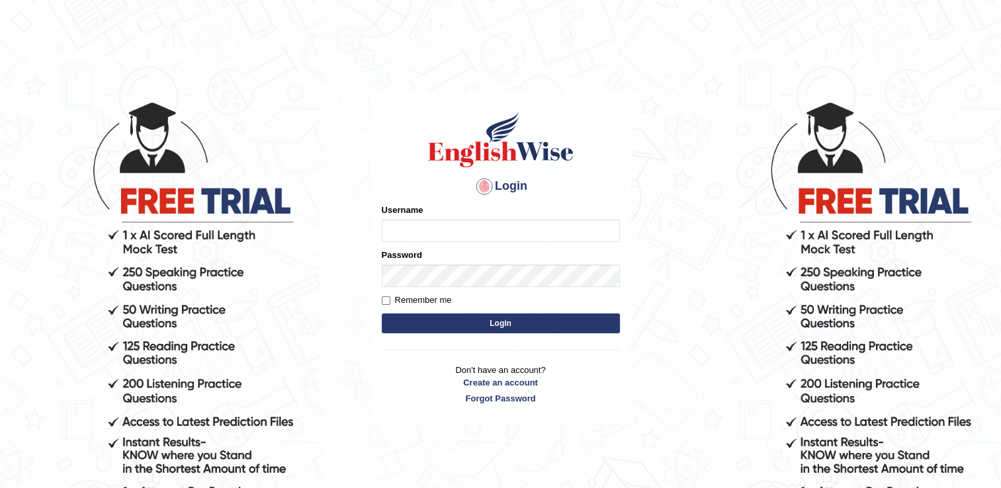
type input "CecyPires"
click at [484, 327] on button "Login" at bounding box center [501, 323] width 238 height 20
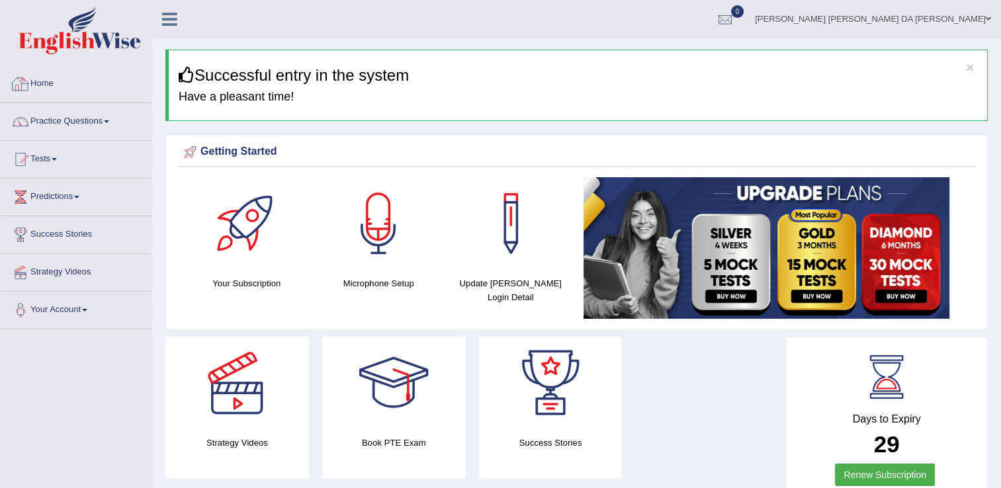
click at [51, 78] on link "Home" at bounding box center [76, 81] width 151 height 33
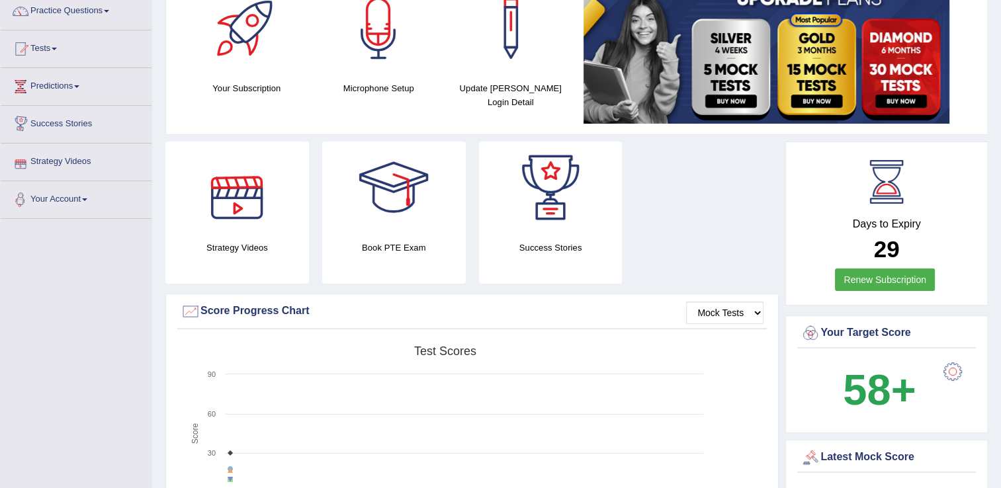
scroll to position [265, 0]
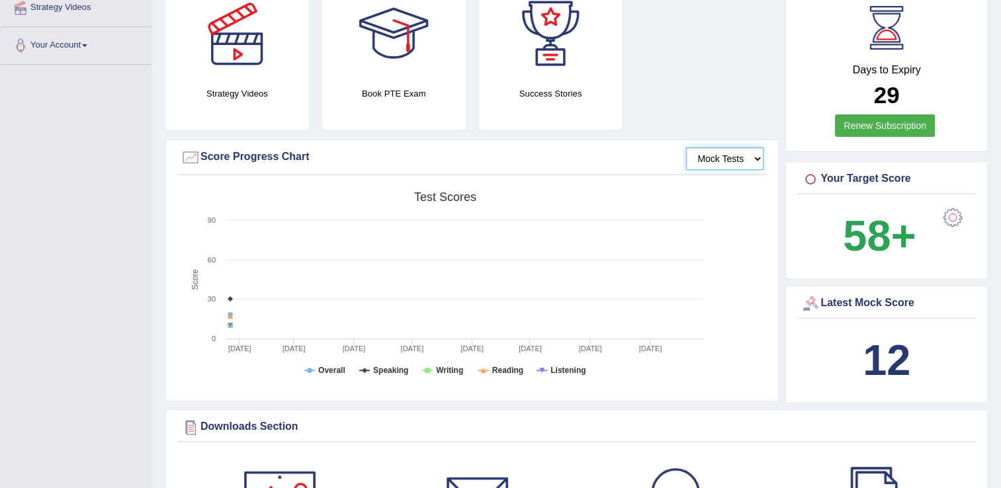
click at [757, 161] on select "Mock Tests" at bounding box center [724, 158] width 77 height 22
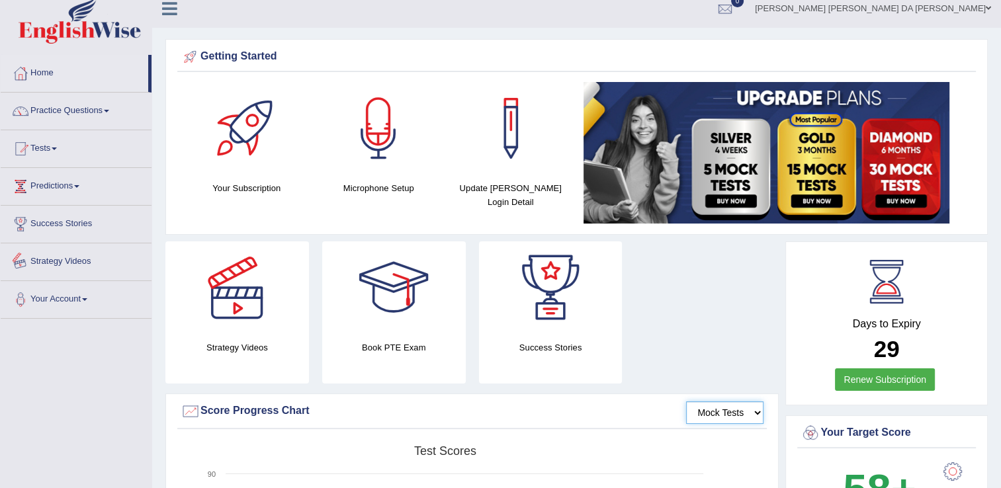
scroll to position [0, 0]
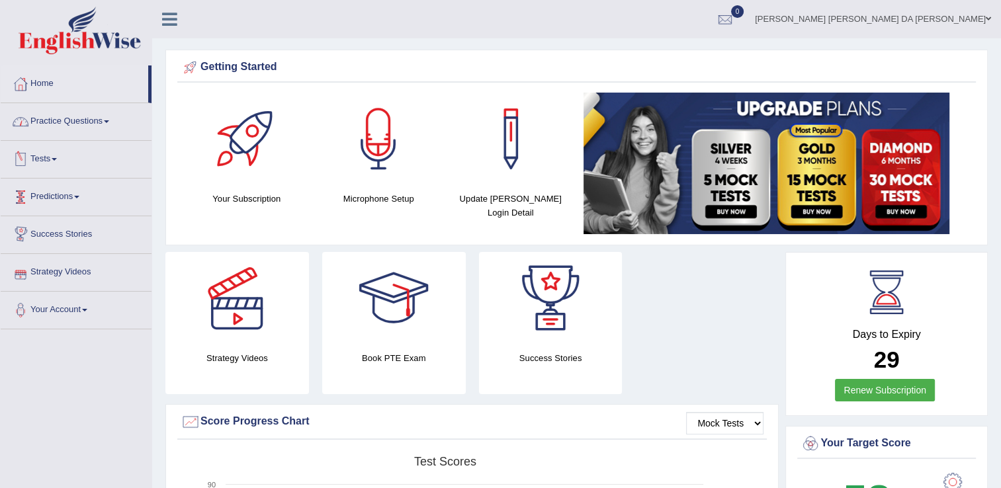
click at [105, 116] on link "Practice Questions" at bounding box center [76, 119] width 151 height 33
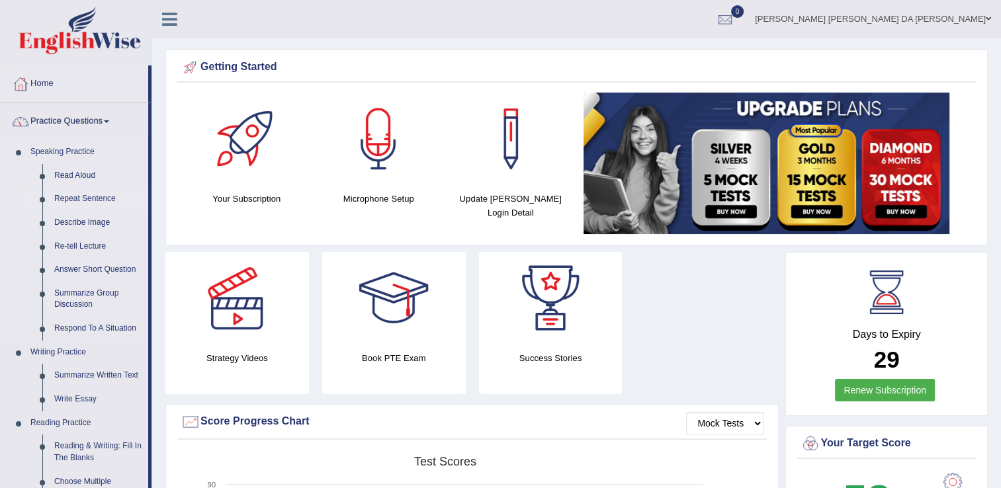
click at [81, 198] on link "Repeat Sentence" at bounding box center [98, 199] width 100 height 24
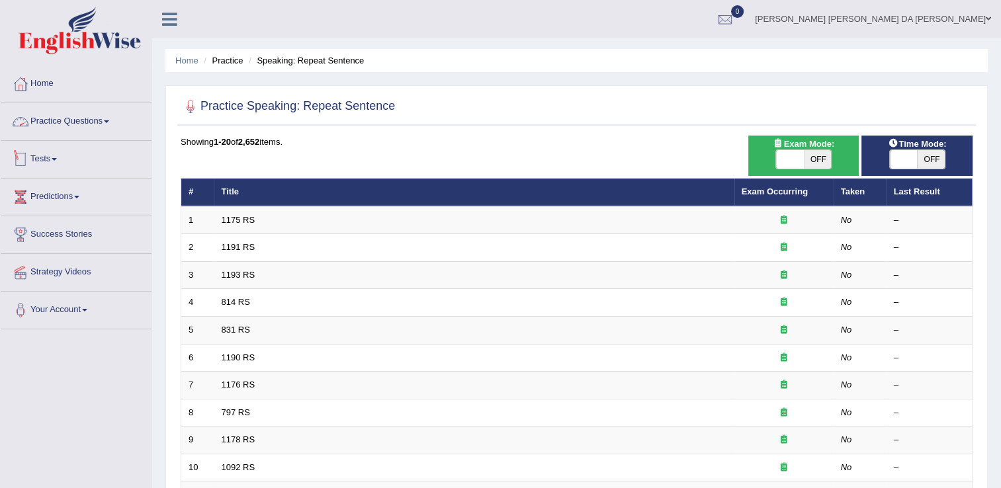
click at [101, 124] on link "Practice Questions" at bounding box center [76, 119] width 151 height 33
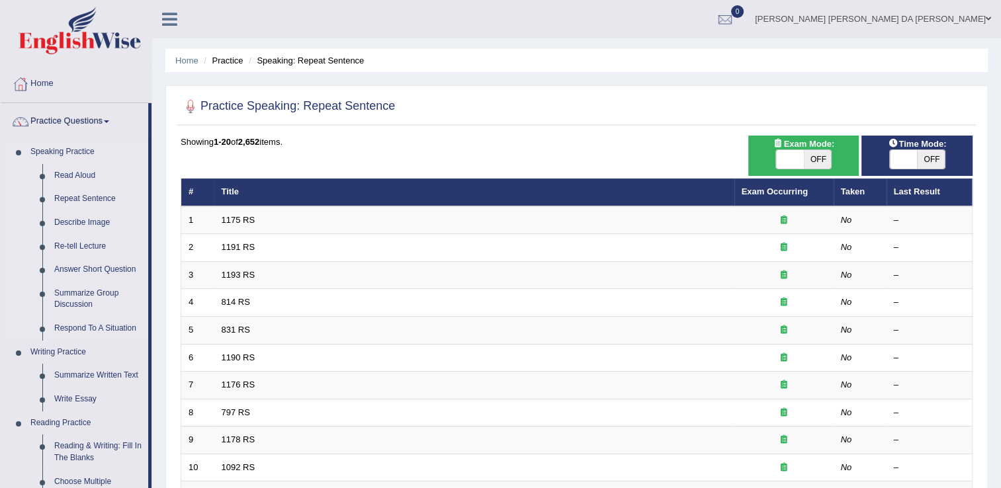
click at [79, 174] on link "Read Aloud" at bounding box center [98, 176] width 100 height 24
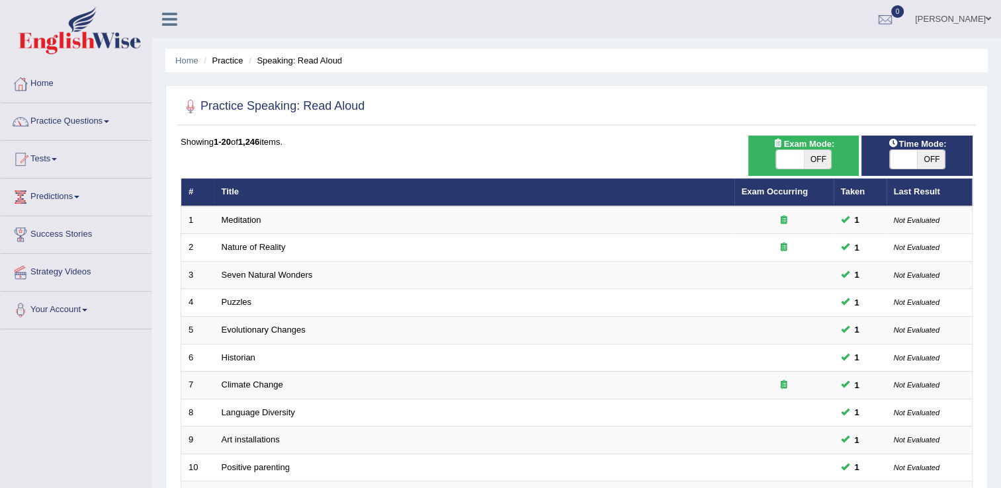
click at [790, 155] on span at bounding box center [790, 159] width 28 height 19
checkbox input "true"
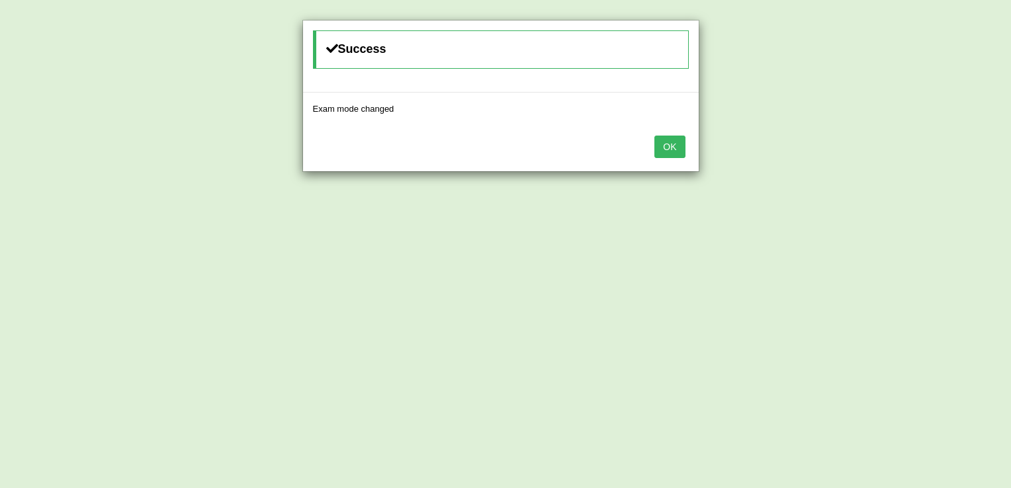
drag, startPoint x: 671, startPoint y: 138, endPoint x: 709, endPoint y: 159, distance: 43.2
click at [671, 139] on button "OK" at bounding box center [669, 147] width 30 height 22
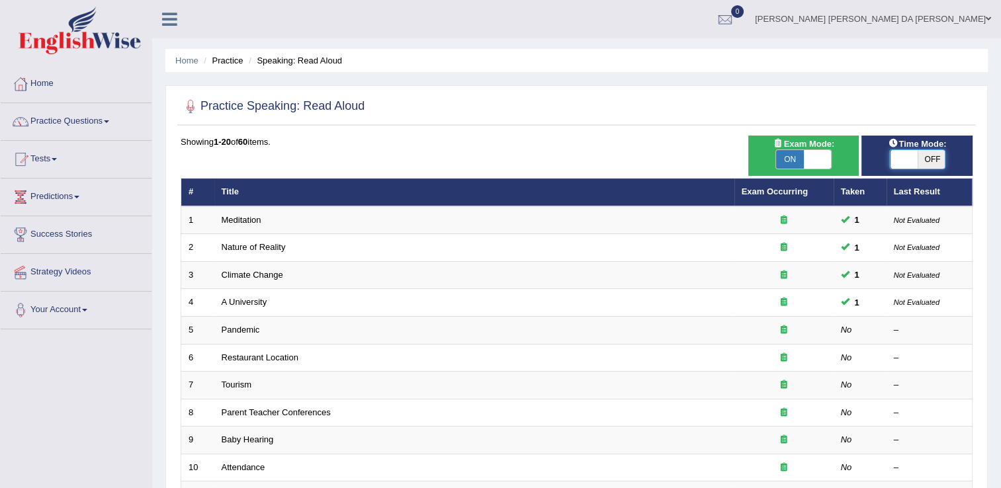
drag, startPoint x: 902, startPoint y: 154, endPoint x: 912, endPoint y: 170, distance: 18.7
click at [902, 156] on span at bounding box center [904, 159] width 28 height 19
click at [902, 158] on span at bounding box center [904, 159] width 28 height 19
checkbox input "true"
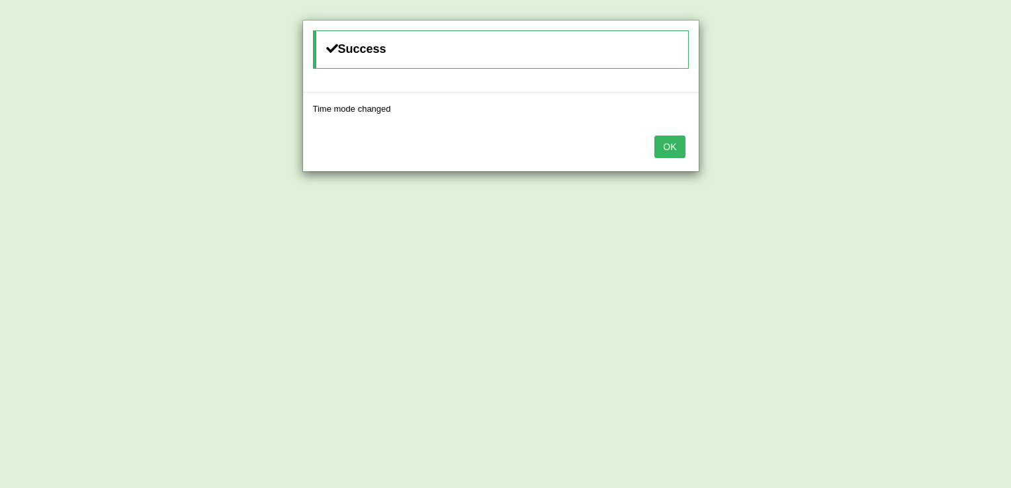
click at [661, 145] on button "OK" at bounding box center [669, 147] width 30 height 22
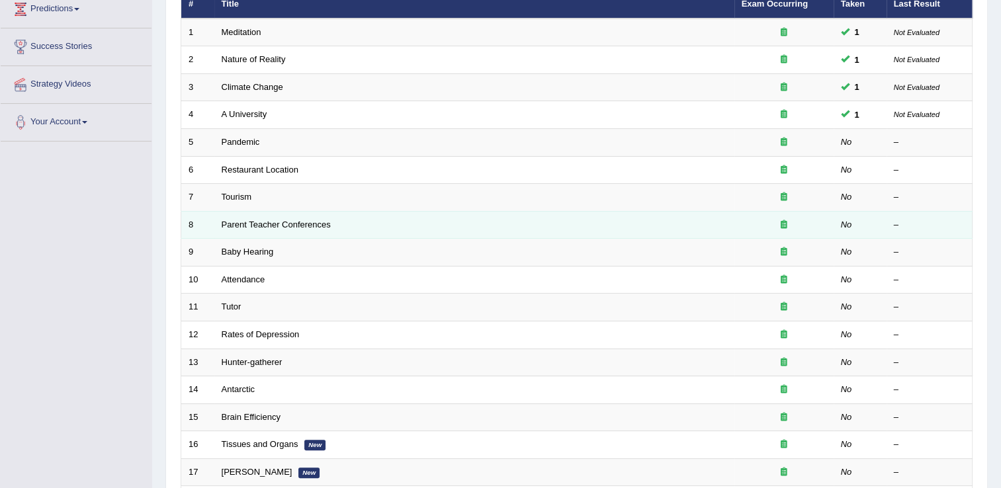
scroll to position [185, 0]
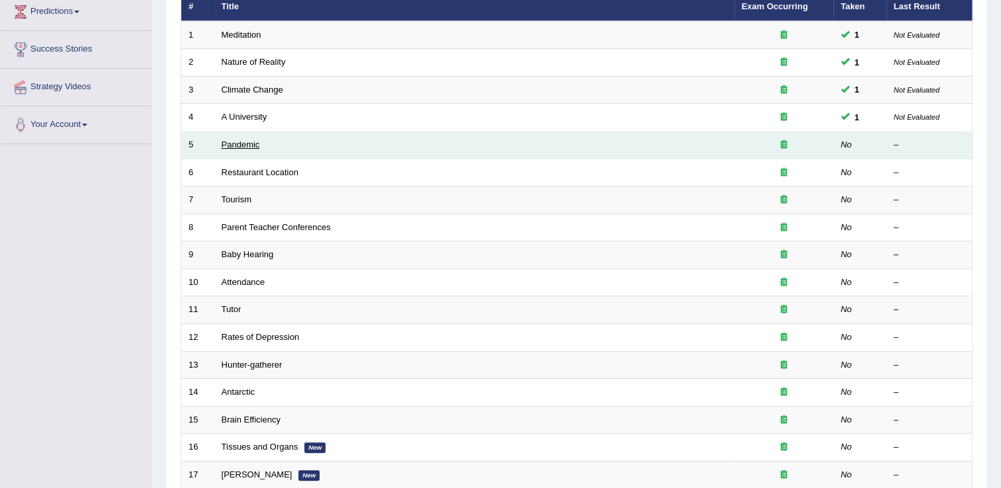
click at [231, 140] on link "Pandemic" at bounding box center [241, 145] width 38 height 10
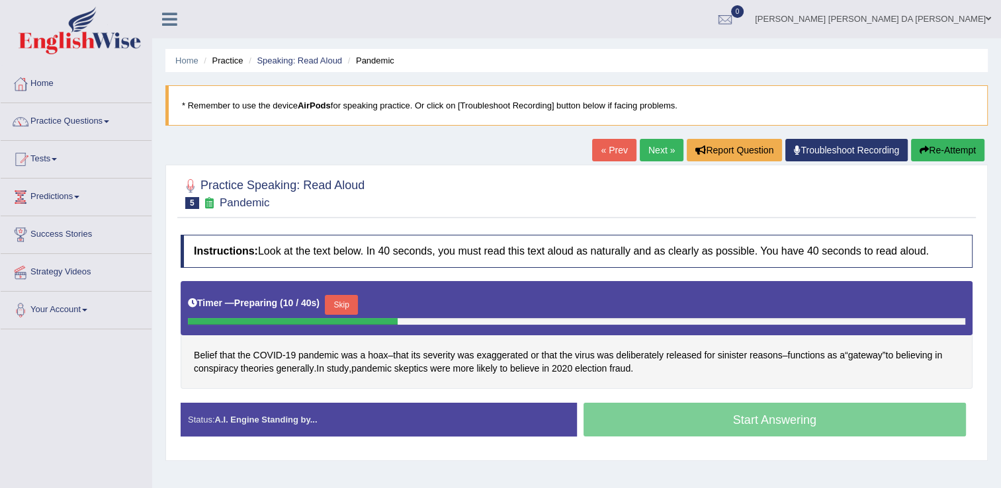
click at [910, 194] on div at bounding box center [577, 193] width 792 height 40
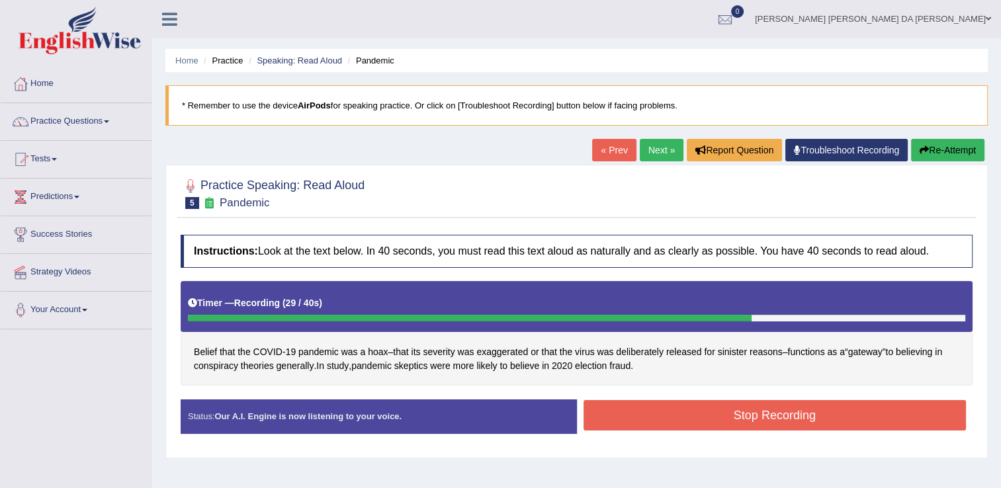
click at [766, 409] on button "Stop Recording" at bounding box center [774, 415] width 383 height 30
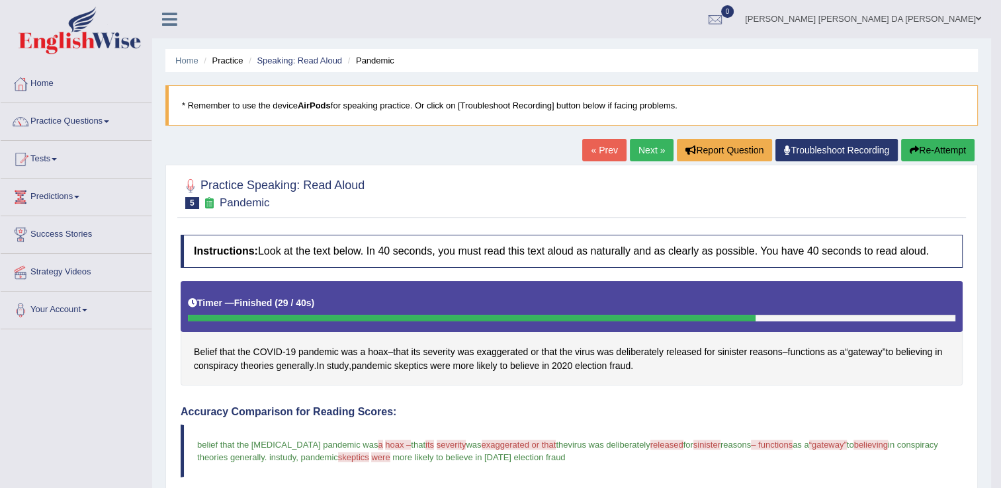
click at [652, 151] on link "Next »" at bounding box center [652, 150] width 44 height 22
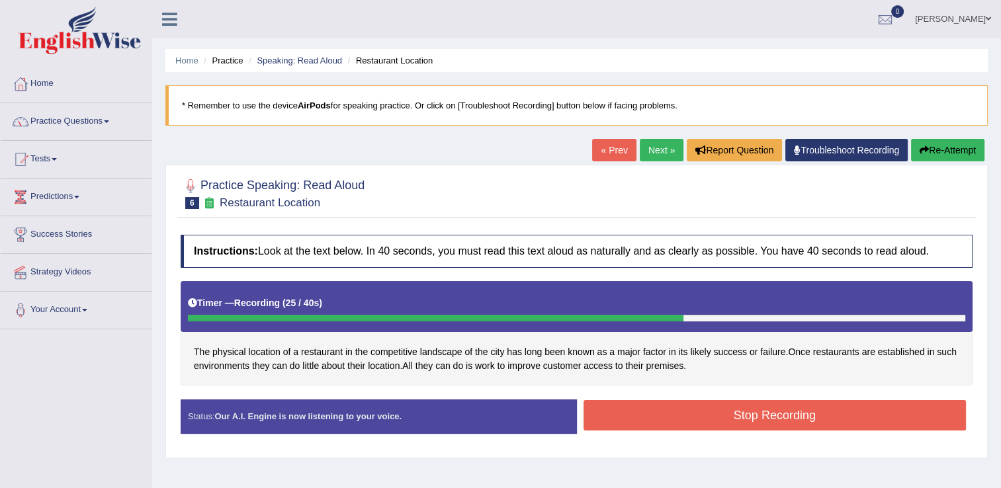
click at [755, 409] on button "Stop Recording" at bounding box center [774, 415] width 383 height 30
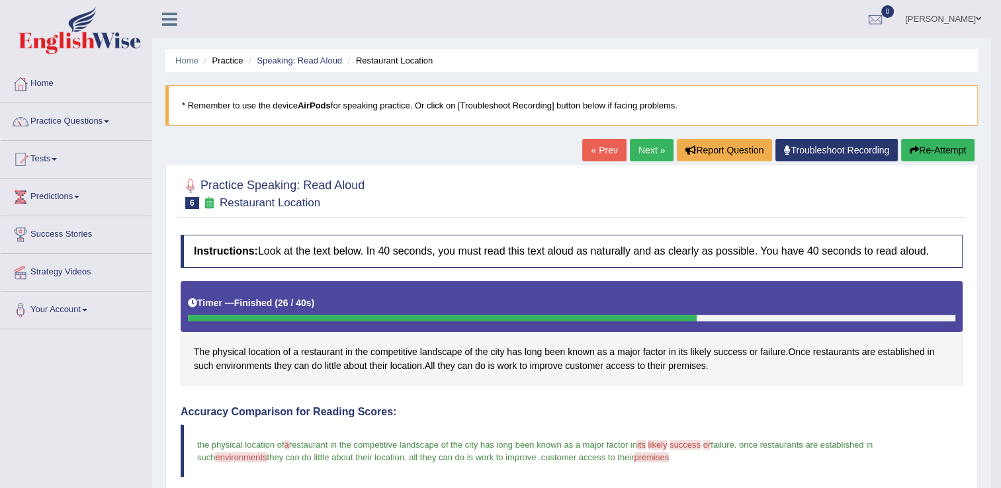
click at [653, 150] on link "Next »" at bounding box center [652, 150] width 44 height 22
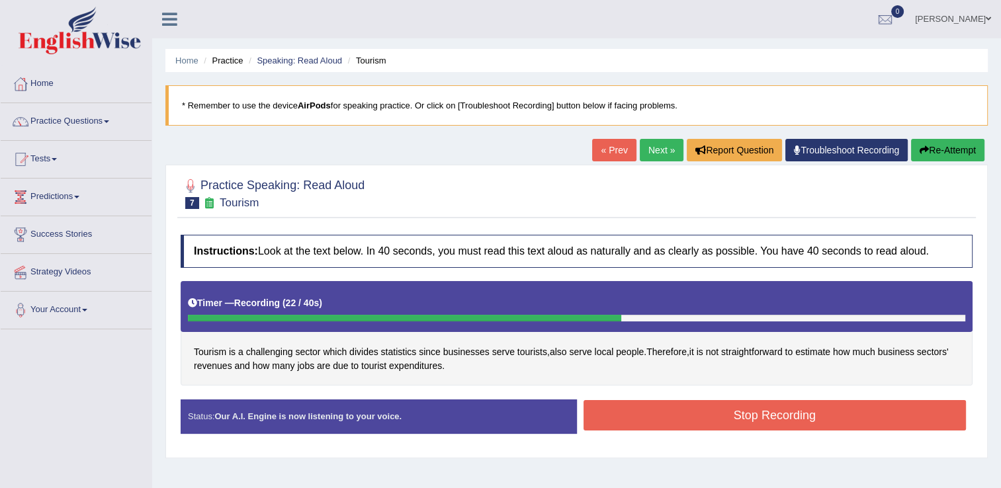
click at [734, 409] on button "Stop Recording" at bounding box center [774, 415] width 383 height 30
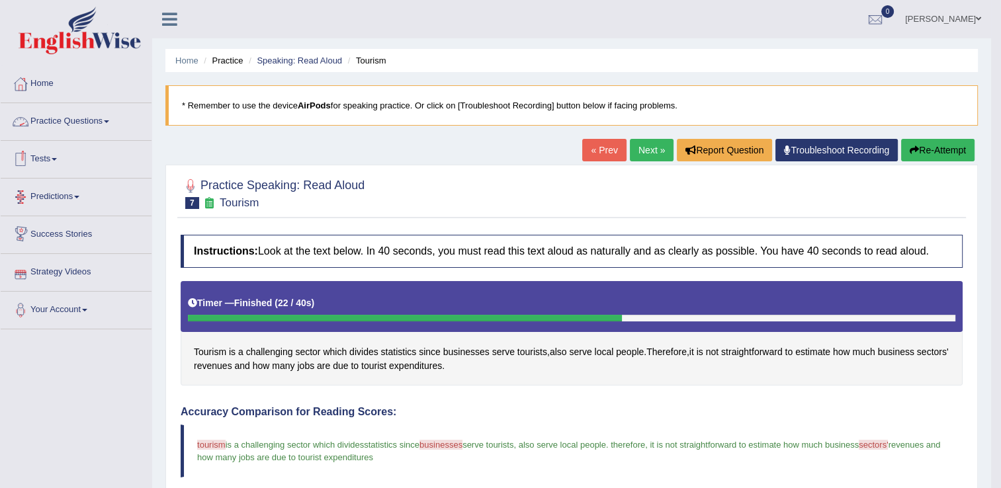
click at [61, 122] on link "Practice Questions" at bounding box center [76, 119] width 151 height 33
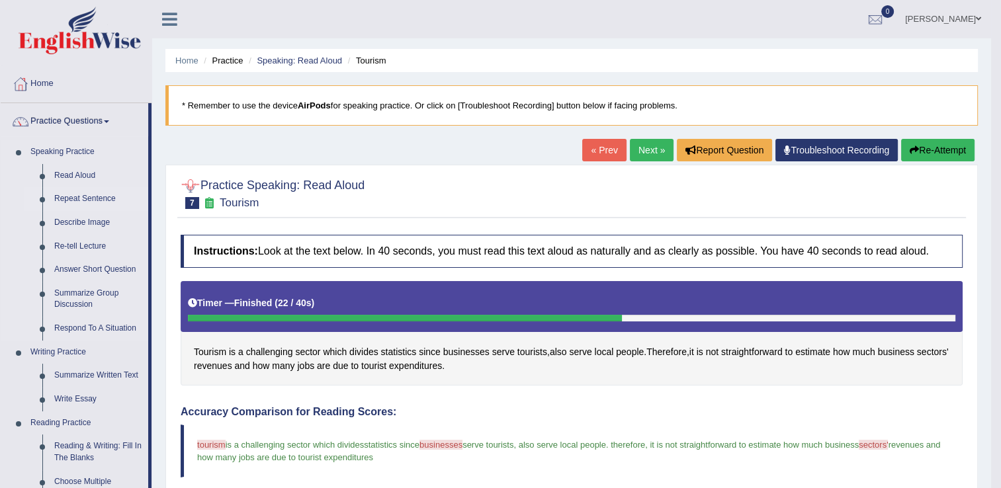
click at [80, 202] on link "Repeat Sentence" at bounding box center [98, 199] width 100 height 24
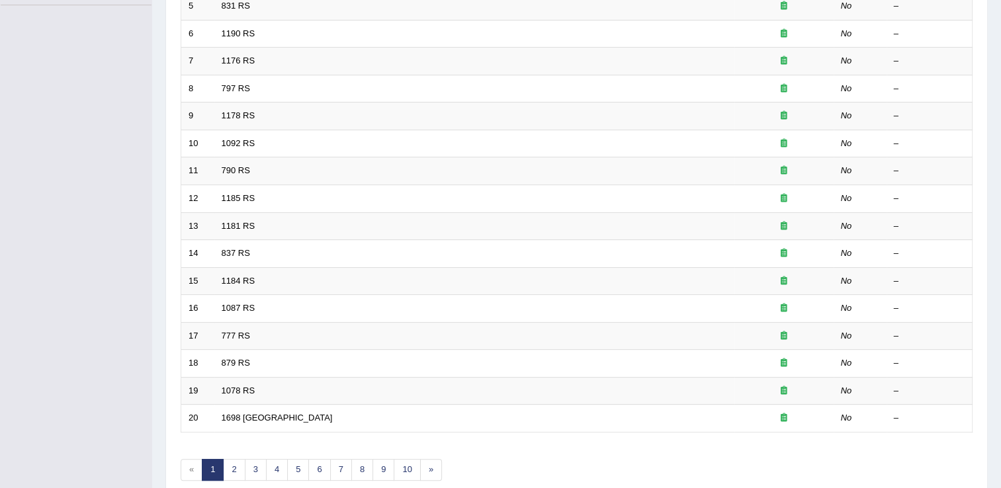
scroll to position [384, 0]
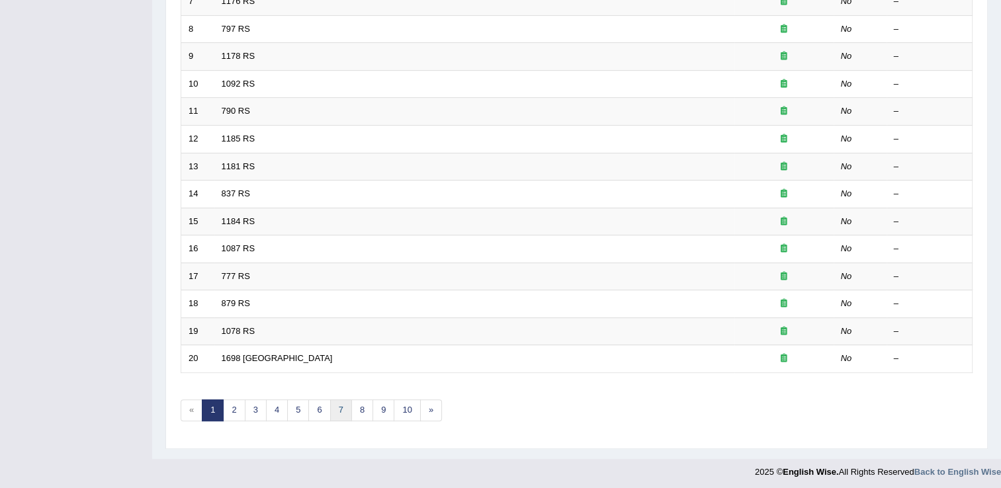
click at [344, 404] on link "7" at bounding box center [341, 410] width 22 height 22
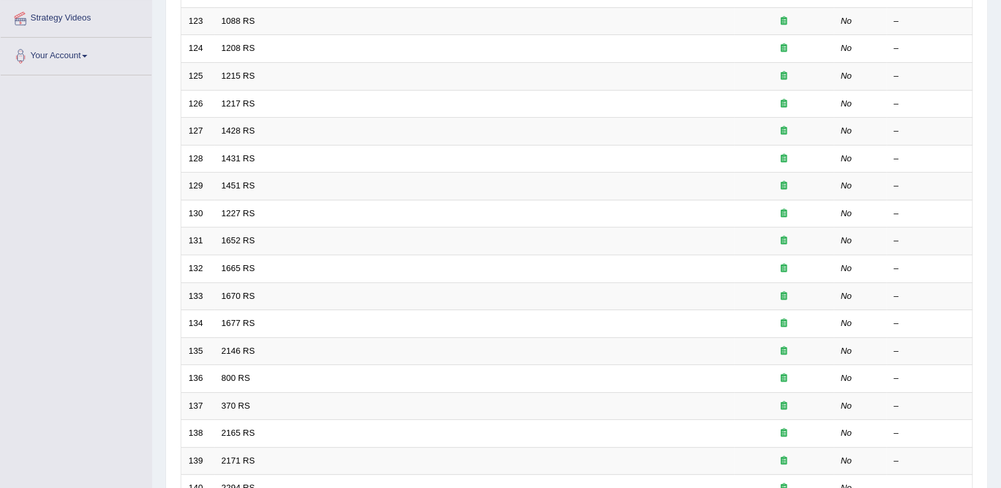
scroll to position [384, 0]
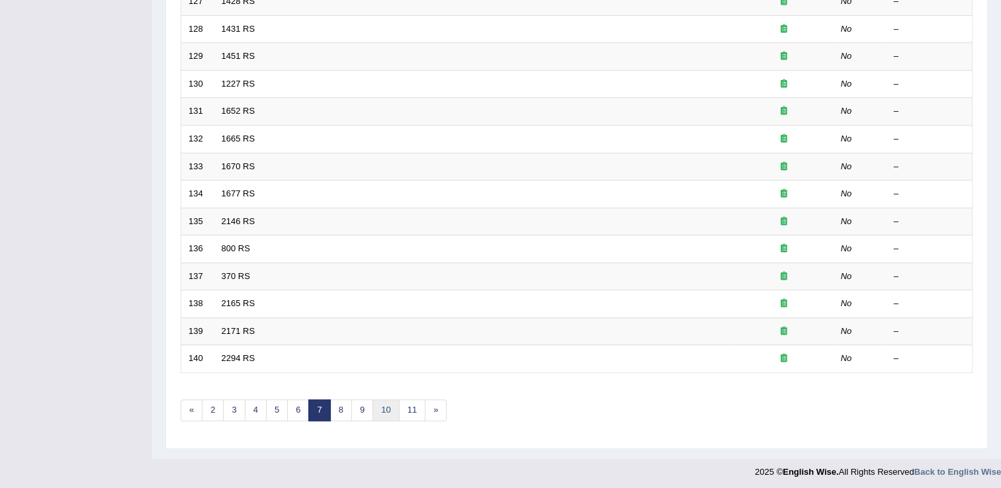
click at [386, 405] on link "10" at bounding box center [385, 410] width 26 height 22
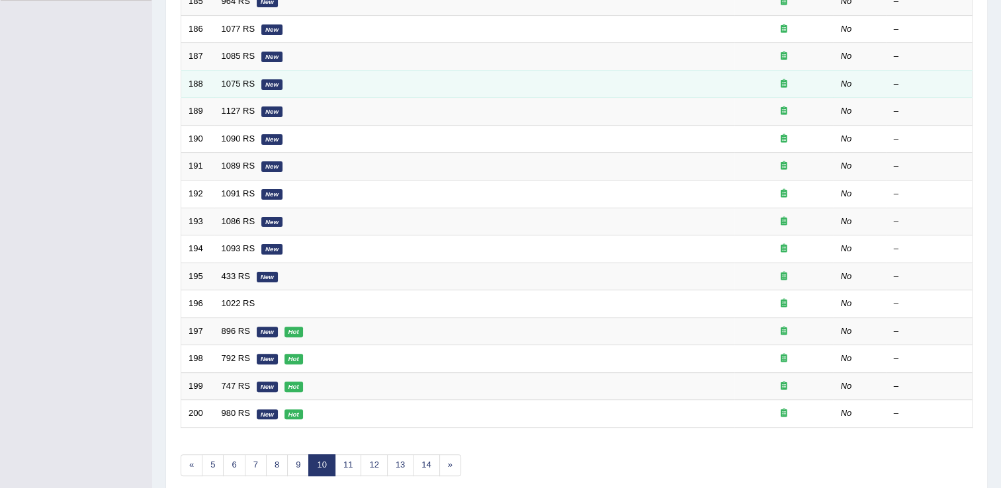
scroll to position [331, 0]
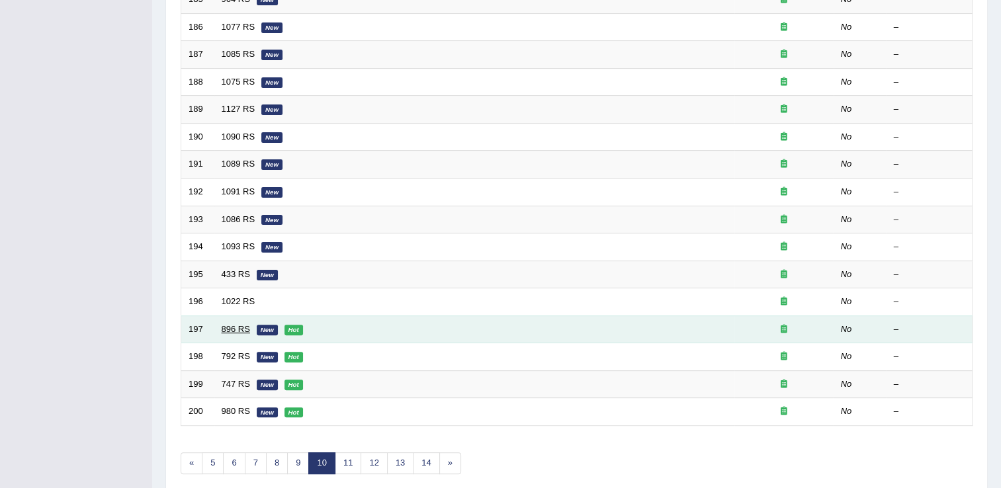
click at [223, 329] on link "896 RS" at bounding box center [236, 329] width 28 height 10
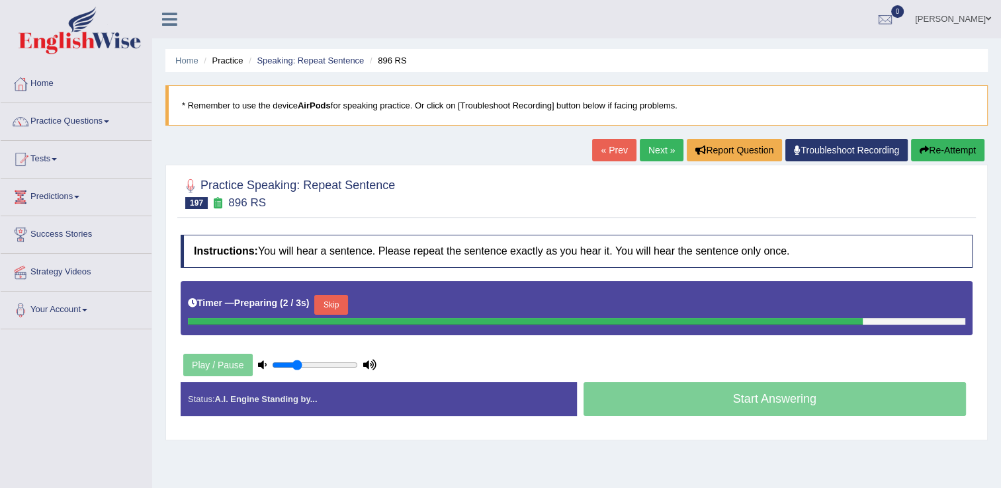
click at [295, 365] on input "range" at bounding box center [315, 365] width 86 height 11
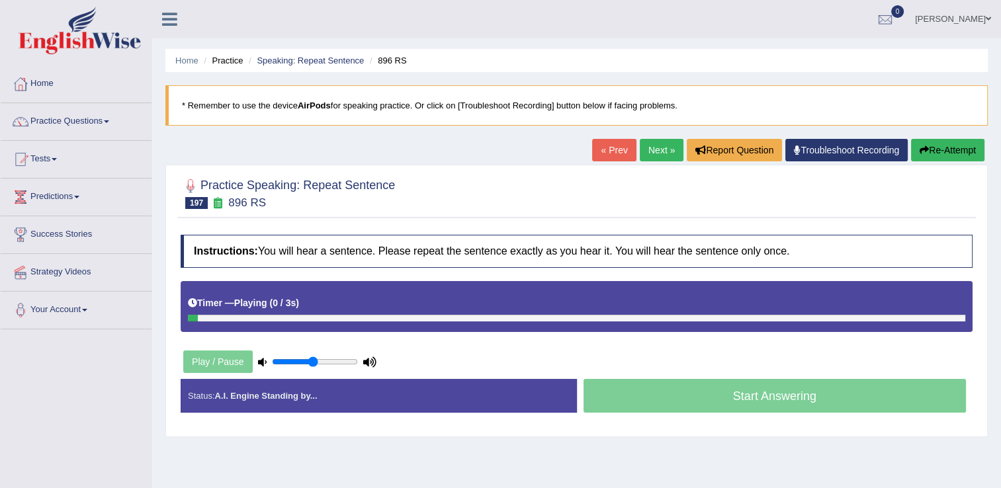
click at [311, 357] on input "range" at bounding box center [315, 361] width 86 height 11
click at [352, 360] on input "range" at bounding box center [315, 361] width 86 height 11
click at [298, 364] on input "range" at bounding box center [315, 361] width 86 height 11
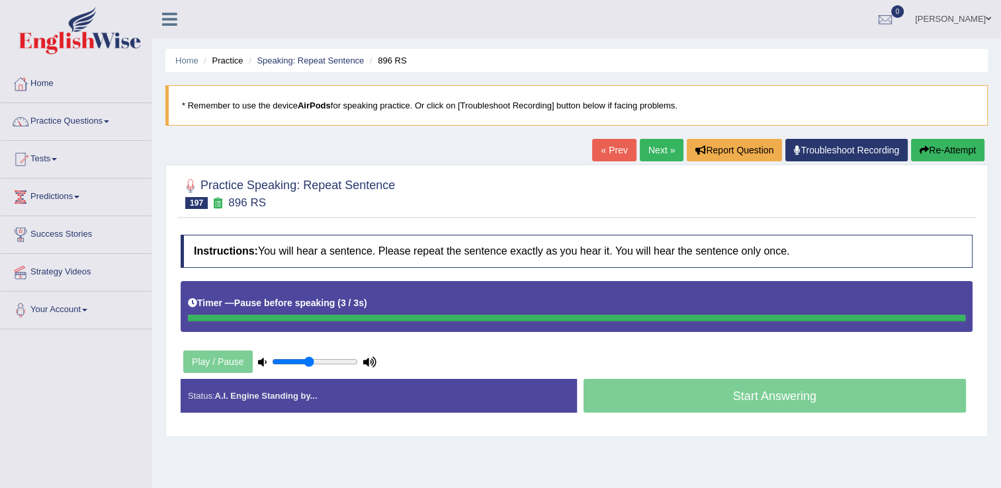
type input "0.45"
click at [309, 363] on input "range" at bounding box center [315, 361] width 86 height 11
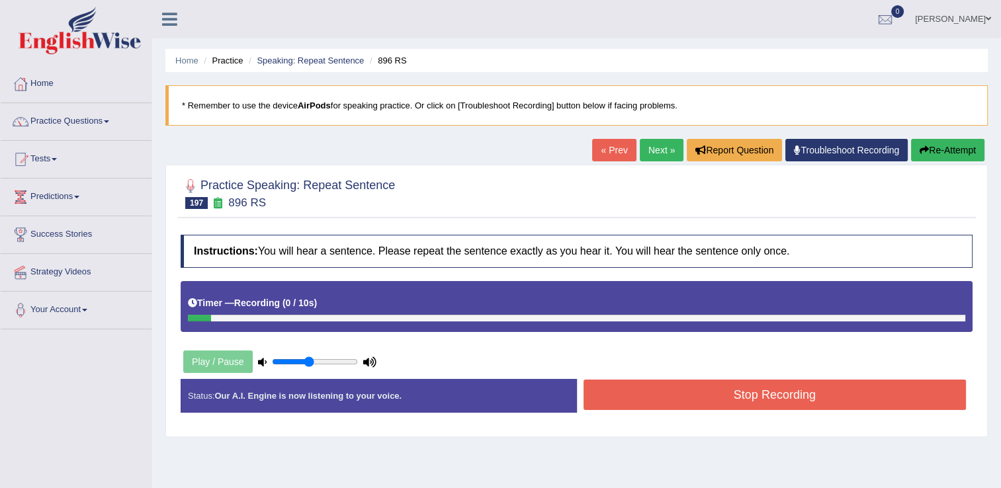
click at [660, 147] on link "Next »" at bounding box center [662, 150] width 44 height 22
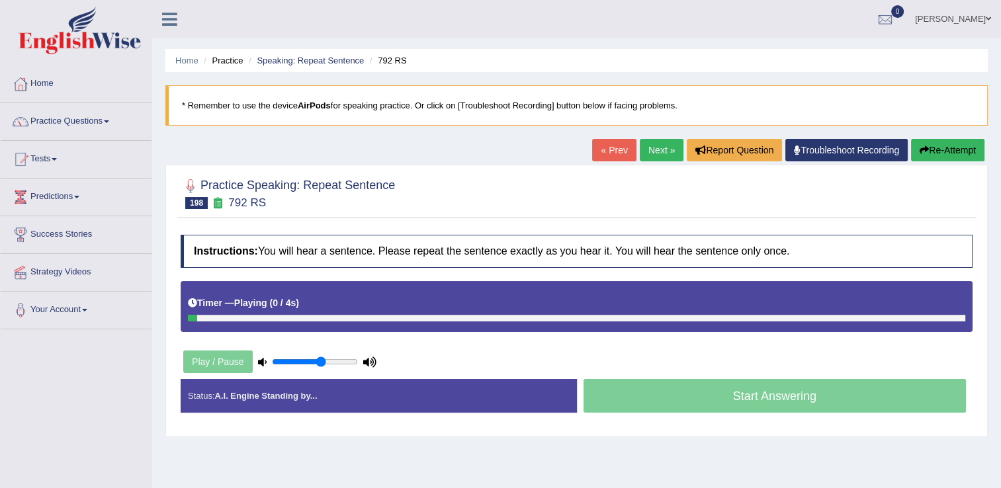
type input "0.6"
click at [320, 359] on input "range" at bounding box center [315, 361] width 86 height 11
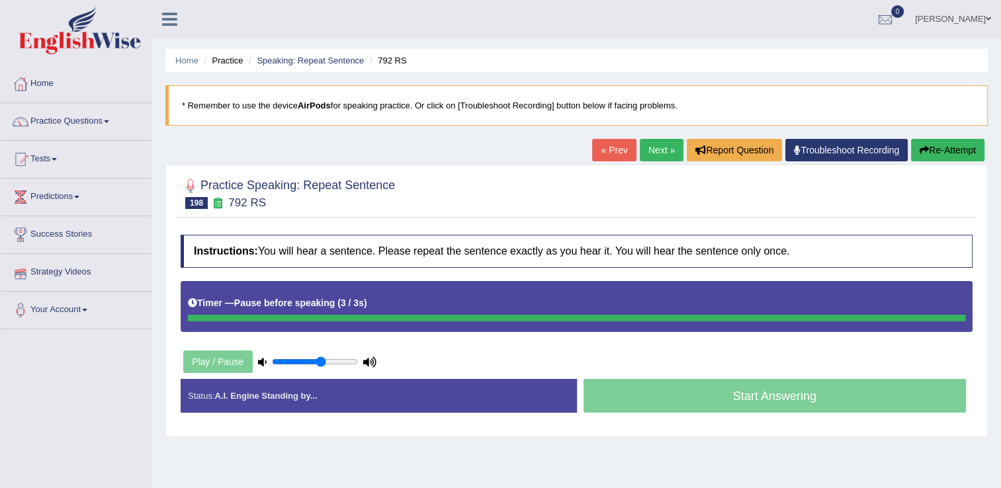
click at [307, 393] on strong "A.I. Engine Standing by..." at bounding box center [265, 396] width 103 height 10
click at [109, 121] on span at bounding box center [106, 121] width 5 height 3
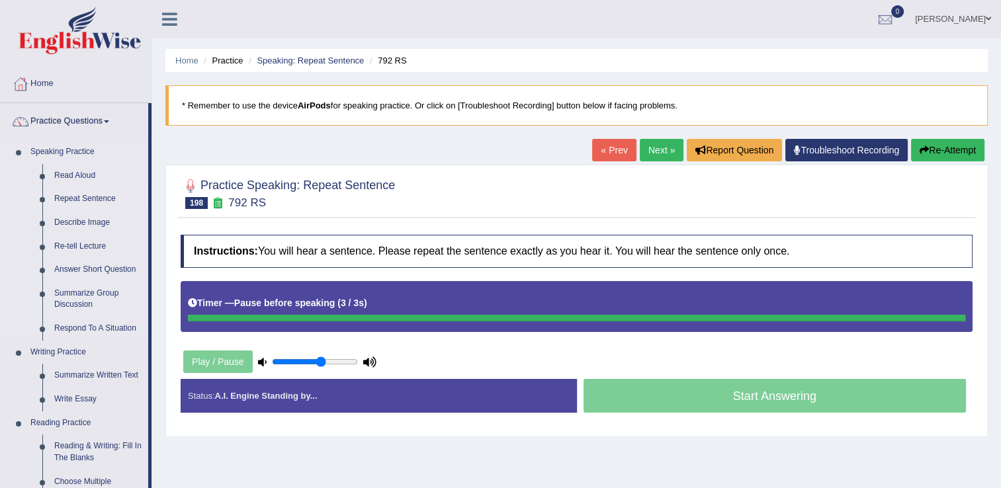
click at [71, 198] on link "Repeat Sentence" at bounding box center [98, 199] width 100 height 24
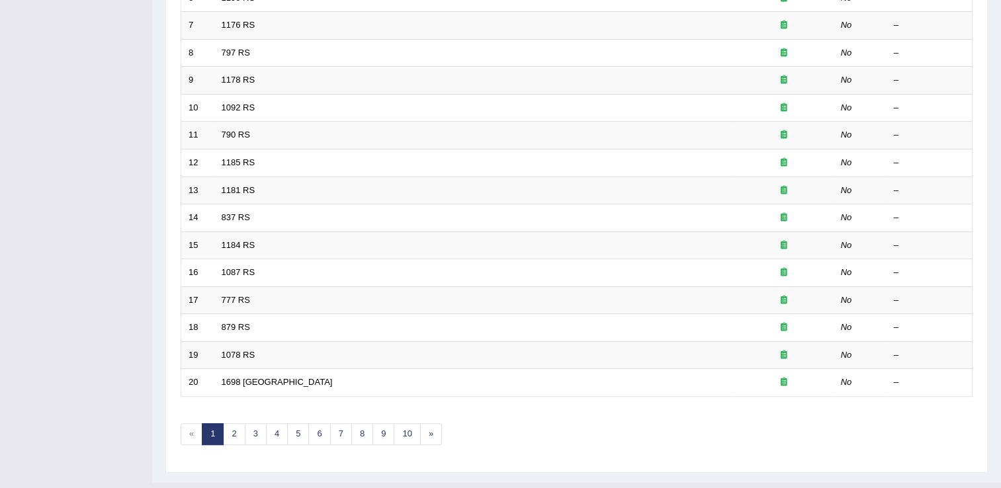
scroll to position [384, 0]
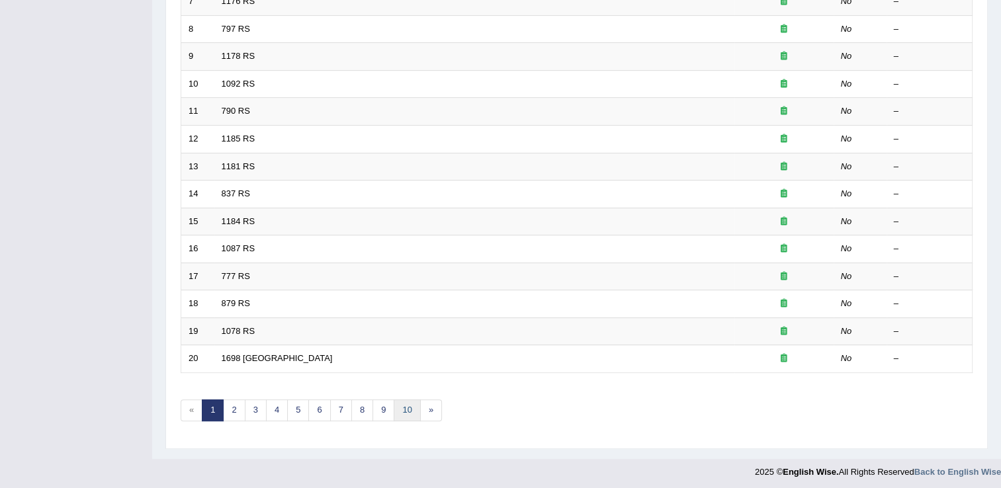
click at [401, 405] on link "10" at bounding box center [407, 410] width 26 height 22
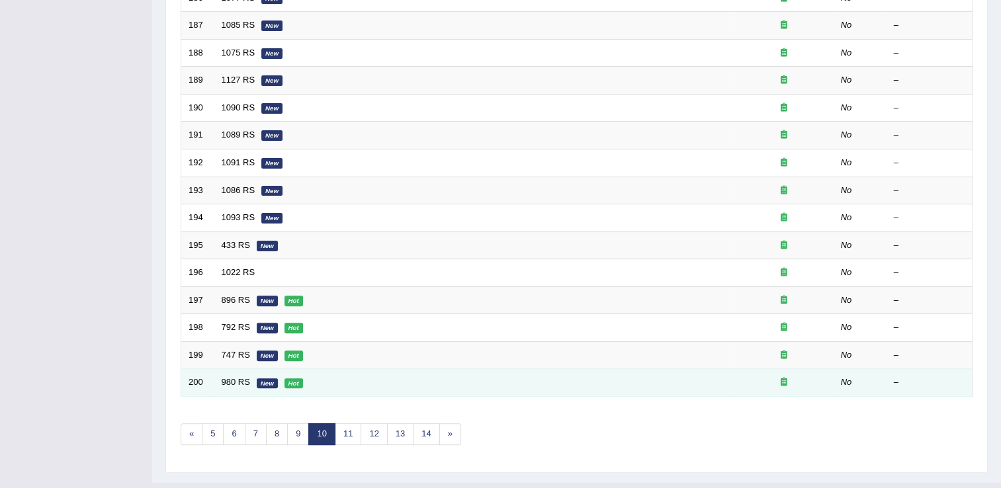
scroll to position [384, 0]
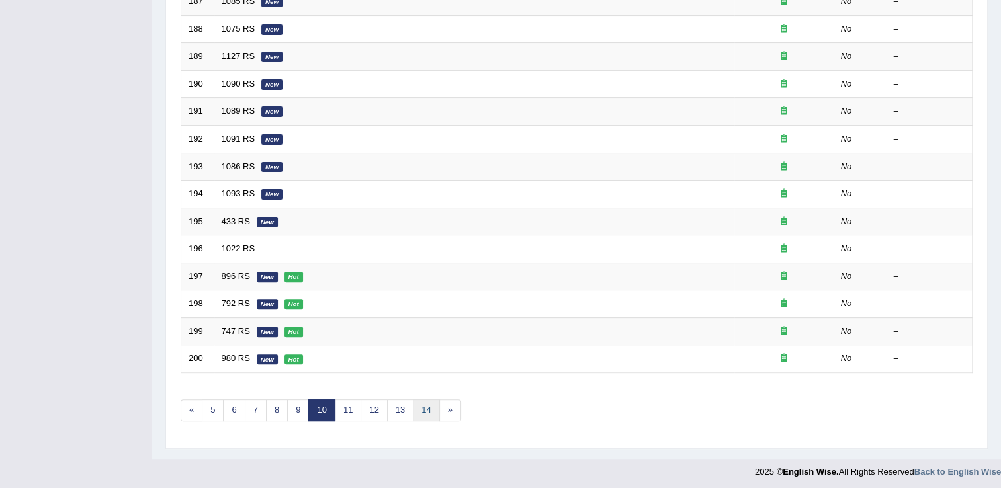
click at [413, 406] on link "14" at bounding box center [426, 410] width 26 height 22
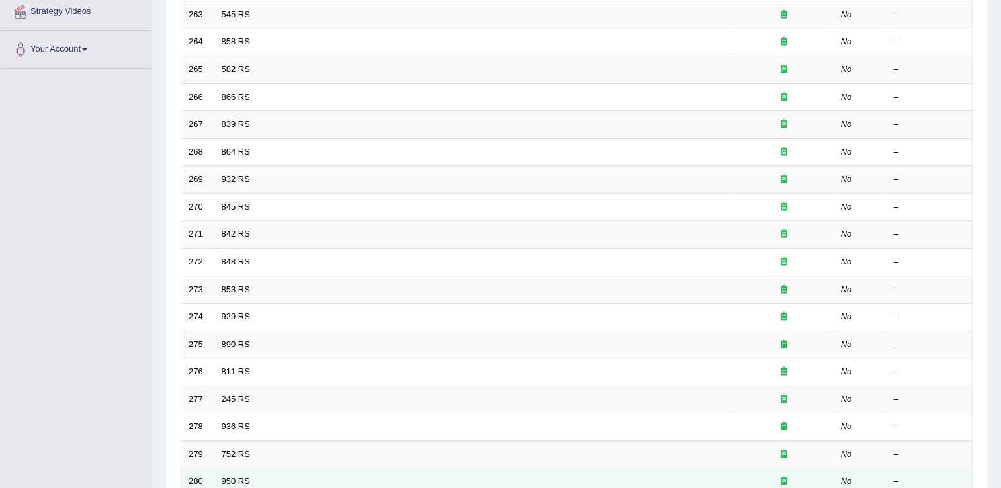
scroll to position [384, 0]
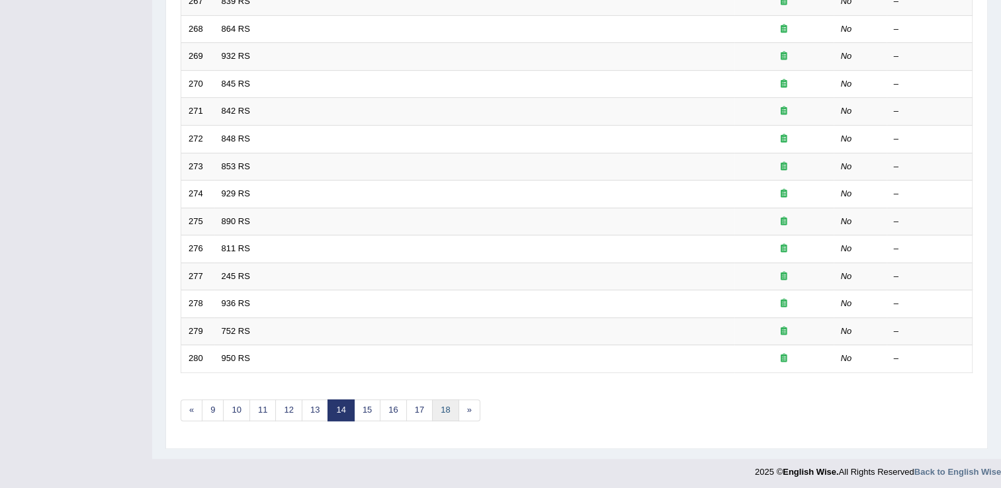
click at [439, 405] on link "18" at bounding box center [445, 410] width 26 height 22
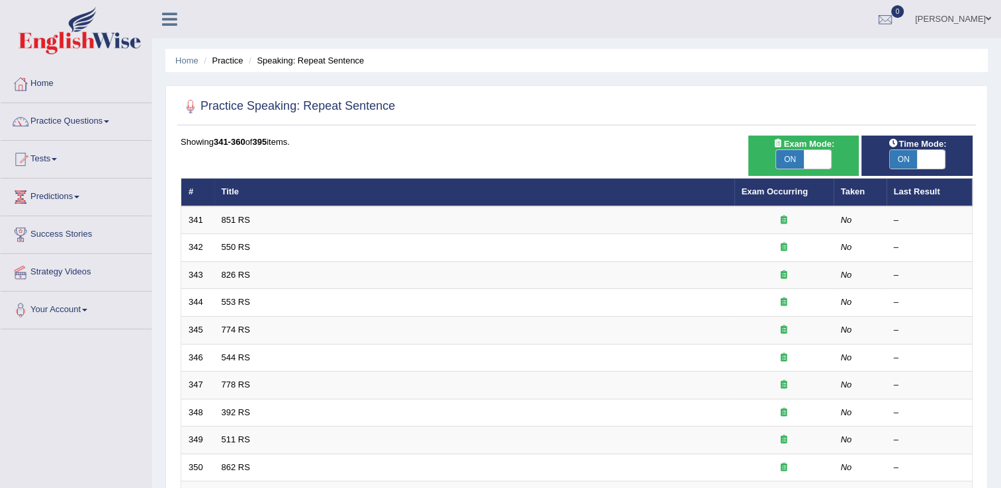
click at [81, 189] on link "Predictions" at bounding box center [76, 195] width 151 height 33
click at [69, 229] on link "Latest Predictions" at bounding box center [86, 228] width 124 height 24
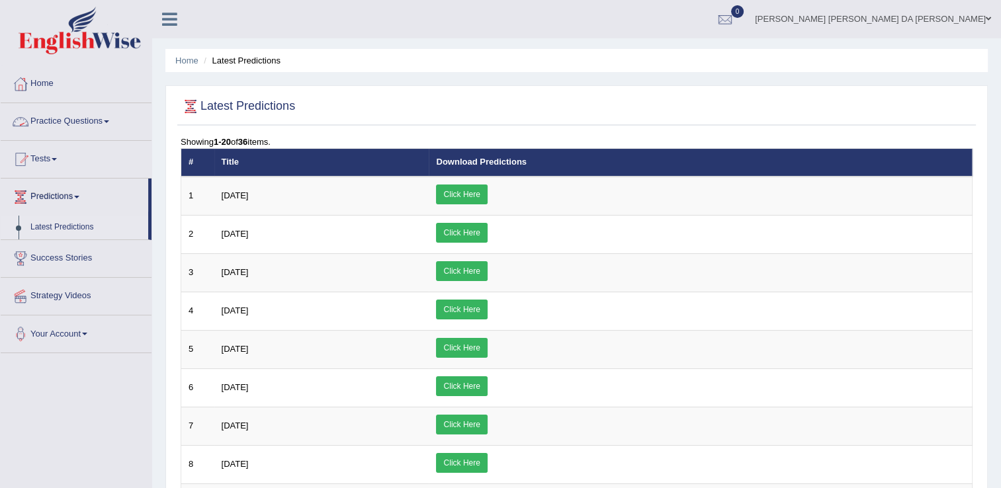
click at [77, 124] on link "Practice Questions" at bounding box center [76, 119] width 151 height 33
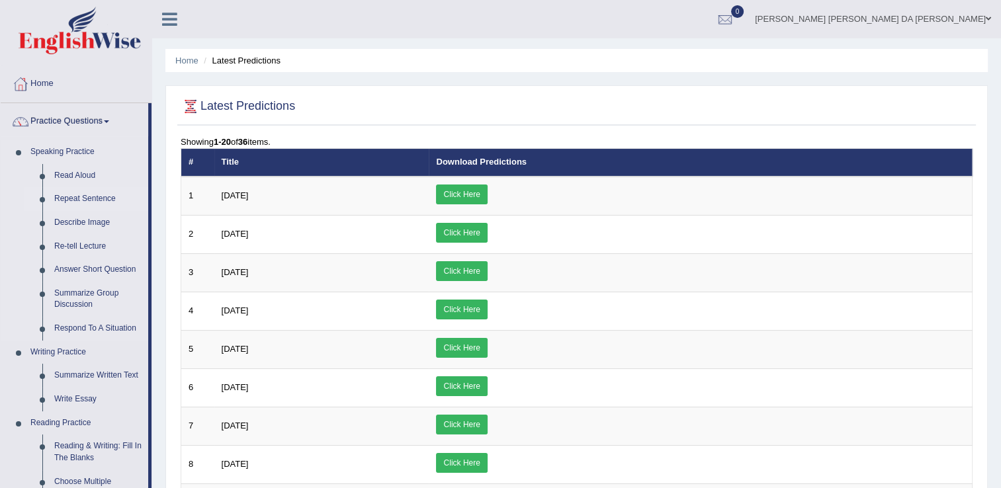
click at [80, 198] on link "Repeat Sentence" at bounding box center [98, 199] width 100 height 24
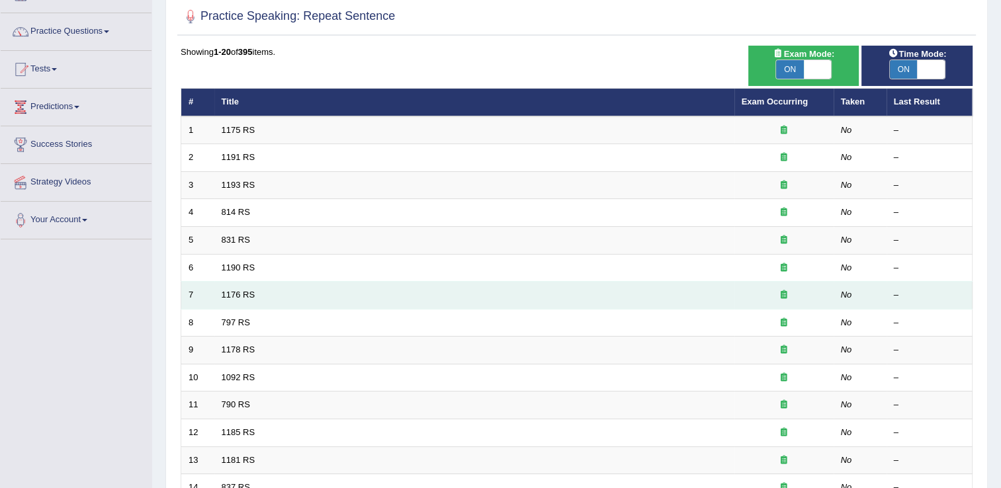
scroll to position [132, 0]
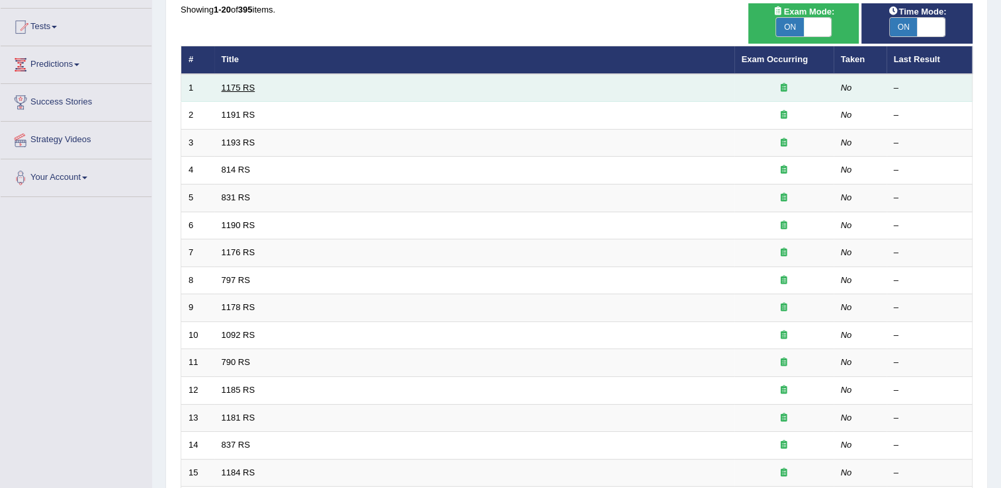
click at [231, 91] on link "1175 RS" at bounding box center [239, 88] width 34 height 10
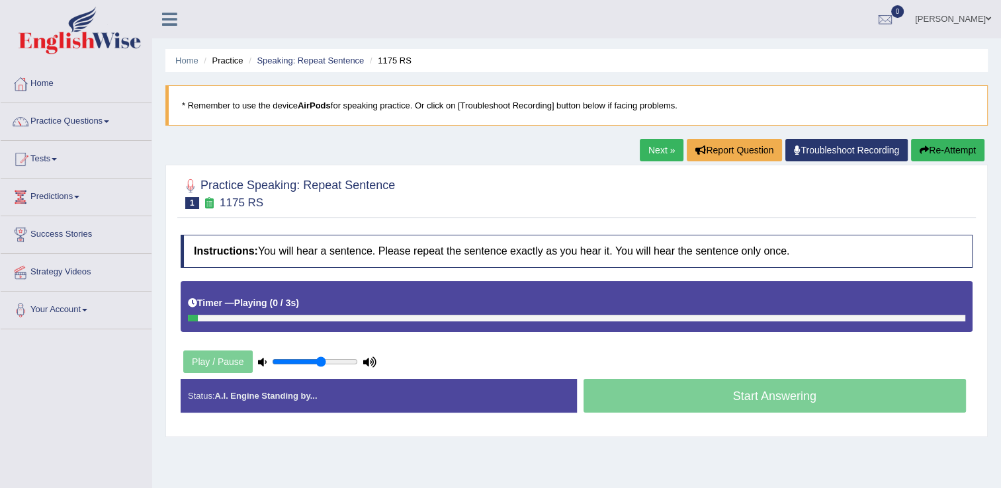
click at [199, 360] on div "Play / Pause" at bounding box center [280, 361] width 198 height 33
click at [332, 289] on div "Timer — Playing ( 0 / 3s ) Skip" at bounding box center [577, 306] width 792 height 51
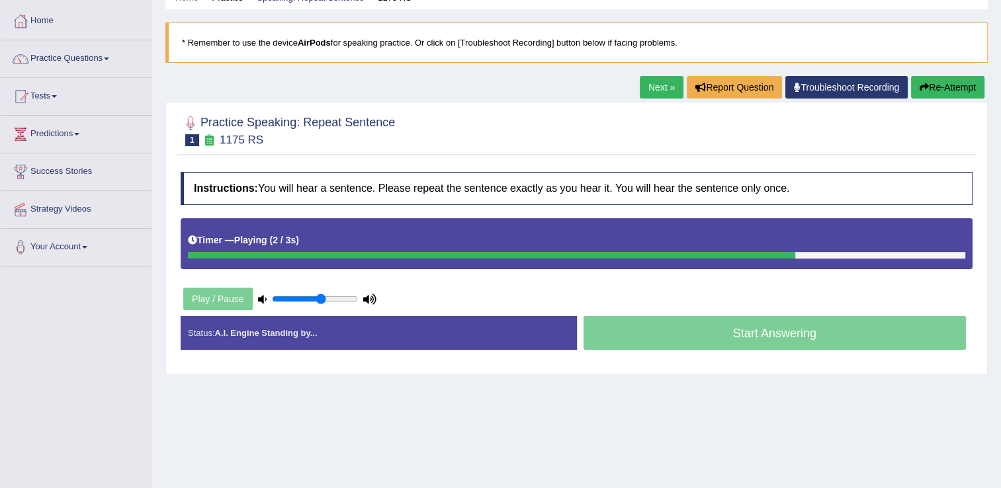
scroll to position [66, 0]
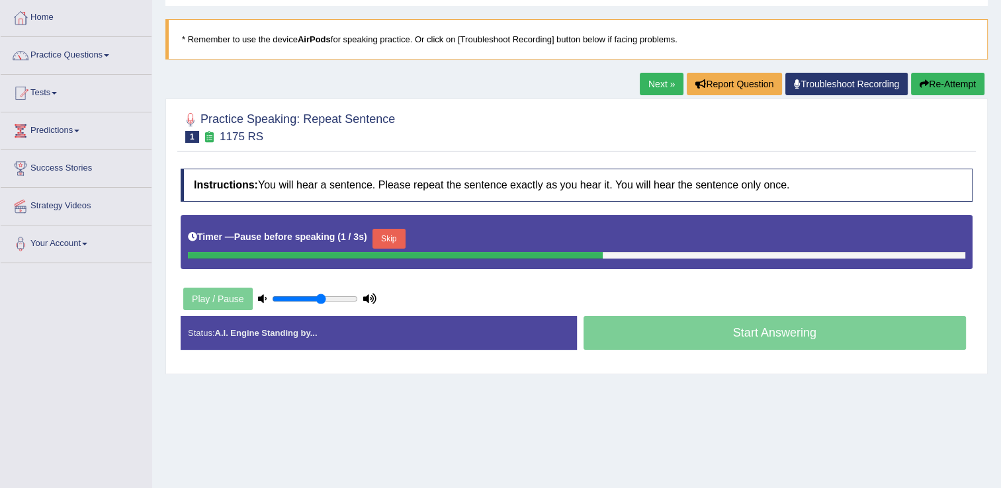
click at [381, 234] on button "Skip" at bounding box center [388, 239] width 33 height 20
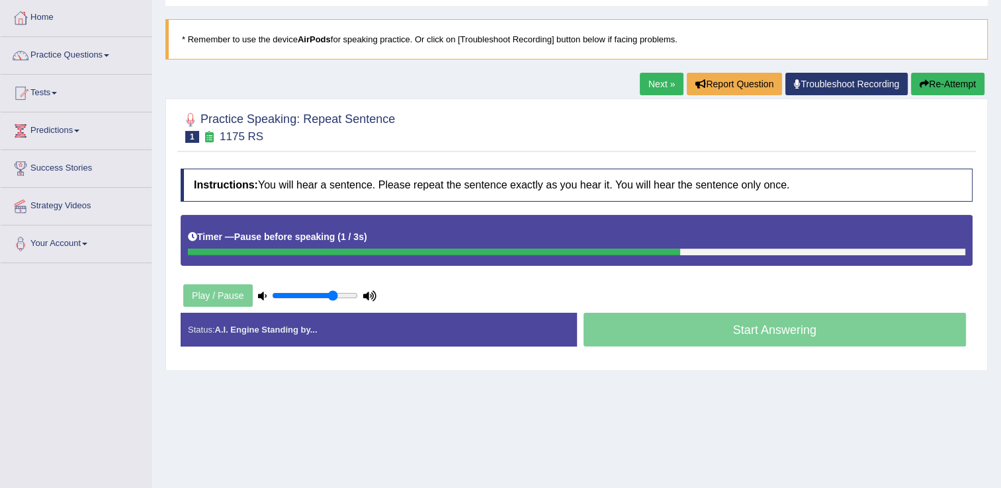
click at [334, 294] on input "range" at bounding box center [315, 295] width 86 height 11
click at [341, 294] on input "range" at bounding box center [315, 295] width 86 height 11
click at [348, 295] on input "range" at bounding box center [315, 295] width 86 height 11
click at [351, 296] on input "range" at bounding box center [315, 295] width 86 height 11
click at [284, 298] on input "range" at bounding box center [315, 295] width 86 height 11
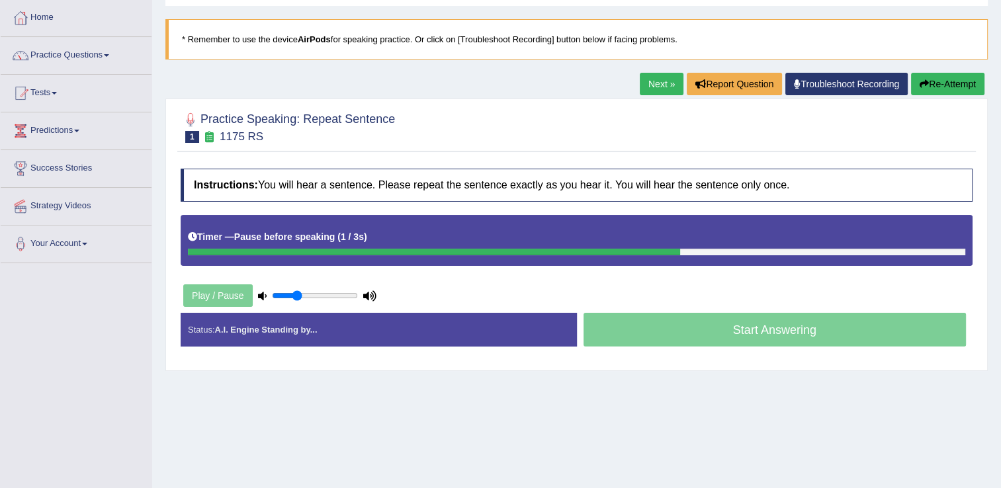
click at [298, 294] on input "range" at bounding box center [315, 295] width 86 height 11
type input "0.45"
click at [308, 291] on input "range" at bounding box center [315, 295] width 86 height 11
click at [224, 289] on div "Play / Pause" at bounding box center [280, 295] width 198 height 33
click at [222, 290] on div "Play / Pause" at bounding box center [280, 295] width 198 height 33
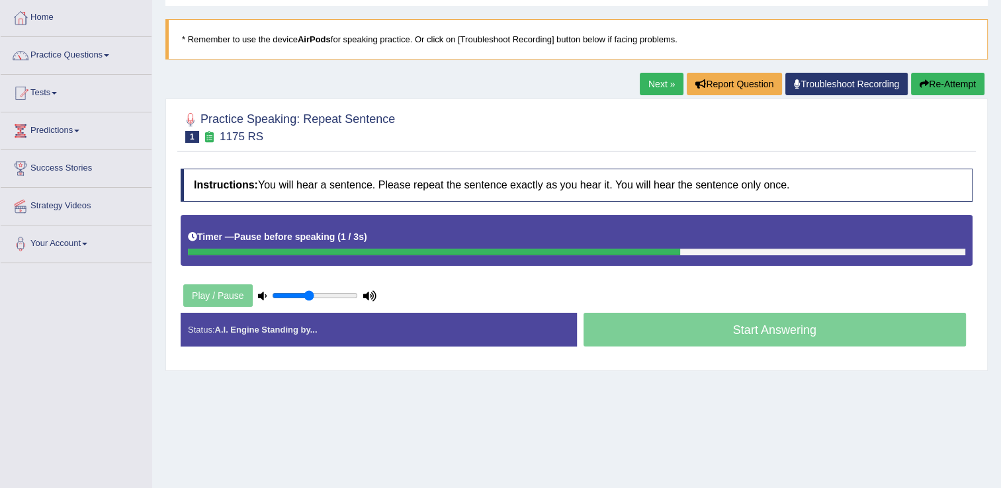
click at [761, 324] on div "Start Answering" at bounding box center [775, 331] width 396 height 37
click at [386, 334] on div "Status: A.I. Engine Standing by..." at bounding box center [379, 330] width 396 height 34
click at [279, 221] on div "Timer — Pause before speaking ( 1 / 3s )" at bounding box center [577, 240] width 792 height 51
click at [442, 237] on div "Timer — Pause before speaking ( 1 / 3s )" at bounding box center [576, 237] width 777 height 23
click at [57, 89] on link "Tests" at bounding box center [76, 91] width 151 height 33
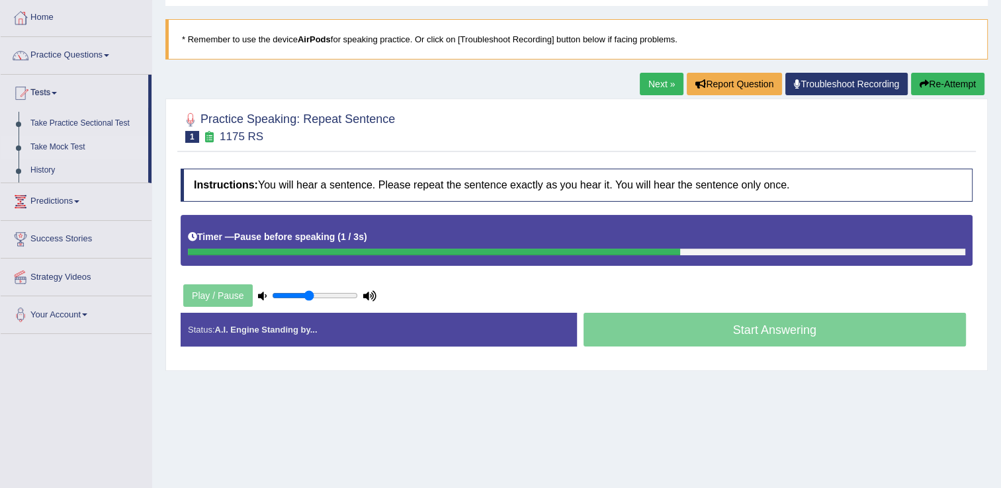
click at [77, 143] on link "Take Mock Test" at bounding box center [86, 148] width 124 height 24
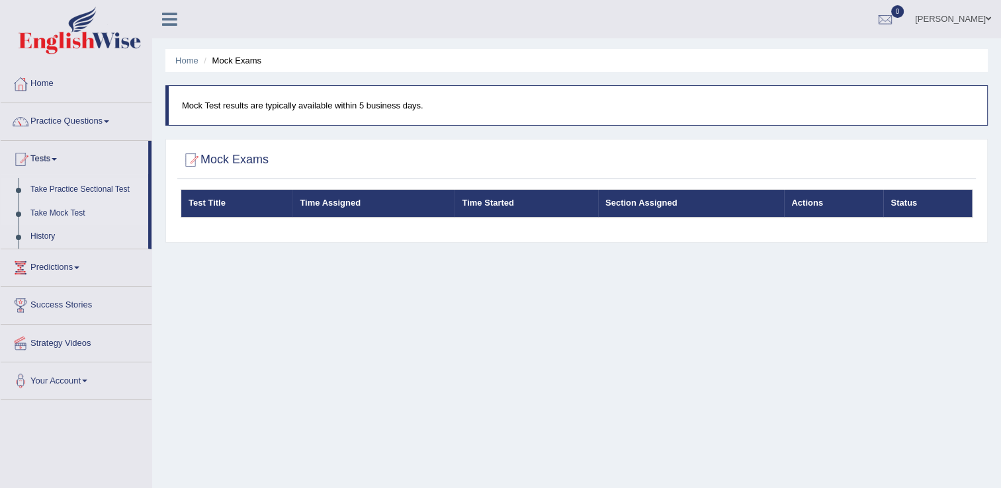
click at [116, 180] on link "Take Practice Sectional Test" at bounding box center [86, 190] width 124 height 24
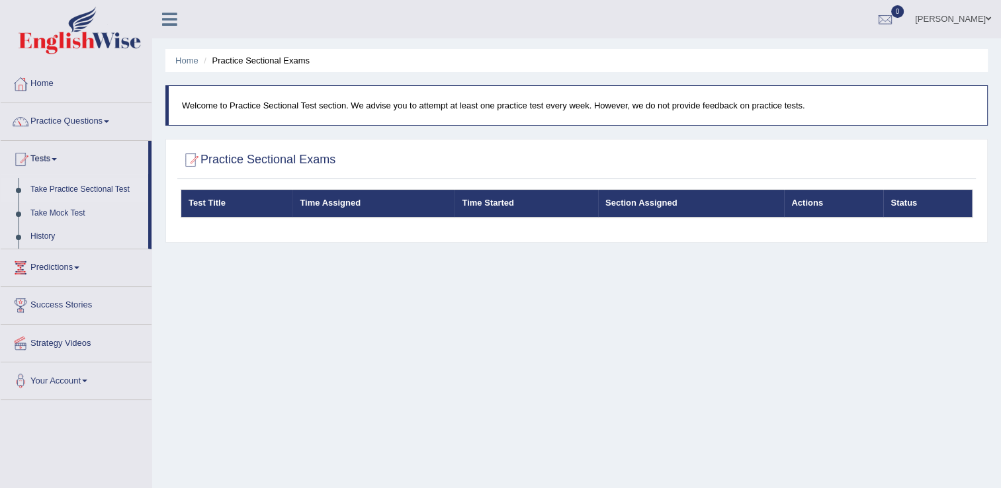
click at [100, 185] on link "Take Practice Sectional Test" at bounding box center [86, 190] width 124 height 24
click at [193, 194] on th "Test Title" at bounding box center [237, 204] width 112 height 28
click at [73, 204] on link "Take Mock Test" at bounding box center [86, 214] width 124 height 24
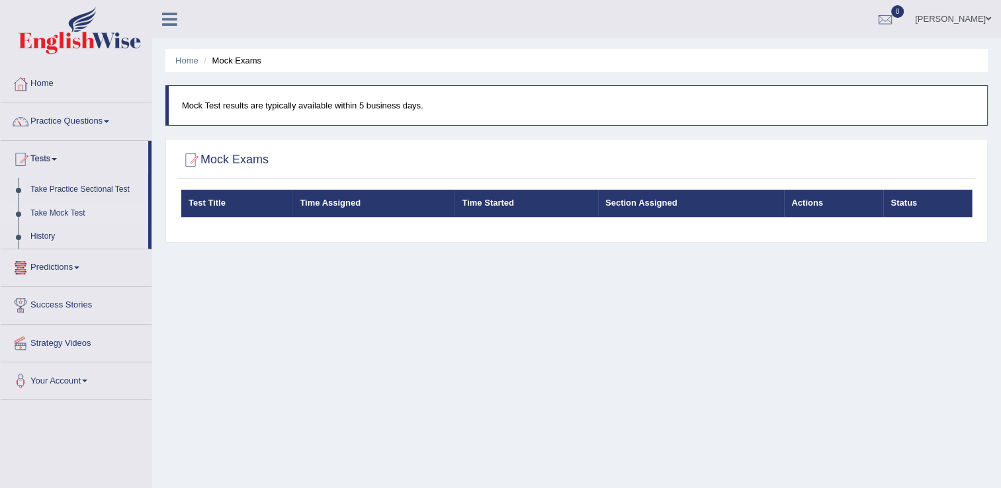
click at [67, 212] on link "Take Mock Test" at bounding box center [86, 214] width 124 height 24
click at [59, 187] on link "Take Practice Sectional Test" at bounding box center [86, 190] width 124 height 24
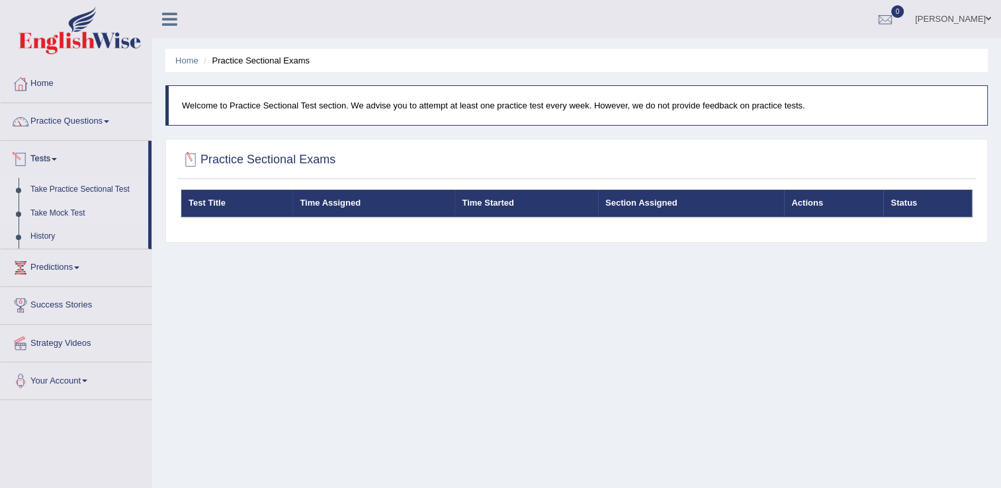
click at [56, 211] on link "Take Mock Test" at bounding box center [86, 214] width 124 height 24
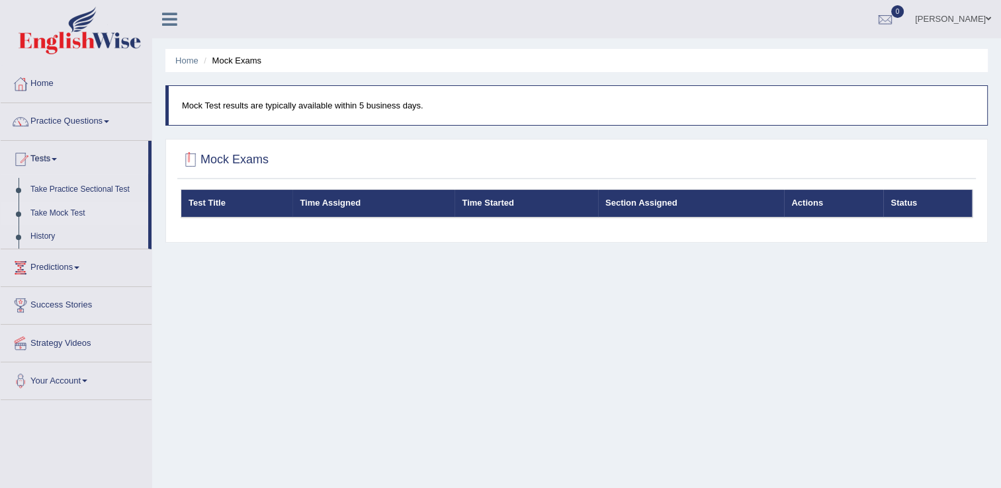
click at [200, 157] on div at bounding box center [191, 160] width 20 height 20
click at [202, 204] on th "Test Title" at bounding box center [237, 204] width 112 height 28
click at [269, 103] on p "Mock Test results are typically available within 5 business days." at bounding box center [578, 105] width 792 height 13
click at [56, 241] on link "History" at bounding box center [86, 237] width 124 height 24
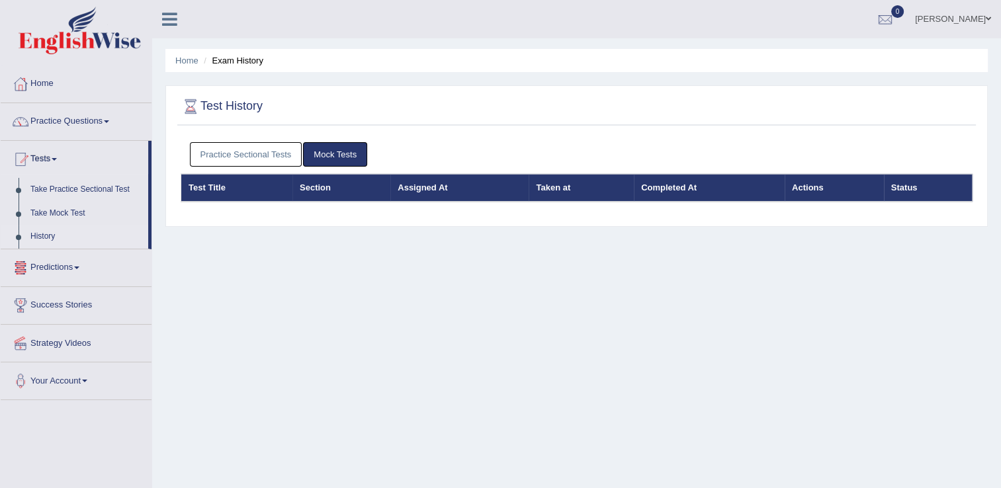
click at [329, 155] on link "Mock Tests" at bounding box center [335, 154] width 64 height 24
click at [333, 151] on link "Mock Tests" at bounding box center [335, 154] width 64 height 24
click at [84, 124] on link "Practice Questions" at bounding box center [76, 119] width 151 height 33
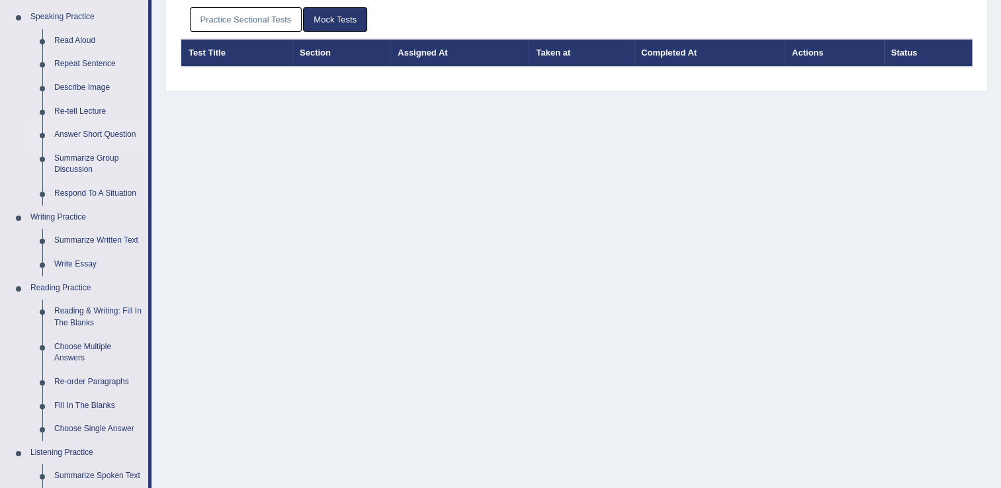
scroll to position [132, 0]
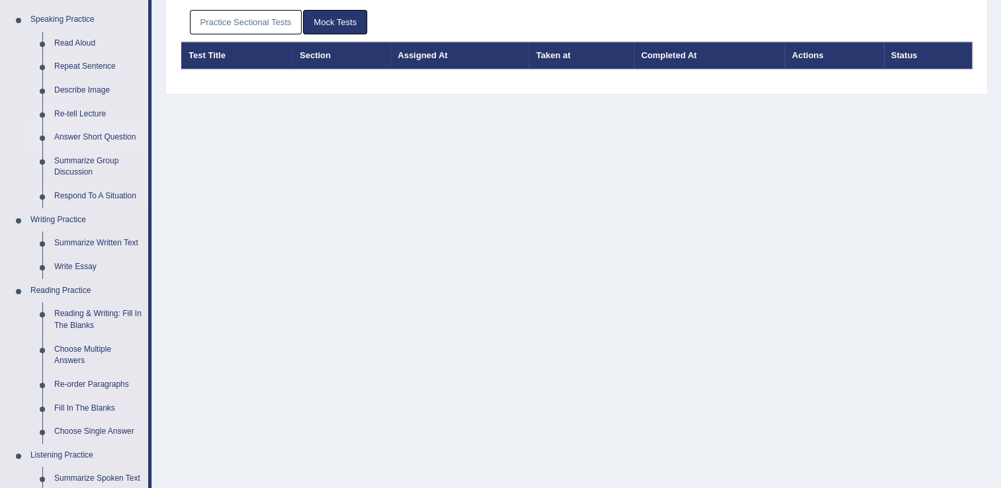
click at [104, 138] on link "Answer Short Question" at bounding box center [98, 138] width 100 height 24
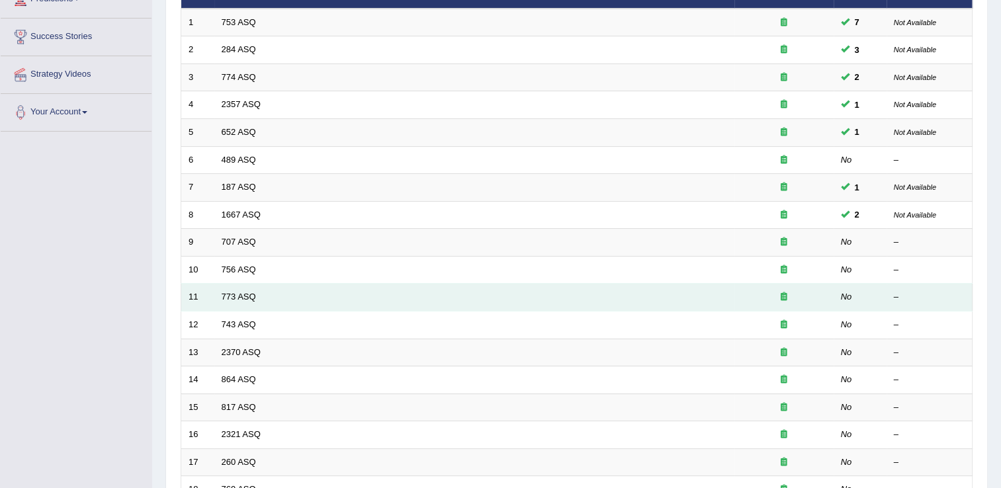
scroll to position [198, 0]
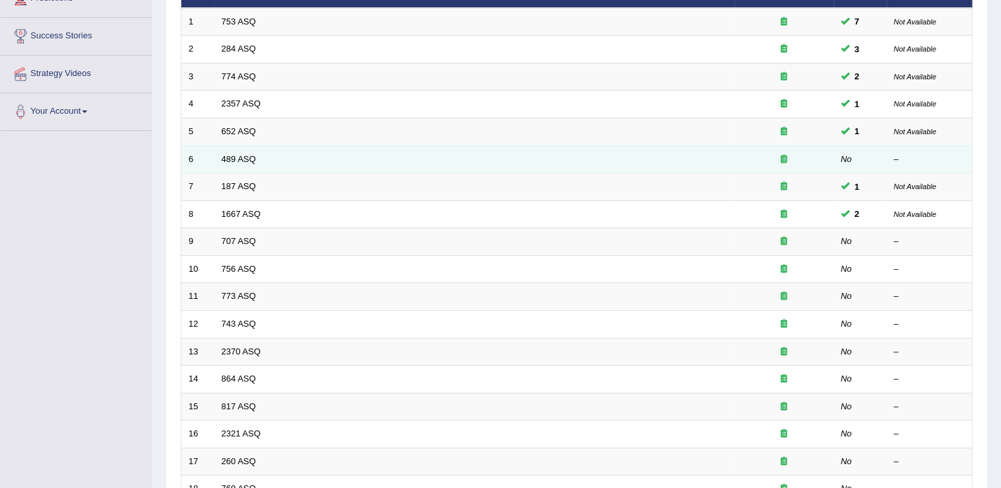
click at [259, 157] on td "489 ASQ" at bounding box center [474, 159] width 520 height 28
click at [238, 156] on link "489 ASQ" at bounding box center [239, 159] width 34 height 10
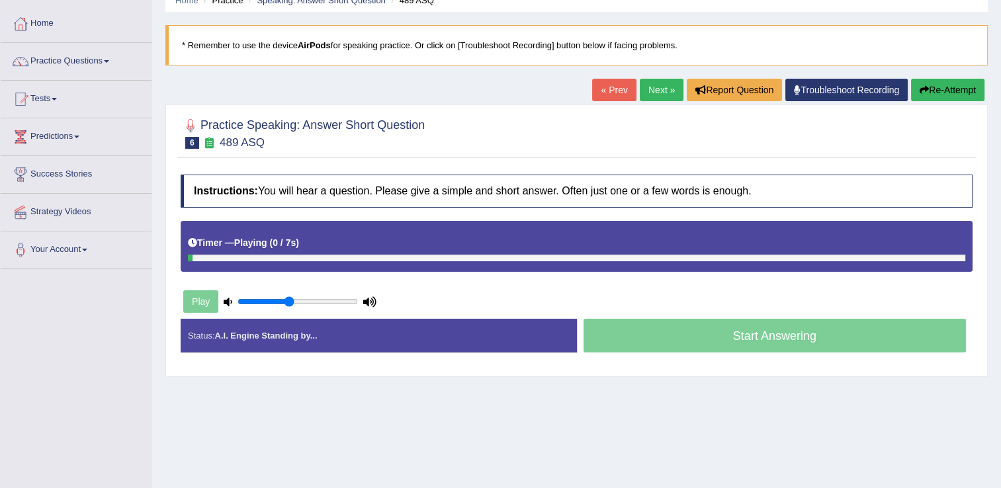
scroll to position [206, 0]
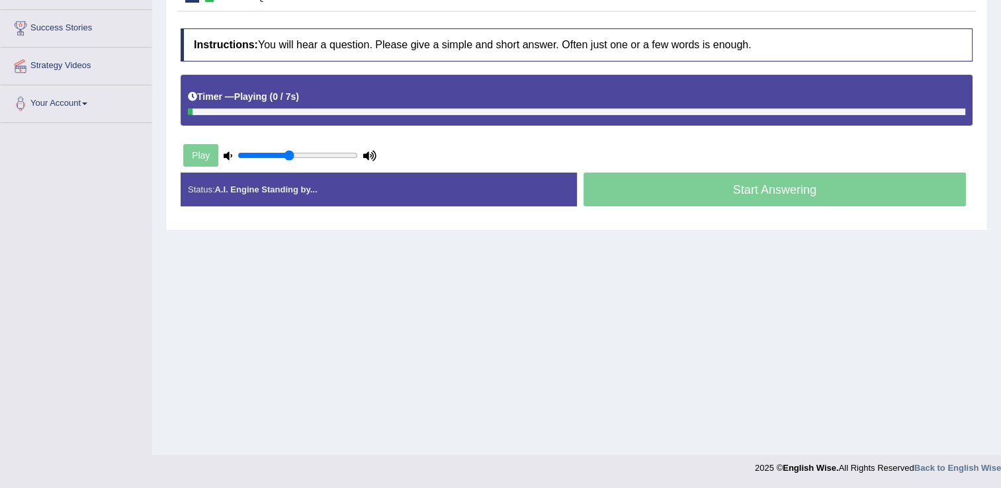
click at [984, 187] on div "Practice Speaking: Answer Short Question 6 489 ASQ Instructions: You will hear …" at bounding box center [576, 94] width 822 height 272
click at [474, 240] on div "Home Practice Speaking: Answer Short Question 489 ASQ * Remember to use the dev…" at bounding box center [576, 124] width 849 height 661
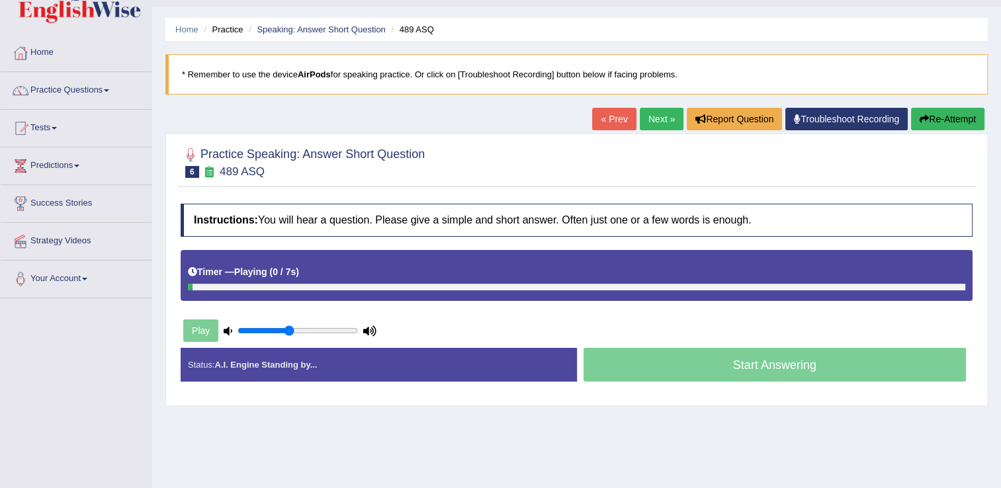
scroll to position [0, 0]
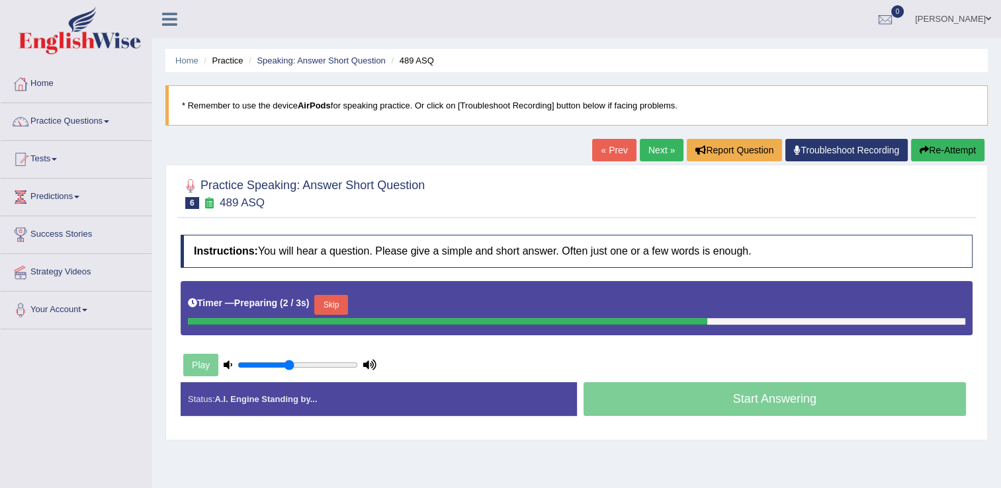
click at [335, 308] on button "Skip" at bounding box center [330, 305] width 33 height 20
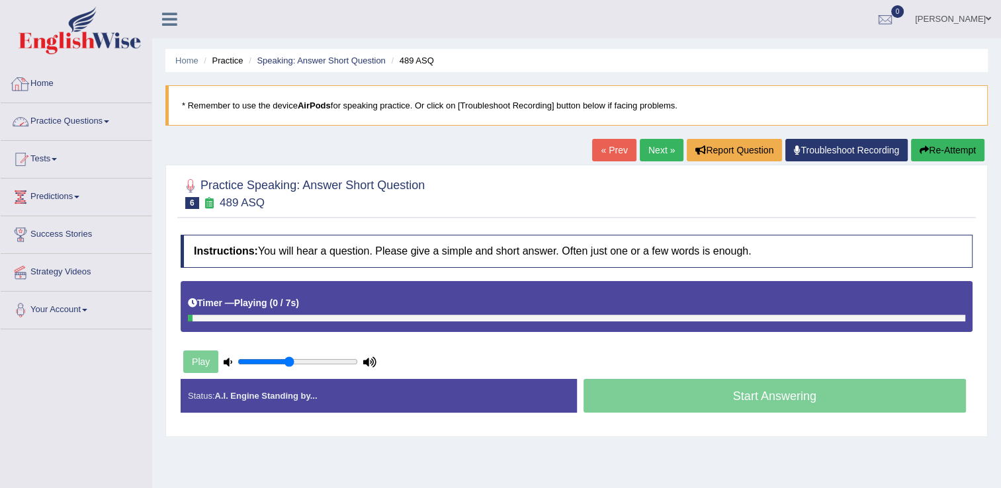
click at [69, 117] on link "Practice Questions" at bounding box center [76, 119] width 151 height 33
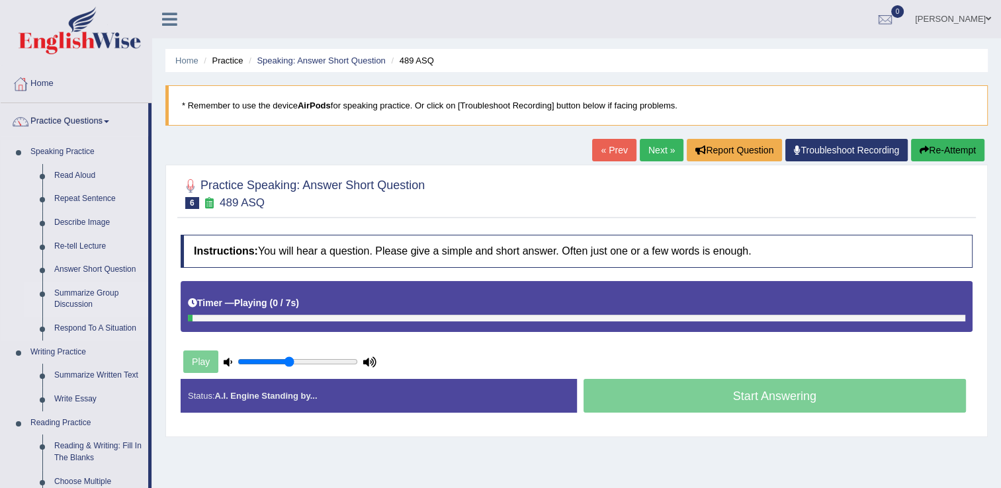
click at [66, 290] on link "Summarize Group Discussion" at bounding box center [98, 299] width 100 height 35
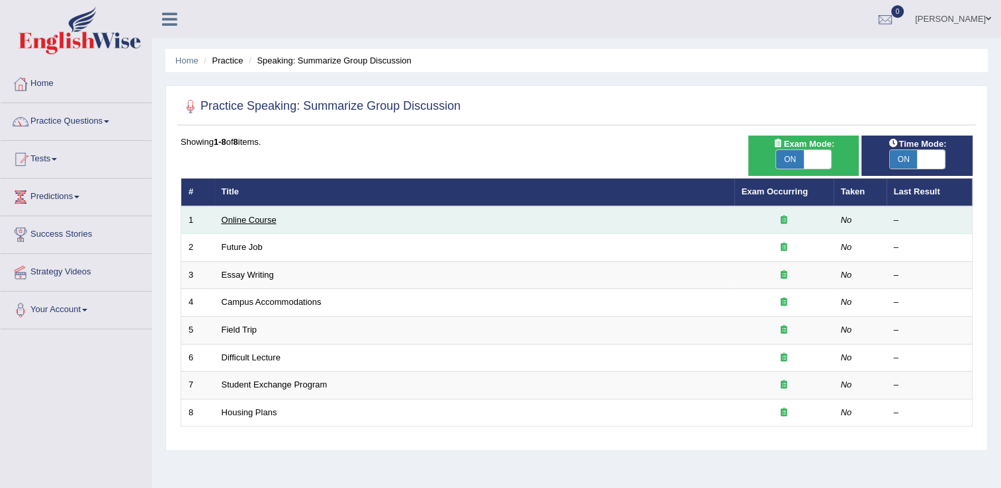
click at [248, 220] on link "Online Course" at bounding box center [249, 220] width 55 height 10
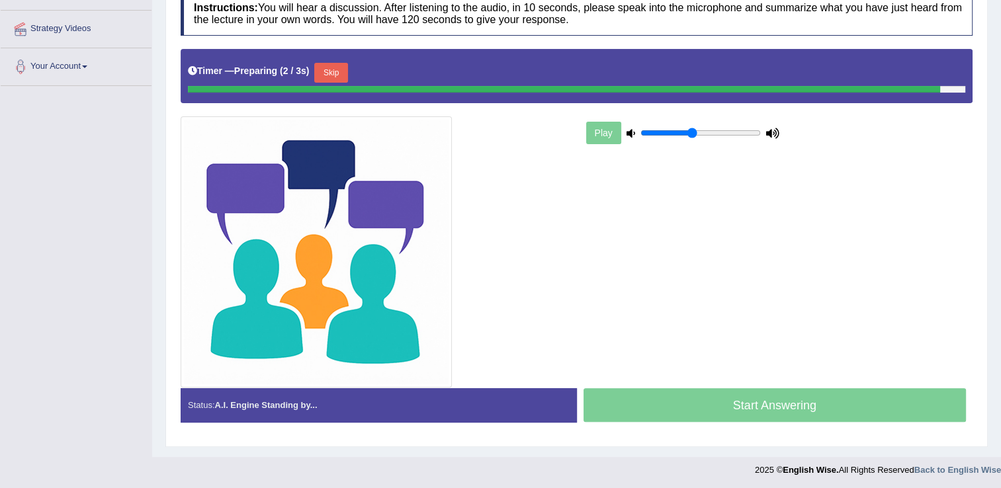
scroll to position [240, 0]
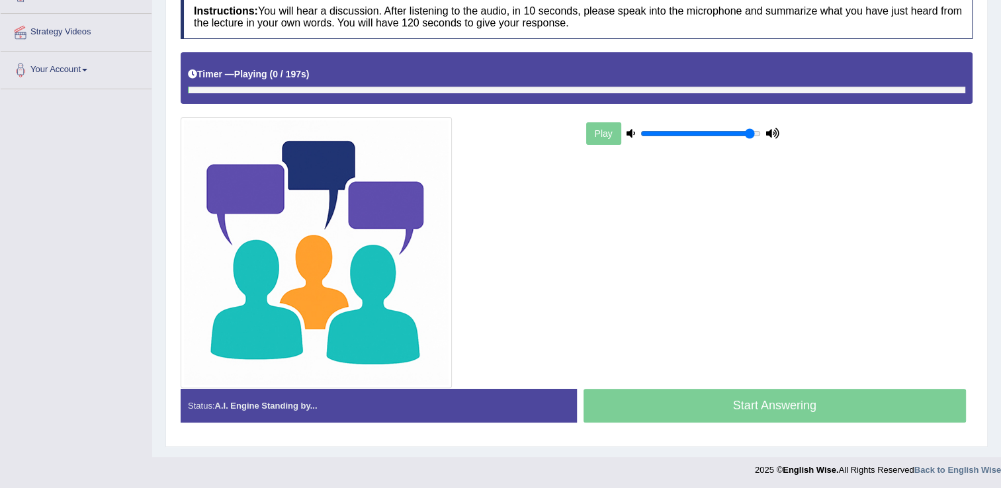
type input "0.95"
click at [746, 129] on input "range" at bounding box center [700, 133] width 120 height 11
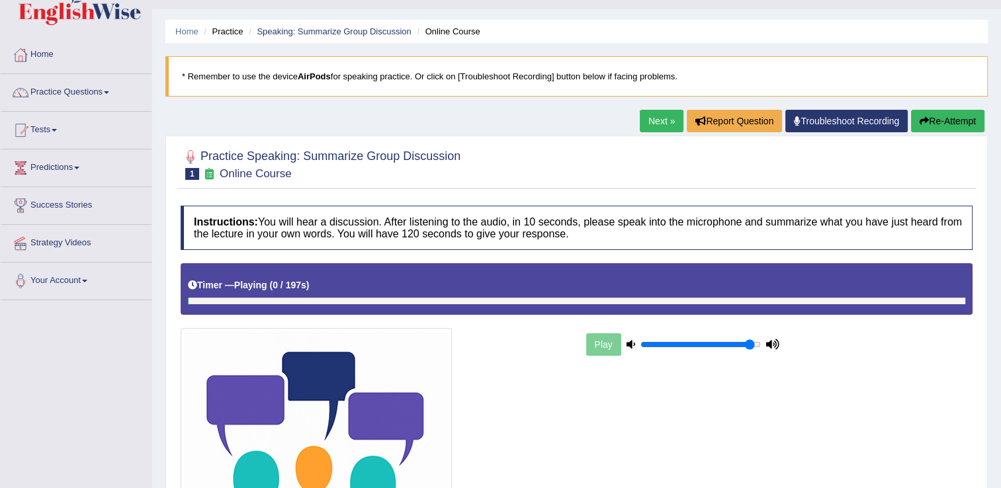
scroll to position [0, 0]
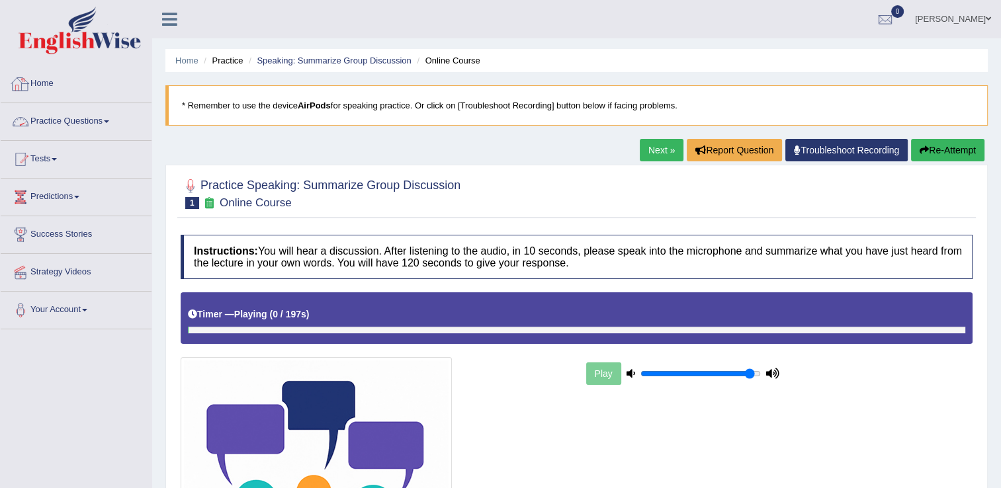
click at [112, 118] on link "Practice Questions" at bounding box center [76, 119] width 151 height 33
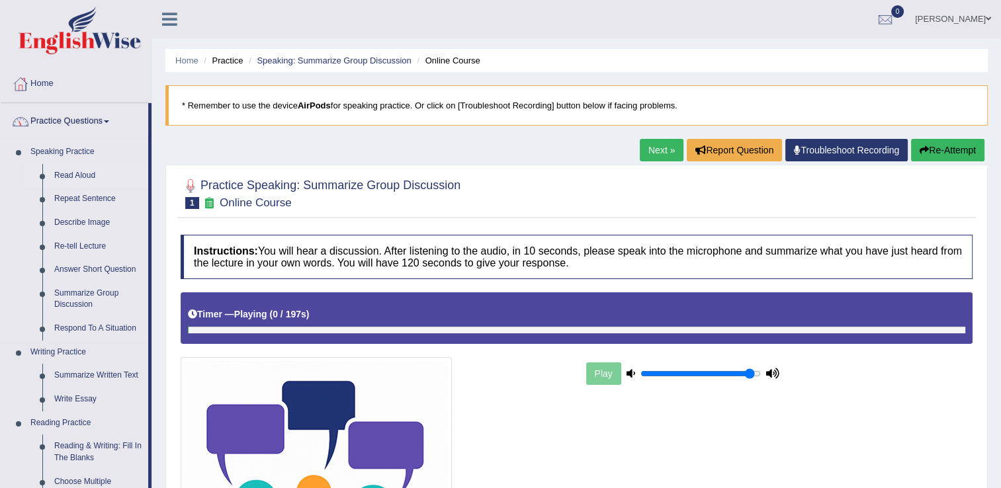
click at [69, 174] on link "Read Aloud" at bounding box center [98, 176] width 100 height 24
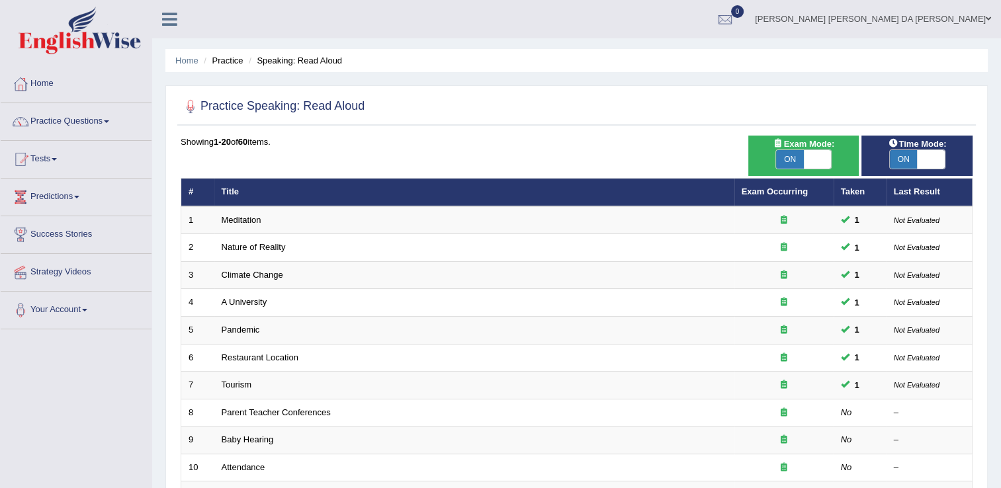
click at [817, 162] on span at bounding box center [818, 159] width 28 height 19
checkbox input "false"
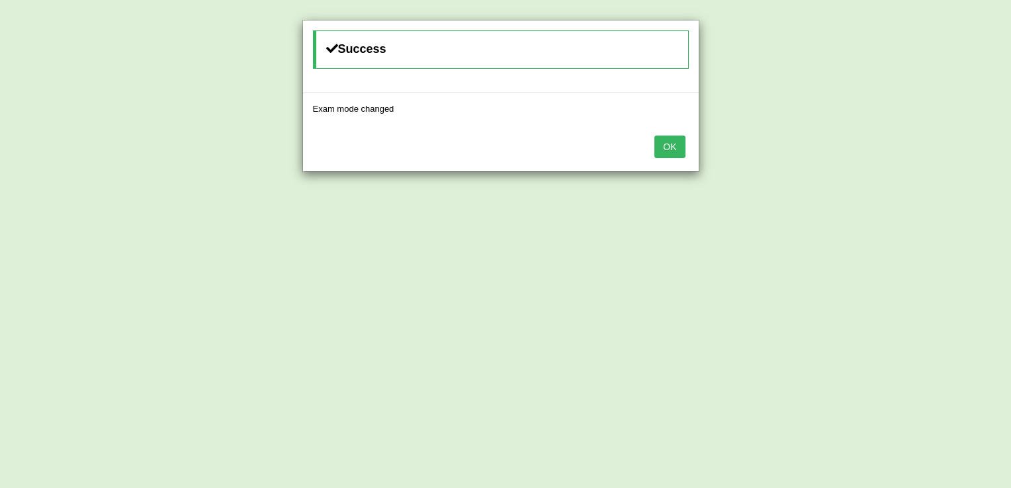
click at [667, 151] on button "OK" at bounding box center [669, 147] width 30 height 22
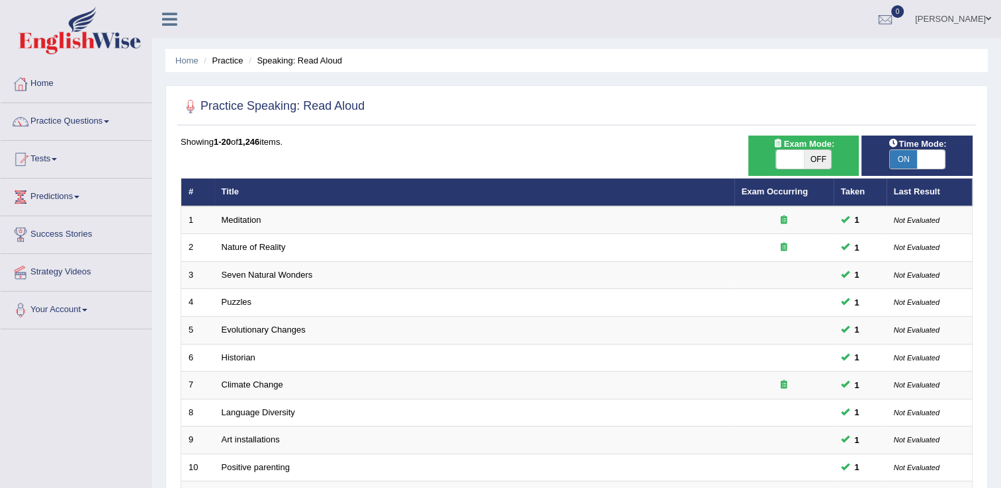
click at [929, 151] on span at bounding box center [931, 159] width 28 height 19
checkbox input "false"
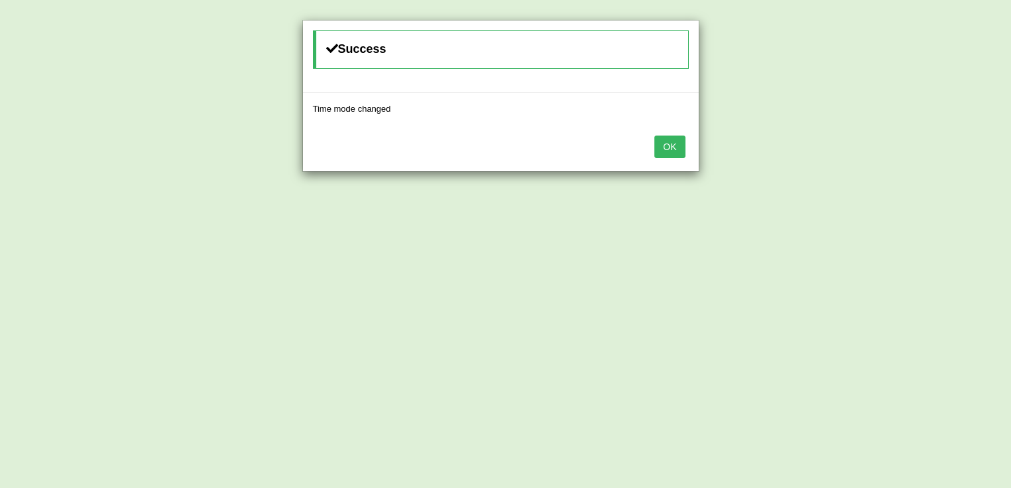
click at [673, 142] on button "OK" at bounding box center [669, 147] width 30 height 22
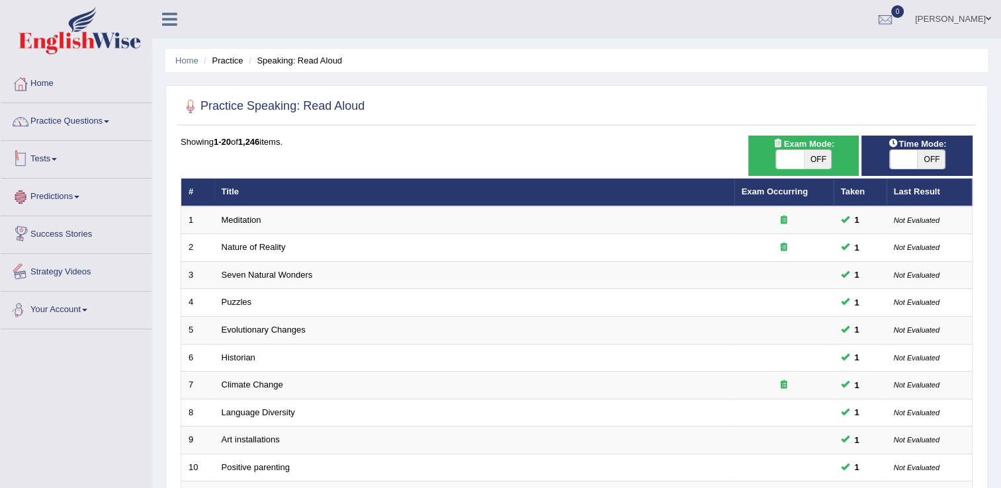
click at [87, 122] on link "Practice Questions" at bounding box center [76, 119] width 151 height 33
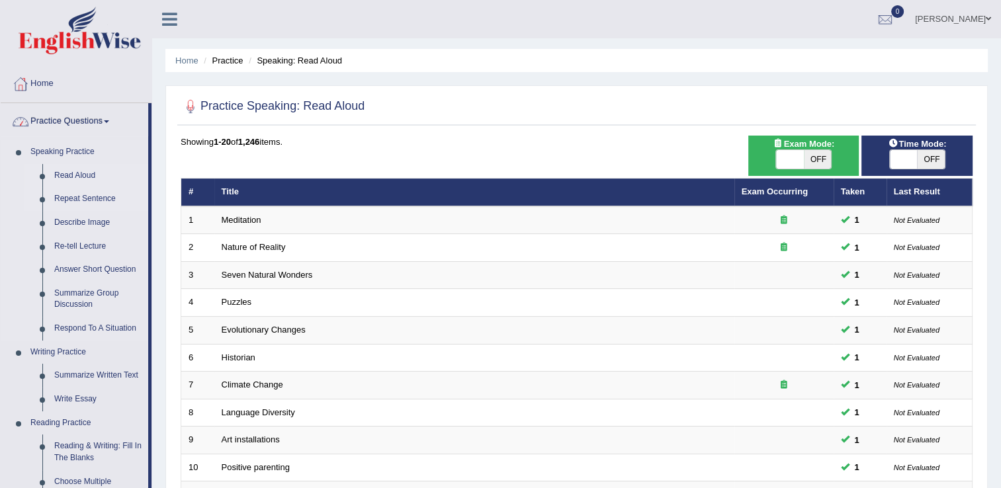
click at [79, 197] on link "Repeat Sentence" at bounding box center [98, 199] width 100 height 24
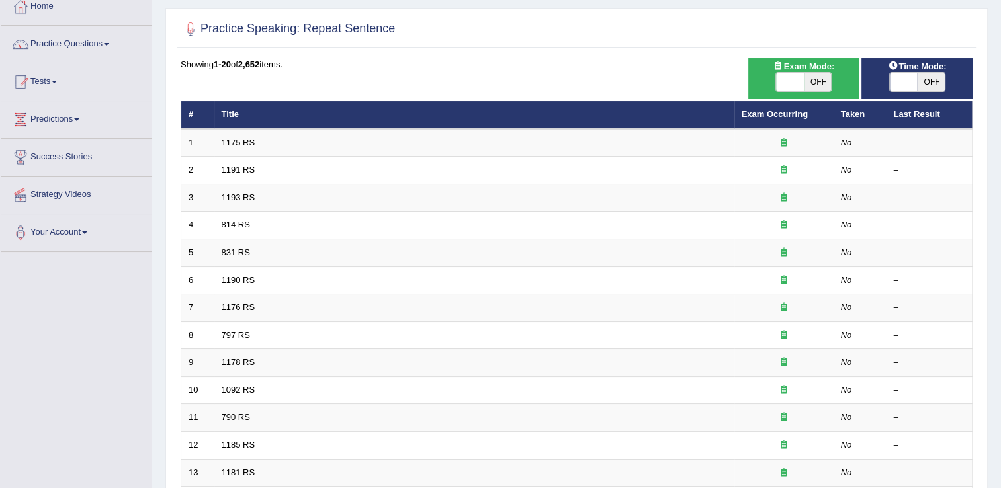
scroll to position [132, 0]
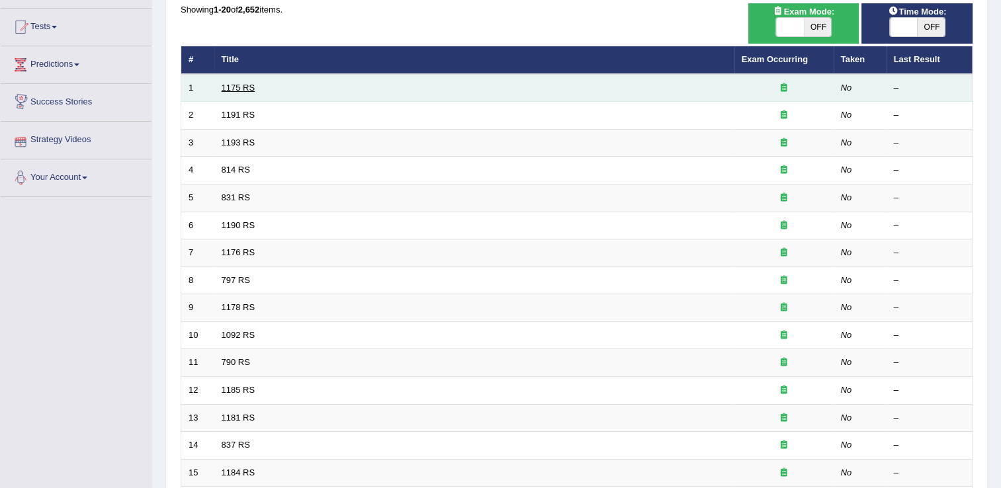
click at [240, 84] on link "1175 RS" at bounding box center [239, 88] width 34 height 10
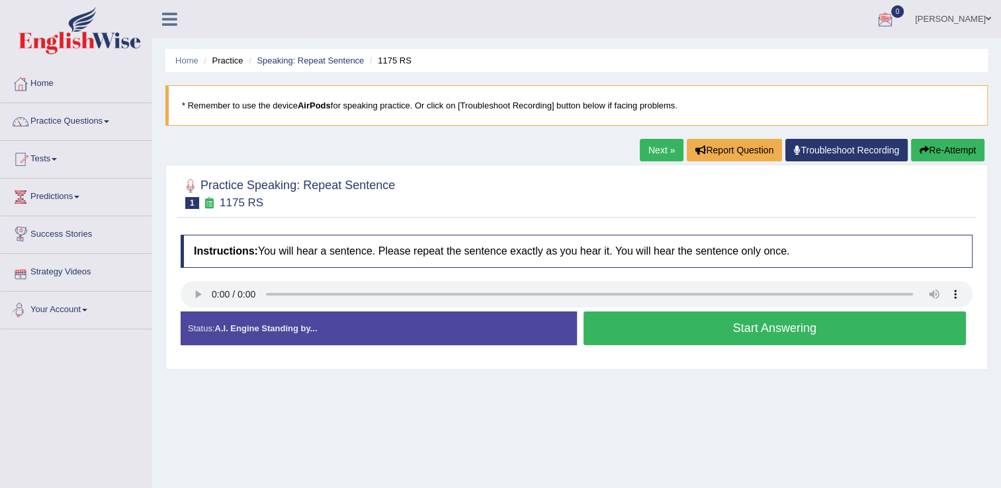
click at [74, 306] on link "Your Account" at bounding box center [76, 308] width 151 height 33
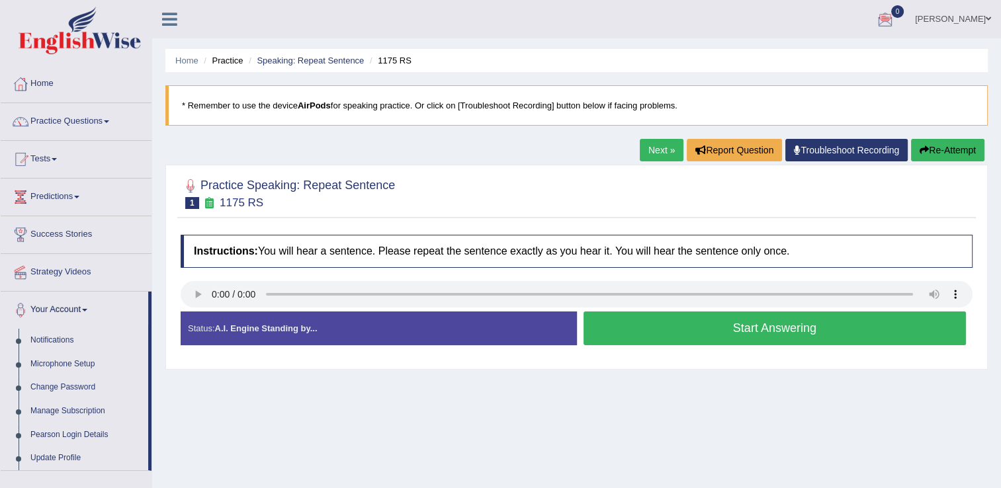
click at [925, 20] on link "[PERSON_NAME] [PERSON_NAME] DA [PERSON_NAME]" at bounding box center [953, 17] width 96 height 34
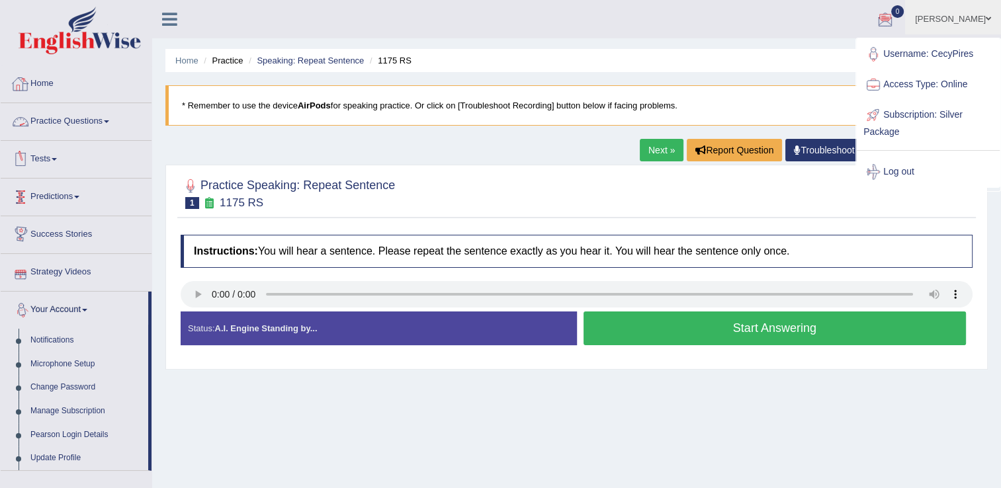
click at [165, 18] on icon at bounding box center [169, 19] width 15 height 17
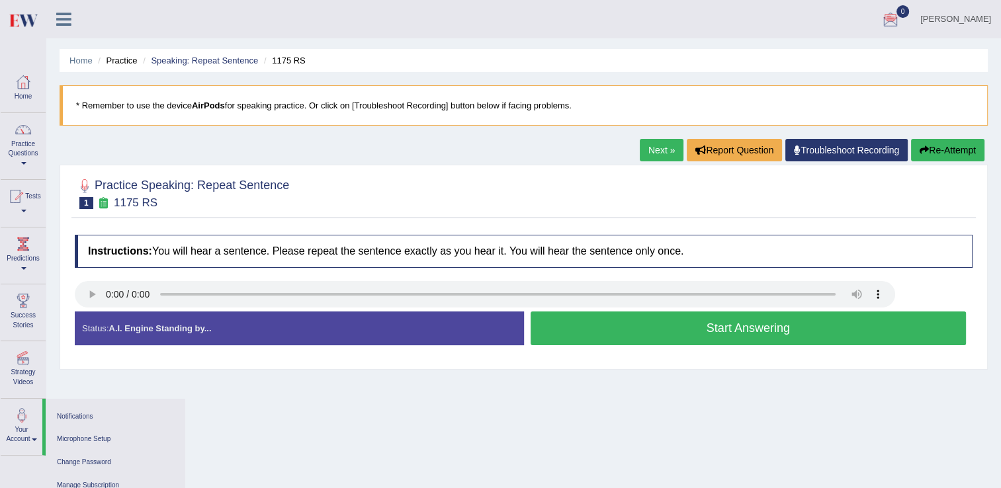
click at [63, 18] on icon at bounding box center [63, 19] width 15 height 17
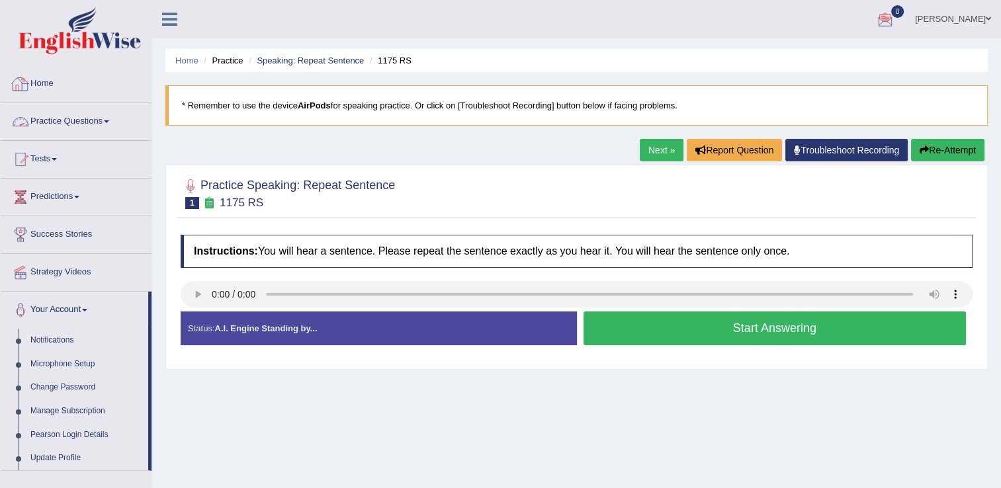
click at [46, 83] on link "Home" at bounding box center [76, 81] width 151 height 33
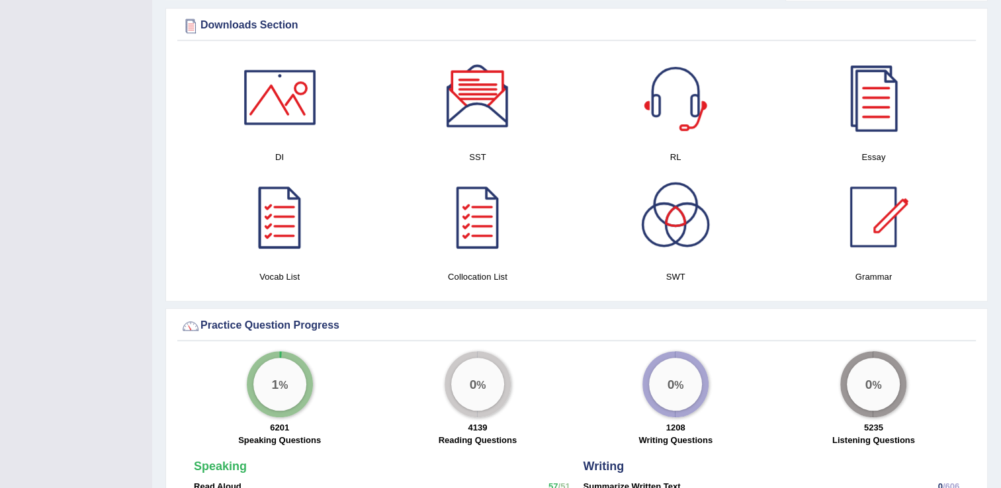
scroll to position [661, 0]
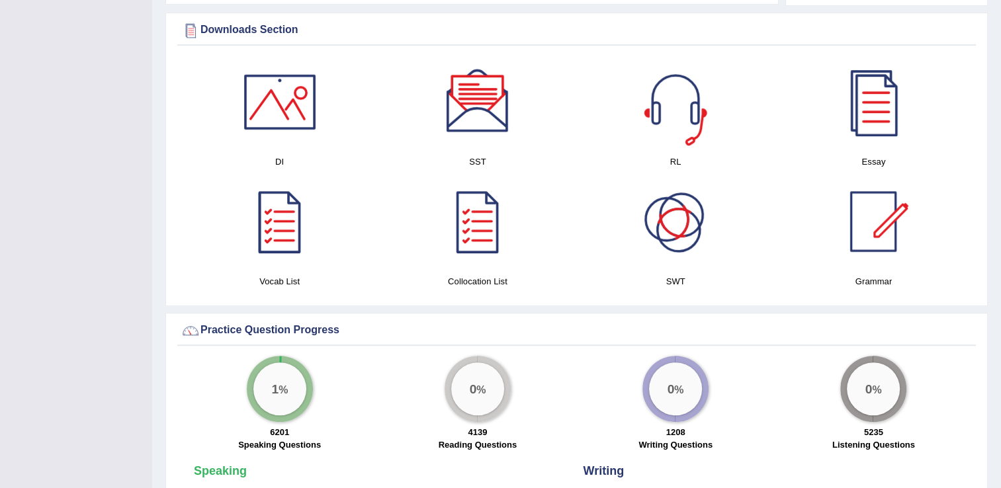
click at [686, 108] on div at bounding box center [675, 102] width 93 height 93
click at [681, 231] on div at bounding box center [675, 221] width 93 height 93
click at [272, 121] on div at bounding box center [279, 102] width 93 height 93
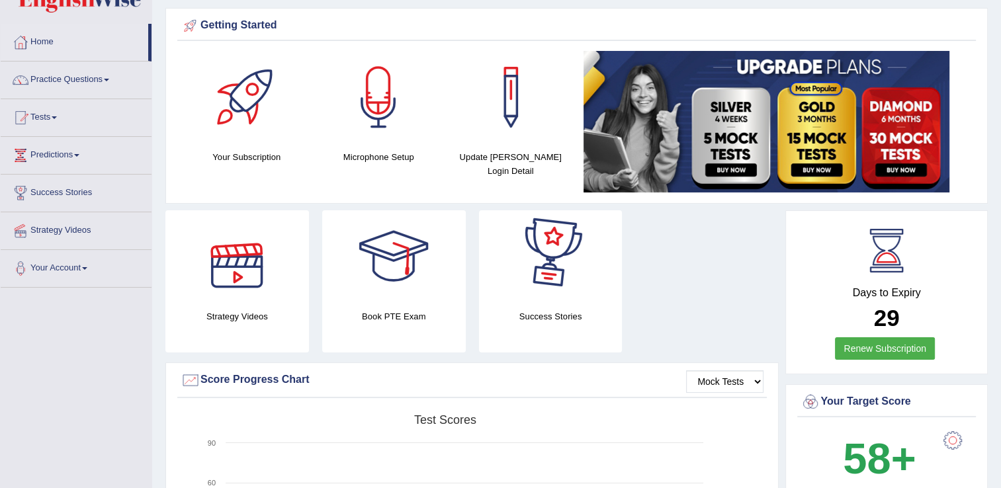
scroll to position [0, 0]
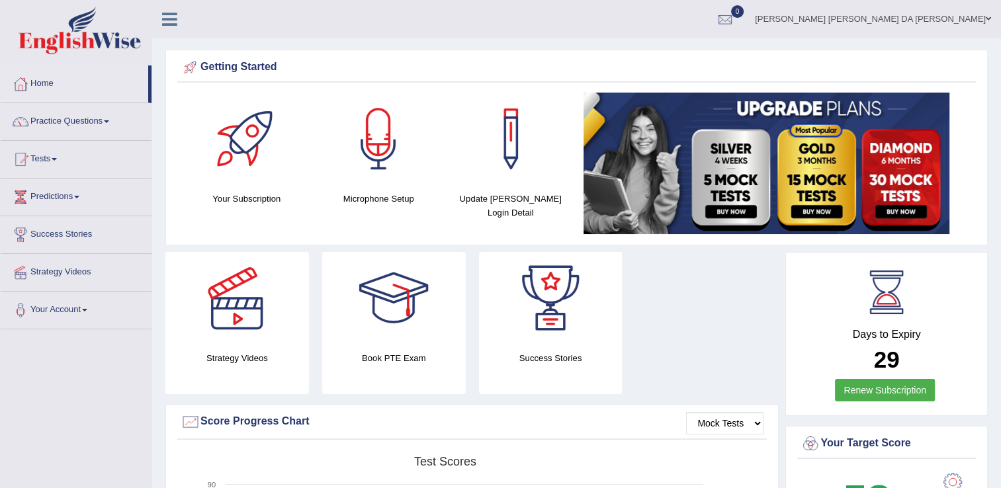
click at [512, 161] on div at bounding box center [510, 139] width 93 height 93
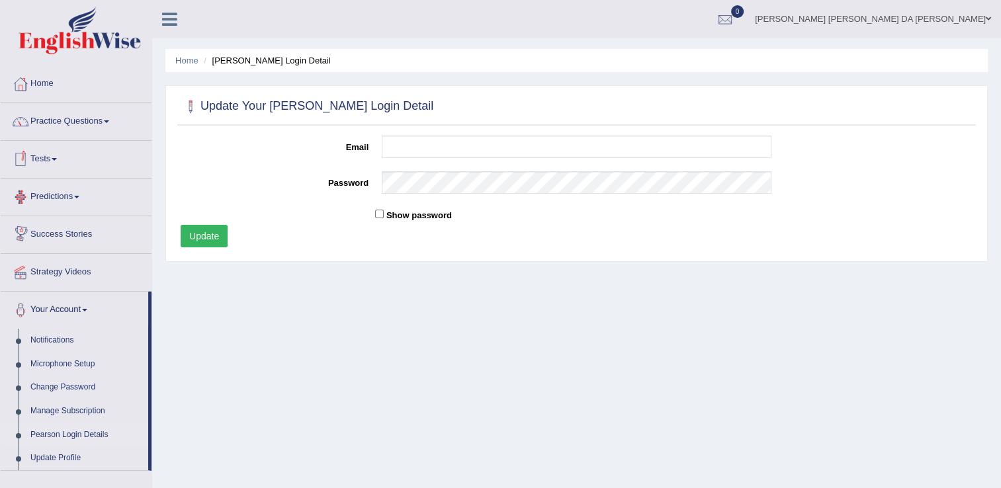
click at [93, 201] on link "Predictions" at bounding box center [76, 195] width 151 height 33
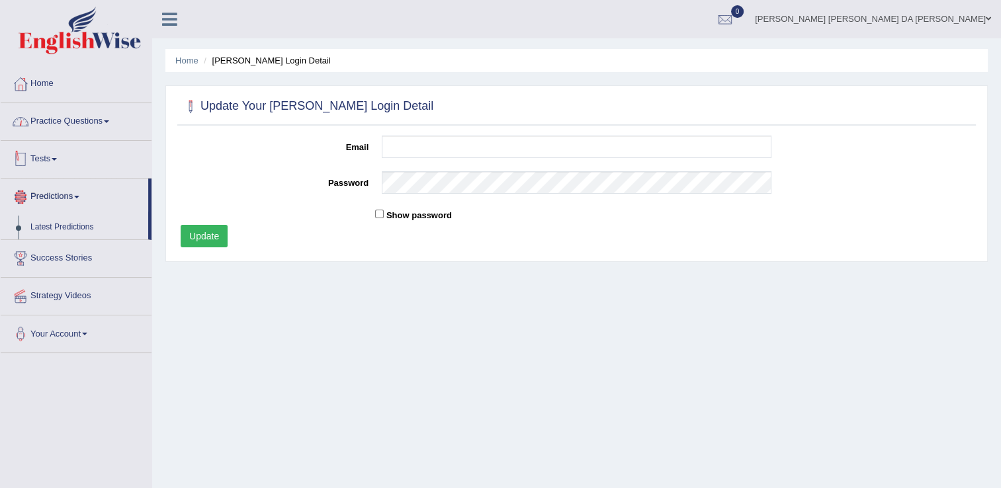
click at [87, 115] on link "Practice Questions" at bounding box center [76, 119] width 151 height 33
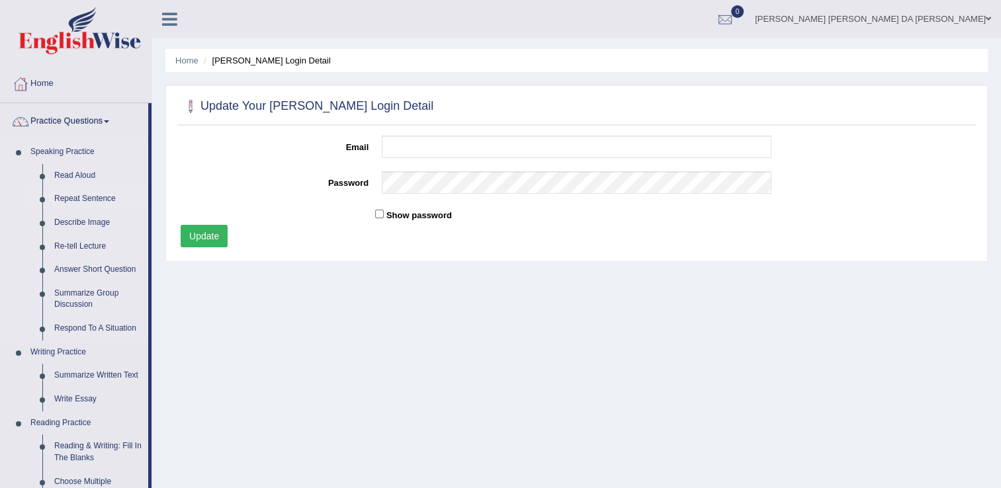
click at [80, 200] on link "Repeat Sentence" at bounding box center [98, 199] width 100 height 24
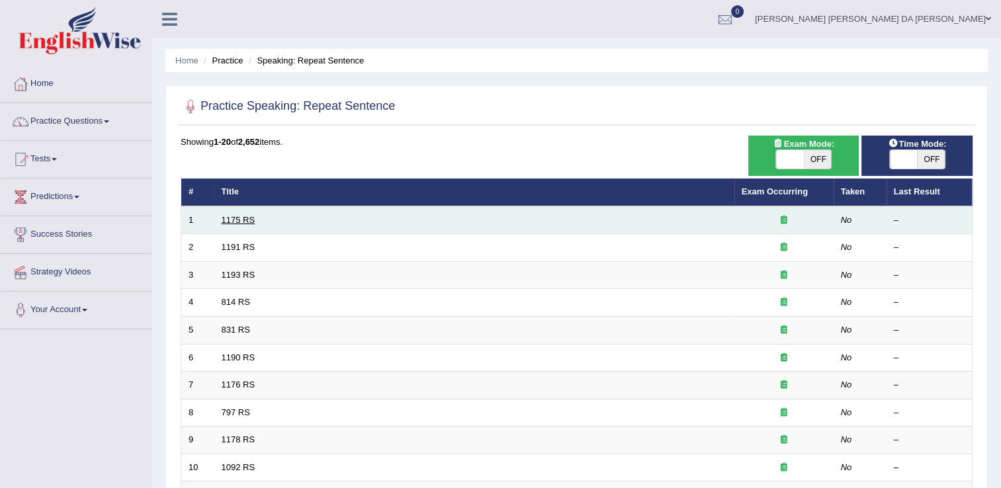
click at [249, 218] on link "1175 RS" at bounding box center [239, 220] width 34 height 10
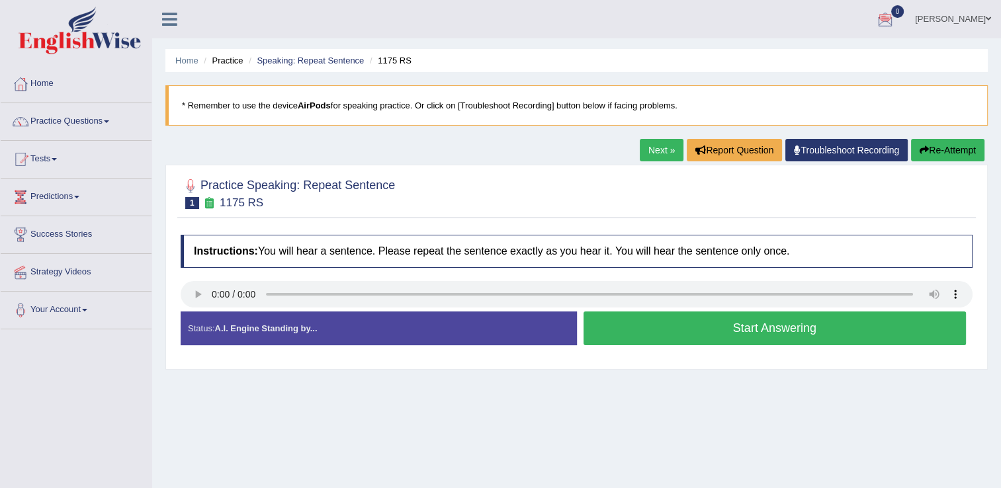
click at [875, 19] on div at bounding box center [885, 20] width 20 height 20
click at [768, 48] on link "See All Alerts" at bounding box center [804, 55] width 73 height 15
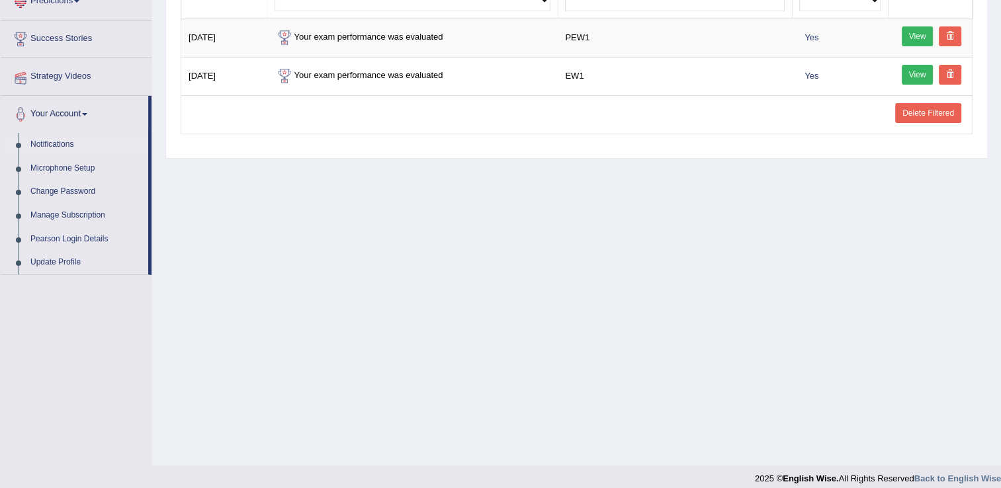
scroll to position [206, 0]
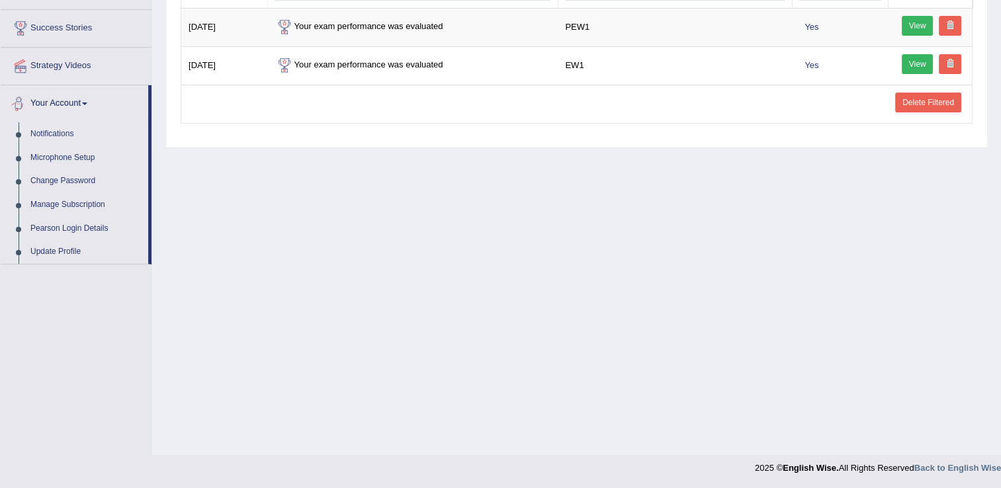
click at [89, 101] on link "Your Account" at bounding box center [74, 101] width 147 height 33
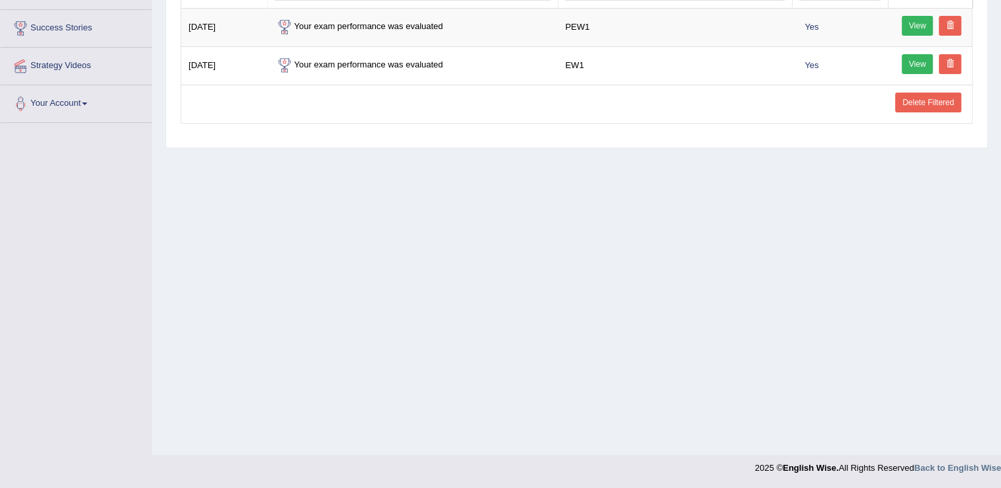
click at [89, 101] on link "Your Account" at bounding box center [76, 101] width 151 height 33
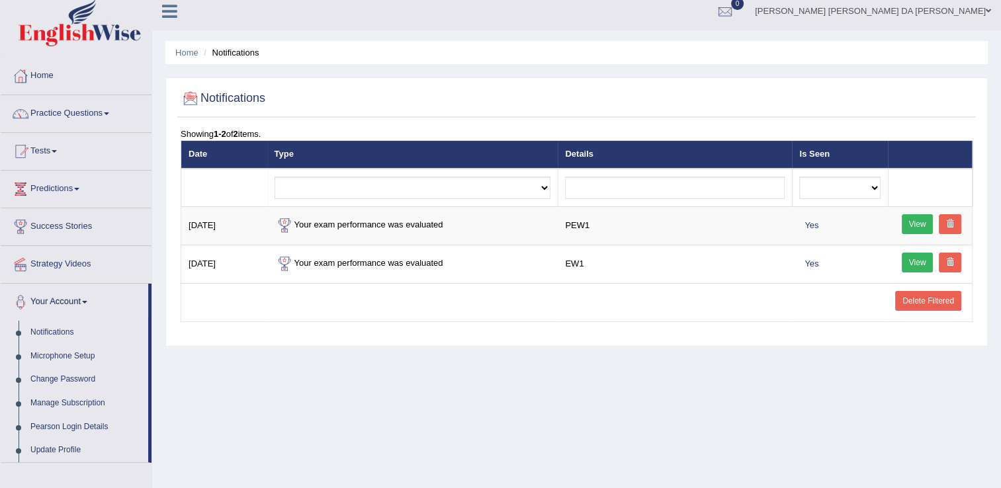
scroll to position [0, 0]
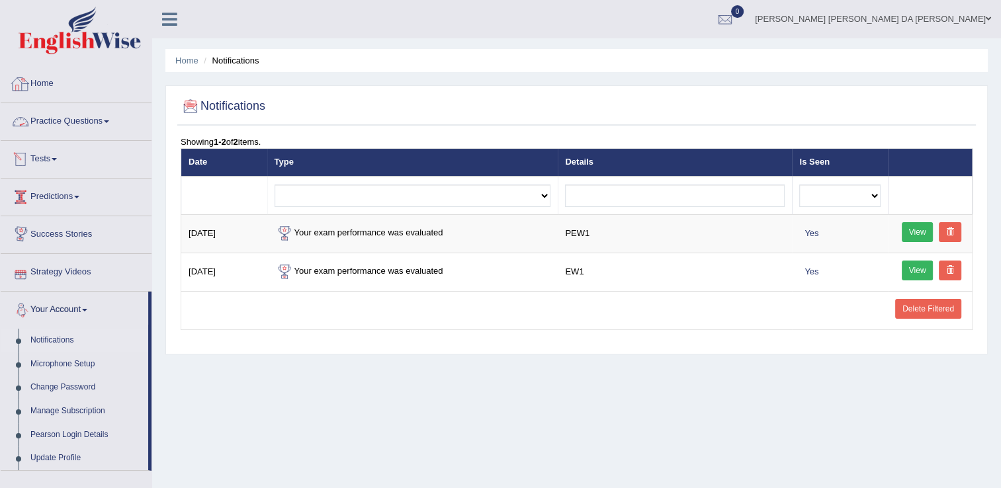
click at [46, 81] on link "Home" at bounding box center [76, 81] width 151 height 33
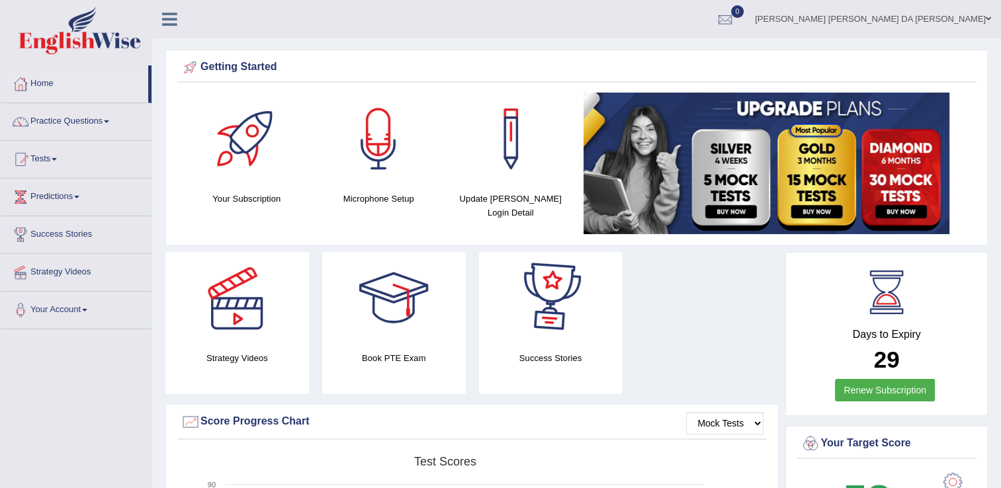
click at [989, 15] on span at bounding box center [987, 19] width 5 height 9
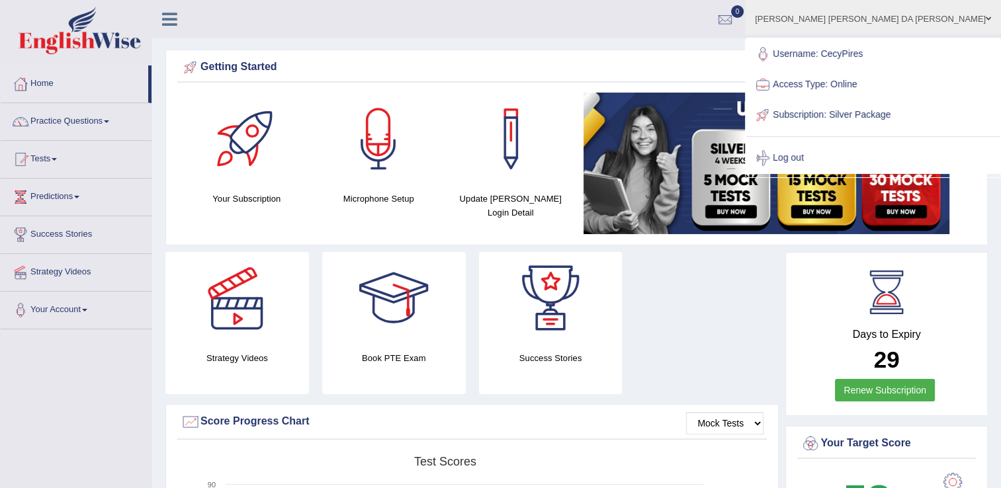
click at [909, 86] on link "Access Type: Online" at bounding box center [872, 84] width 253 height 30
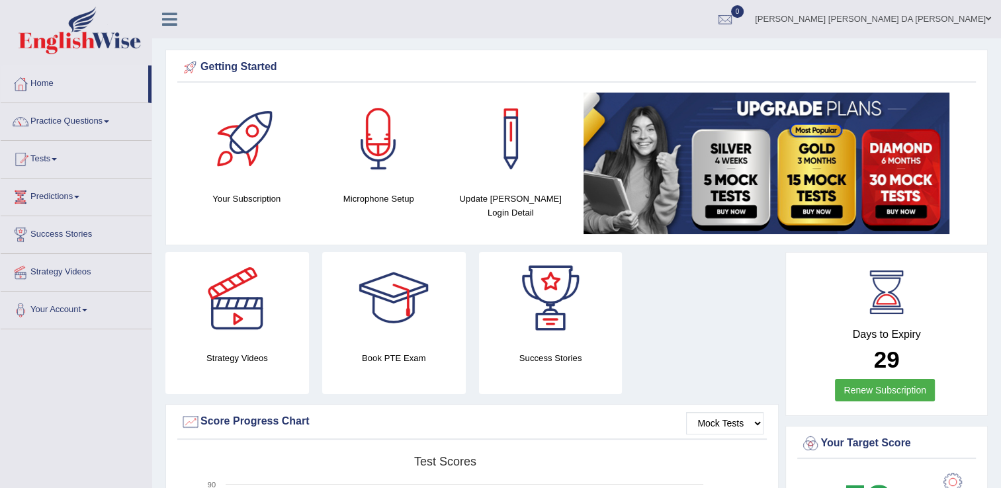
click at [986, 13] on link "[PERSON_NAME] [PERSON_NAME] DA [PERSON_NAME]" at bounding box center [873, 17] width 256 height 34
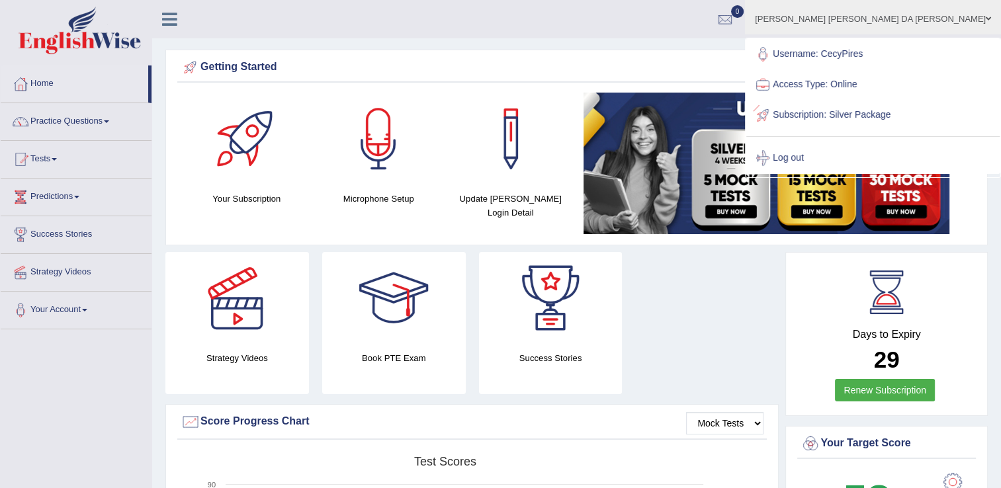
click at [884, 114] on link "Subscription: Silver Package" at bounding box center [872, 115] width 253 height 30
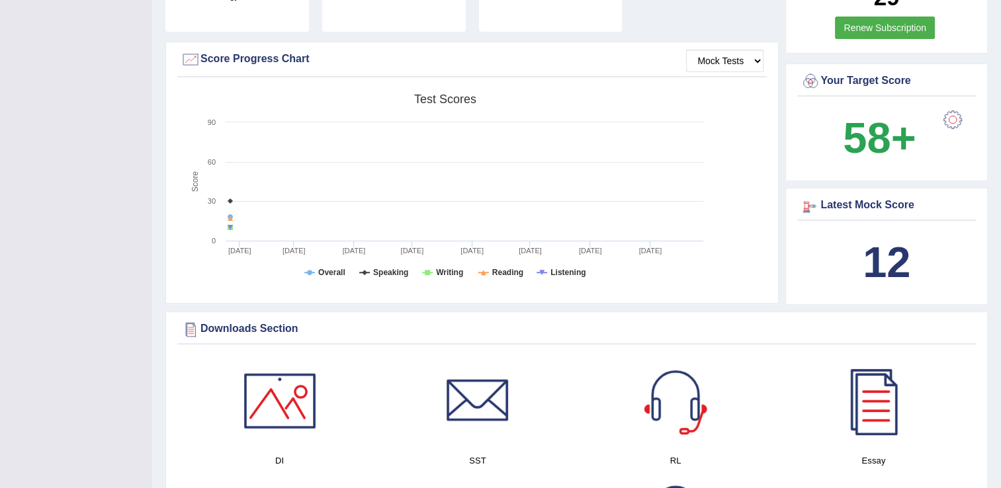
scroll to position [397, 0]
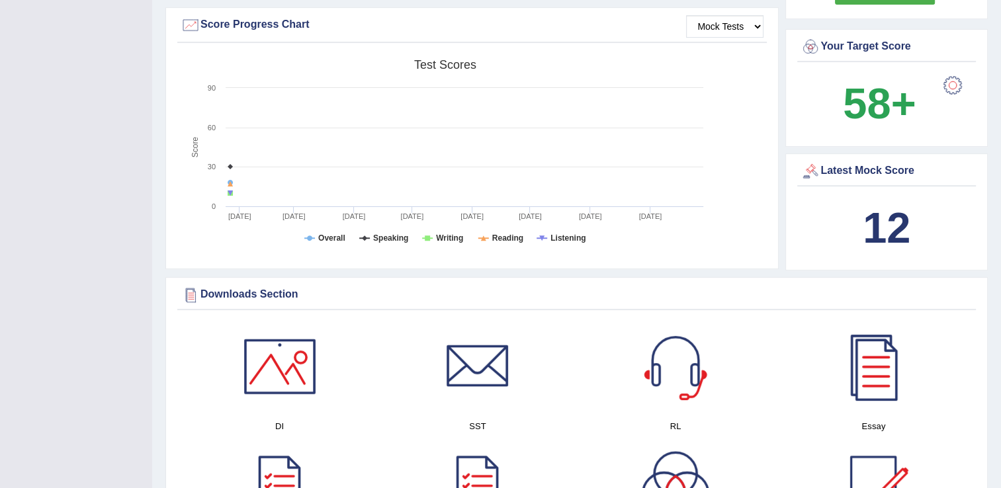
click at [958, 86] on div at bounding box center [952, 85] width 26 height 26
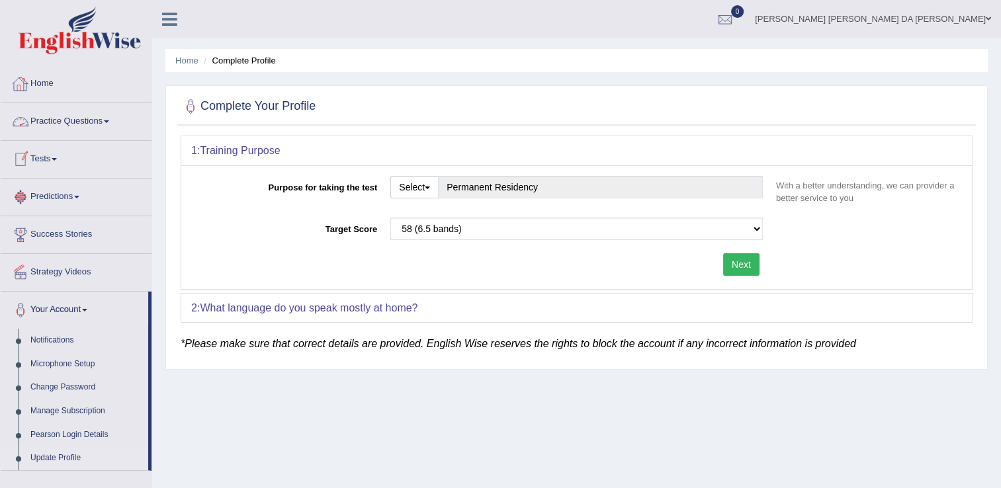
click at [104, 111] on link "Practice Questions" at bounding box center [76, 119] width 151 height 33
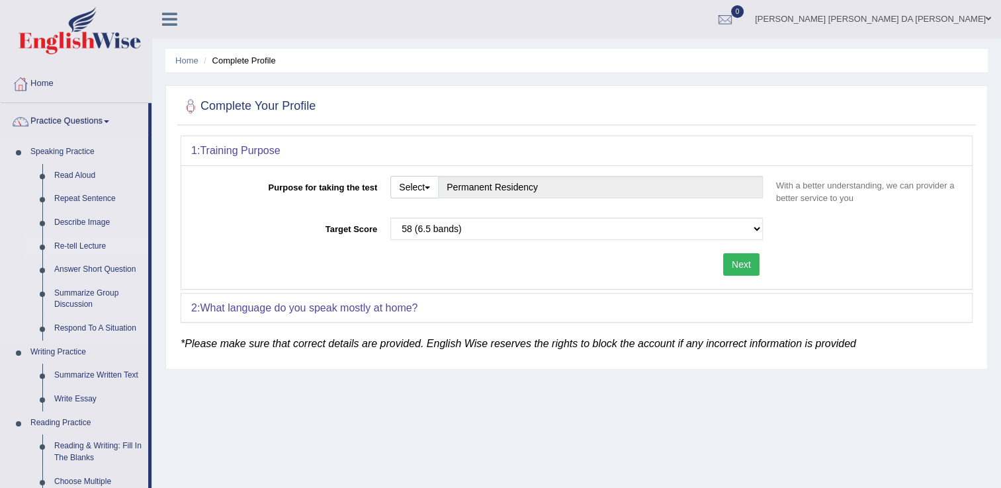
click at [74, 247] on link "Re-tell Lecture" at bounding box center [98, 247] width 100 height 24
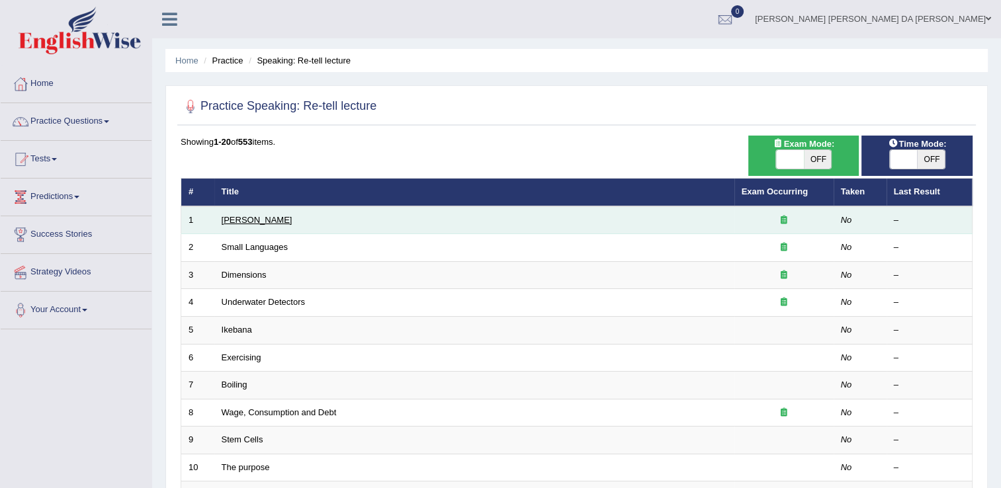
click at [262, 218] on link "[PERSON_NAME]" at bounding box center [257, 220] width 71 height 10
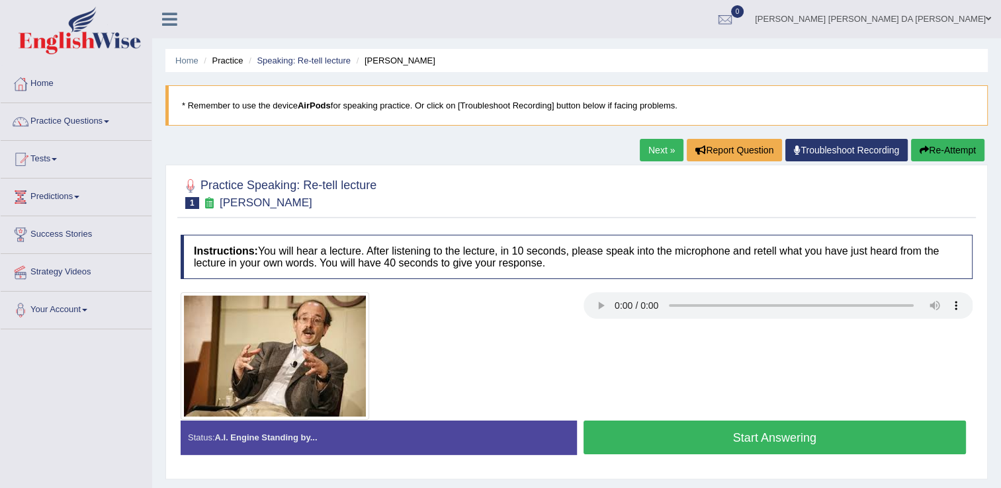
click at [759, 438] on button "Start Answering" at bounding box center [774, 438] width 383 height 34
click at [698, 352] on div at bounding box center [576, 356] width 805 height 128
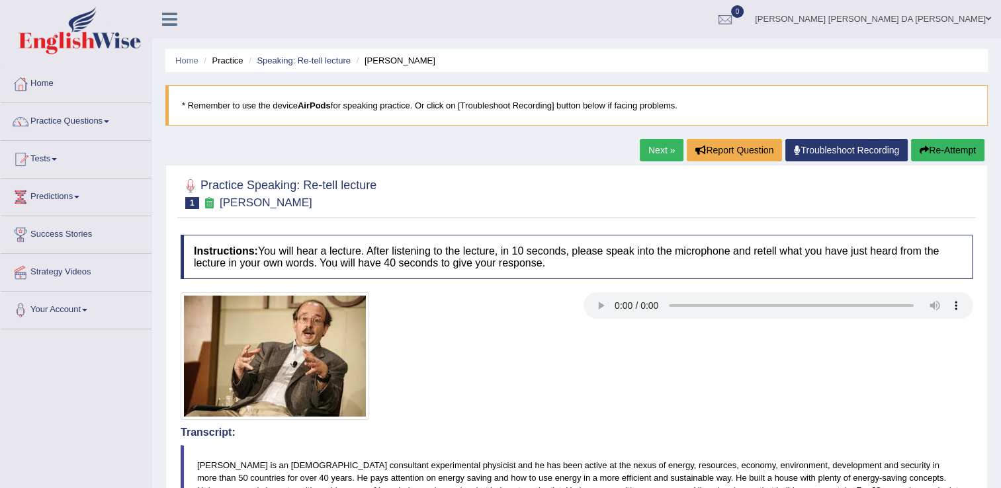
click at [931, 154] on button "Re-Attempt" at bounding box center [947, 150] width 73 height 22
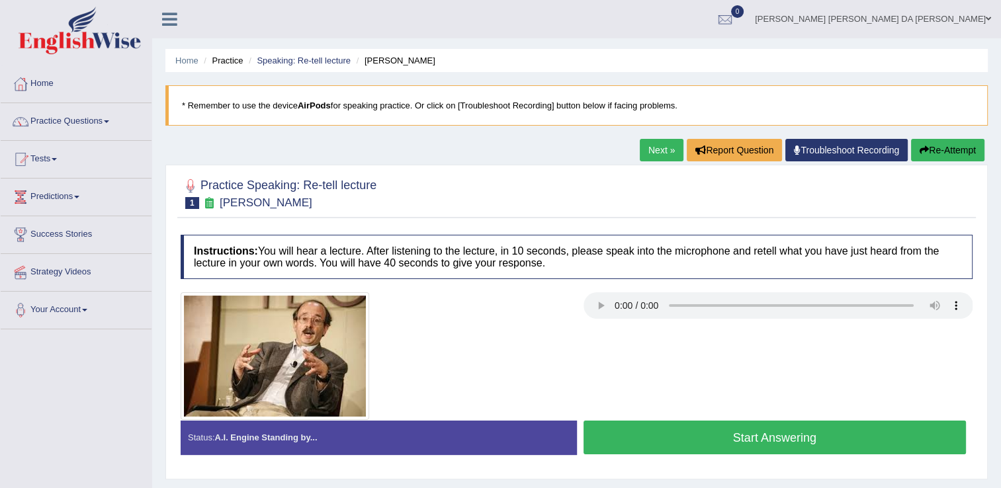
click at [71, 33] on img at bounding box center [80, 31] width 122 height 48
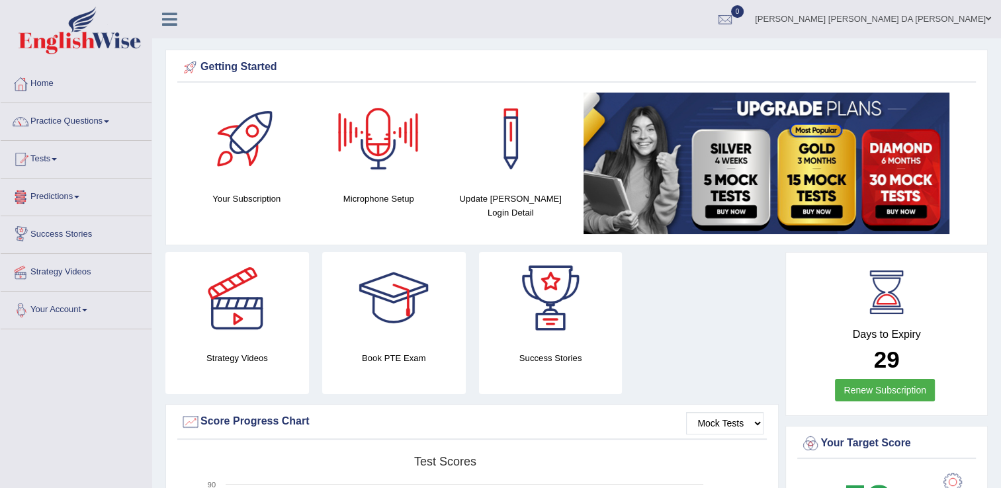
click at [87, 309] on span at bounding box center [84, 310] width 5 height 3
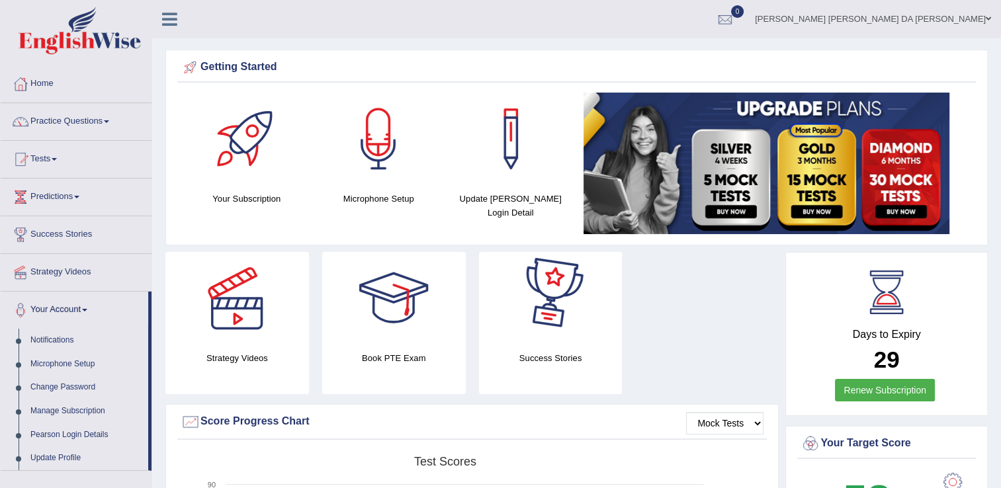
click at [929, 15] on link "[PERSON_NAME] [PERSON_NAME] DA [PERSON_NAME]" at bounding box center [873, 17] width 256 height 34
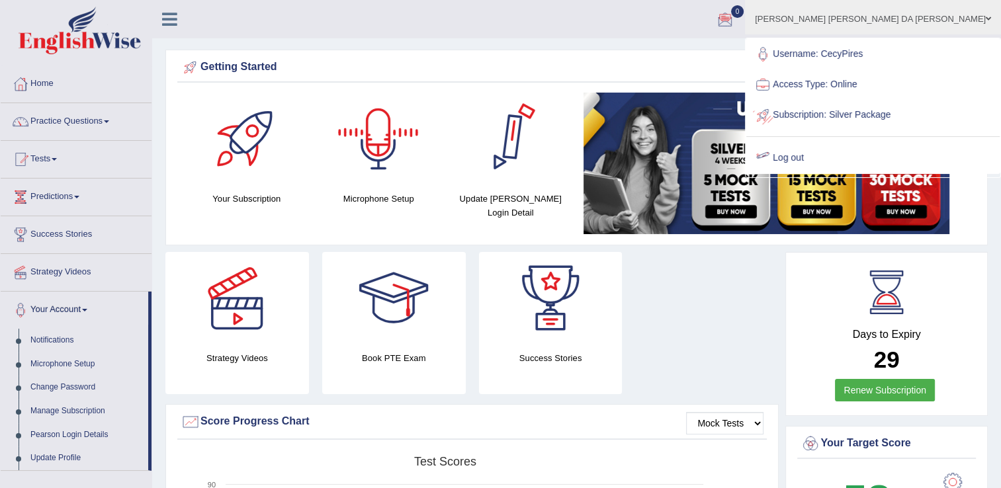
click at [849, 152] on link "Log out" at bounding box center [872, 158] width 253 height 30
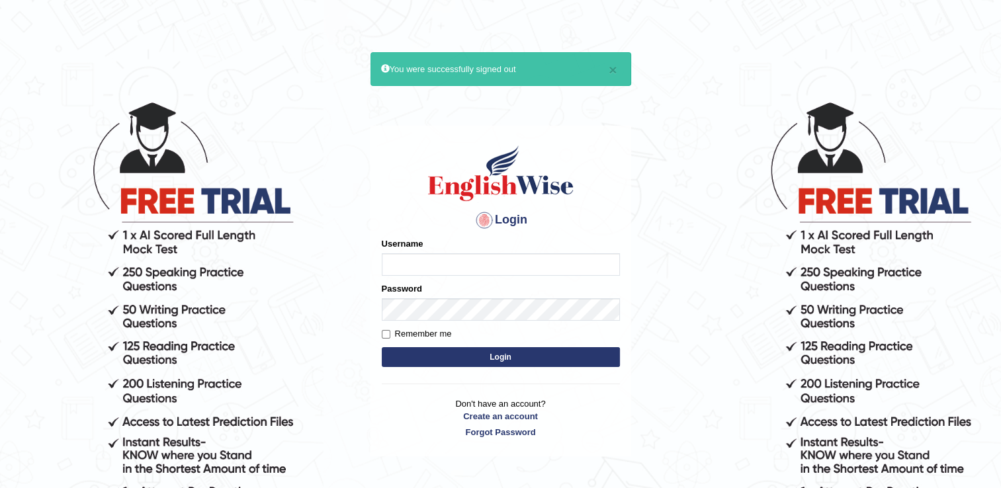
type input "CecyPires"
click at [452, 360] on button "Login" at bounding box center [501, 357] width 238 height 20
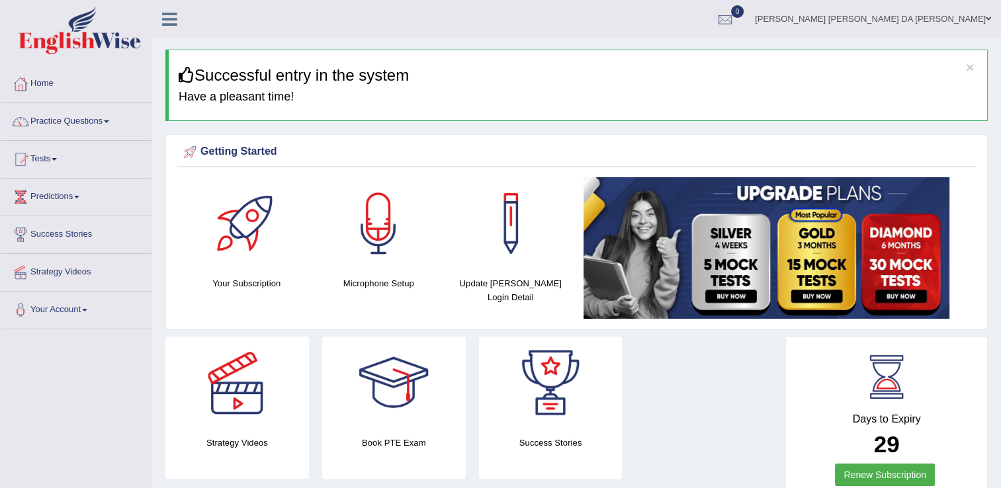
click at [734, 292] on img at bounding box center [766, 248] width 366 height 142
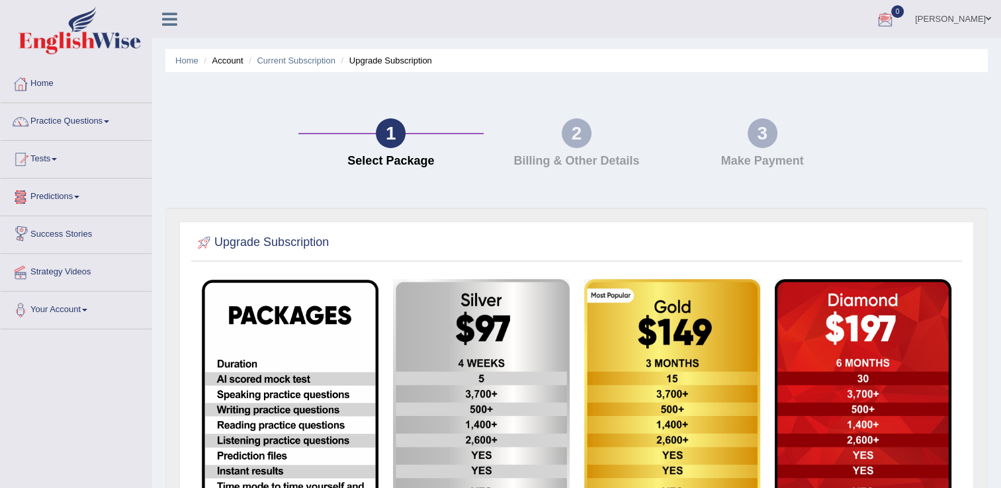
click at [944, 15] on link "[PERSON_NAME]" at bounding box center [953, 17] width 96 height 34
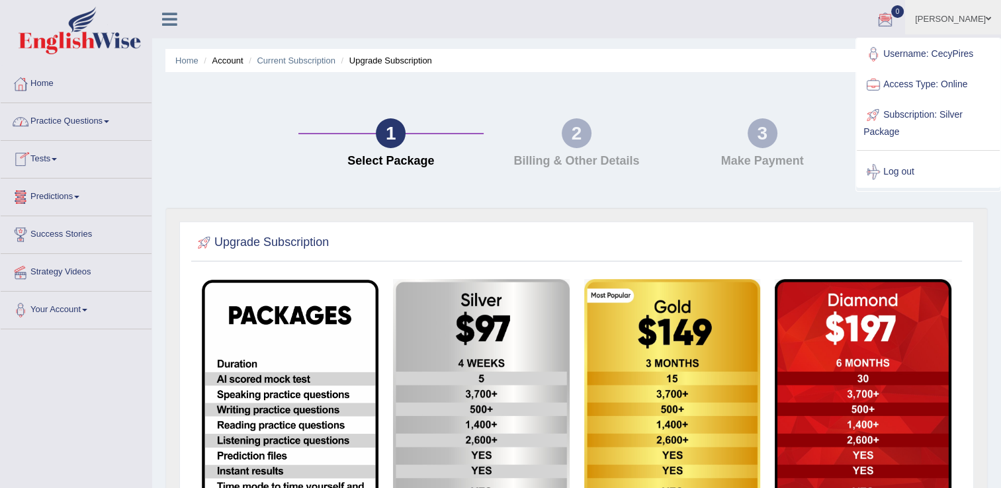
click at [74, 120] on link "Practice Questions" at bounding box center [76, 119] width 151 height 33
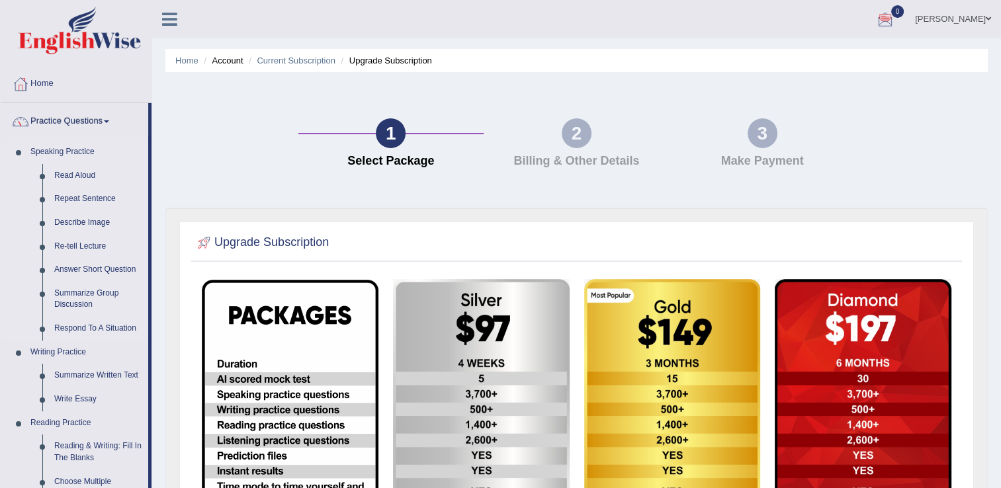
click at [72, 151] on link "Speaking Practice" at bounding box center [86, 152] width 124 height 24
click at [87, 194] on link "Repeat Sentence" at bounding box center [98, 199] width 100 height 24
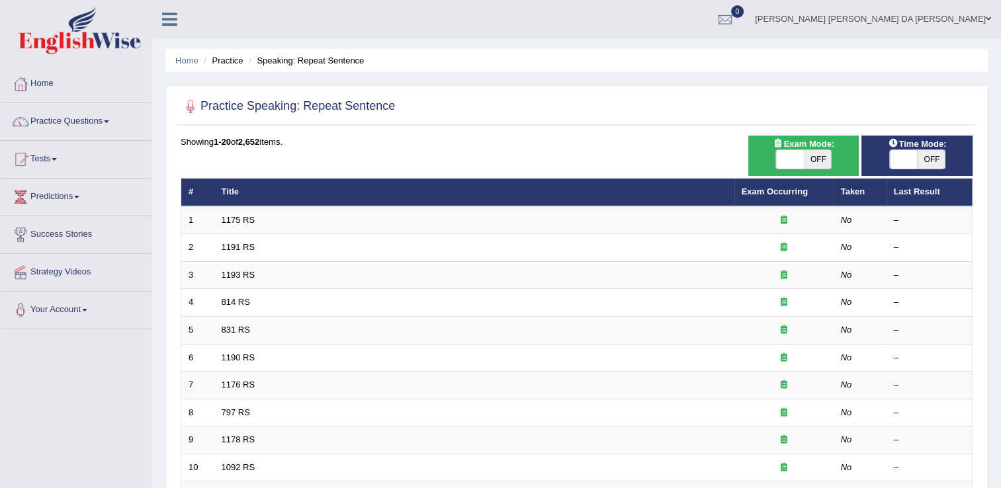
click at [786, 159] on span at bounding box center [790, 159] width 28 height 19
checkbox input "true"
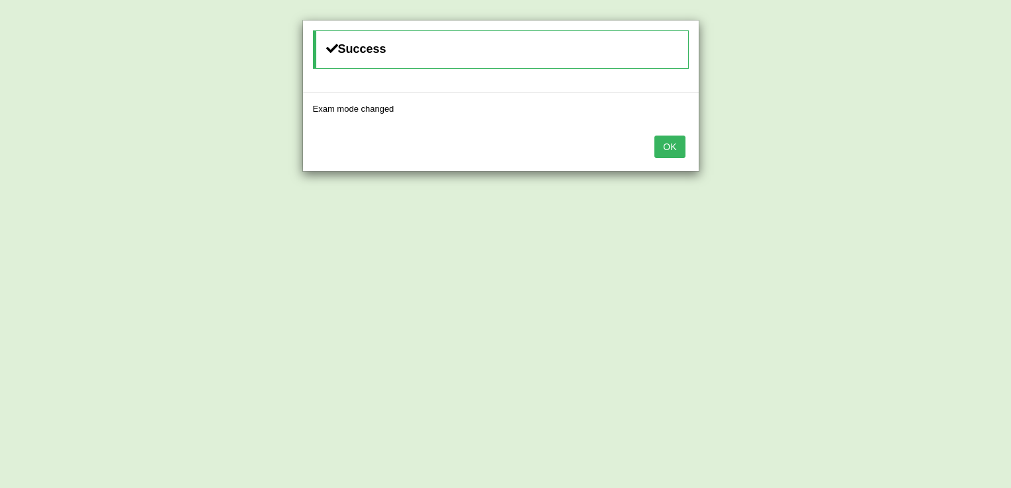
click at [673, 149] on button "OK" at bounding box center [669, 147] width 30 height 22
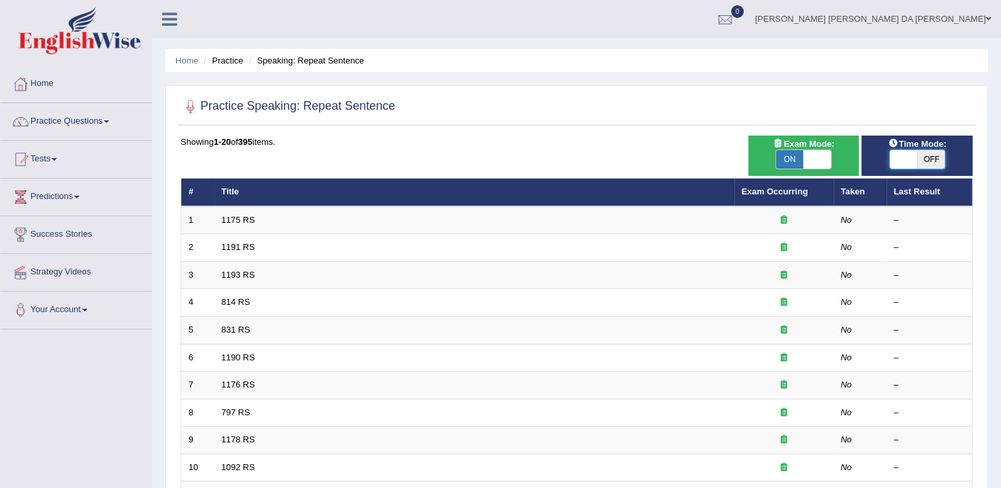
click at [903, 163] on span at bounding box center [904, 159] width 28 height 19
checkbox input "true"
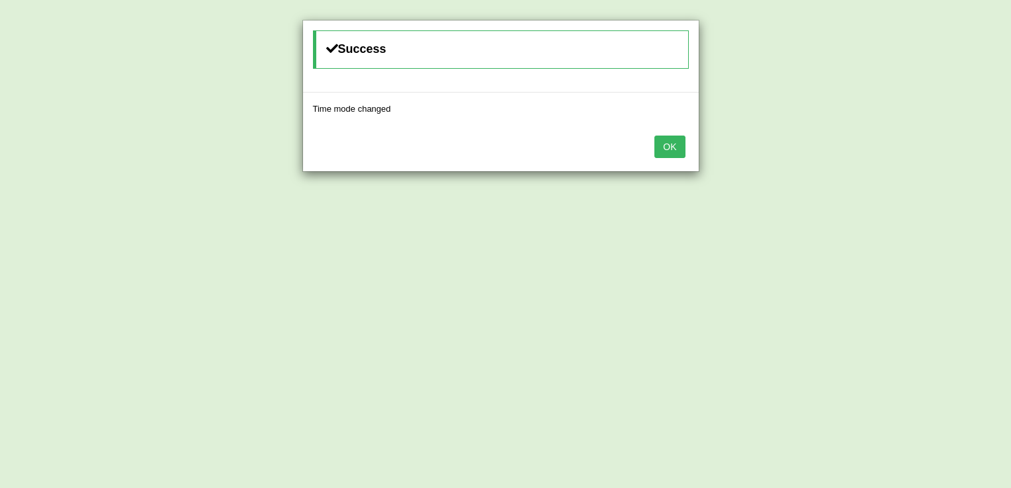
click at [664, 146] on button "OK" at bounding box center [669, 147] width 30 height 22
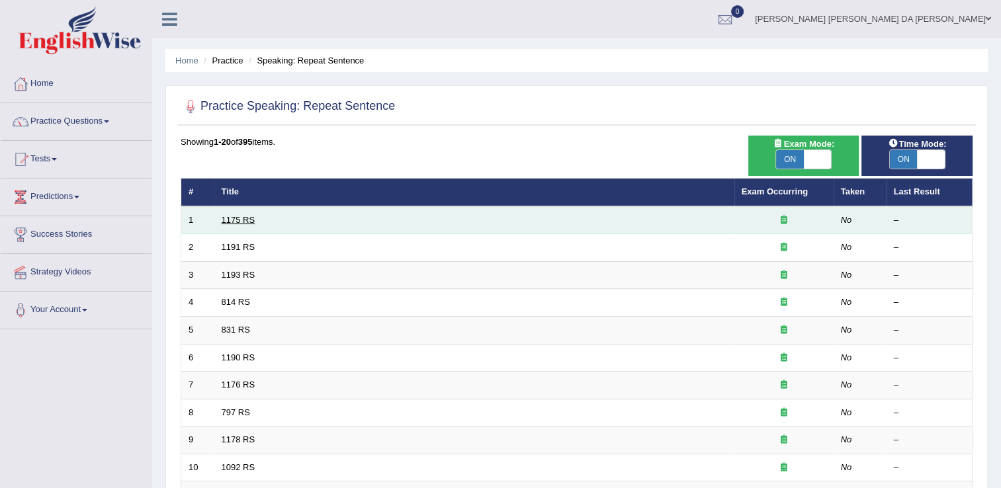
click at [241, 217] on link "1175 RS" at bounding box center [239, 220] width 34 height 10
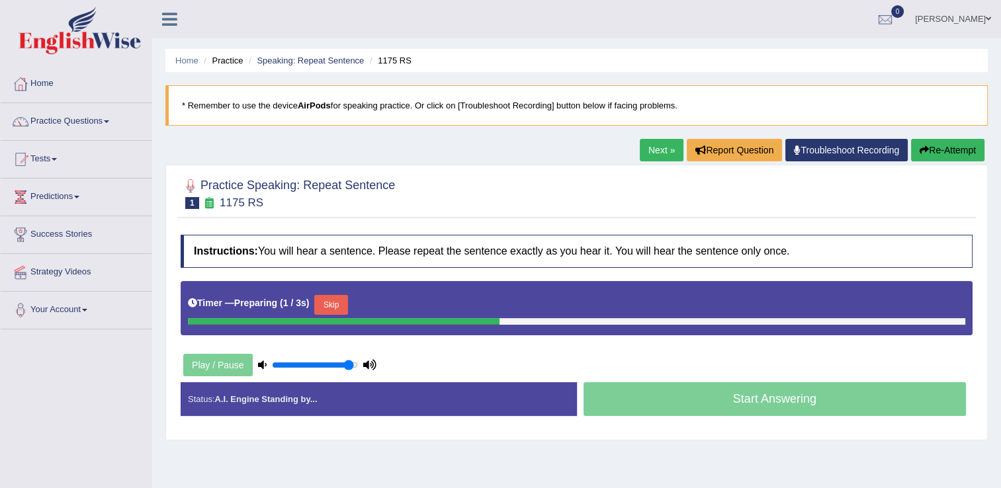
click at [328, 306] on button "Skip" at bounding box center [330, 305] width 33 height 20
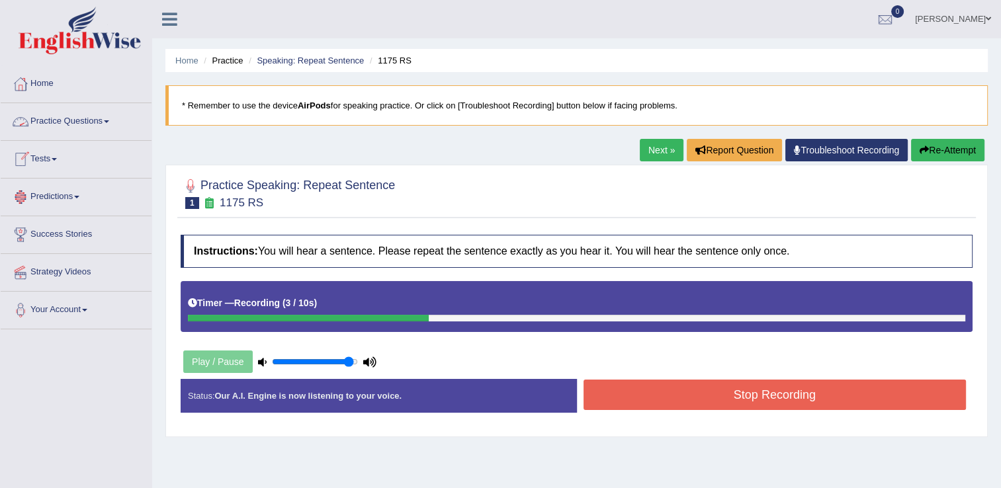
click at [96, 118] on link "Practice Questions" at bounding box center [76, 119] width 151 height 33
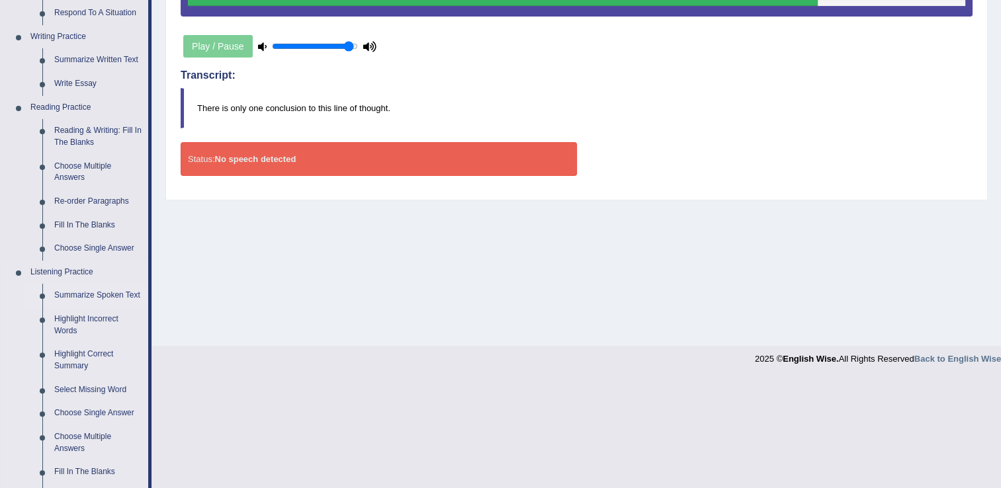
scroll to position [331, 0]
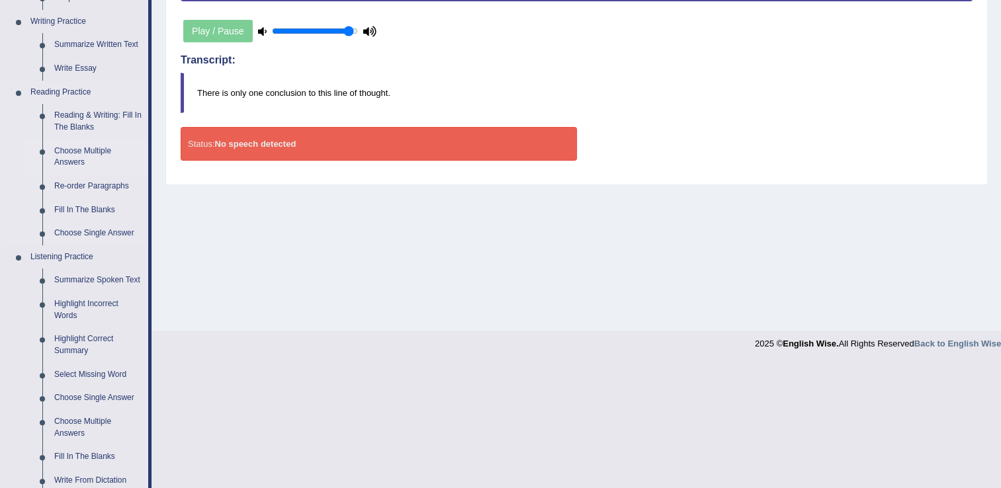
click at [61, 162] on link "Choose Multiple Answers" at bounding box center [98, 157] width 100 height 35
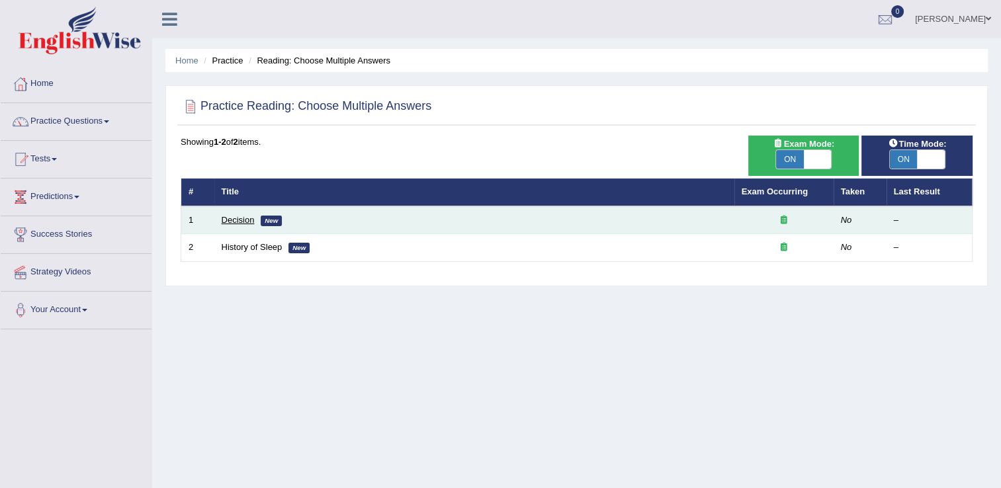
click at [235, 220] on link "Decision" at bounding box center [238, 220] width 33 height 10
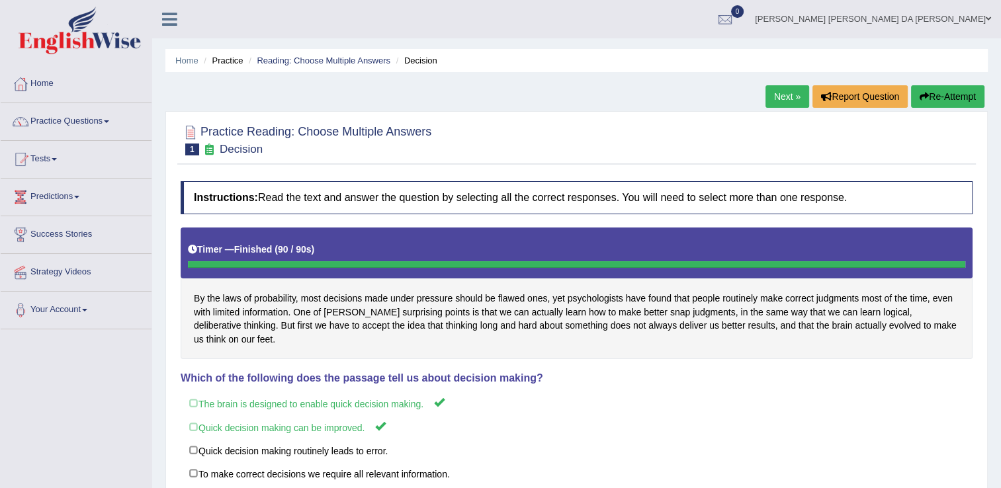
click at [961, 96] on button "Re-Attempt" at bounding box center [947, 96] width 73 height 22
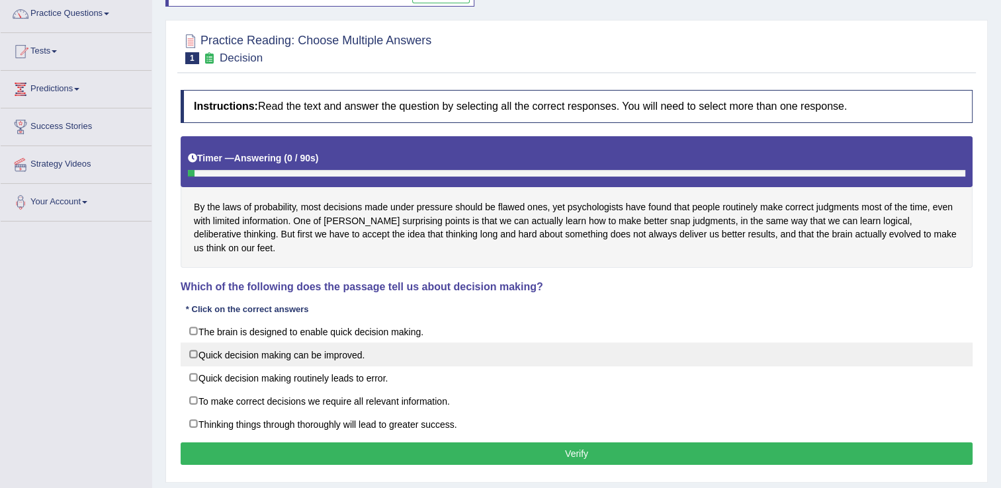
scroll to position [132, 0]
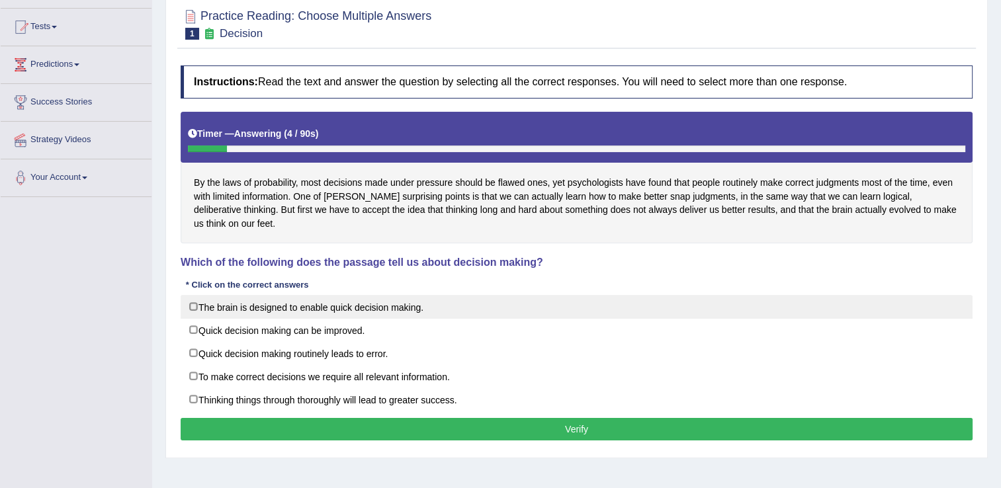
click at [190, 303] on label "The brain is designed to enable quick decision making." at bounding box center [577, 307] width 792 height 24
checkbox input "true"
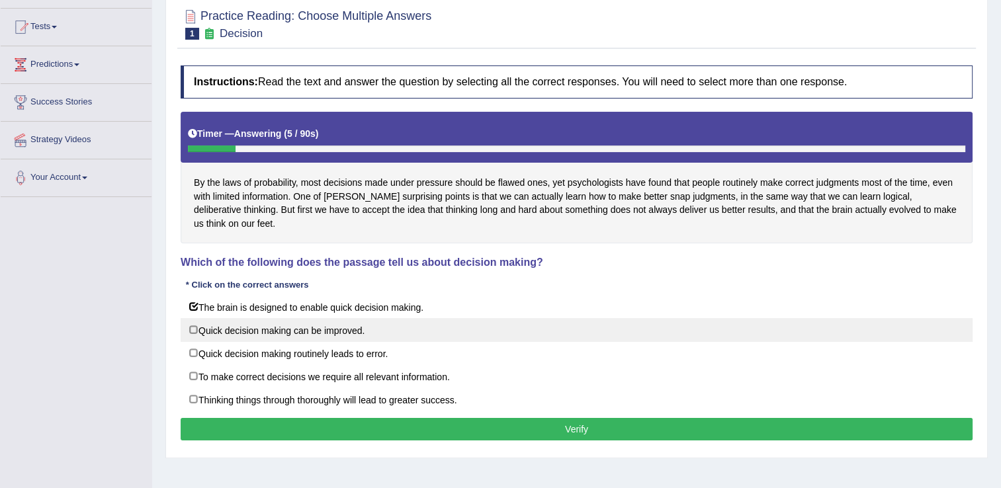
click at [192, 330] on label "Quick decision making can be improved." at bounding box center [577, 330] width 792 height 24
checkbox input "true"
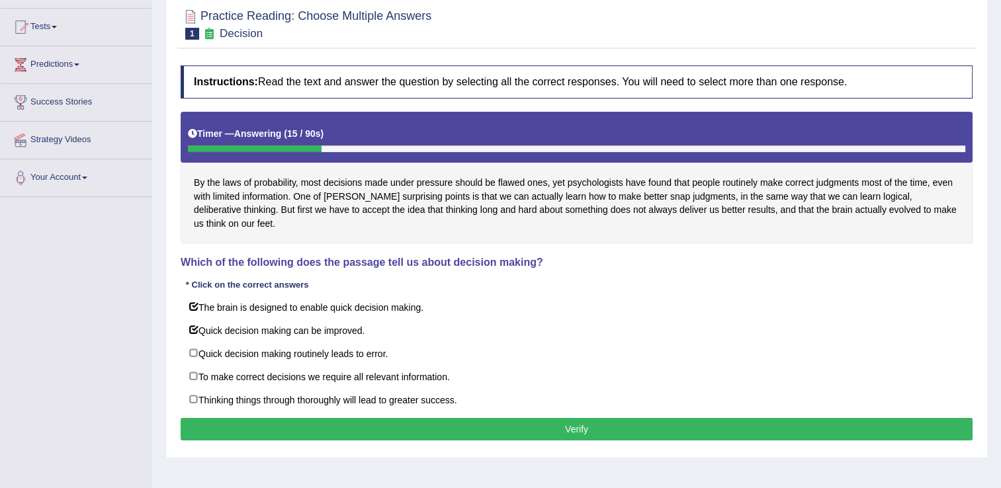
click at [572, 419] on button "Verify" at bounding box center [577, 429] width 792 height 22
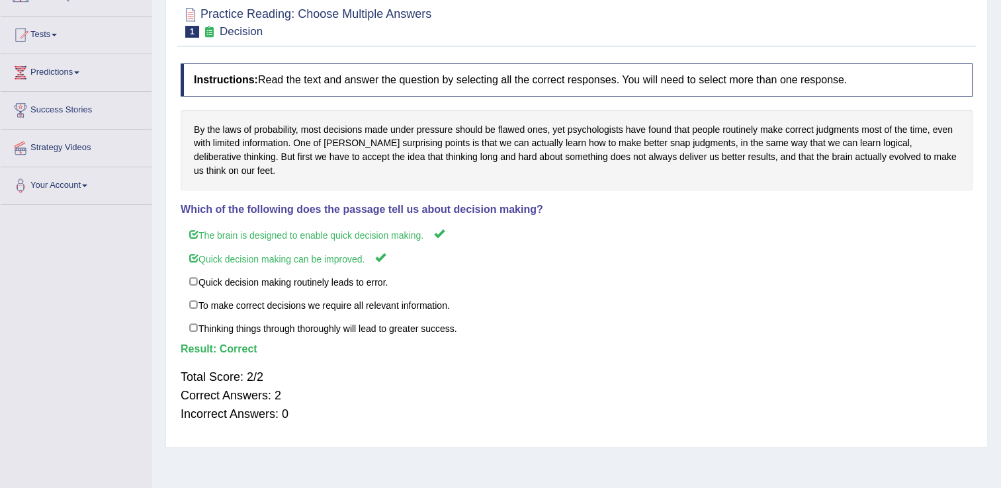
scroll to position [0, 0]
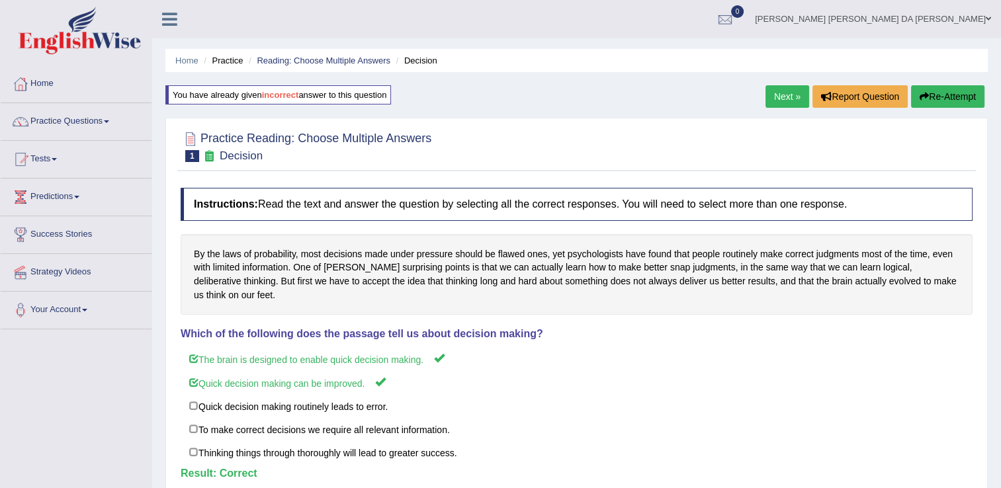
click at [785, 92] on link "Next »" at bounding box center [787, 96] width 44 height 22
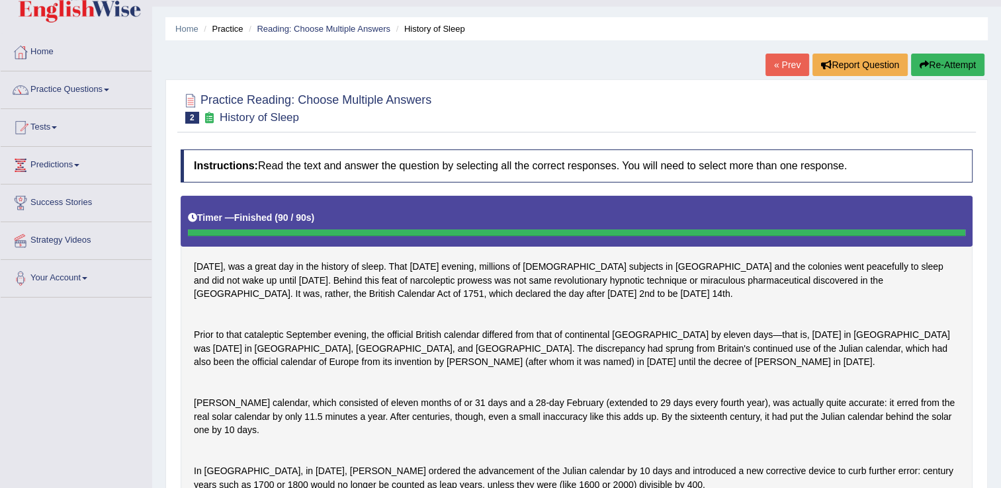
scroll to position [12, 0]
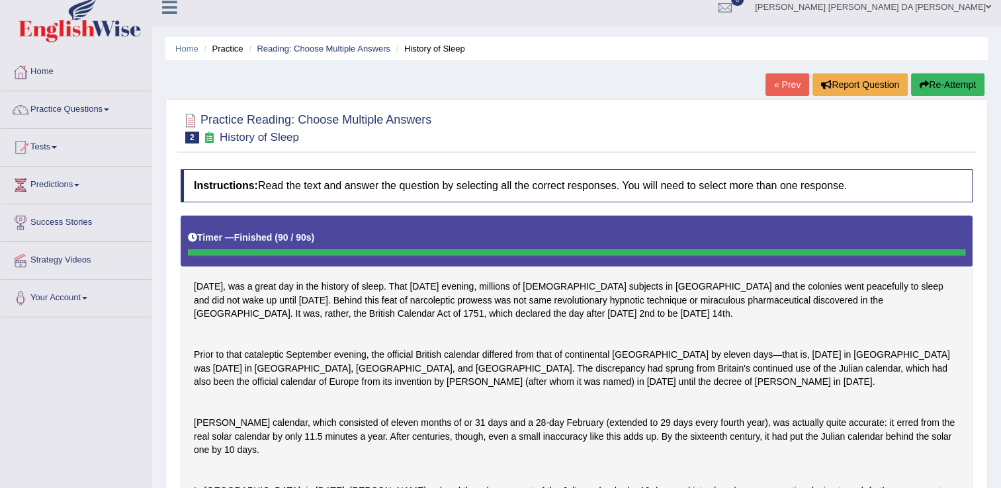
click at [945, 83] on button "Re-Attempt" at bounding box center [947, 84] width 73 height 22
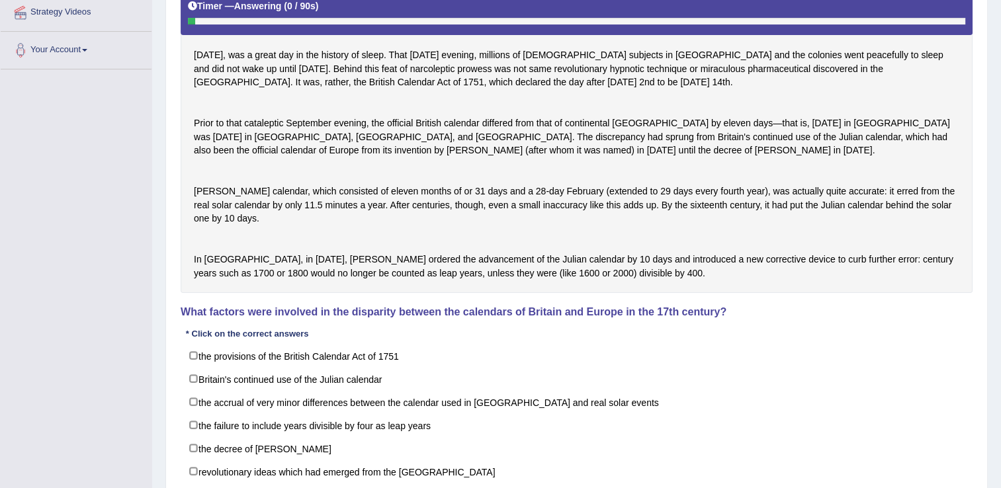
scroll to position [276, 0]
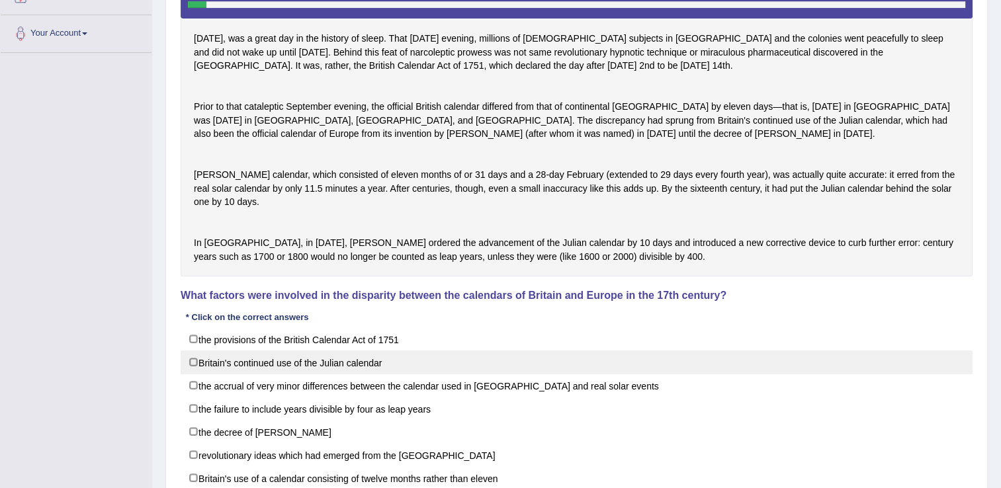
click at [188, 374] on label "Britain's continued use of the Julian calendar" at bounding box center [577, 363] width 792 height 24
checkbox input "true"
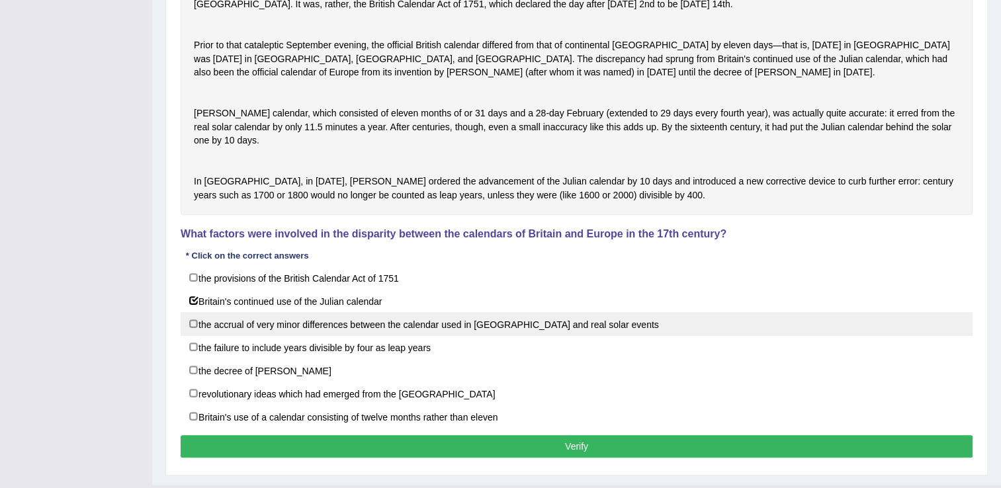
scroll to position [343, 0]
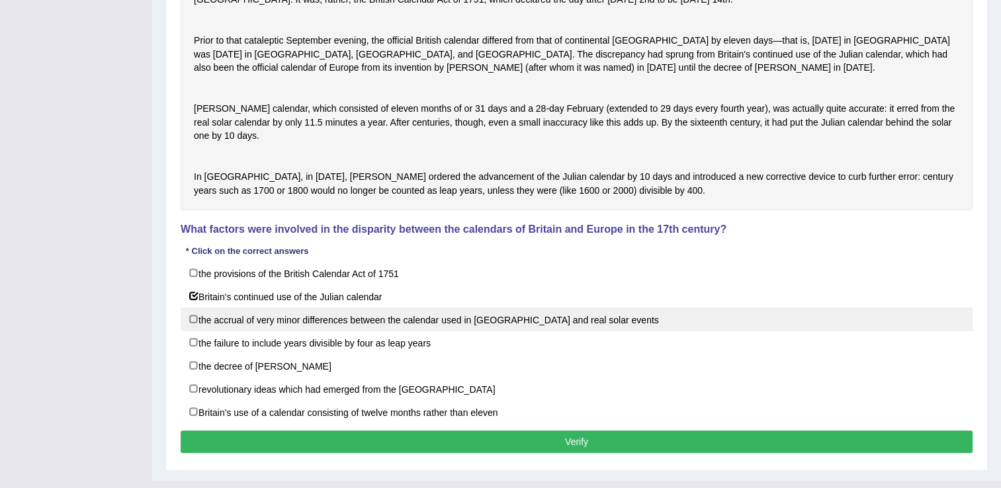
click at [191, 331] on label "the accrual of very minor differences between the calendar used in Britain and …" at bounding box center [577, 320] width 792 height 24
checkbox input "true"
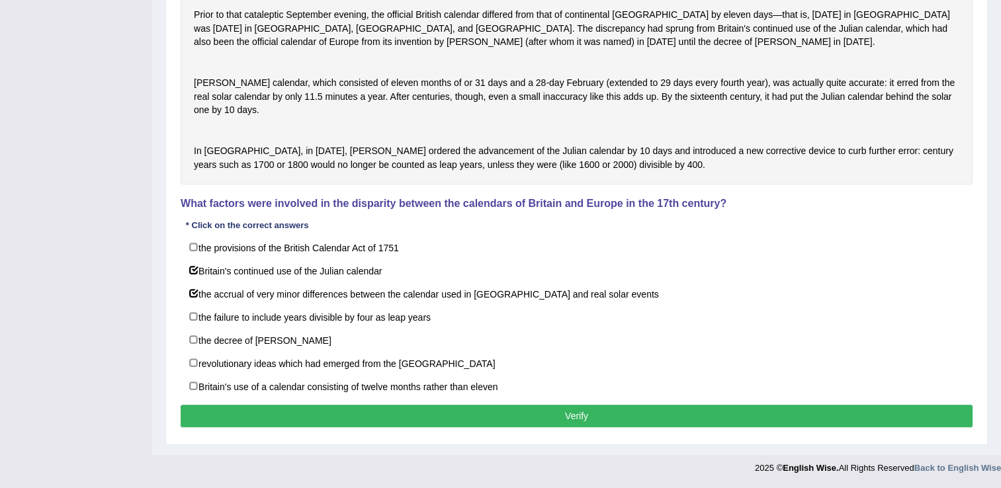
click at [588, 418] on button "Verify" at bounding box center [577, 416] width 792 height 22
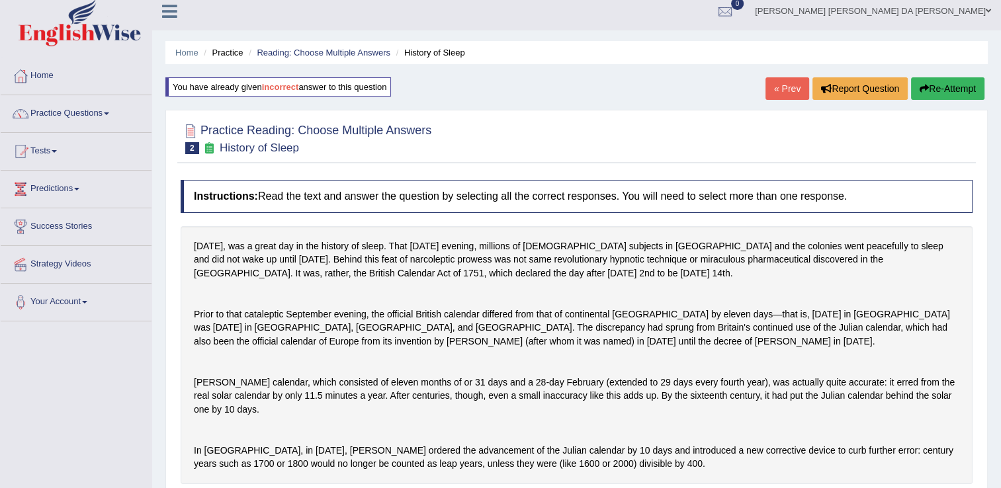
scroll to position [0, 0]
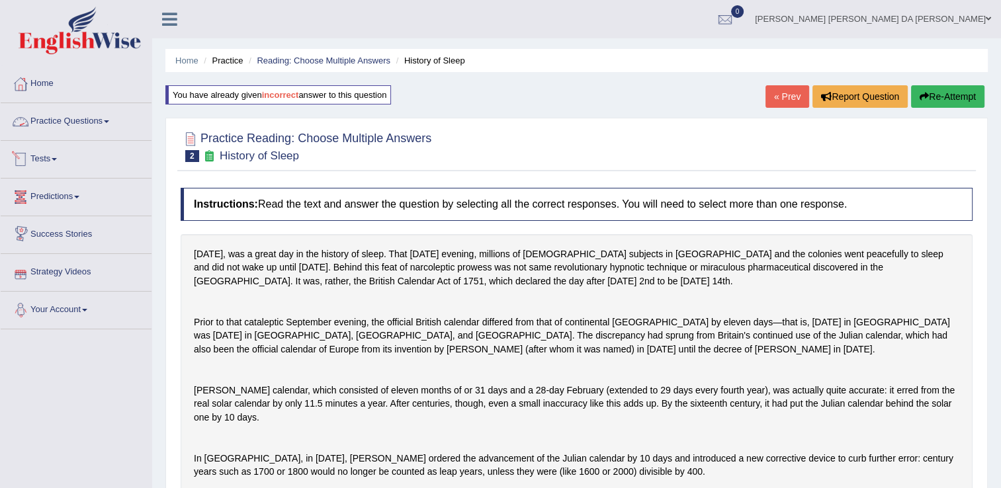
click at [103, 122] on link "Practice Questions" at bounding box center [76, 119] width 151 height 33
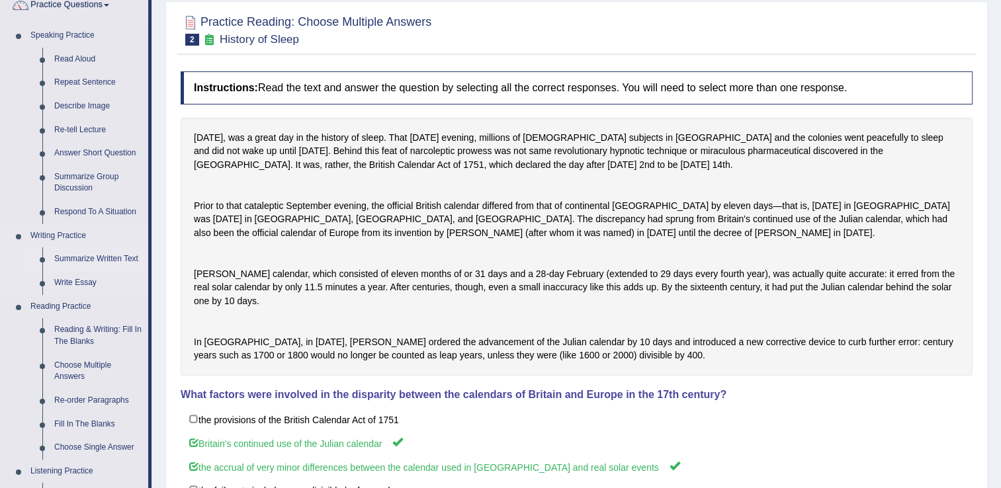
scroll to position [132, 0]
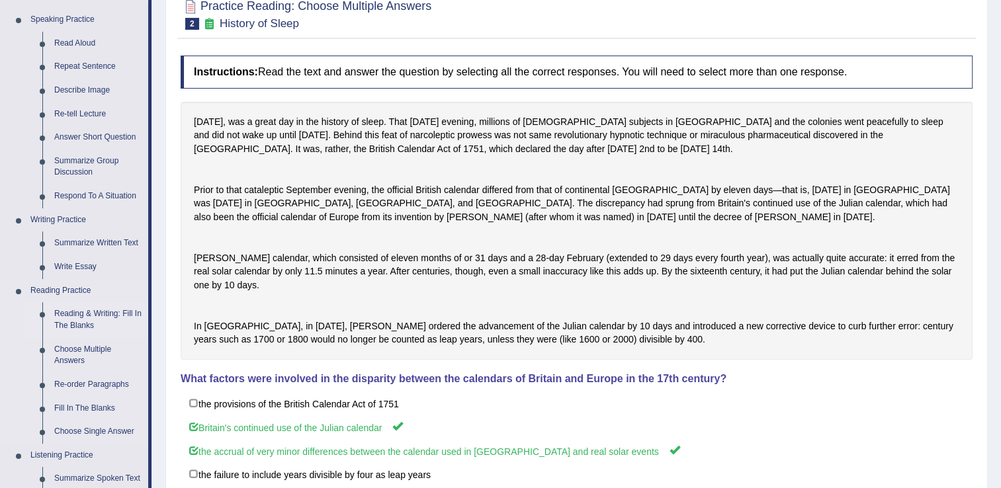
click at [77, 317] on link "Reading & Writing: Fill In The Blanks" at bounding box center [98, 319] width 100 height 35
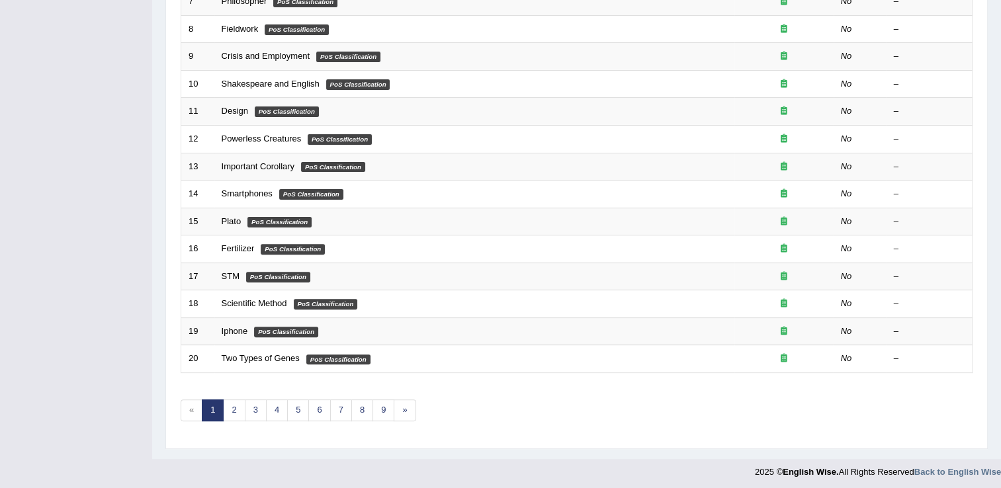
scroll to position [119, 0]
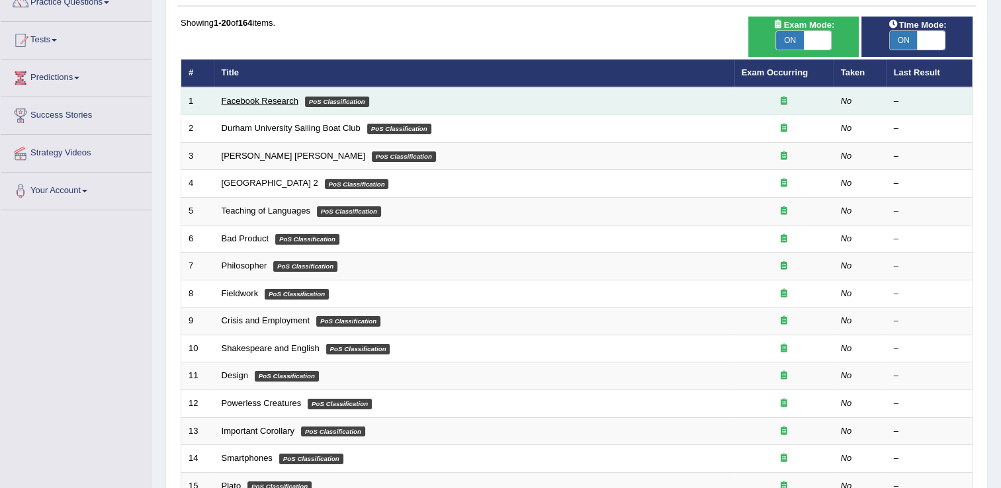
click at [251, 100] on link "Facebook Research" at bounding box center [260, 101] width 77 height 10
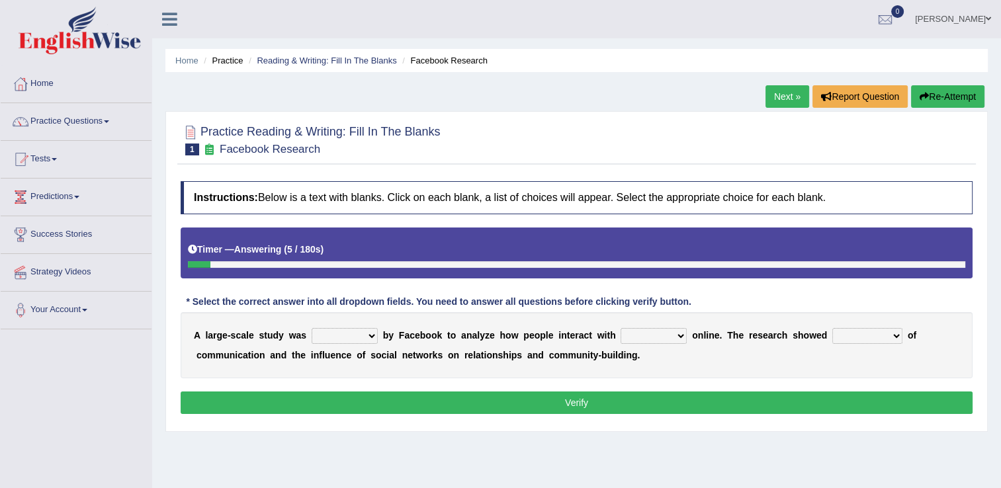
click at [366, 334] on select "surveyed had asked made" at bounding box center [344, 336] width 66 height 16
select select "had"
click at [311, 328] on select "surveyed had asked made" at bounding box center [344, 336] width 66 height 16
click at [657, 340] on select "together all each other another" at bounding box center [653, 336] width 66 height 16
select select "each other"
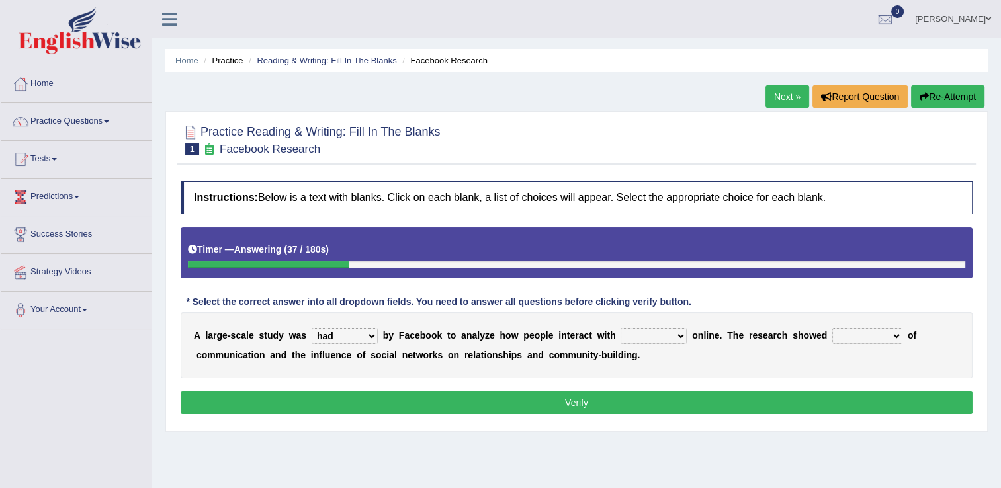
click at [620, 328] on select "together all each other another" at bounding box center [653, 336] width 66 height 16
click at [860, 335] on select "advantages standards fellowships patterns" at bounding box center [867, 336] width 70 height 16
click at [832, 328] on select "advantages standards fellowships patterns" at bounding box center [867, 336] width 70 height 16
click at [856, 334] on select "advantages standards fellowships patterns" at bounding box center [867, 336] width 70 height 16
select select "standards"
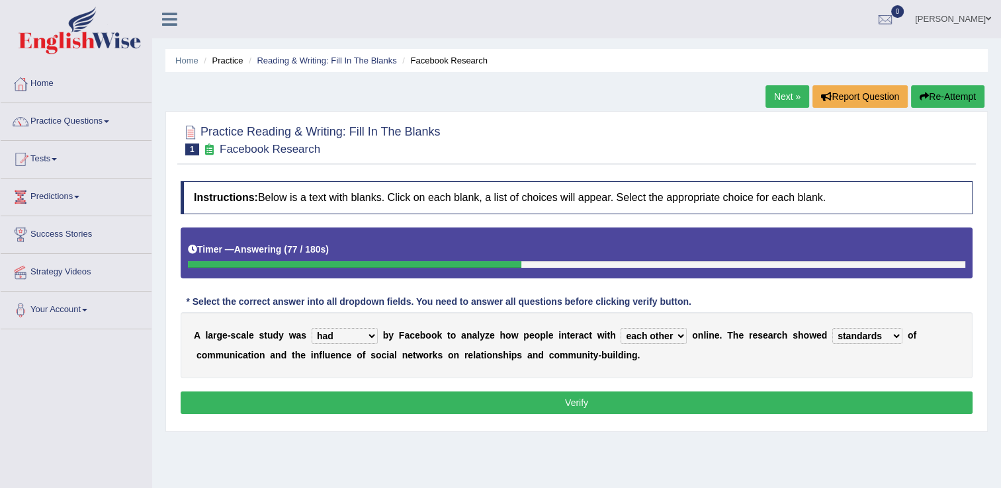
click at [832, 328] on select "advantages standards fellowships patterns" at bounding box center [867, 336] width 70 height 16
click at [554, 401] on button "Verify" at bounding box center [577, 403] width 792 height 22
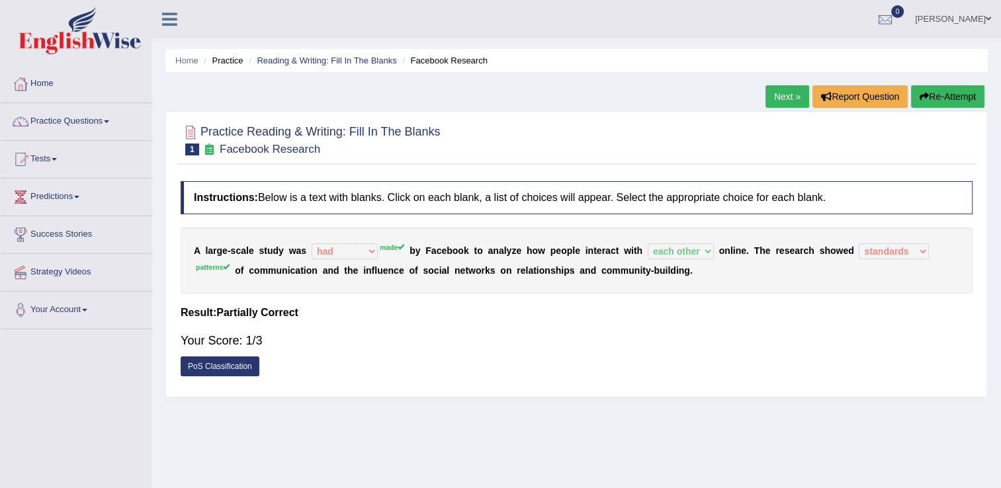
click at [952, 102] on button "Re-Attempt" at bounding box center [947, 96] width 73 height 22
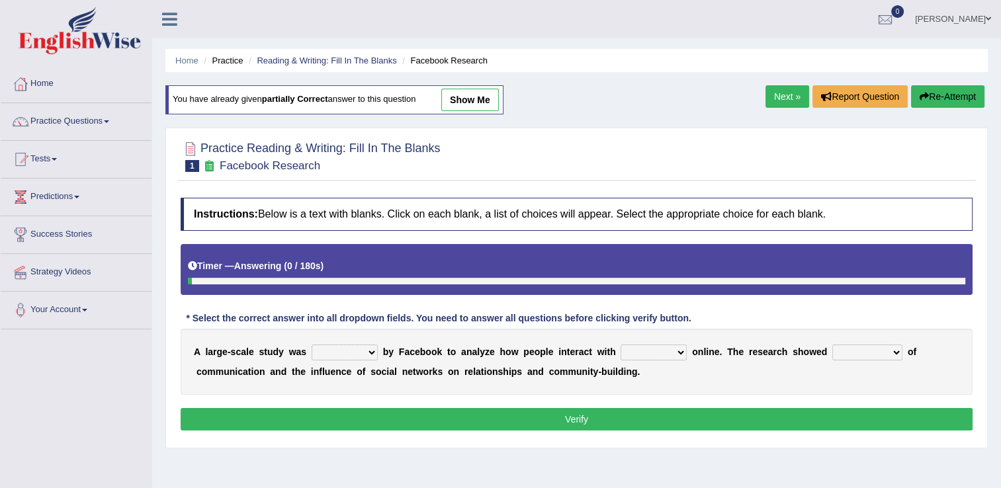
click at [360, 349] on select "surveyed had asked made" at bounding box center [344, 353] width 66 height 16
select select "surveyed"
click at [311, 345] on select "surveyed had asked made" at bounding box center [344, 353] width 66 height 16
click at [655, 353] on select "together all each other another" at bounding box center [653, 353] width 66 height 16
select select "each other"
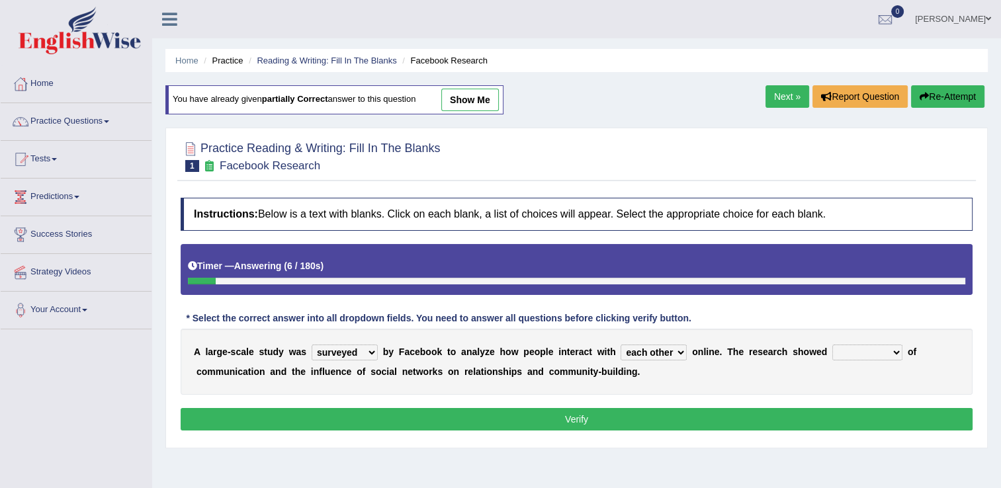
click at [620, 345] on select "together all each other another" at bounding box center [653, 353] width 66 height 16
click at [858, 352] on select "advantages standards fellowships patterns" at bounding box center [867, 353] width 70 height 16
select select "patterns"
click at [832, 345] on select "advantages standards fellowships patterns" at bounding box center [867, 353] width 70 height 16
click at [590, 417] on button "Verify" at bounding box center [577, 419] width 792 height 22
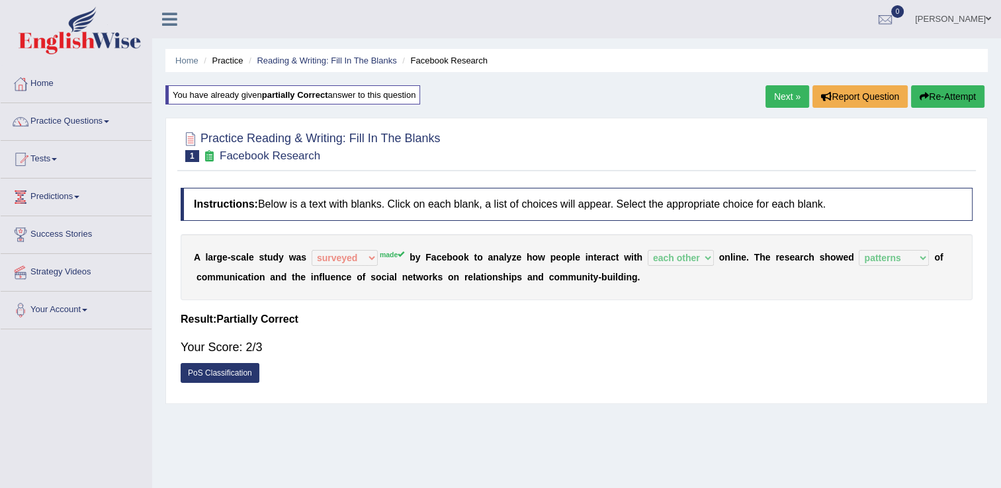
click at [957, 93] on button "Re-Attempt" at bounding box center [947, 96] width 73 height 22
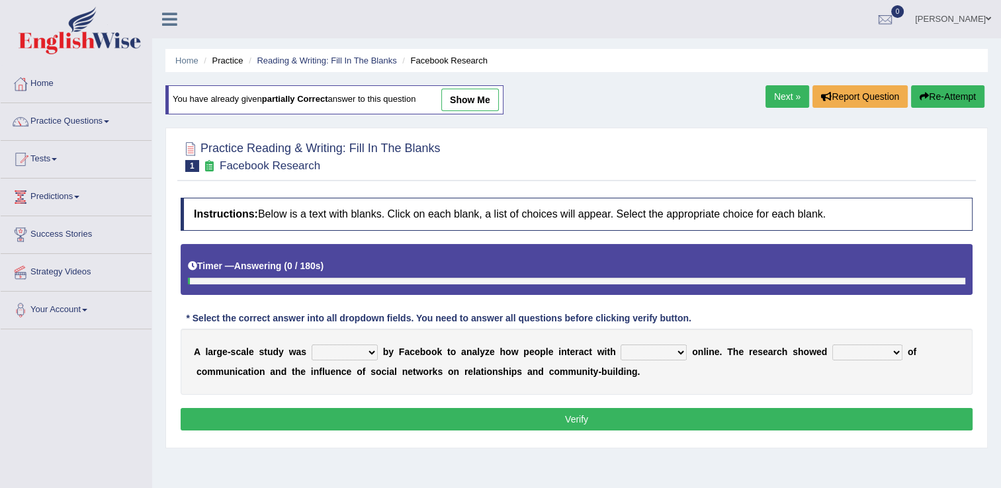
click at [364, 352] on select "surveyed had asked made" at bounding box center [344, 353] width 66 height 16
select select "made"
click at [311, 345] on select "surveyed had asked made" at bounding box center [344, 353] width 66 height 16
click at [575, 415] on button "Verify" at bounding box center [577, 419] width 792 height 22
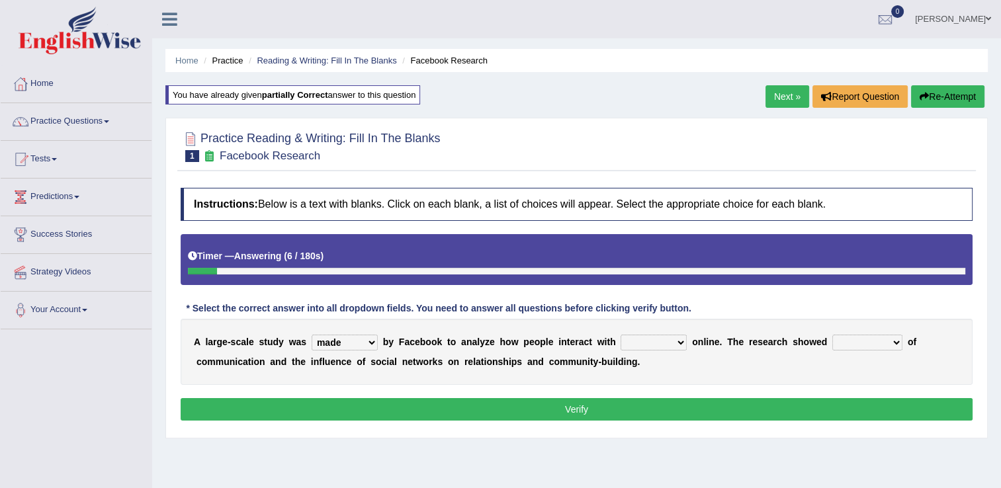
click at [659, 338] on select "together all each other another" at bounding box center [653, 343] width 66 height 16
select select "each other"
click at [620, 335] on select "together all each other another" at bounding box center [653, 343] width 66 height 16
click at [860, 340] on select "advantages standards fellowships patterns" at bounding box center [867, 343] width 70 height 16
select select "patterns"
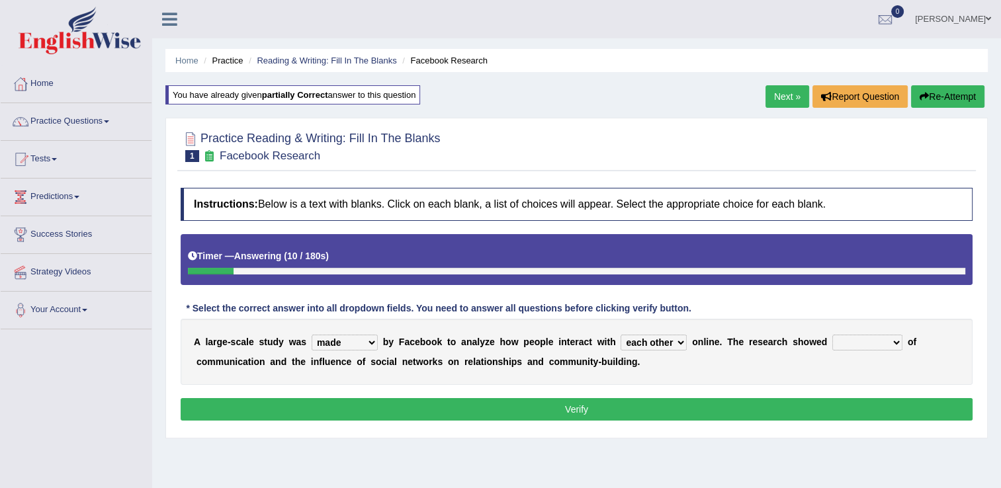
click at [832, 335] on select "advantages standards fellowships patterns" at bounding box center [867, 343] width 70 height 16
click at [587, 407] on button "Verify" at bounding box center [577, 409] width 792 height 22
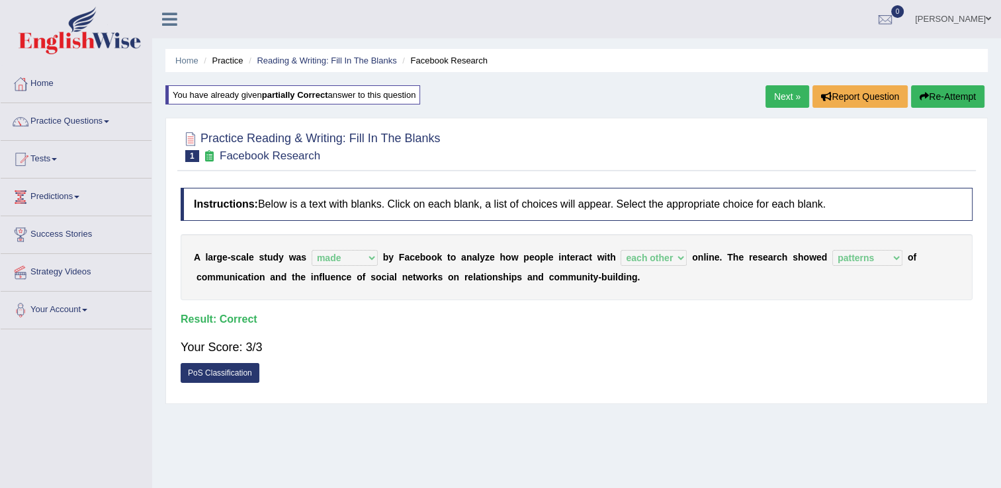
click at [959, 94] on button "Re-Attempt" at bounding box center [947, 96] width 73 height 22
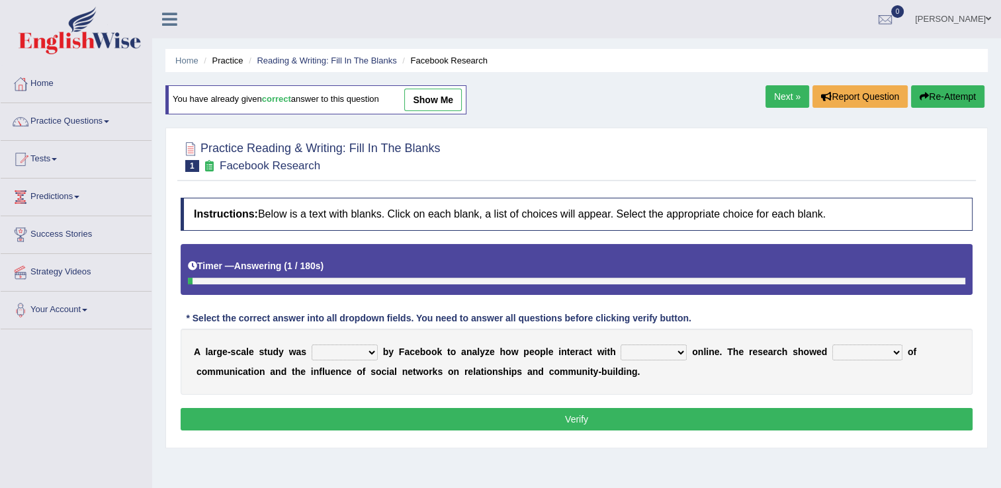
click at [364, 352] on select "surveyed had asked made" at bounding box center [344, 353] width 66 height 16
select select "made"
click at [311, 345] on select "surveyed had asked made" at bounding box center [344, 353] width 66 height 16
click at [659, 349] on select "together all each other another" at bounding box center [653, 353] width 66 height 16
select select "each other"
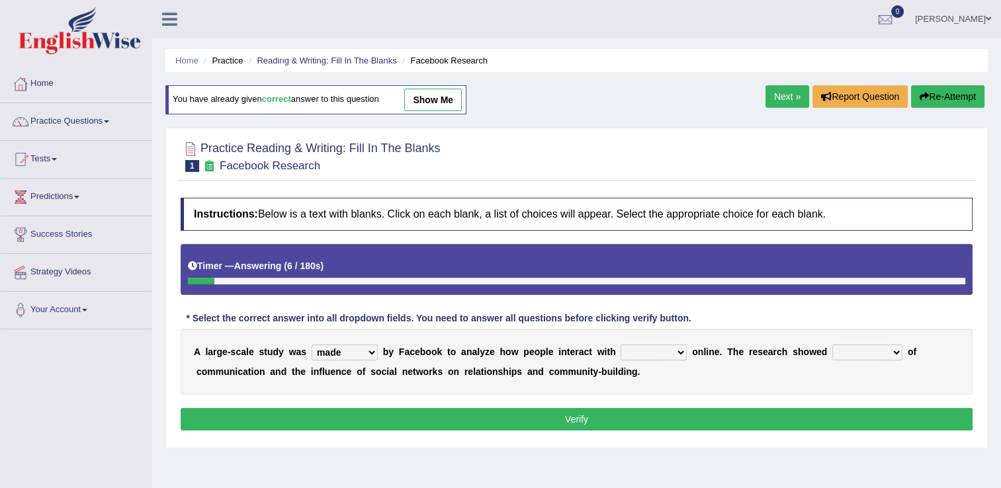
click at [620, 345] on select "together all each other another" at bounding box center [653, 353] width 66 height 16
click at [653, 357] on select "together all each other another" at bounding box center [653, 353] width 66 height 16
click at [655, 354] on select "together all each other another" at bounding box center [653, 353] width 66 height 16
click at [857, 351] on select "advantages standards fellowships patterns" at bounding box center [867, 353] width 70 height 16
select select "patterns"
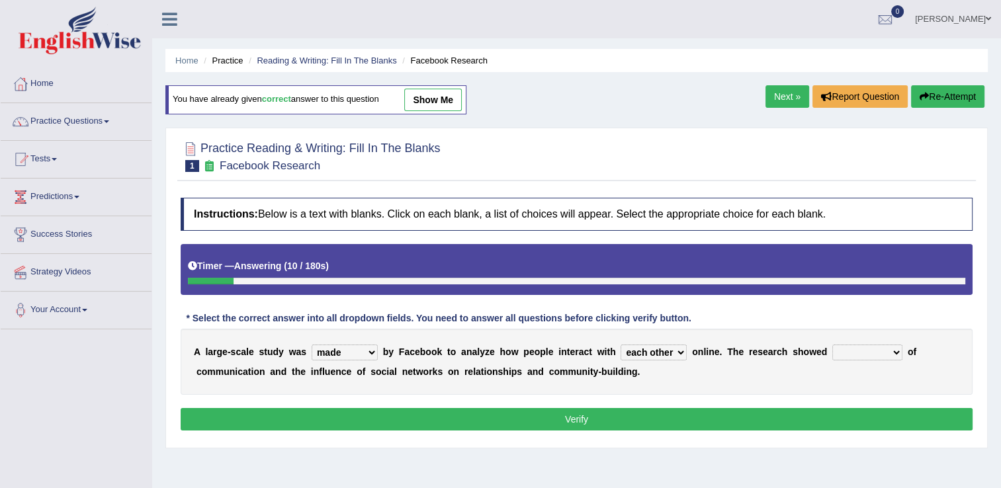
click at [832, 345] on select "advantages standards fellowships patterns" at bounding box center [867, 353] width 70 height 16
click at [583, 413] on button "Verify" at bounding box center [577, 419] width 792 height 22
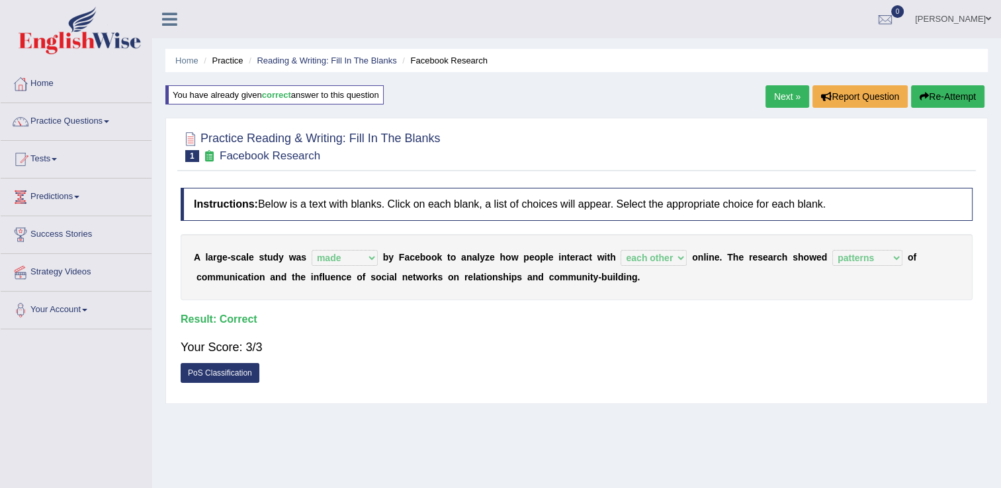
click at [786, 93] on link "Next »" at bounding box center [787, 96] width 44 height 22
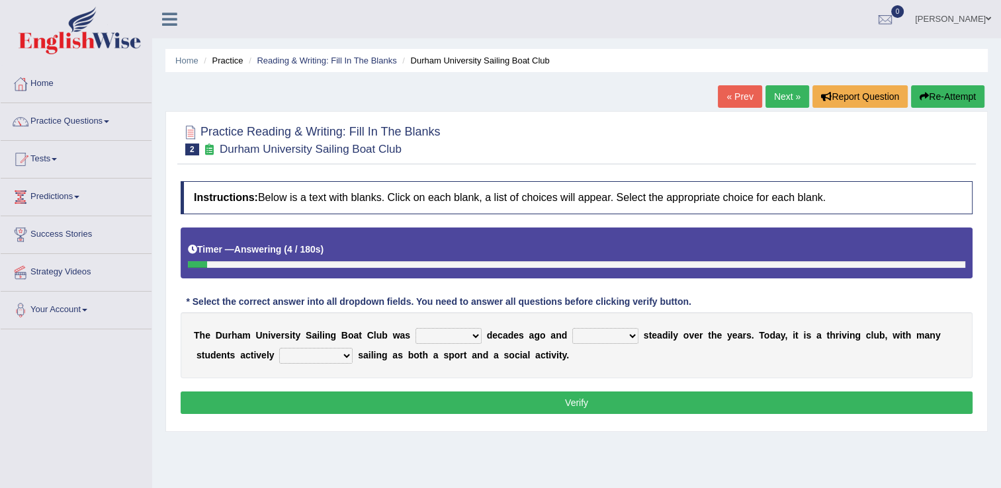
click at [458, 337] on select "found fund founded find" at bounding box center [448, 336] width 66 height 16
select select "founded"
click at [415, 328] on select "found fund founded find" at bounding box center [448, 336] width 66 height 16
click at [607, 337] on select "grow growing has grown grown" at bounding box center [605, 336] width 66 height 16
select select "has grown"
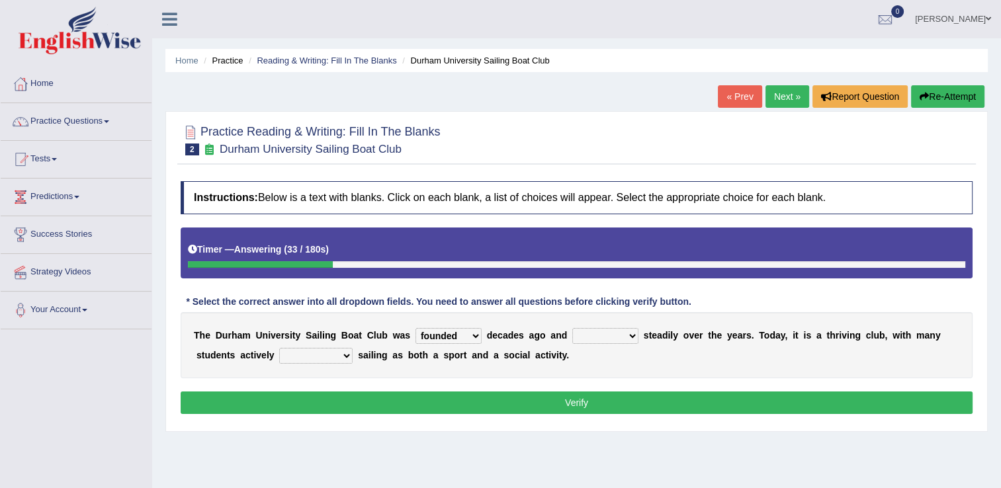
click at [572, 328] on select "grow growing has grown grown" at bounding box center [605, 336] width 66 height 16
click at [296, 352] on select "enjoy enjoyed are enjoying enjoying" at bounding box center [315, 356] width 73 height 16
select select "enjoying"
click at [279, 348] on select "enjoy enjoyed are enjoying enjoying" at bounding box center [315, 356] width 73 height 16
click at [574, 399] on button "Verify" at bounding box center [577, 403] width 792 height 22
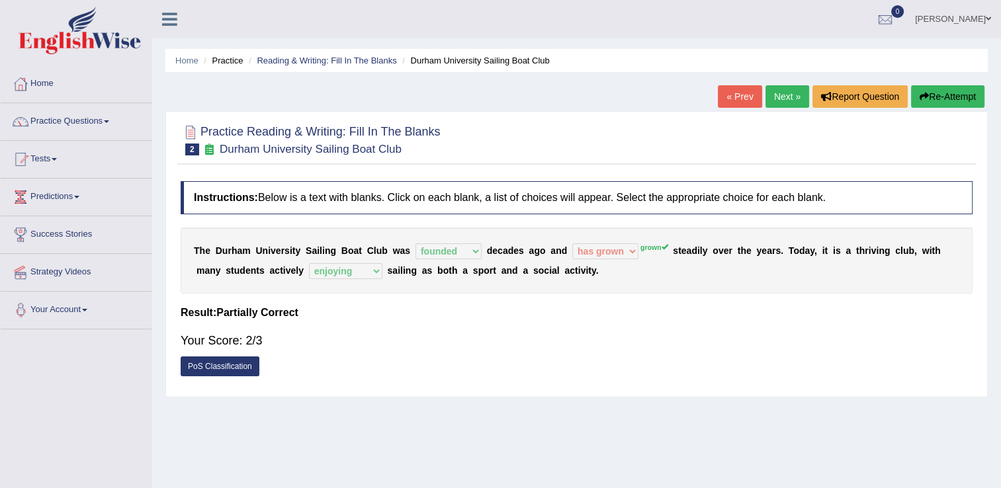
click at [794, 98] on link "Next »" at bounding box center [787, 96] width 44 height 22
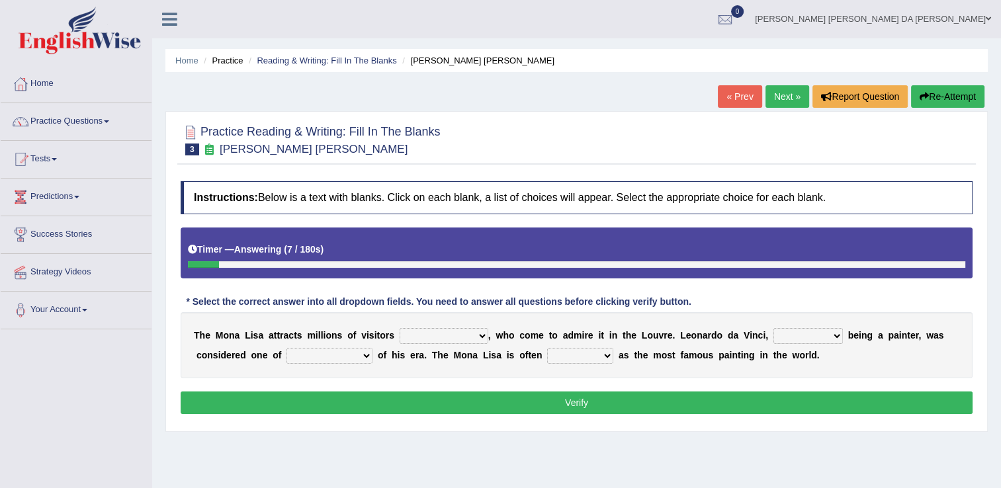
click at [463, 333] on select "around the year the all year all year round per year" at bounding box center [443, 336] width 89 height 16
select select "per year"
click at [399, 328] on select "around the year the all year all year round per year" at bounding box center [443, 336] width 89 height 16
click at [796, 335] on select "rather than as much as as well as as long as" at bounding box center [807, 336] width 69 height 16
select select "as well as"
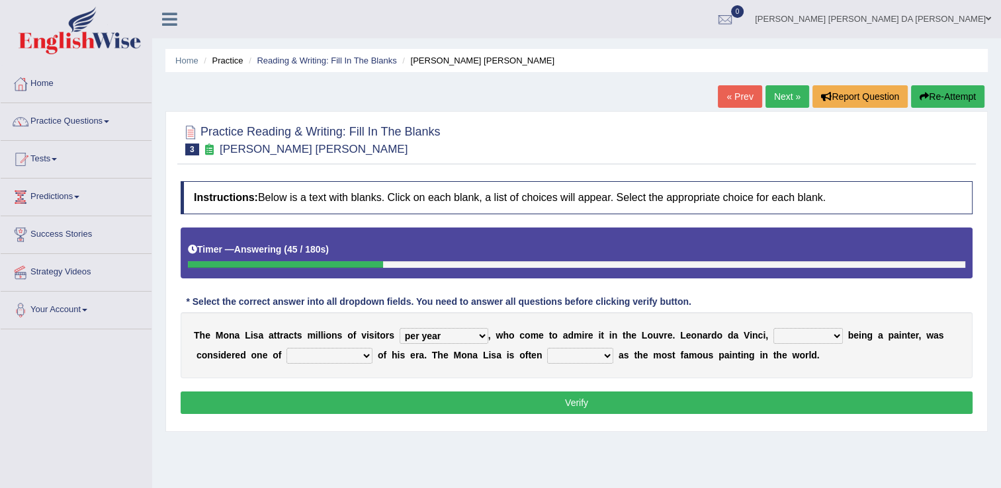
click at [773, 328] on select "rather than as much as as well as as long as" at bounding box center [807, 336] width 69 height 16
click at [304, 353] on select "better artists artist the better artist the best artists" at bounding box center [329, 356] width 86 height 16
select select "the best artists"
click at [286, 348] on select "better artists artist the better artist the best artists" at bounding box center [329, 356] width 86 height 16
click at [547, 355] on select "classified suggested predicted described" at bounding box center [580, 356] width 66 height 16
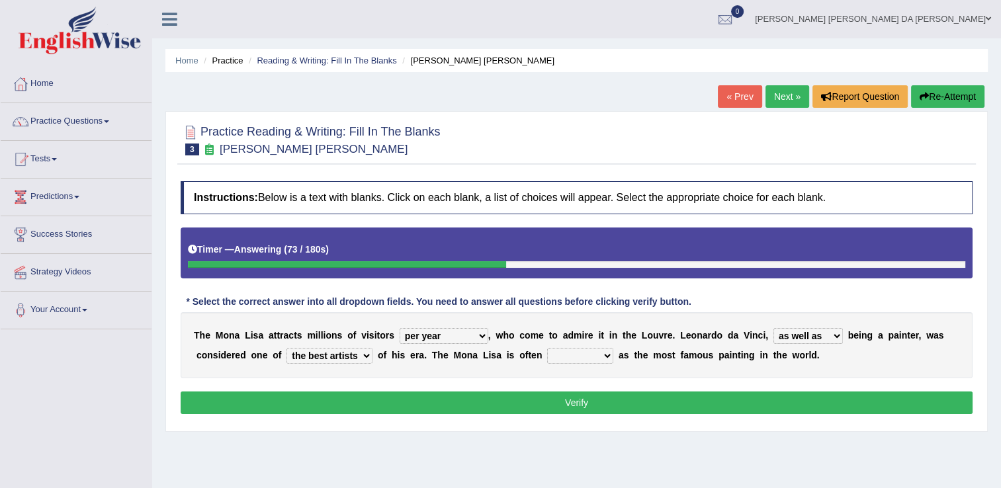
select select "classified"
click at [547, 348] on select "classified suggested predicted described" at bounding box center [580, 356] width 66 height 16
click at [578, 398] on button "Verify" at bounding box center [577, 403] width 792 height 22
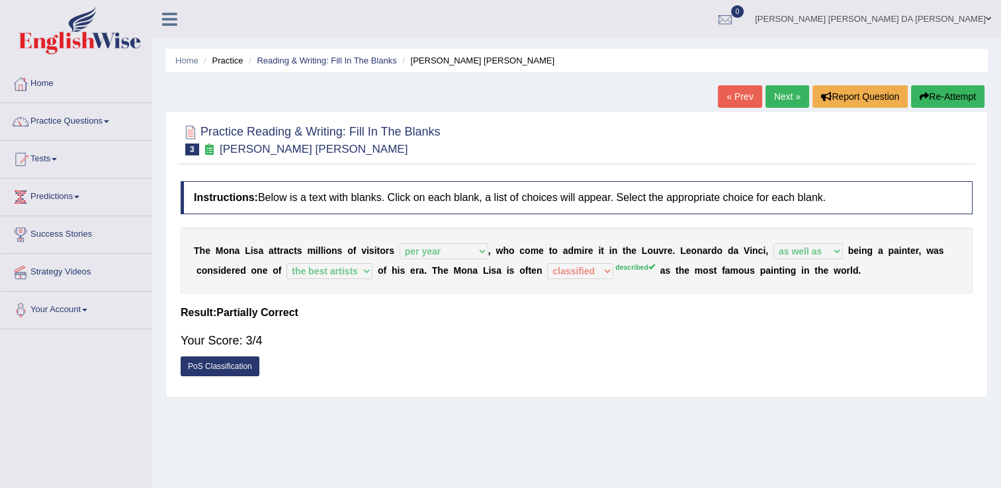
click at [795, 96] on link "Next »" at bounding box center [787, 96] width 44 height 22
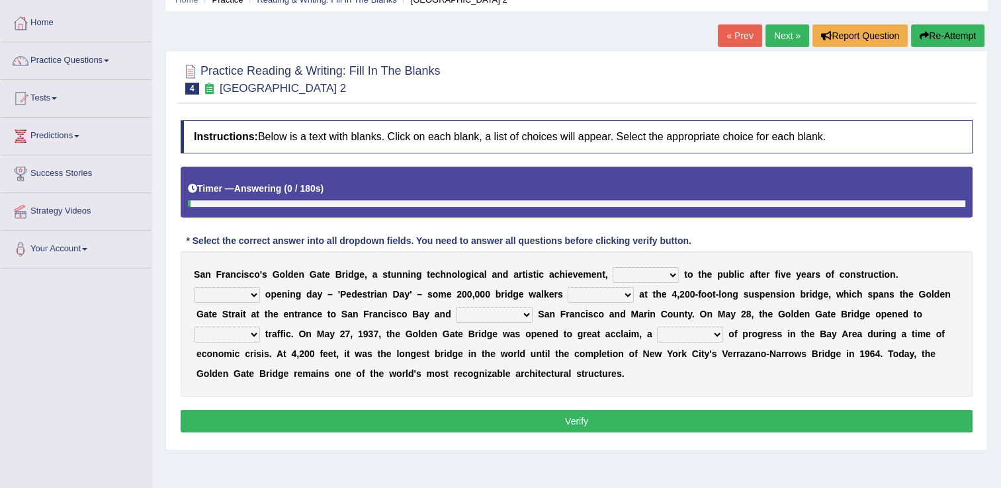
scroll to position [66, 0]
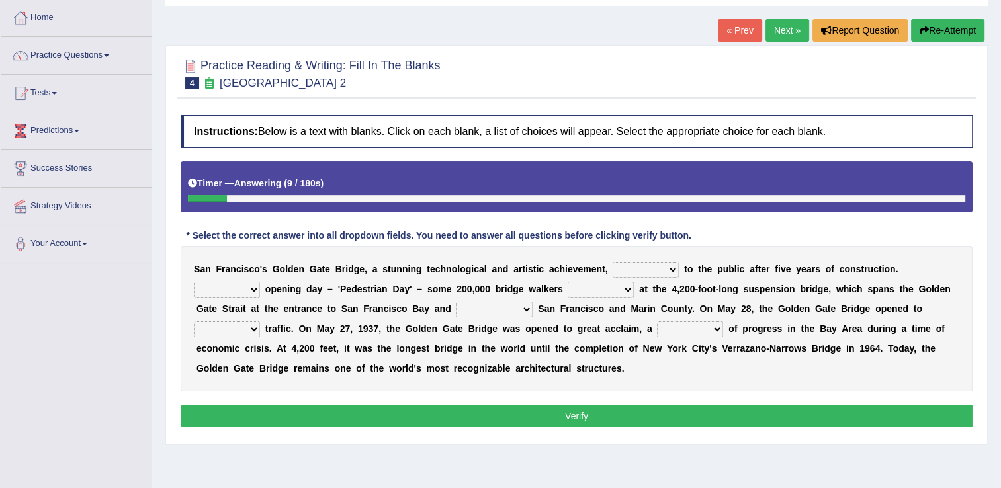
click at [640, 272] on select "opens closes appears equals" at bounding box center [645, 270] width 66 height 16
click at [612, 262] on select "opens closes appears equals" at bounding box center [645, 270] width 66 height 16
click at [643, 267] on select "opens closes appears equals" at bounding box center [645, 270] width 66 height 16
select select "opens"
click at [612, 262] on select "opens closes appears equals" at bounding box center [645, 270] width 66 height 16
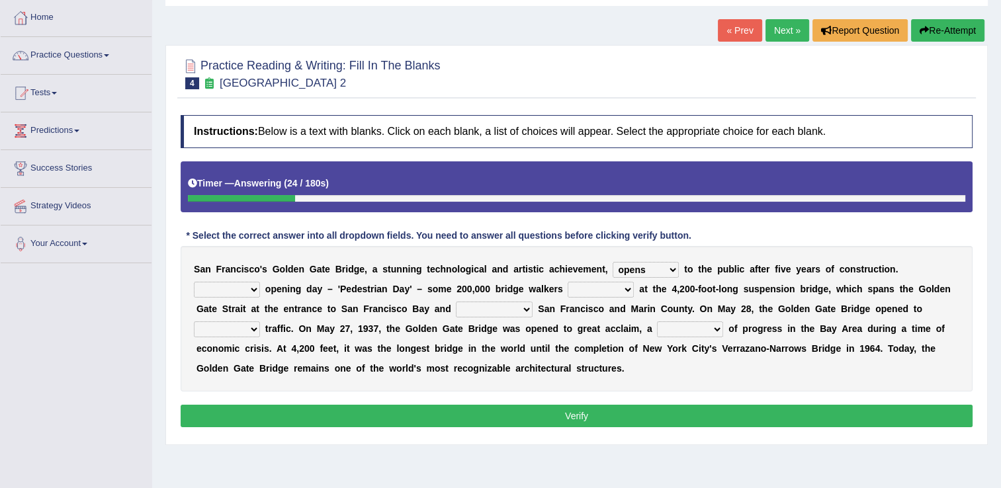
click at [260, 282] on select "On During Since When" at bounding box center [227, 290] width 66 height 16
select select "During"
click at [260, 282] on select "On During Since When" at bounding box center [227, 290] width 66 height 16
click at [567, 287] on select "stationed looked marveled laughed" at bounding box center [600, 290] width 66 height 16
select select "stationed"
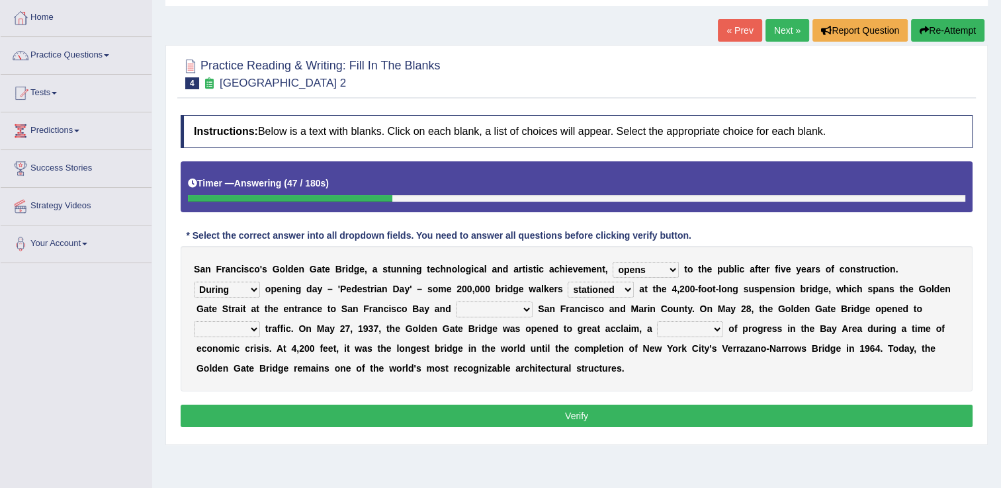
click at [567, 282] on select "stationed looked marveled laughed" at bounding box center [600, 290] width 66 height 16
click at [456, 310] on select "separates connects channels differentiates" at bounding box center [494, 310] width 77 height 16
select select "connects"
click at [456, 302] on select "separates connects channels differentiates" at bounding box center [494, 310] width 77 height 16
click at [260, 321] on select "aquatic vehicular airborne watertight" at bounding box center [227, 329] width 66 height 16
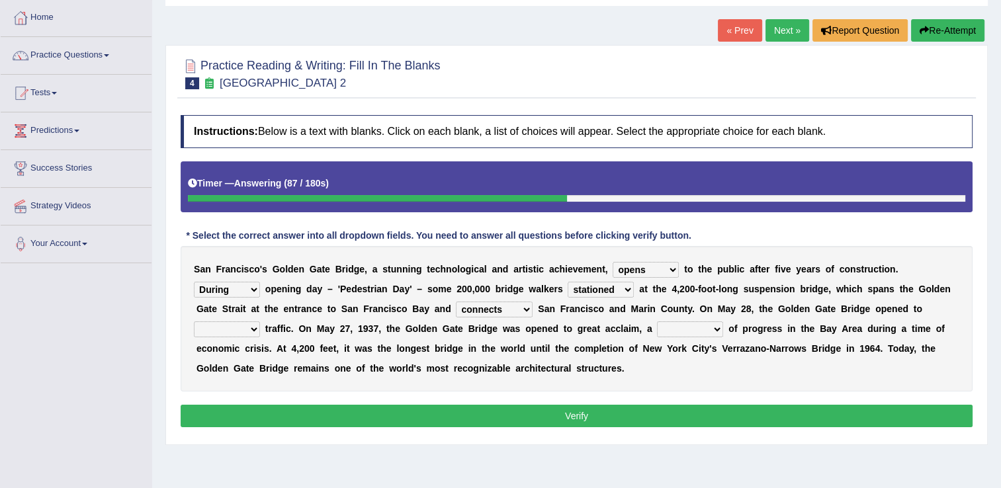
select select "vehicular"
click at [260, 321] on select "aquatic vehicular airborne watertight" at bounding box center [227, 329] width 66 height 16
click at [657, 325] on select "denial symbol technique yield" at bounding box center [690, 329] width 66 height 16
select select "symbol"
click at [657, 321] on select "denial symbol technique yield" at bounding box center [690, 329] width 66 height 16
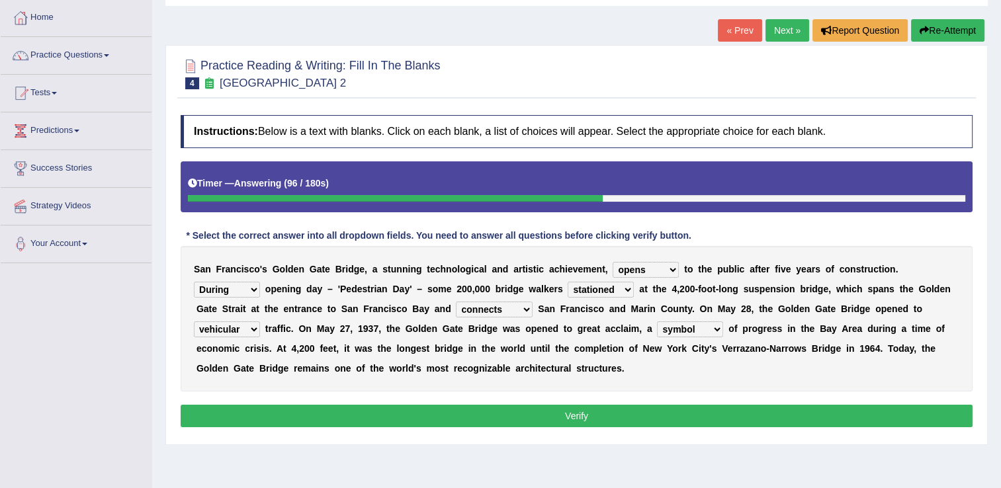
click at [565, 410] on button "Verify" at bounding box center [577, 416] width 792 height 22
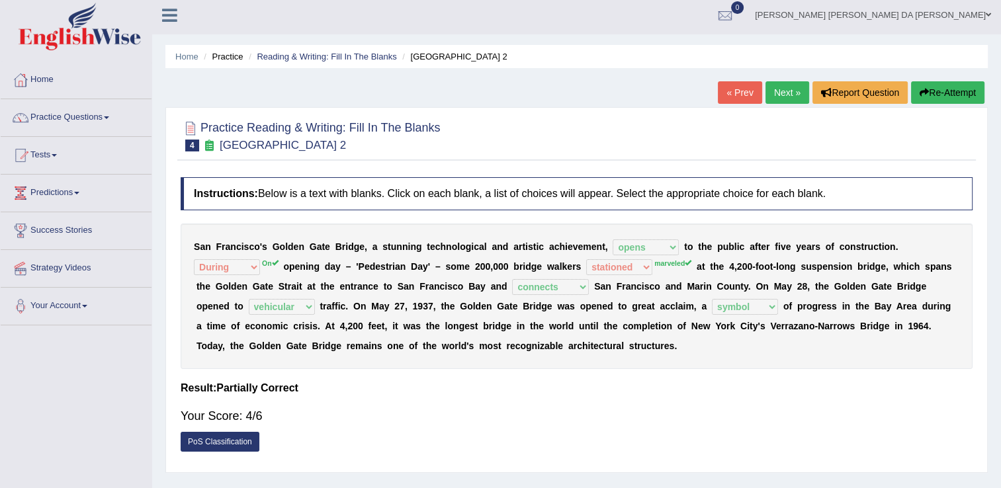
scroll to position [0, 0]
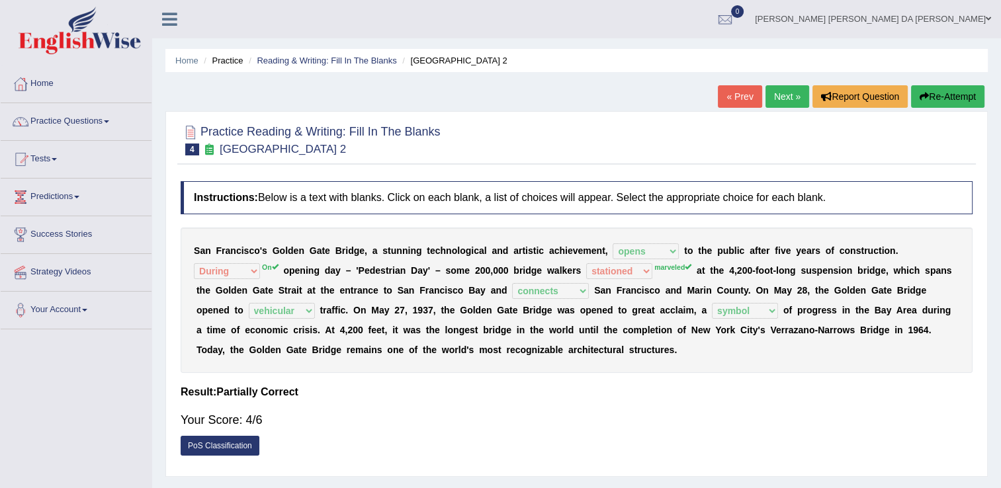
click at [788, 99] on link "Next »" at bounding box center [787, 96] width 44 height 22
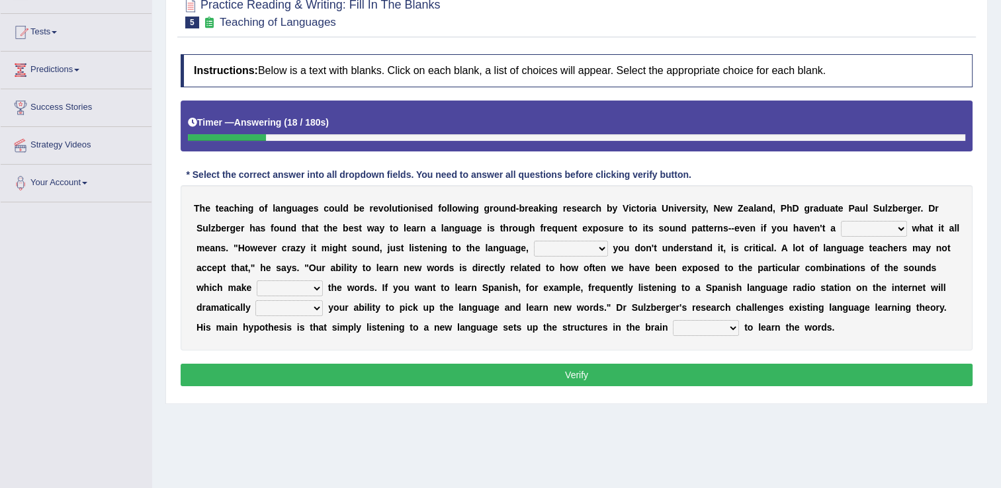
scroll to position [132, 0]
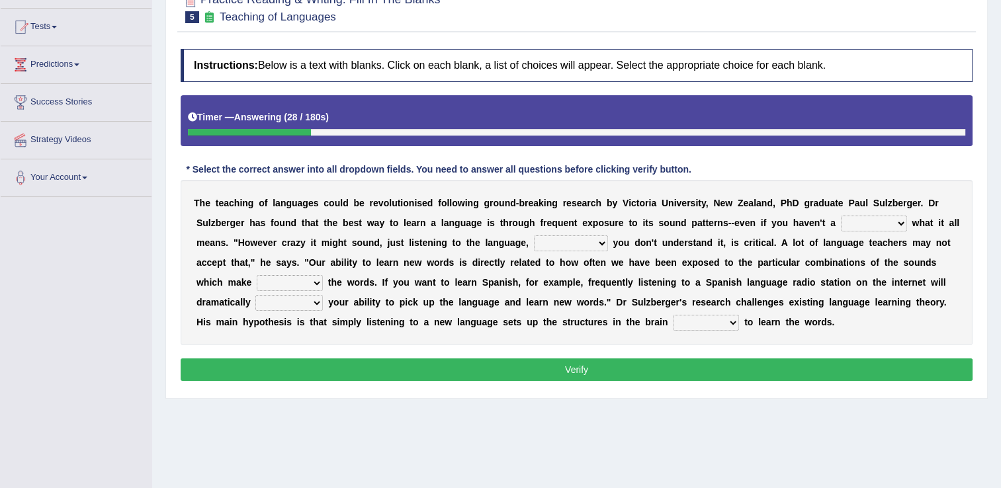
click at [841, 223] on select "dew claw clue due" at bounding box center [874, 224] width 66 height 16
select select "dew"
click at [841, 216] on select "dew claw clue due" at bounding box center [874, 224] width 66 height 16
click at [534, 241] on select "but also all together even though if so" at bounding box center [571, 243] width 74 height 16
select select "even though"
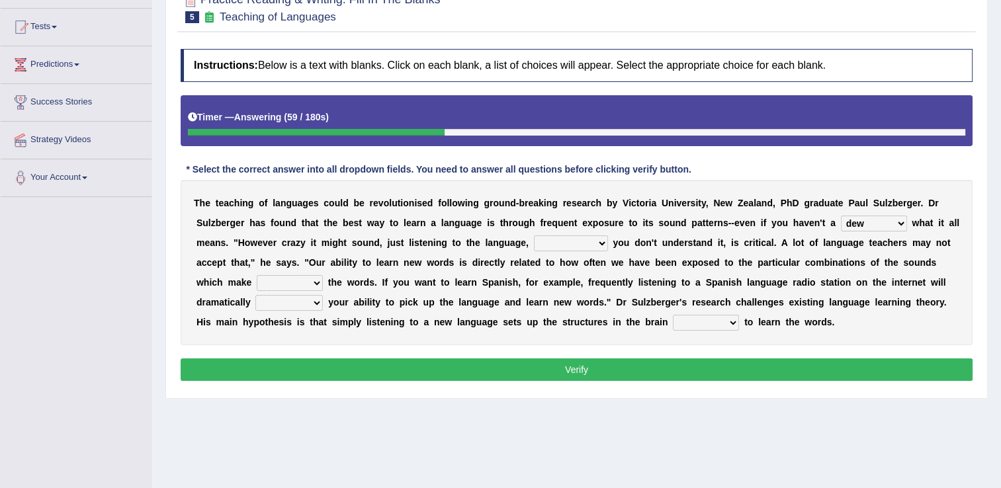
click at [534, 235] on select "but also all together even though if so" at bounding box center [571, 243] width 74 height 16
click at [534, 245] on select "but also all together even though if so" at bounding box center [571, 243] width 74 height 16
click at [754, 395] on div "Practice Reading & Writing: Fill In The Blanks 5 Teaching of Languages Instruct…" at bounding box center [576, 189] width 822 height 420
click at [323, 275] on select "down up of on" at bounding box center [290, 283] width 66 height 16
select select "on"
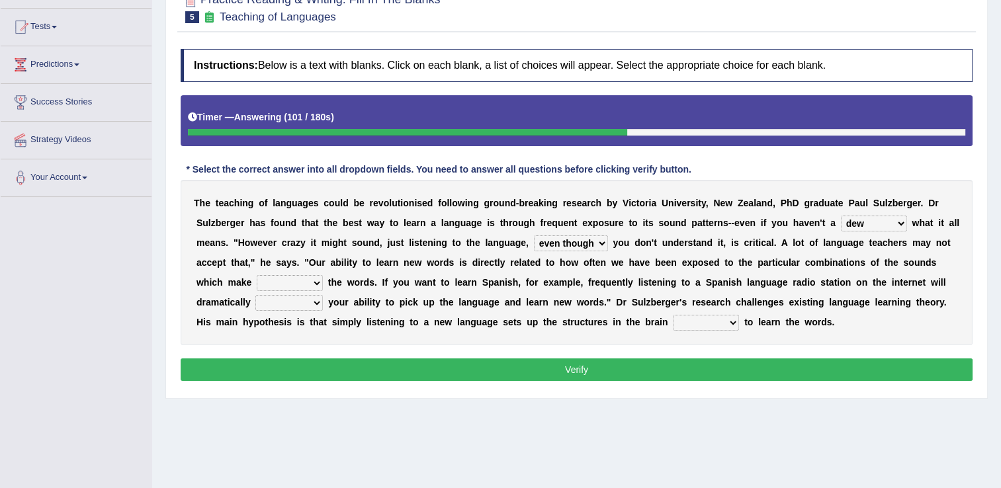
click at [323, 275] on select "down up of on" at bounding box center [290, 283] width 66 height 16
click at [323, 295] on select "evaluate exaggerate describe boost" at bounding box center [288, 303] width 67 height 16
select select "exaggerate"
click at [323, 295] on select "evaluate exaggerate describe boost" at bounding box center [288, 303] width 67 height 16
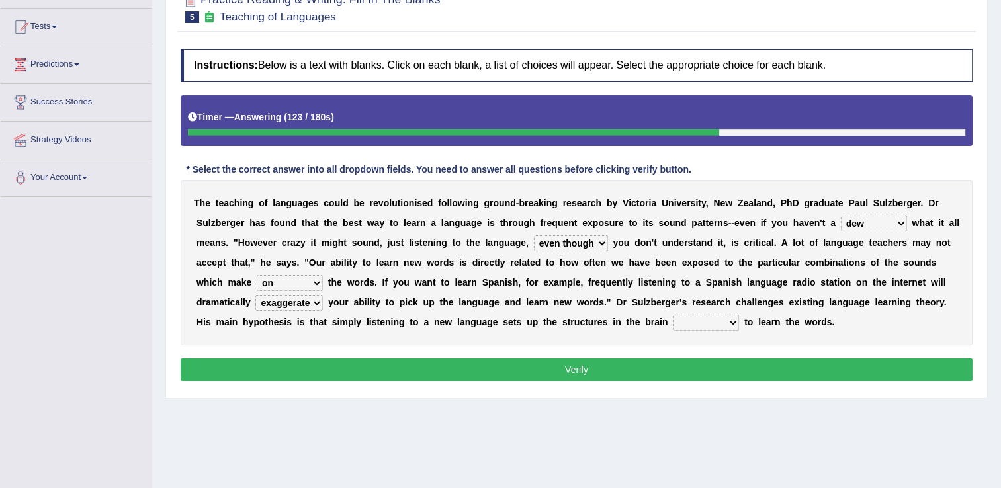
click at [882, 322] on div "T h e t e a c h i n g o f l a n g u a g e s c o u l d b e r e v o l u t i o n i…" at bounding box center [577, 262] width 792 height 165
click at [673, 321] on select "requiring required directed to require" at bounding box center [706, 323] width 66 height 16
select select "to require"
click at [673, 315] on select "requiring required directed to require" at bounding box center [706, 323] width 66 height 16
click at [581, 367] on button "Verify" at bounding box center [577, 369] width 792 height 22
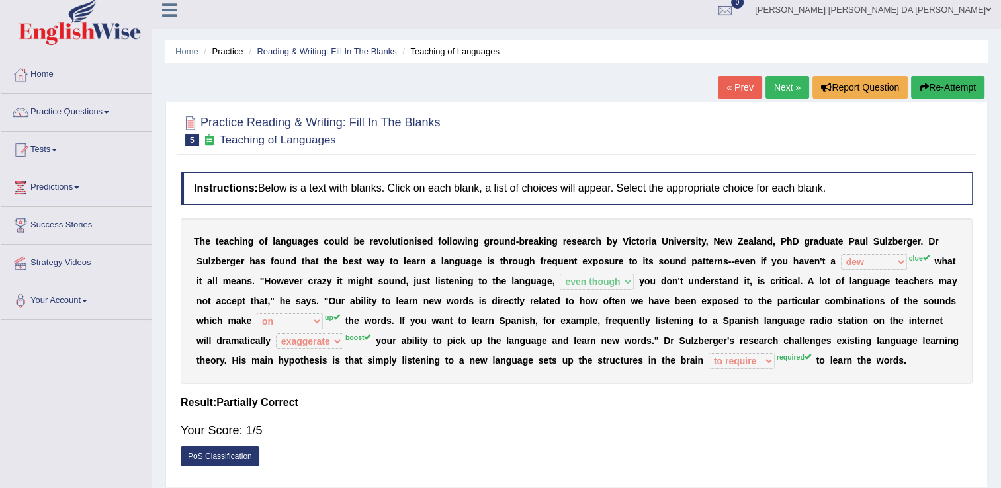
scroll to position [0, 0]
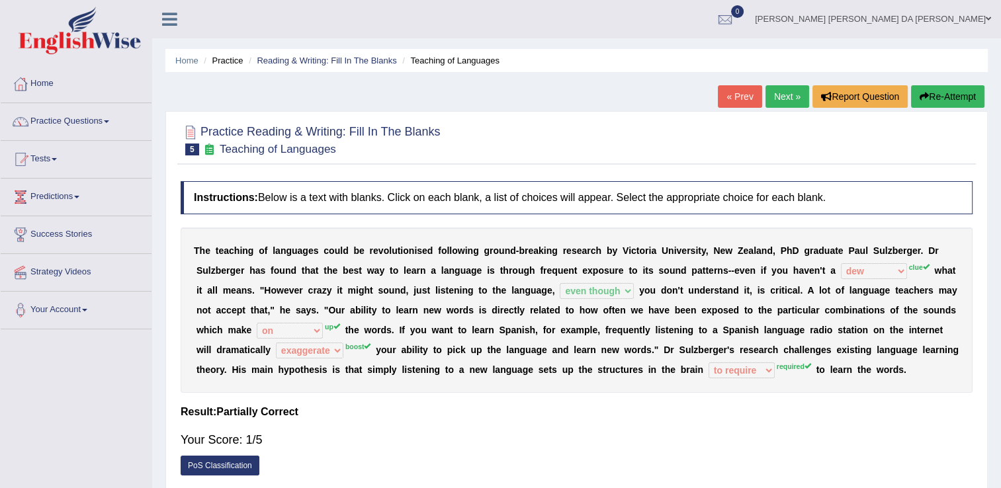
click at [943, 96] on button "Re-Attempt" at bounding box center [947, 96] width 73 height 22
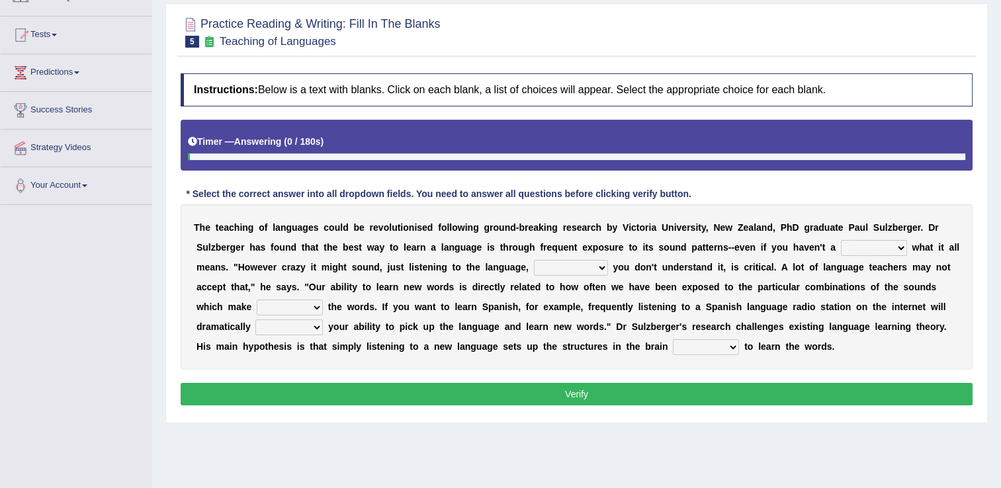
scroll to position [132, 0]
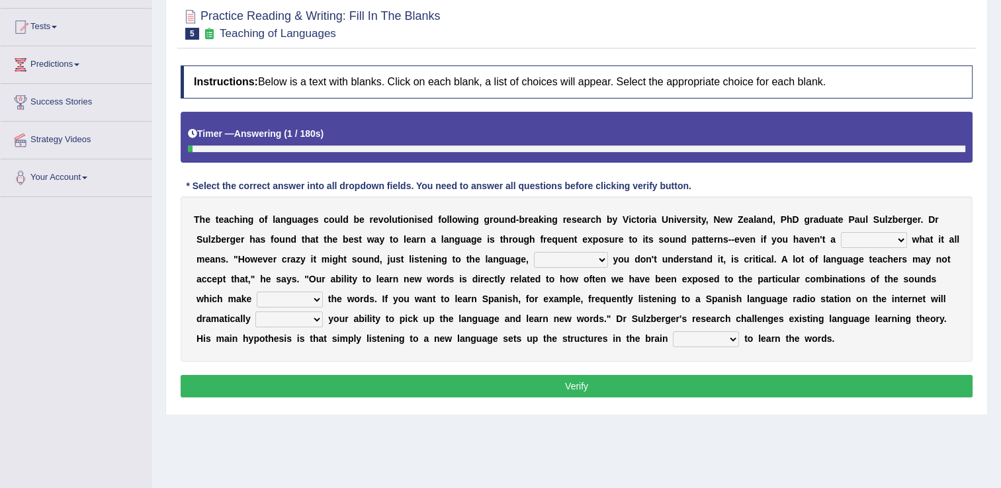
click at [534, 255] on select "but also all together even though if so" at bounding box center [571, 260] width 74 height 16
select select "even though"
click at [534, 252] on select "but also all together even though if so" at bounding box center [571, 260] width 74 height 16
drag, startPoint x: 805, startPoint y: 237, endPoint x: 804, endPoint y: 243, distance: 6.7
click at [841, 240] on select "dew claw clue due" at bounding box center [874, 240] width 66 height 16
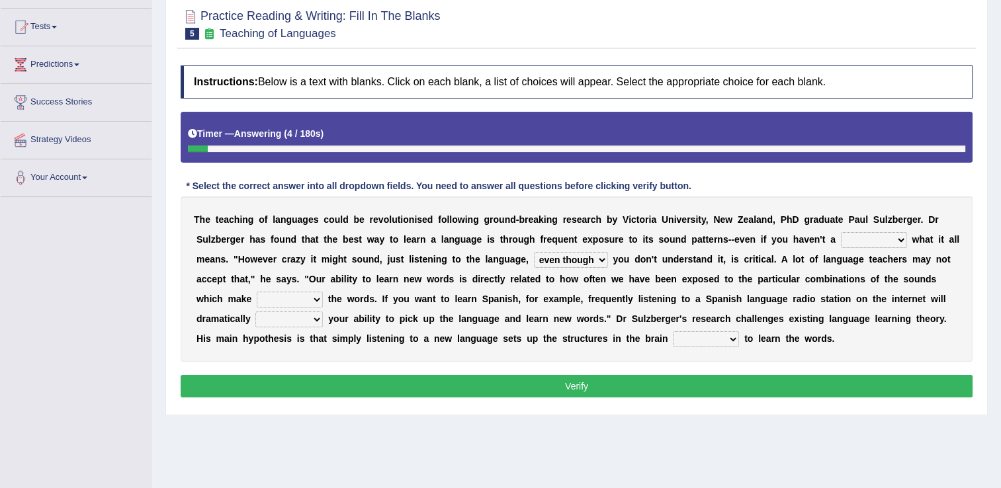
select select "claw"
click at [841, 232] on select "dew claw clue due" at bounding box center [874, 240] width 66 height 16
click at [323, 292] on select "down up of on" at bounding box center [290, 300] width 66 height 16
select select "on"
click at [323, 292] on select "down up of on" at bounding box center [290, 300] width 66 height 16
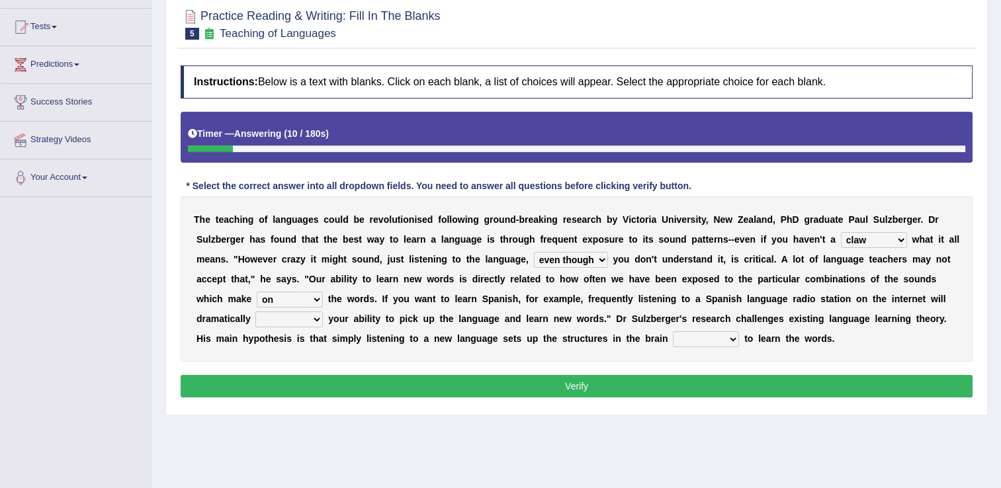
click at [673, 335] on select "requiring required directed to require" at bounding box center [706, 339] width 66 height 16
select select "required"
click at [673, 331] on select "requiring required directed to require" at bounding box center [706, 339] width 66 height 16
click at [323, 311] on select "evaluate exaggerate describe boost" at bounding box center [288, 319] width 67 height 16
select select "boost"
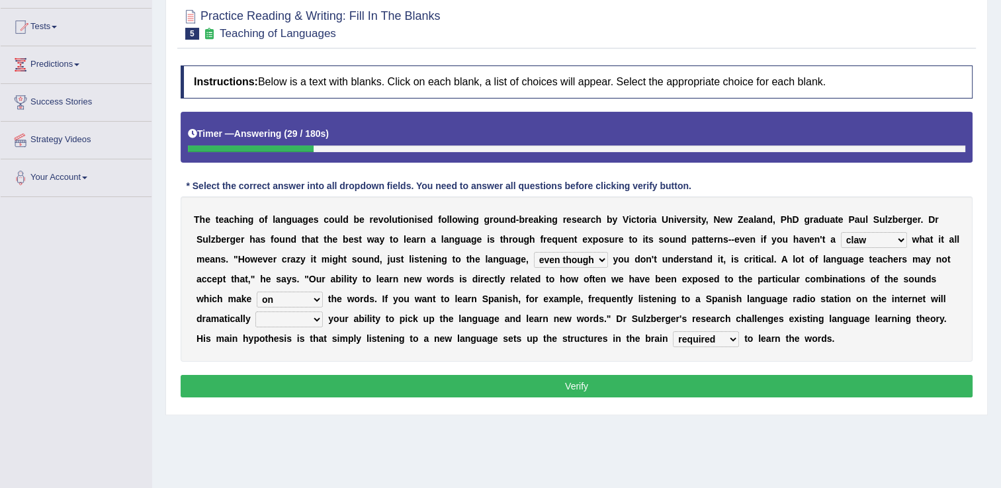
click at [323, 311] on select "evaluate exaggerate describe boost" at bounding box center [288, 319] width 67 height 16
click at [601, 384] on button "Verify" at bounding box center [577, 386] width 792 height 22
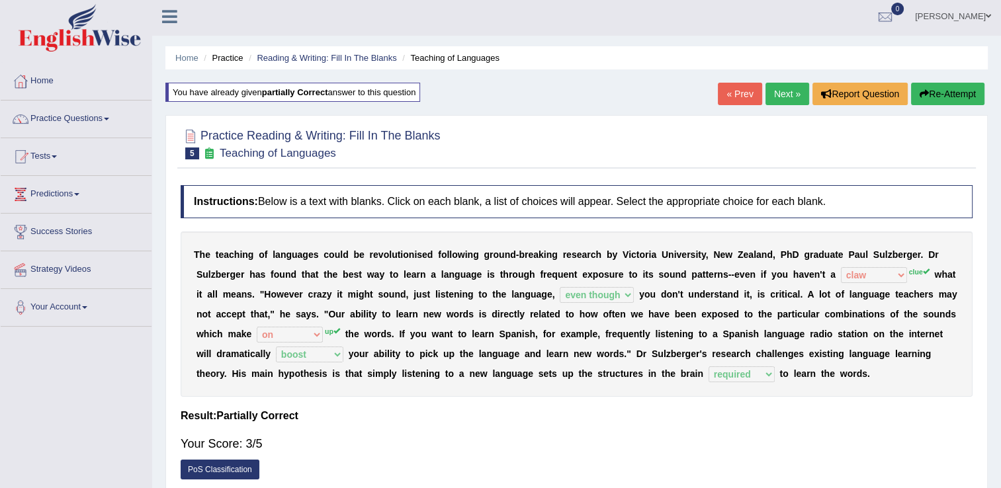
scroll to position [0, 0]
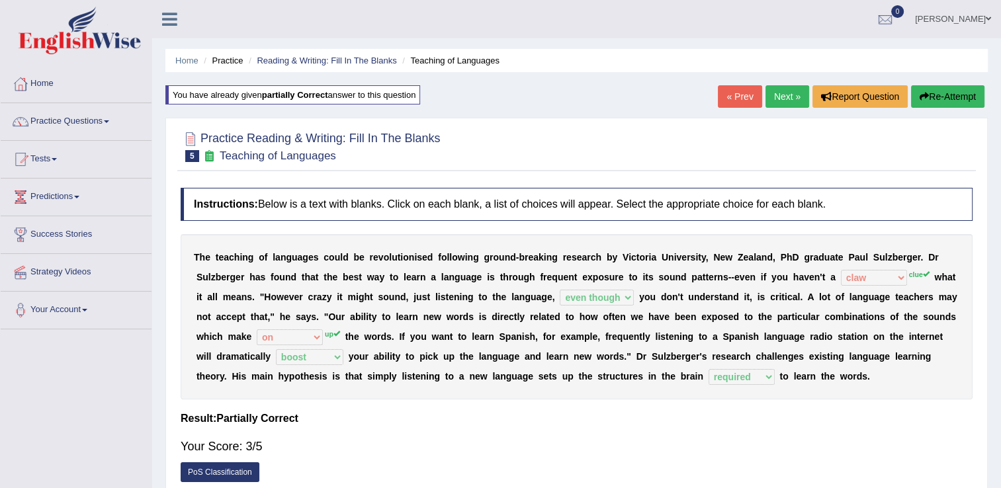
click at [948, 99] on button "Re-Attempt" at bounding box center [947, 96] width 73 height 22
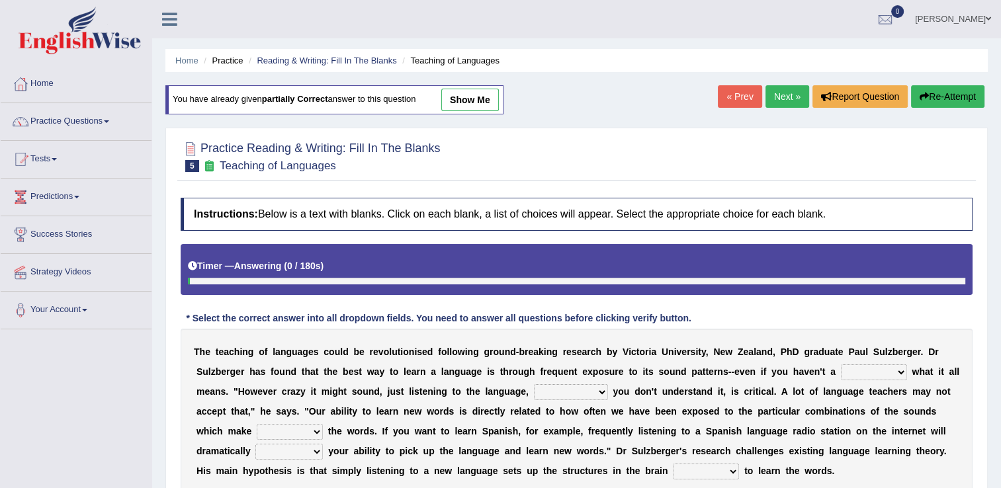
click at [841, 366] on select "dew claw clue due" at bounding box center [874, 372] width 66 height 16
select select "clue"
click at [841, 364] on select "dew claw clue due" at bounding box center [874, 372] width 66 height 16
click at [323, 424] on select "down up of on" at bounding box center [290, 432] width 66 height 16
select select "up"
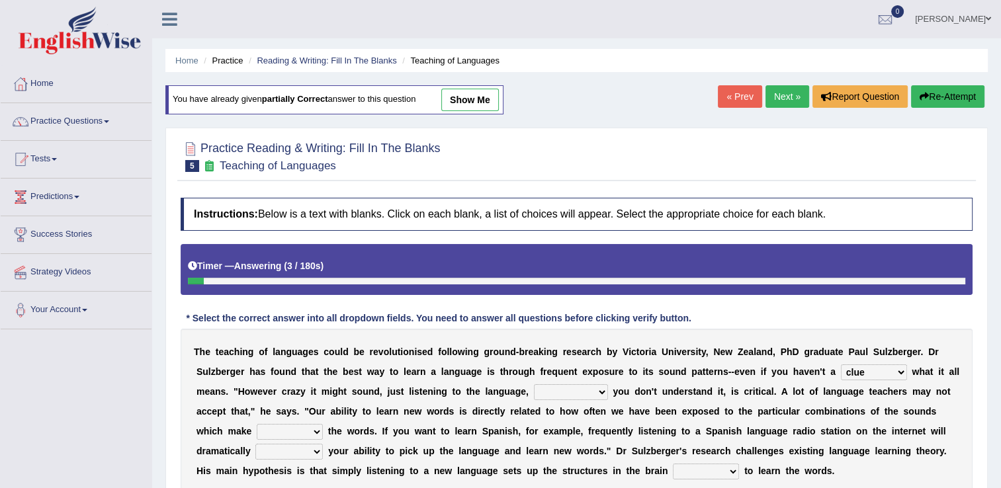
click at [323, 424] on select "down up of on" at bounding box center [290, 432] width 66 height 16
click at [534, 392] on select "but also all together even though if so" at bounding box center [571, 392] width 74 height 16
select select "even though"
click at [534, 384] on select "but also all together even though if so" at bounding box center [571, 392] width 74 height 16
click at [323, 444] on select "evaluate exaggerate describe boost" at bounding box center [288, 452] width 67 height 16
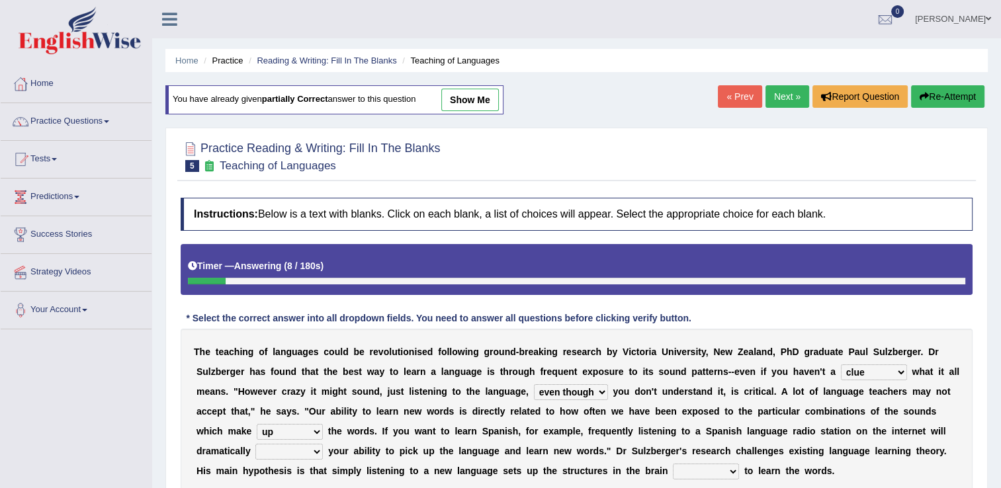
select select "boost"
click at [323, 444] on select "evaluate exaggerate describe boost" at bounding box center [288, 452] width 67 height 16
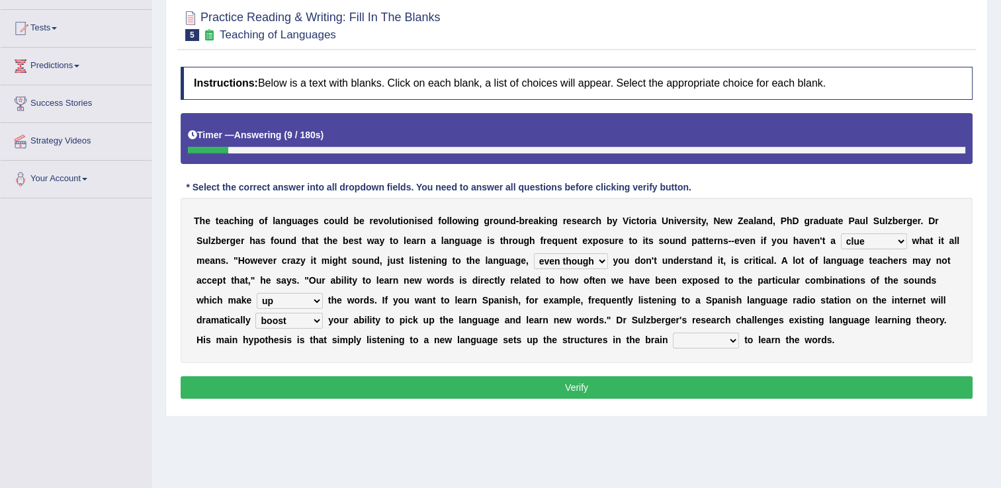
scroll to position [132, 0]
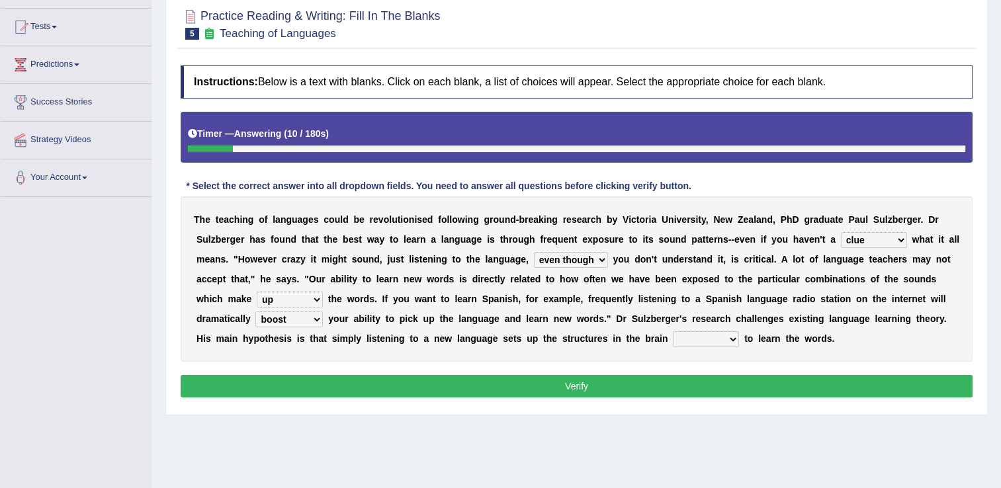
click at [673, 341] on select "requiring required directed to require" at bounding box center [706, 339] width 66 height 16
select select "required"
click at [673, 331] on select "requiring required directed to require" at bounding box center [706, 339] width 66 height 16
click at [560, 385] on button "Verify" at bounding box center [577, 386] width 792 height 22
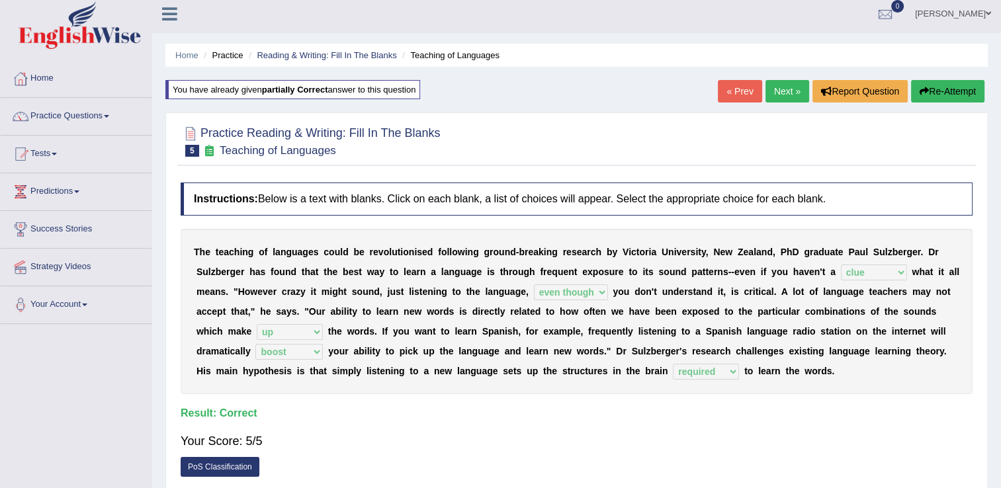
scroll to position [0, 0]
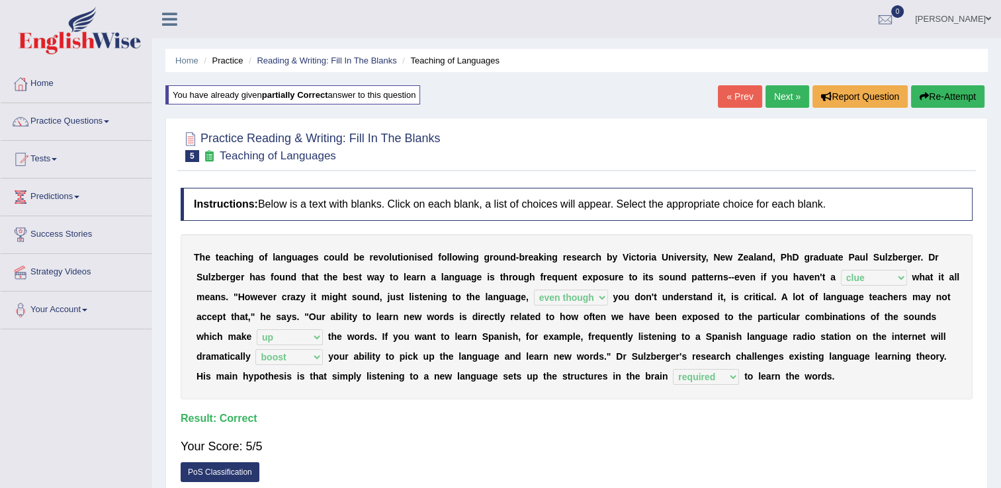
click at [794, 99] on link "Next »" at bounding box center [787, 96] width 44 height 22
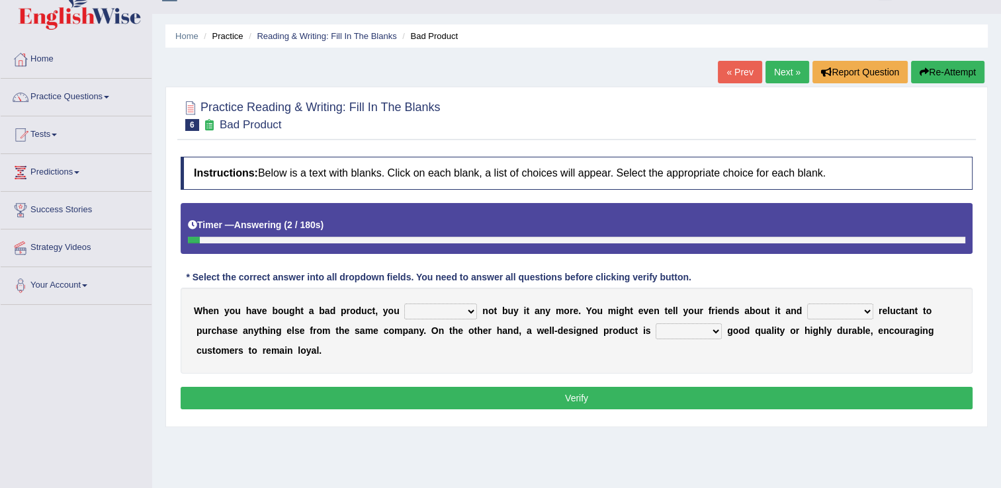
scroll to position [66, 0]
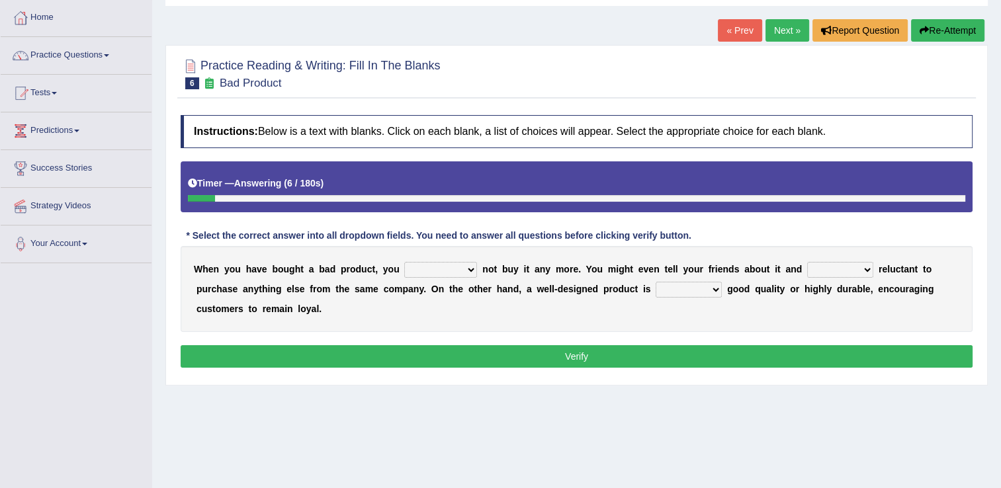
click at [448, 270] on select "would have should have should" at bounding box center [440, 270] width 73 height 16
select select "should"
click at [404, 262] on select "would have should have should" at bounding box center [440, 270] width 73 height 16
click at [450, 267] on select "would have should have should" at bounding box center [440, 270] width 73 height 16
drag, startPoint x: 915, startPoint y: 0, endPoint x: 609, endPoint y: 77, distance: 315.8
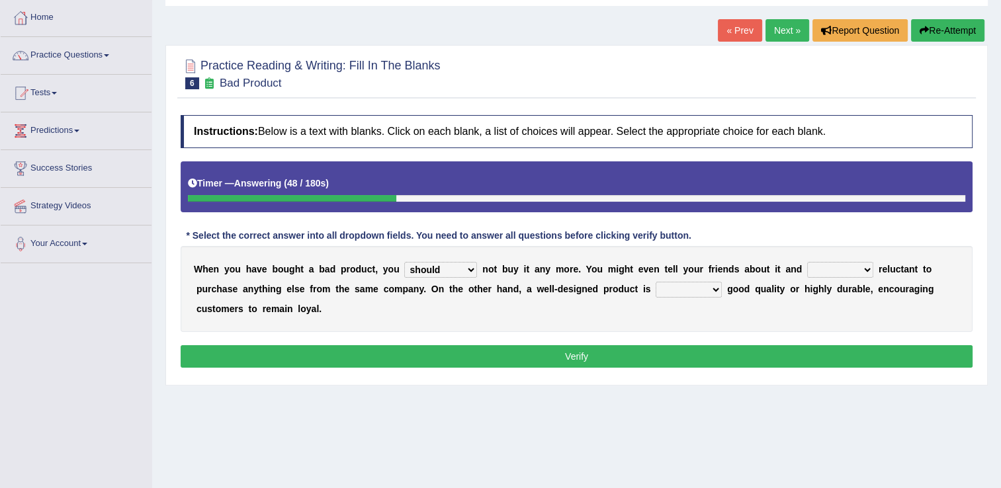
click at [610, 77] on div at bounding box center [577, 73] width 792 height 40
click at [449, 268] on select "would have should have should" at bounding box center [440, 270] width 73 height 16
click at [825, 271] on select "is are be being" at bounding box center [840, 270] width 66 height 16
select select "being"
click at [807, 262] on select "is are be being" at bounding box center [840, 270] width 66 height 16
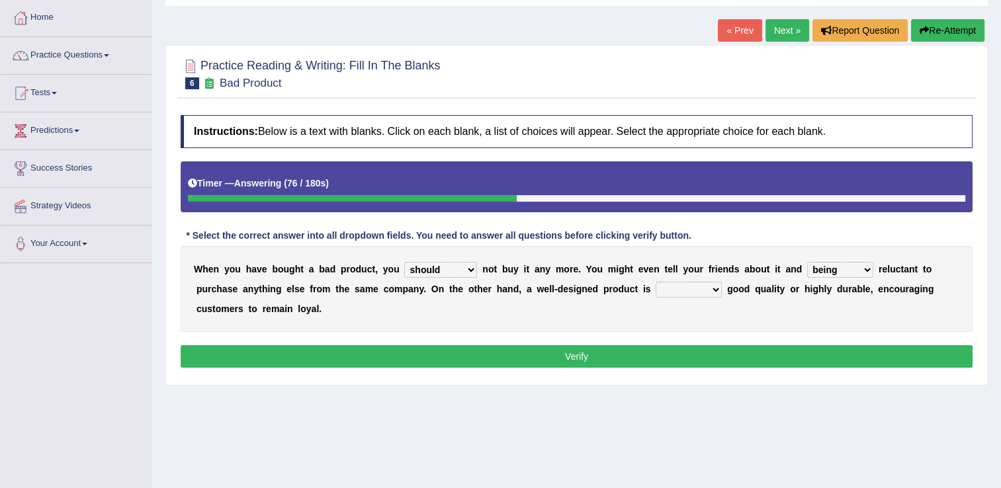
click at [655, 292] on select "both also neither either" at bounding box center [688, 290] width 66 height 16
select select "also"
click at [655, 282] on select "both also neither either" at bounding box center [688, 290] width 66 height 16
click at [581, 353] on button "Verify" at bounding box center [577, 356] width 792 height 22
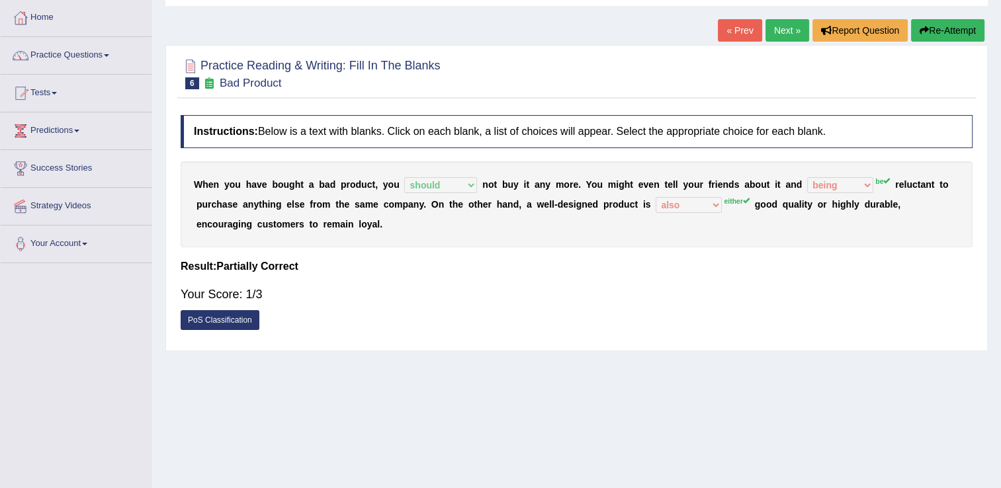
click at [929, 30] on button "Re-Attempt" at bounding box center [947, 30] width 73 height 22
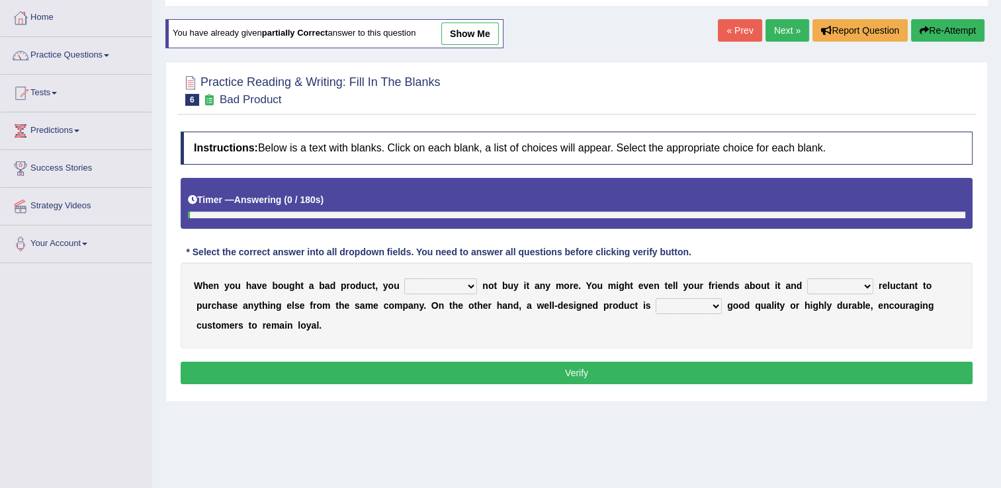
click at [822, 288] on select "is are be being" at bounding box center [840, 286] width 66 height 16
select select "be"
click at [807, 278] on select "is are be being" at bounding box center [840, 286] width 66 height 16
click at [655, 306] on select "both also neither either" at bounding box center [688, 306] width 66 height 16
select select "either"
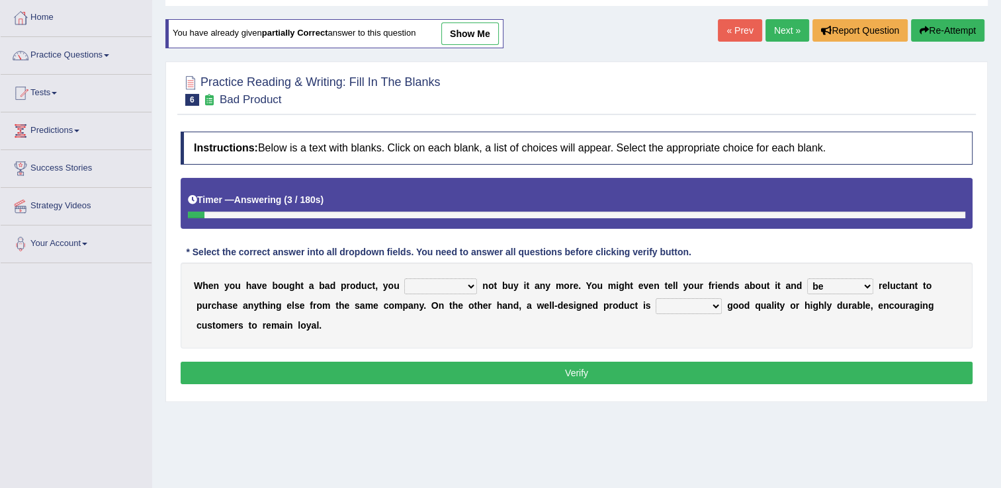
click at [655, 298] on select "both also neither either" at bounding box center [688, 306] width 66 height 16
click at [449, 286] on select "would have should have should" at bounding box center [440, 286] width 73 height 16
select select "should"
click at [404, 278] on select "would have should have should" at bounding box center [440, 286] width 73 height 16
click at [593, 376] on button "Verify" at bounding box center [577, 373] width 792 height 22
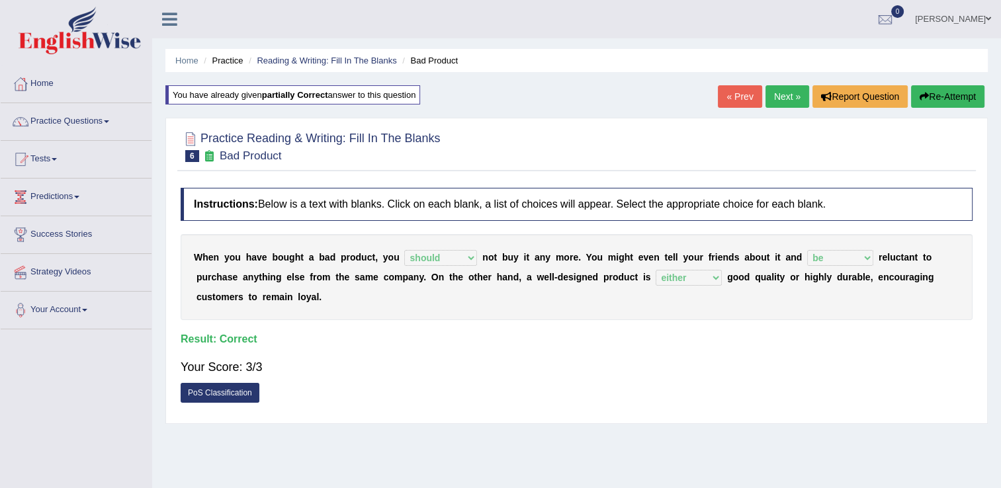
drag, startPoint x: 971, startPoint y: 0, endPoint x: 698, endPoint y: 18, distance: 273.1
drag, startPoint x: 765, startPoint y: 1, endPoint x: 665, endPoint y: 69, distance: 121.3
click at [665, 69] on ul "Home Practice Reading & Writing: Fill In The Blanks Bad Product" at bounding box center [576, 60] width 822 height 23
click at [782, 91] on link "Next »" at bounding box center [787, 96] width 44 height 22
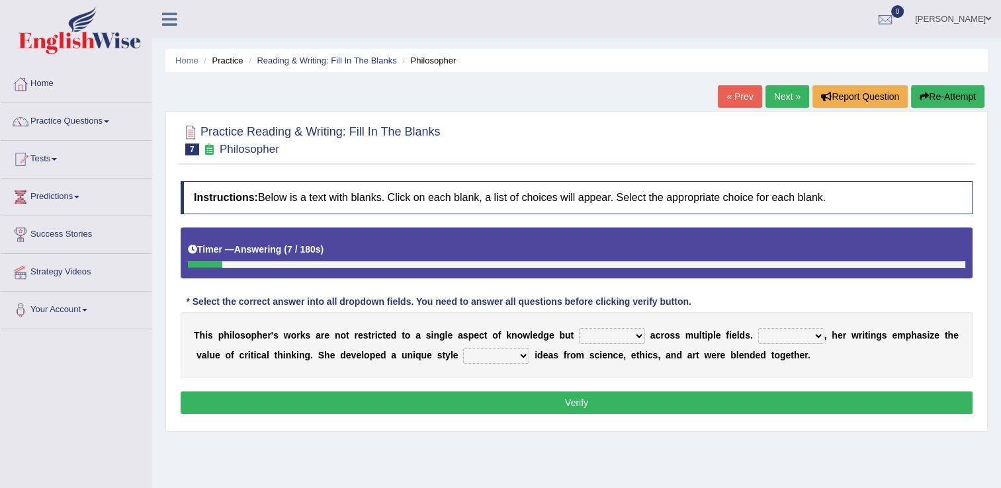
click at [613, 336] on select "constrain contain assemble extend" at bounding box center [612, 336] width 66 height 16
click at [579, 328] on select "constrain contain assemble extend" at bounding box center [612, 336] width 66 height 16
click at [612, 338] on select "constrain contain assemble extend" at bounding box center [612, 336] width 66 height 16
click at [579, 328] on select "constrain contain assemble extend" at bounding box center [612, 336] width 66 height 16
click at [616, 337] on select "constrain contain assemble extend" at bounding box center [612, 336] width 66 height 16
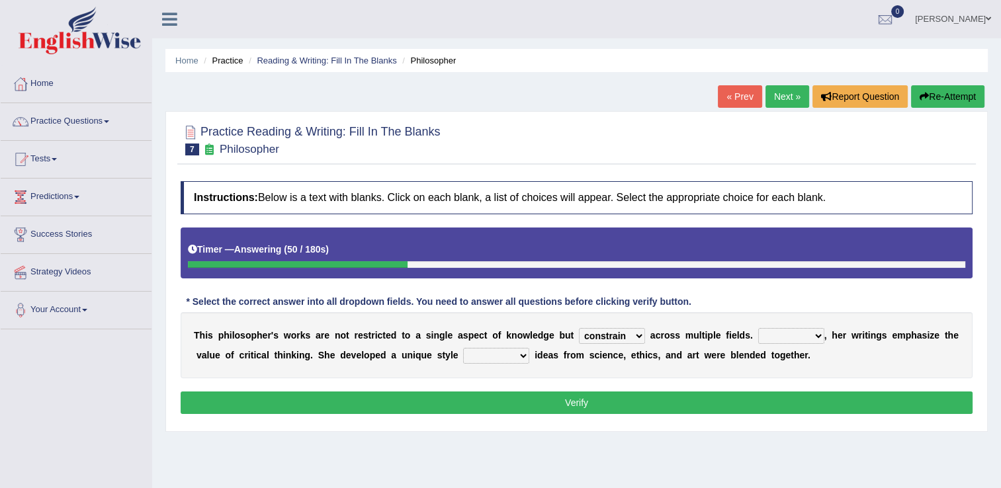
select select "extend"
click at [579, 328] on select "constrain contain assemble extend" at bounding box center [612, 336] width 66 height 16
click at [787, 335] on select "Rather So Moreover Likely" at bounding box center [791, 336] width 66 height 16
select select "Moreover"
click at [758, 328] on select "Rather So Moreover Likely" at bounding box center [791, 336] width 66 height 16
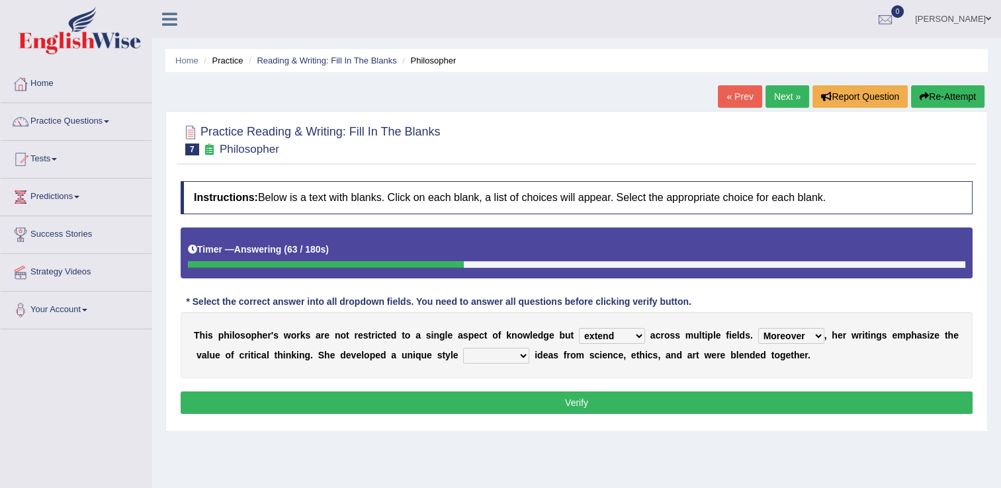
click at [464, 353] on select "in that that which in which" at bounding box center [496, 356] width 66 height 16
click at [463, 348] on select "in that that which in which" at bounding box center [496, 356] width 66 height 16
click at [466, 356] on select "in that that which in which" at bounding box center [496, 356] width 66 height 16
select select "in that"
click at [463, 348] on select "in that that which in which" at bounding box center [496, 356] width 66 height 16
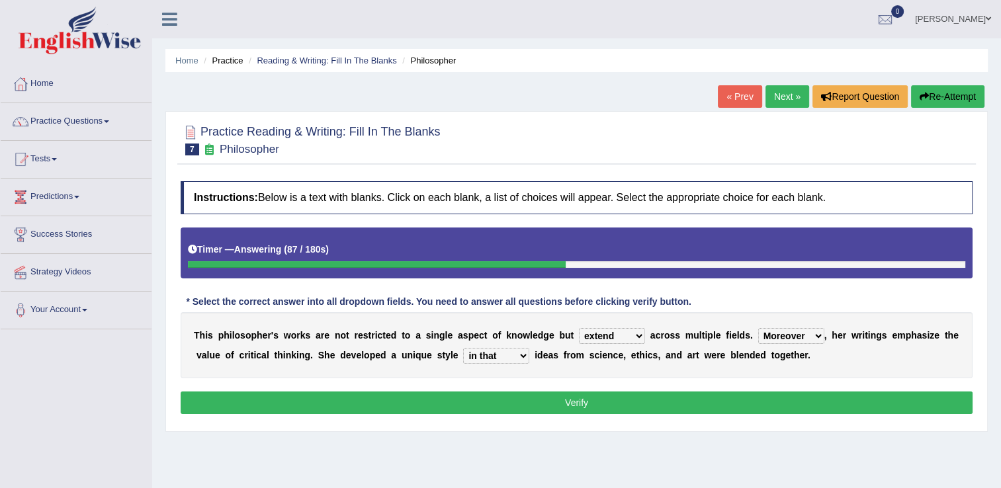
click at [466, 358] on select "in that that which in which" at bounding box center [496, 356] width 66 height 16
click at [593, 401] on button "Verify" at bounding box center [577, 403] width 792 height 22
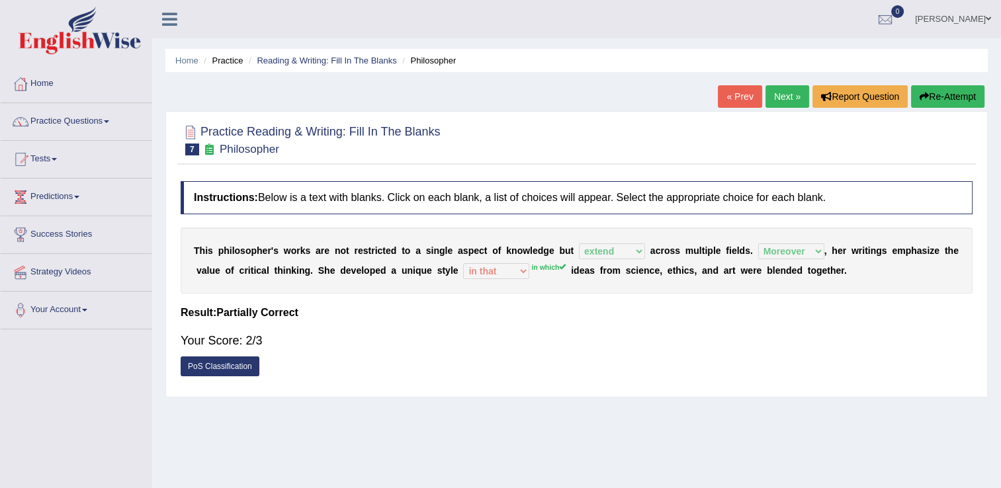
click at [788, 96] on link "Next »" at bounding box center [787, 96] width 44 height 22
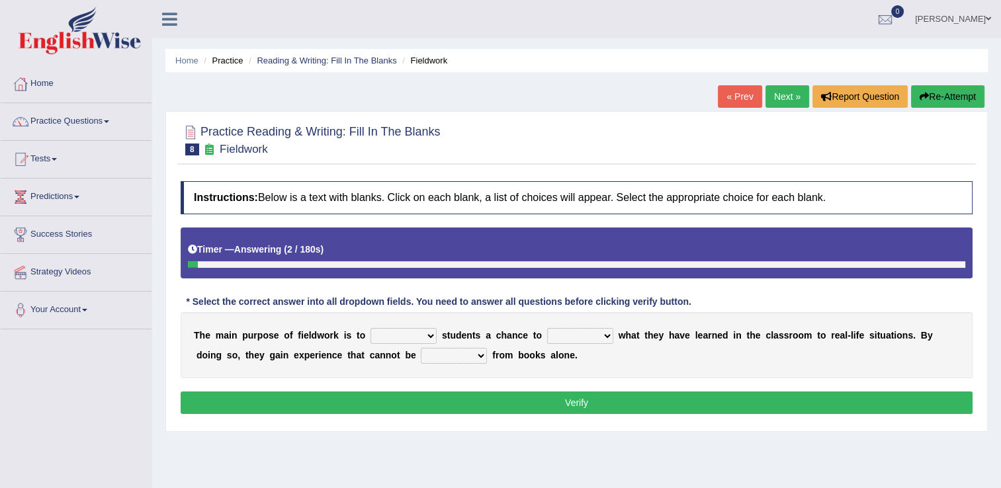
click at [420, 335] on select "resemble stow rave offer" at bounding box center [403, 336] width 66 height 16
select select "offer"
click at [370, 328] on select "resemble stow rave offer" at bounding box center [403, 336] width 66 height 16
click at [587, 333] on select "compare align apply dismount" at bounding box center [580, 336] width 66 height 16
select select "apply"
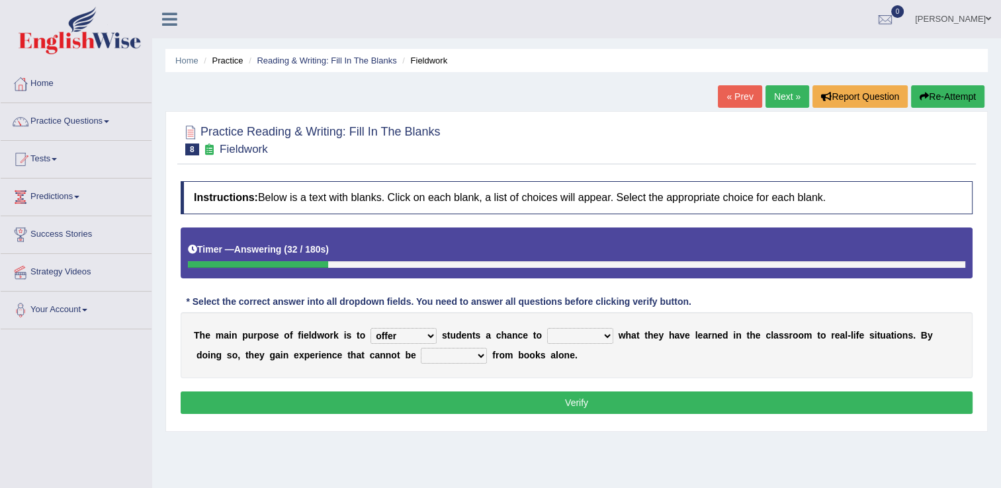
click at [547, 328] on select "compare align apply dismount" at bounding box center [580, 336] width 66 height 16
click at [421, 354] on select "originated prepared obtained touted" at bounding box center [454, 356] width 66 height 16
select select "obtained"
click at [421, 348] on select "originated prepared obtained touted" at bounding box center [454, 356] width 66 height 16
click at [578, 401] on button "Verify" at bounding box center [577, 403] width 792 height 22
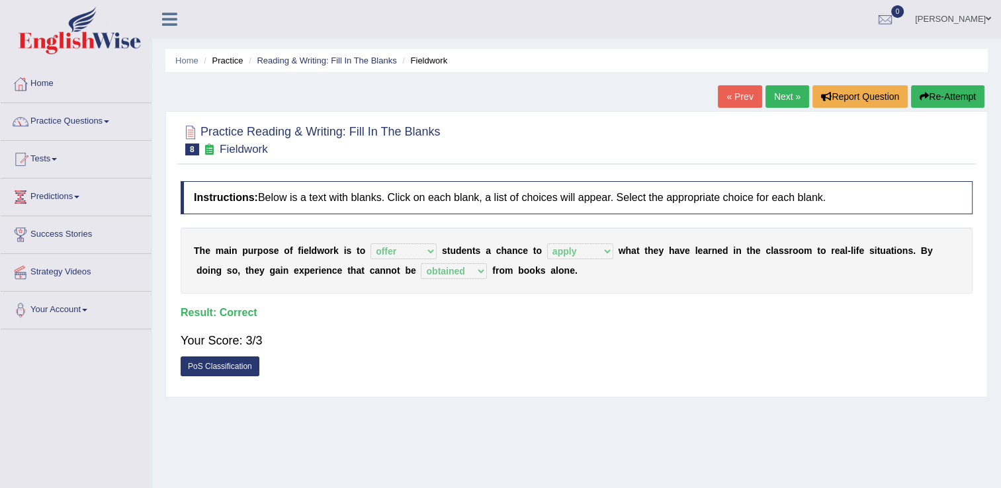
click at [782, 93] on link "Next »" at bounding box center [787, 96] width 44 height 22
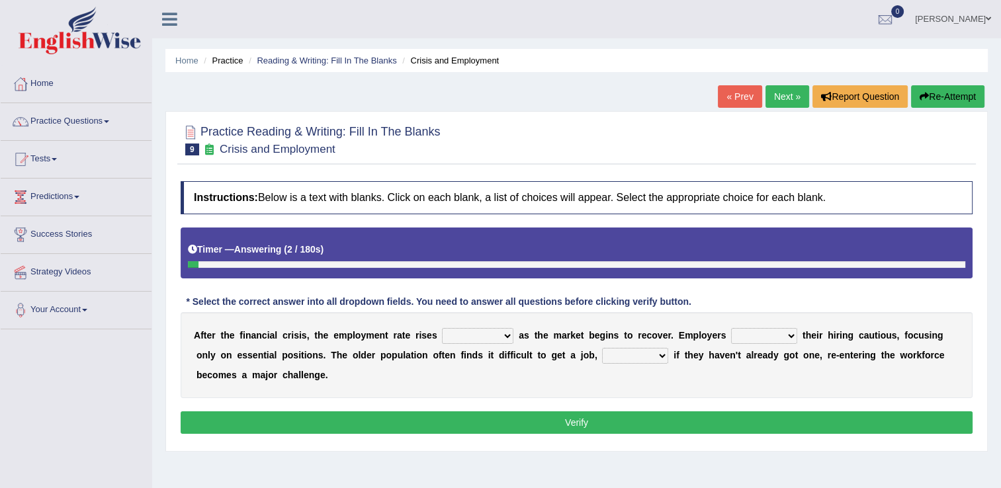
click at [491, 337] on select "normally conversely strenuously sharply" at bounding box center [477, 336] width 71 height 16
select select "strenuously"
click at [442, 328] on select "normally conversely strenuously sharply" at bounding box center [477, 336] width 71 height 16
click at [489, 336] on select "normally conversely strenuously sharply" at bounding box center [477, 336] width 71 height 16
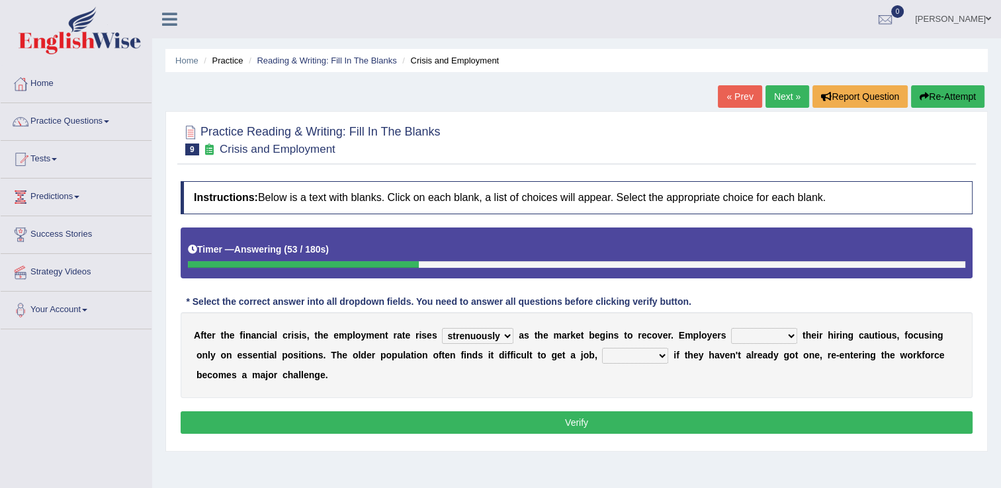
click at [757, 334] on select "keeping kept keep are kept" at bounding box center [764, 336] width 66 height 16
select select "are kept"
click at [731, 328] on select "keeping kept keep are kept" at bounding box center [764, 336] width 66 height 16
click at [602, 356] on select "although while then because" at bounding box center [635, 356] width 66 height 16
select select "because"
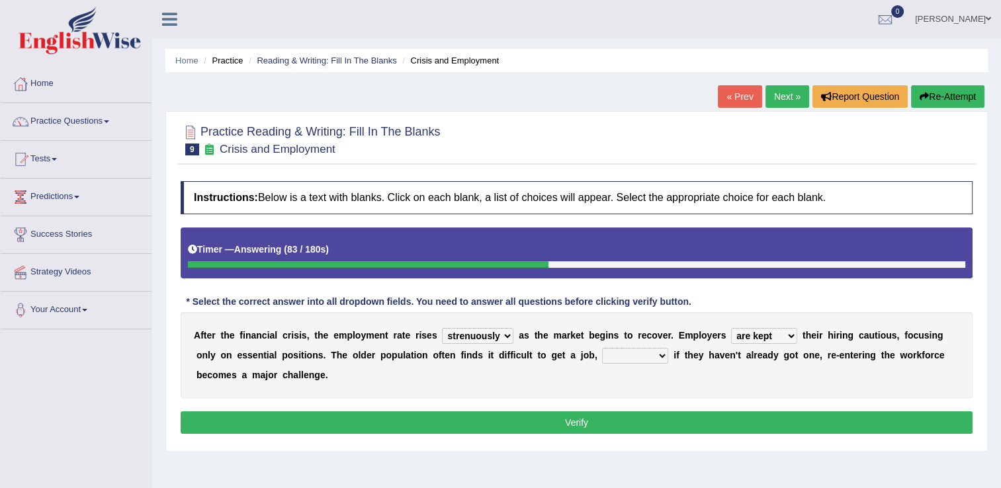
click at [602, 348] on select "although while then because" at bounding box center [635, 356] width 66 height 16
click at [581, 429] on button "Verify" at bounding box center [577, 422] width 792 height 22
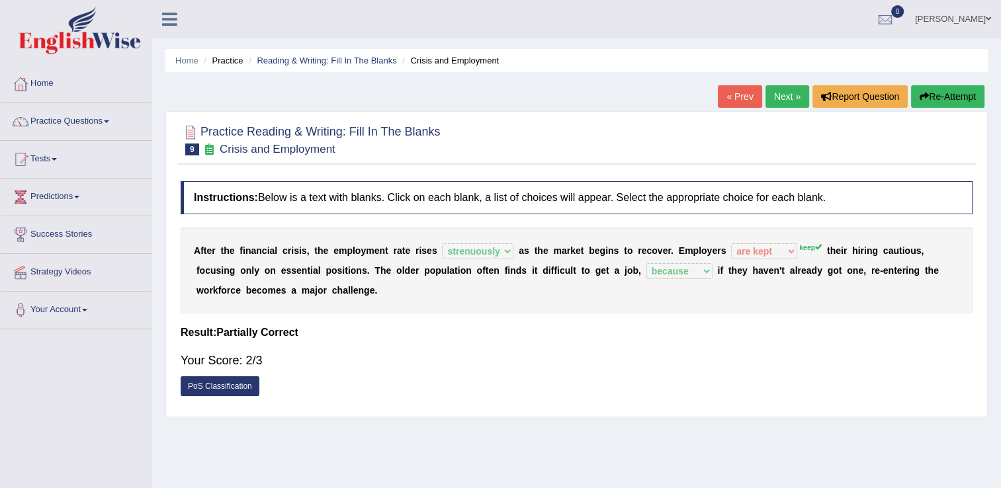
click at [782, 100] on link "Next »" at bounding box center [787, 96] width 44 height 22
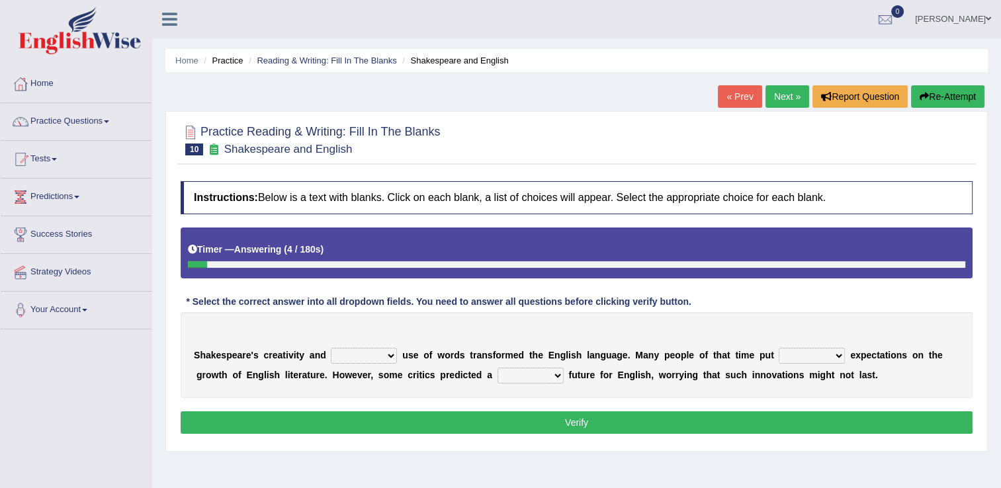
click at [381, 351] on select "idealized intensive fancied inventive" at bounding box center [364, 356] width 66 height 16
click at [331, 348] on select "idealized intensive fancied inventive" at bounding box center [364, 356] width 66 height 16
click at [381, 353] on select "idealized intensive fancied inventive" at bounding box center [364, 356] width 66 height 16
select select "idealized"
click at [331, 348] on select "idealized intensive fancied inventive" at bounding box center [364, 356] width 66 height 16
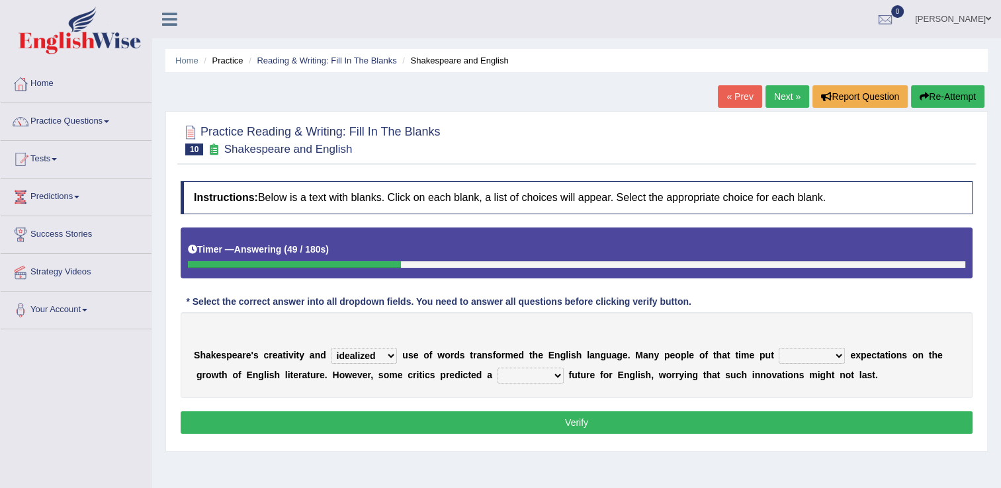
click at [806, 356] on select "wide much high more" at bounding box center [811, 356] width 66 height 16
select select "much"
click at [778, 348] on select "wide much high more" at bounding box center [811, 356] width 66 height 16
click at [497, 380] on select "monetary promising irresistible daunting" at bounding box center [530, 376] width 66 height 16
click at [497, 368] on select "monetary promising irresistible daunting" at bounding box center [530, 376] width 66 height 16
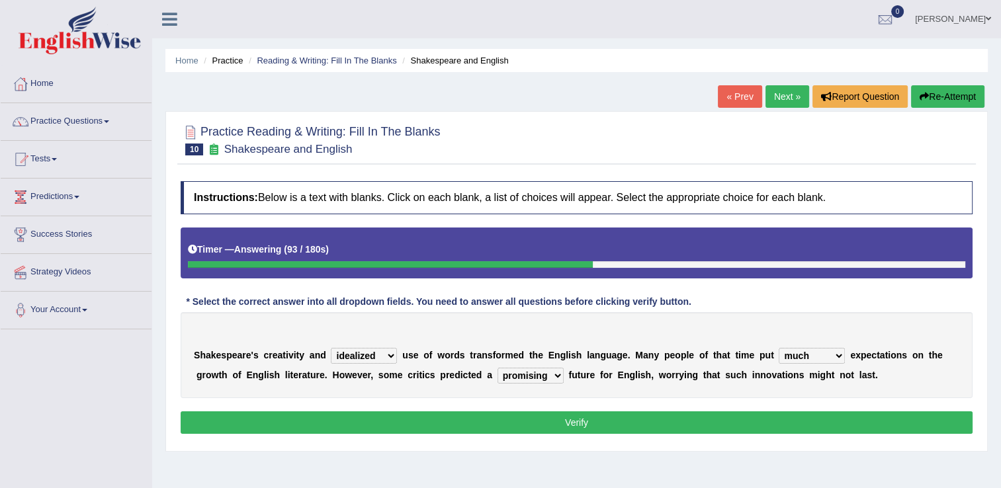
click at [497, 374] on select "monetary promising irresistible daunting" at bounding box center [530, 376] width 66 height 16
select select "daunting"
click at [497, 368] on select "monetary promising irresistible daunting" at bounding box center [530, 376] width 66 height 16
click at [590, 421] on button "Verify" at bounding box center [577, 422] width 792 height 22
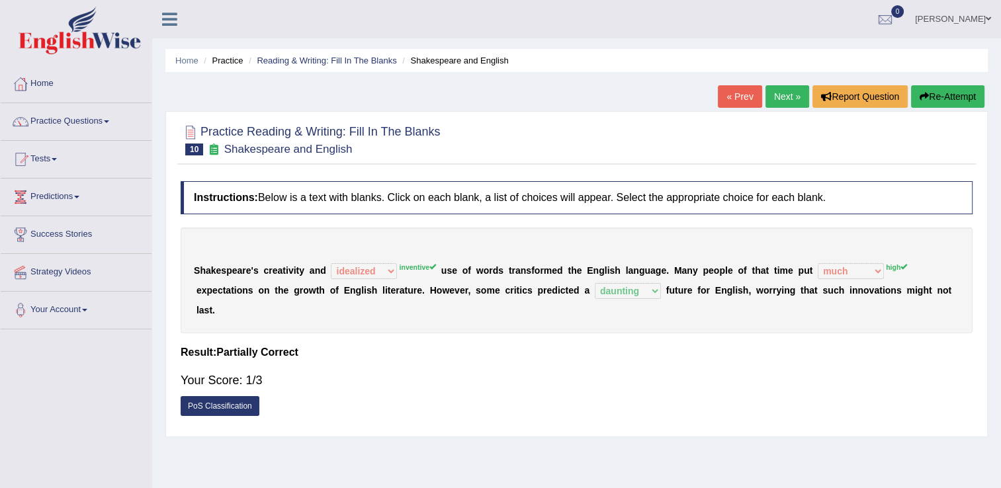
click at [783, 95] on link "Next »" at bounding box center [787, 96] width 44 height 22
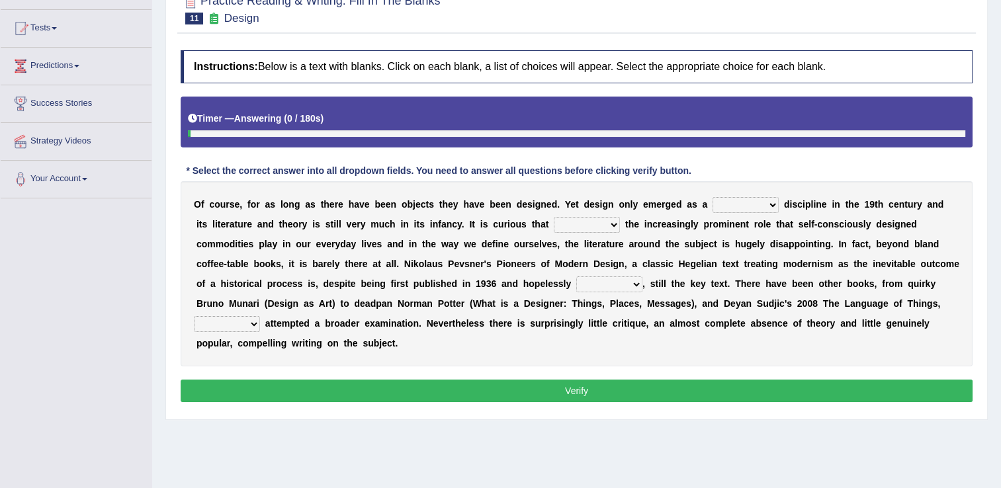
scroll to position [132, 0]
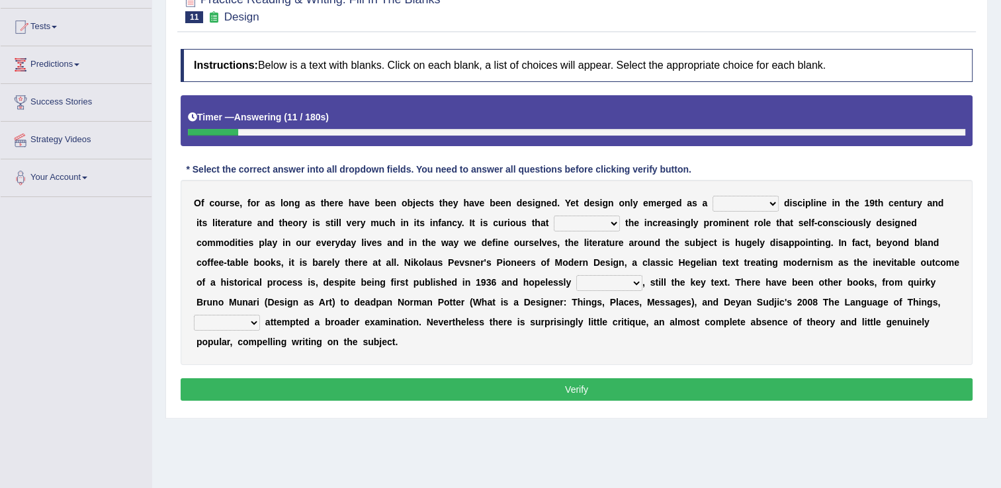
click at [733, 204] on select "bilateral ubiquitous foremost dedicated" at bounding box center [745, 204] width 66 height 16
select select "bilateral"
click at [712, 196] on select "bilateral ubiquitous foremost dedicated" at bounding box center [745, 204] width 66 height 16
click at [739, 200] on select "bilateral ubiquitous foremost dedicated" at bounding box center [745, 204] width 66 height 16
click at [554, 223] on select "since despite within through" at bounding box center [587, 224] width 66 height 16
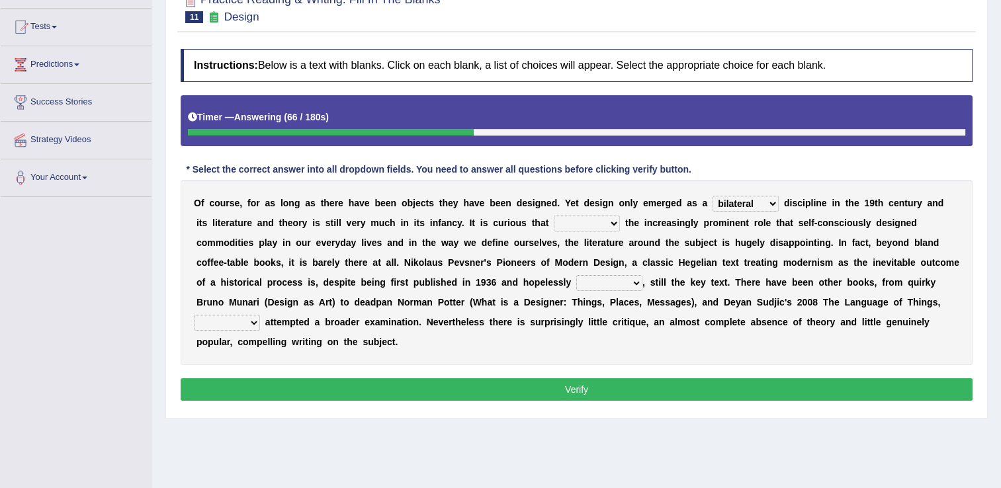
select select "through"
click at [554, 216] on select "since despite within through" at bounding box center [587, 224] width 66 height 16
click at [576, 282] on select "dates dating date dated" at bounding box center [609, 283] width 66 height 16
select select "date"
click at [576, 275] on select "dates dating date dated" at bounding box center [609, 283] width 66 height 16
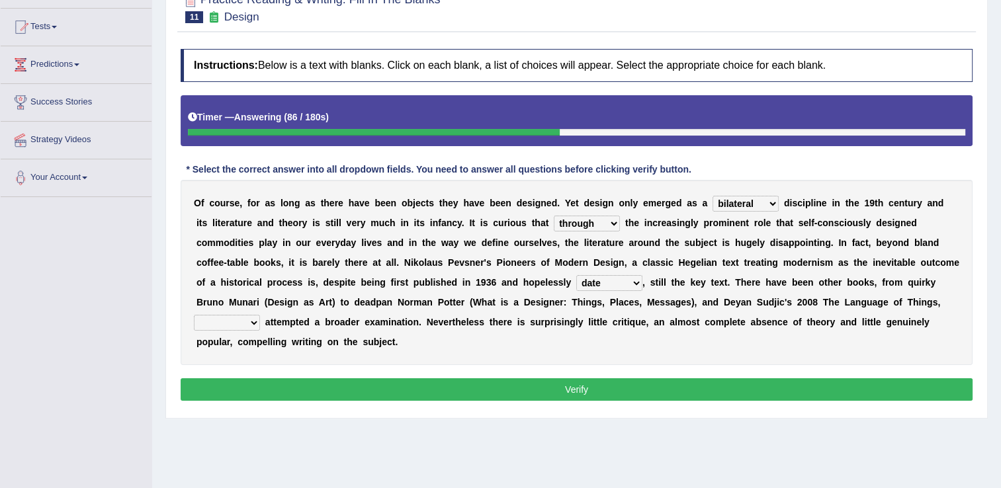
click at [260, 315] on select "which then however as" at bounding box center [227, 323] width 66 height 16
select select "as"
click at [260, 315] on select "which then however as" at bounding box center [227, 323] width 66 height 16
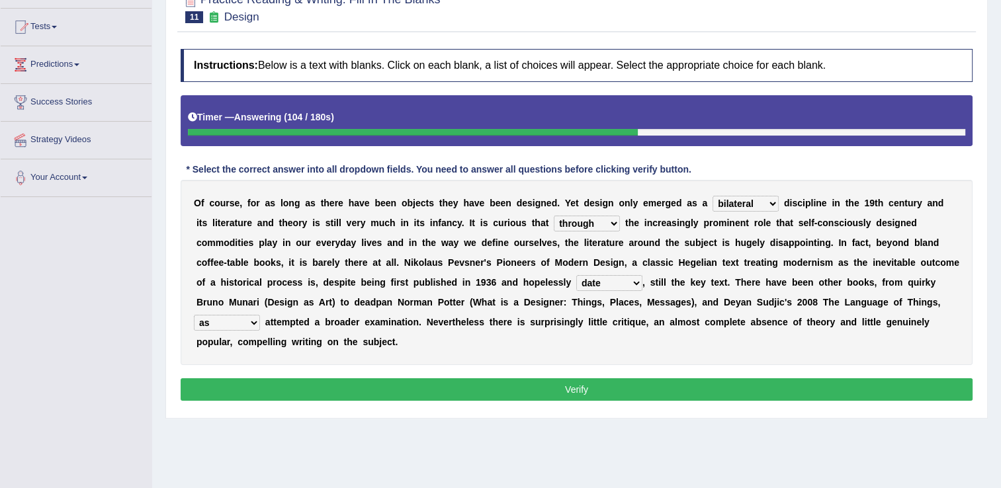
click at [591, 378] on button "Verify" at bounding box center [577, 389] width 792 height 22
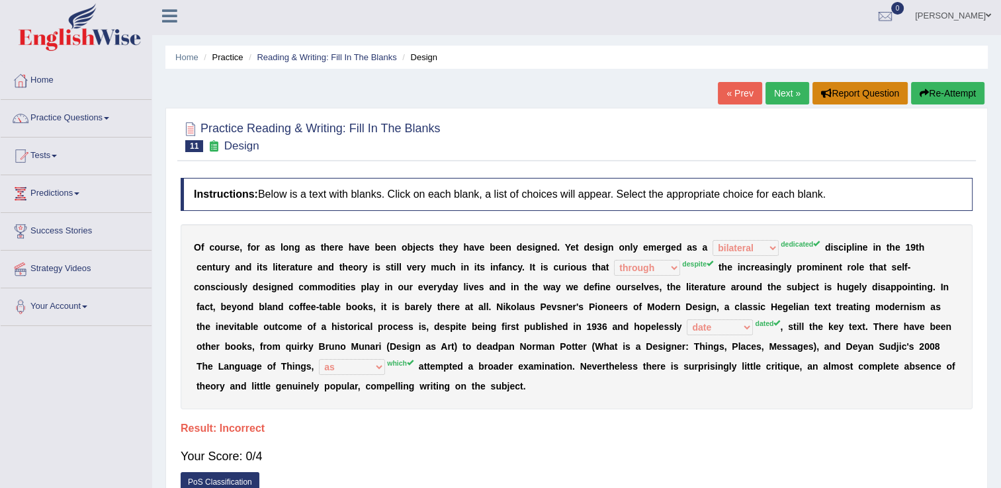
scroll to position [0, 0]
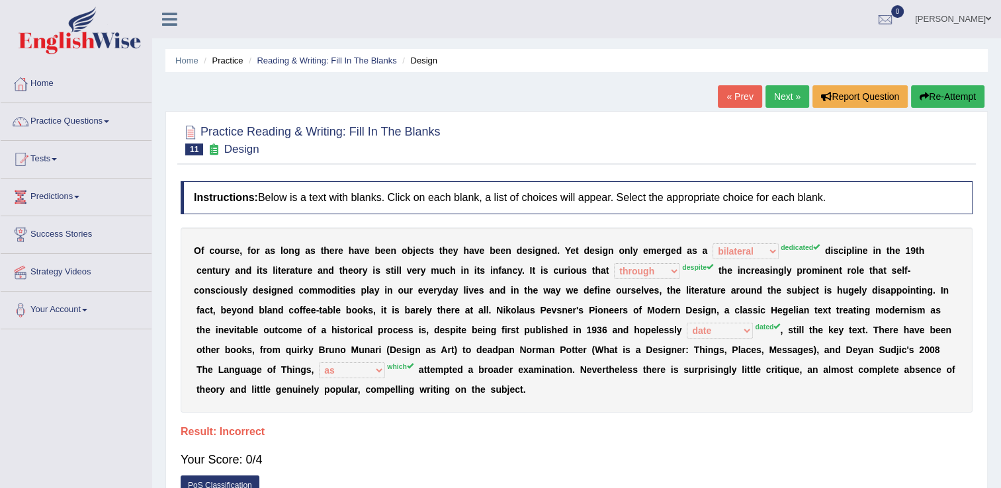
click at [936, 99] on button "Re-Attempt" at bounding box center [947, 96] width 73 height 22
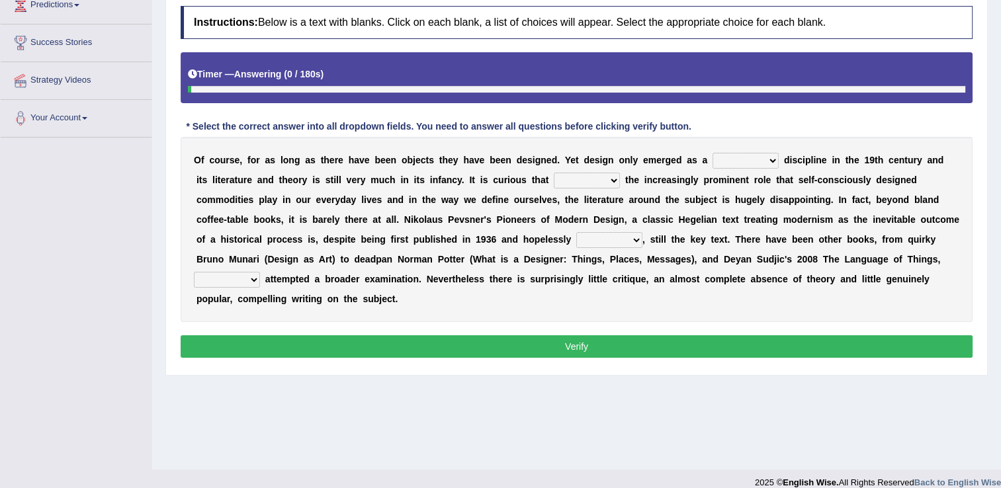
scroll to position [198, 0]
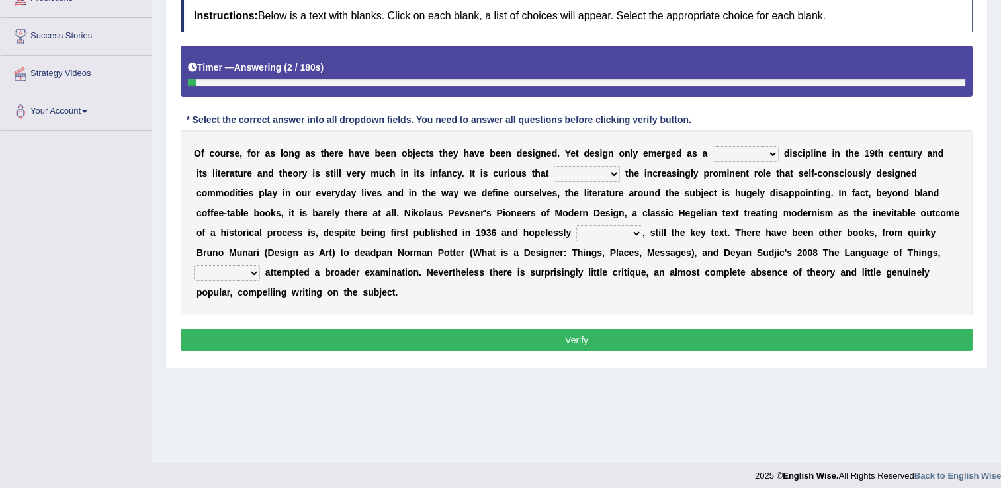
click at [778, 156] on b at bounding box center [780, 153] width 5 height 11
click at [738, 156] on select "bilateral ubiquitous foremost dedicated" at bounding box center [745, 154] width 66 height 16
click at [712, 146] on select "bilateral ubiquitous foremost dedicated" at bounding box center [745, 154] width 66 height 16
click at [740, 153] on select "bilateral ubiquitous foremost dedicated" at bounding box center [745, 154] width 66 height 16
select select "foremost"
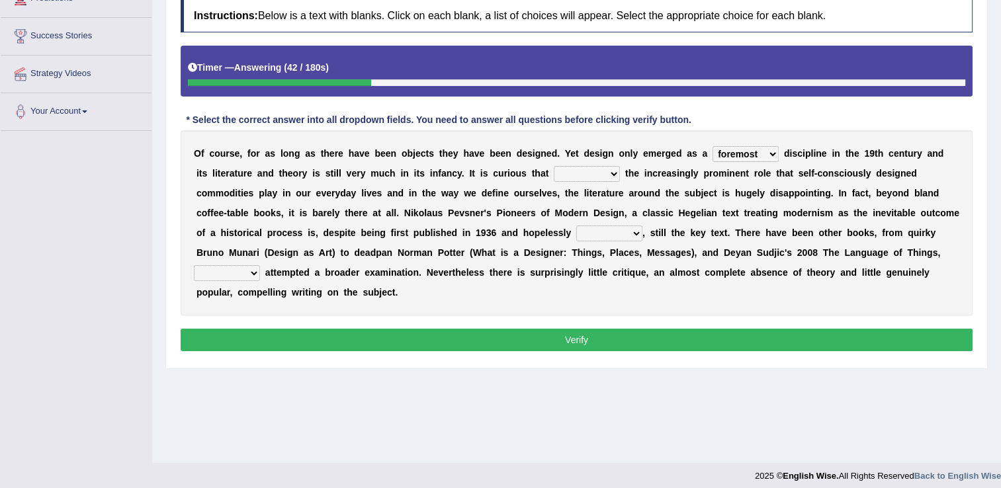
click at [712, 146] on select "bilateral ubiquitous foremost dedicated" at bounding box center [745, 154] width 66 height 16
click at [554, 170] on select "since despite within through" at bounding box center [587, 174] width 66 height 16
select select "despite"
click at [554, 166] on select "since despite within through" at bounding box center [587, 174] width 66 height 16
click at [576, 233] on select "dates dating date dated" at bounding box center [609, 234] width 66 height 16
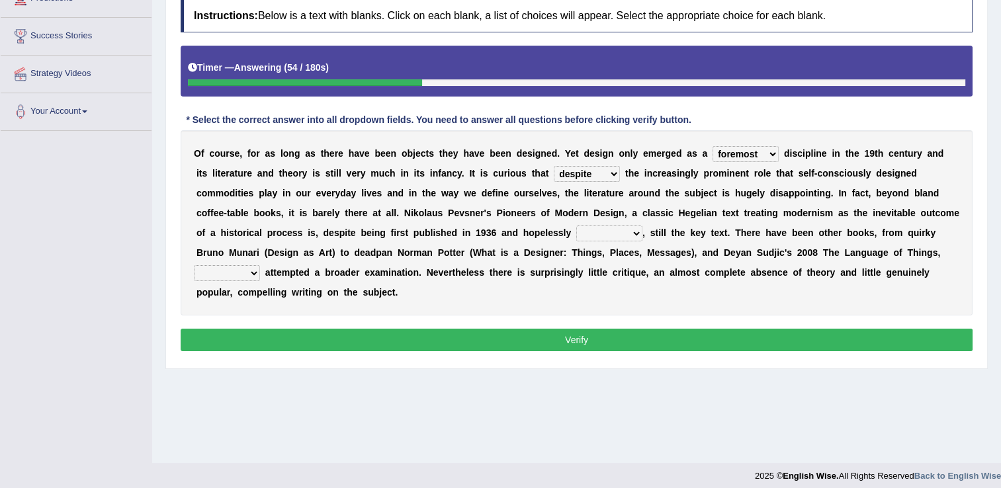
click at [260, 265] on select "which then however as" at bounding box center [227, 273] width 66 height 16
select select "which"
click at [260, 265] on select "which then however as" at bounding box center [227, 273] width 66 height 16
click at [576, 234] on select "dates dating date dated" at bounding box center [609, 234] width 66 height 16
select select "dated"
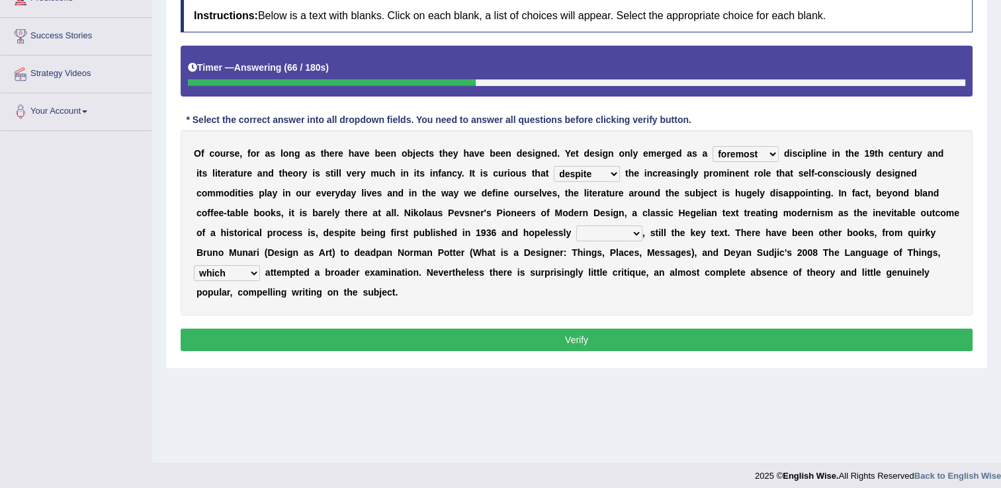
click at [576, 226] on select "dates dating date dated" at bounding box center [609, 234] width 66 height 16
click at [582, 329] on button "Verify" at bounding box center [577, 340] width 792 height 22
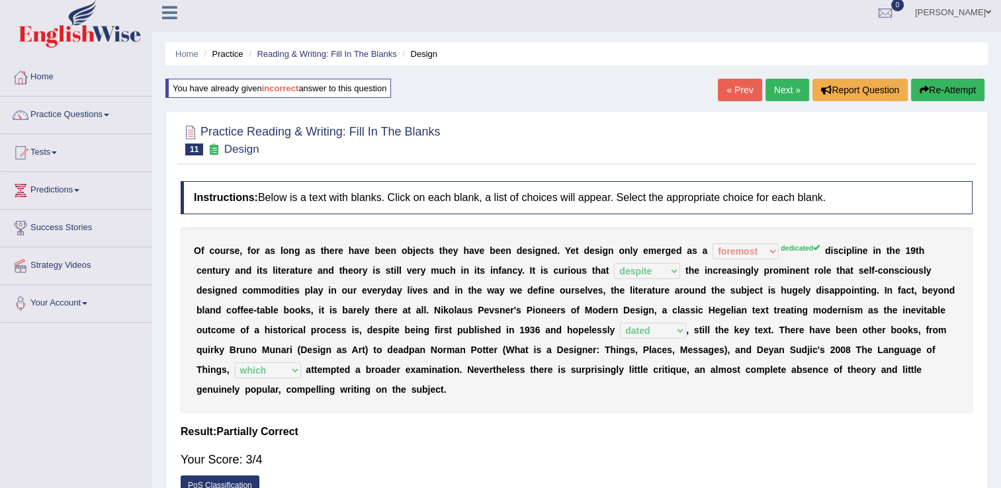
scroll to position [0, 0]
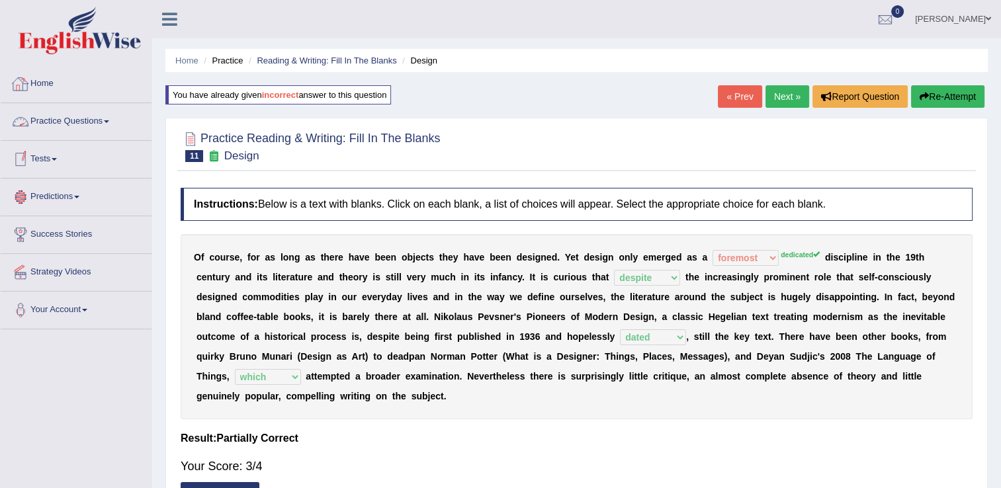
click at [40, 80] on link "Home" at bounding box center [76, 81] width 151 height 33
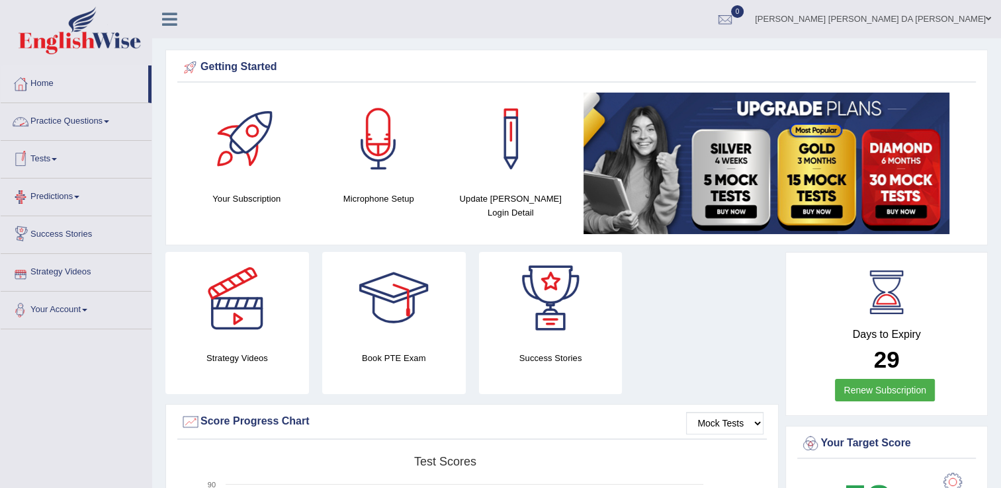
click at [109, 120] on span at bounding box center [106, 121] width 5 height 3
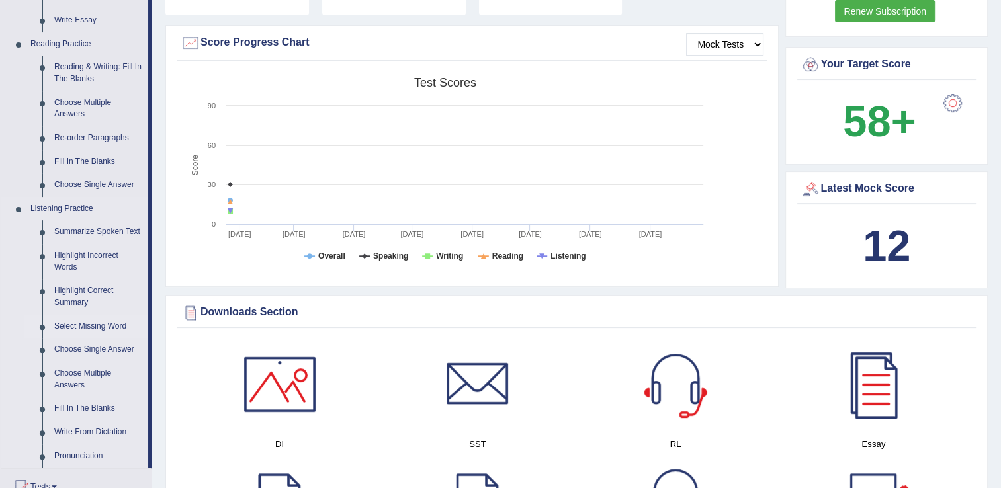
scroll to position [463, 0]
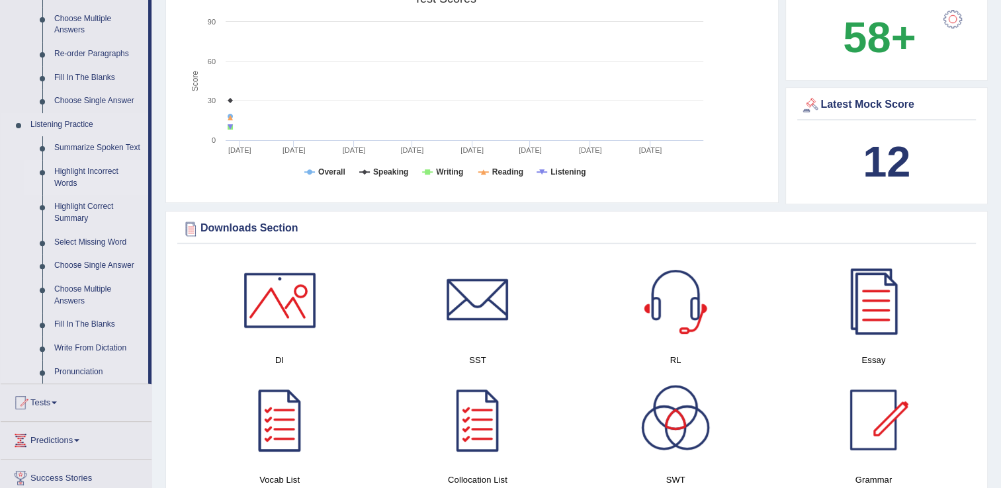
click at [90, 175] on link "Highlight Incorrect Words" at bounding box center [98, 177] width 100 height 35
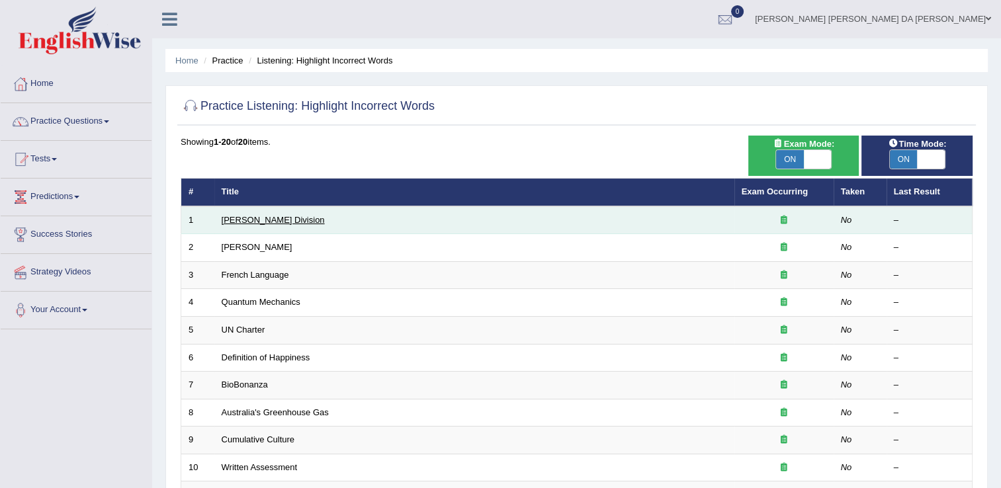
click at [238, 216] on link "[PERSON_NAME] Division" at bounding box center [273, 220] width 103 height 10
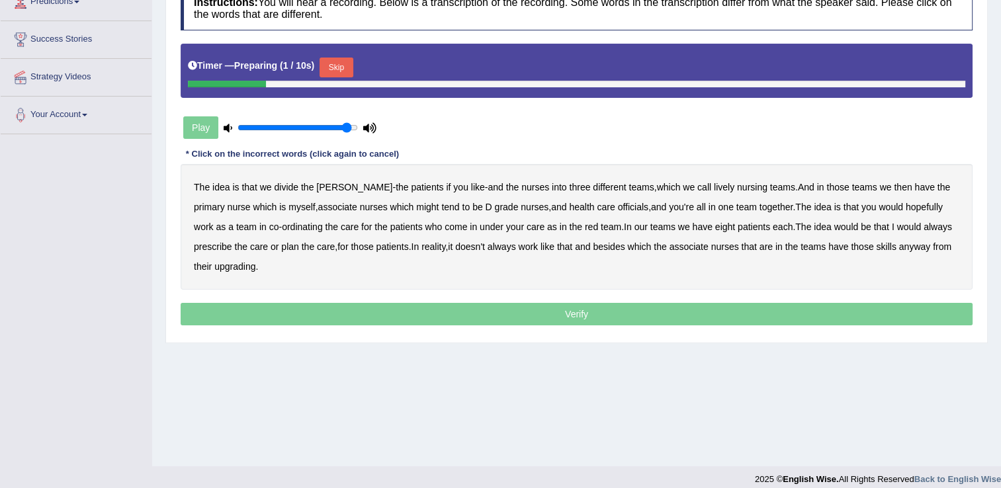
scroll to position [198, 0]
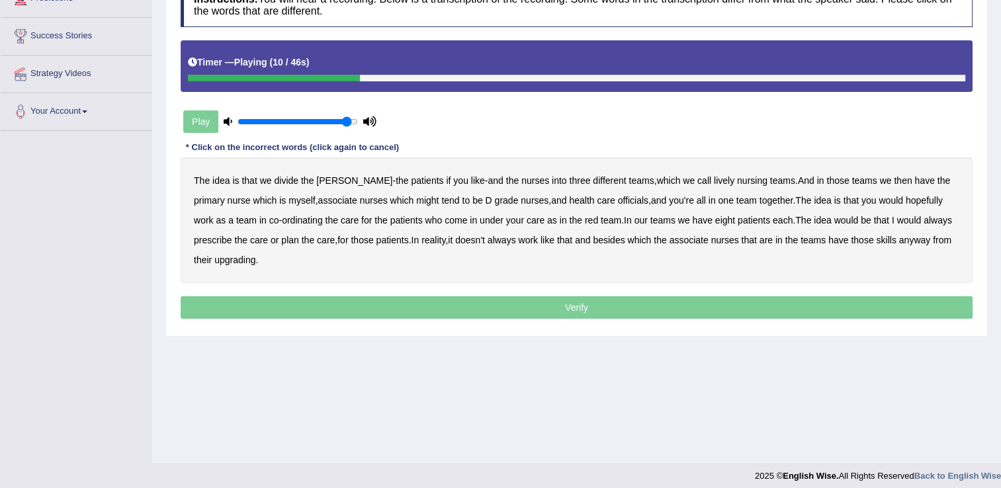
click at [714, 180] on b "lively" at bounding box center [724, 180] width 21 height 11
click at [618, 199] on b "officials" at bounding box center [633, 200] width 30 height 11
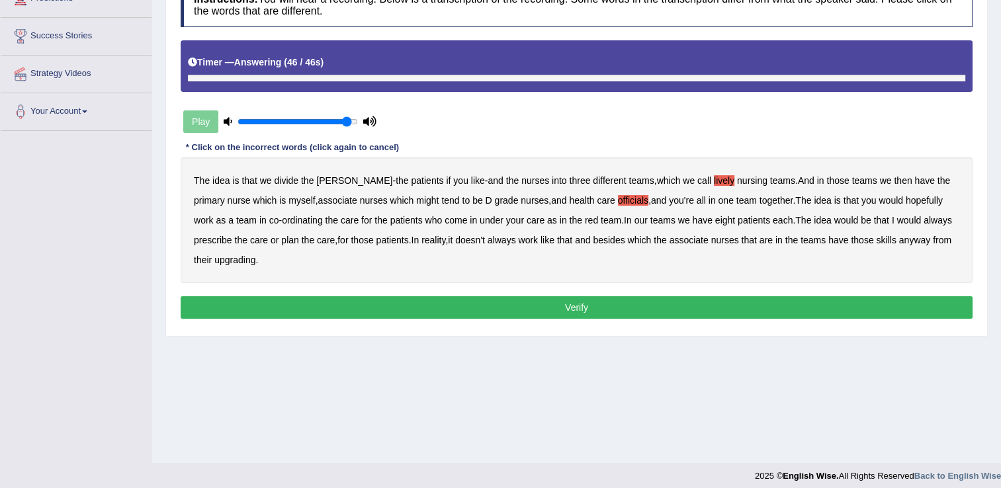
click at [227, 259] on b "upgrading" at bounding box center [234, 260] width 41 height 11
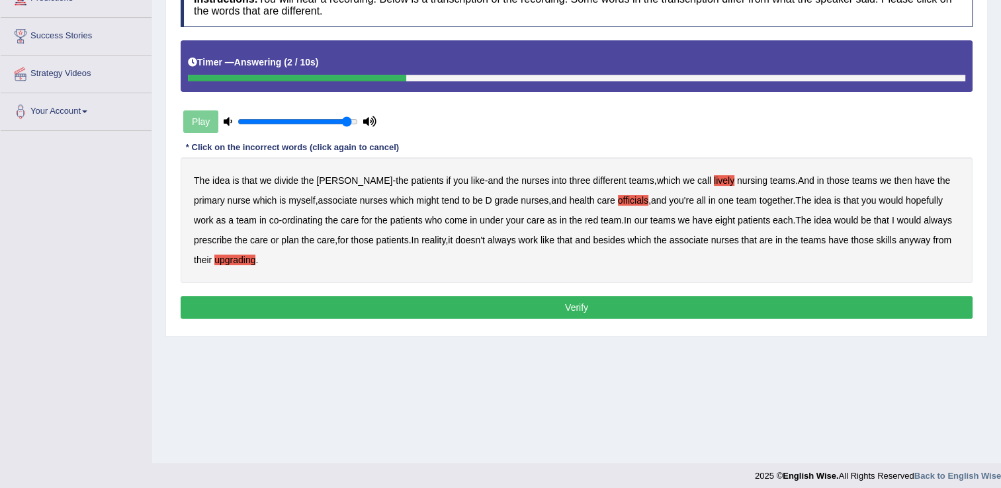
click at [591, 300] on button "Verify" at bounding box center [577, 307] width 792 height 22
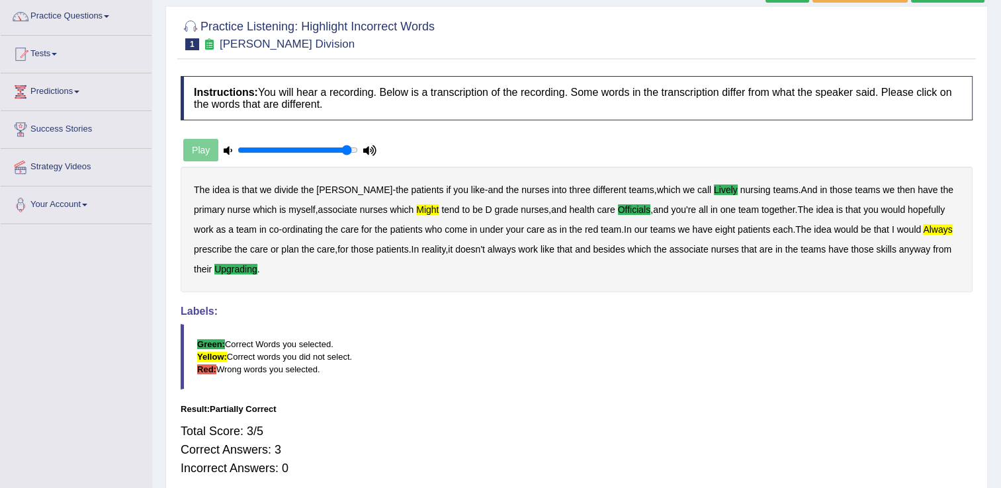
scroll to position [66, 0]
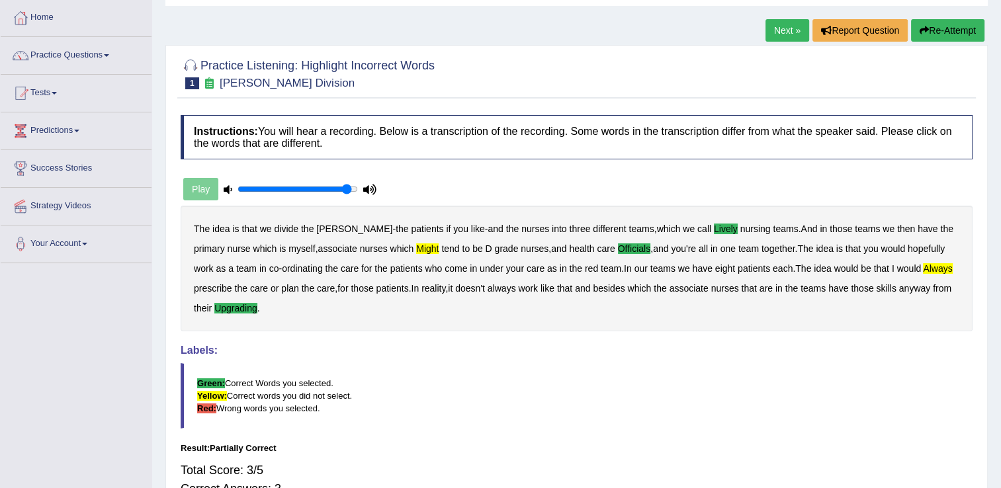
click at [780, 26] on link "Next »" at bounding box center [787, 30] width 44 height 22
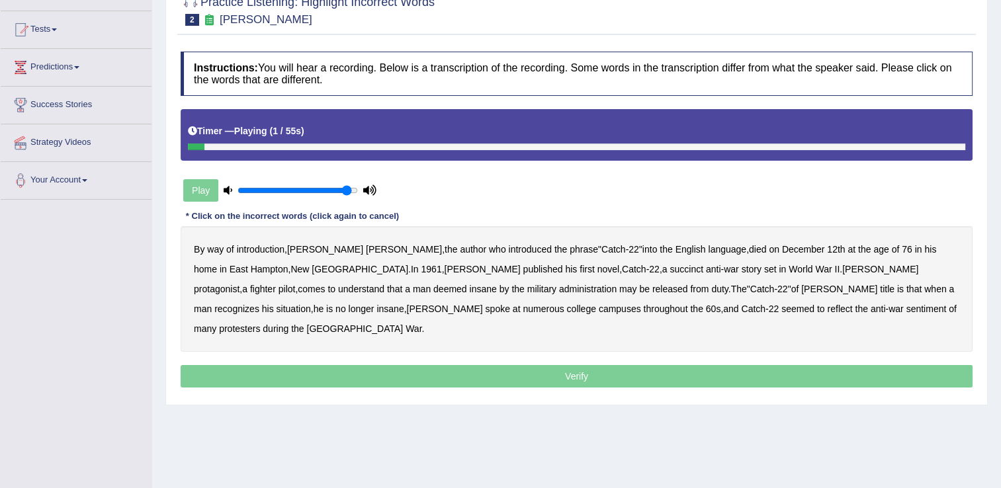
scroll to position [132, 0]
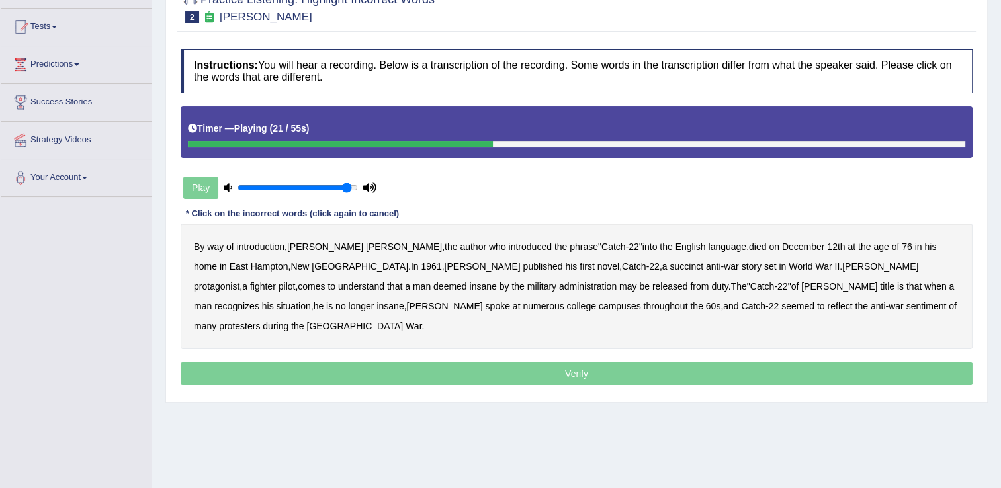
click at [669, 267] on b "succinct" at bounding box center [686, 266] width 34 height 11
click at [467, 281] on b "deemed" at bounding box center [450, 286] width 34 height 11
click at [559, 288] on b "administration" at bounding box center [588, 286] width 58 height 11
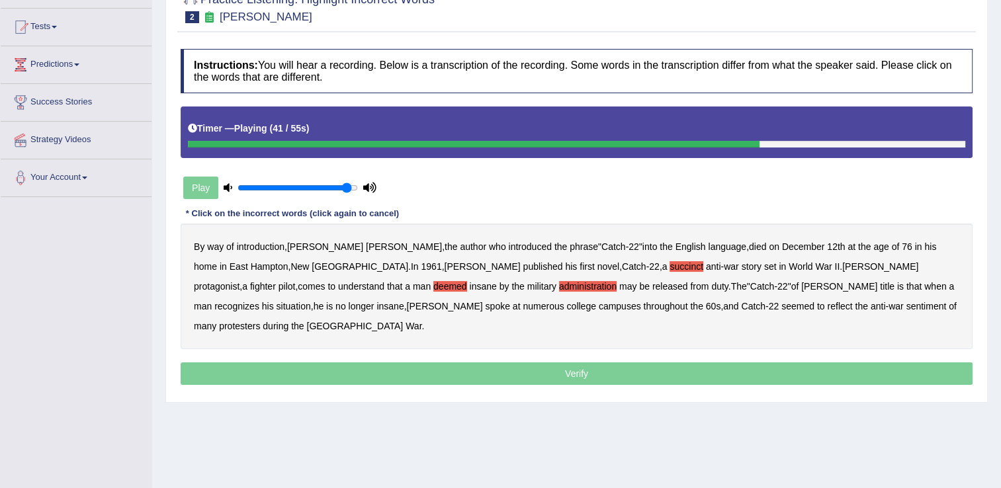
click at [311, 301] on b "situation" at bounding box center [293, 306] width 34 height 11
click at [827, 303] on b "reflect" at bounding box center [839, 306] width 25 height 11
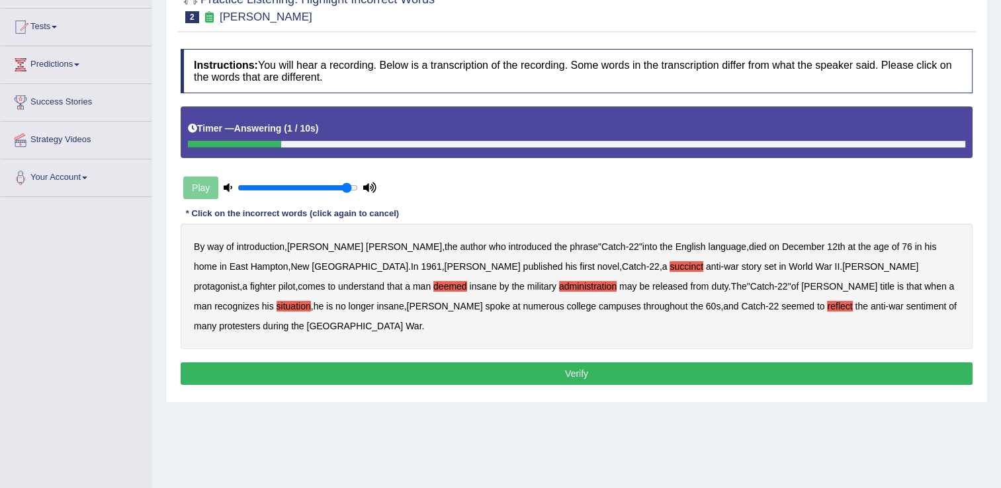
click at [503, 362] on button "Verify" at bounding box center [577, 373] width 792 height 22
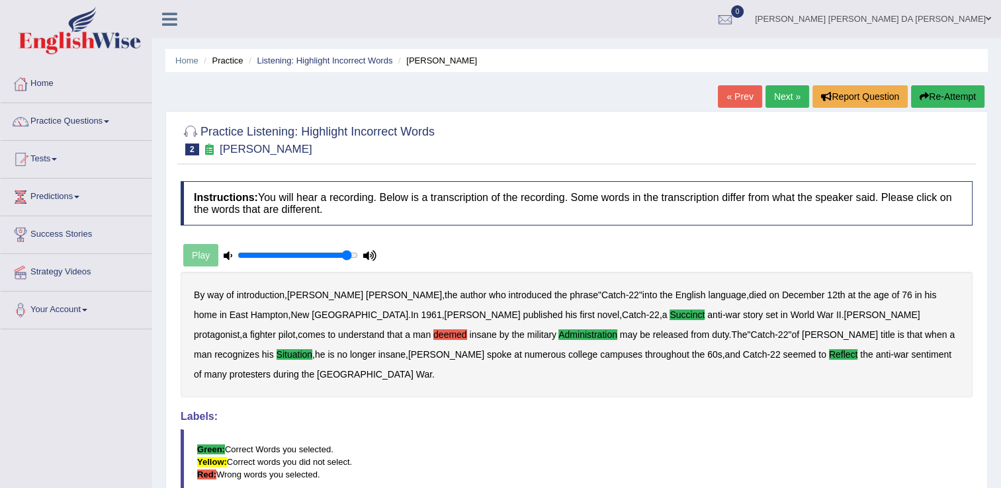
scroll to position [0, 0]
click at [790, 95] on link "Next »" at bounding box center [787, 96] width 44 height 22
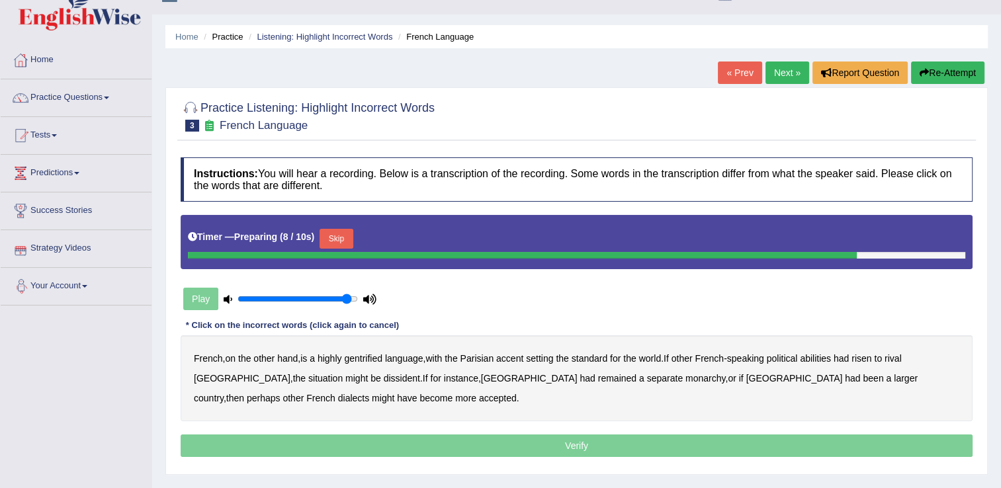
scroll to position [66, 0]
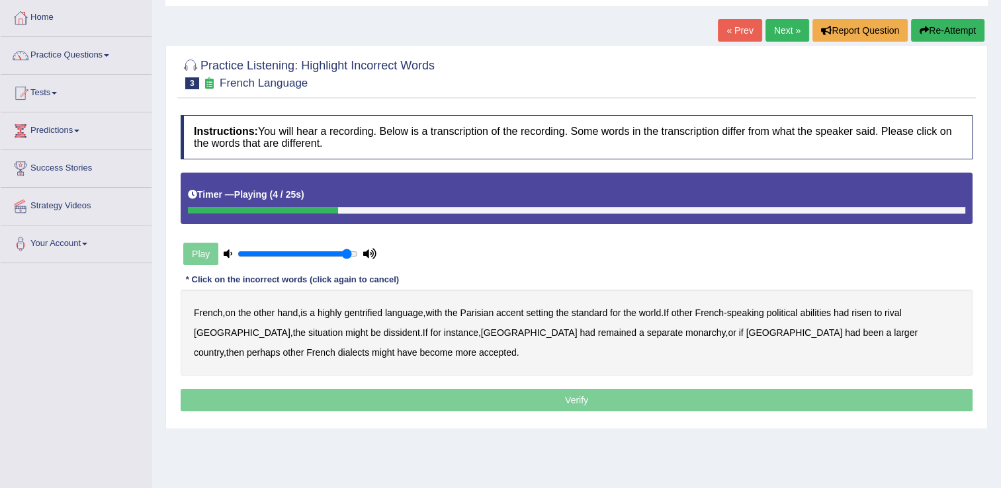
click at [367, 311] on b "gentrified" at bounding box center [363, 313] width 38 height 11
click at [821, 313] on b "abilities" at bounding box center [815, 313] width 31 height 11
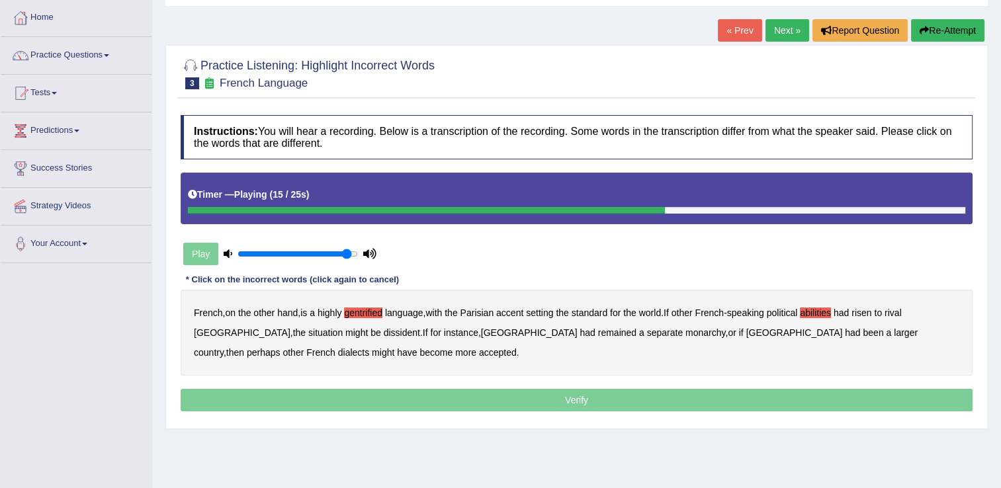
click at [384, 330] on b "dissident" at bounding box center [402, 332] width 36 height 11
click at [685, 331] on b "monarchy" at bounding box center [705, 332] width 40 height 11
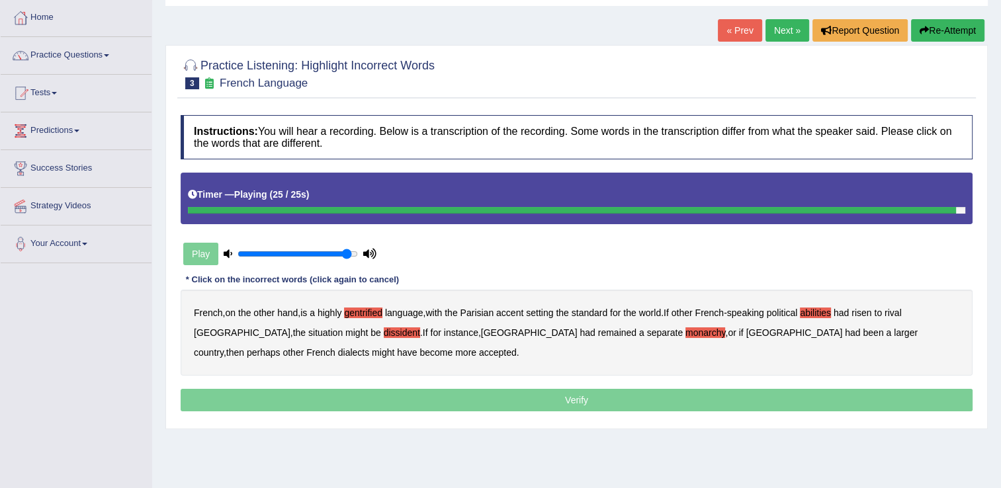
click at [579, 406] on p "Verify" at bounding box center [577, 400] width 792 height 22
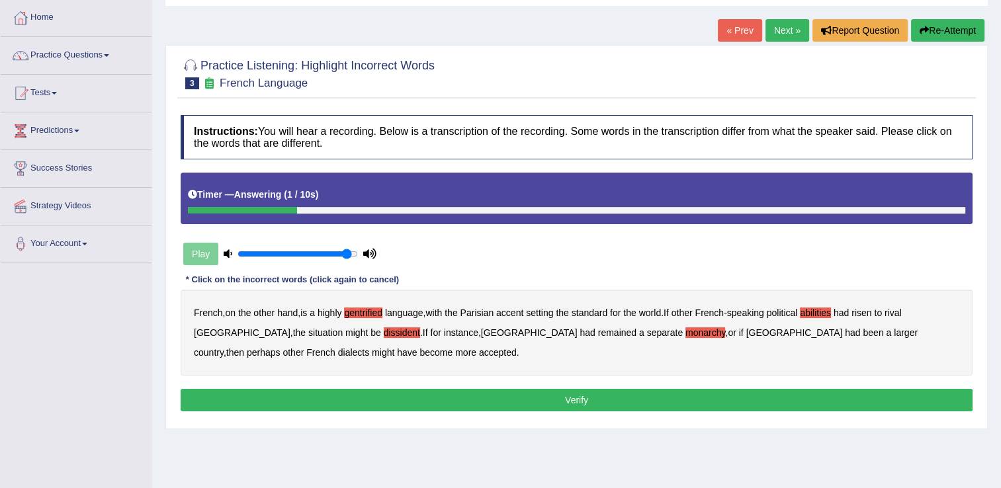
click at [585, 399] on button "Verify" at bounding box center [577, 400] width 792 height 22
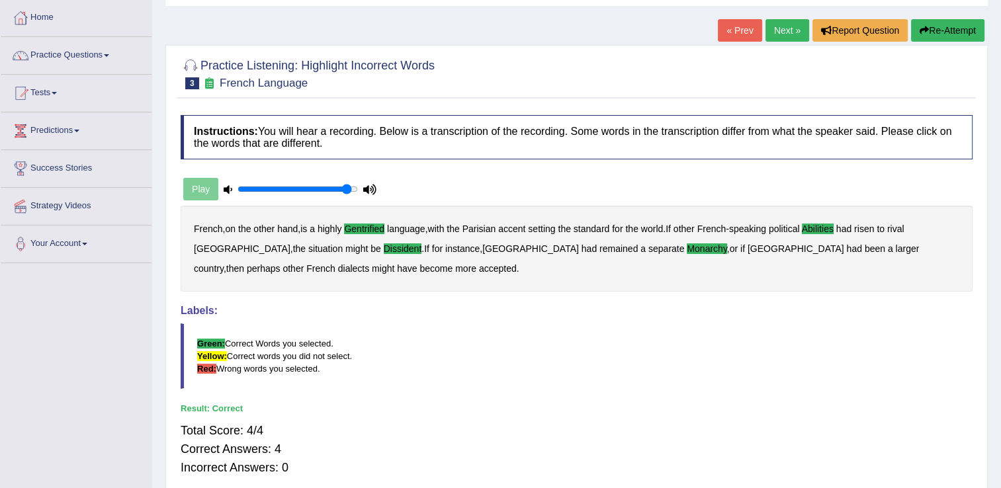
click at [802, 33] on link "Next »" at bounding box center [787, 30] width 44 height 22
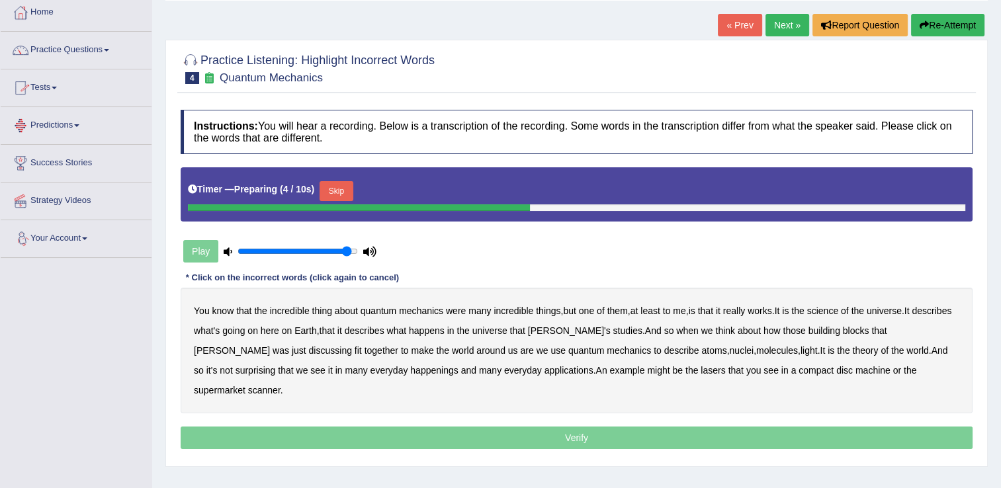
scroll to position [132, 0]
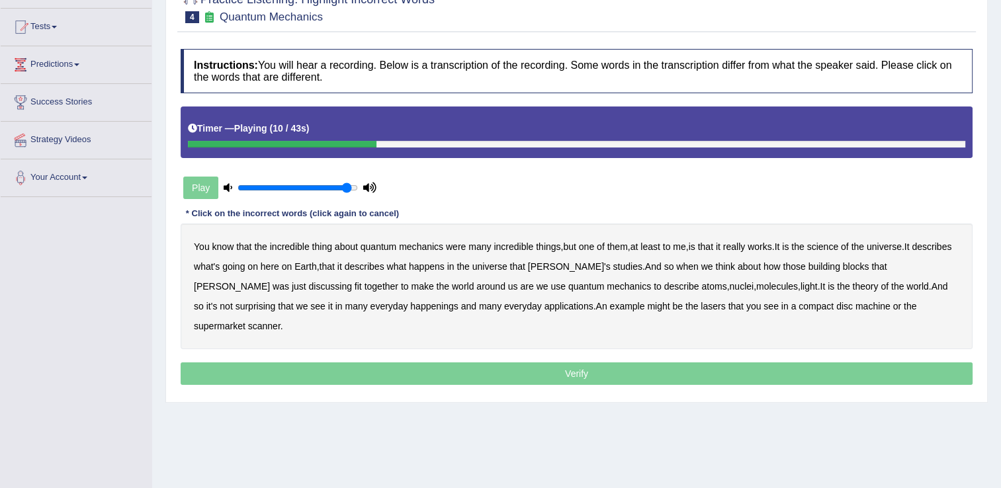
click at [832, 249] on b "science" at bounding box center [822, 246] width 31 height 11
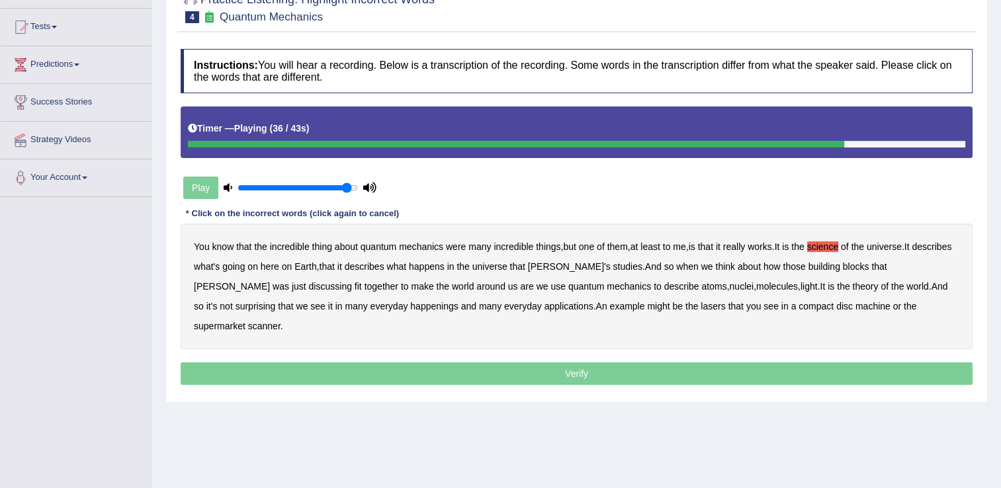
click at [410, 306] on b "happenings" at bounding box center [434, 306] width 48 height 11
click at [855, 304] on b "machine" at bounding box center [872, 306] width 35 height 11
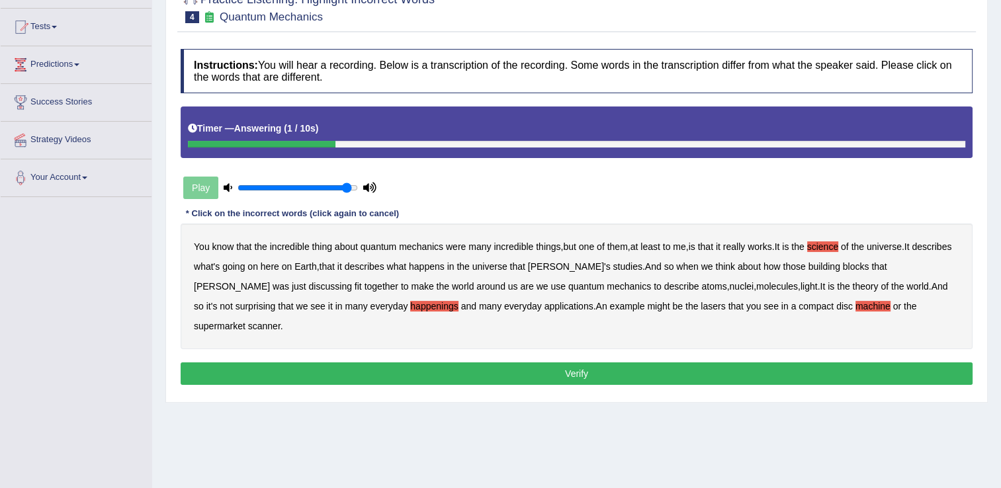
click at [574, 362] on button "Verify" at bounding box center [577, 373] width 792 height 22
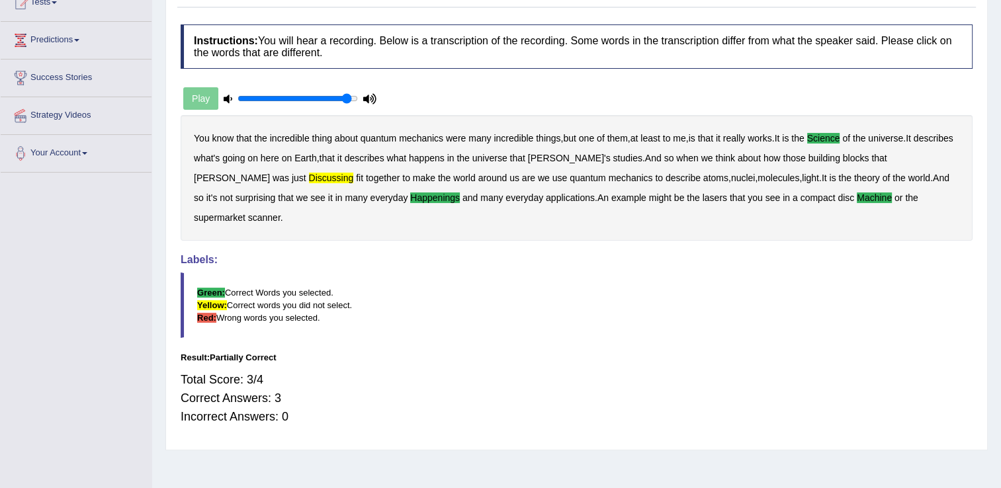
scroll to position [0, 0]
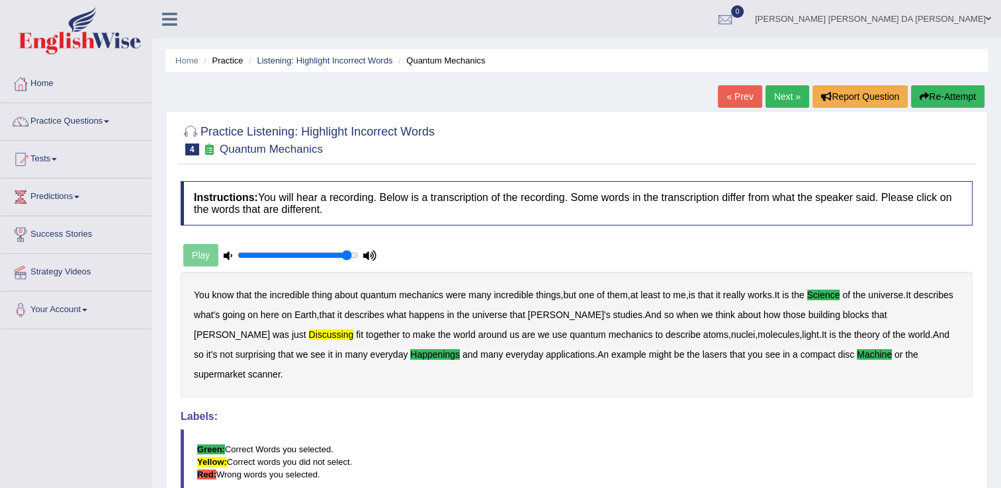
click at [789, 93] on link "Next »" at bounding box center [787, 96] width 44 height 22
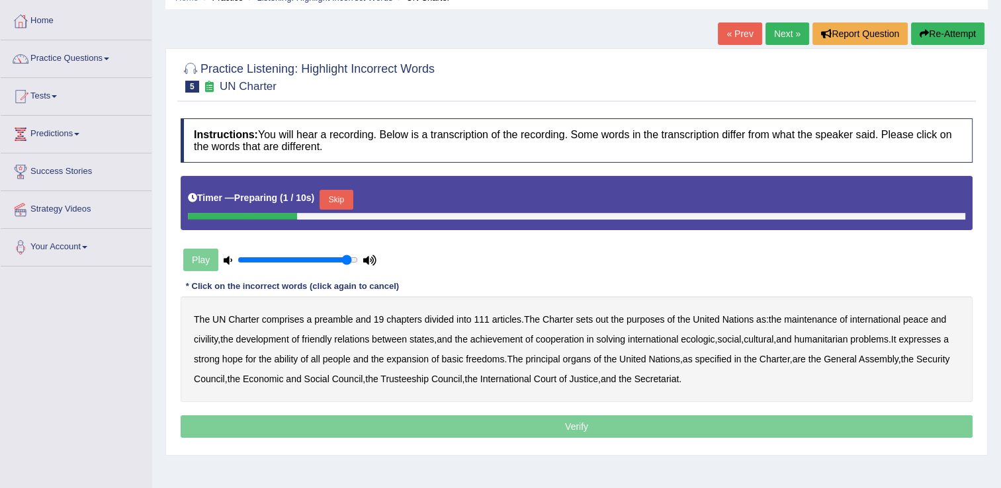
scroll to position [66, 0]
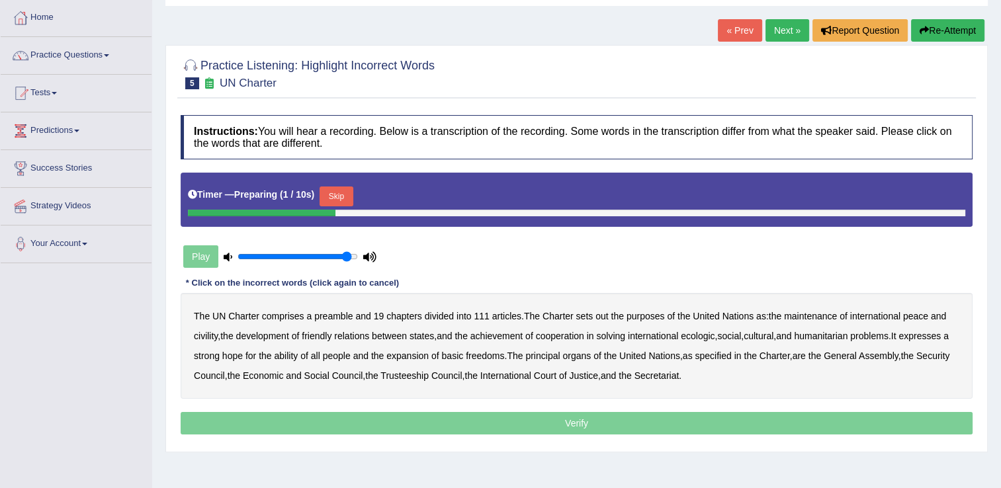
click at [337, 195] on button "Skip" at bounding box center [335, 196] width 33 height 20
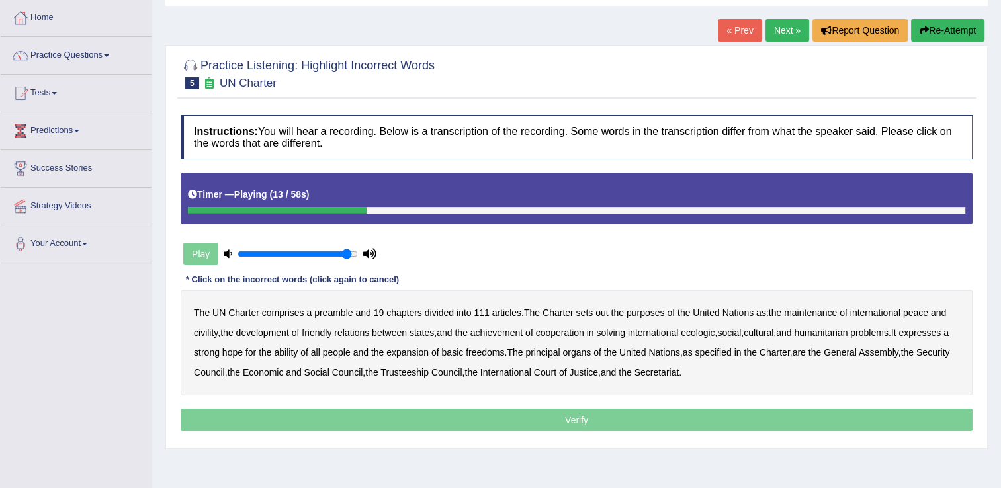
click at [600, 312] on b "out" at bounding box center [601, 313] width 13 height 11
click at [205, 333] on b "civility" at bounding box center [206, 332] width 24 height 11
click at [696, 332] on b "ecologic" at bounding box center [698, 332] width 34 height 11
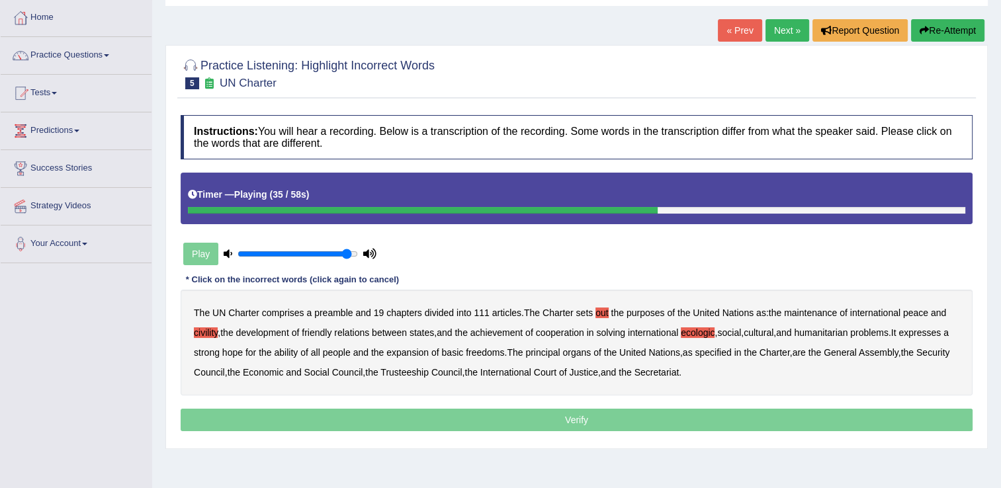
click at [298, 349] on b "ability" at bounding box center [286, 352] width 24 height 11
click at [595, 421] on p "Verify" at bounding box center [577, 420] width 792 height 22
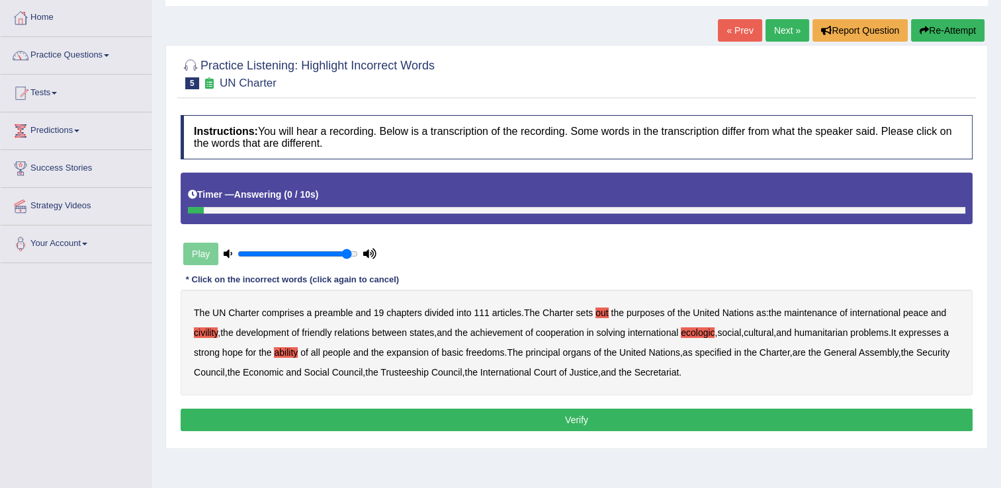
click at [566, 417] on button "Verify" at bounding box center [577, 420] width 792 height 22
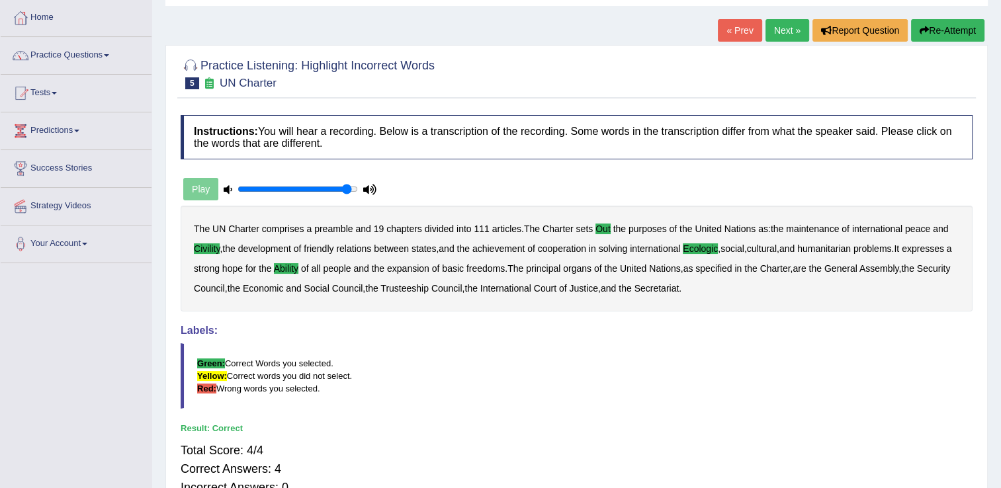
click at [778, 36] on link "Next »" at bounding box center [787, 30] width 44 height 22
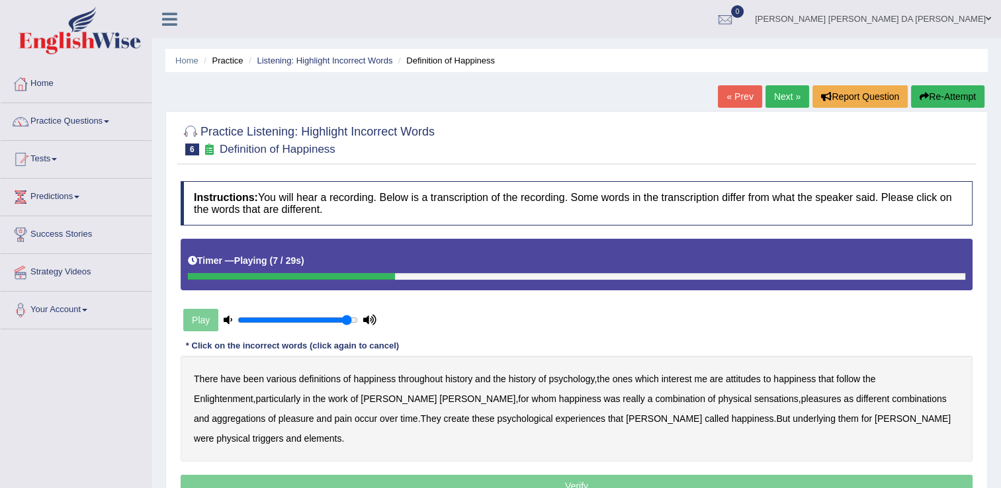
click at [746, 380] on b "attitudes" at bounding box center [742, 379] width 35 height 11
click at [655, 399] on b "combination" at bounding box center [680, 399] width 50 height 11
click at [655, 398] on b "combination" at bounding box center [680, 399] width 50 height 11
click at [754, 394] on b "sensations" at bounding box center [776, 399] width 44 height 11
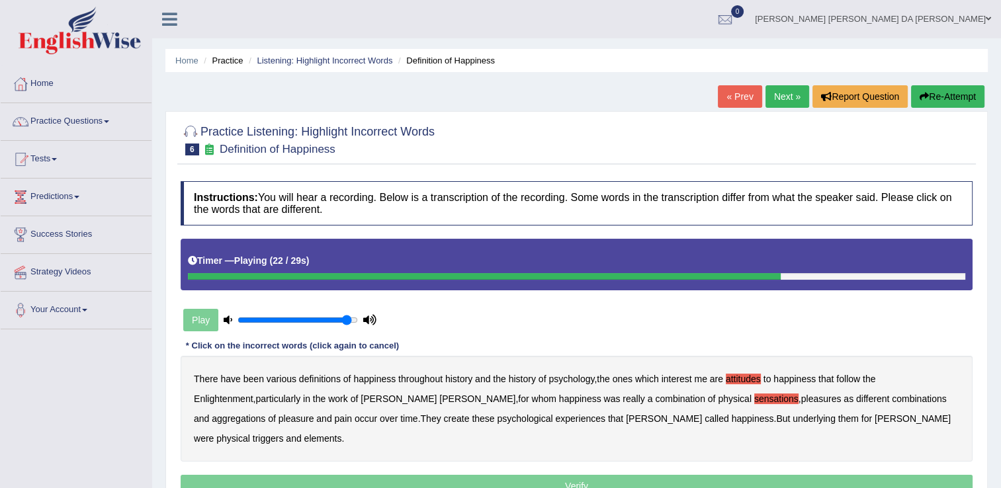
click at [443, 419] on b "create" at bounding box center [456, 418] width 26 height 11
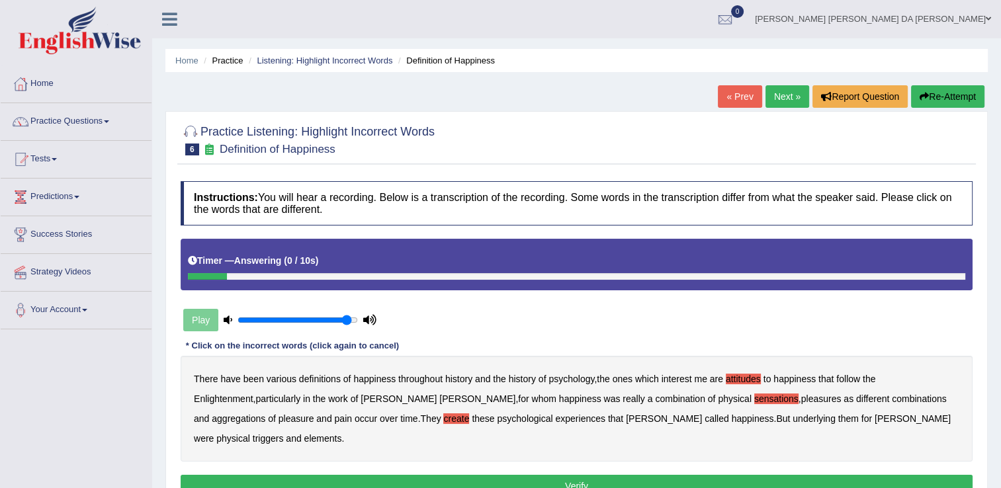
click at [342, 433] on b "elements" at bounding box center [323, 438] width 38 height 11
click at [571, 475] on button "Verify" at bounding box center [577, 486] width 792 height 22
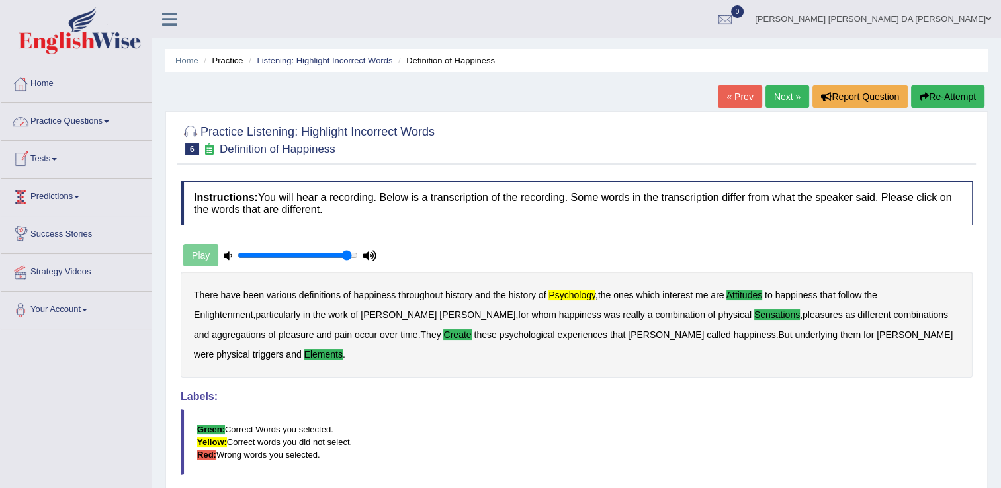
click at [93, 123] on link "Practice Questions" at bounding box center [76, 119] width 151 height 33
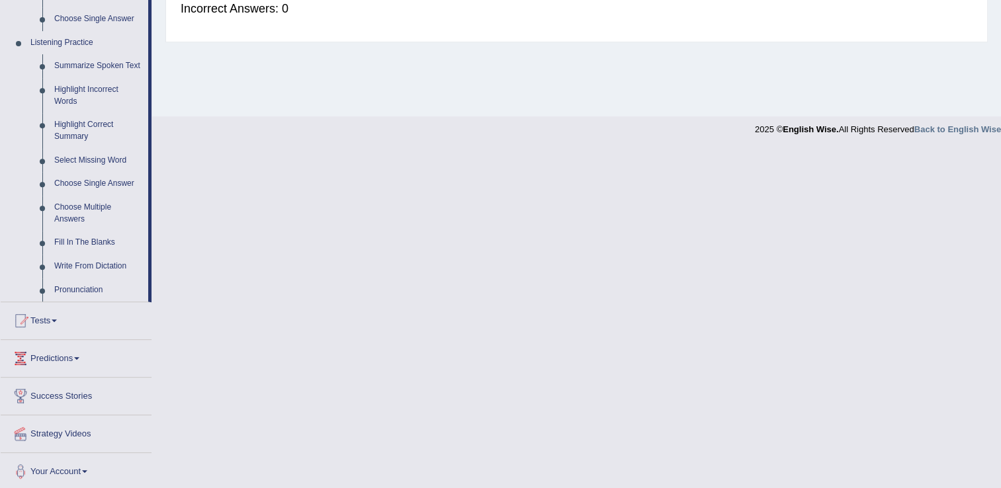
scroll to position [547, 0]
click at [79, 287] on link "Pronunciation" at bounding box center [98, 288] width 100 height 24
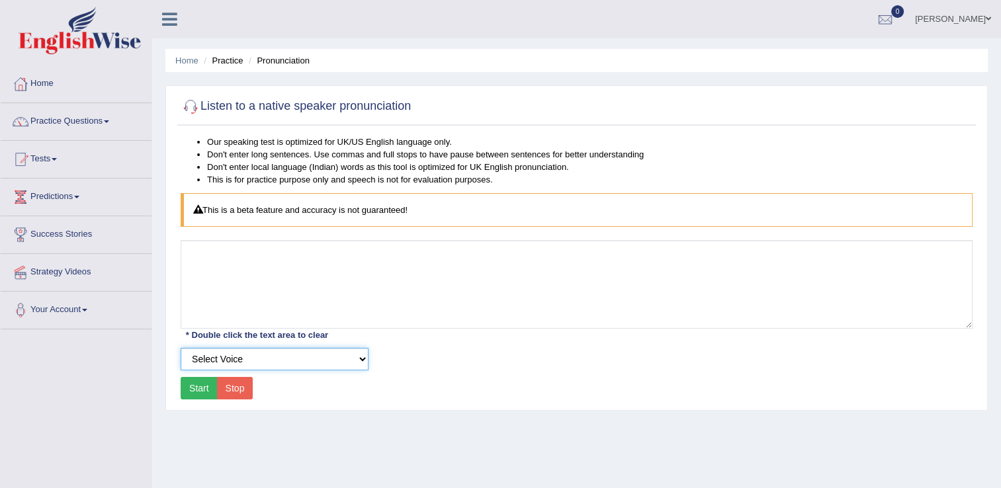
click at [360, 356] on select "Select Voice" at bounding box center [275, 359] width 188 height 22
click at [181, 348] on select "Select Voice" at bounding box center [275, 359] width 188 height 22
click at [202, 393] on button "Start" at bounding box center [199, 388] width 37 height 22
click at [360, 355] on select "Select Voice" at bounding box center [275, 359] width 188 height 22
click at [181, 348] on select "Select Voice" at bounding box center [275, 359] width 188 height 22
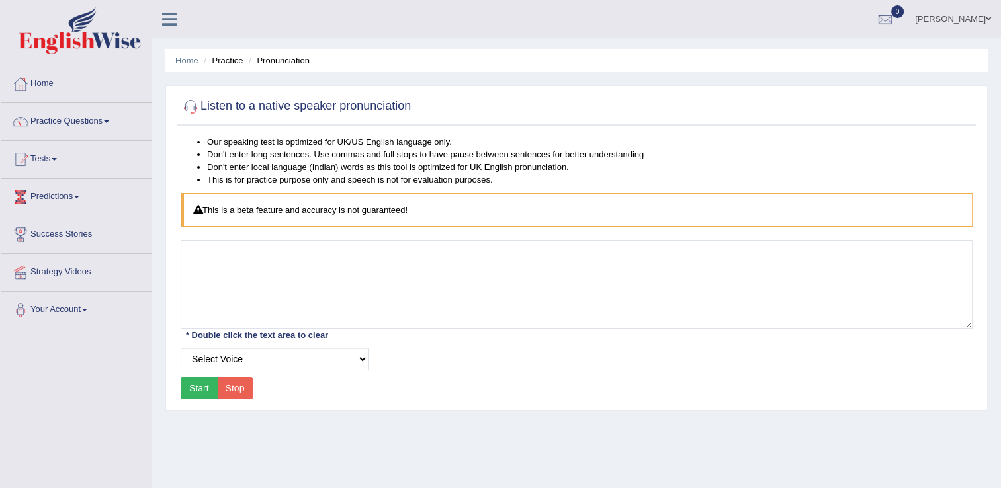
click at [198, 387] on button "Start" at bounding box center [199, 388] width 37 height 22
click at [111, 118] on link "Practice Questions" at bounding box center [76, 119] width 151 height 33
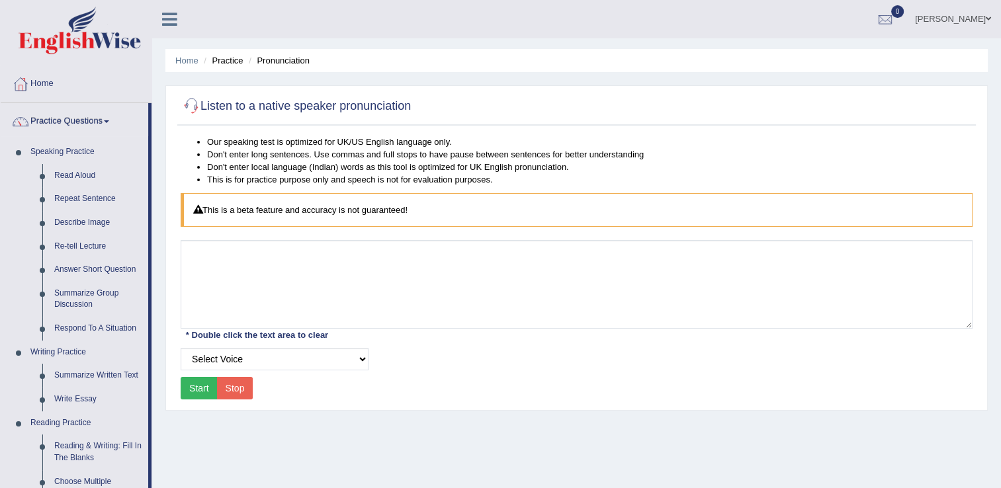
click at [905, 17] on link "[PERSON_NAME] [PERSON_NAME] DA [PERSON_NAME]" at bounding box center [953, 17] width 96 height 34
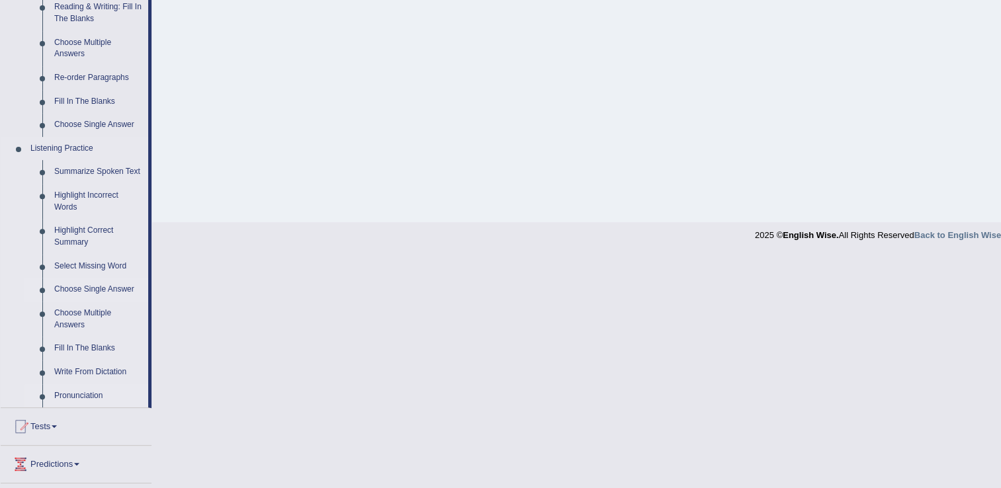
scroll to position [547, 0]
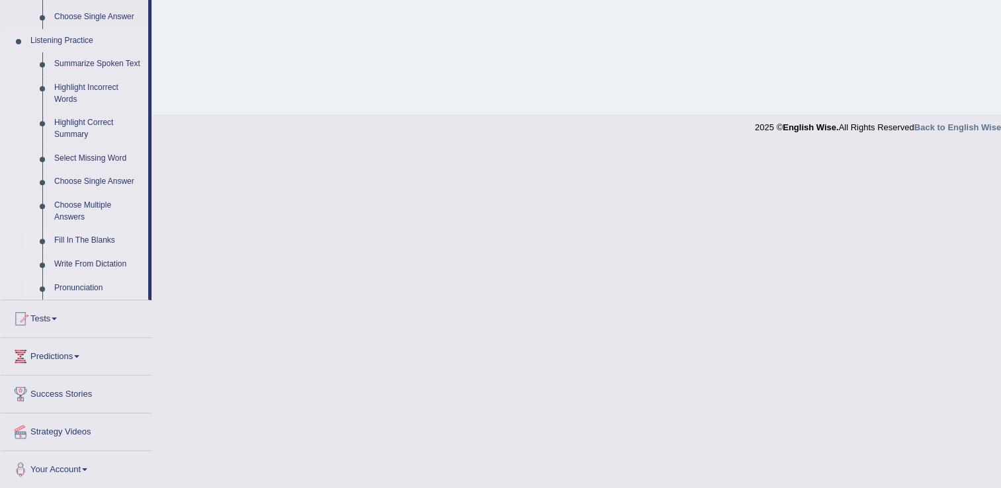
click at [79, 237] on link "Fill In The Blanks" at bounding box center [98, 241] width 100 height 24
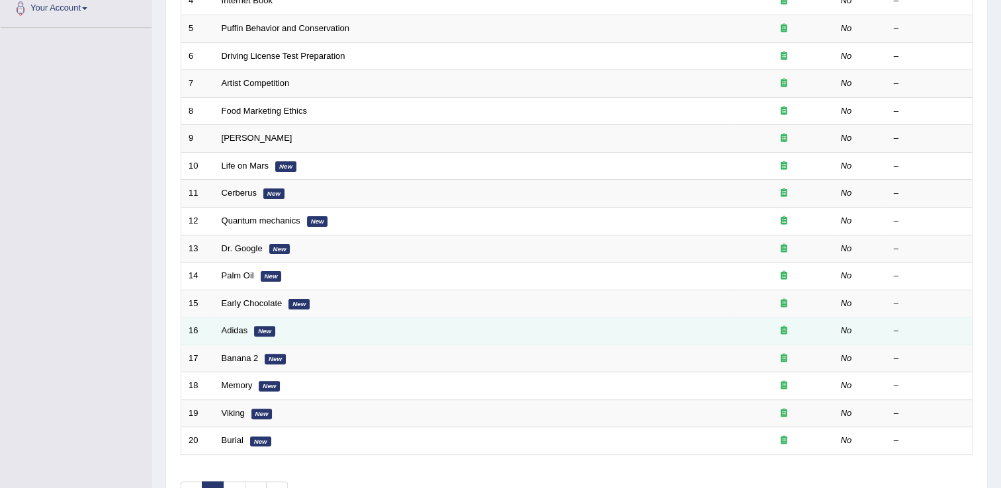
scroll to position [384, 0]
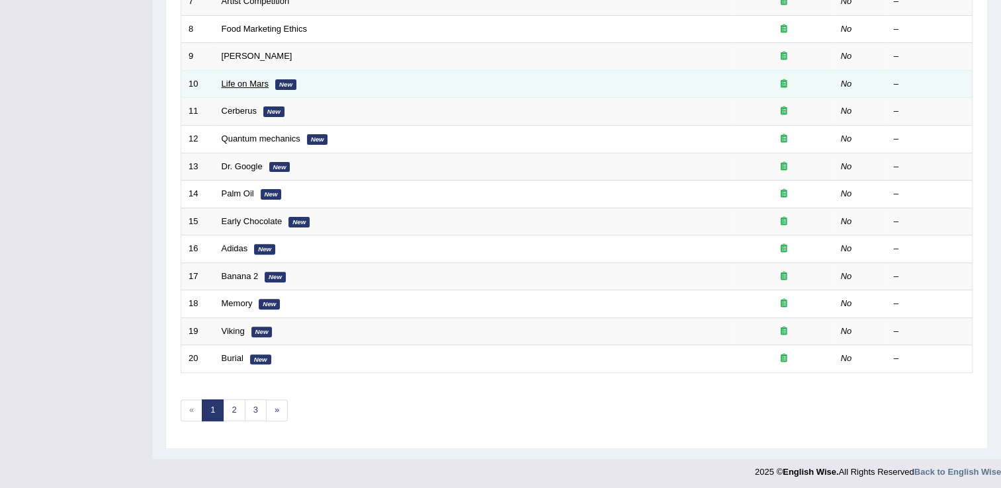
click at [233, 80] on link "Life on Mars" at bounding box center [246, 84] width 48 height 10
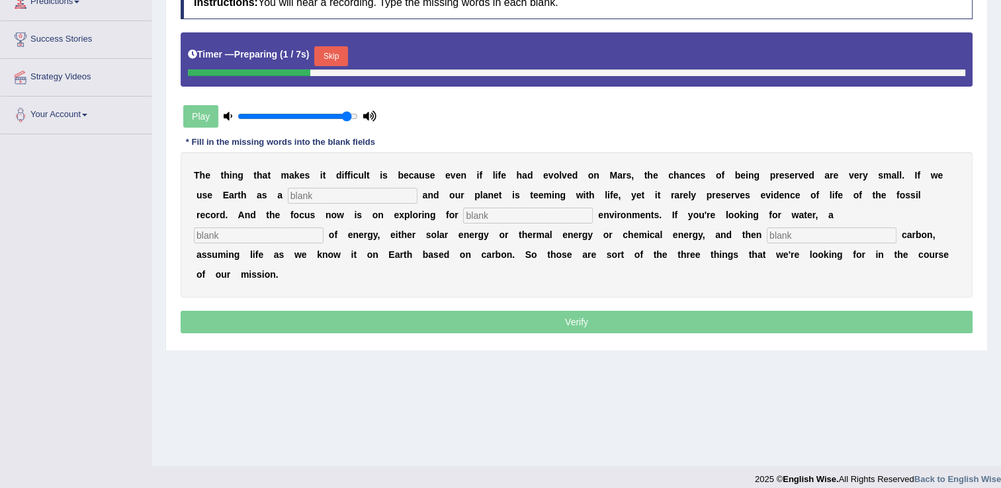
scroll to position [198, 0]
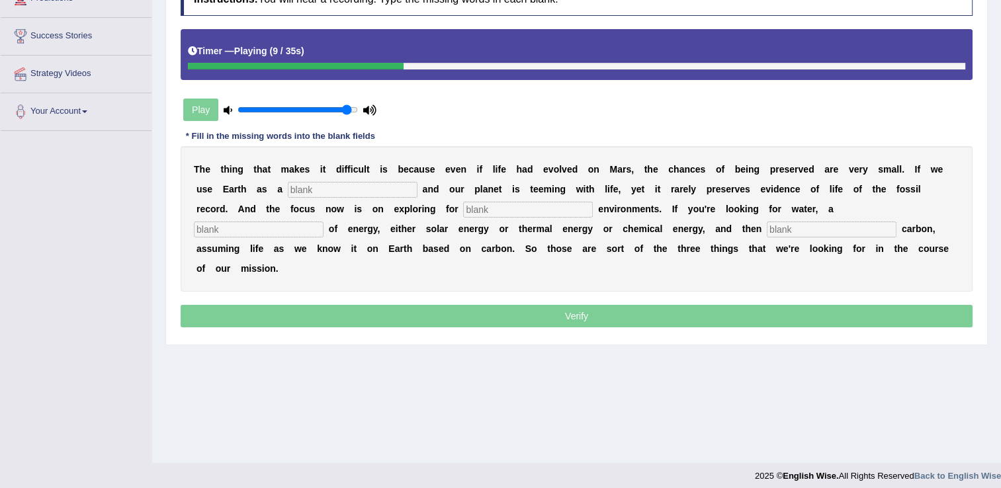
click at [295, 188] on input "text" at bounding box center [353, 190] width 130 height 16
type input "reference"
click at [463, 206] on input "text" at bounding box center [528, 210] width 130 height 16
type input "habits"
drag, startPoint x: 676, startPoint y: 206, endPoint x: 673, endPoint y: 214, distance: 8.6
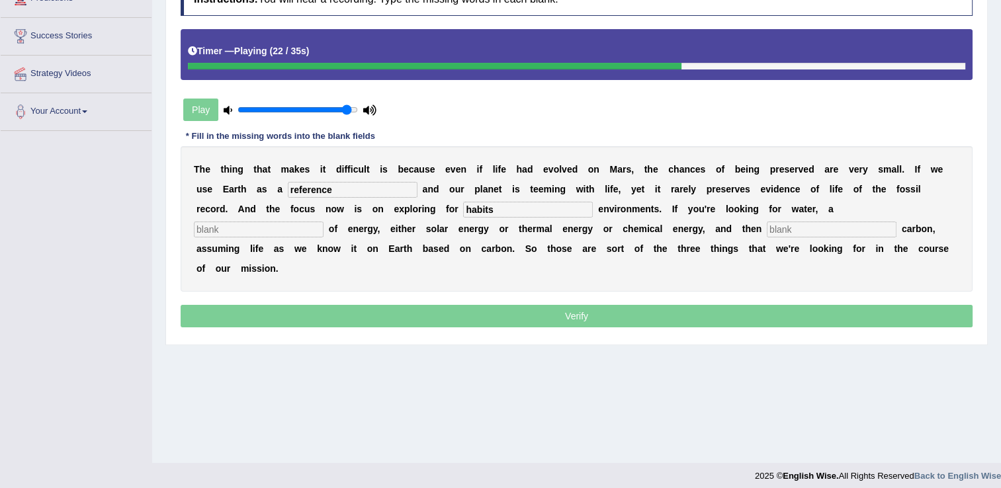
click at [323, 222] on input "text" at bounding box center [259, 230] width 130 height 16
type input "resources"
click at [766, 226] on input "text" at bounding box center [831, 230] width 130 height 16
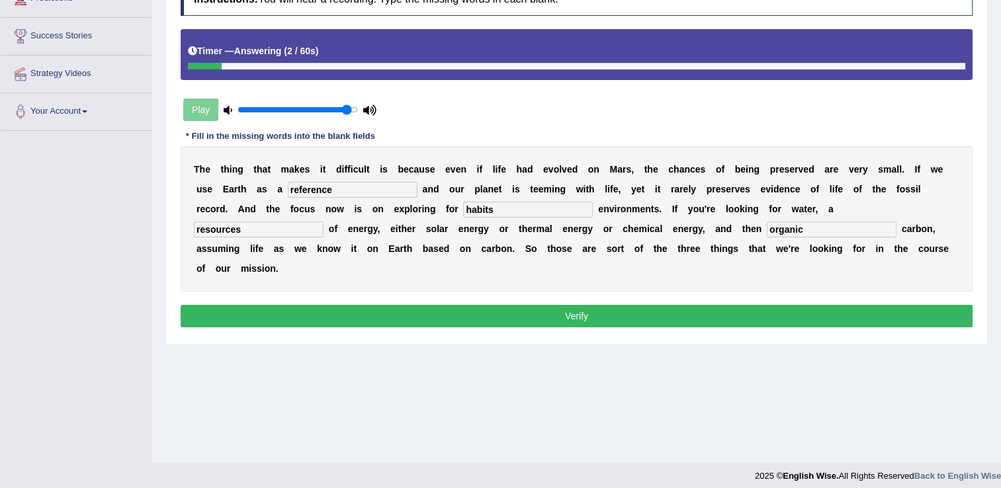
type input "organic"
click at [535, 305] on button "Verify" at bounding box center [577, 316] width 792 height 22
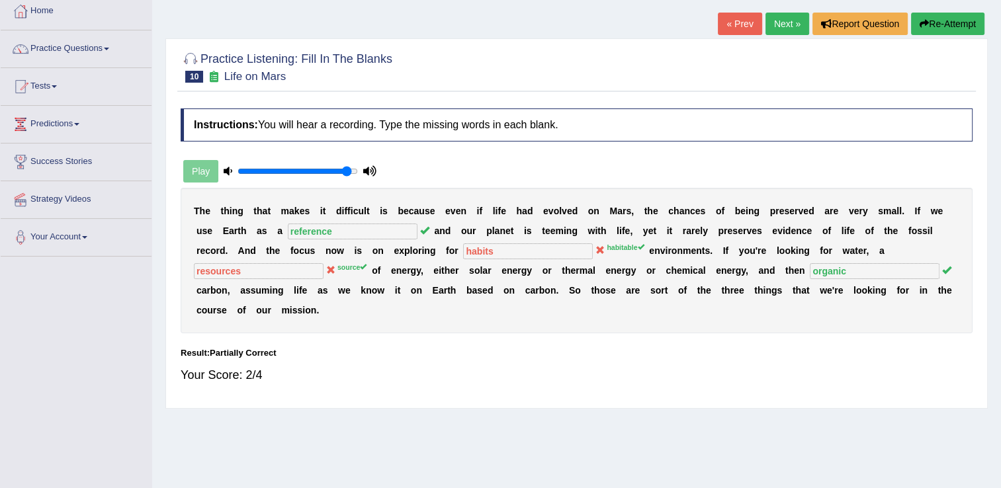
scroll to position [0, 0]
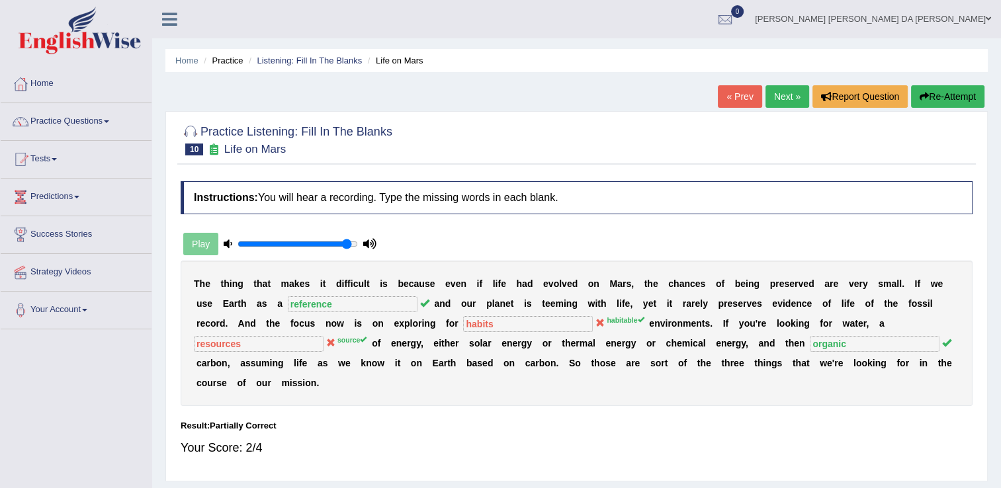
click at [950, 101] on button "Re-Attempt" at bounding box center [947, 96] width 73 height 22
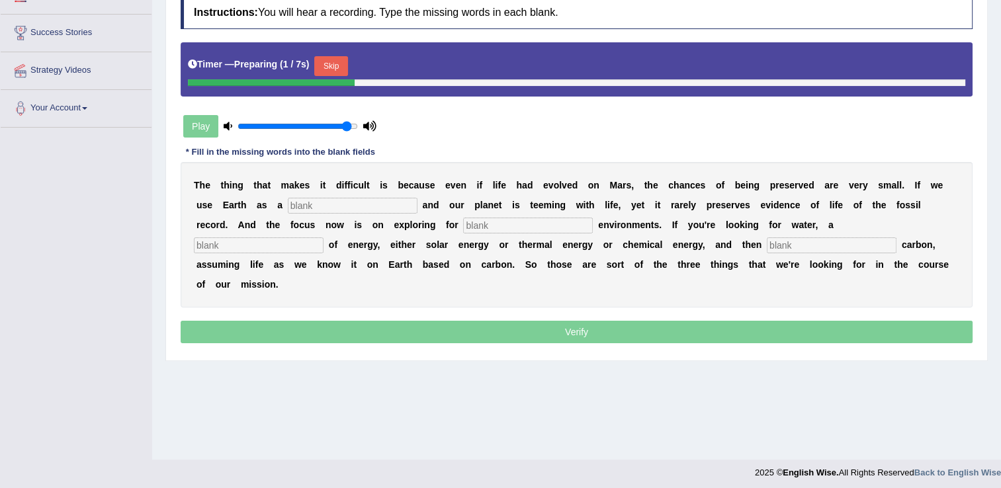
scroll to position [206, 0]
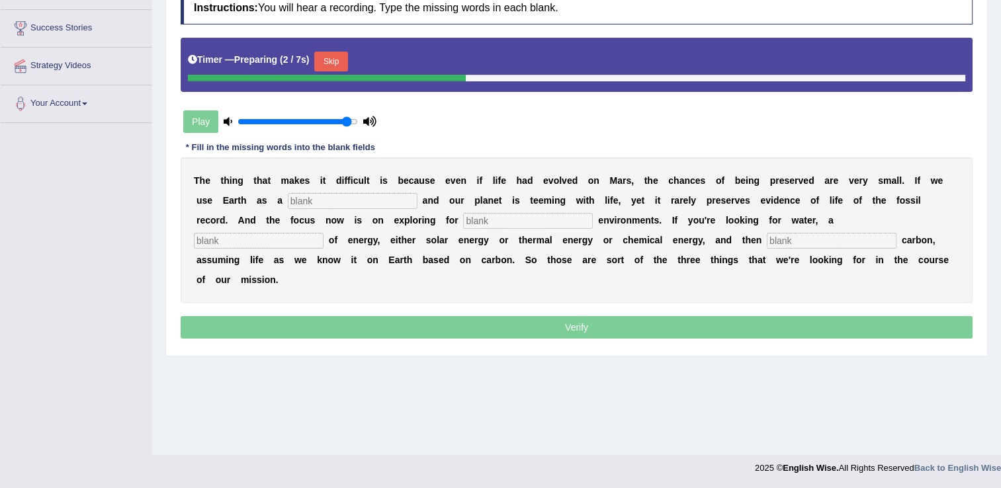
click at [288, 196] on input "text" at bounding box center [353, 201] width 130 height 16
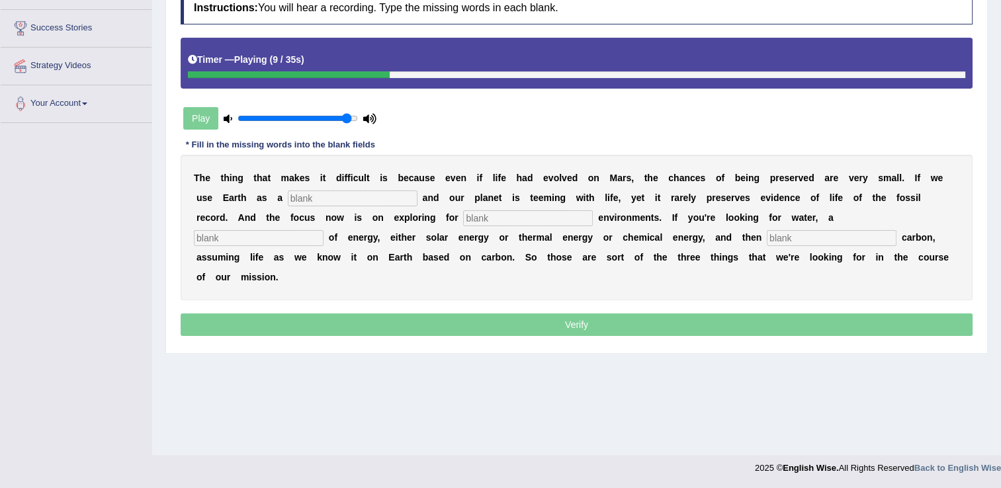
click at [288, 199] on input "text" at bounding box center [353, 198] width 130 height 16
type input "reference"
click at [463, 216] on input "text" at bounding box center [528, 218] width 130 height 16
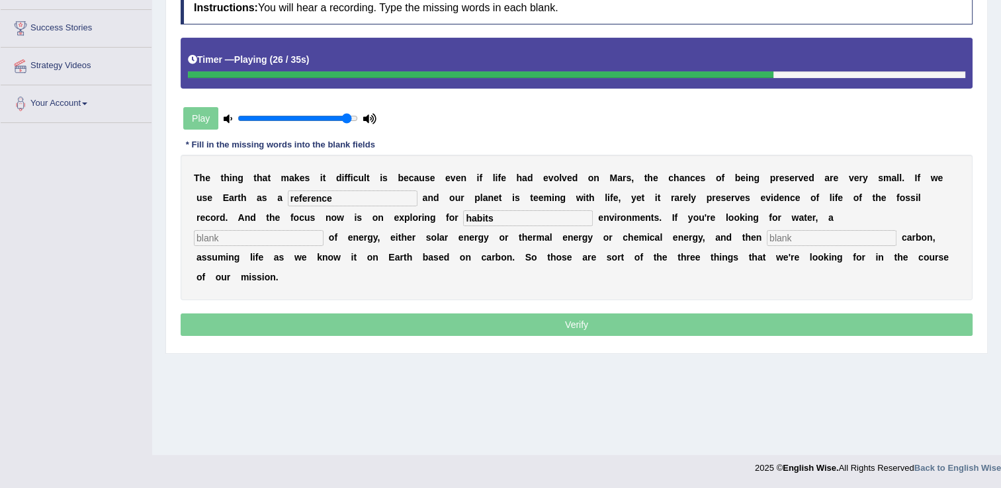
type input "habits"
click at [323, 230] on input "text" at bounding box center [259, 238] width 130 height 16
type input "source"
click at [766, 237] on input "text" at bounding box center [831, 238] width 130 height 16
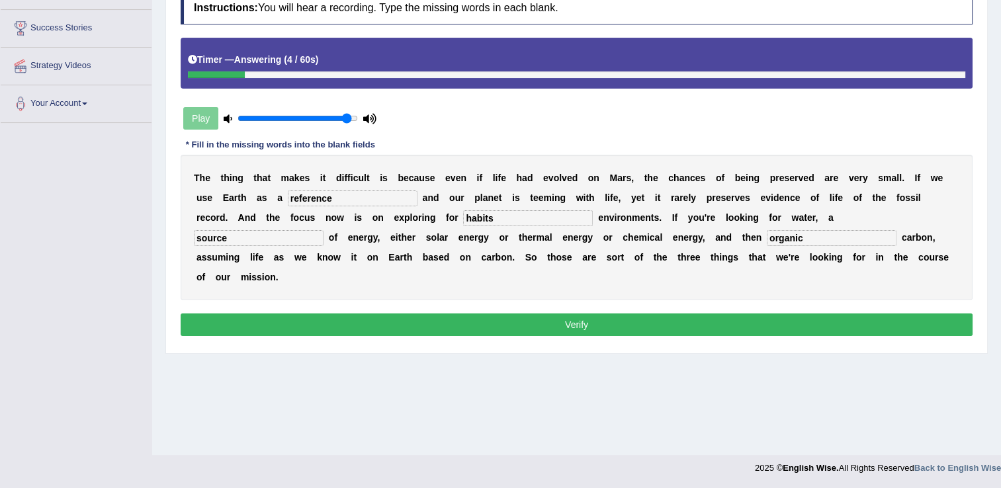
type input "organic"
click at [584, 313] on button "Verify" at bounding box center [577, 324] width 792 height 22
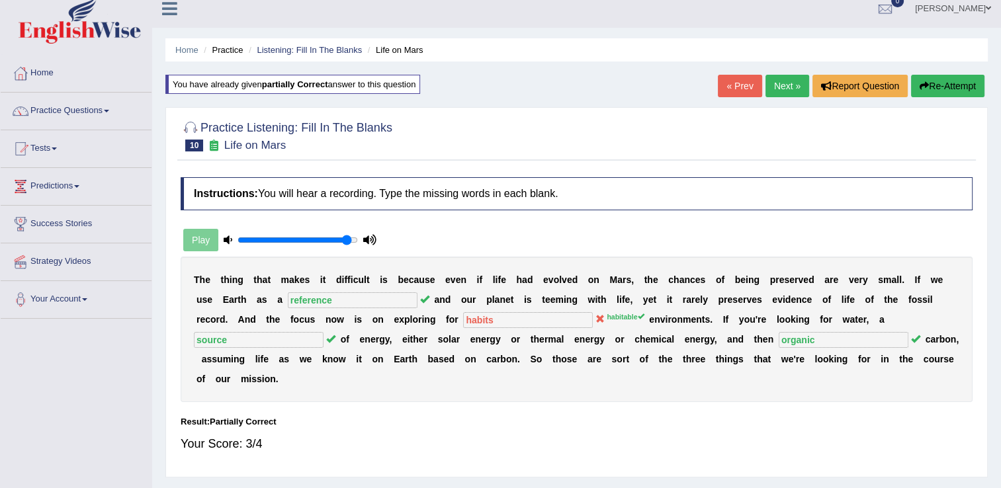
scroll to position [8, 0]
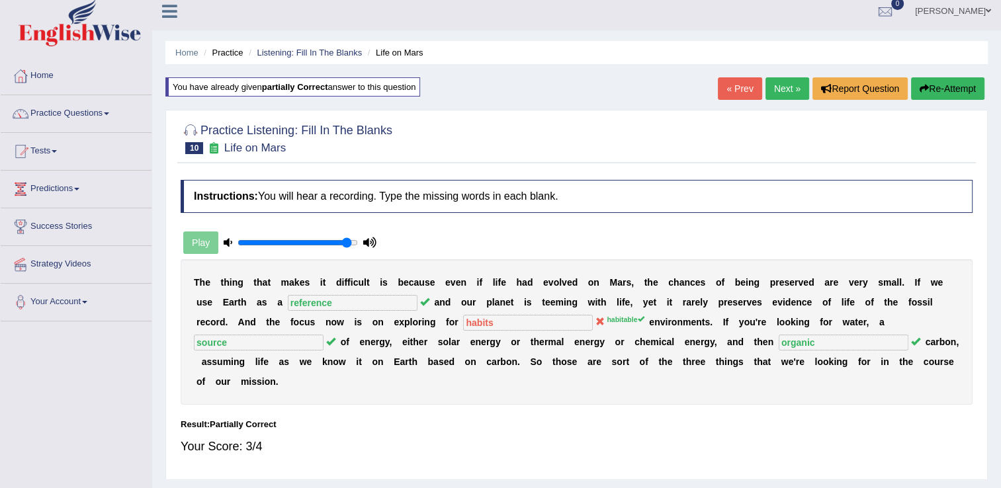
click at [780, 89] on link "Next »" at bounding box center [787, 88] width 44 height 22
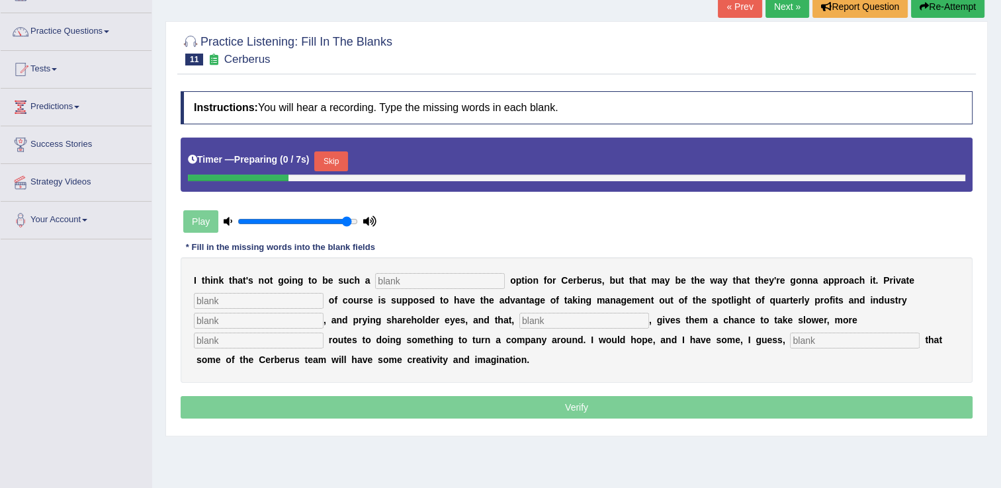
scroll to position [132, 0]
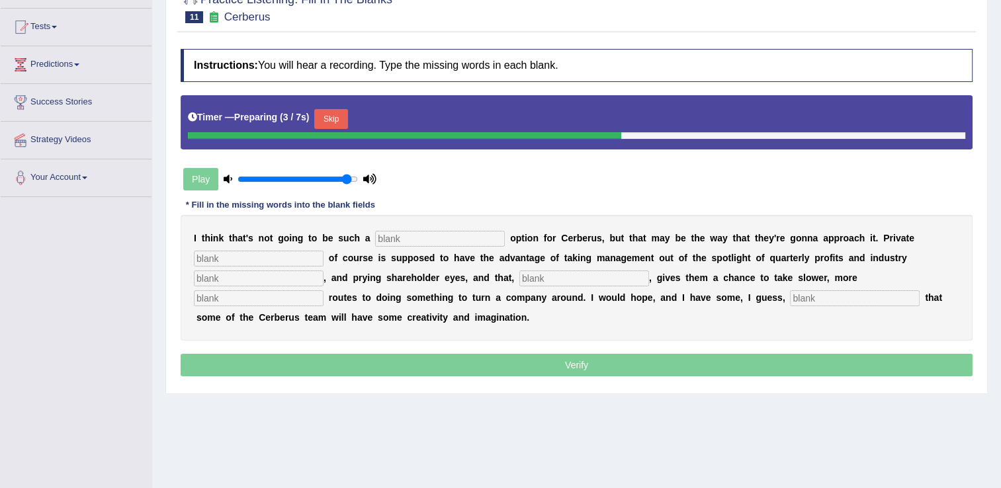
click at [447, 236] on input "text" at bounding box center [440, 239] width 130 height 16
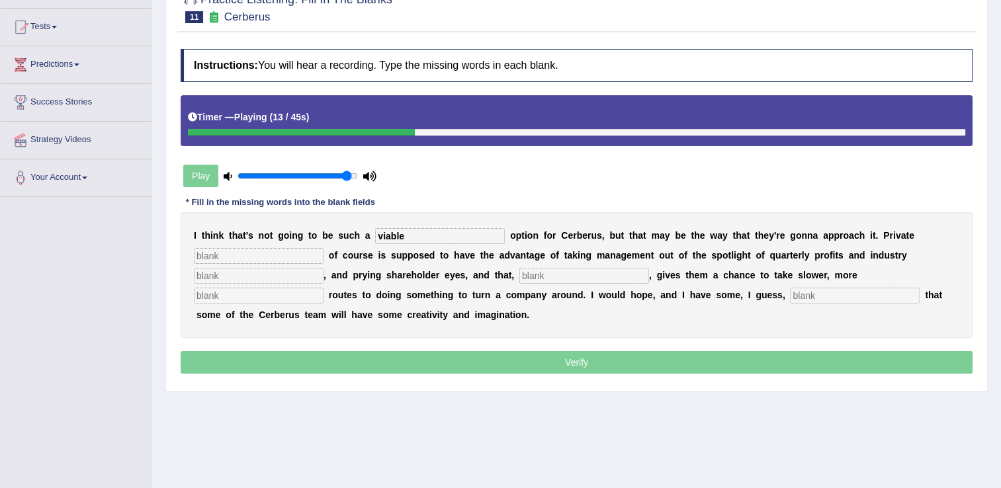
type input "viable"
click at [225, 257] on input "text" at bounding box center [259, 256] width 130 height 16
type input "acut"
click at [247, 274] on input "text" at bounding box center [259, 276] width 130 height 16
type input "analists"
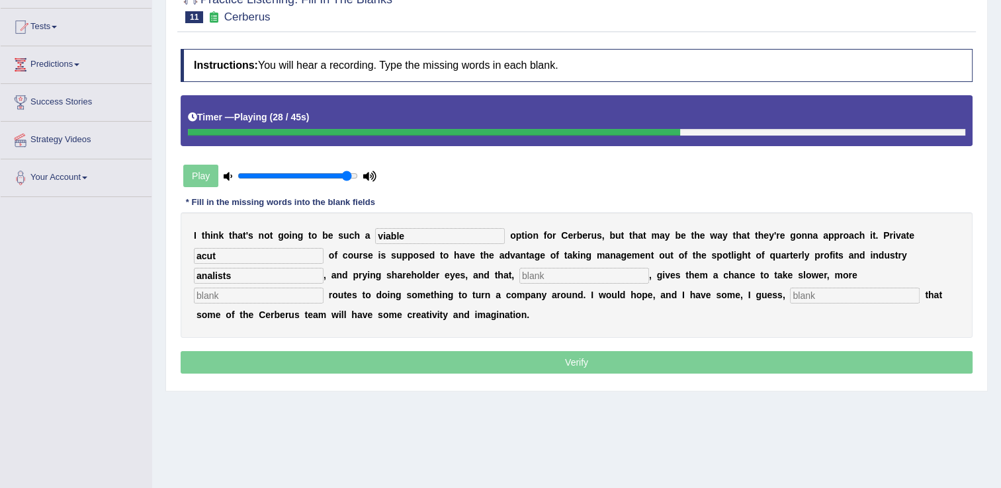
click at [519, 275] on input "text" at bounding box center [584, 276] width 130 height 16
type input "hipotethic"
click at [790, 297] on input "text" at bounding box center [855, 296] width 130 height 16
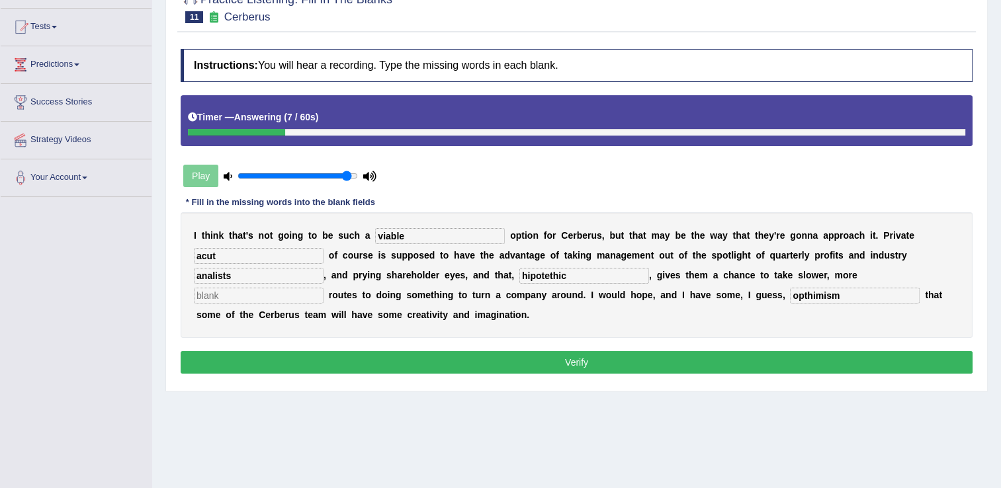
type input "opthimism"
click at [323, 288] on input "text" at bounding box center [259, 296] width 130 height 16
click at [582, 360] on button "Verify" at bounding box center [577, 362] width 792 height 22
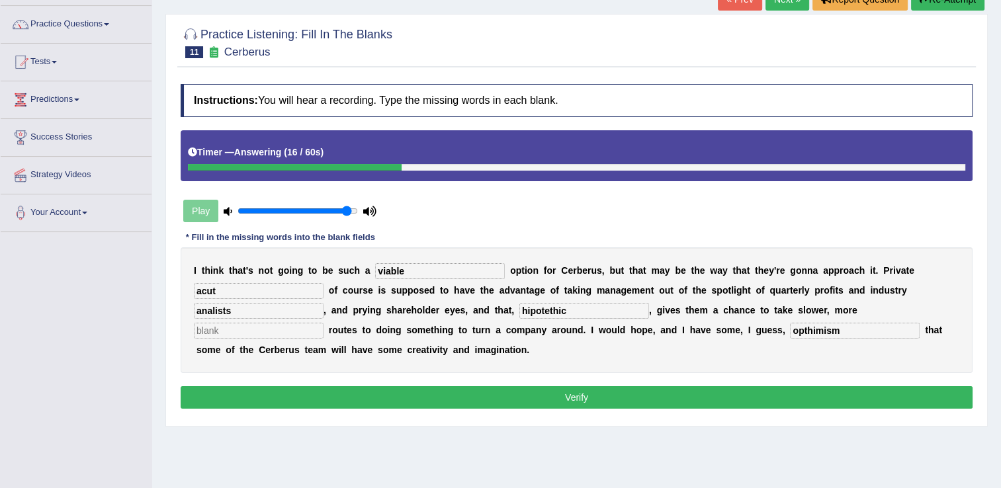
scroll to position [0, 0]
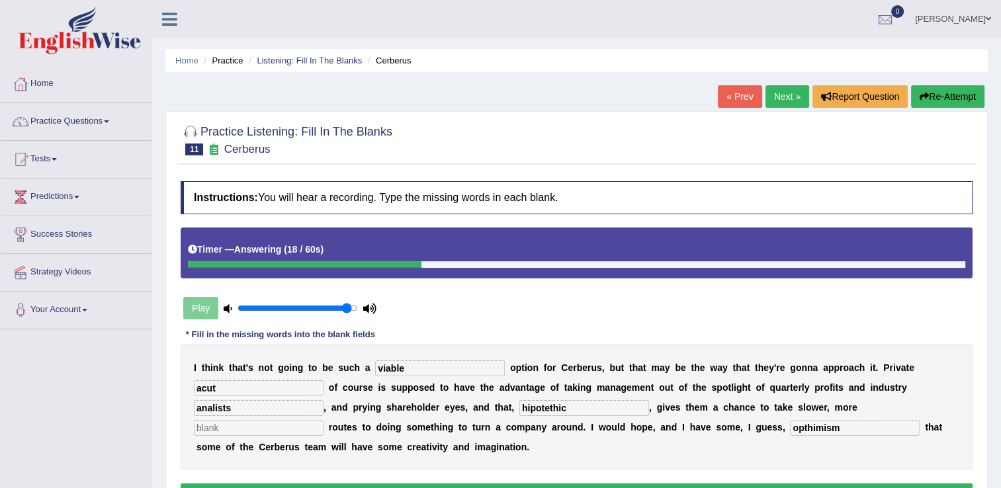
click at [952, 97] on button "Re-Attempt" at bounding box center [947, 96] width 73 height 22
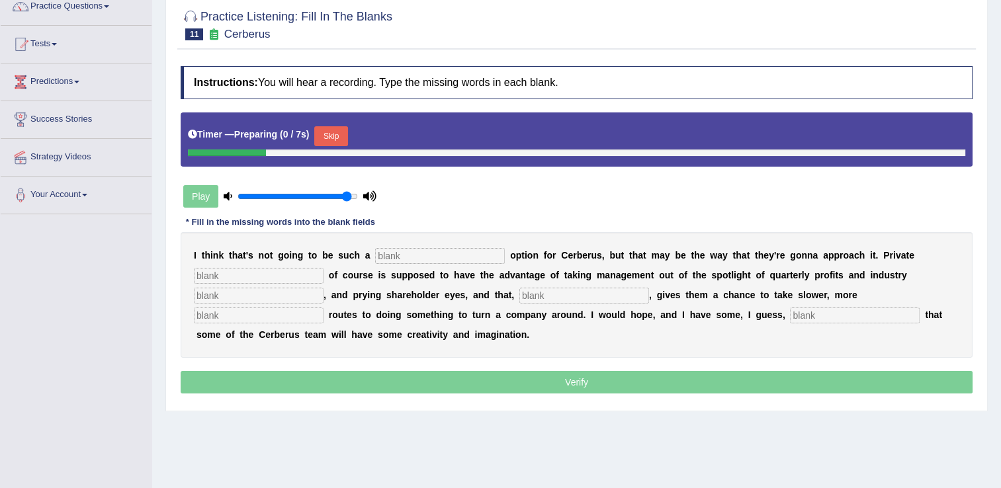
scroll to position [132, 0]
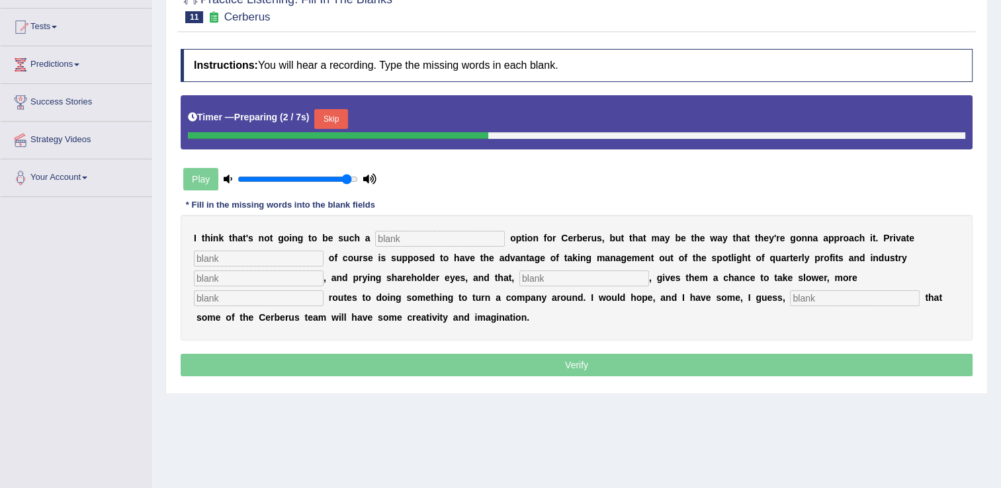
click at [381, 236] on input "text" at bounding box center [440, 239] width 130 height 16
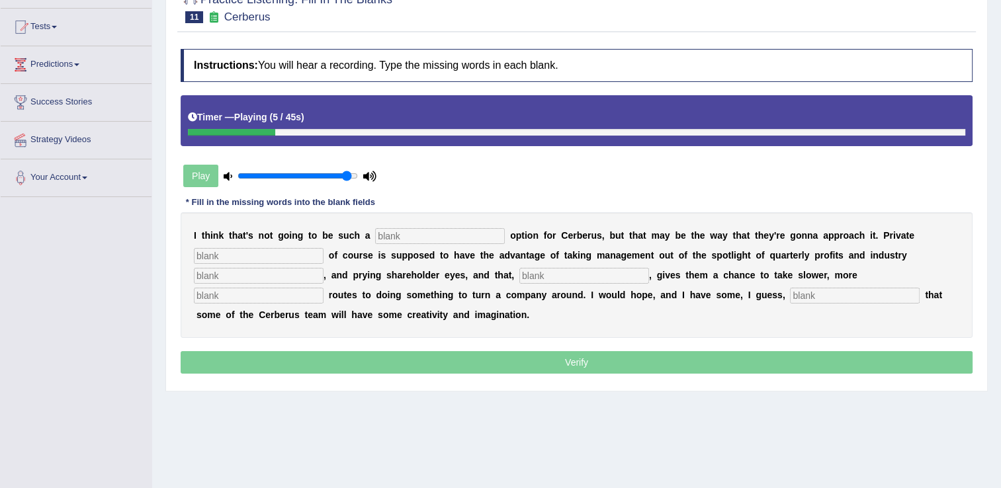
click at [393, 241] on input "text" at bounding box center [440, 236] width 130 height 16
type input "V"
type input "viabal"
click at [222, 253] on input "text" at bounding box center [259, 256] width 130 height 16
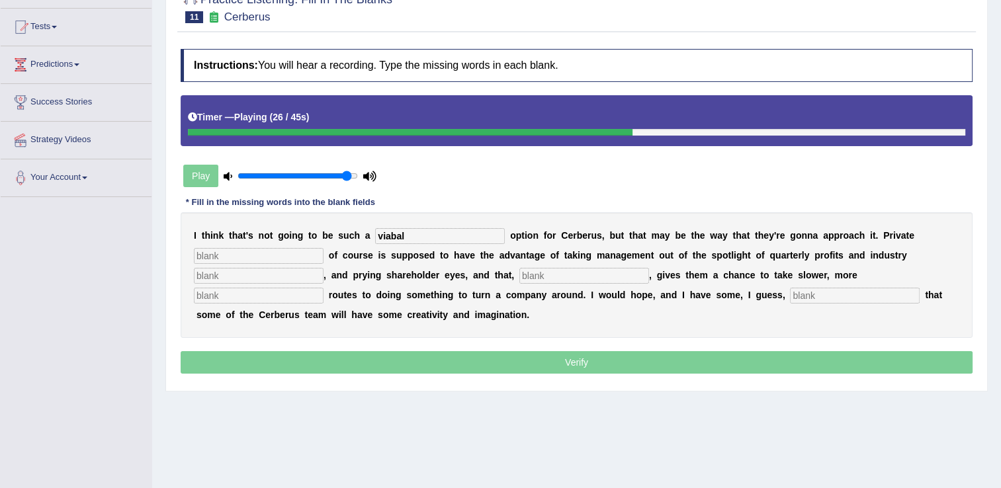
click at [278, 269] on input "text" at bounding box center [259, 276] width 130 height 16
type input "analists"
click at [534, 275] on input "text" at bounding box center [584, 276] width 130 height 16
click at [323, 288] on input "text" at bounding box center [259, 296] width 130 height 16
type input "p"
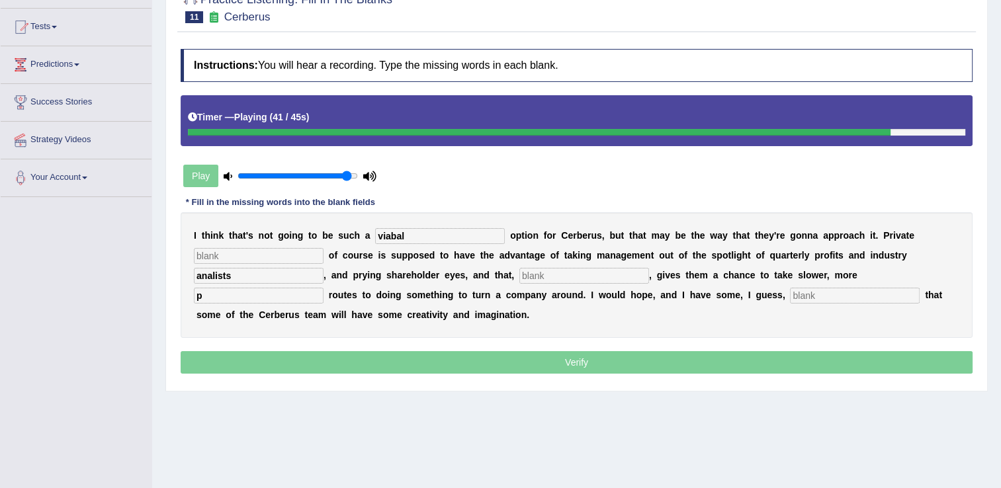
click at [615, 303] on div "I t h i n k t h a t ' s n o t g o i n g t o b e s u c h a viabal o p t i o n f …" at bounding box center [577, 275] width 792 height 126
click at [790, 298] on input "text" at bounding box center [855, 296] width 130 height 16
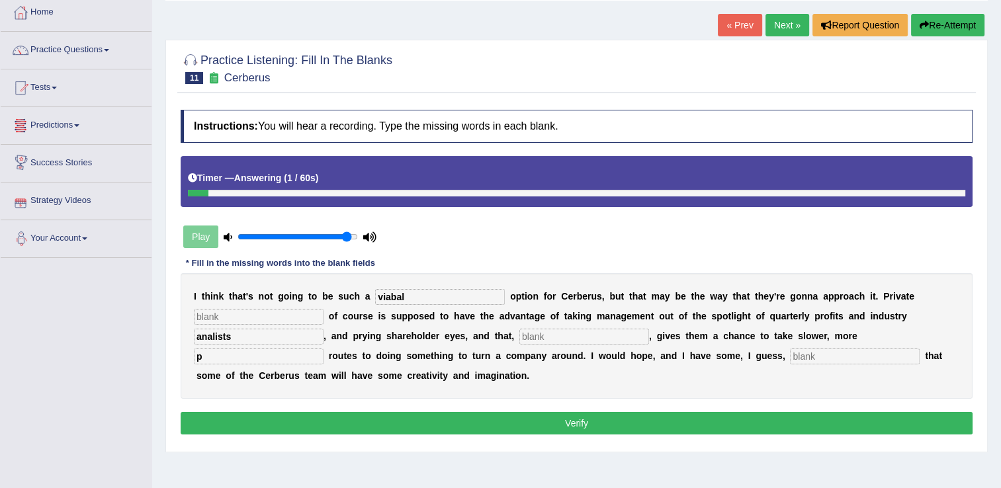
scroll to position [66, 0]
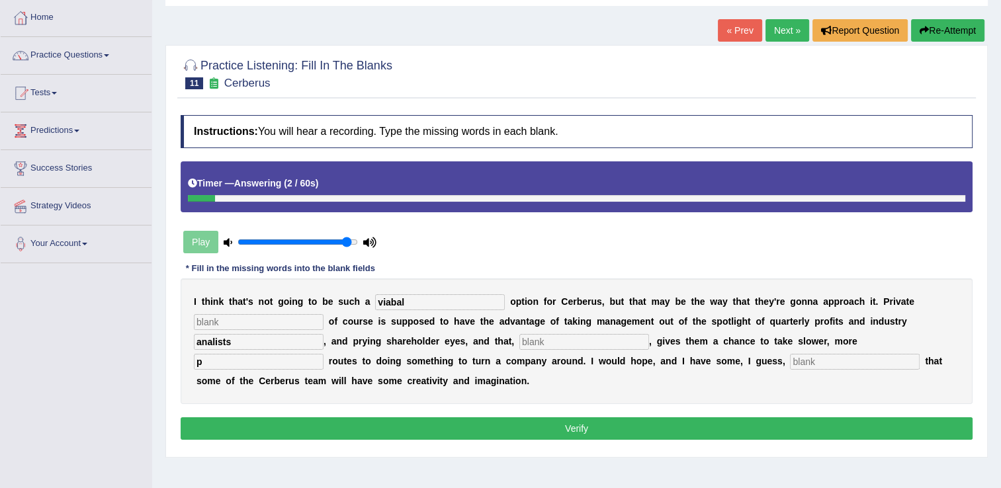
drag, startPoint x: 934, startPoint y: 29, endPoint x: 939, endPoint y: 34, distance: 7.0
click at [934, 29] on button "Re-Attempt" at bounding box center [947, 30] width 73 height 22
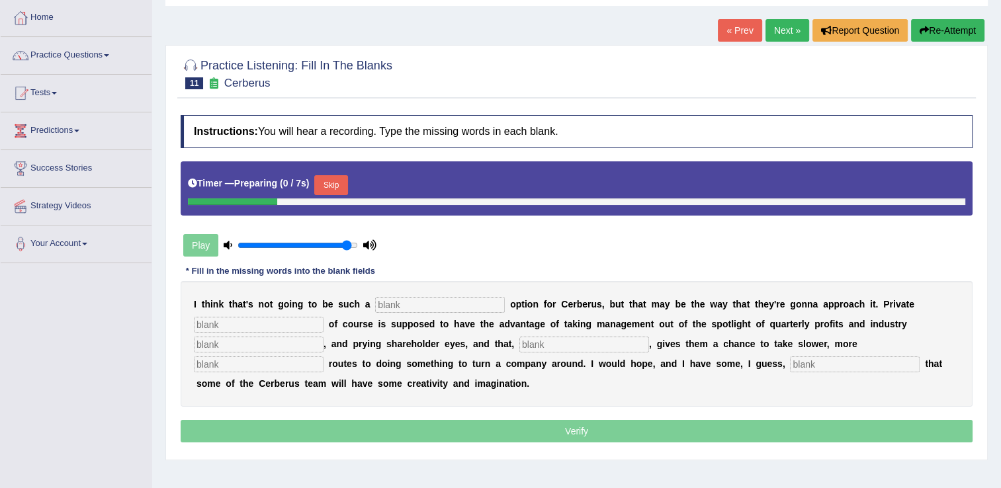
click at [379, 297] on input "text" at bounding box center [440, 305] width 130 height 16
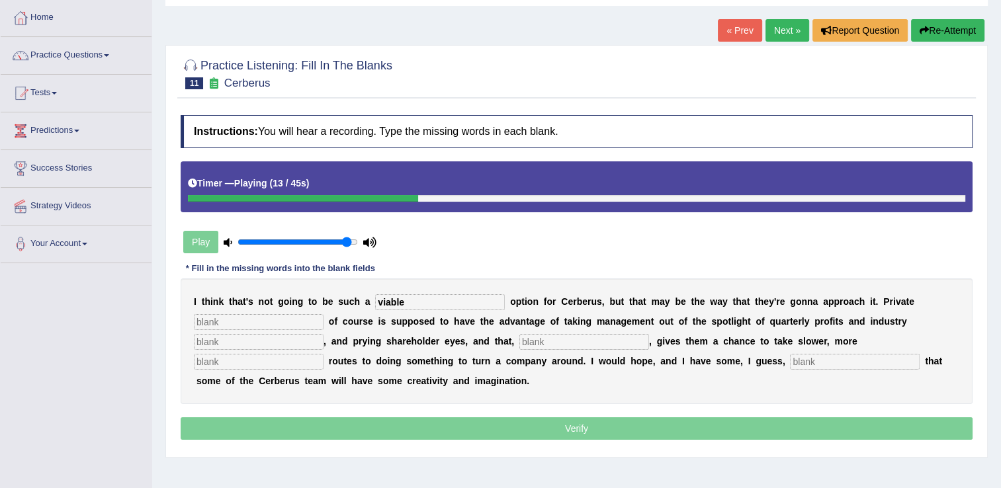
type input "viable"
click at [212, 322] on input "text" at bounding box center [259, 322] width 130 height 16
type input "acutivite"
click at [198, 341] on input "text" at bounding box center [259, 342] width 130 height 16
type input "analists"
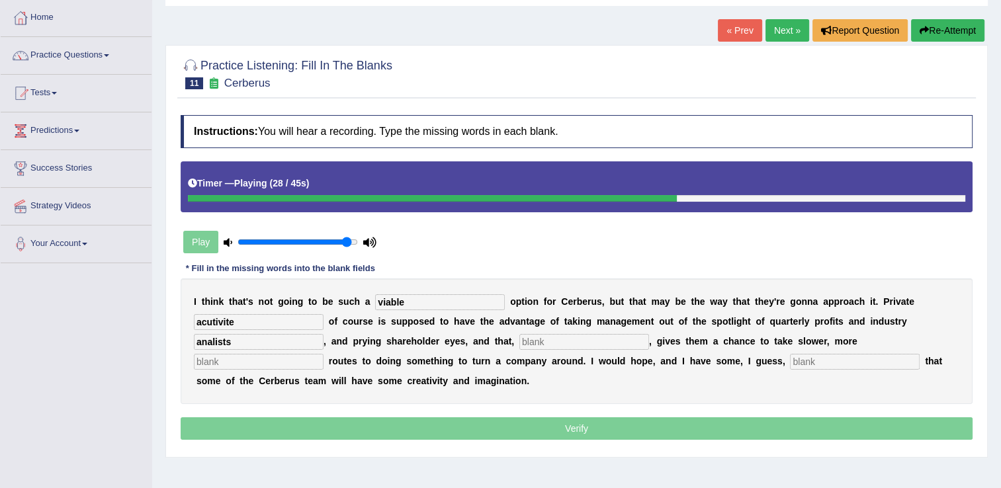
click at [519, 346] on input "text" at bounding box center [584, 342] width 130 height 16
type input "hipo"
click at [323, 354] on input "text" at bounding box center [259, 362] width 130 height 16
type input "pa"
click at [790, 364] on input "text" at bounding box center [855, 362] width 130 height 16
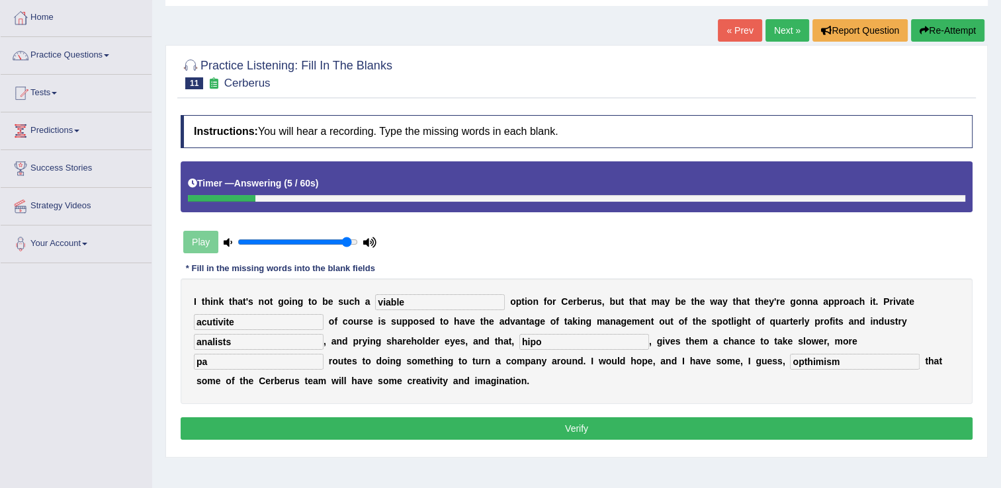
type input "opthimism"
click at [323, 354] on input "pa" at bounding box center [259, 362] width 130 height 16
type input "pacients"
click at [537, 337] on input "hipo" at bounding box center [584, 342] width 130 height 16
type input "hipothetic"
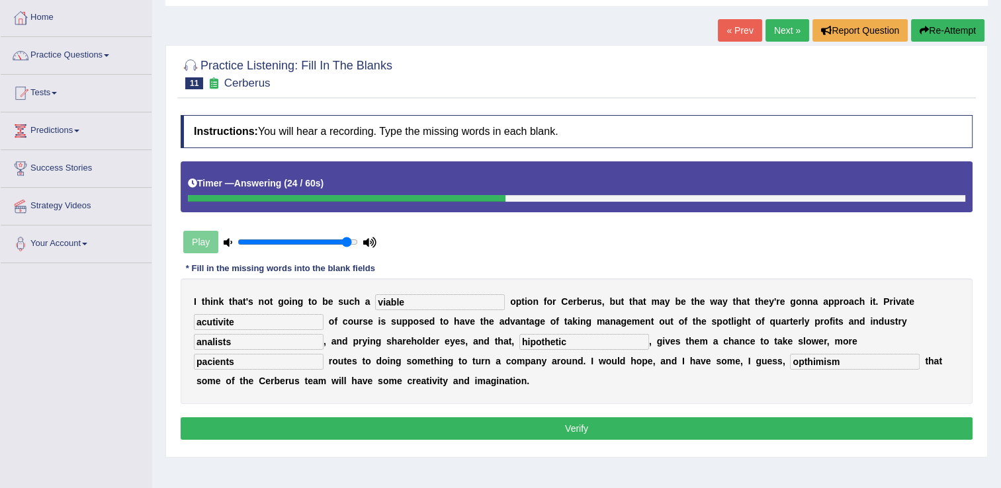
click at [601, 426] on button "Verify" at bounding box center [577, 428] width 792 height 22
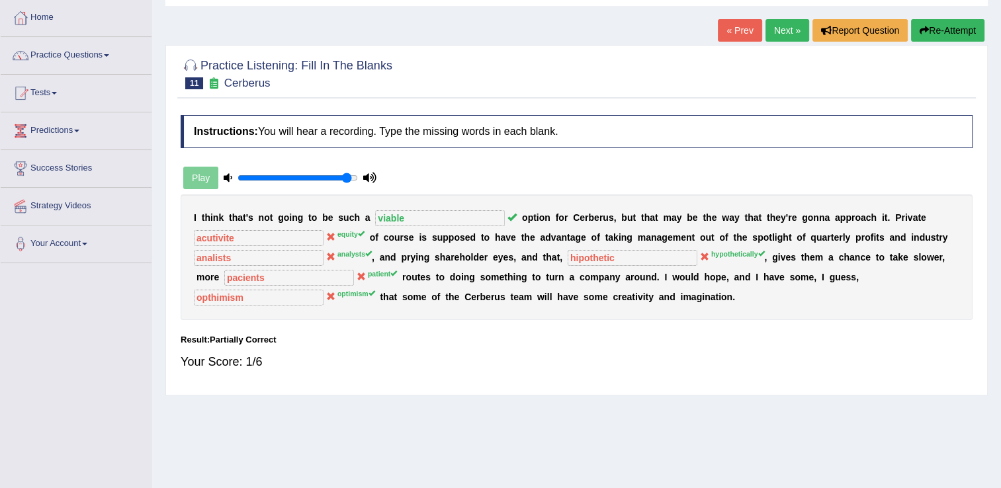
click at [939, 35] on button "Re-Attempt" at bounding box center [947, 30] width 73 height 22
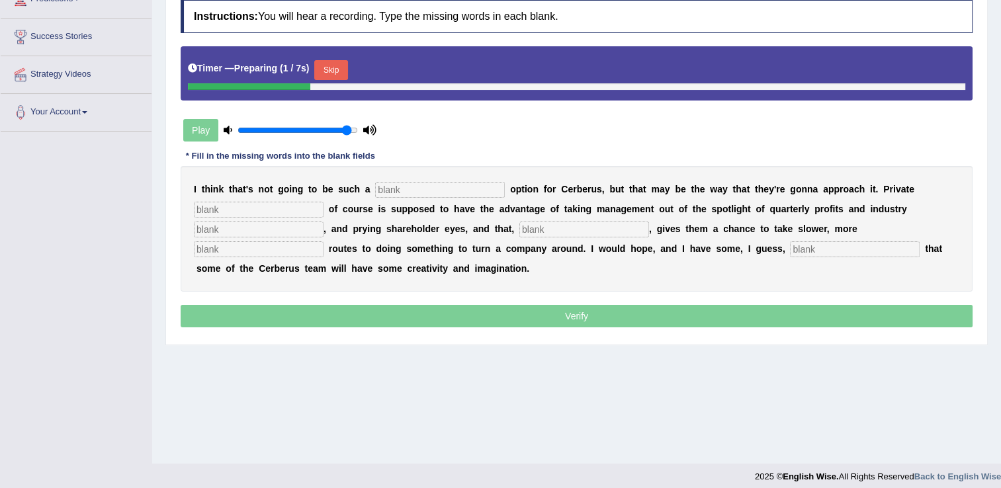
scroll to position [198, 0]
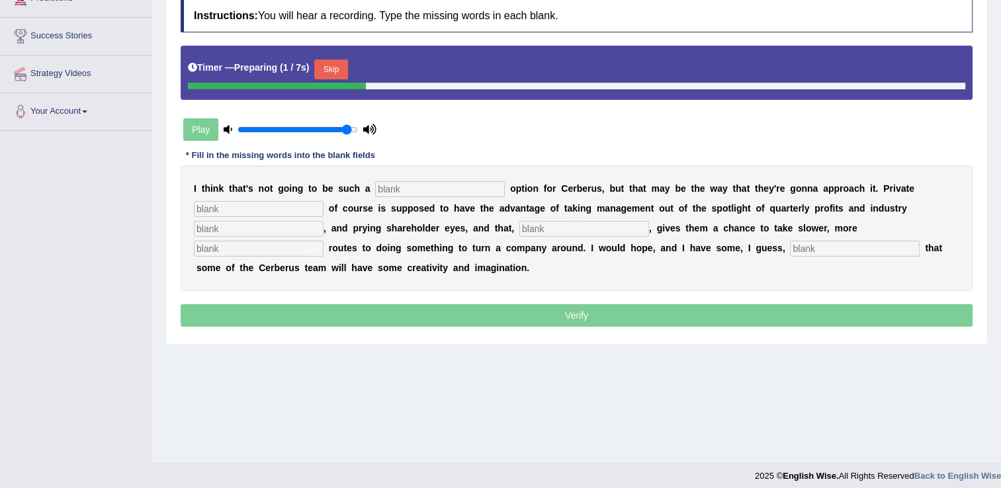
click at [407, 186] on input "text" at bounding box center [440, 189] width 130 height 16
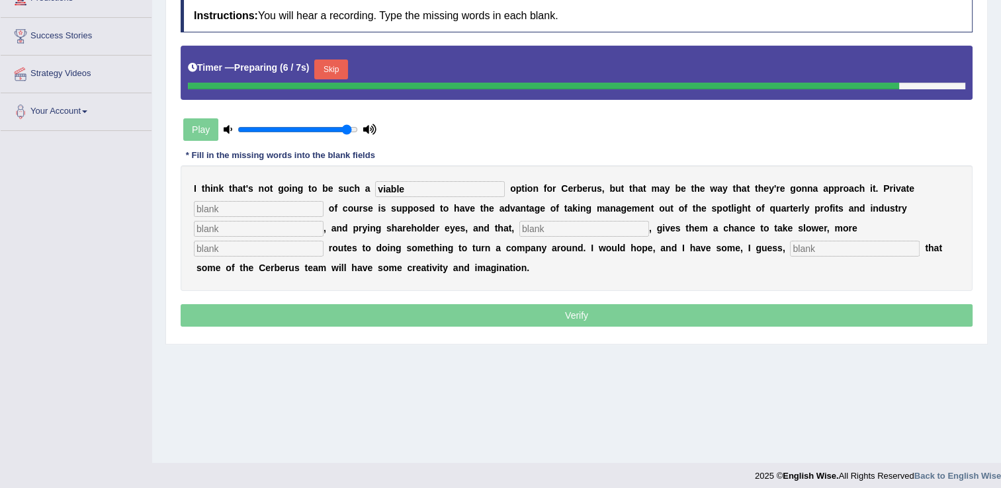
type input "viable"
click at [323, 241] on input "text" at bounding box center [259, 249] width 130 height 16
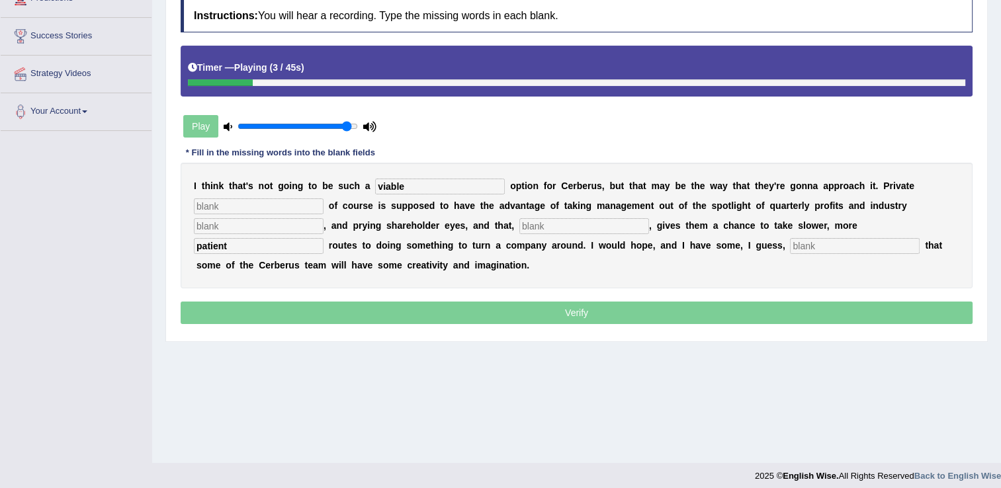
type input "patient"
click at [263, 210] on input "text" at bounding box center [259, 206] width 130 height 16
drag, startPoint x: 597, startPoint y: 247, endPoint x: 619, endPoint y: 250, distance: 22.7
click at [790, 246] on input "text" at bounding box center [855, 246] width 130 height 16
click at [207, 204] on input "text" at bounding box center [259, 206] width 130 height 16
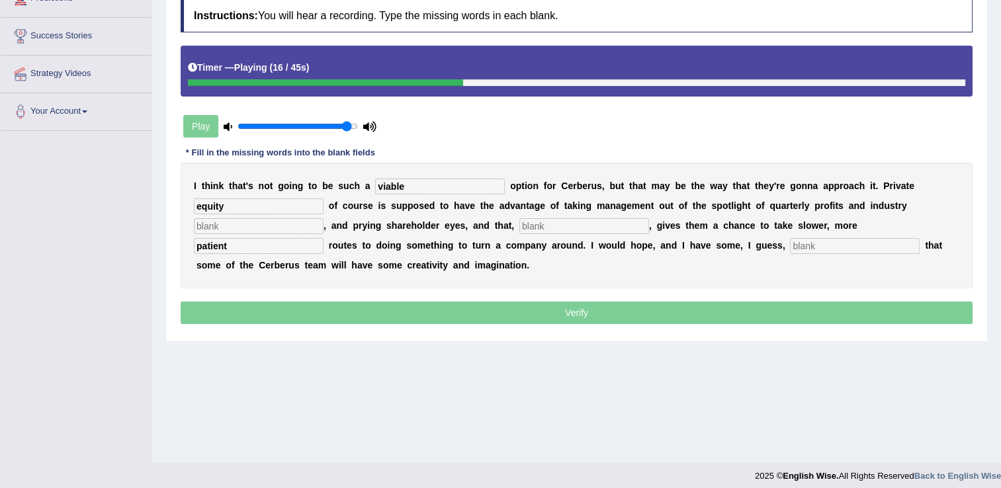
type input "equity"
click at [251, 224] on input "text" at bounding box center [259, 226] width 130 height 16
type input "analysts"
click at [540, 226] on input "text" at bounding box center [584, 226] width 130 height 16
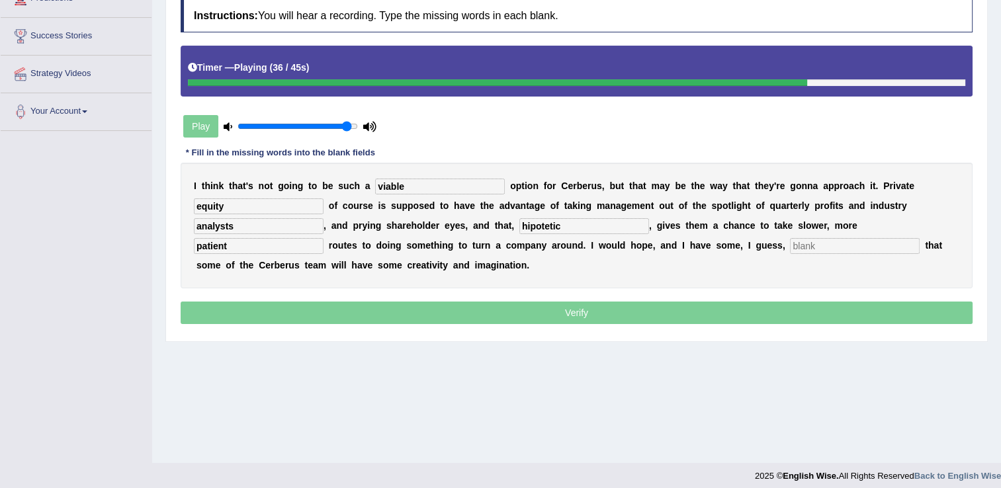
type input "hipotetic"
click at [790, 249] on input "text" at bounding box center [855, 246] width 130 height 16
type input "optimism"
click at [593, 315] on p "Verify" at bounding box center [577, 313] width 792 height 22
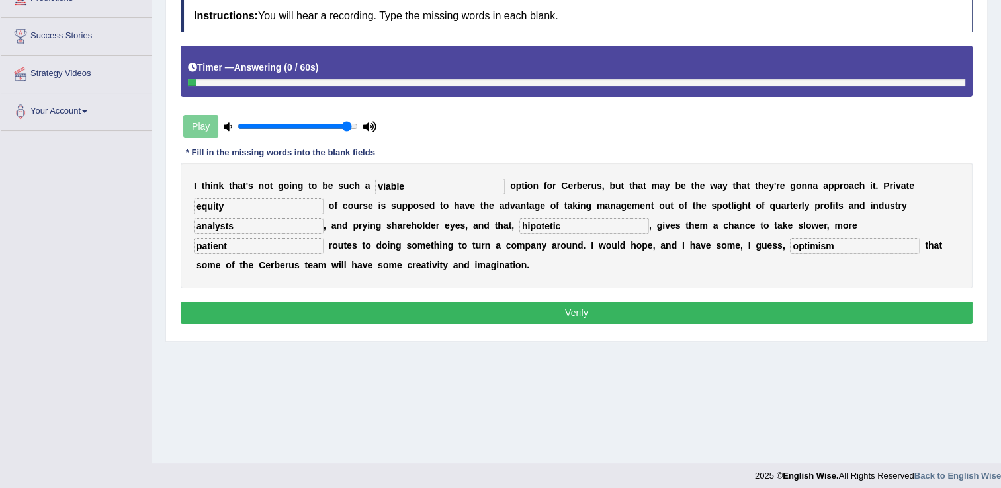
click at [583, 319] on button "Verify" at bounding box center [577, 313] width 792 height 22
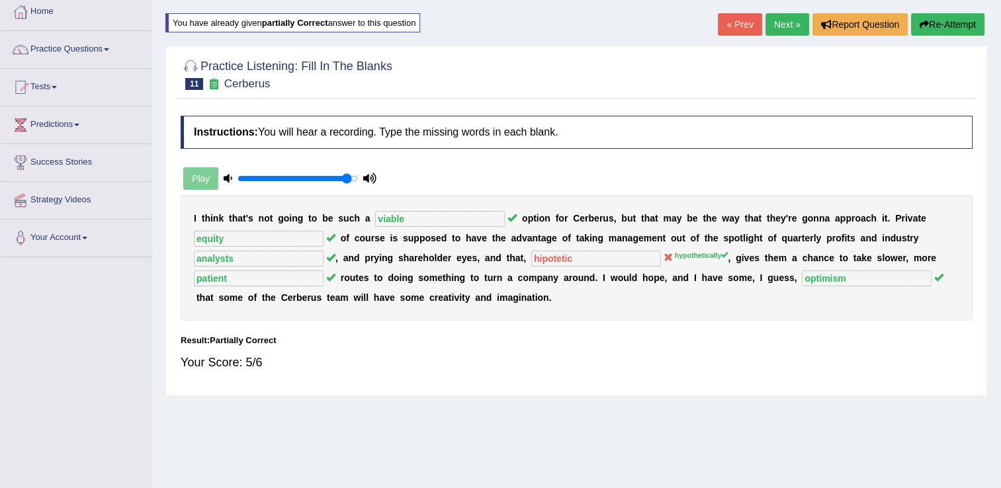
scroll to position [0, 0]
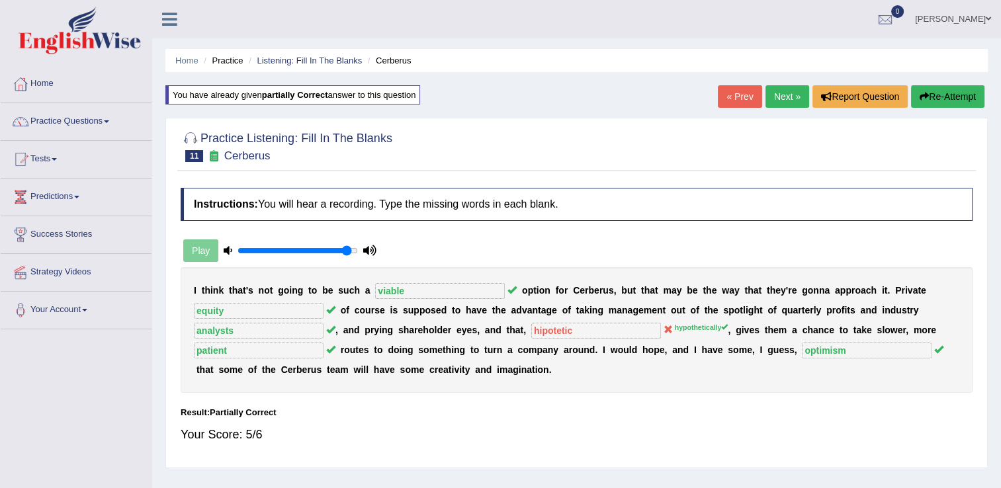
click at [778, 97] on link "Next »" at bounding box center [787, 96] width 44 height 22
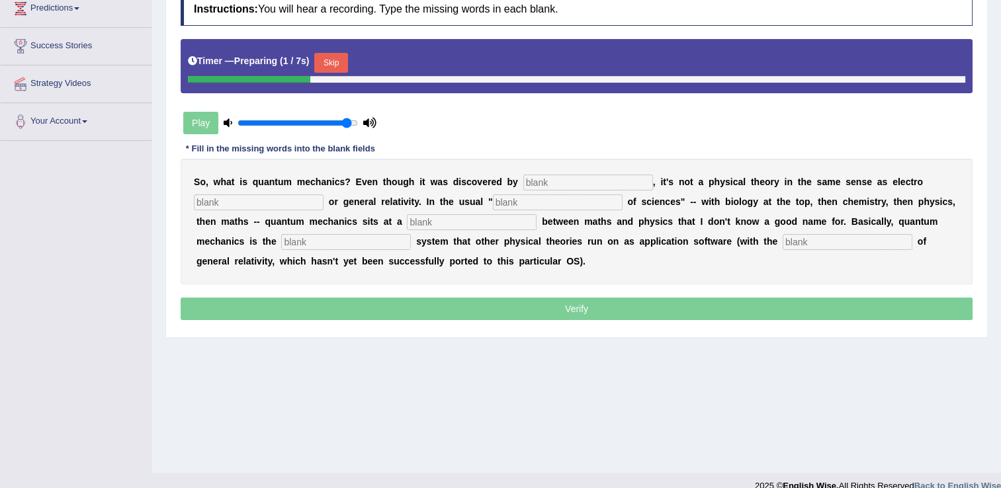
scroll to position [198, 0]
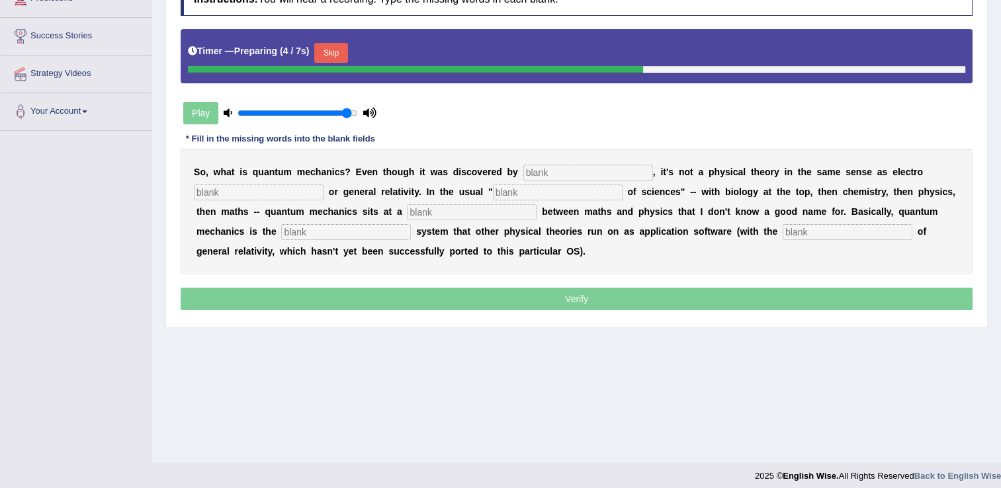
click at [273, 190] on input "text" at bounding box center [259, 193] width 130 height 16
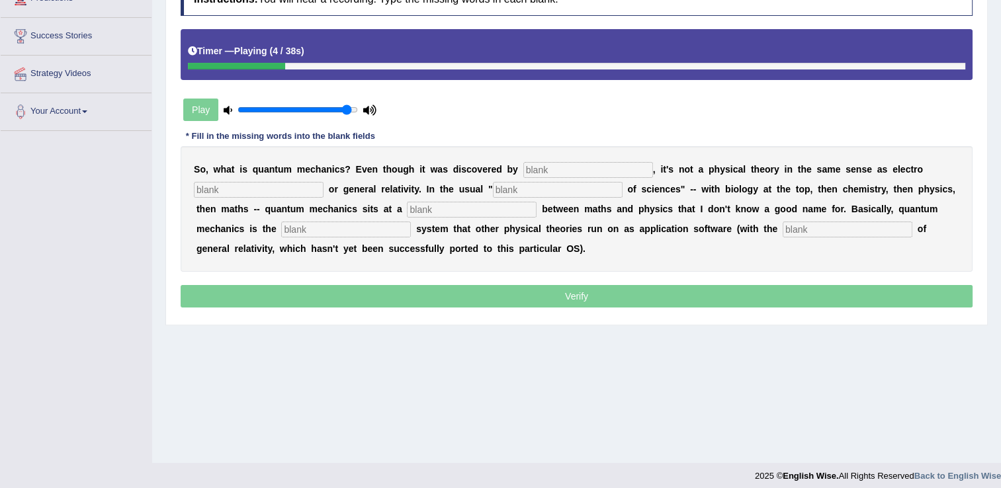
click at [537, 164] on input "text" at bounding box center [588, 170] width 130 height 16
type input "phisicist"
click at [228, 192] on input "text" at bounding box center [259, 190] width 130 height 16
type input "magnetism"
click at [474, 180] on div "S o , w h a t i s q u a n t u m m e c h a n i c s ? E v e n t h o u g h i t w a…" at bounding box center [577, 209] width 792 height 126
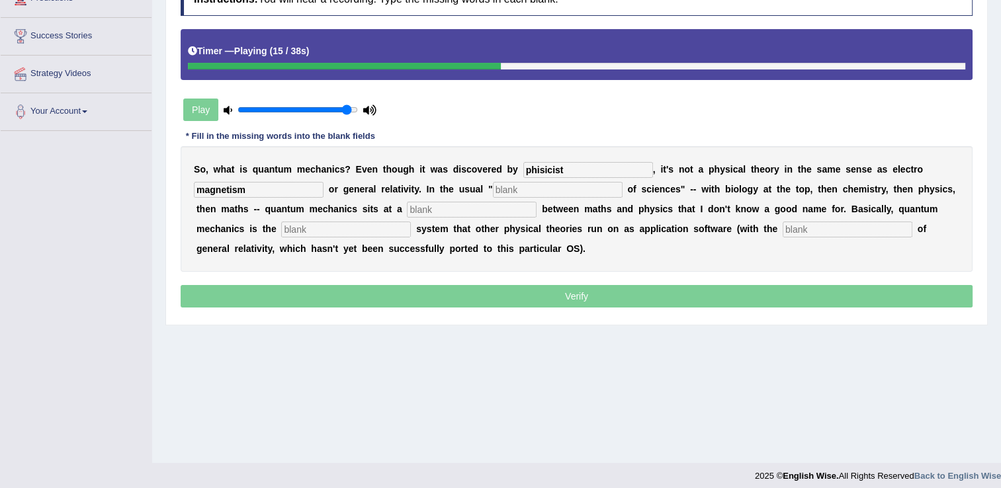
click at [493, 189] on input "text" at bounding box center [558, 190] width 130 height 16
click at [407, 210] on input "text" at bounding box center [472, 210] width 130 height 16
type input "level"
click at [281, 230] on input "text" at bounding box center [346, 230] width 130 height 16
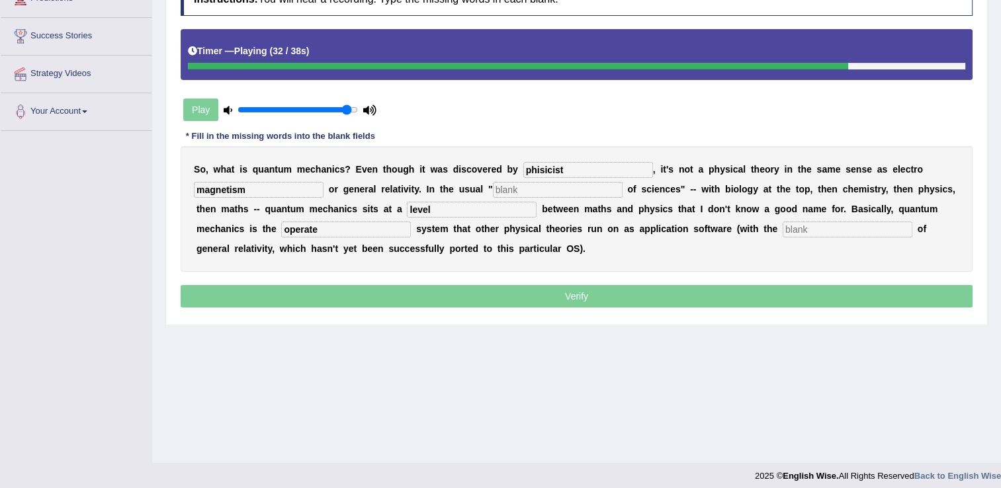
type input "operate"
click at [782, 230] on input "text" at bounding box center [847, 230] width 130 height 16
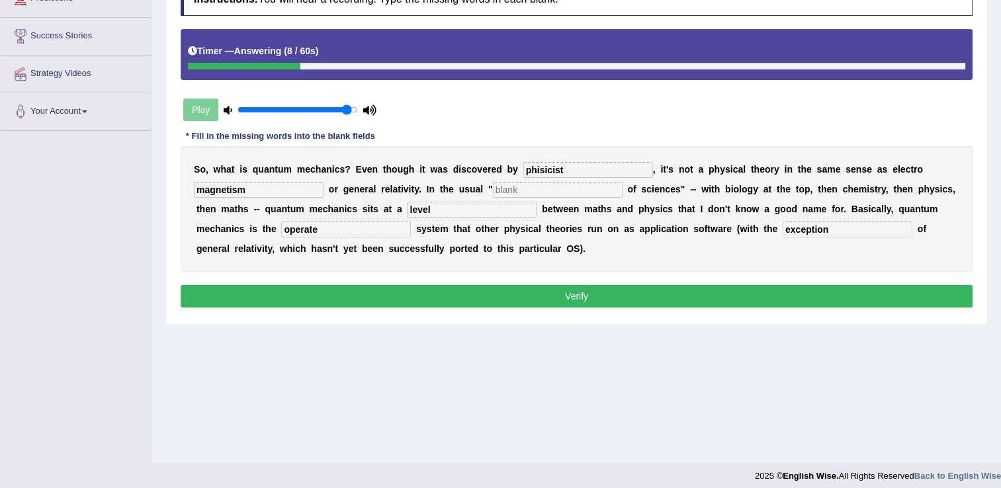
type input "exception"
click at [523, 169] on input "phisicist" at bounding box center [588, 170] width 130 height 16
type input "physicist"
click at [604, 316] on div "Practice Listening: Fill In The Blanks 12 Quantum mechanics Instructions: You w…" at bounding box center [576, 119] width 822 height 412
click at [601, 302] on button "Verify" at bounding box center [577, 296] width 792 height 22
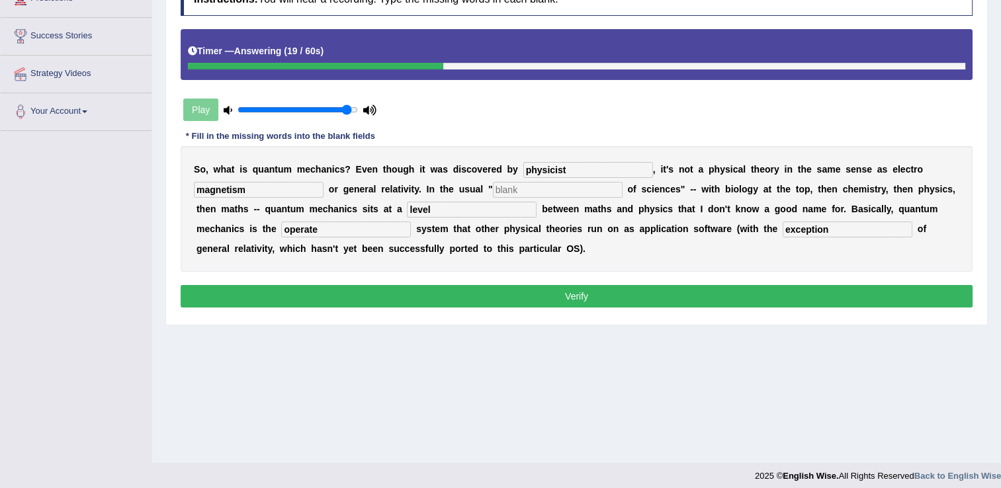
click at [503, 189] on input "text" at bounding box center [558, 190] width 130 height 16
type input "of"
click at [574, 290] on button "Verify" at bounding box center [577, 296] width 792 height 22
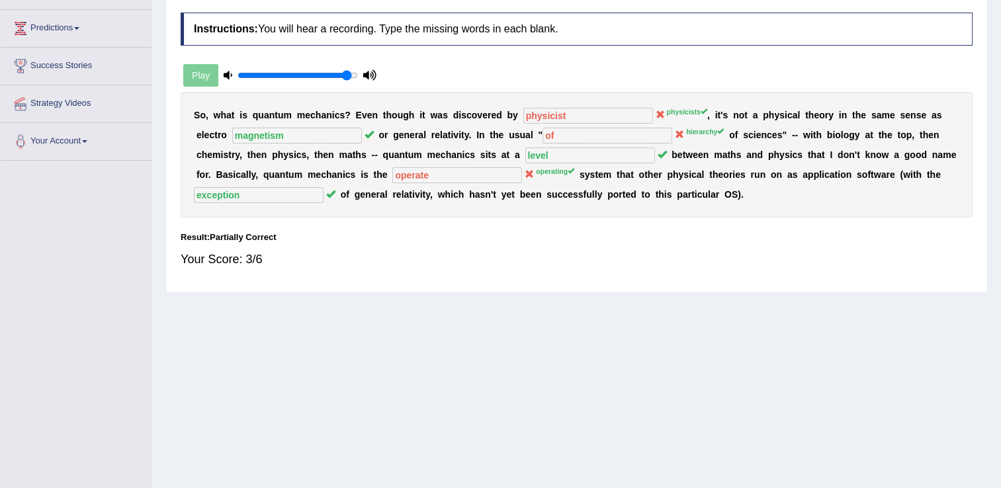
scroll to position [0, 0]
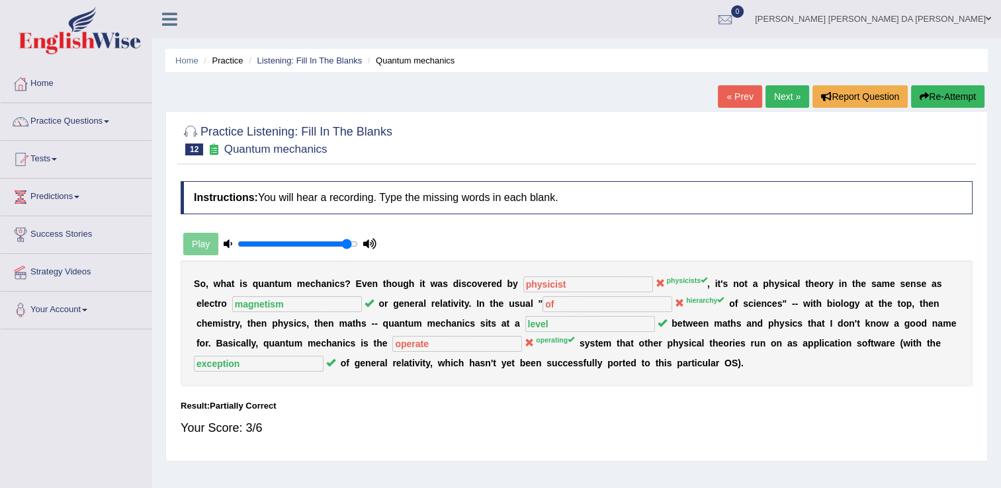
click at [784, 95] on link "Next »" at bounding box center [787, 96] width 44 height 22
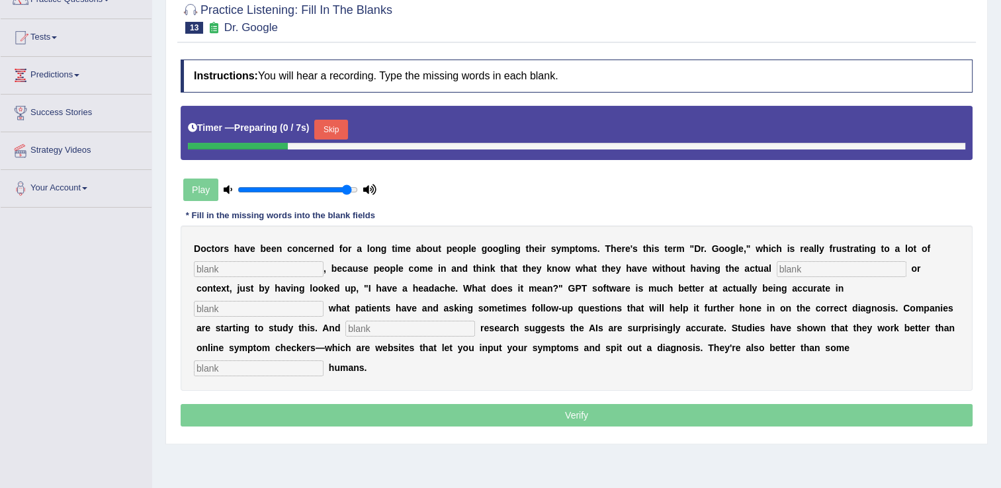
scroll to position [198, 0]
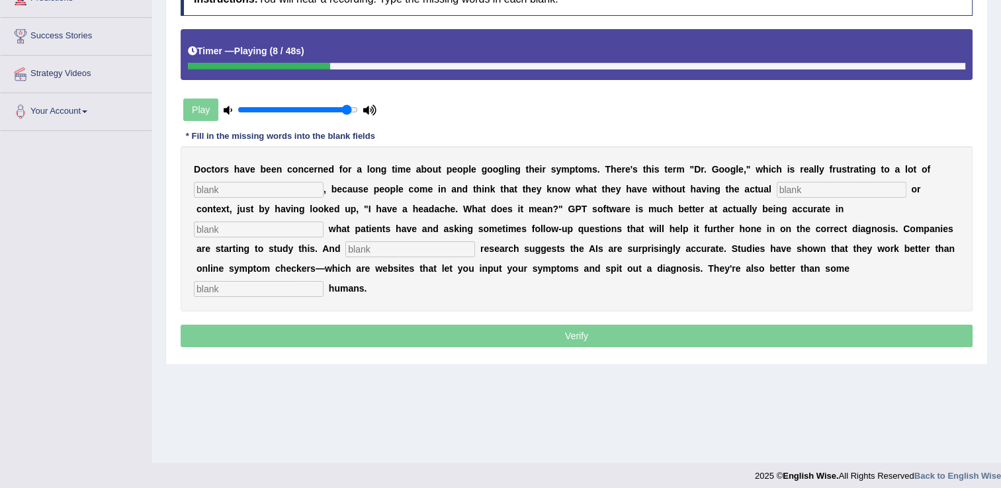
click at [259, 190] on input "text" at bounding box center [259, 190] width 130 height 16
type input "phisytia"
click at [323, 222] on input "text" at bounding box center [259, 230] width 130 height 16
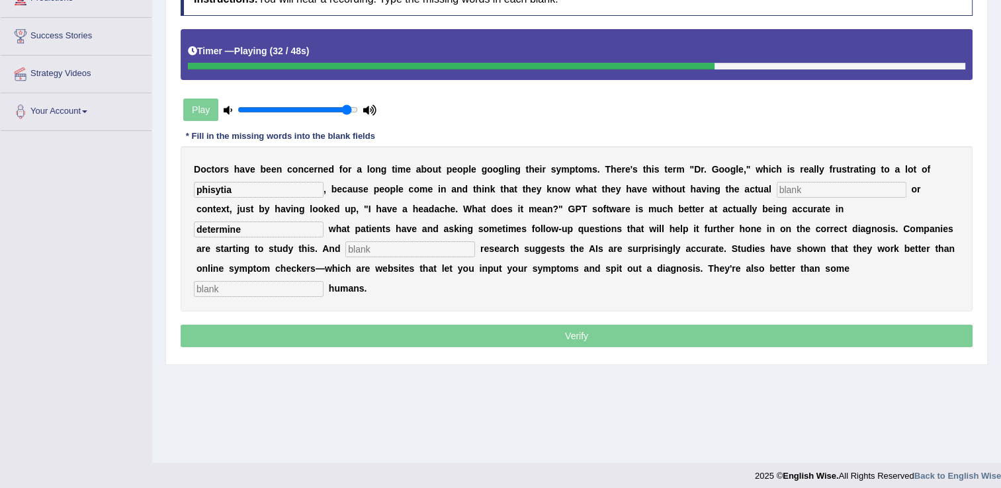
type input "determine"
click at [475, 241] on input "text" at bounding box center [410, 249] width 130 height 16
type input "preliminere"
click at [323, 281] on input "text" at bounding box center [259, 289] width 130 height 16
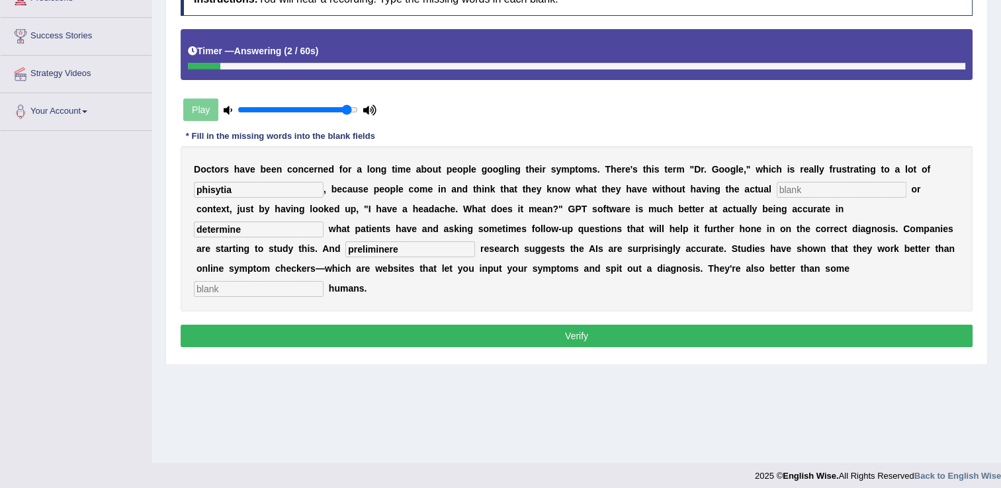
type input "z"
type input "auntrain"
click at [776, 188] on input "text" at bounding box center [841, 190] width 130 height 16
type input "form"
click at [580, 325] on button "Verify" at bounding box center [577, 336] width 792 height 22
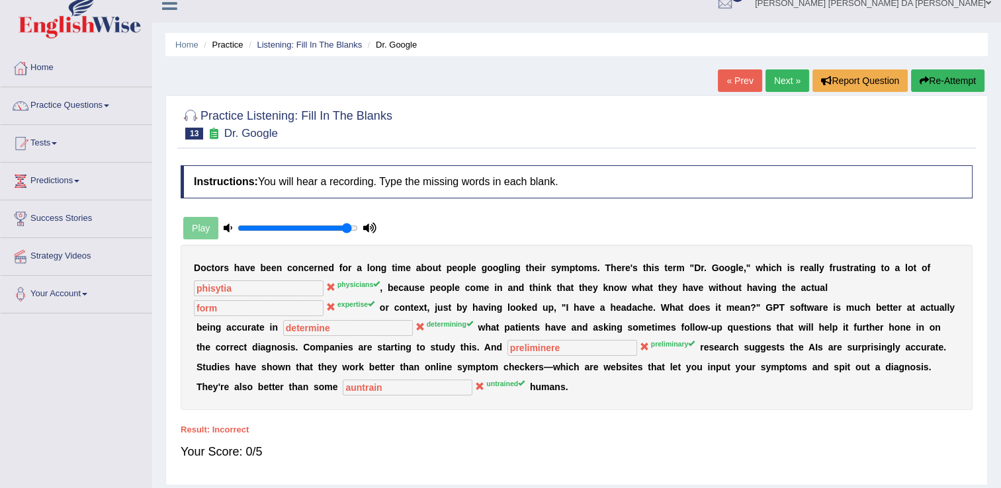
scroll to position [0, 0]
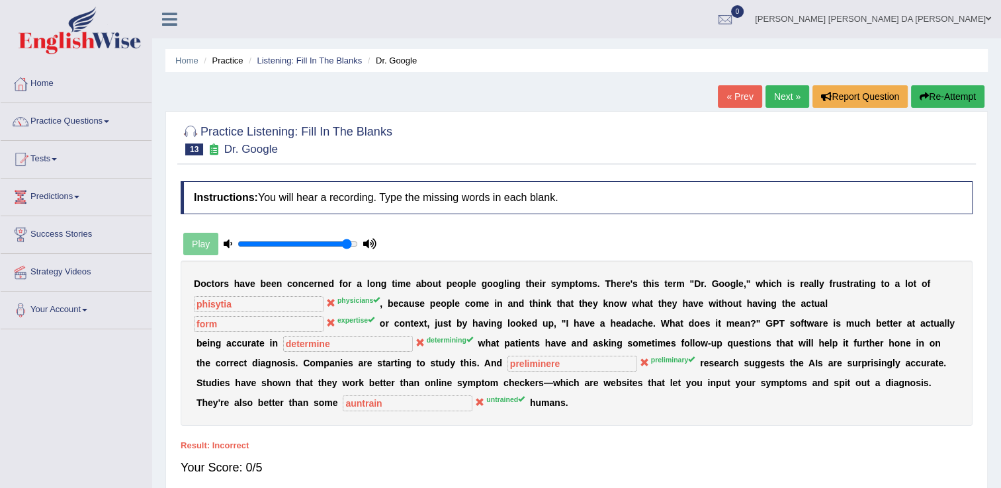
click at [964, 102] on button "Re-Attempt" at bounding box center [947, 96] width 73 height 22
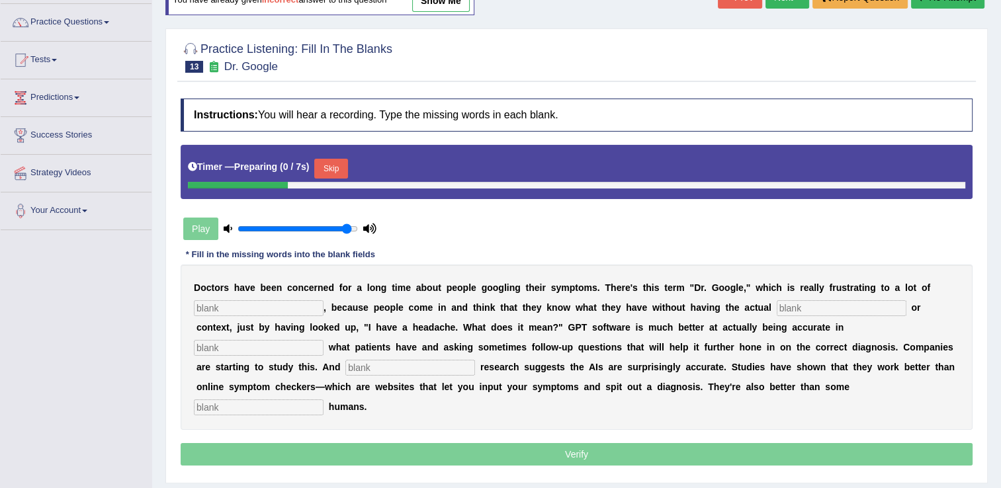
scroll to position [132, 0]
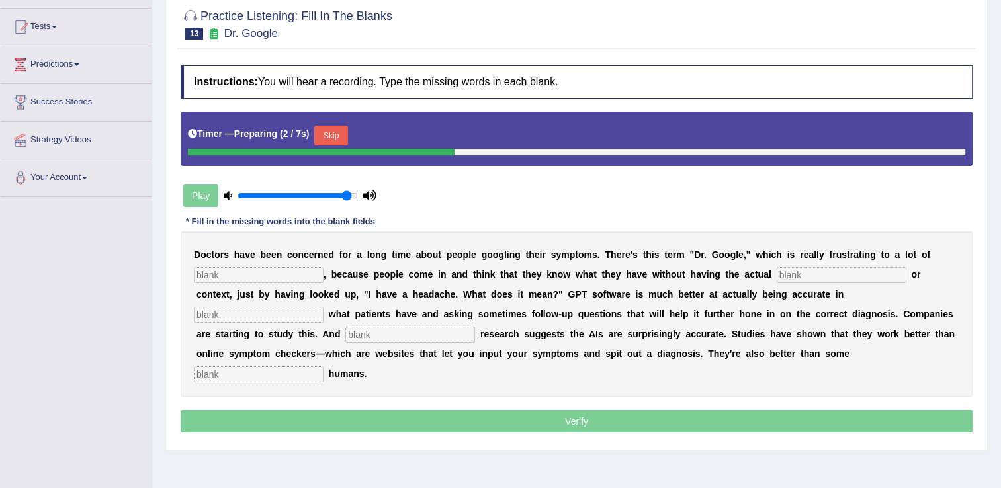
click at [219, 276] on input "text" at bounding box center [259, 275] width 130 height 16
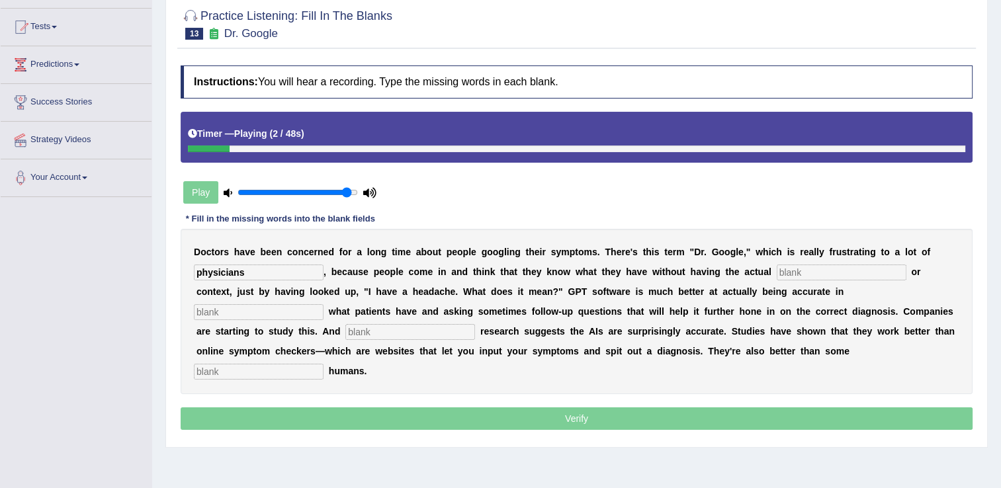
type input "physicians"
click at [776, 274] on input "text" at bounding box center [841, 273] width 130 height 16
click at [323, 364] on input "text" at bounding box center [259, 372] width 130 height 16
type input "untrainning"
click at [776, 272] on input "text" at bounding box center [841, 273] width 130 height 16
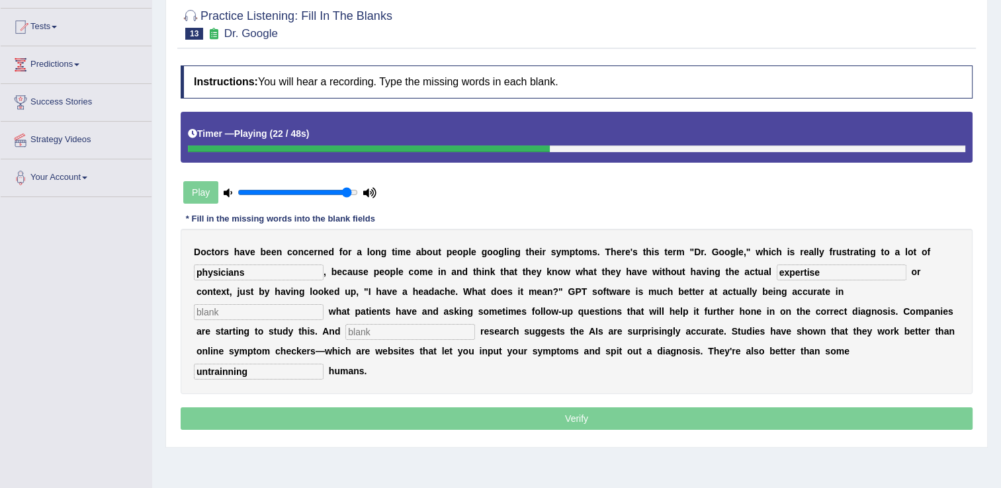
type input "expertise"
click at [323, 304] on input "text" at bounding box center [259, 312] width 130 height 16
type input "determining"
click at [475, 324] on input "text" at bounding box center [410, 332] width 130 height 16
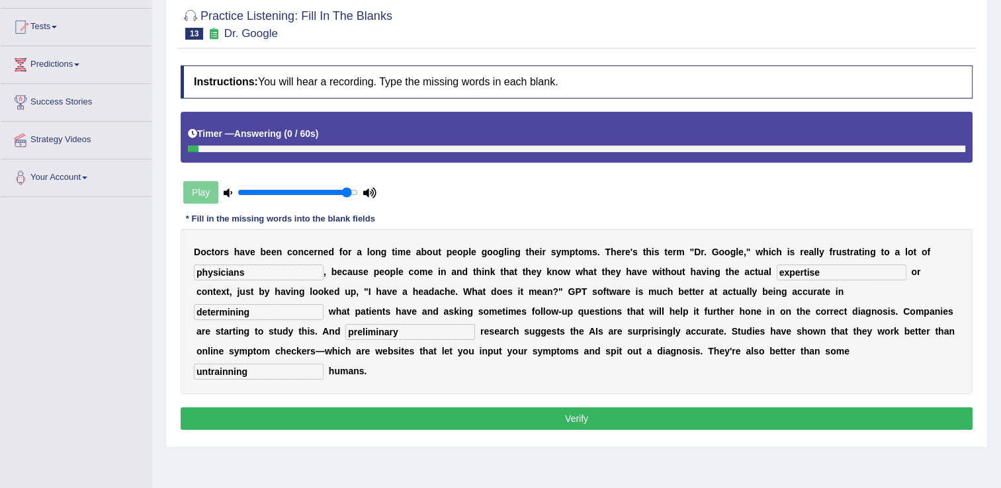
type input "preliminary"
click at [583, 407] on button "Verify" at bounding box center [577, 418] width 792 height 22
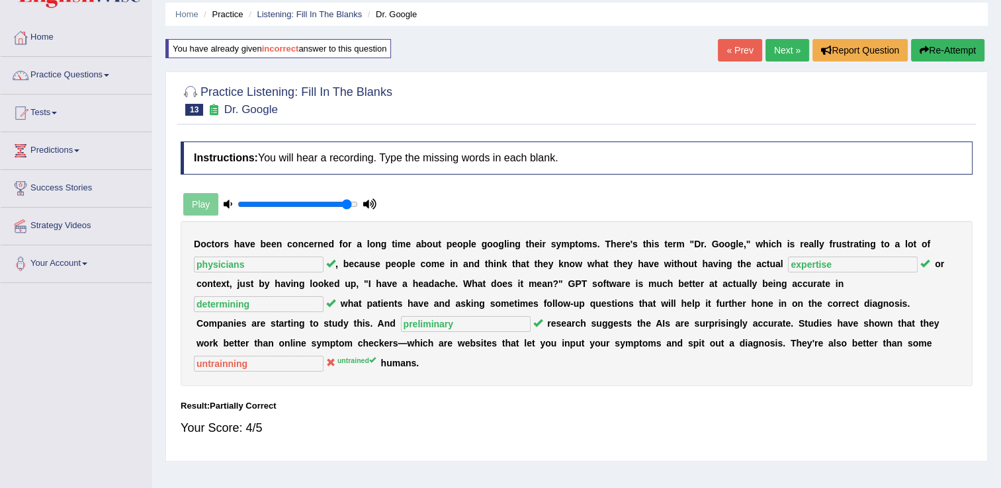
scroll to position [0, 0]
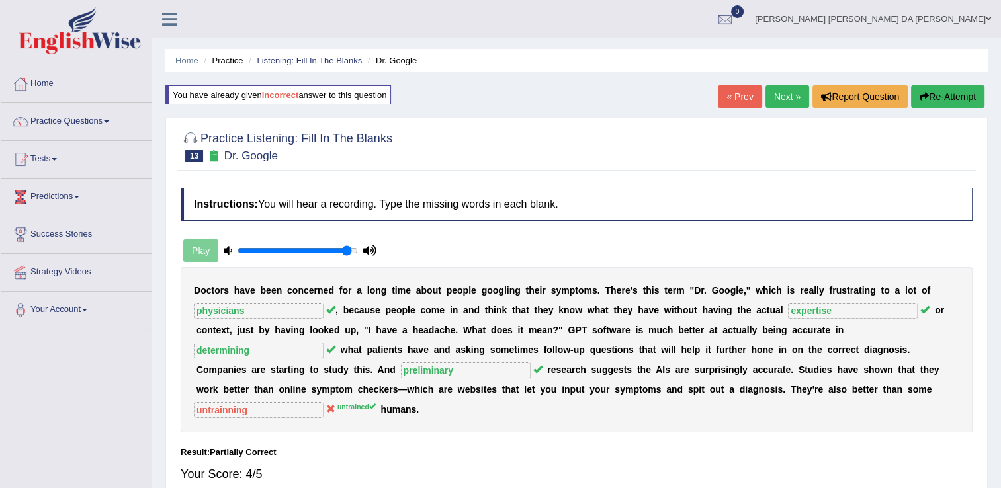
click at [796, 97] on link "Next »" at bounding box center [787, 96] width 44 height 22
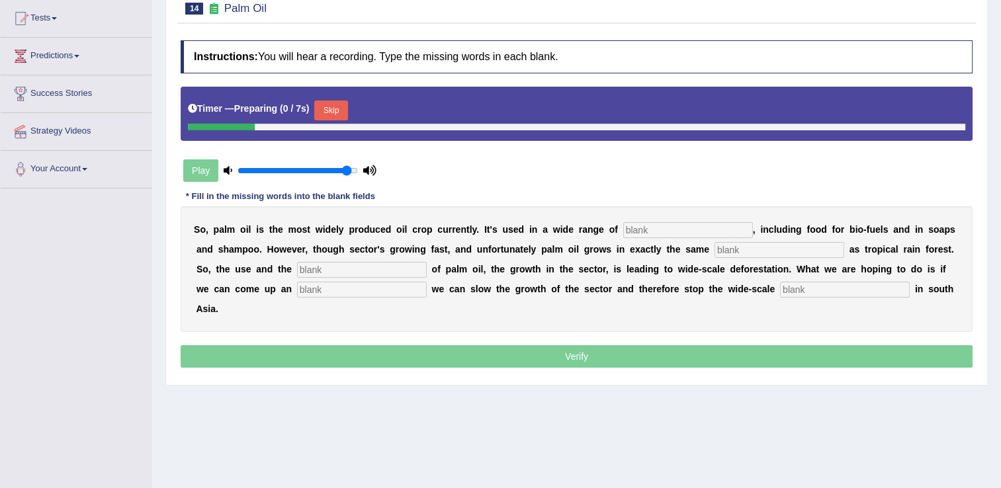
scroll to position [198, 0]
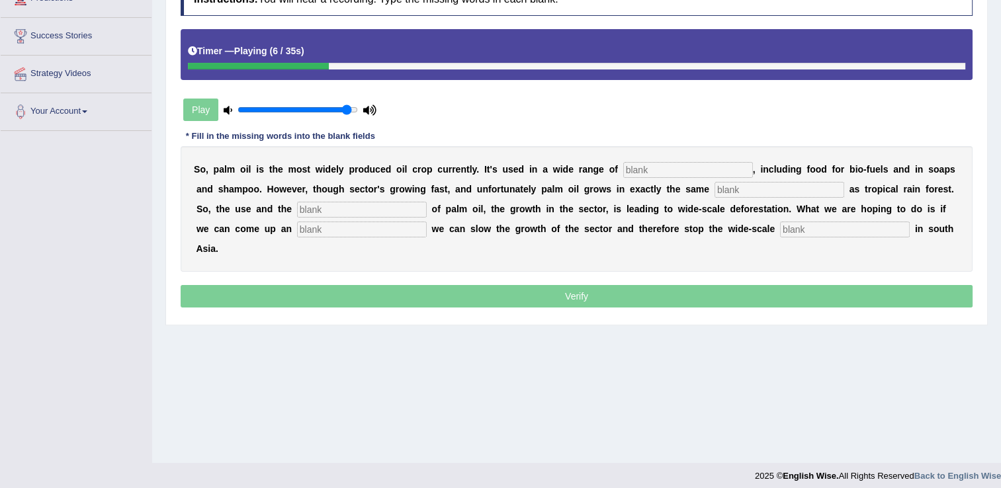
click at [623, 167] on input "text" at bounding box center [688, 170] width 130 height 16
type input "industries"
click at [714, 191] on input "text" at bounding box center [779, 190] width 130 height 16
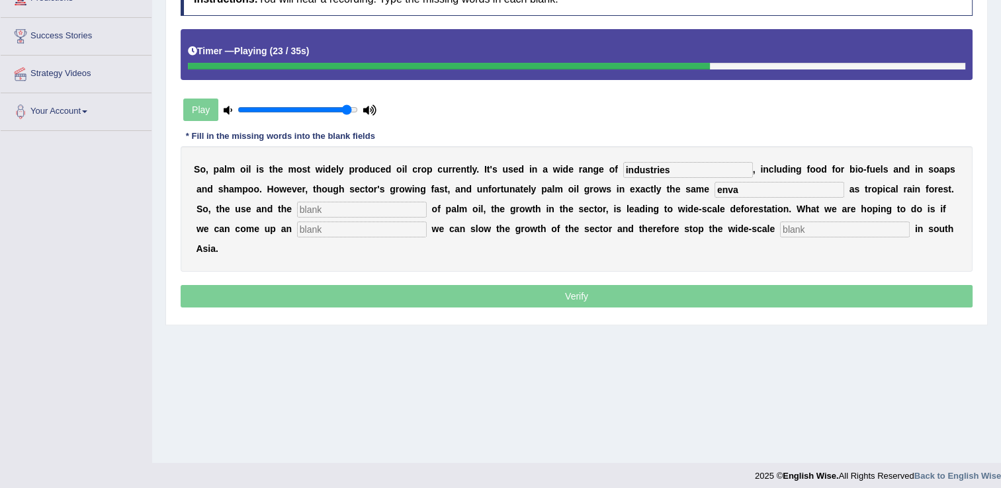
type input "enva"
click at [297, 209] on input "text" at bounding box center [362, 210] width 130 height 16
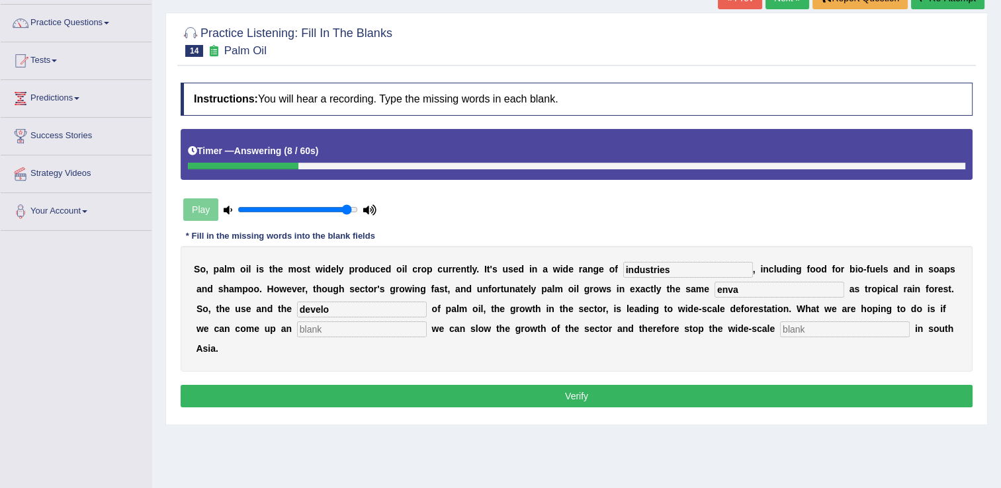
scroll to position [0, 0]
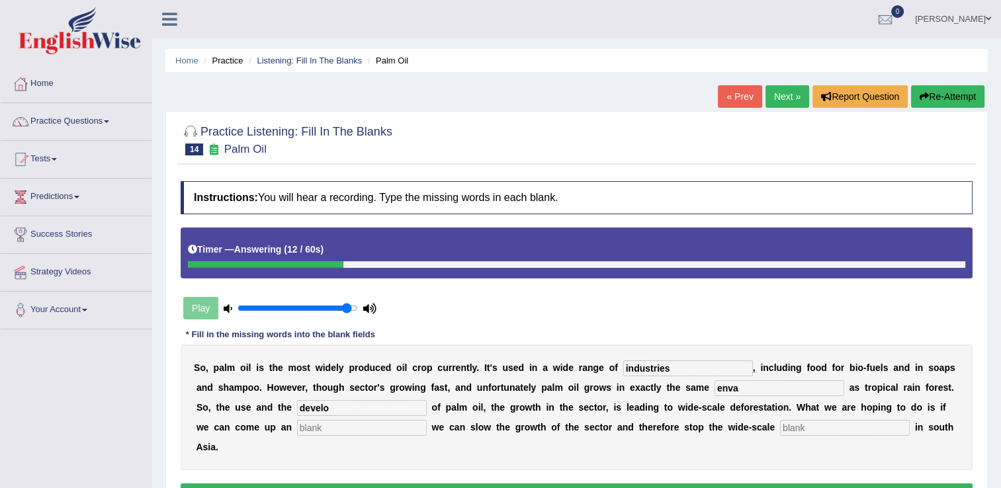
type input "develo"
click at [948, 90] on button "Re-Attempt" at bounding box center [947, 96] width 73 height 22
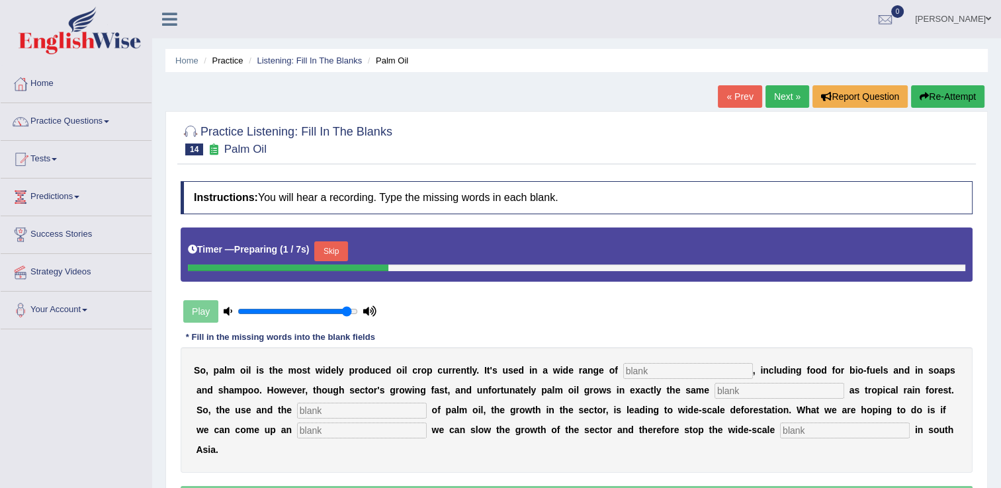
click at [631, 371] on input "text" at bounding box center [688, 371] width 130 height 16
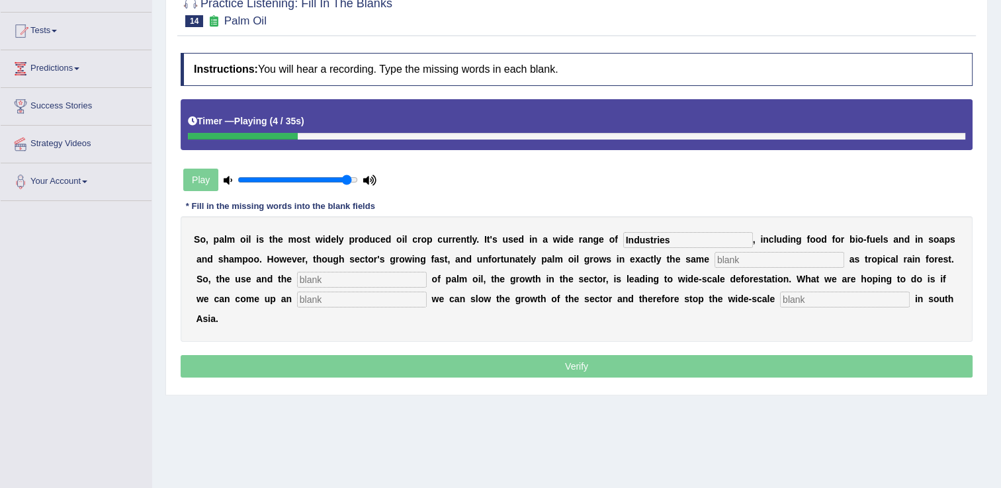
scroll to position [132, 0]
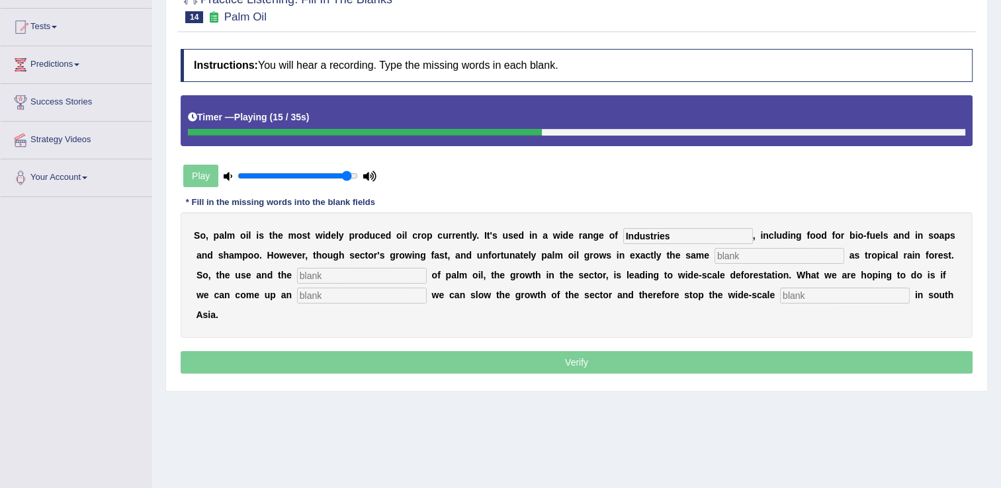
type input "Industries"
click at [714, 258] on input "text" at bounding box center [779, 256] width 130 height 16
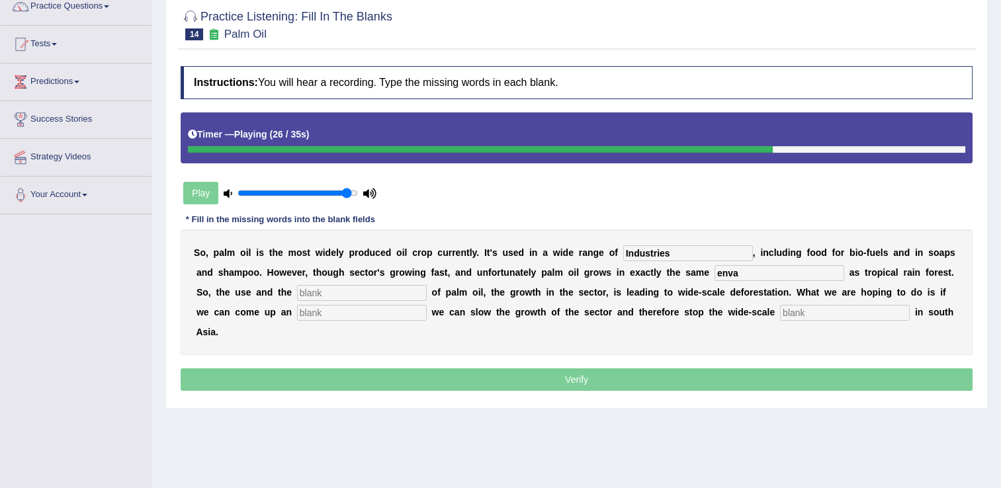
scroll to position [66, 0]
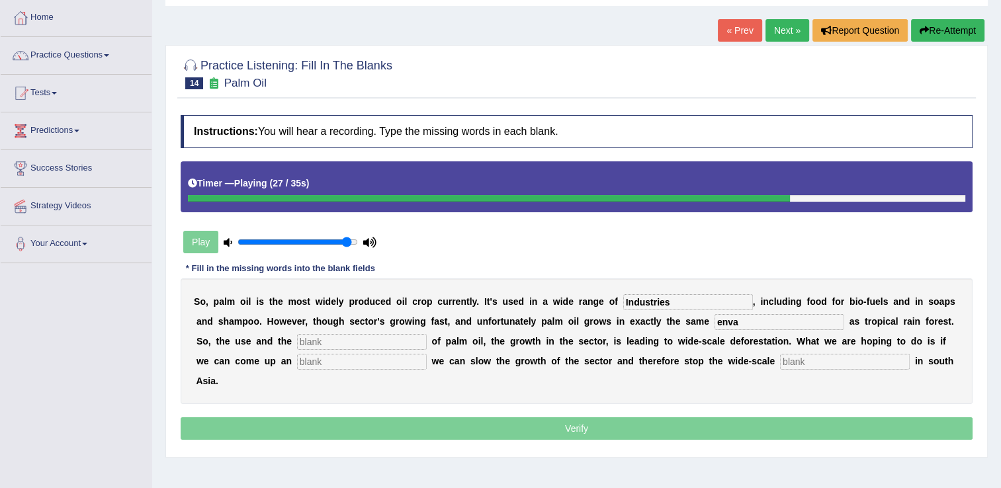
type input "enva"
click at [421, 194] on div "Timer — Playing ( 27 / 35s )" at bounding box center [577, 186] width 792 height 51
click at [965, 28] on button "Re-Attempt" at bounding box center [947, 30] width 73 height 22
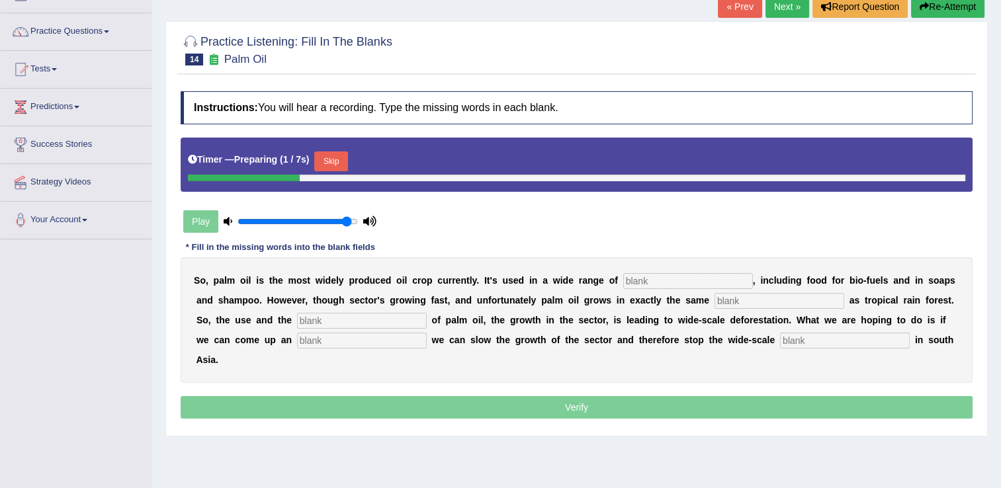
scroll to position [132, 0]
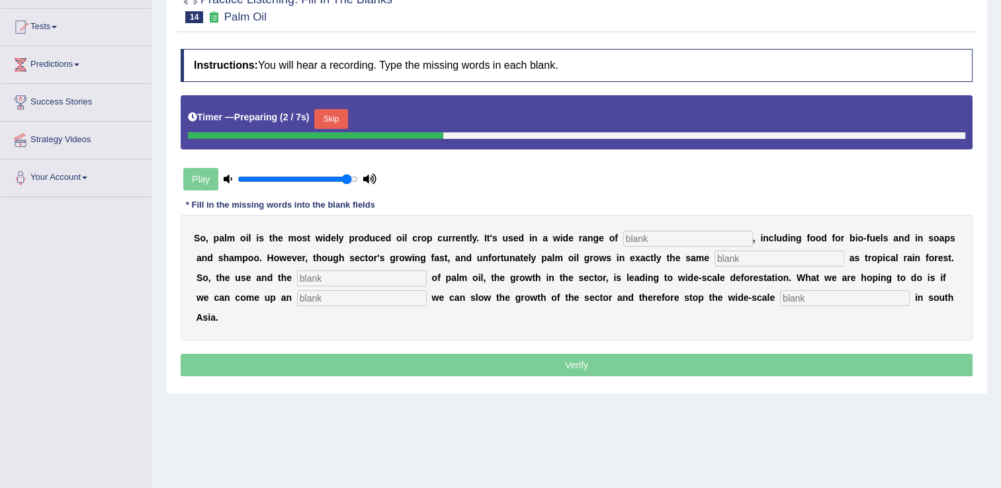
drag, startPoint x: 646, startPoint y: 239, endPoint x: 655, endPoint y: 247, distance: 11.7
click at [646, 240] on input "text" at bounding box center [688, 239] width 130 height 16
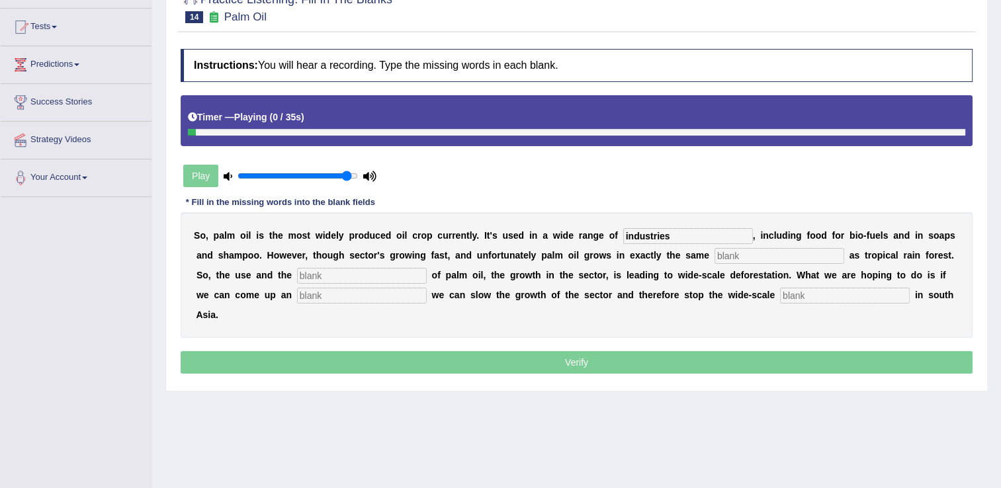
type input "industries"
click at [714, 256] on input "text" at bounding box center [779, 256] width 130 height 16
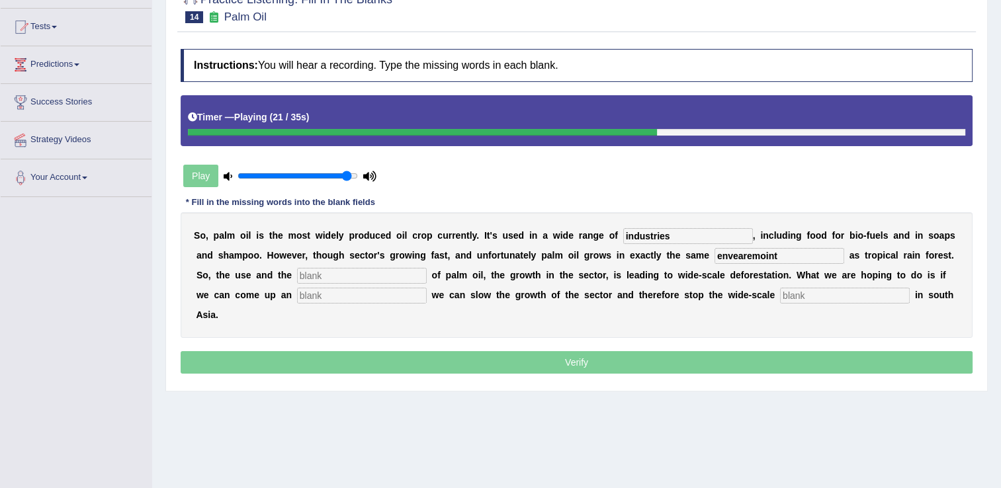
type input "envearemoint"
click at [297, 276] on input "text" at bounding box center [362, 276] width 130 height 16
type input "development"
click at [780, 298] on input "text" at bounding box center [845, 296] width 130 height 16
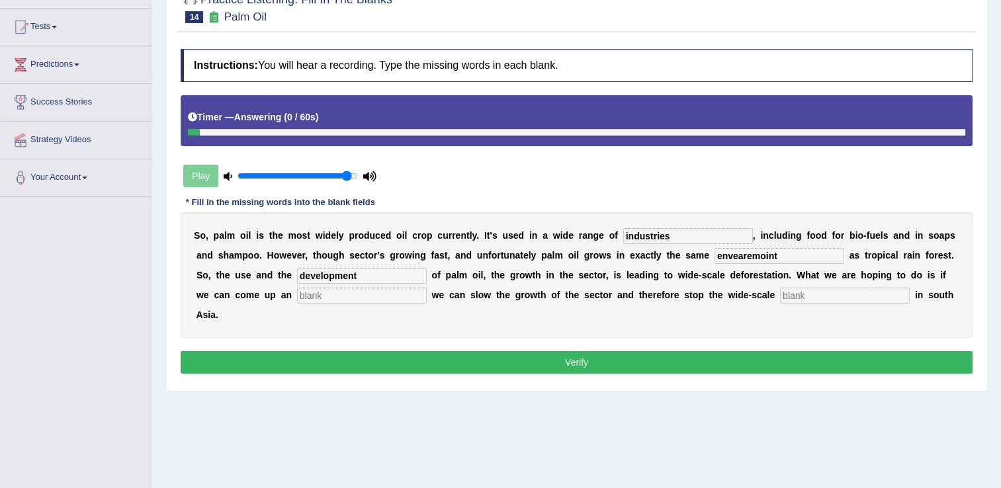
click at [297, 293] on input "text" at bounding box center [362, 296] width 130 height 16
click at [780, 295] on input "text" at bounding box center [845, 296] width 130 height 16
type input "desforestation"
click at [297, 296] on input "text" at bounding box center [362, 296] width 130 height 16
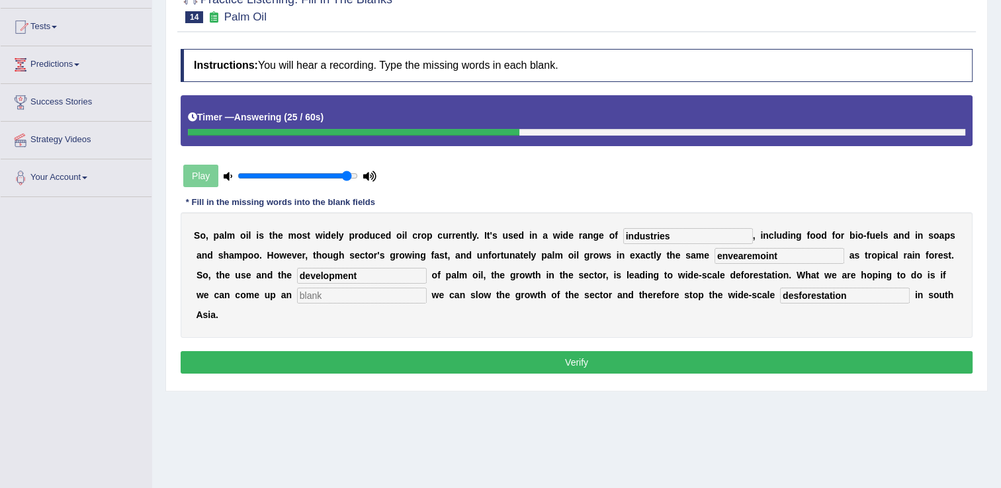
click at [297, 296] on input "text" at bounding box center [362, 296] width 130 height 16
type input "are"
click at [589, 351] on button "Verify" at bounding box center [577, 362] width 792 height 22
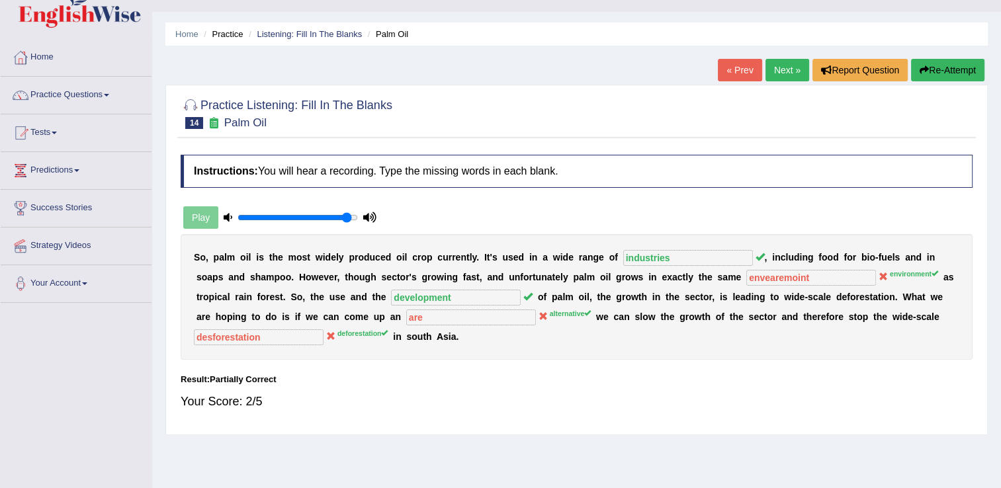
scroll to position [0, 0]
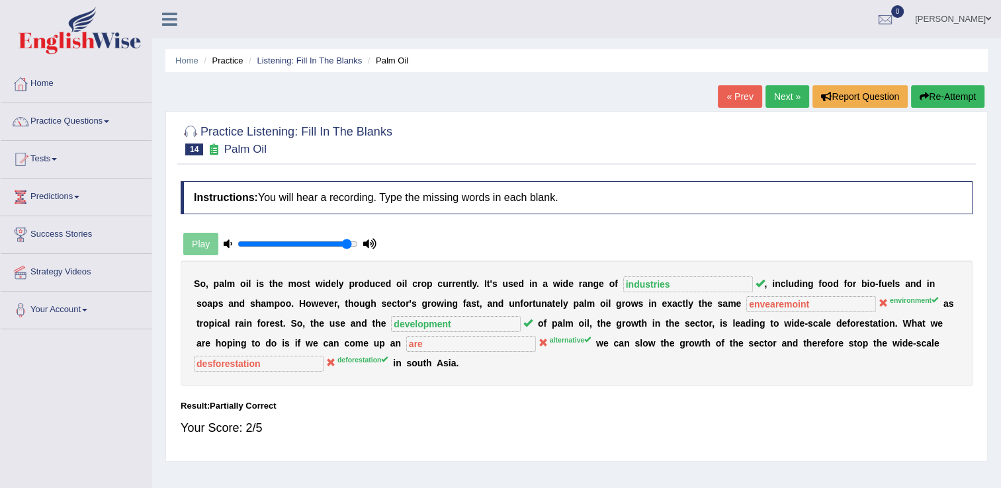
click at [782, 96] on link "Next »" at bounding box center [787, 96] width 44 height 22
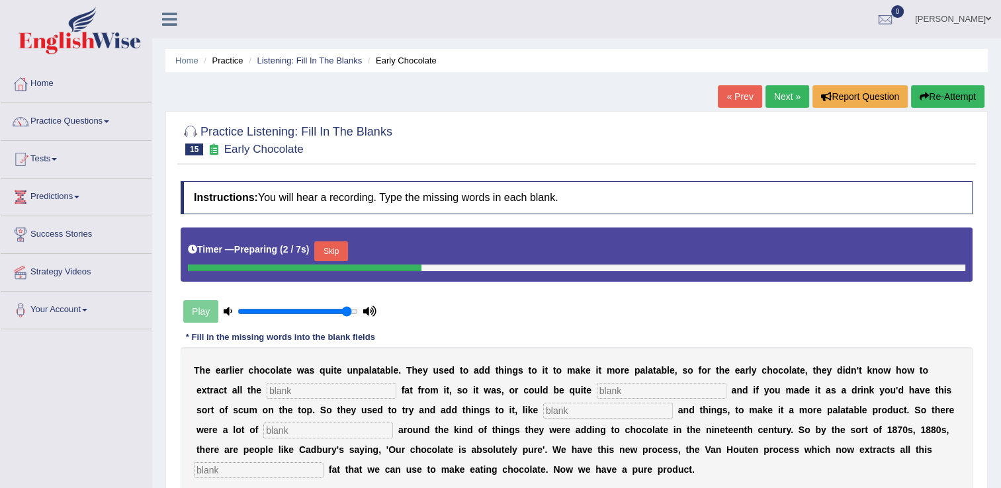
click at [740, 101] on link "« Prev" at bounding box center [740, 96] width 44 height 22
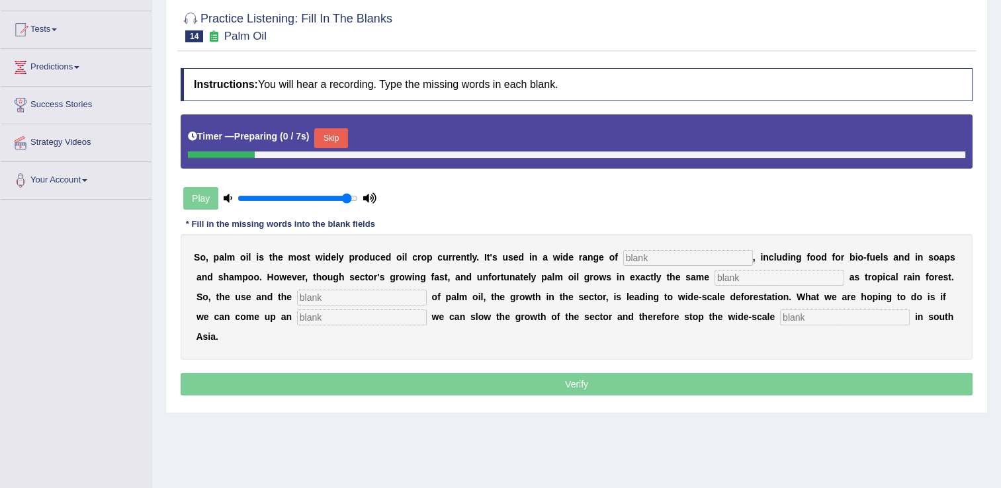
scroll to position [198, 0]
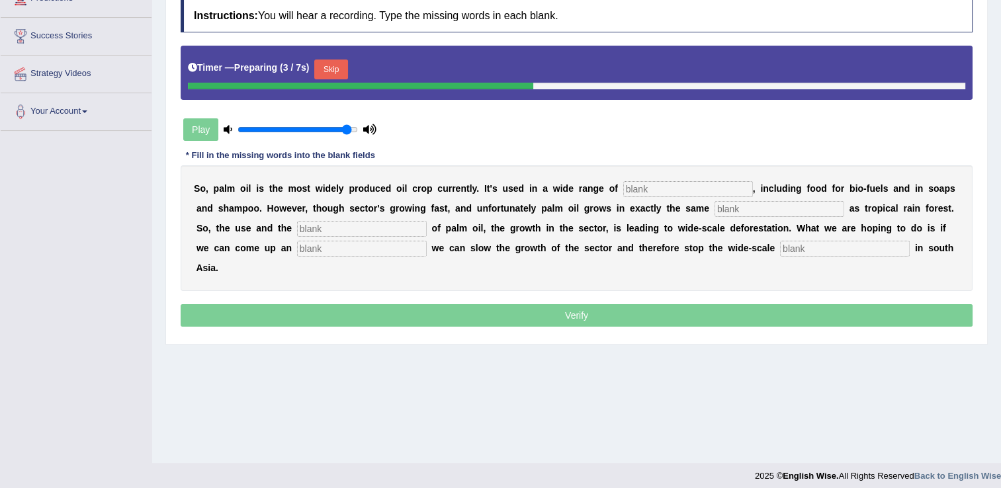
click at [683, 189] on input "text" at bounding box center [688, 189] width 130 height 16
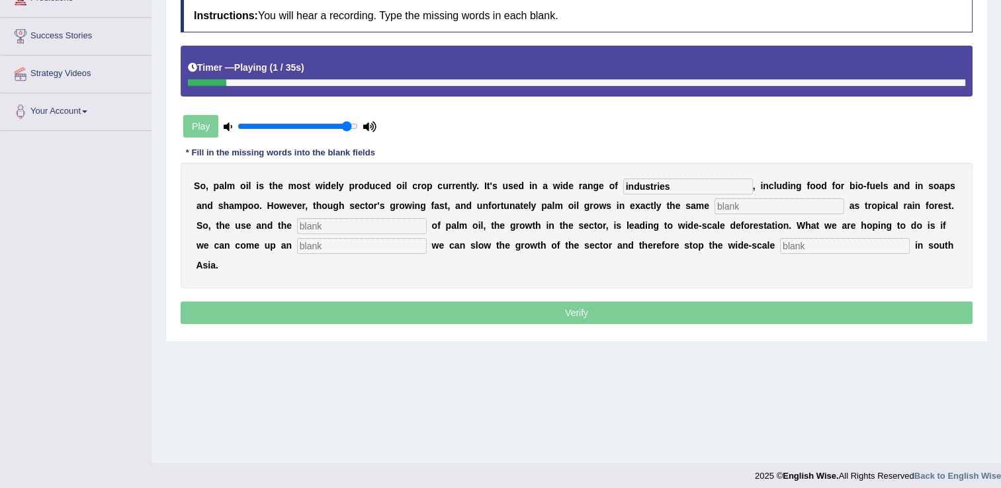
type input "industries"
click at [714, 208] on input "text" at bounding box center [779, 206] width 130 height 16
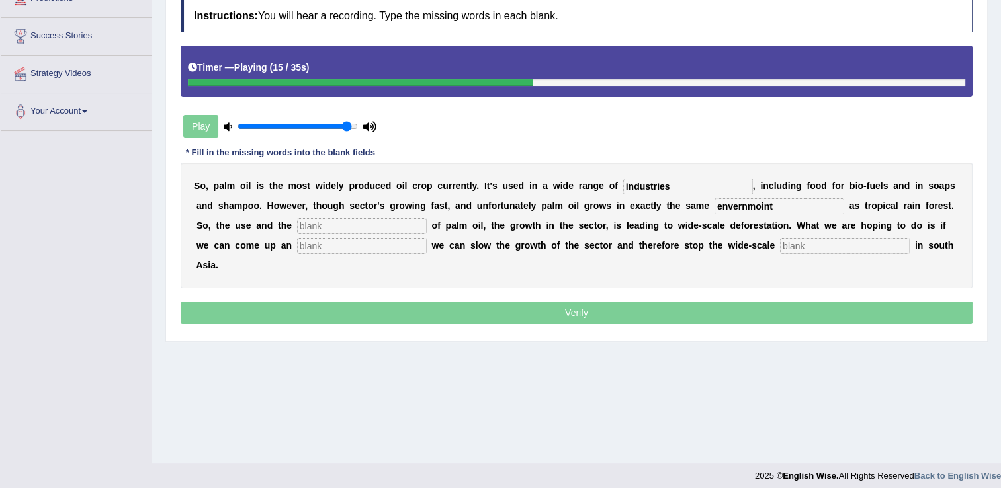
type input "envernmoint"
click at [297, 226] on input "text" at bounding box center [362, 226] width 130 height 16
click at [297, 224] on input "text" at bounding box center [362, 226] width 130 height 16
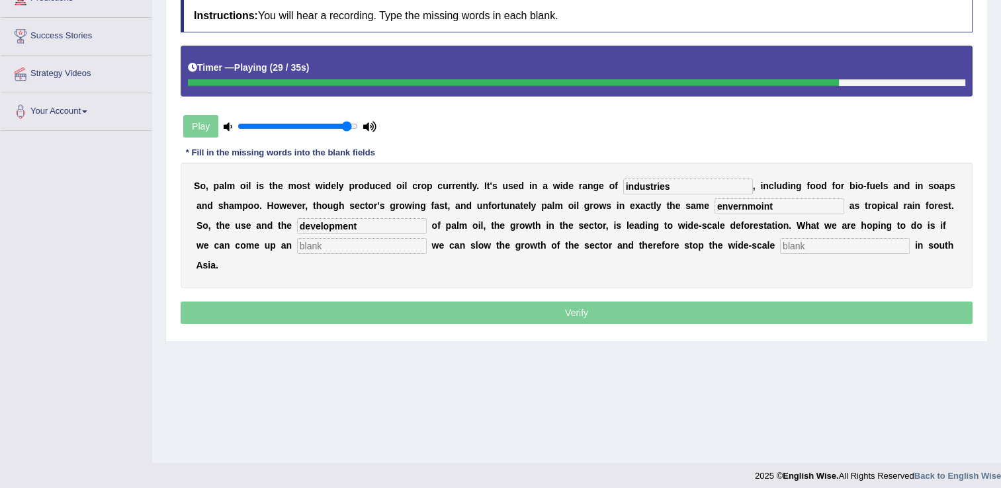
type input "development"
click at [297, 247] on input "text" at bounding box center [362, 246] width 130 height 16
type input "alternative"
click at [780, 247] on input "text" at bounding box center [845, 246] width 130 height 16
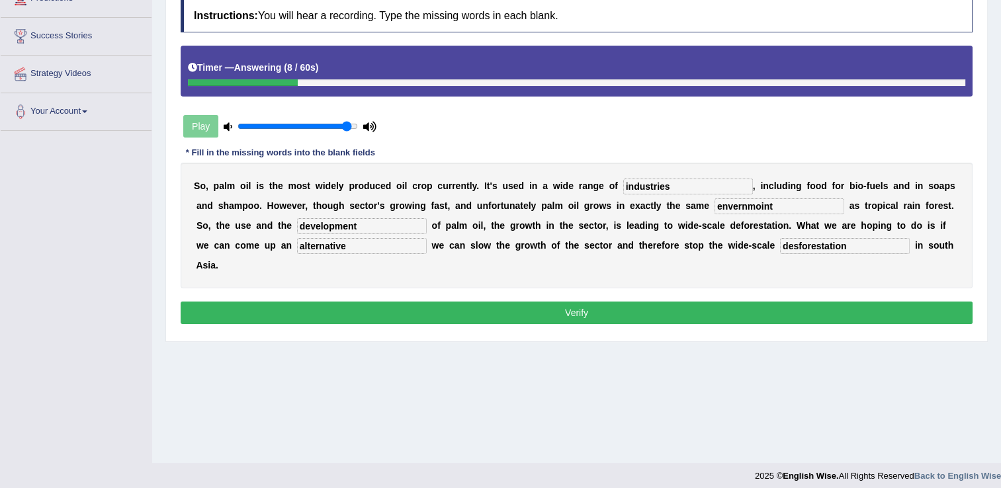
type input "desforestation"
click at [672, 302] on button "Verify" at bounding box center [577, 313] width 792 height 22
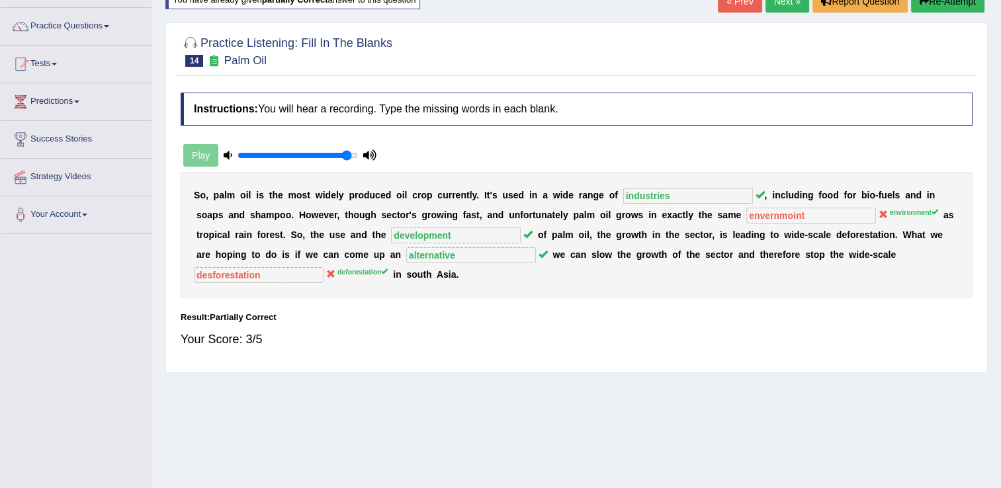
scroll to position [66, 0]
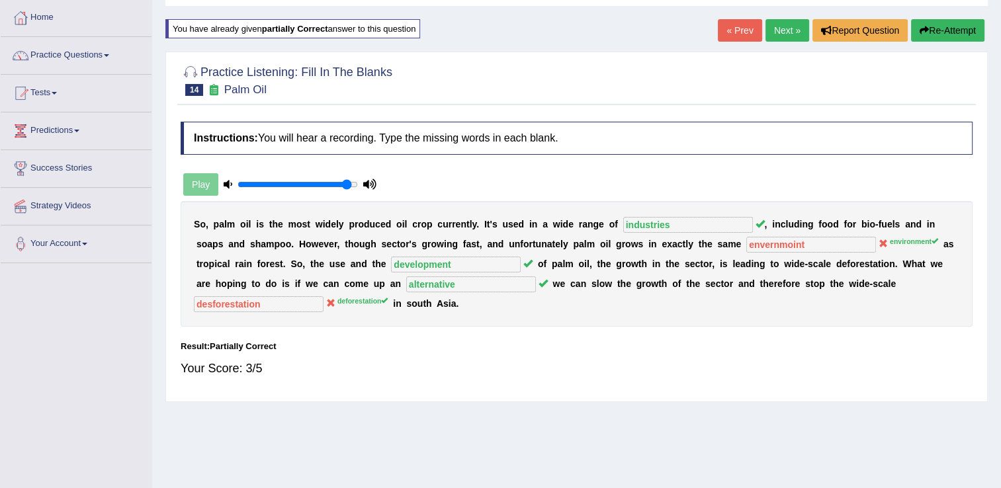
click at [953, 28] on button "Re-Attempt" at bounding box center [947, 30] width 73 height 22
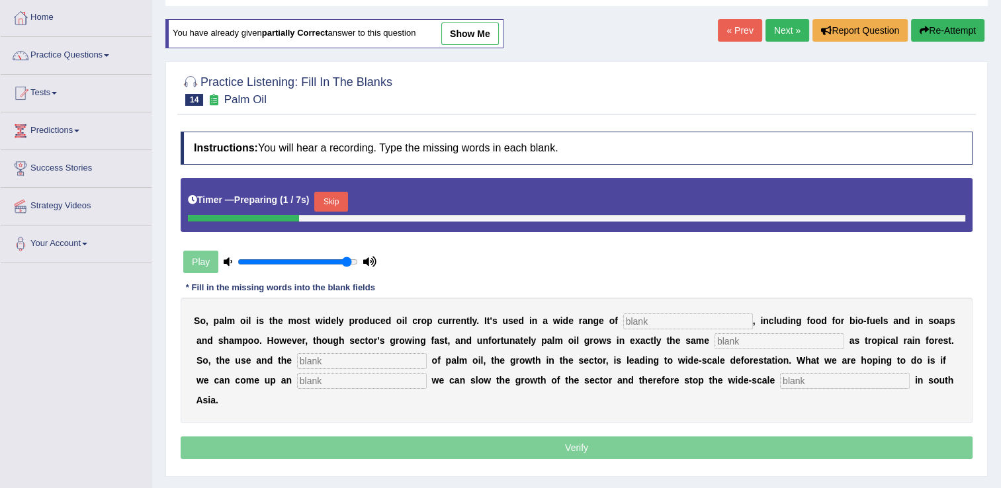
click at [714, 341] on input "text" at bounding box center [779, 341] width 130 height 16
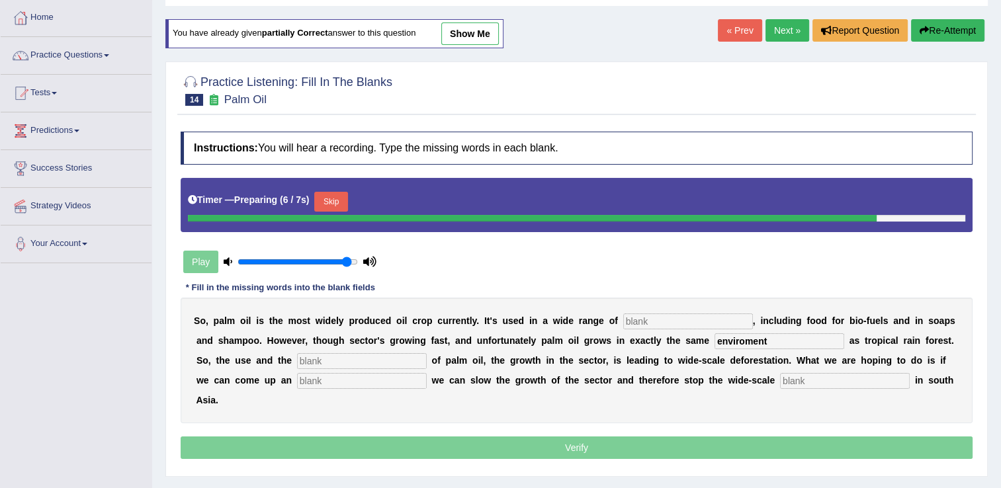
type input "enviroment"
click at [780, 383] on input "text" at bounding box center [845, 381] width 130 height 16
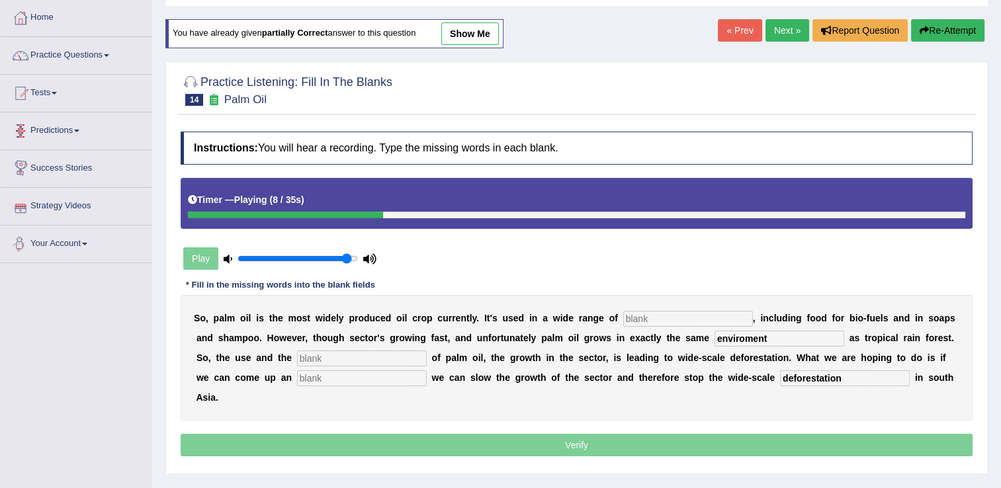
type input "deforestation"
click at [297, 361] on input "text" at bounding box center [362, 359] width 130 height 16
click at [623, 319] on input "text" at bounding box center [688, 319] width 130 height 16
click at [297, 356] on input "text" at bounding box center [362, 359] width 130 height 16
type input "a"
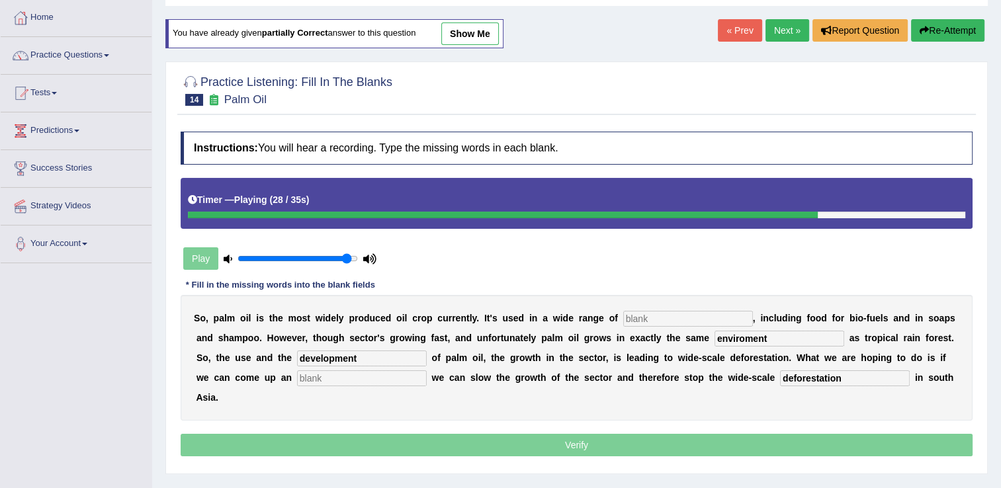
type input "development"
click at [297, 378] on input "text" at bounding box center [362, 378] width 130 height 16
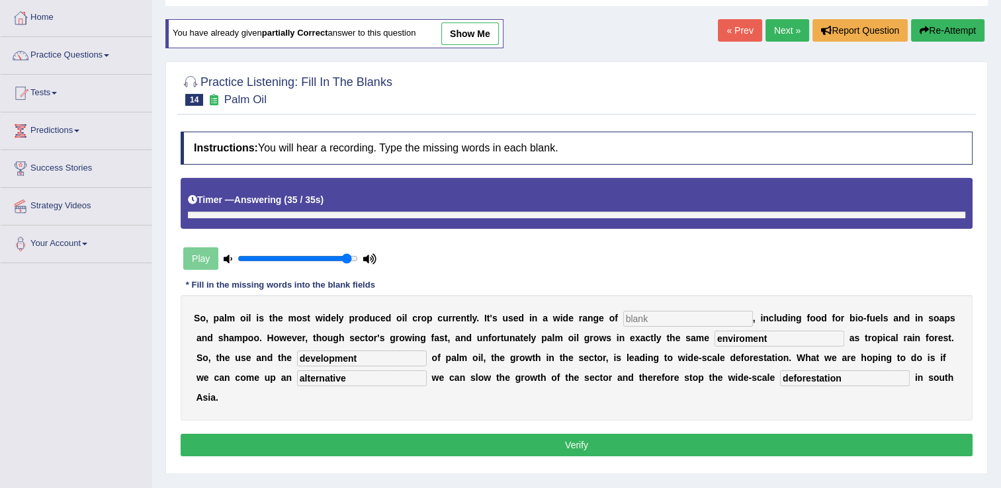
type input "alternative"
click at [636, 317] on input "text" at bounding box center [688, 319] width 130 height 16
type input "industries"
click at [580, 434] on button "Verify" at bounding box center [577, 445] width 792 height 22
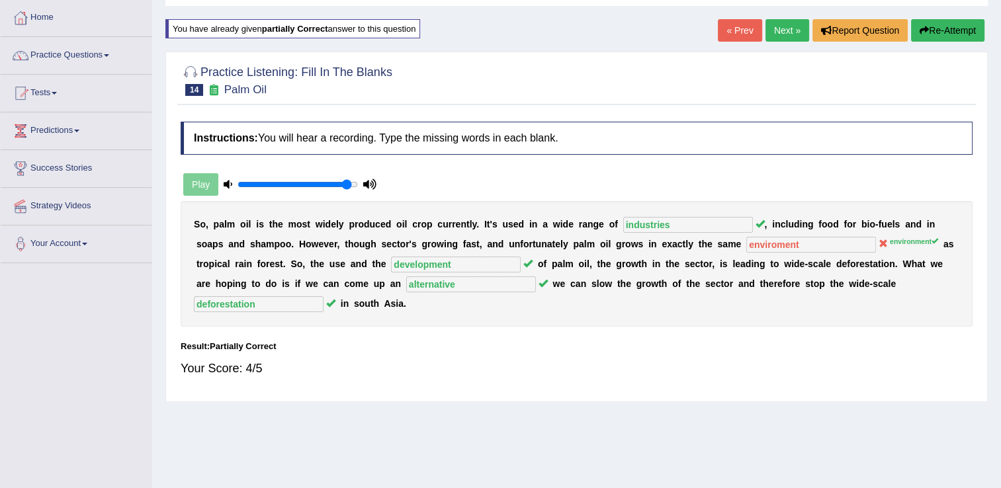
click at [956, 23] on button "Re-Attempt" at bounding box center [947, 30] width 73 height 22
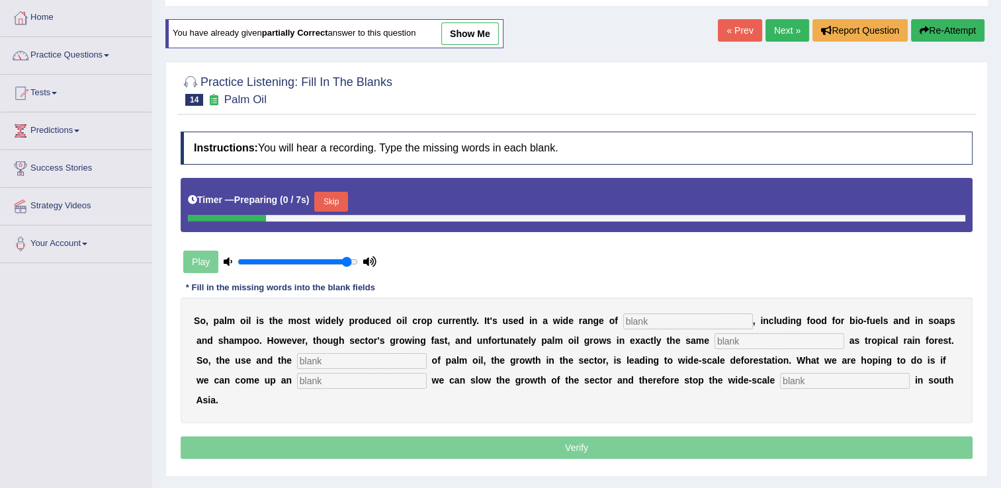
click at [638, 313] on input "text" at bounding box center [688, 321] width 130 height 16
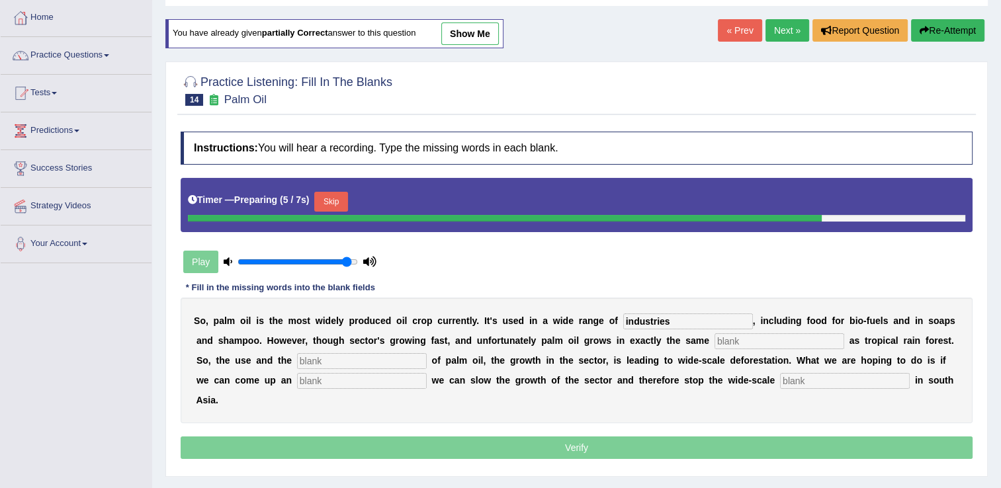
type input "industries"
click at [714, 348] on input "text" at bounding box center [779, 341] width 130 height 16
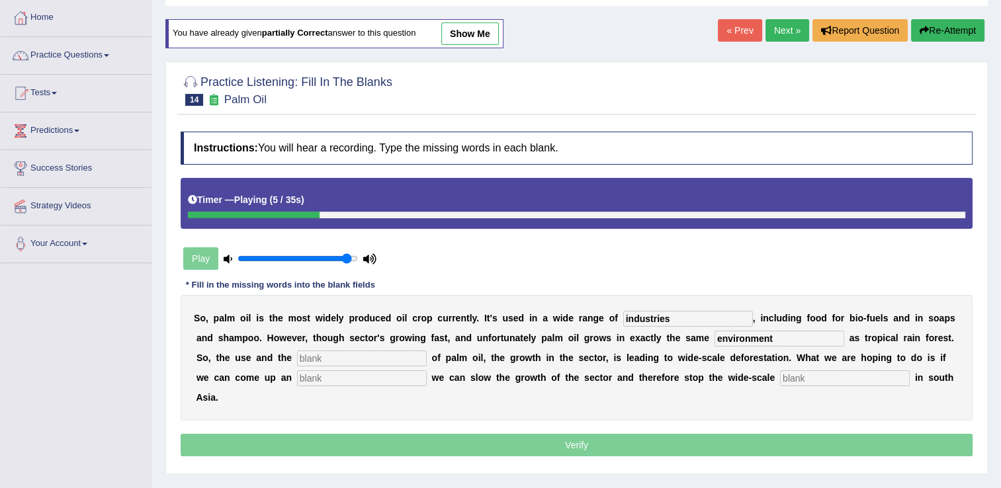
type input "environment"
click at [780, 379] on input "text" at bounding box center [845, 378] width 130 height 16
type input "deforestation"
click at [297, 354] on input "text" at bounding box center [362, 359] width 130 height 16
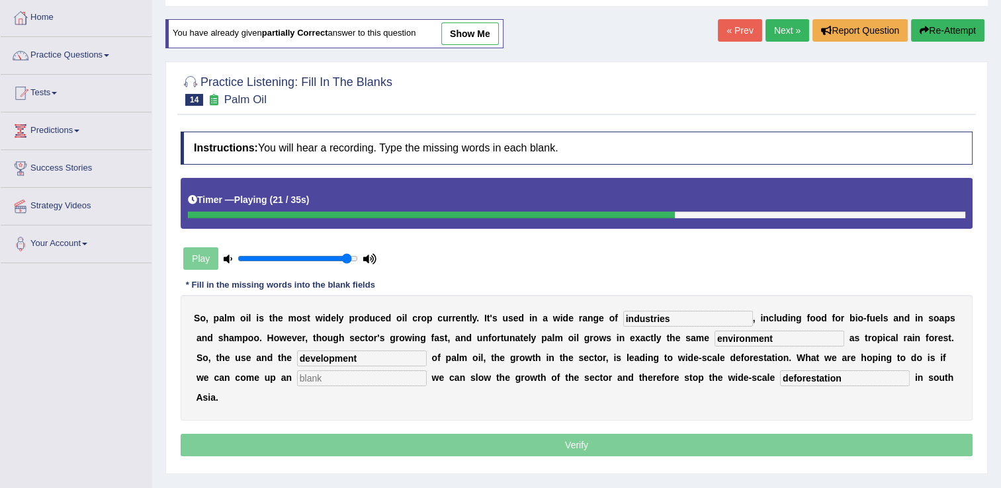
type input "development"
click at [297, 383] on input "text" at bounding box center [362, 378] width 130 height 16
type input "alternative"
click at [610, 434] on p "Verify" at bounding box center [577, 445] width 792 height 22
click at [942, 214] on div at bounding box center [576, 215] width 777 height 7
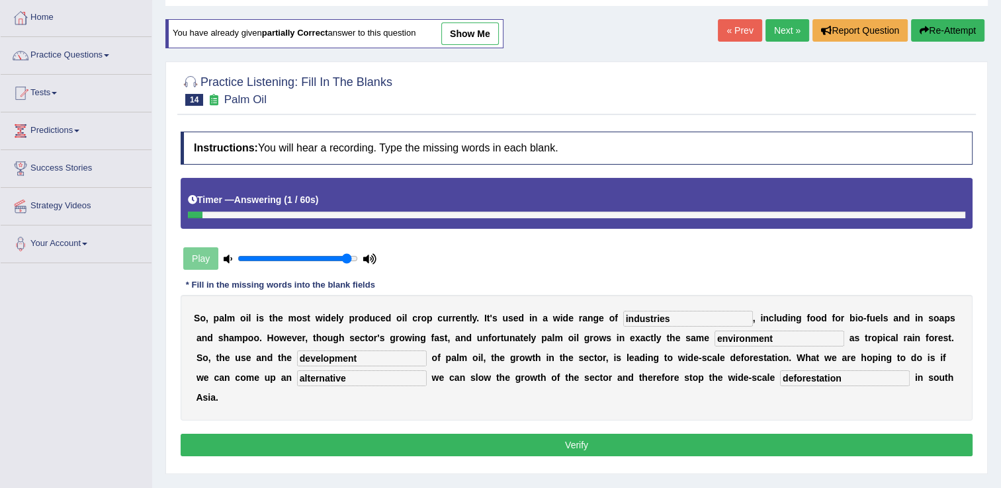
click at [616, 434] on button "Verify" at bounding box center [577, 445] width 792 height 22
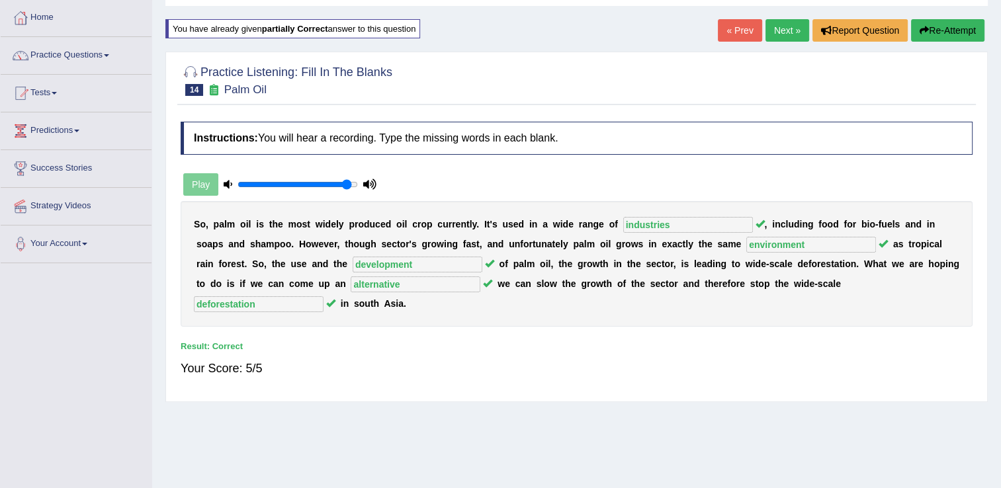
click at [781, 28] on link "Next »" at bounding box center [787, 30] width 44 height 22
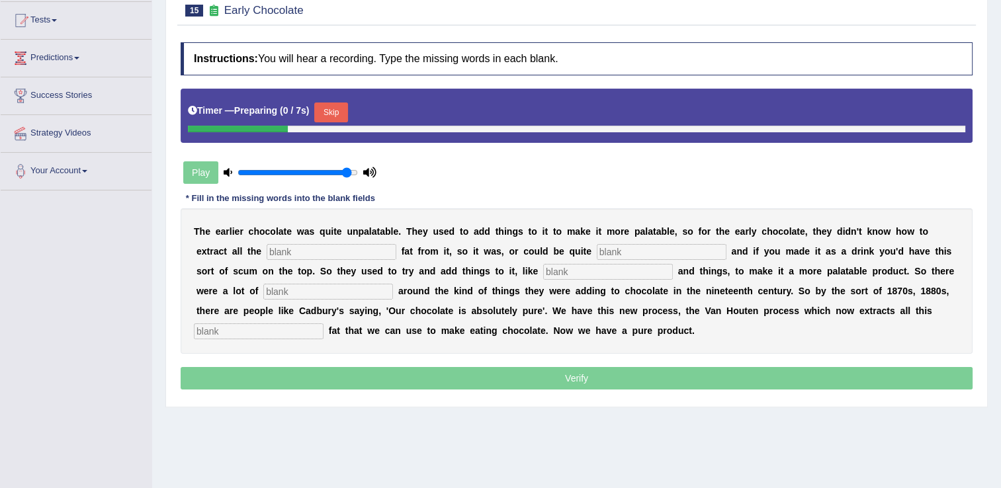
scroll to position [198, 0]
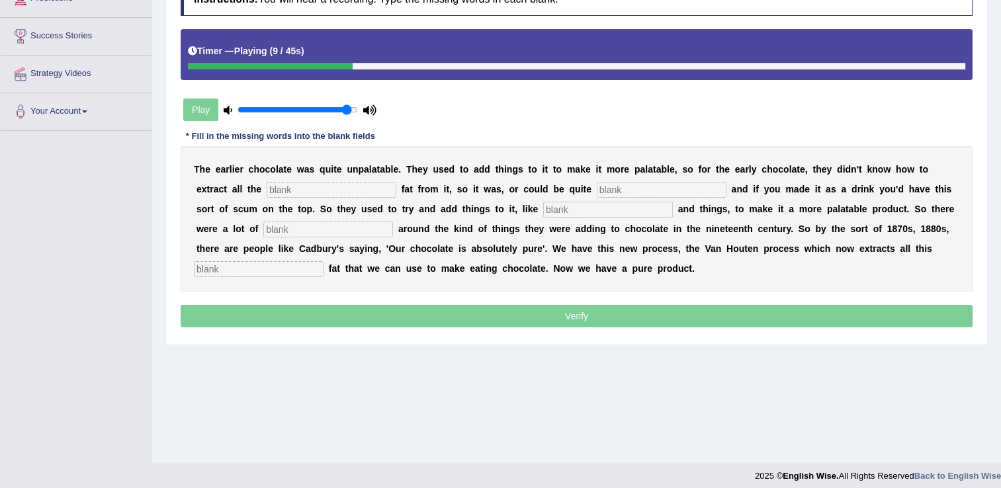
click at [267, 187] on input "text" at bounding box center [332, 190] width 130 height 16
type input "cocoa"
click at [597, 190] on input "text" at bounding box center [662, 190] width 130 height 16
type input "crise"
click at [543, 213] on input "text" at bounding box center [608, 210] width 130 height 16
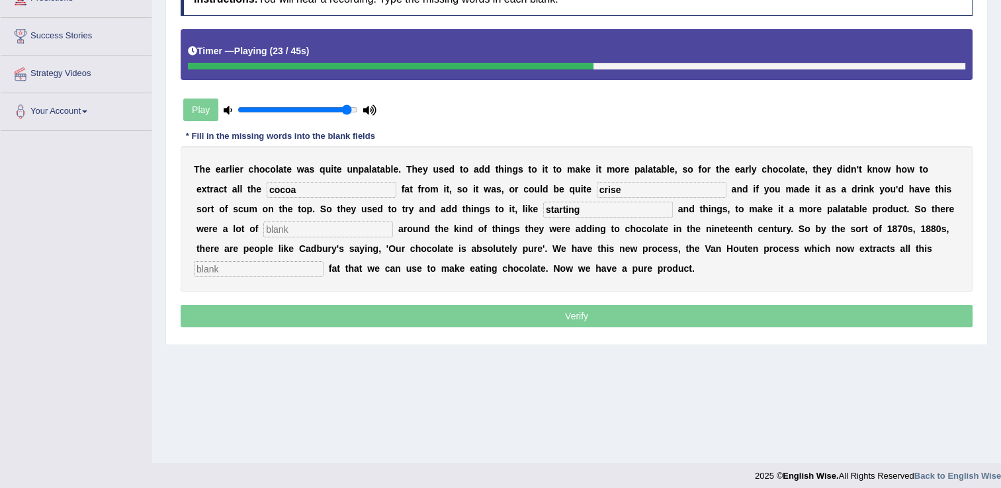
type input "starting"
click at [393, 222] on input "text" at bounding box center [328, 230] width 130 height 16
type input "scandals"
click at [323, 261] on input "text" at bounding box center [259, 269] width 130 height 16
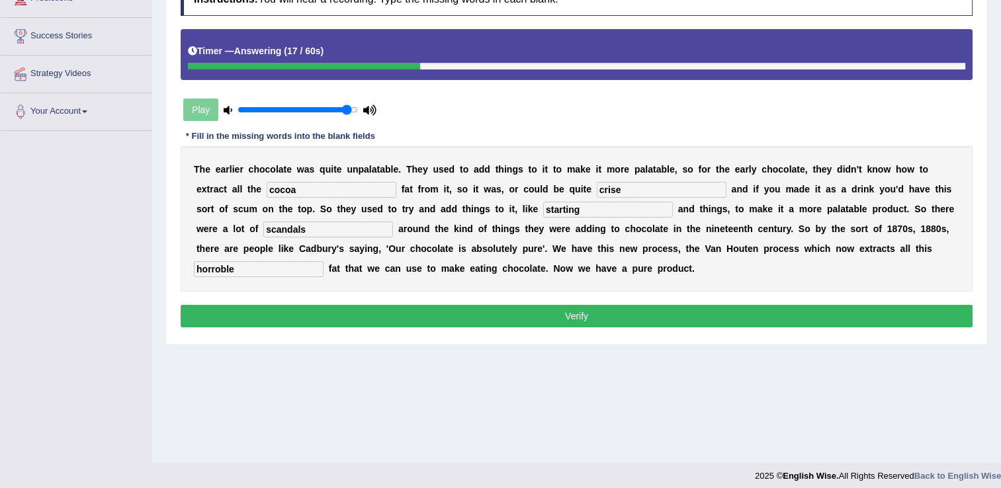
type input "horroble"
click at [573, 313] on button "Verify" at bounding box center [577, 316] width 792 height 22
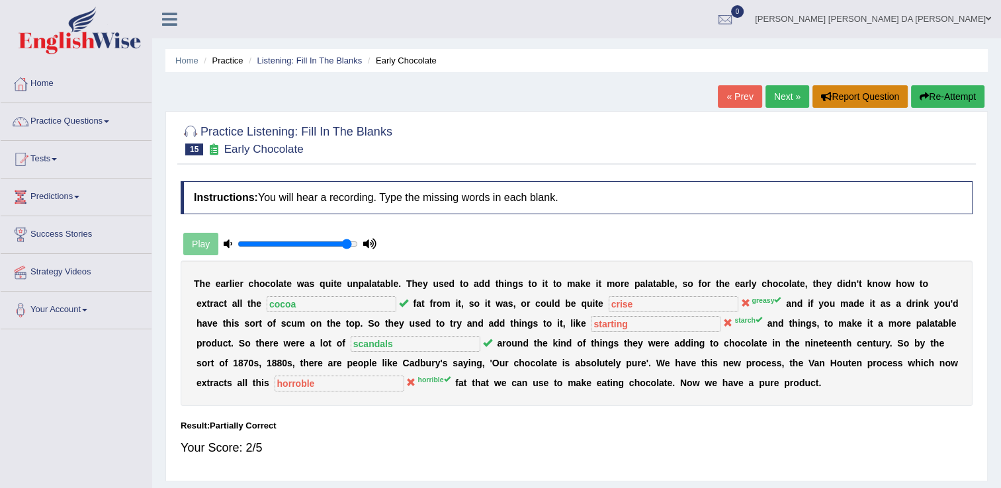
scroll to position [0, 0]
click at [948, 97] on button "Re-Attempt" at bounding box center [947, 96] width 73 height 22
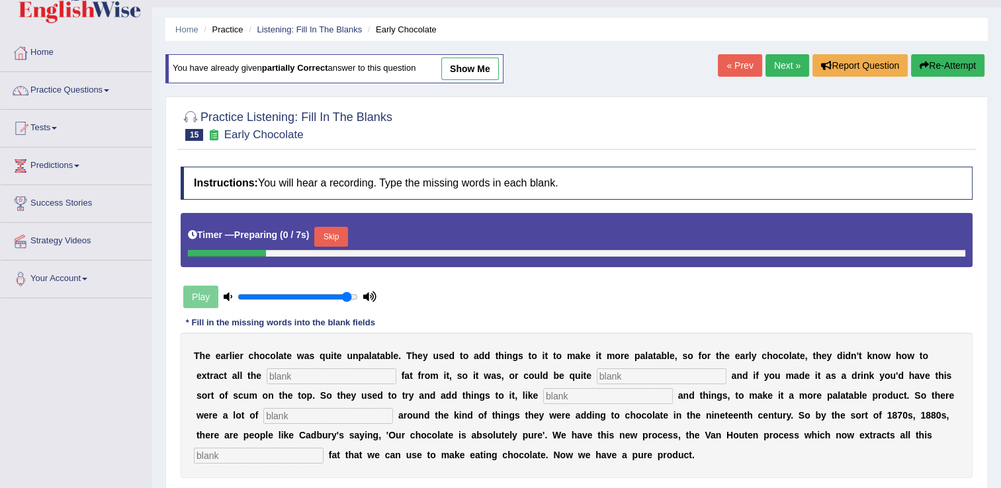
scroll to position [198, 0]
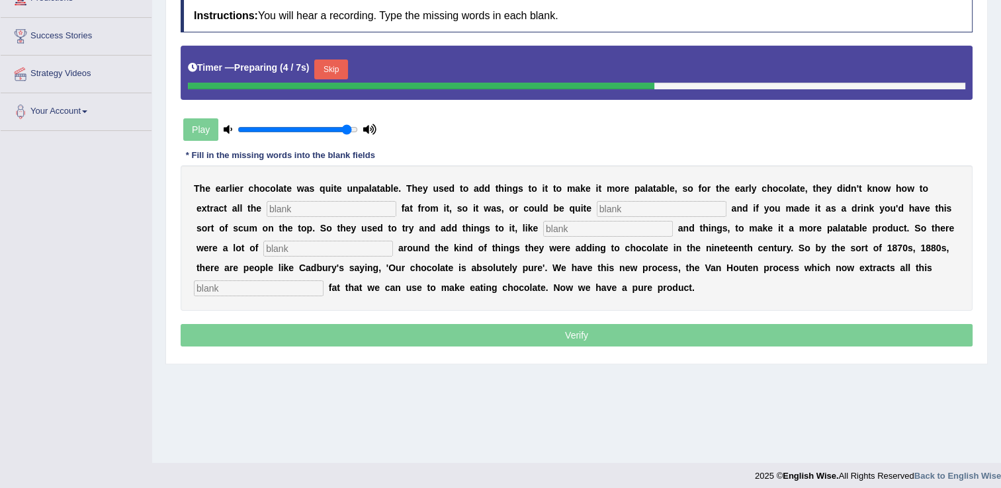
click at [323, 280] on input "text" at bounding box center [259, 288] width 130 height 16
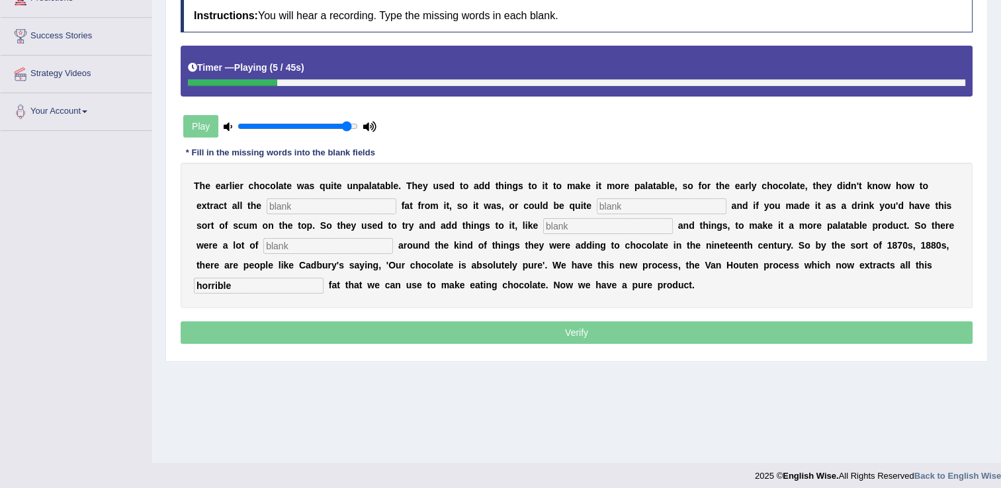
type input "horrible"
click at [267, 198] on input "text" at bounding box center [332, 206] width 130 height 16
type input "cocoa"
click at [597, 202] on input "text" at bounding box center [662, 206] width 130 height 16
type input "gresy"
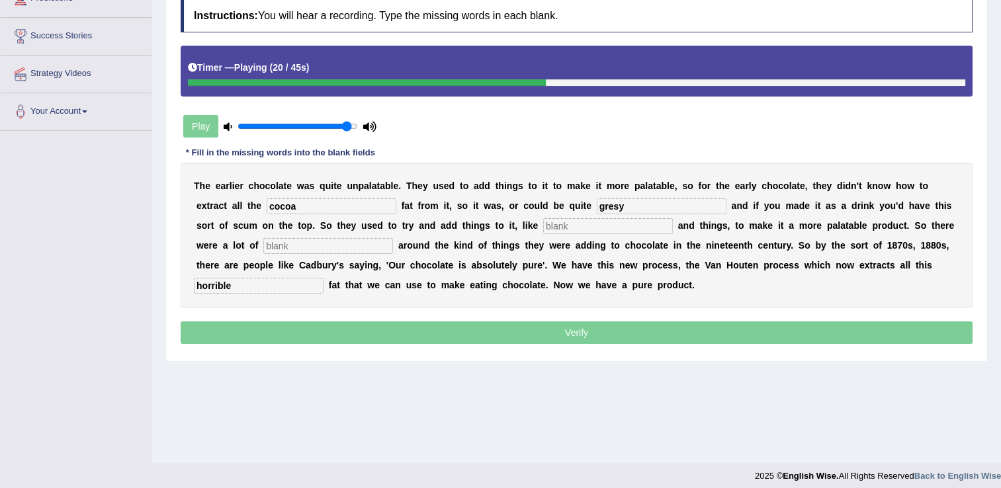
click at [543, 229] on input "text" at bounding box center [608, 226] width 130 height 16
click at [393, 238] on input "text" at bounding box center [328, 246] width 130 height 16
type input "scandals"
click at [543, 221] on input "text" at bounding box center [608, 226] width 130 height 16
drag, startPoint x: 831, startPoint y: 81, endPoint x: 698, endPoint y: 77, distance: 133.0
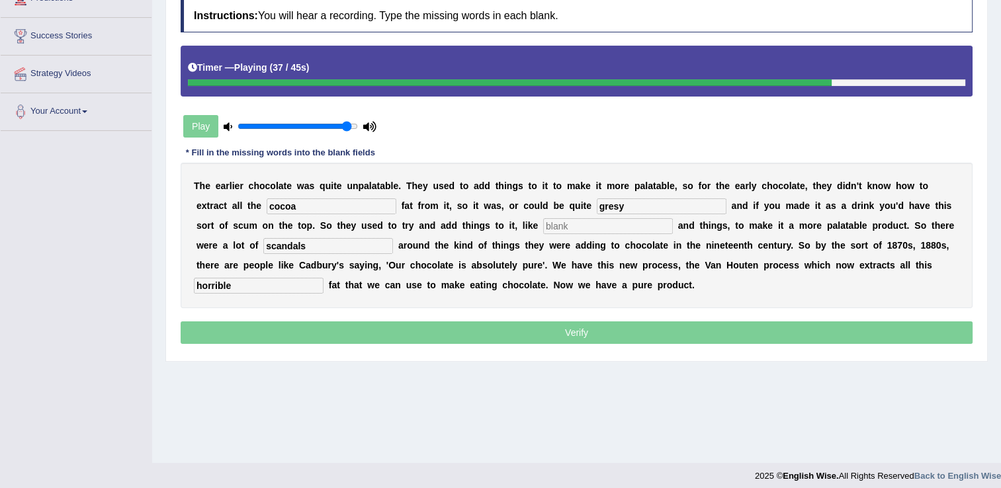
click at [710, 77] on div "Timer — Playing ( 37 / 45s )" at bounding box center [577, 71] width 792 height 51
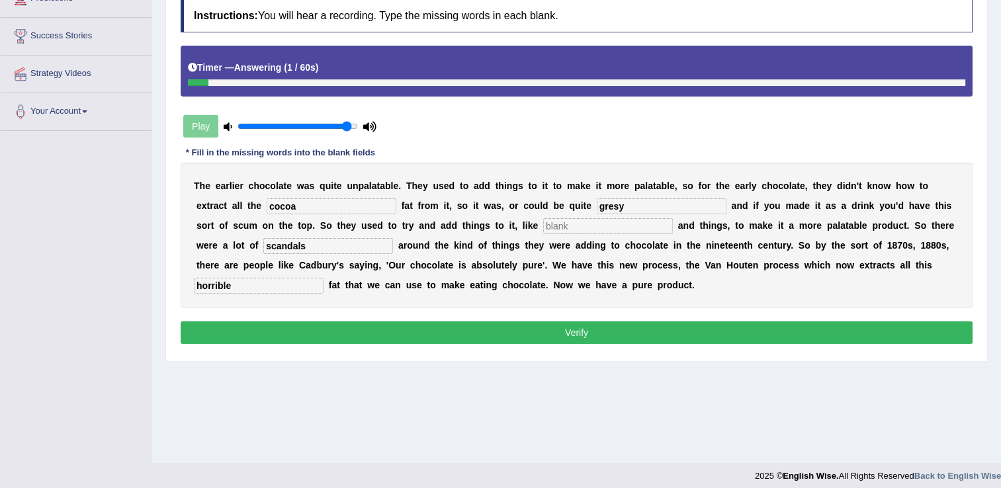
click at [543, 226] on input "text" at bounding box center [608, 226] width 130 height 16
type input "do"
click at [571, 327] on button "Verify" at bounding box center [577, 332] width 792 height 22
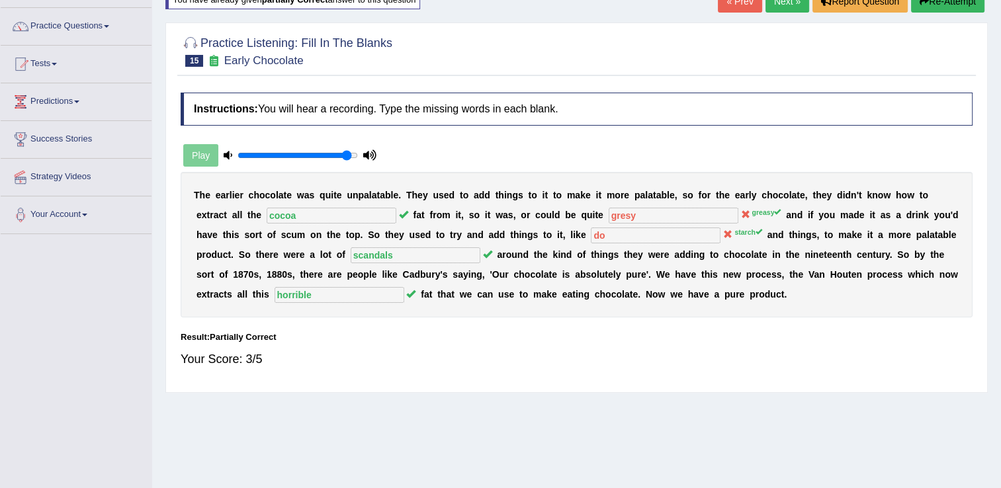
scroll to position [66, 0]
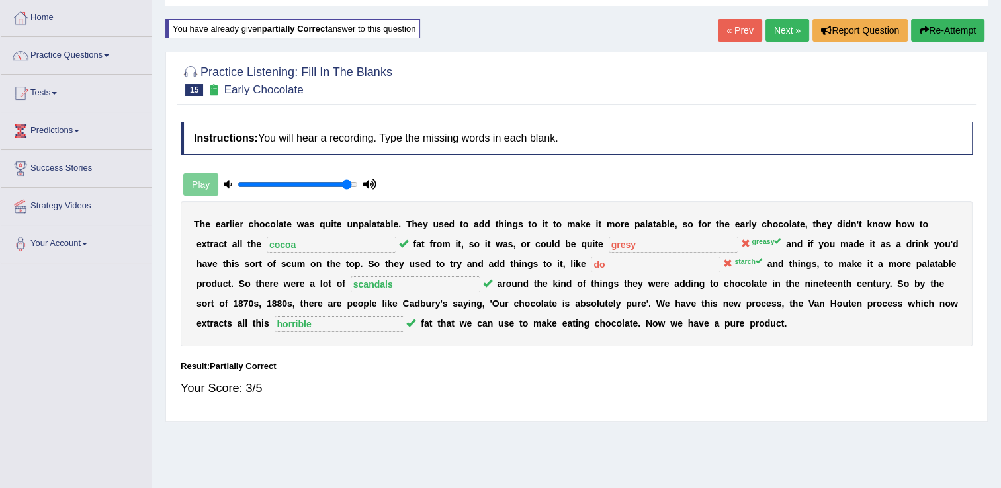
click at [785, 27] on link "Next »" at bounding box center [787, 30] width 44 height 22
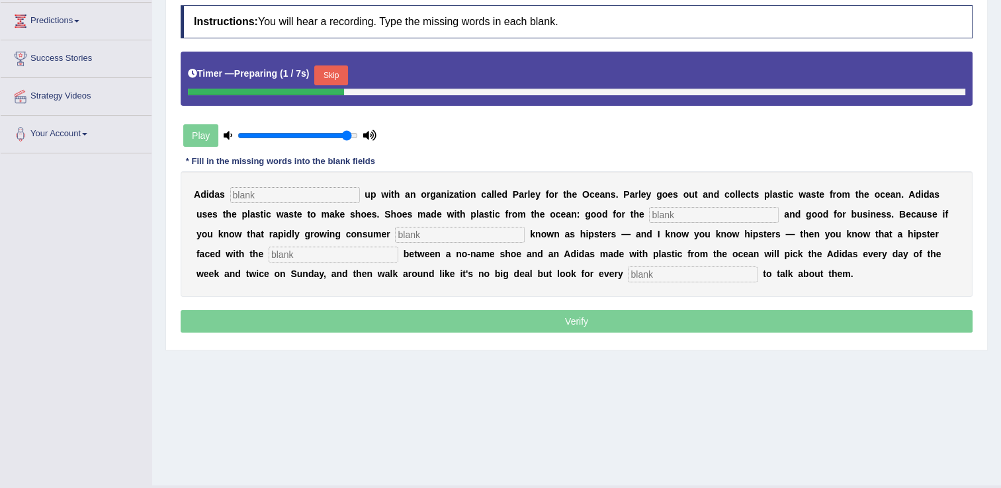
scroll to position [198, 0]
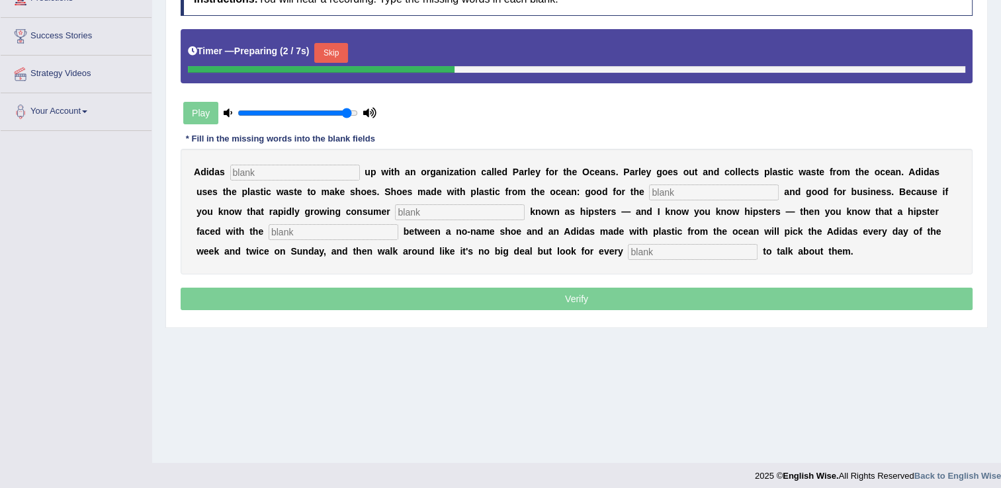
click at [253, 169] on input "text" at bounding box center [295, 173] width 130 height 16
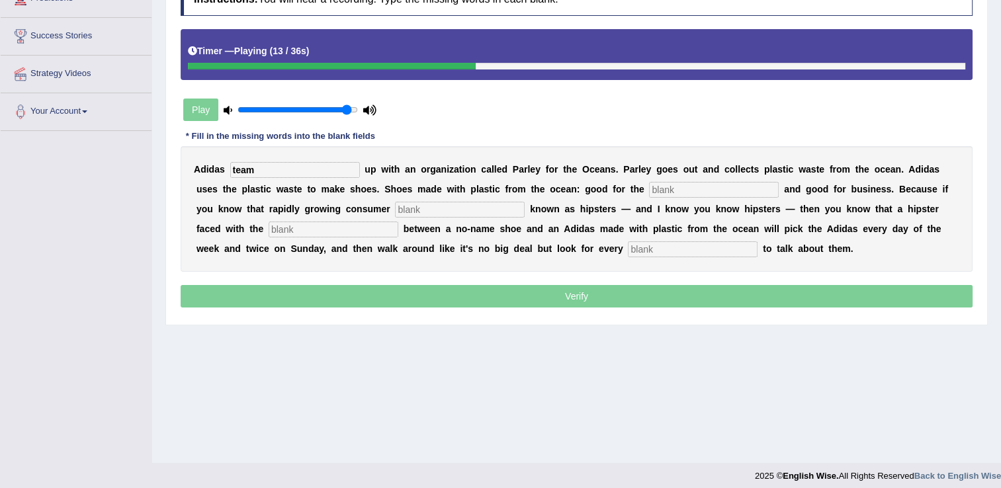
type input "team"
click at [649, 187] on input "text" at bounding box center [714, 190] width 130 height 16
type input "enverment"
click at [395, 208] on input "text" at bounding box center [460, 210] width 130 height 16
click at [398, 222] on input "text" at bounding box center [334, 230] width 130 height 16
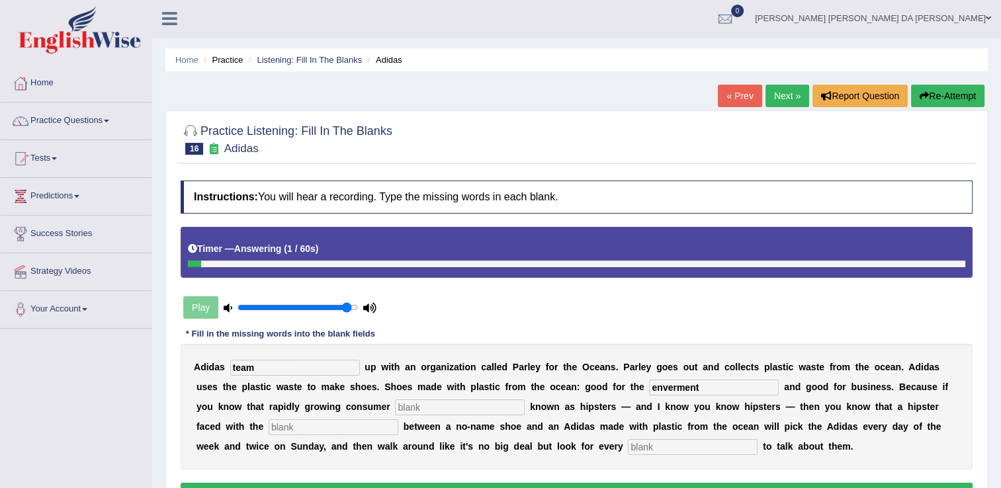
scroll to position [0, 0]
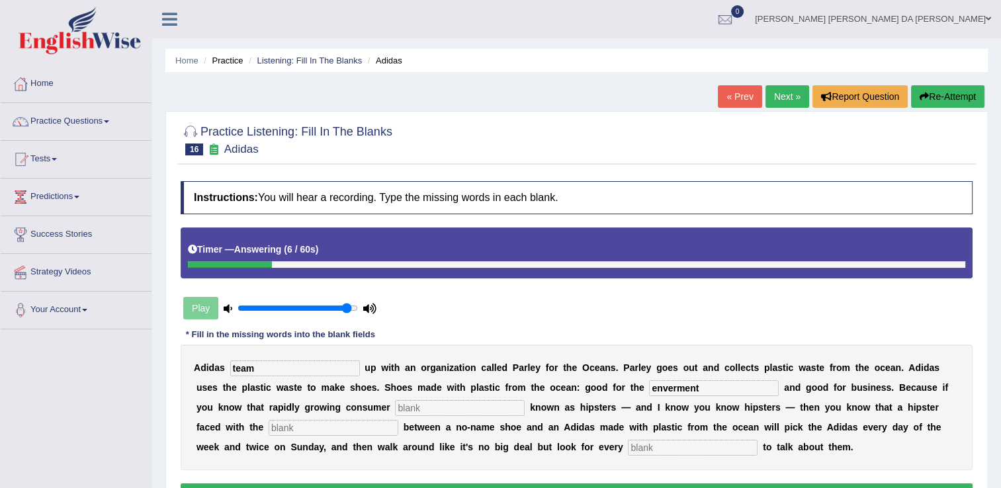
click at [947, 79] on div "Home Practice Listening: Fill In The Blanks Adidas « Prev Next » Report Questio…" at bounding box center [576, 330] width 849 height 661
click at [946, 90] on button "Re-Attempt" at bounding box center [947, 96] width 73 height 22
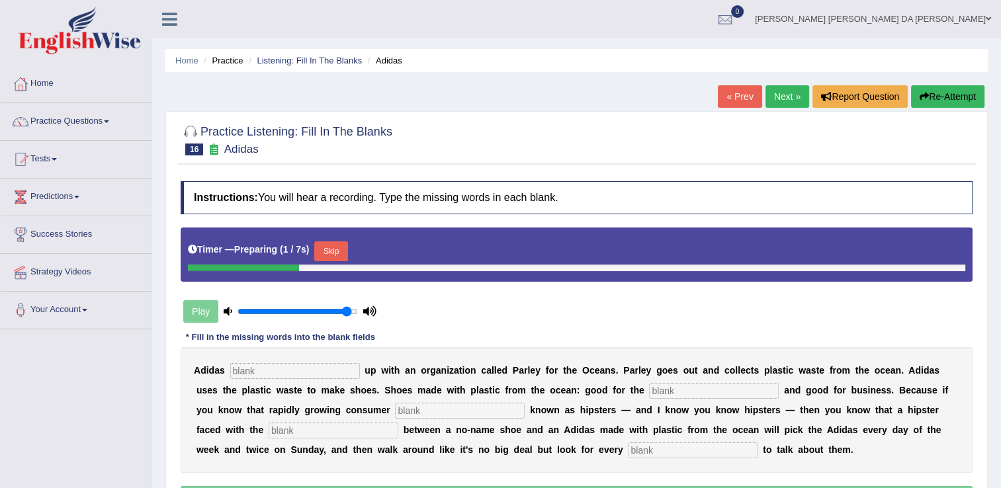
click at [253, 372] on input "text" at bounding box center [295, 371] width 130 height 16
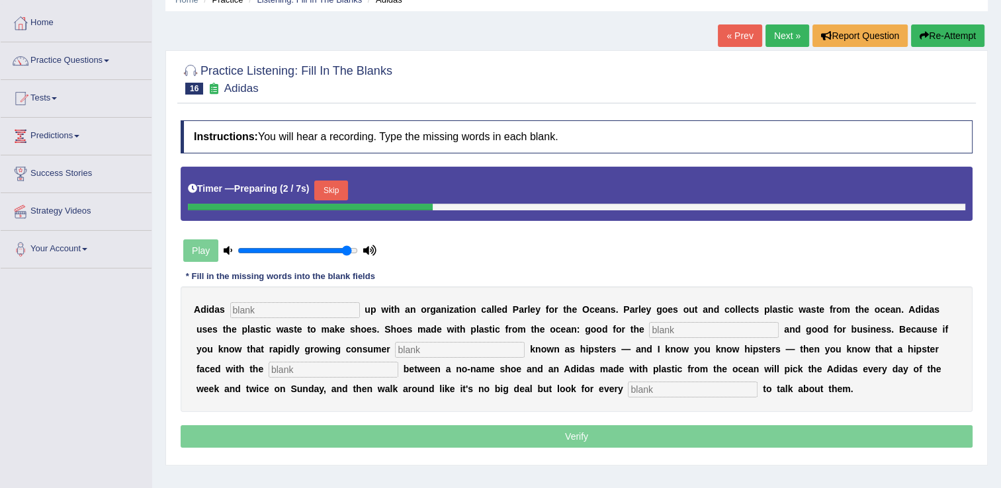
scroll to position [66, 0]
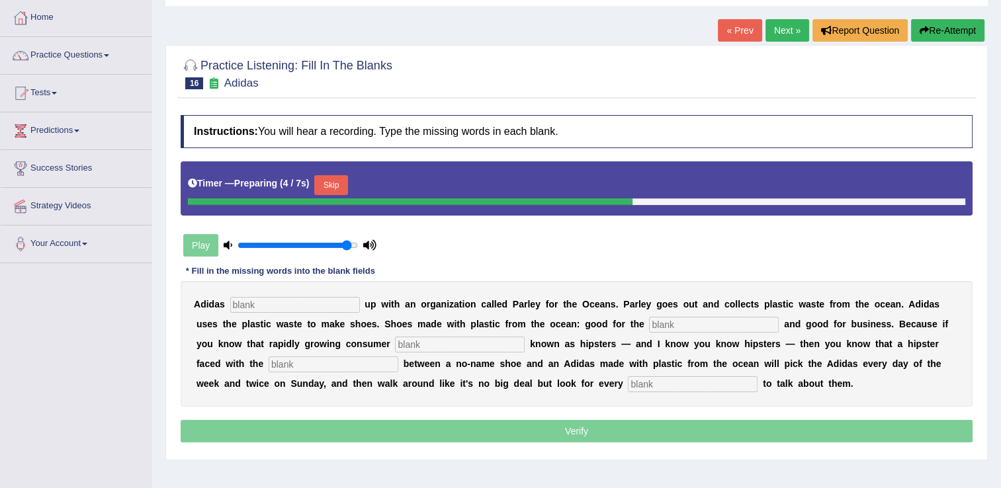
click at [532, 379] on b at bounding box center [534, 383] width 5 height 11
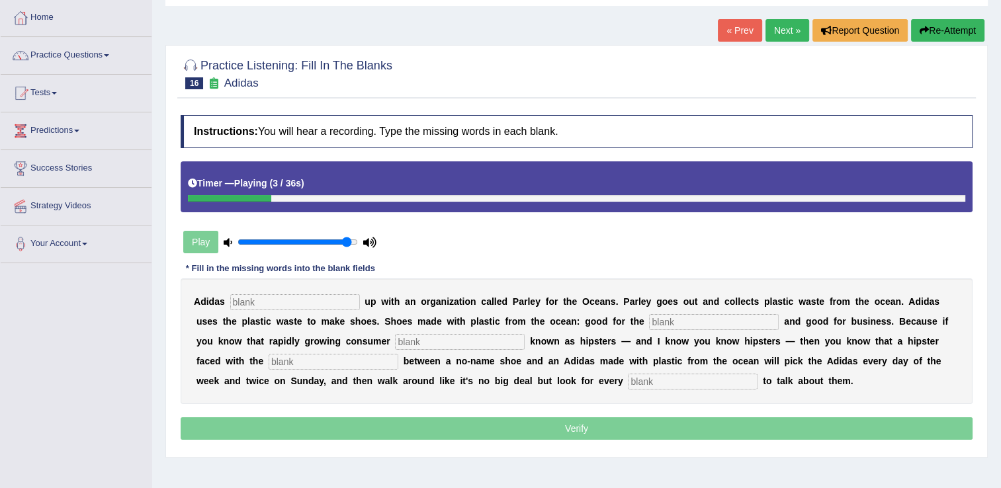
click at [325, 301] on input "text" at bounding box center [295, 302] width 130 height 16
type input "team"
click at [649, 319] on input "text" at bounding box center [714, 322] width 130 height 16
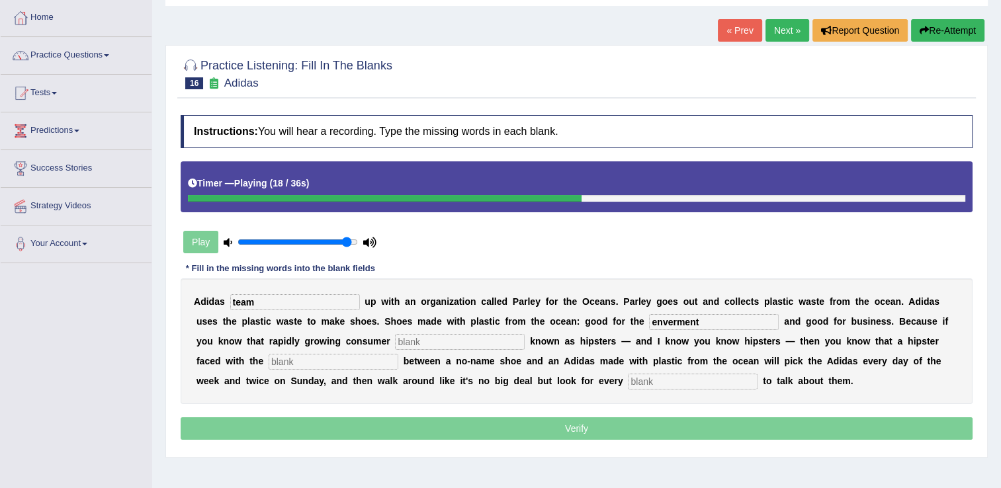
type input "enverment"
click at [395, 341] on input "text" at bounding box center [460, 342] width 130 height 16
type input "segmenr"
click at [398, 354] on input "text" at bounding box center [334, 362] width 130 height 16
type input "choice"
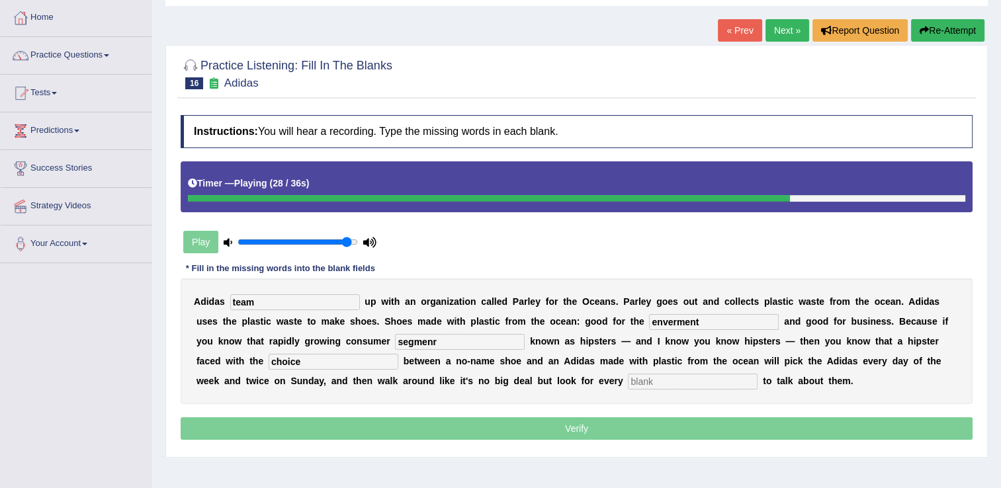
click at [395, 341] on input "segmenr" at bounding box center [460, 342] width 130 height 16
type input "segment"
click at [628, 381] on input "text" at bounding box center [693, 382] width 130 height 16
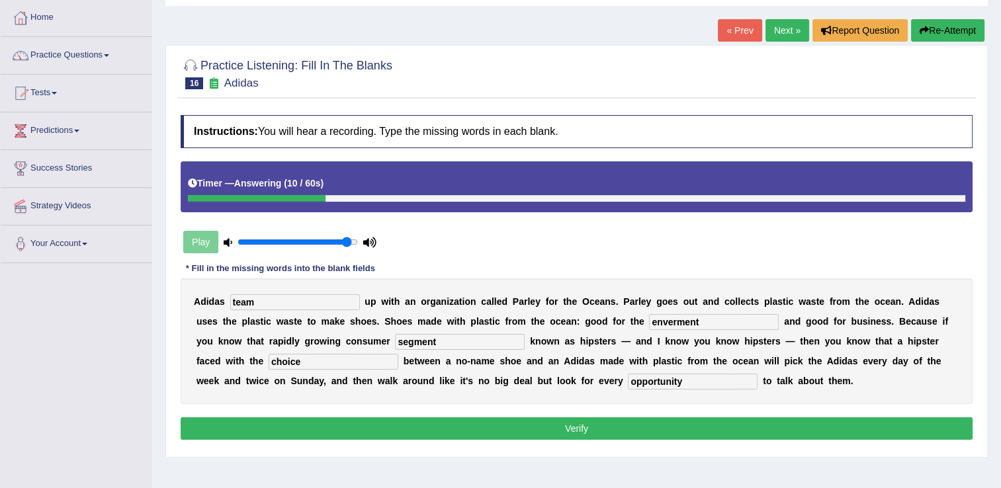
type input "opportunity"
click at [395, 340] on input "segment" at bounding box center [460, 342] width 130 height 16
click at [649, 323] on input "enverment" at bounding box center [714, 322] width 130 height 16
click at [649, 321] on input "envirmont" at bounding box center [714, 322] width 130 height 16
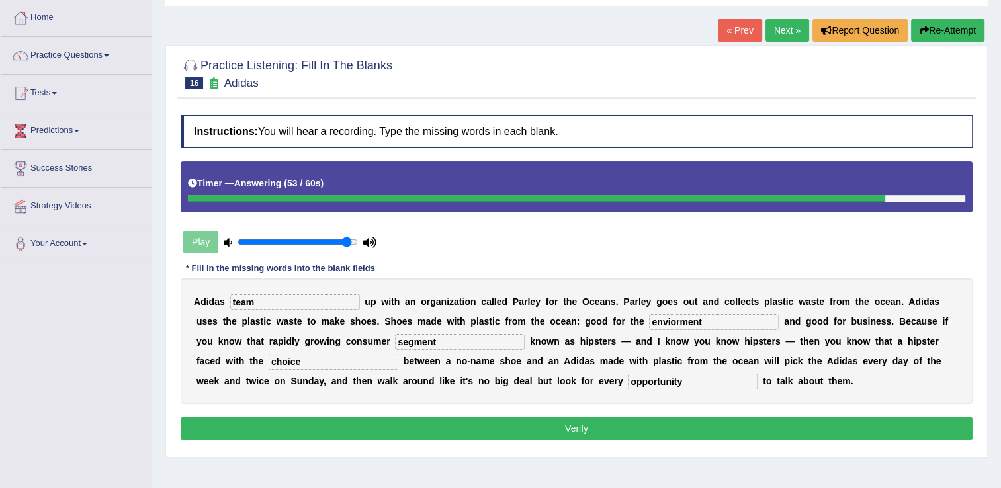
type input "enviorment"
click at [559, 429] on button "Verify" at bounding box center [577, 428] width 792 height 22
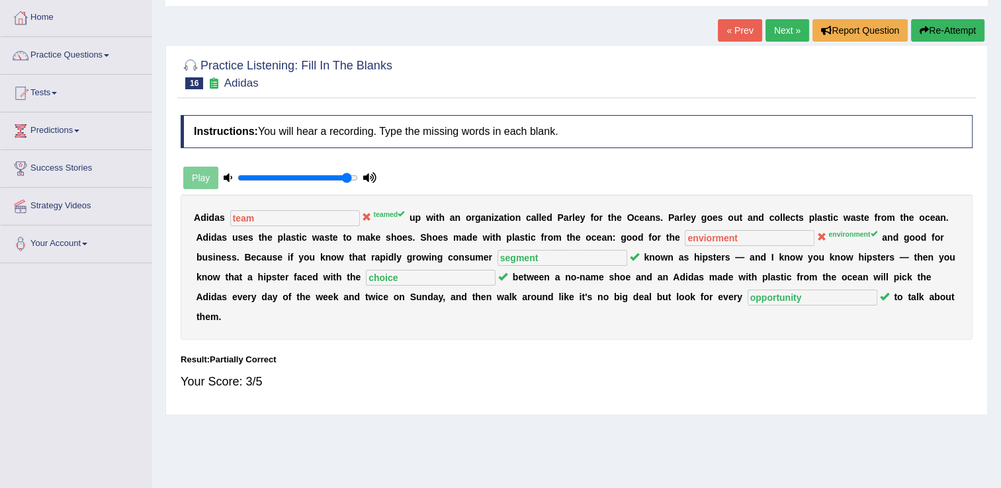
click at [947, 25] on button "Re-Attempt" at bounding box center [947, 30] width 73 height 22
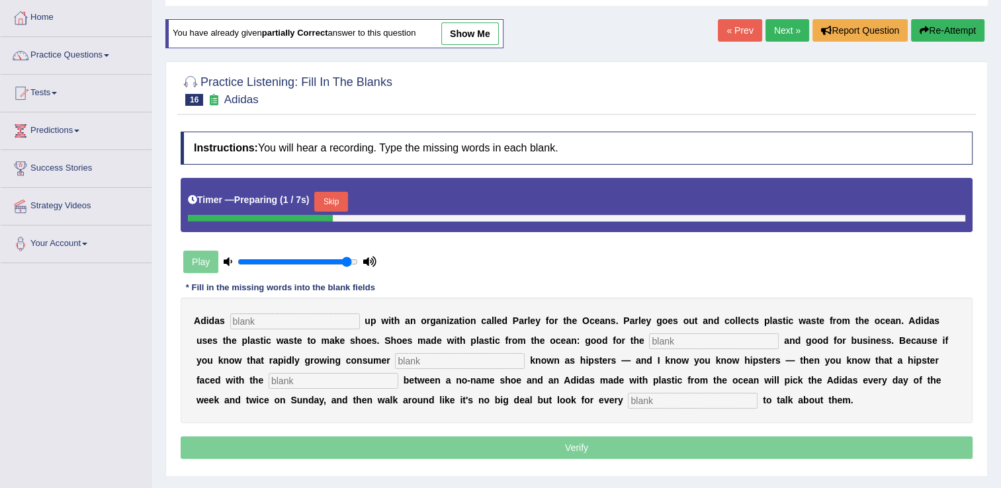
click at [254, 321] on input "text" at bounding box center [295, 321] width 130 height 16
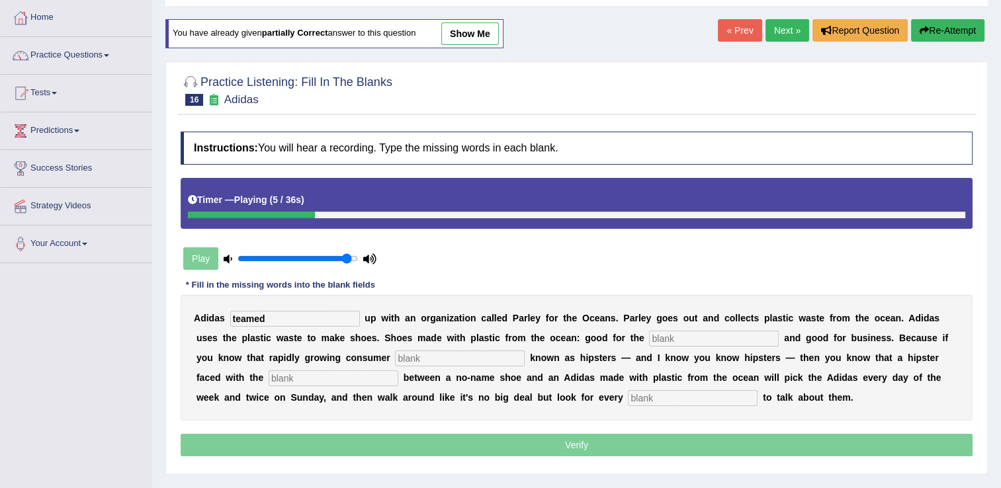
type input "teamed"
click at [649, 343] on input "text" at bounding box center [714, 339] width 130 height 16
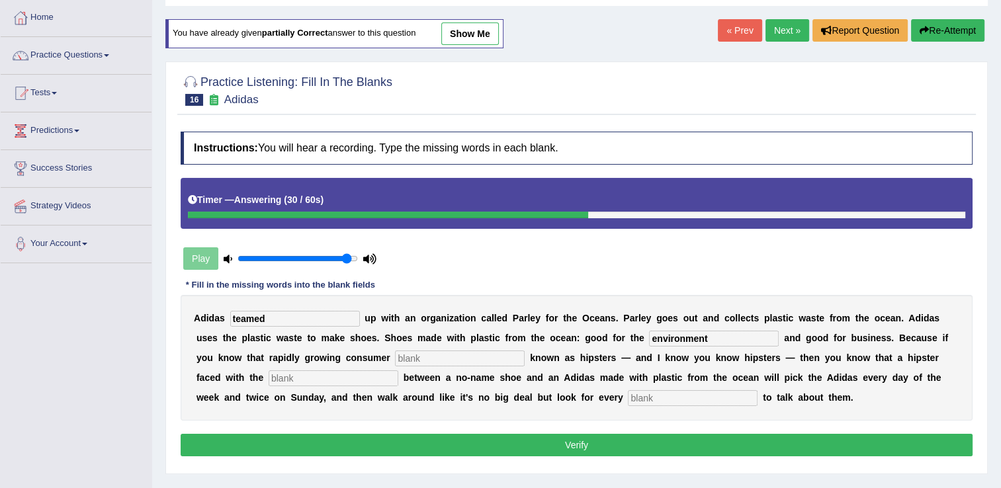
type input "environment"
click at [395, 361] on input "text" at bounding box center [460, 359] width 130 height 16
type input "segment"
click at [398, 370] on input "text" at bounding box center [334, 378] width 130 height 16
click at [628, 395] on input "text" at bounding box center [693, 398] width 130 height 16
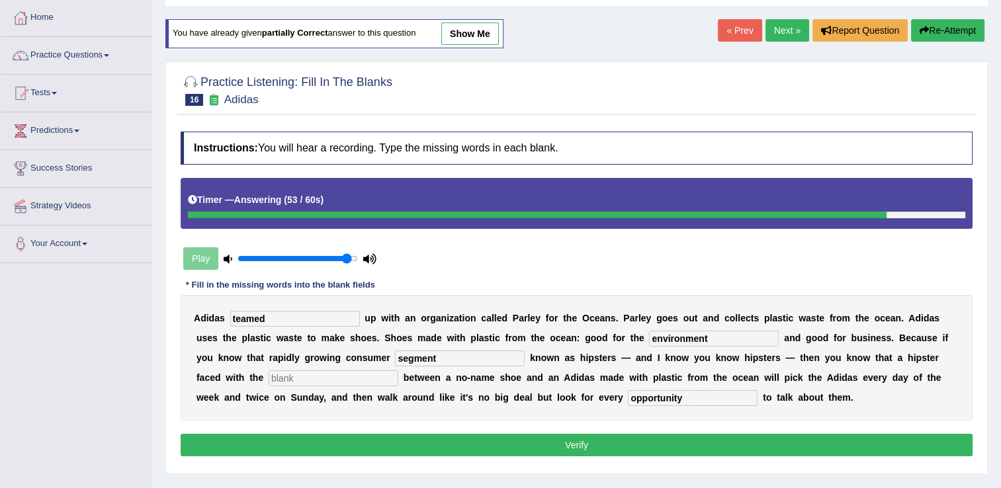
type input "opportunity"
click at [398, 370] on input "text" at bounding box center [334, 378] width 130 height 16
type input "g"
click at [595, 442] on button "Verify" at bounding box center [577, 445] width 792 height 22
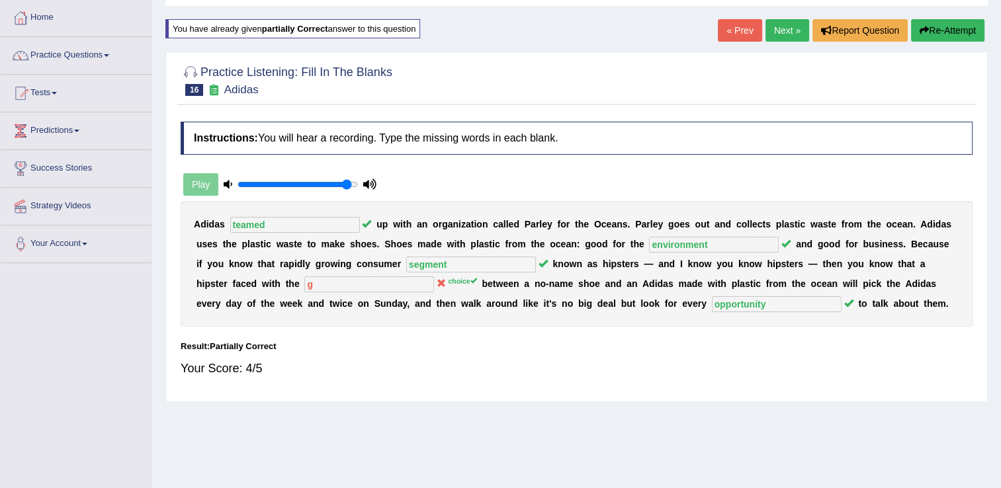
click at [790, 29] on link "Next »" at bounding box center [787, 30] width 44 height 22
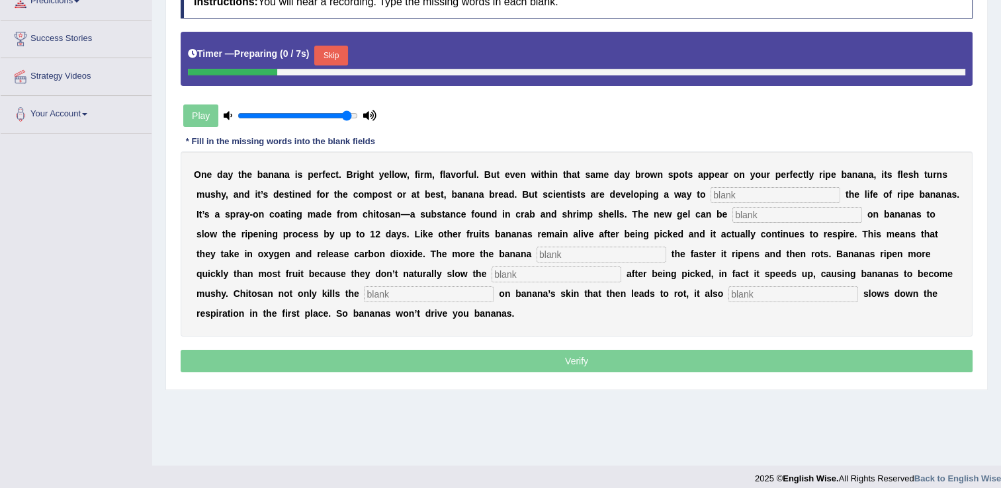
scroll to position [198, 0]
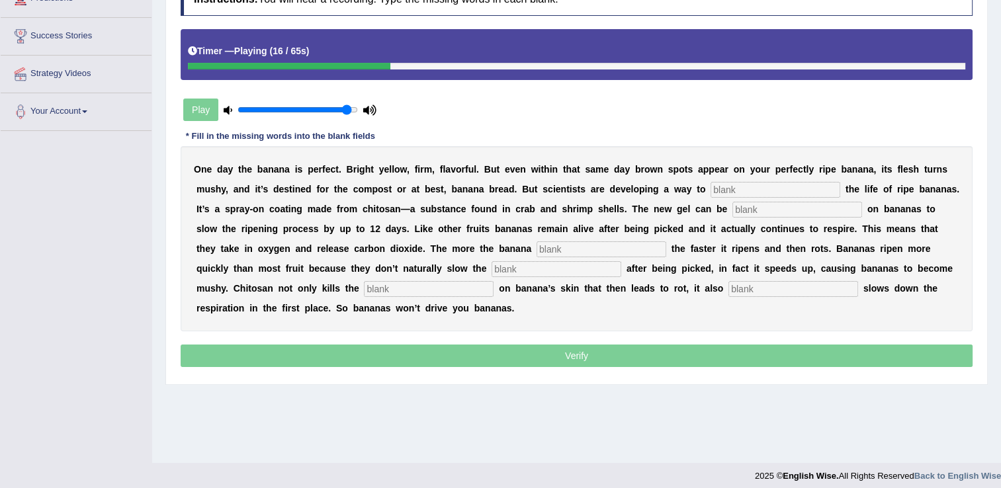
click at [710, 186] on input "text" at bounding box center [775, 190] width 130 height 16
type input "stende"
click at [732, 207] on input "text" at bounding box center [797, 210] width 130 height 16
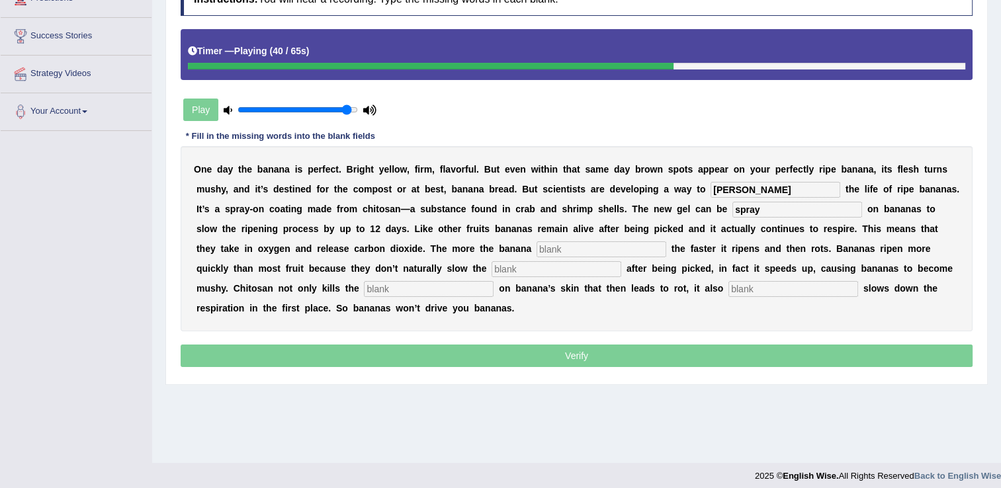
type input "spray"
drag, startPoint x: 312, startPoint y: 253, endPoint x: 319, endPoint y: 252, distance: 7.3
click at [536, 253] on input "text" at bounding box center [601, 249] width 130 height 16
type input "breasy"
click at [491, 266] on input "text" at bounding box center [556, 269] width 130 height 16
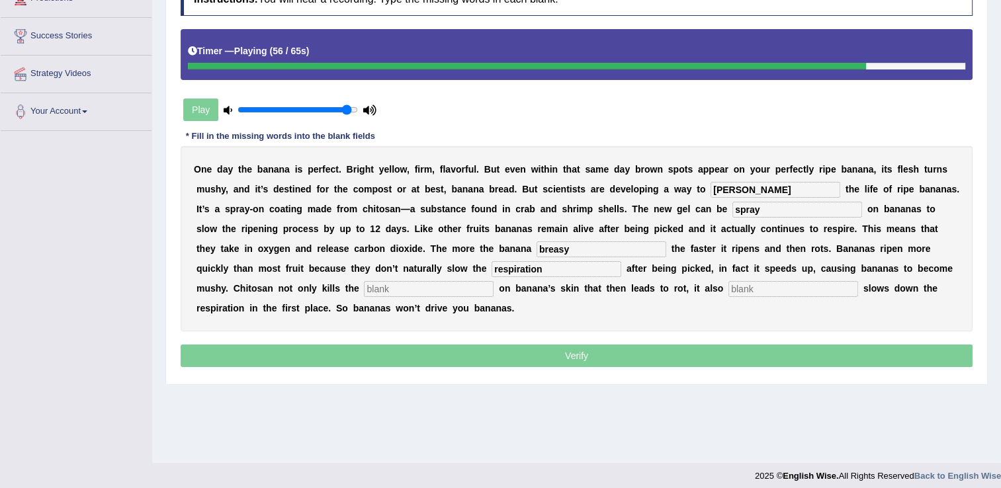
type input "respiration"
click at [493, 281] on input "text" at bounding box center [429, 289] width 130 height 16
click at [728, 287] on input "text" at bounding box center [793, 289] width 130 height 16
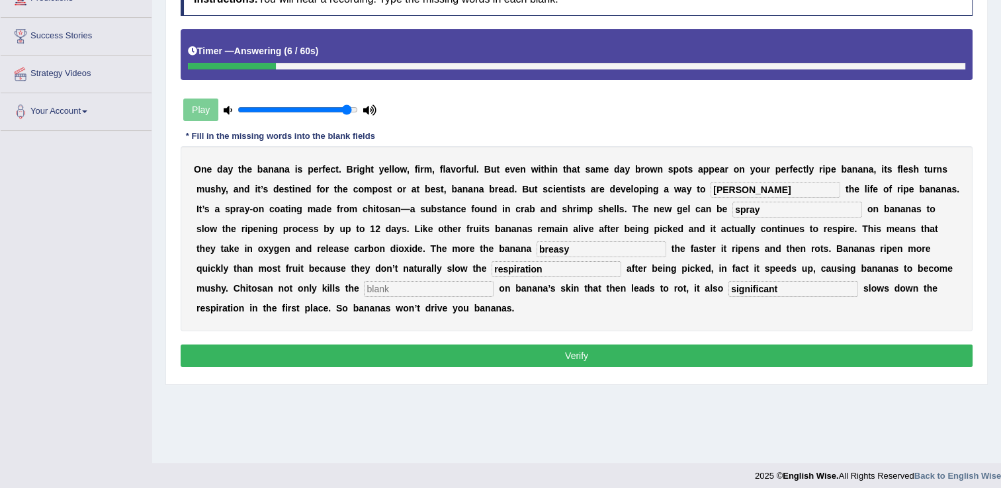
type input "significant"
click at [493, 281] on input "text" at bounding box center [429, 289] width 130 height 16
type input "much"
click at [598, 345] on button "Verify" at bounding box center [577, 356] width 792 height 22
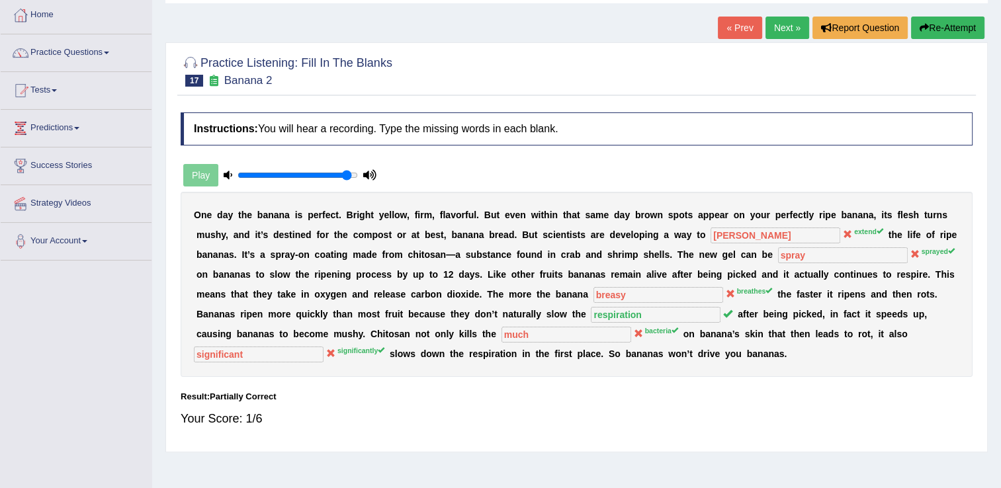
scroll to position [66, 0]
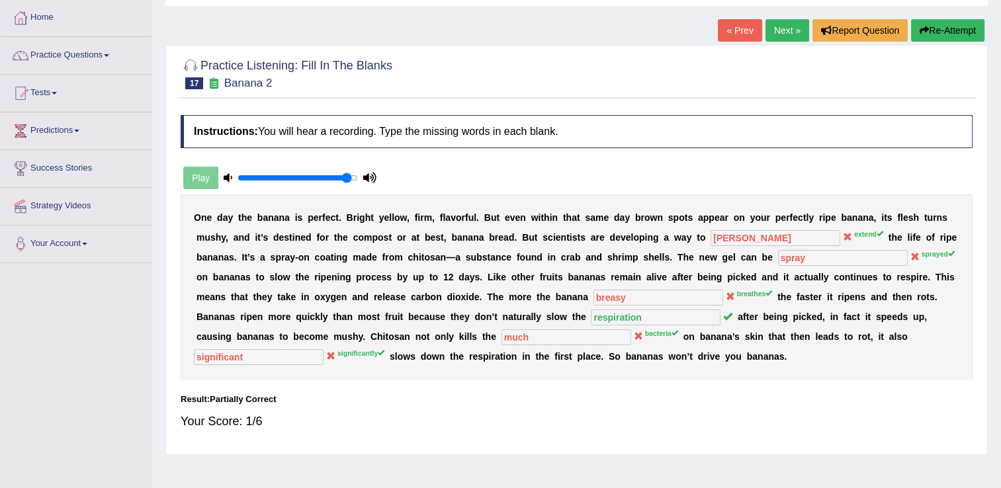
click at [931, 31] on button "Re-Attempt" at bounding box center [947, 30] width 73 height 22
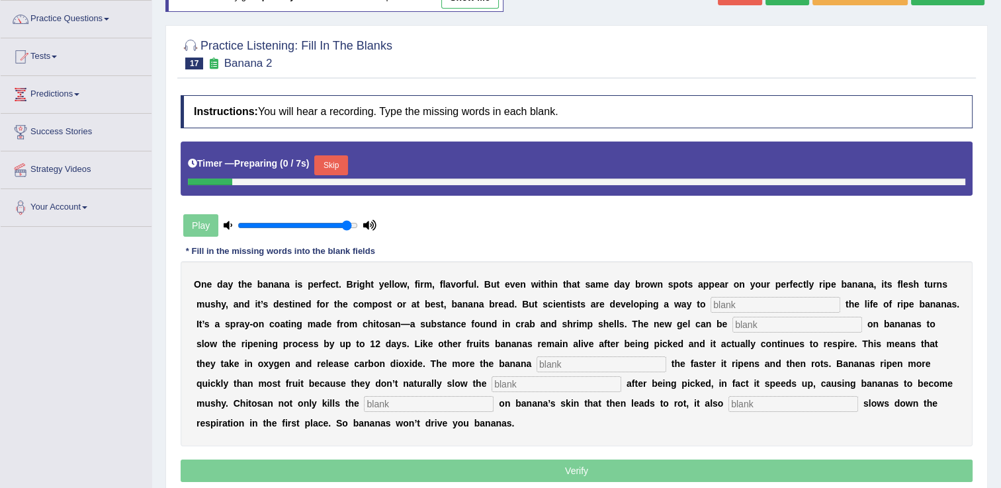
scroll to position [132, 0]
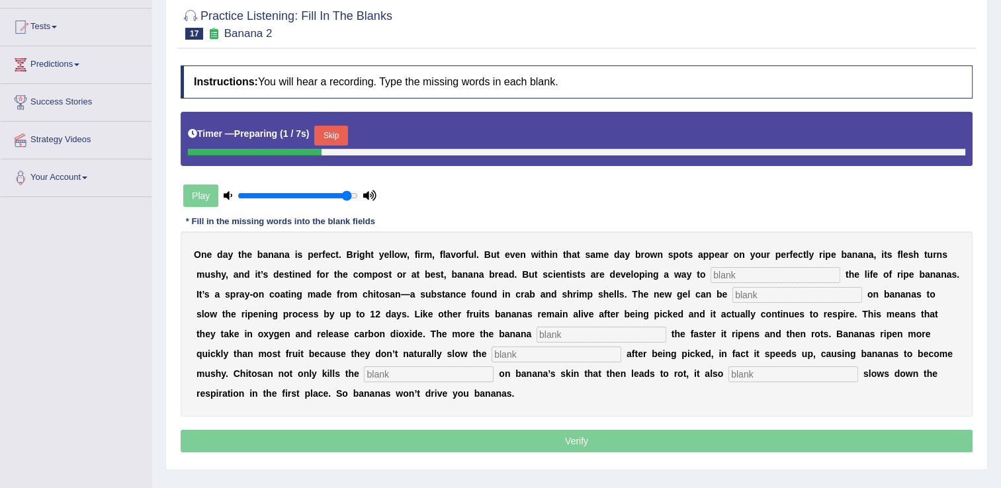
click at [710, 272] on input "text" at bounding box center [775, 275] width 130 height 16
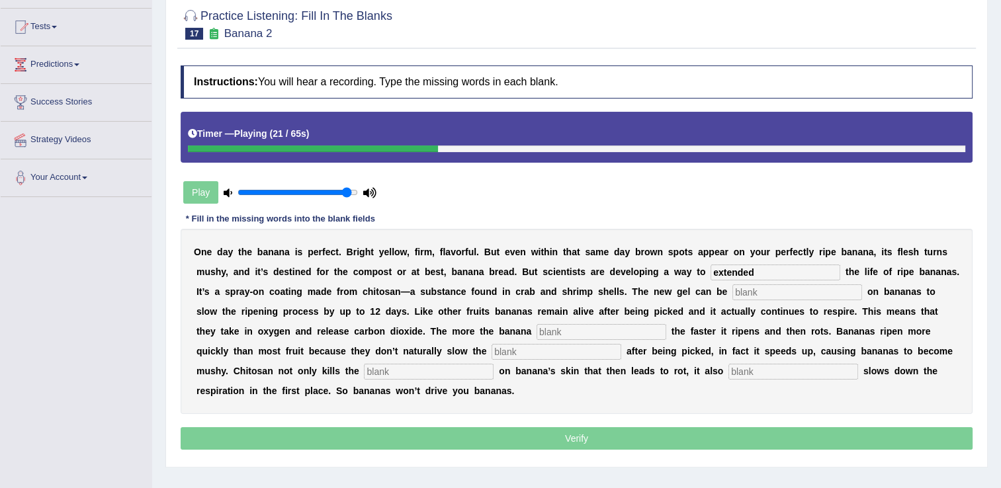
type input "extended"
click at [732, 289] on input "text" at bounding box center [797, 292] width 130 height 16
type input "spreyed"
click at [536, 330] on input "text" at bounding box center [601, 332] width 130 height 16
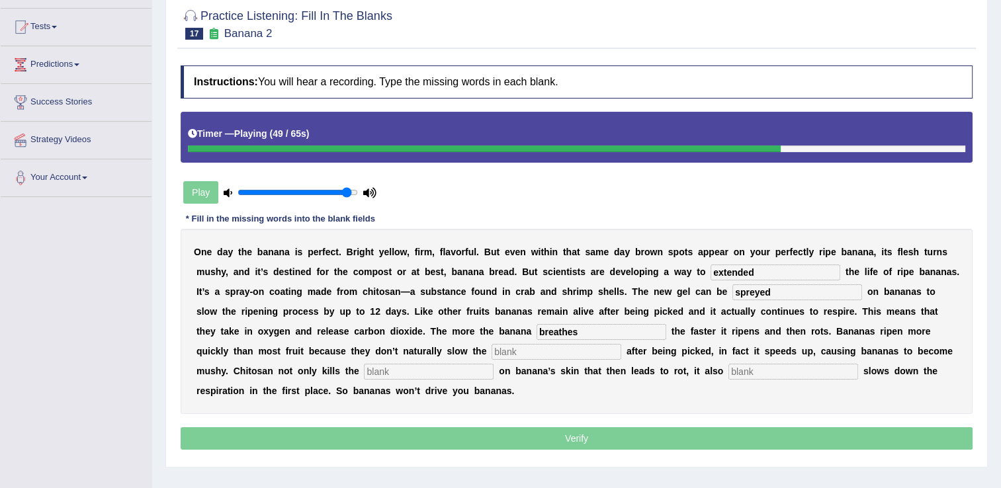
type input "breathes"
click at [491, 350] on input "text" at bounding box center [556, 352] width 130 height 16
type input "expiratin"
click at [728, 372] on input "text" at bounding box center [793, 372] width 130 height 16
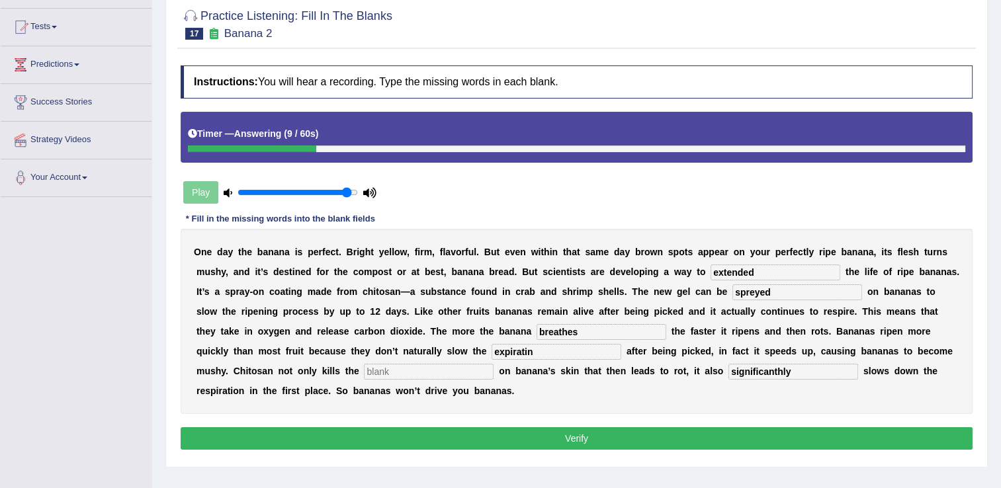
type input "significanthly"
click at [493, 364] on input "text" at bounding box center [429, 372] width 130 height 16
type input "bacterias"
click at [491, 349] on input "expiratin" at bounding box center [556, 352] width 130 height 16
type input "expiration"
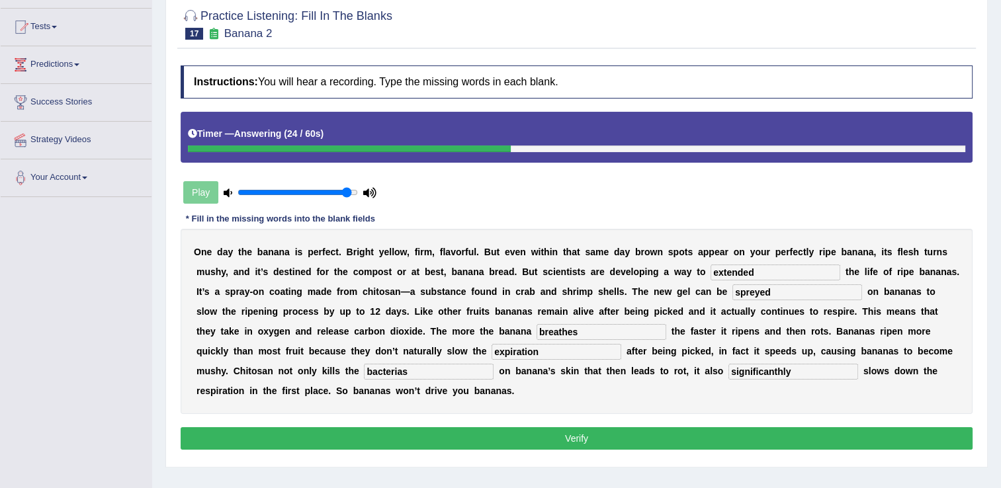
click at [572, 427] on button "Verify" at bounding box center [577, 438] width 792 height 22
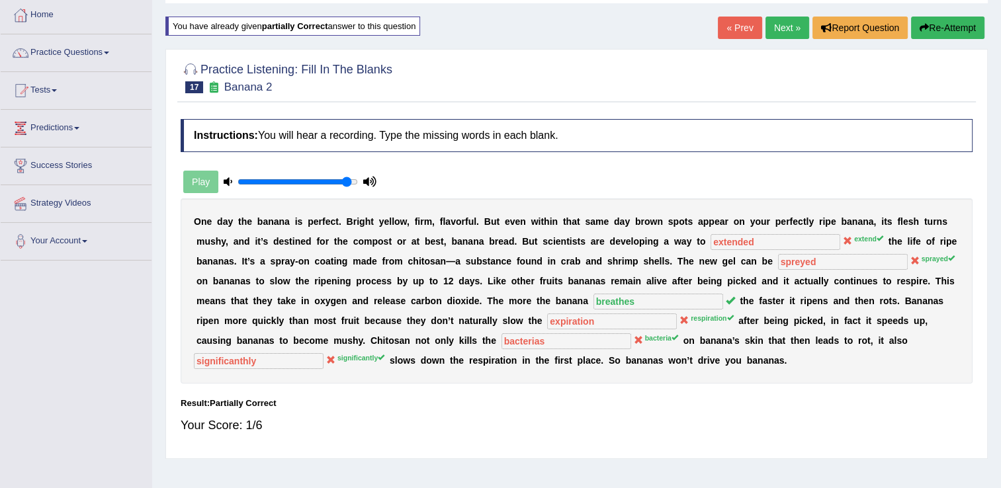
scroll to position [66, 0]
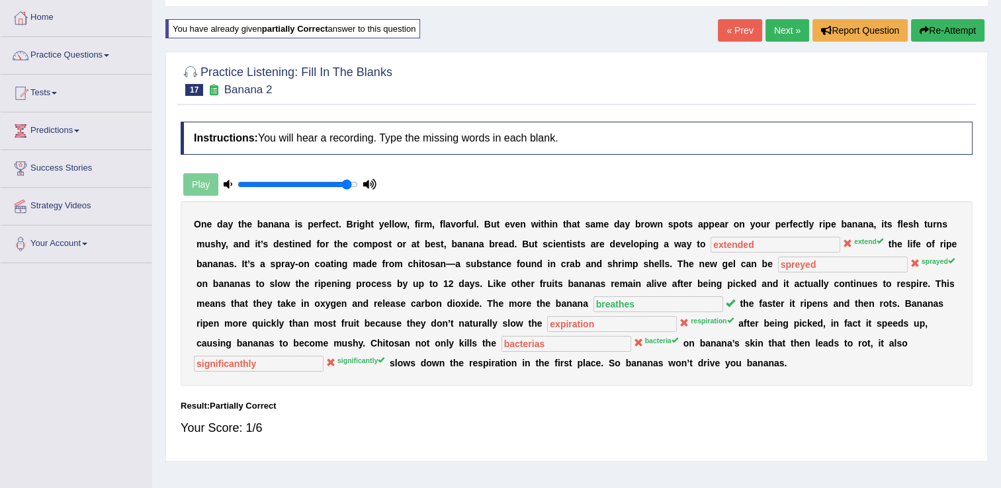
click at [936, 33] on button "Re-Attempt" at bounding box center [947, 30] width 73 height 22
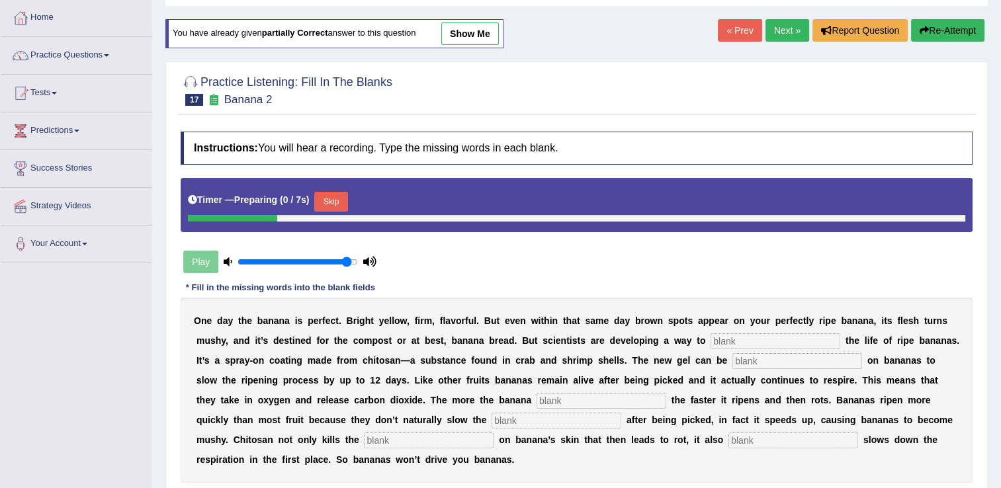
click at [710, 343] on input "text" at bounding box center [775, 341] width 130 height 16
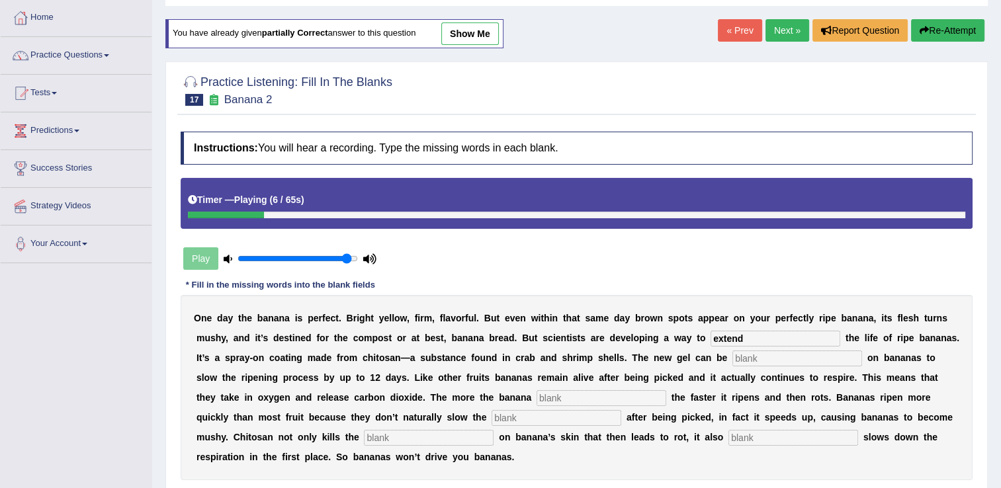
type input "extend"
click at [732, 358] on input "text" at bounding box center [797, 359] width 130 height 16
click at [493, 430] on input "text" at bounding box center [429, 438] width 130 height 16
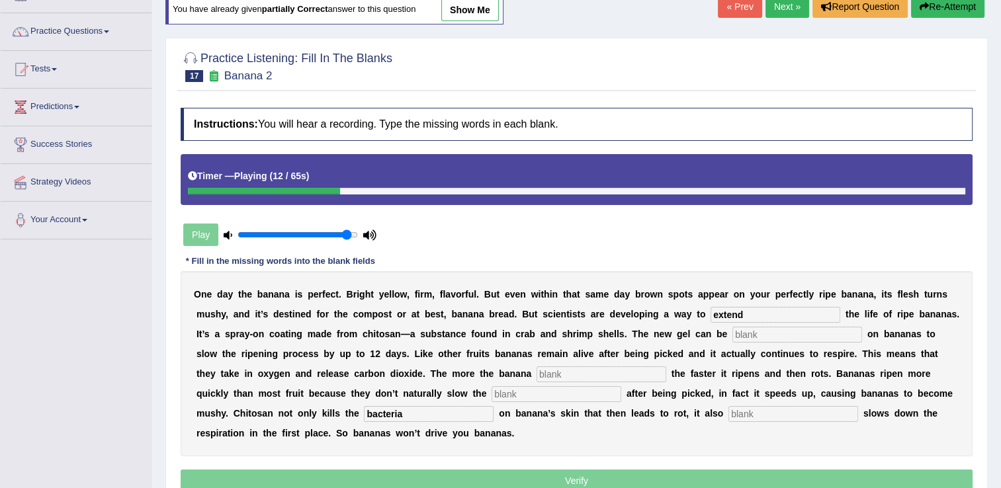
scroll to position [132, 0]
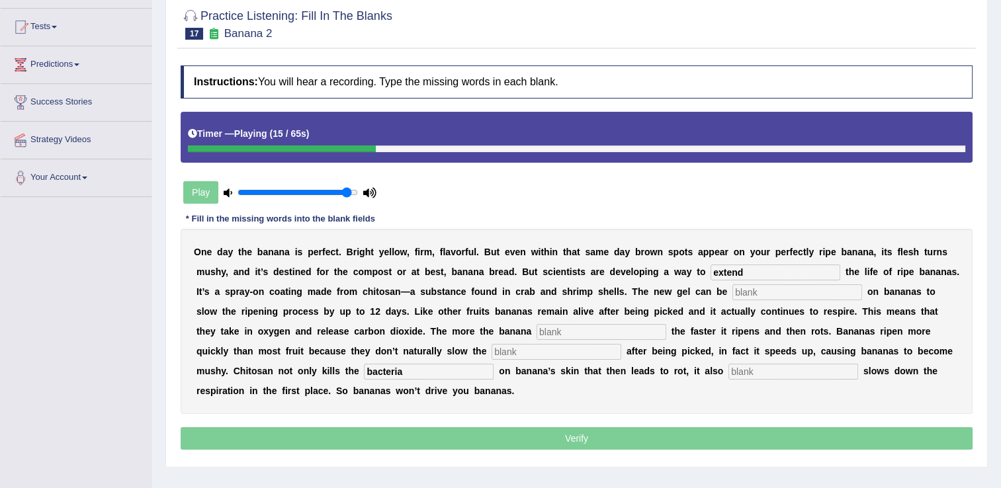
type input "bacteria"
click at [536, 331] on input "text" at bounding box center [601, 332] width 130 height 16
type input "breat"
click at [732, 291] on input "text" at bounding box center [797, 292] width 130 height 16
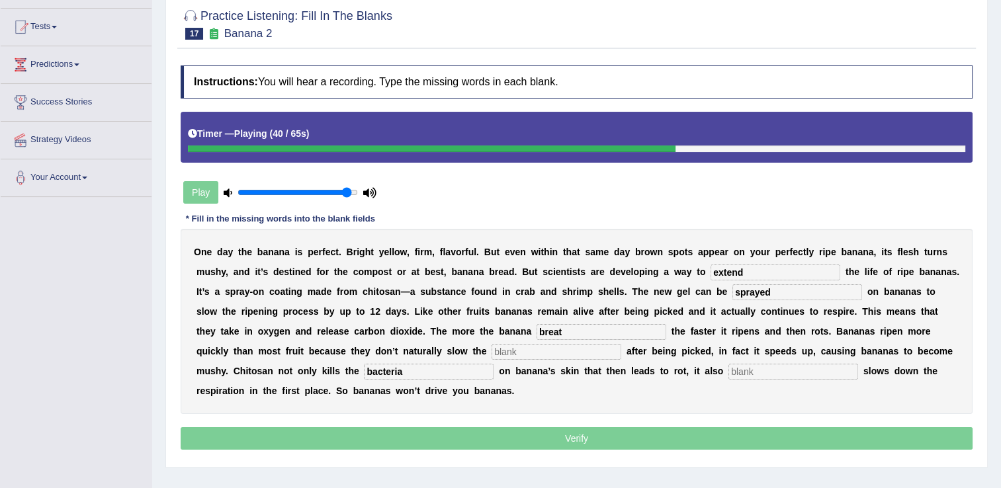
type input "sprayed"
click at [536, 329] on input "breat" at bounding box center [601, 332] width 130 height 16
type input "breathe"
click at [491, 347] on input "text" at bounding box center [556, 352] width 130 height 16
type input "respiration"
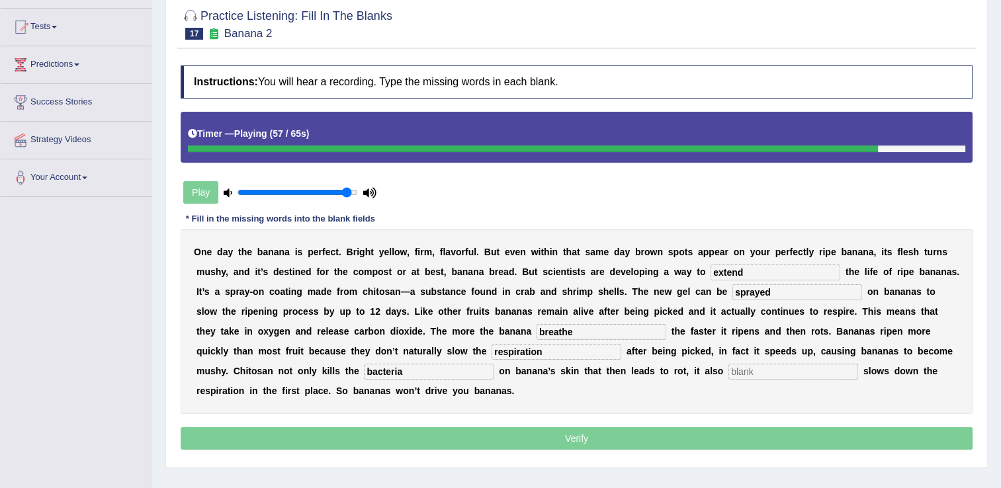
click at [728, 374] on input "text" at bounding box center [793, 372] width 130 height 16
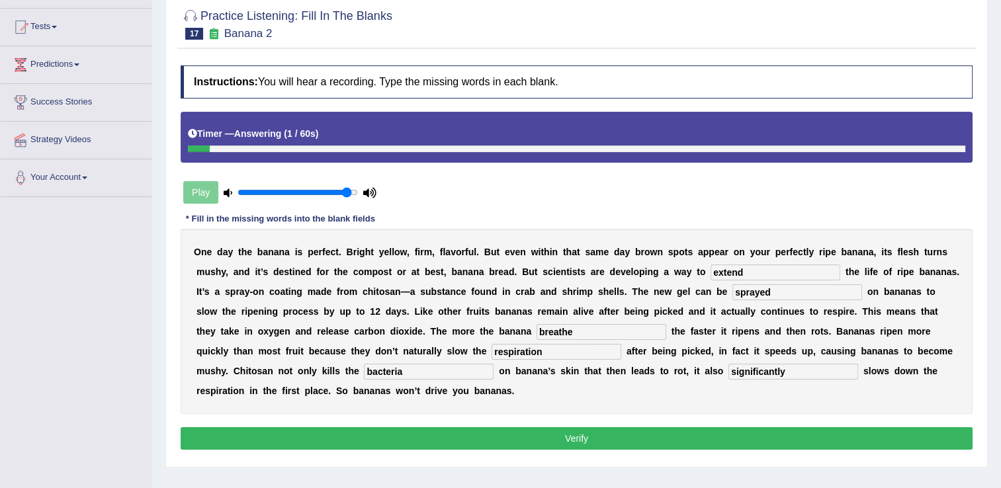
type input "significantly"
click at [574, 427] on button "Verify" at bounding box center [577, 438] width 792 height 22
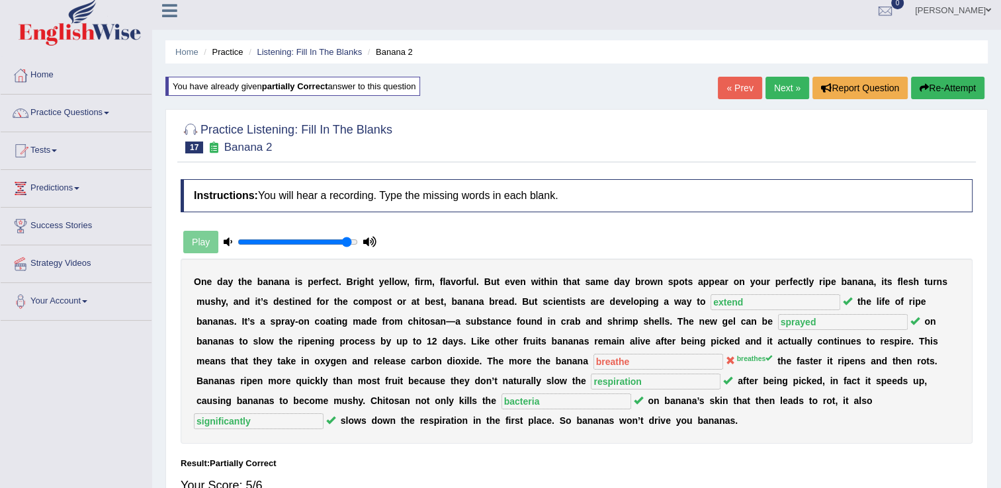
scroll to position [0, 0]
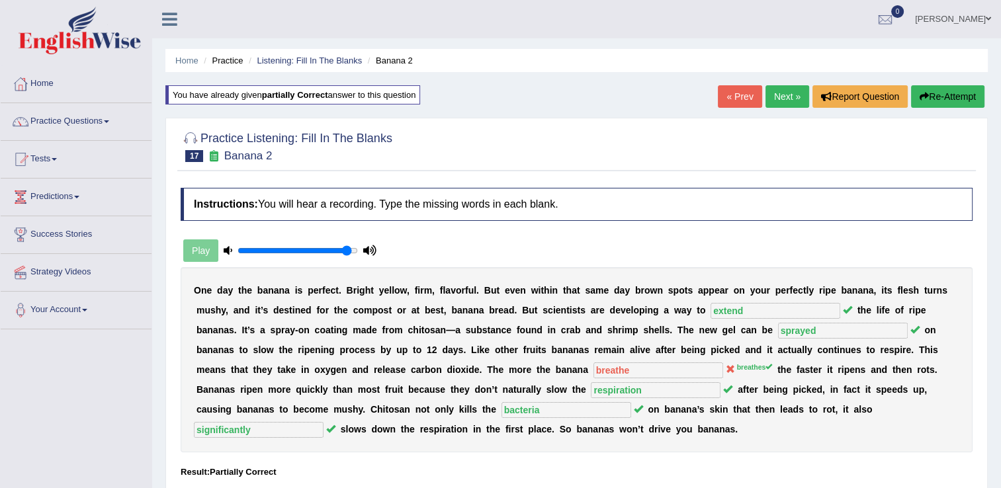
click at [775, 87] on link "Next »" at bounding box center [787, 96] width 44 height 22
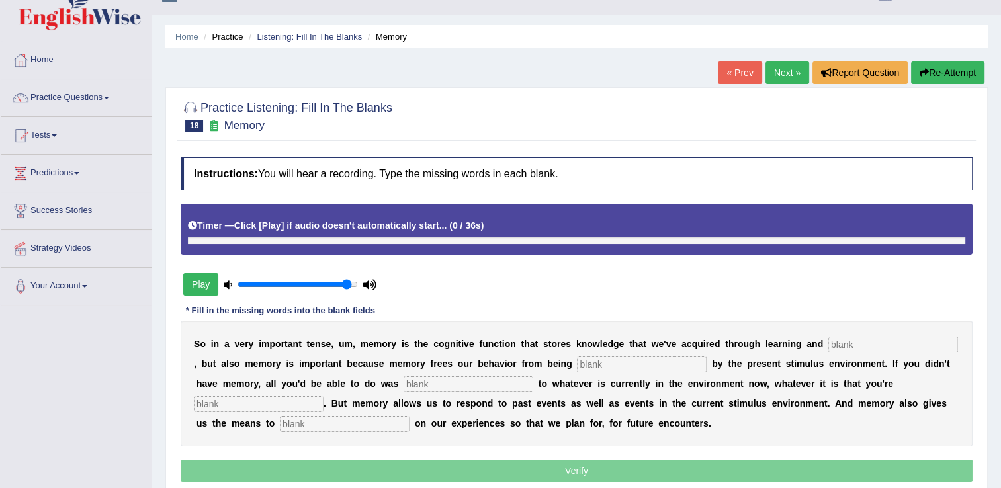
scroll to position [66, 0]
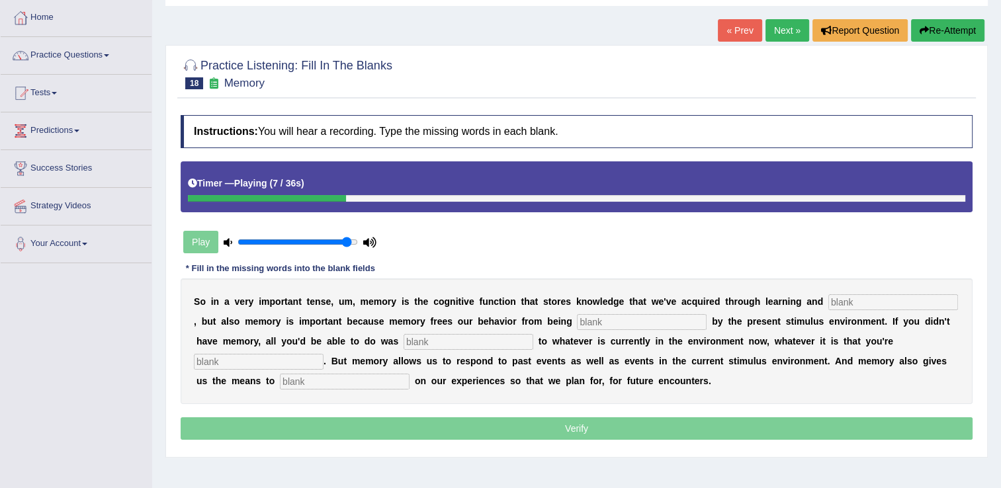
click at [828, 300] on input "text" at bounding box center [893, 302] width 130 height 16
type input "perception"
click at [577, 324] on input "text" at bounding box center [642, 322] width 130 height 16
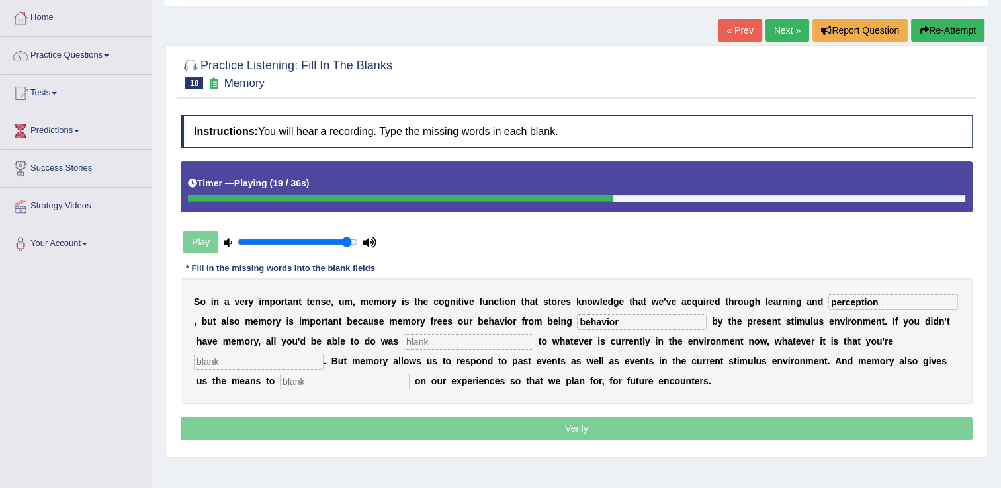
type input "behavior"
click at [403, 343] on input "text" at bounding box center [468, 342] width 130 height 16
click at [323, 354] on input "text" at bounding box center [259, 362] width 130 height 16
type input "exper"
click at [409, 374] on input "text" at bounding box center [345, 382] width 130 height 16
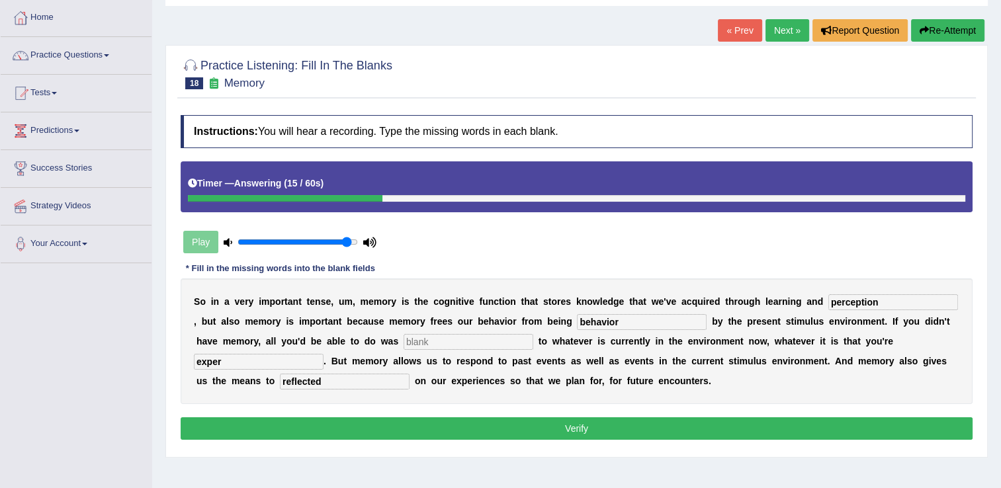
type input "reflected"
click at [323, 354] on input "exper" at bounding box center [259, 362] width 130 height 16
type input "experienced"
click at [577, 321] on input "behavior" at bounding box center [642, 322] width 130 height 16
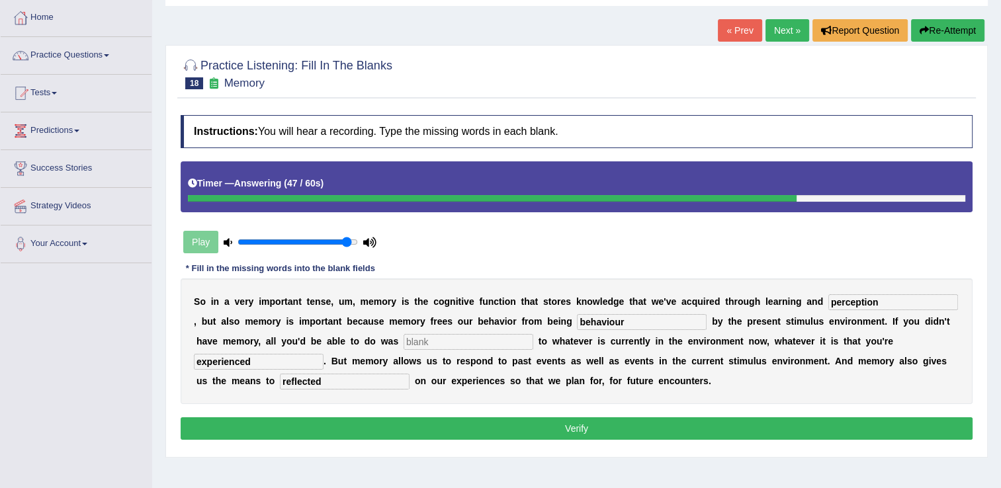
type input "behaviour"
click at [948, 31] on button "Re-Attempt" at bounding box center [947, 30] width 73 height 22
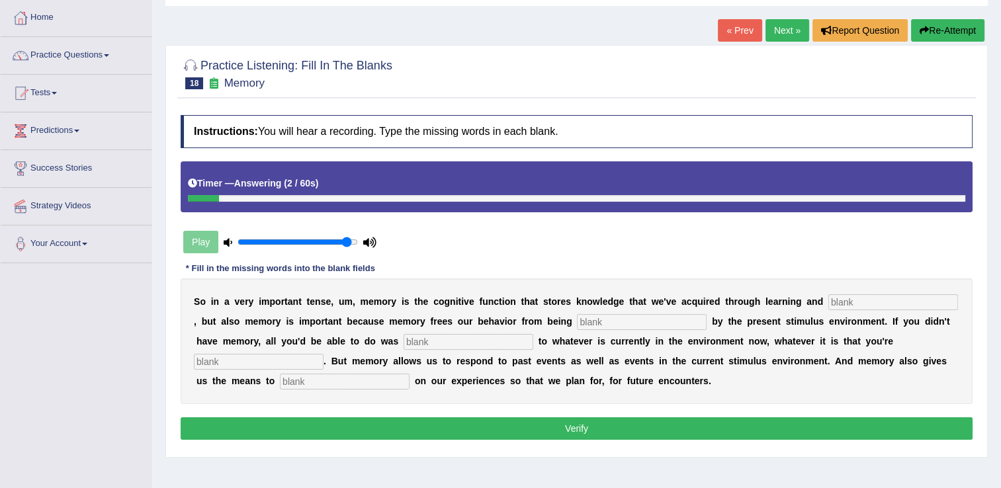
click at [943, 28] on button "Re-Attempt" at bounding box center [947, 30] width 73 height 22
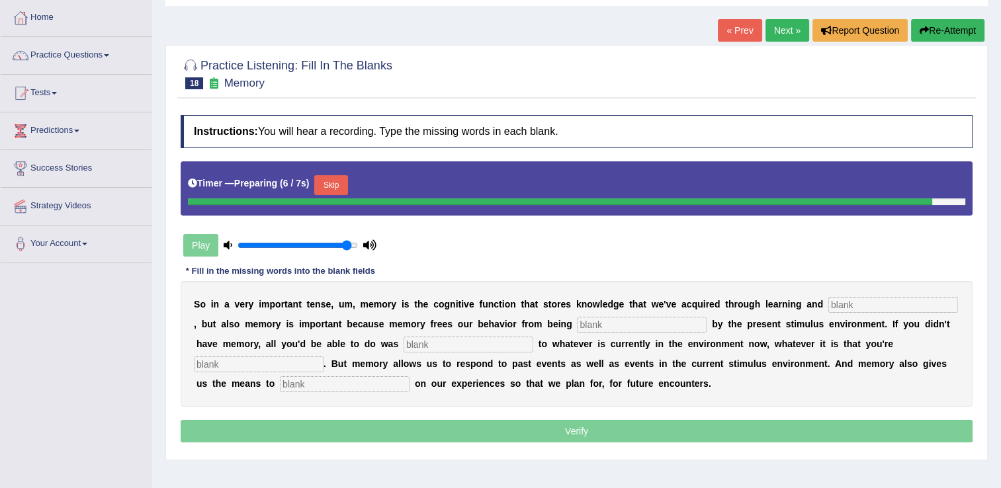
drag, startPoint x: 318, startPoint y: 180, endPoint x: 331, endPoint y: 179, distance: 13.3
click at [319, 179] on button "Skip" at bounding box center [330, 185] width 33 height 20
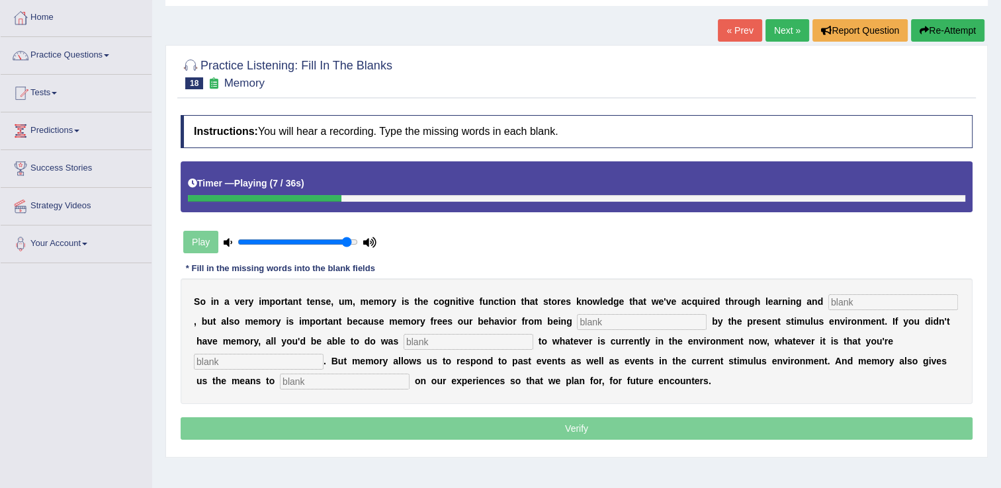
click at [828, 307] on input "text" at bounding box center [893, 302] width 130 height 16
type input "perception"
click at [577, 317] on input "text" at bounding box center [642, 322] width 130 height 16
click at [403, 345] on input "text" at bounding box center [468, 342] width 130 height 16
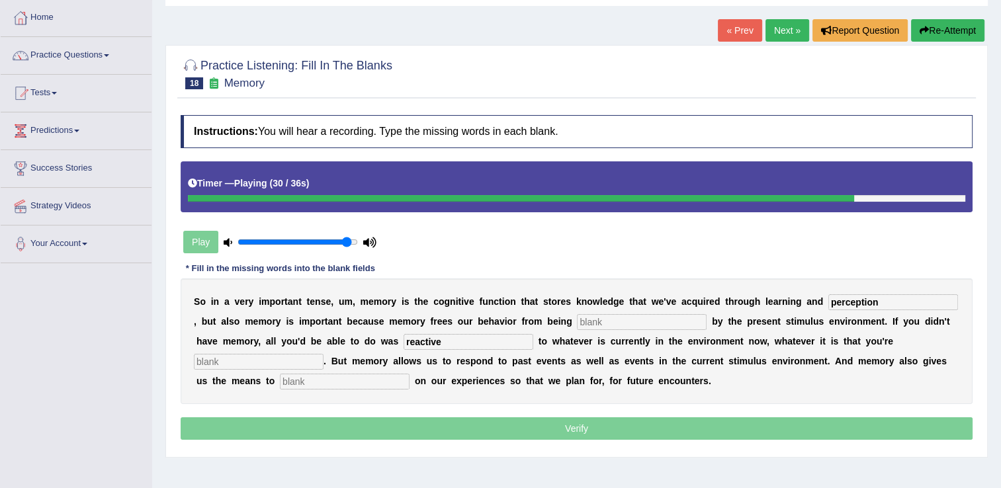
type input "reactive"
click at [409, 374] on input "text" at bounding box center [345, 382] width 130 height 16
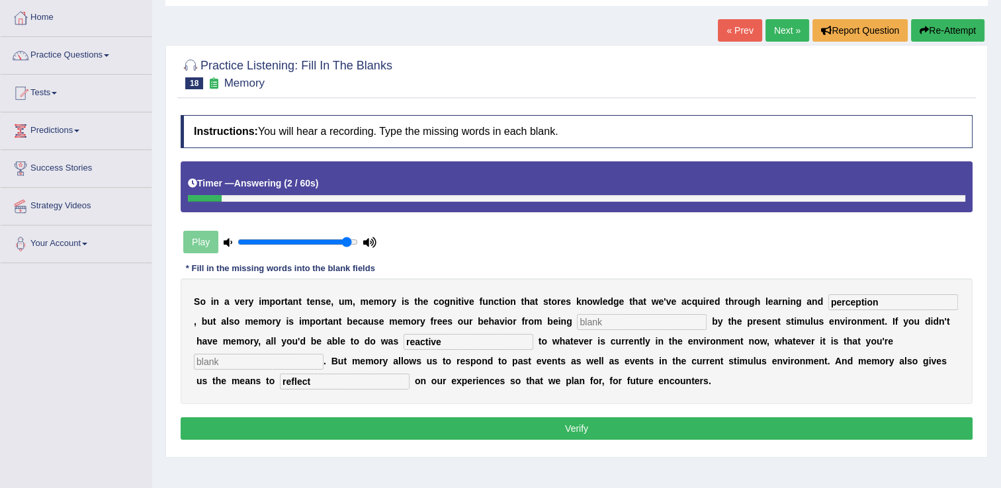
type input "reflect"
drag, startPoint x: 534, startPoint y: 321, endPoint x: 556, endPoint y: 300, distance: 29.5
click at [577, 320] on input "text" at bounding box center [642, 322] width 130 height 16
type input "behavior"
click at [323, 354] on input "text" at bounding box center [259, 362] width 130 height 16
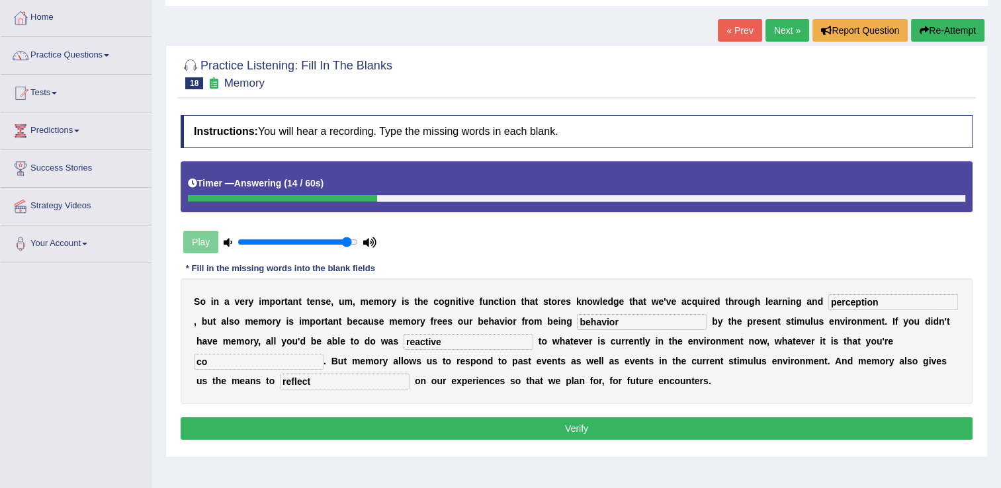
type input "c"
type input "d"
type input "corrent"
click at [608, 431] on button "Verify" at bounding box center [577, 428] width 792 height 22
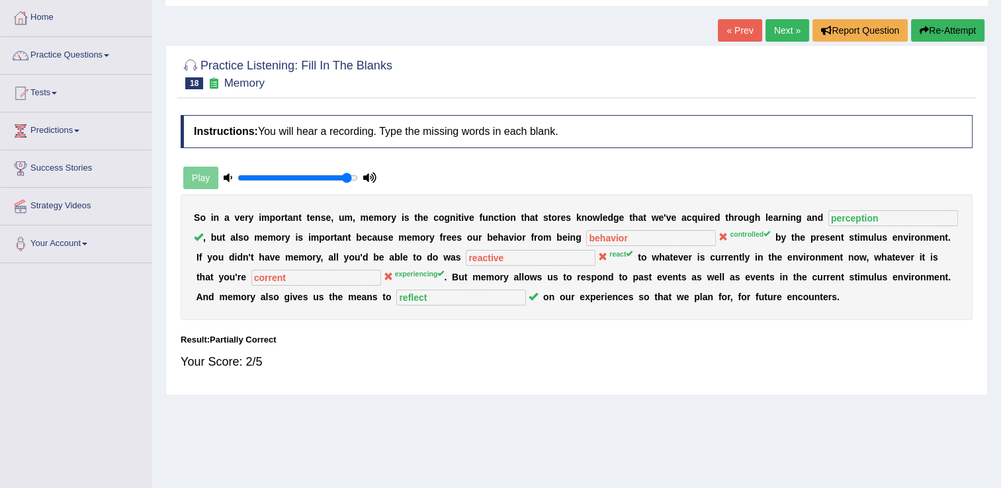
click at [735, 33] on link "« Prev" at bounding box center [740, 30] width 44 height 22
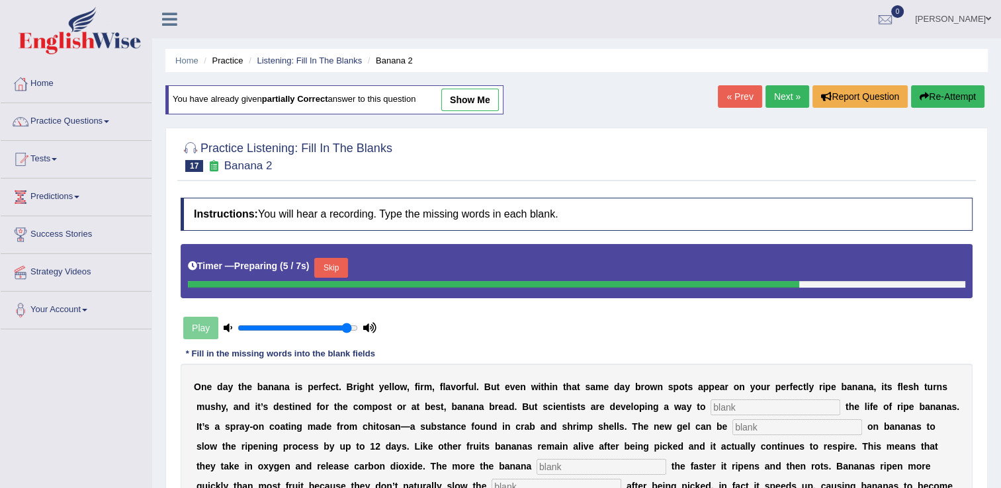
click at [781, 91] on link "Next »" at bounding box center [787, 96] width 44 height 22
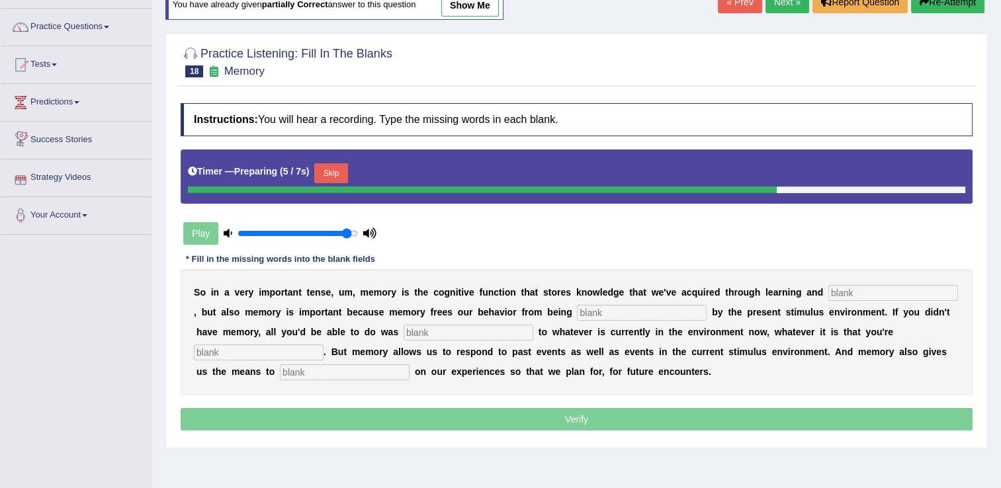
scroll to position [132, 0]
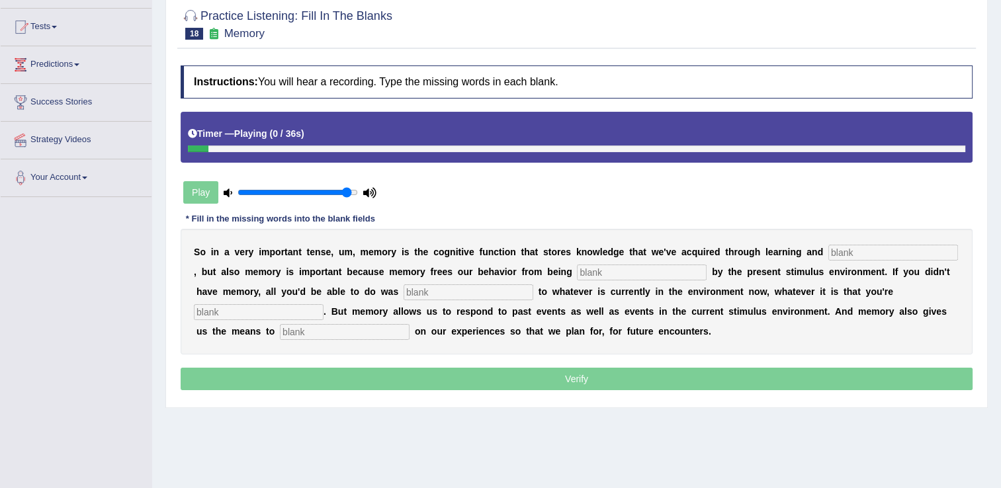
click at [828, 250] on input "text" at bounding box center [893, 253] width 130 height 16
type input "perception"
click at [577, 271] on input "text" at bounding box center [642, 273] width 130 height 16
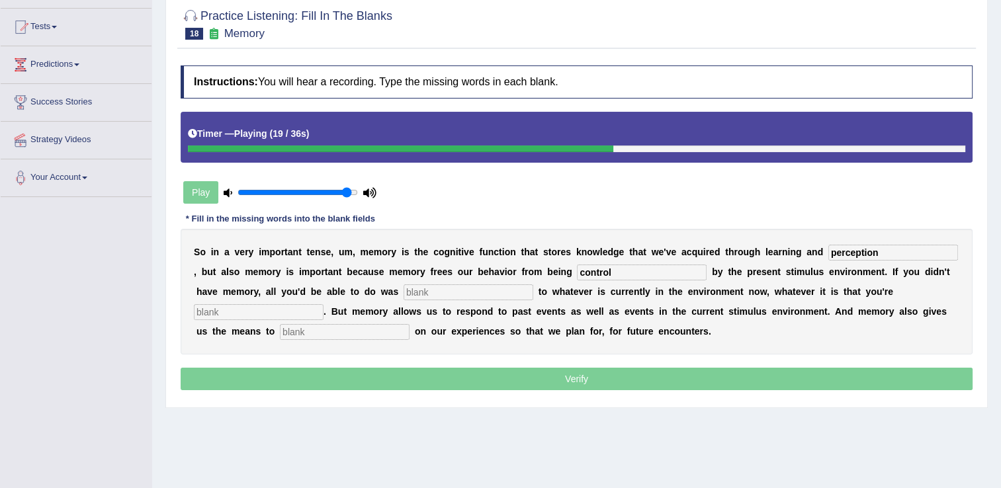
type input "control"
click at [403, 289] on input "text" at bounding box center [468, 292] width 130 height 16
type input "react"
click at [409, 324] on input "text" at bounding box center [345, 332] width 130 height 16
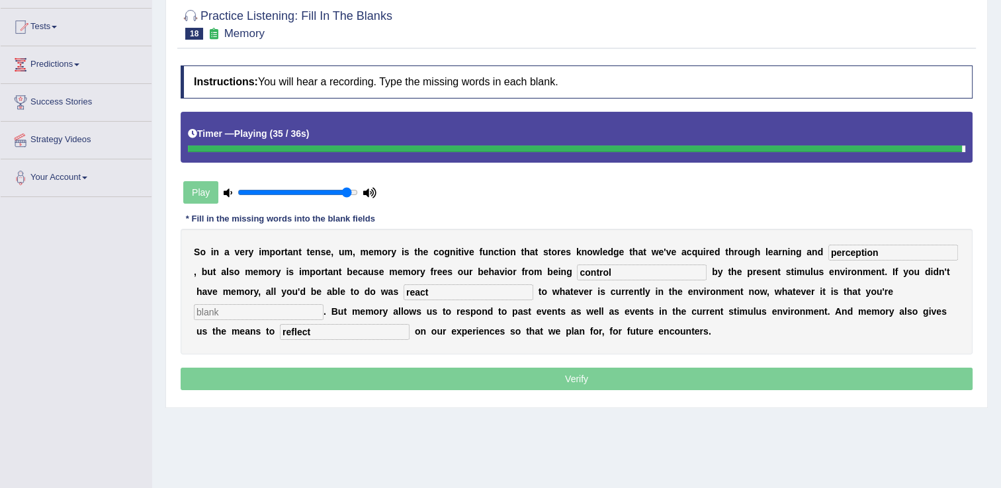
type input "reflect"
click at [323, 304] on input "text" at bounding box center [259, 312] width 130 height 16
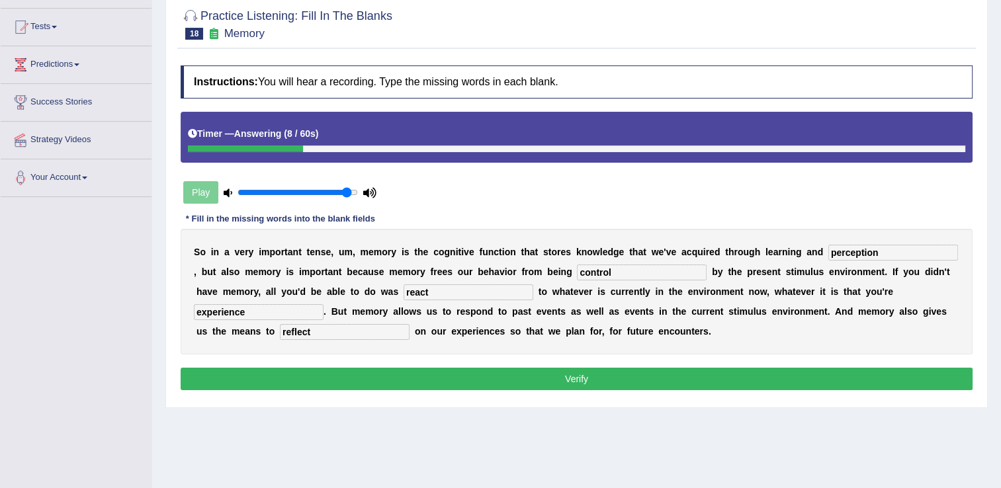
type input "experience"
click at [579, 380] on button "Verify" at bounding box center [577, 379] width 792 height 22
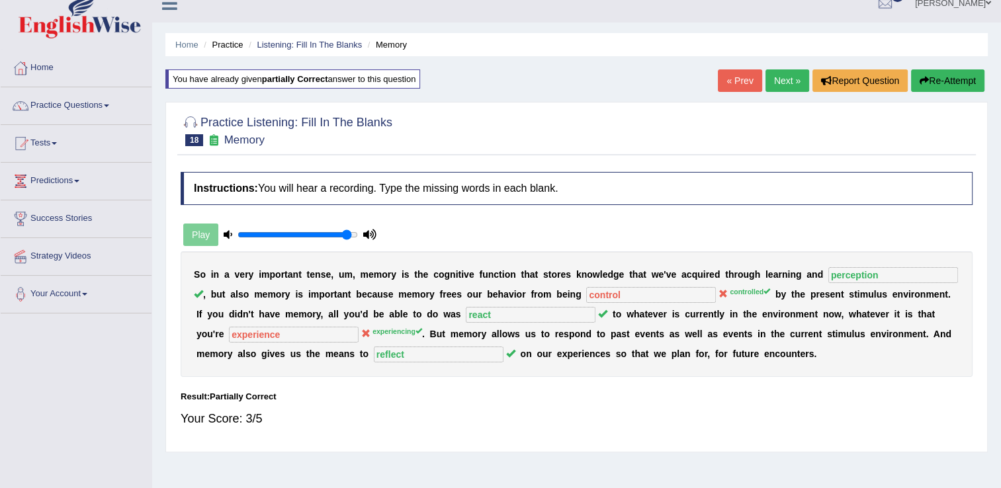
scroll to position [0, 0]
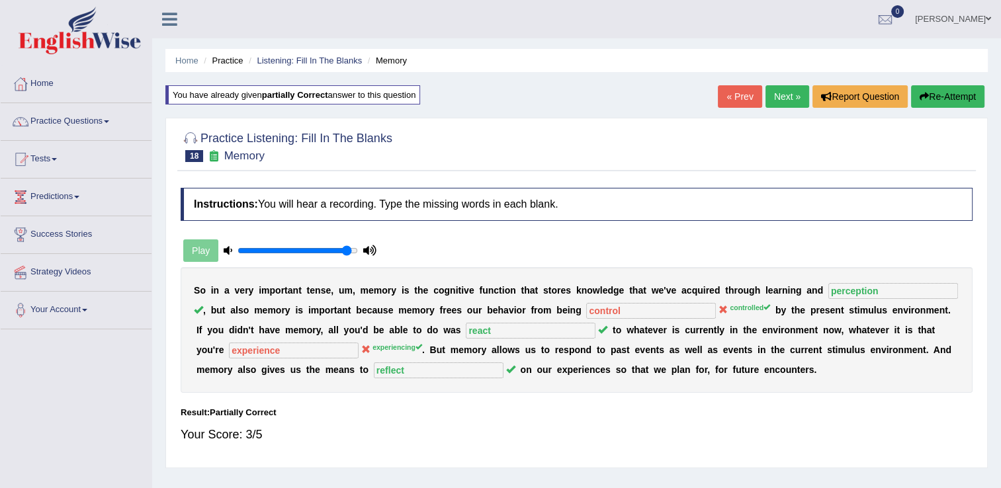
click at [788, 97] on link "Next »" at bounding box center [787, 96] width 44 height 22
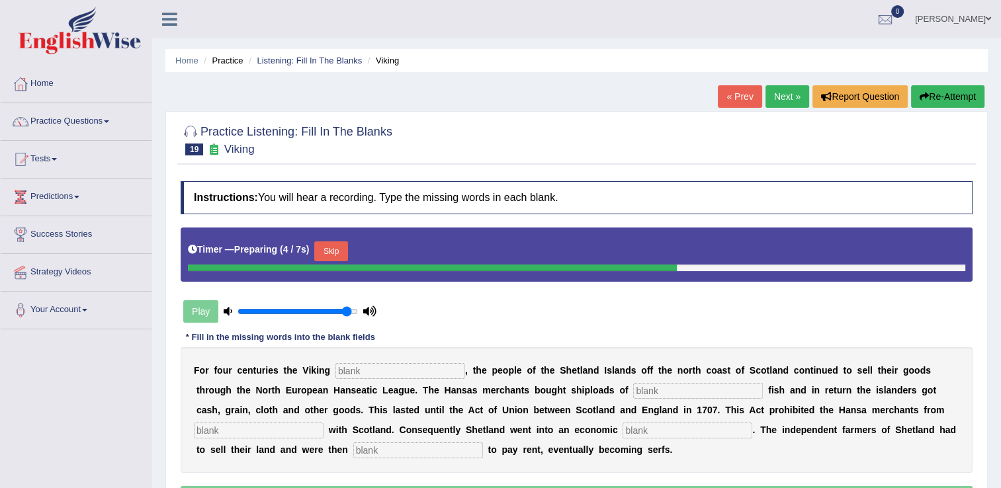
click at [332, 245] on button "Skip" at bounding box center [330, 251] width 33 height 20
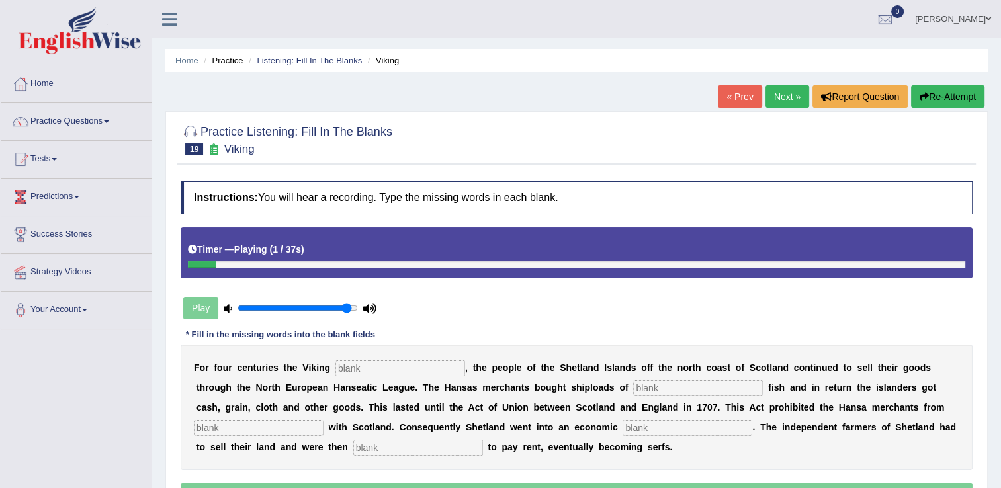
click at [362, 369] on input "text" at bounding box center [400, 368] width 130 height 16
type input "diclaine"
click at [633, 390] on input "text" at bounding box center [698, 388] width 130 height 16
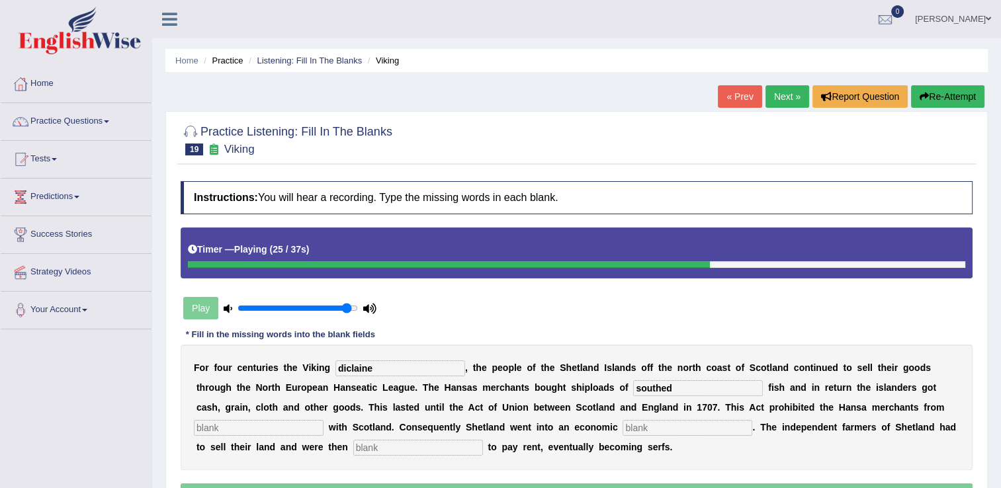
type input "southed"
click at [323, 420] on input "text" at bounding box center [259, 428] width 130 height 16
type input "treat"
click at [622, 424] on input "text" at bounding box center [687, 428] width 130 height 16
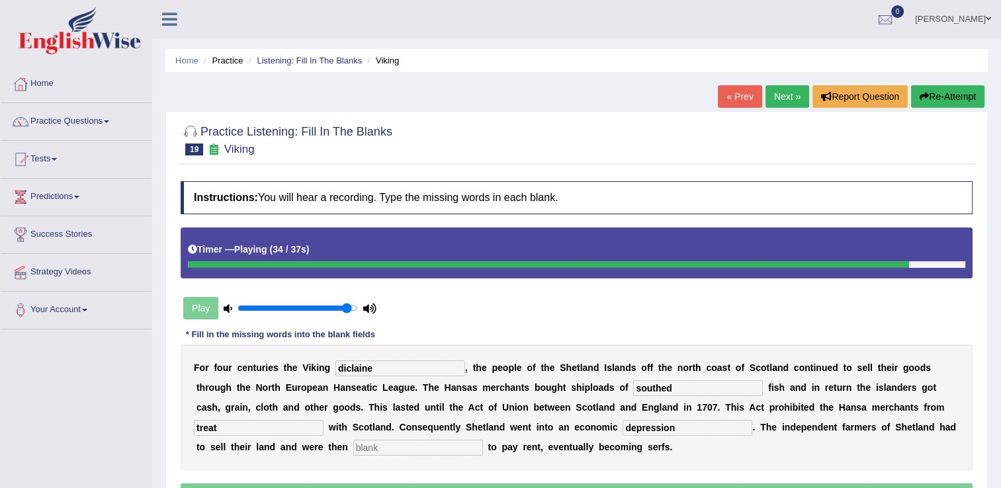
type input "depression"
click at [353, 448] on input "text" at bounding box center [418, 448] width 130 height 16
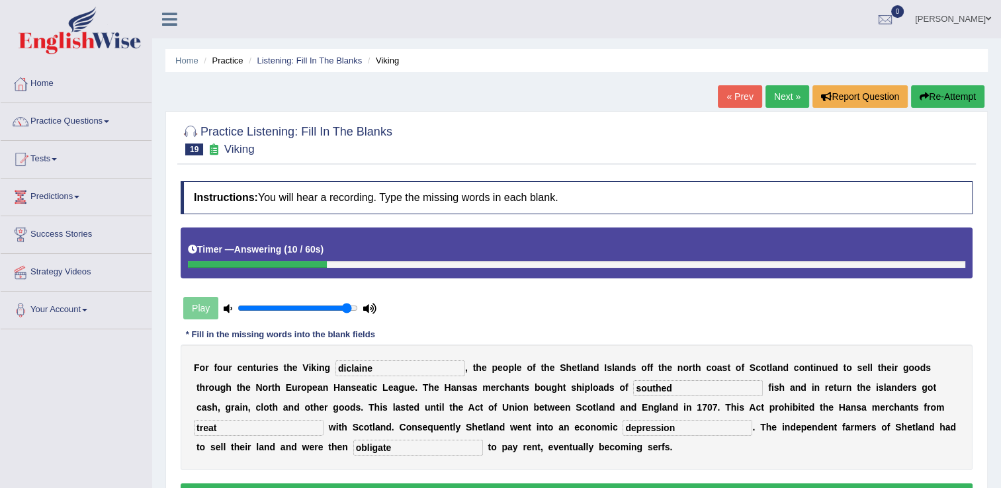
type input "obligate"
click at [335, 372] on input "diclaine" at bounding box center [400, 368] width 130 height 16
type input "declaine"
click at [633, 388] on input "southed" at bounding box center [698, 388] width 130 height 16
click at [633, 388] on input "south lands" at bounding box center [698, 388] width 130 height 16
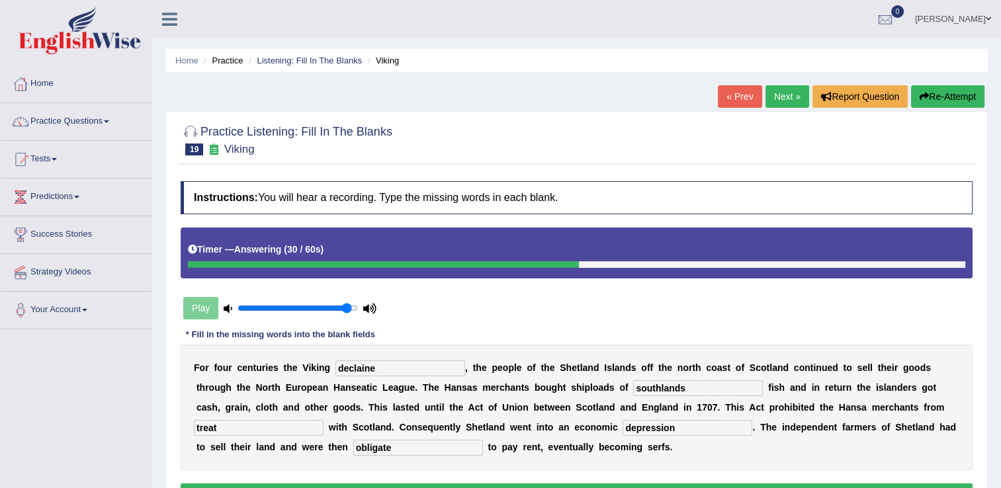
type input "southlands"
click at [323, 420] on input "treat" at bounding box center [259, 428] width 130 height 16
click at [353, 450] on input "obligate" at bounding box center [418, 448] width 130 height 16
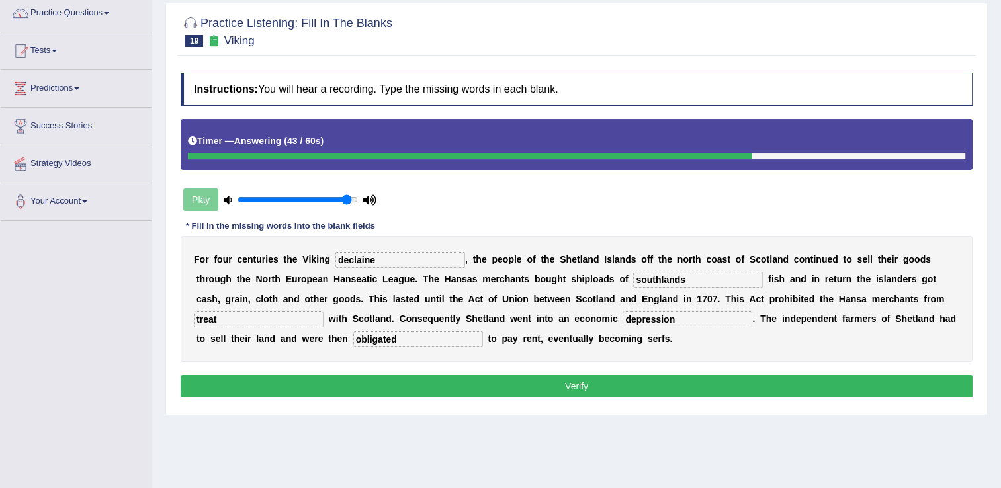
scroll to position [132, 0]
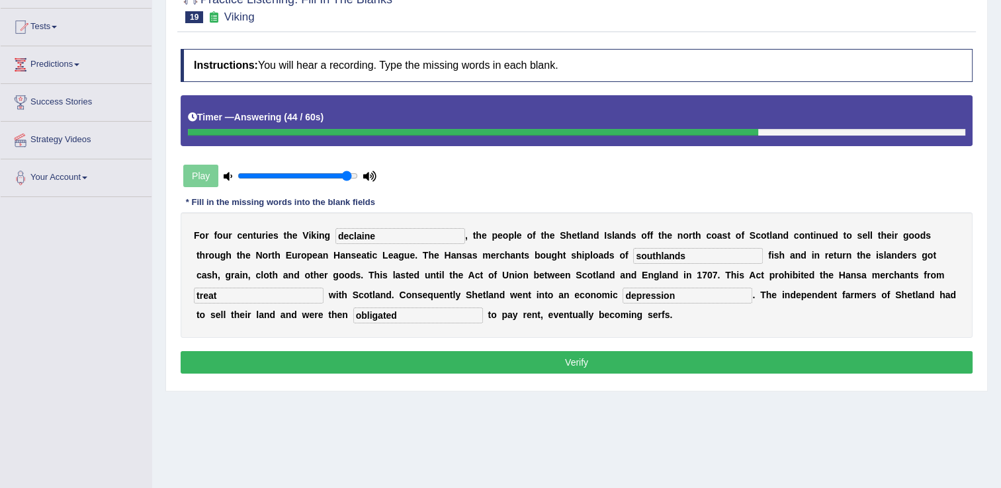
type input "obligated"
click at [579, 358] on button "Verify" at bounding box center [577, 362] width 792 height 22
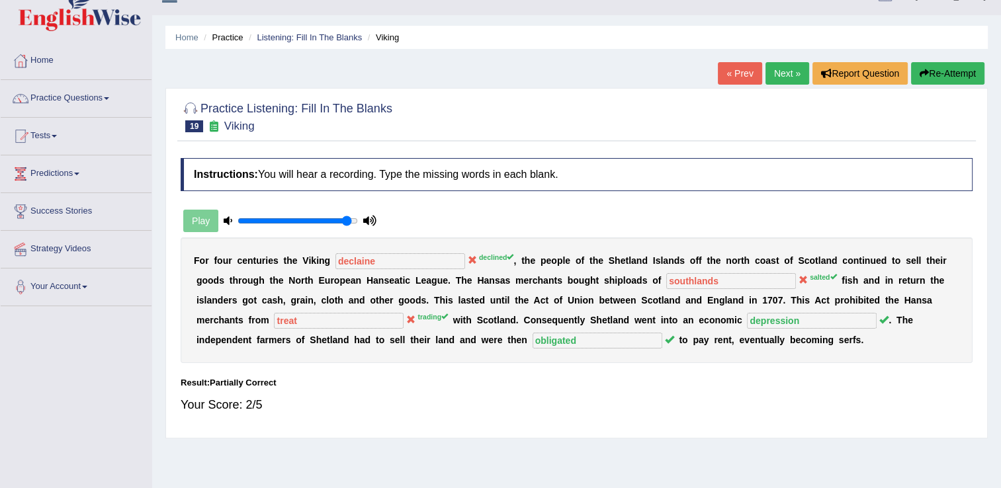
scroll to position [0, 0]
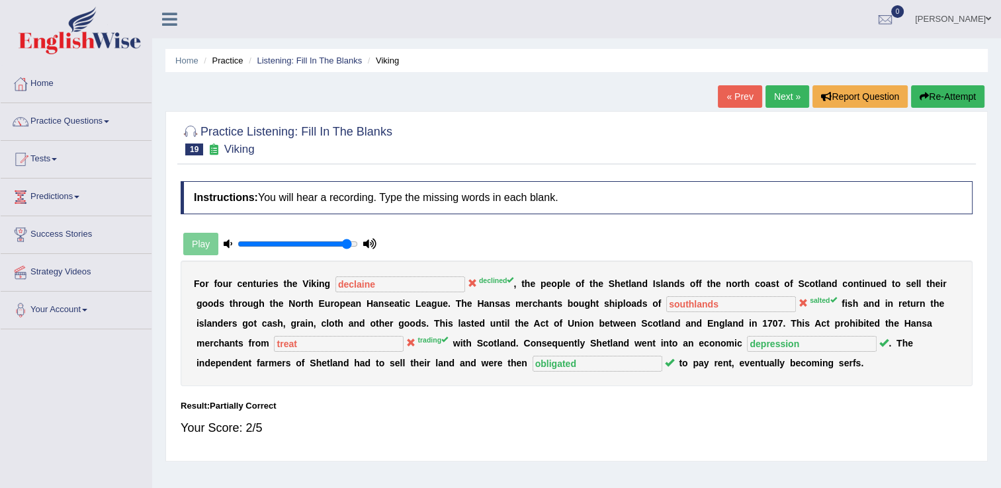
click at [943, 94] on button "Re-Attempt" at bounding box center [947, 96] width 73 height 22
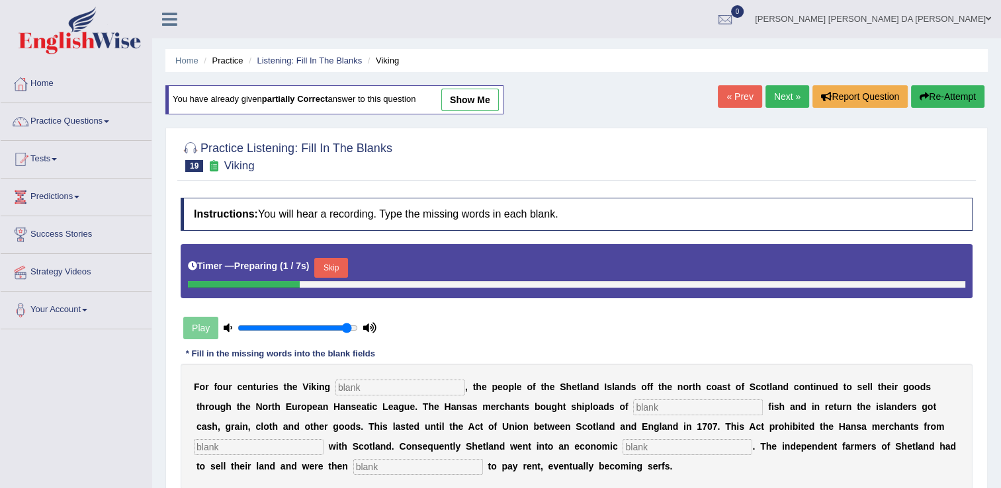
click at [384, 388] on input "text" at bounding box center [400, 388] width 130 height 16
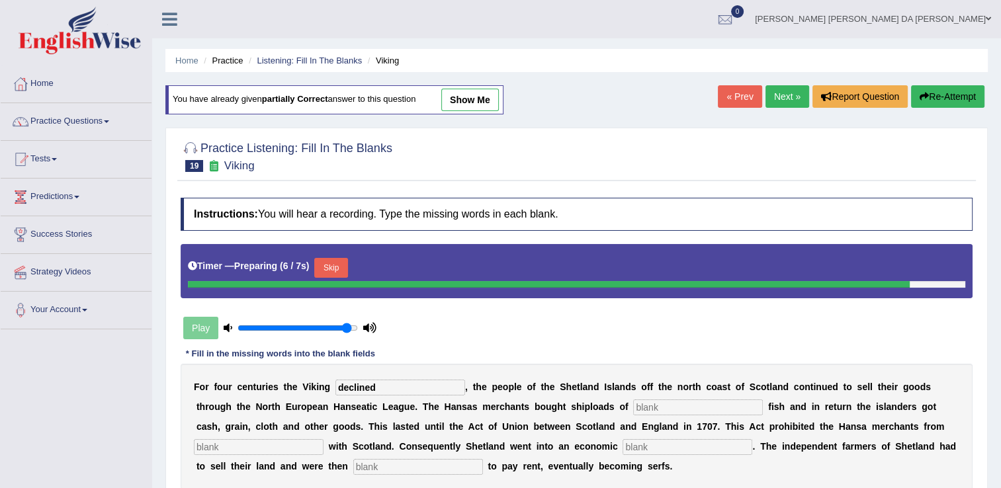
type input "declined"
click at [333, 265] on button "Skip" at bounding box center [330, 268] width 33 height 20
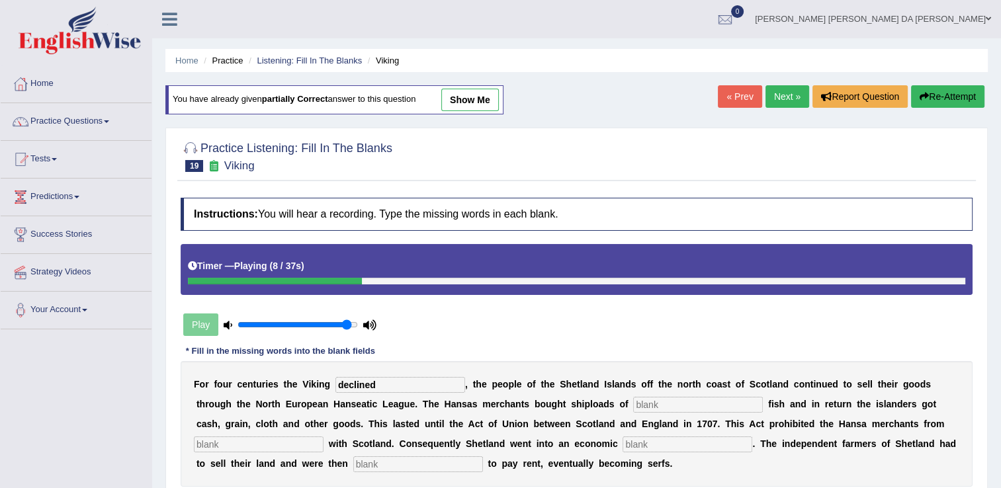
click at [633, 403] on input "text" at bounding box center [698, 405] width 130 height 16
type input "salted"
click at [323, 436] on input "text" at bounding box center [259, 444] width 130 height 16
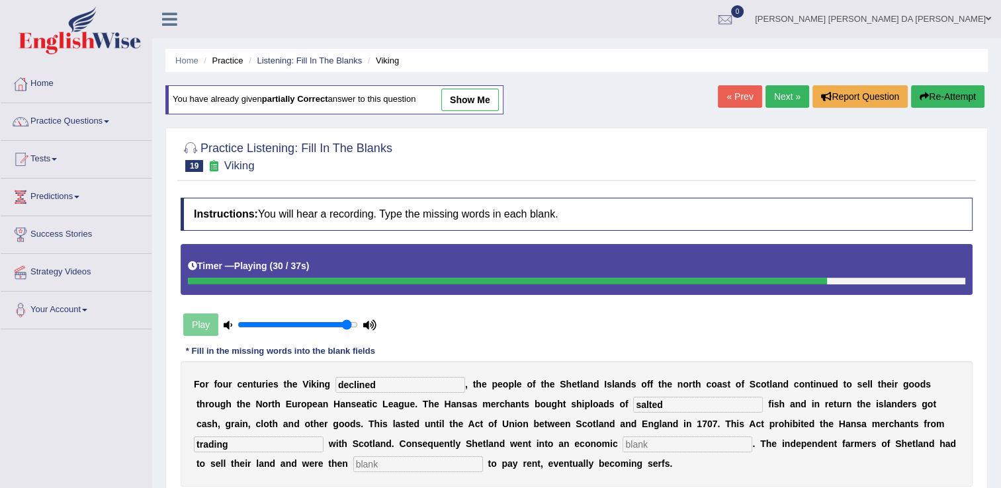
type input "trading"
drag, startPoint x: 463, startPoint y: 442, endPoint x: 471, endPoint y: 444, distance: 8.2
click at [622, 441] on input "text" at bounding box center [687, 444] width 130 height 16
type input "depression"
click at [353, 458] on input "text" at bounding box center [418, 464] width 130 height 16
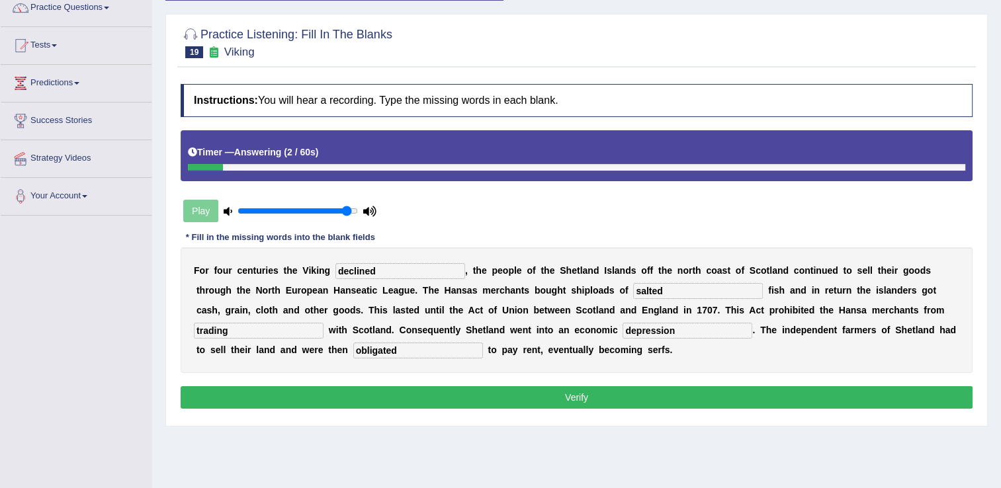
scroll to position [132, 0]
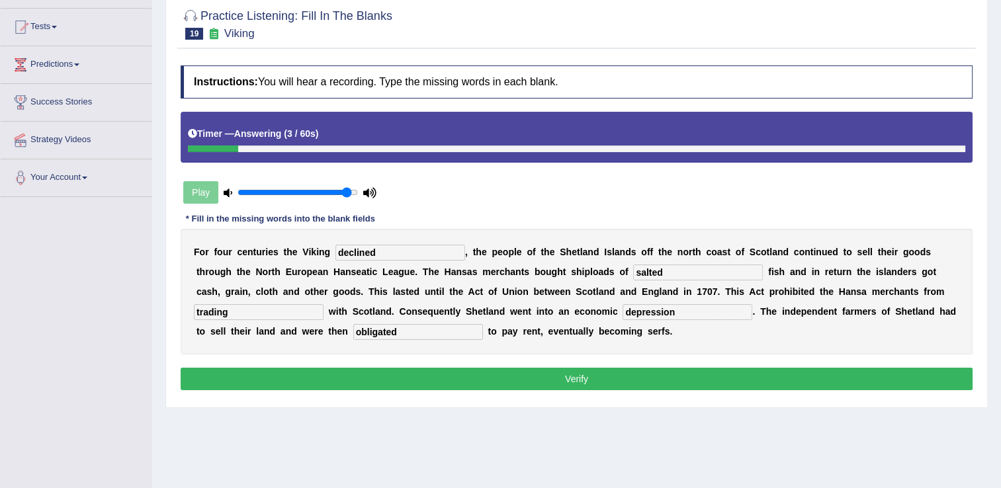
type input "obligated"
click at [589, 376] on button "Verify" at bounding box center [577, 379] width 792 height 22
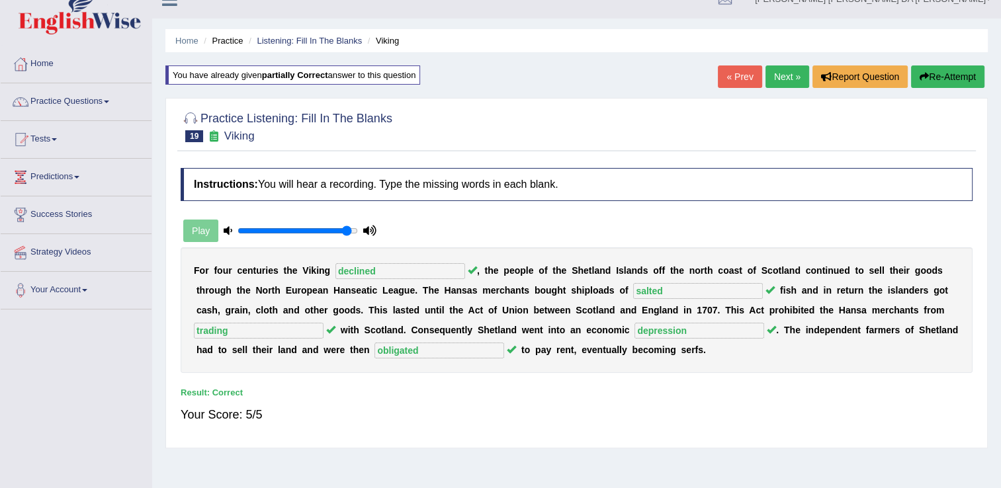
scroll to position [0, 0]
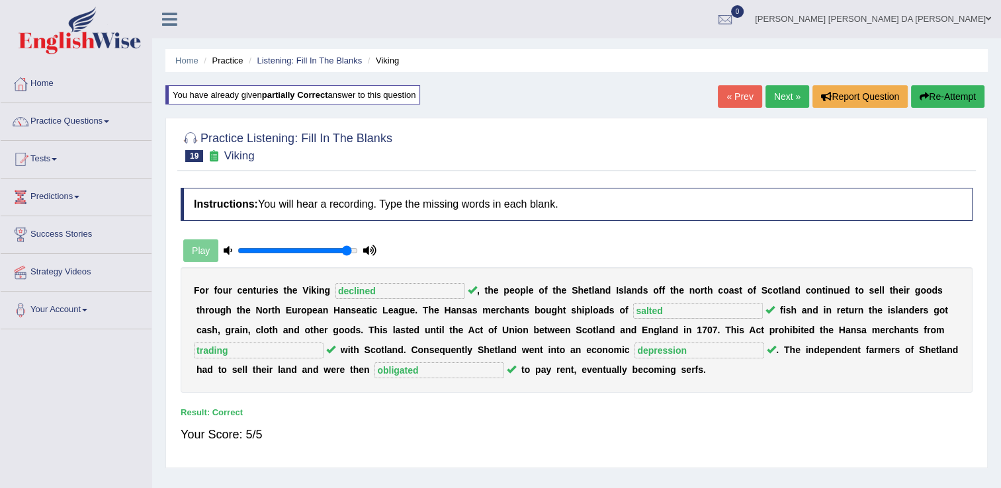
click at [786, 97] on link "Next »" at bounding box center [787, 96] width 44 height 22
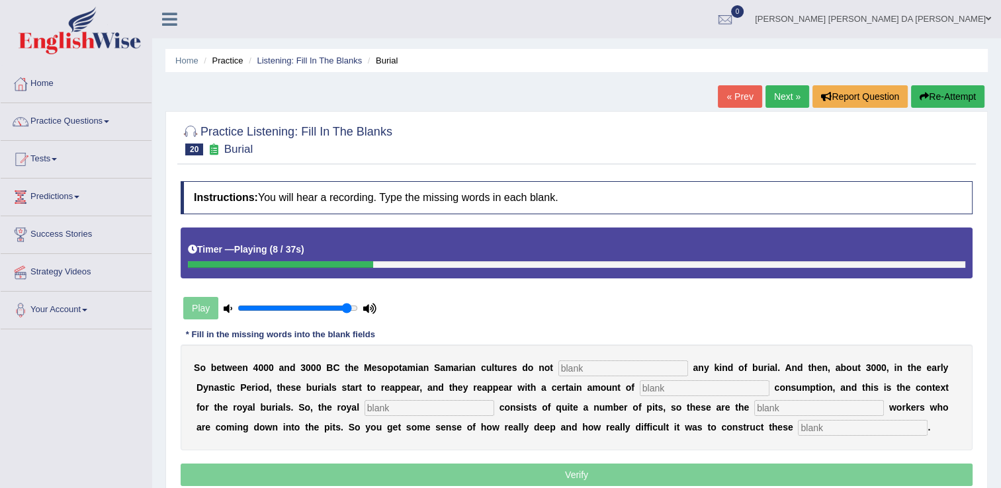
click at [581, 372] on input "text" at bounding box center [623, 368] width 130 height 16
type input "practice"
click at [640, 388] on input "text" at bounding box center [705, 388] width 130 height 16
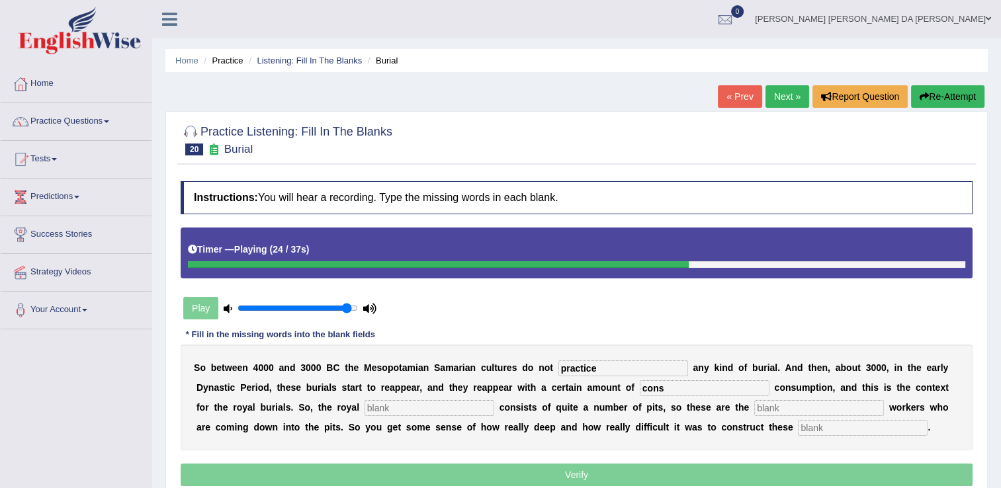
type input "cons"
click at [364, 403] on input "text" at bounding box center [429, 408] width 130 height 16
type input "cemitery"
click at [754, 411] on input "text" at bounding box center [819, 408] width 130 height 16
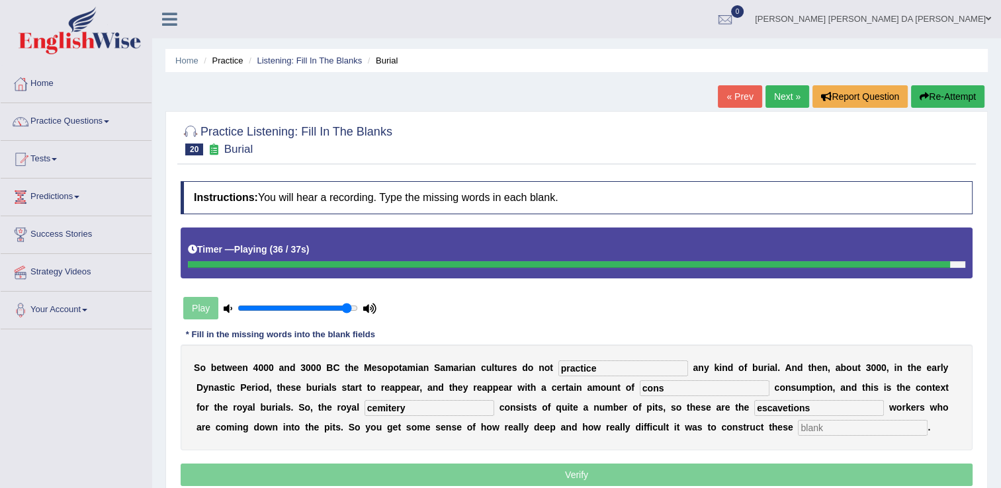
type input "escavetions"
click at [798, 433] on input "text" at bounding box center [863, 428] width 130 height 16
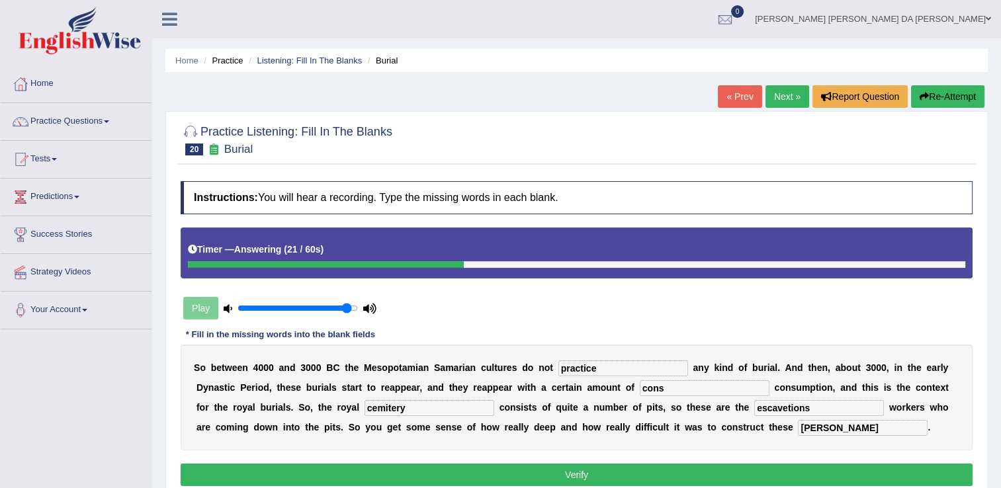
type input "[PERSON_NAME]"
click at [640, 388] on input "cons" at bounding box center [705, 388] width 130 height 16
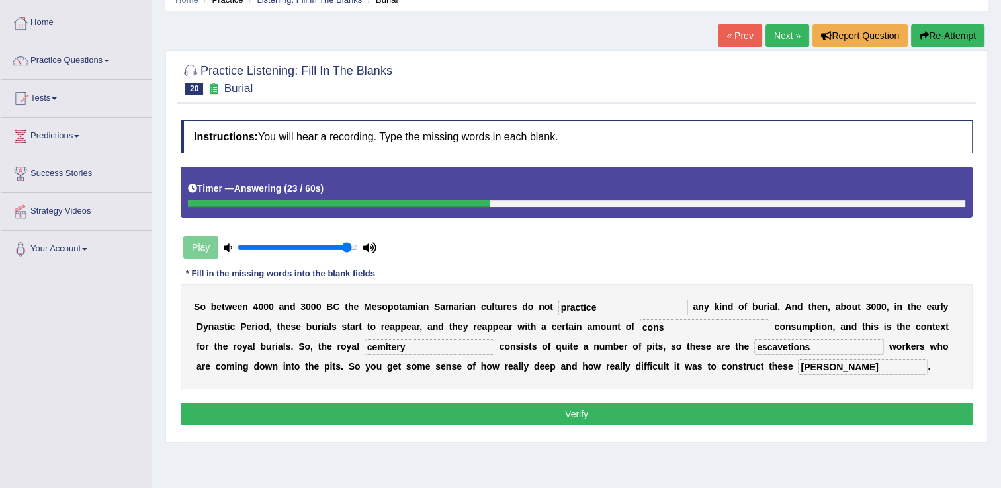
scroll to position [66, 0]
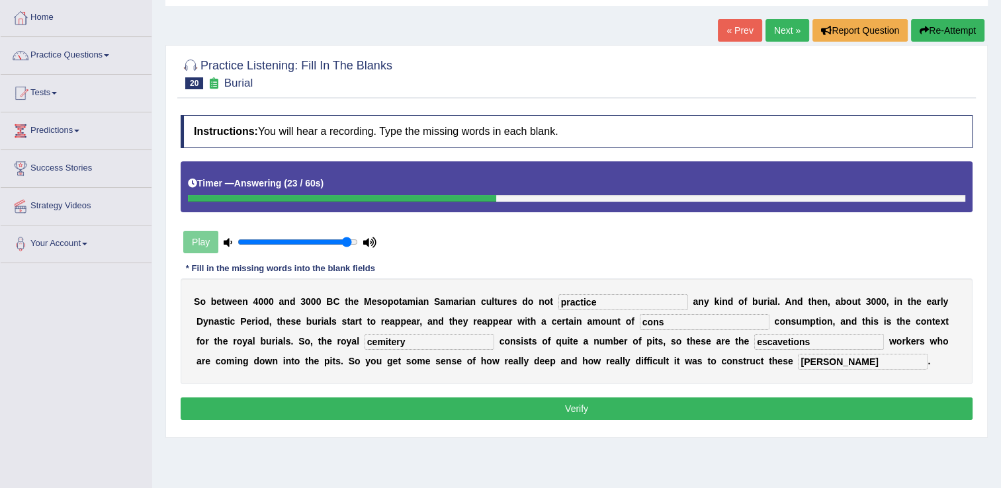
click at [577, 406] on button "Verify" at bounding box center [577, 408] width 792 height 22
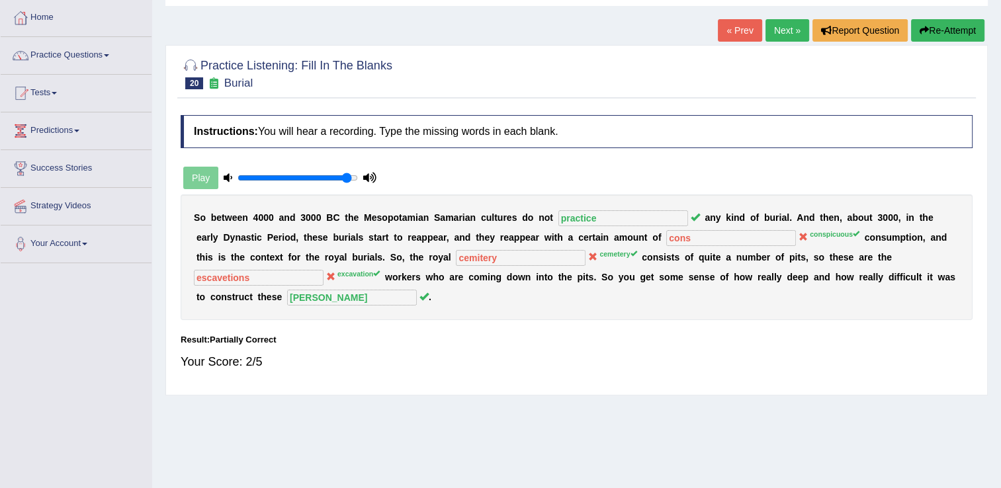
click at [940, 34] on button "Re-Attempt" at bounding box center [947, 30] width 73 height 22
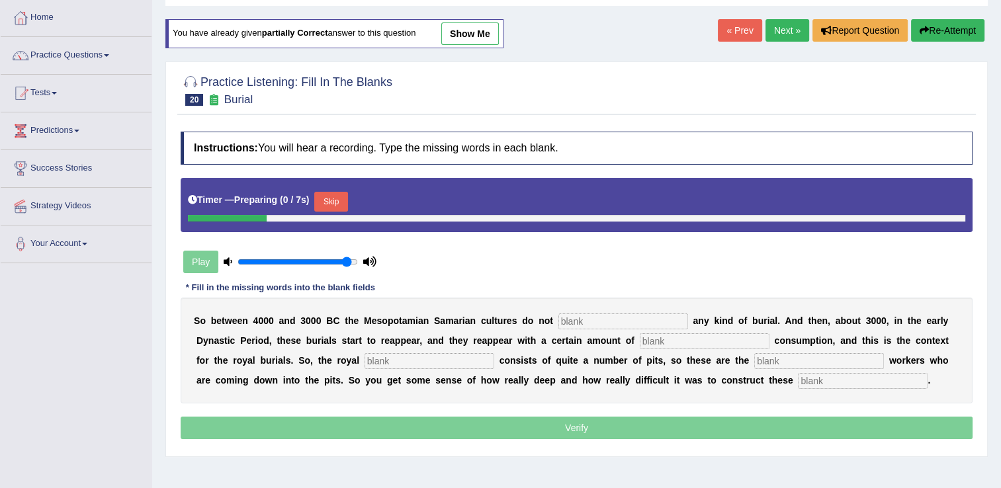
click at [566, 319] on input "text" at bounding box center [623, 321] width 130 height 16
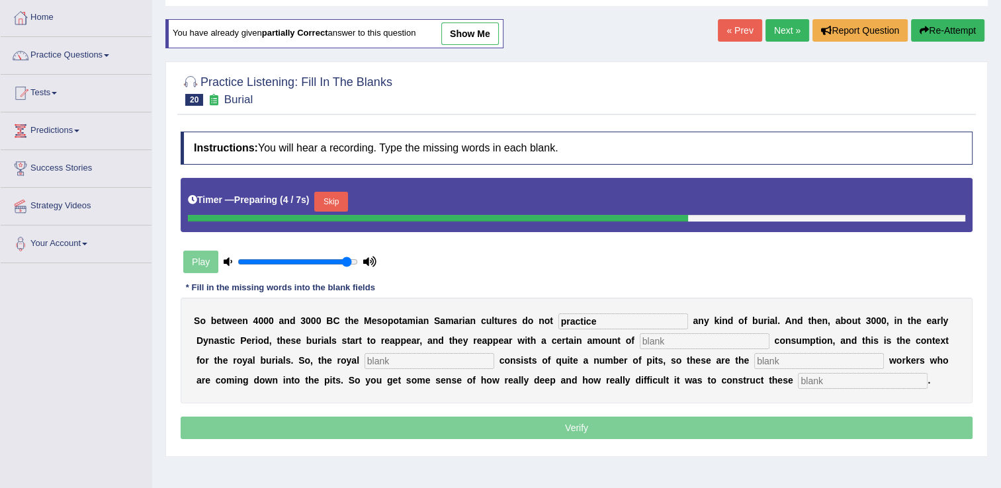
type input "practice"
click at [640, 343] on input "text" at bounding box center [705, 341] width 130 height 16
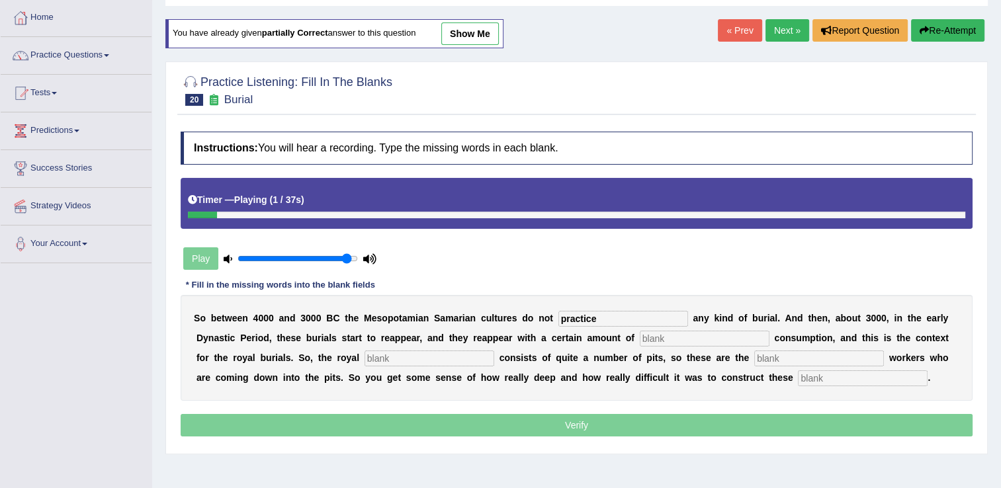
click at [364, 356] on input "text" at bounding box center [429, 359] width 130 height 16
click at [364, 356] on input "cemitery" at bounding box center [429, 359] width 130 height 16
type input "cemetery"
click at [640, 337] on input "text" at bounding box center [705, 339] width 130 height 16
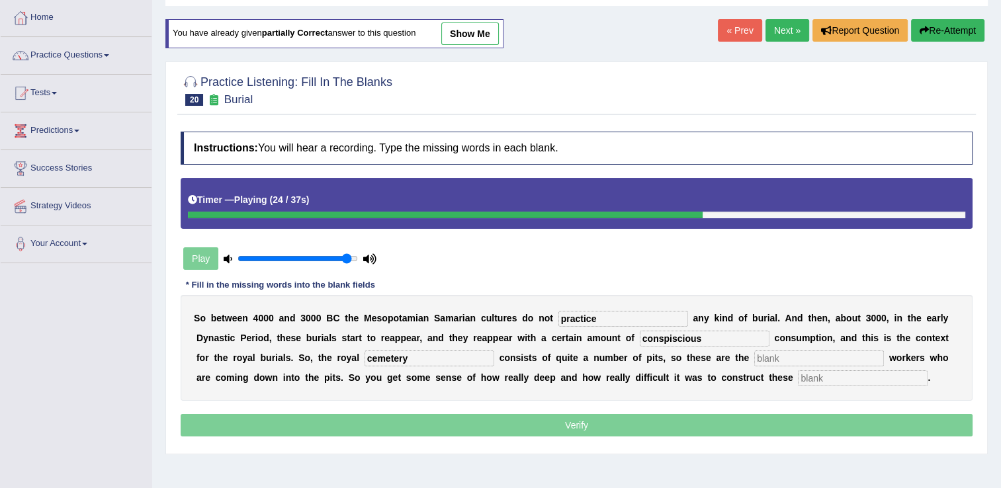
type input "conspiscious"
click at [754, 360] on input "text" at bounding box center [819, 359] width 130 height 16
type input "excavation"
click at [798, 381] on input "text" at bounding box center [863, 378] width 130 height 16
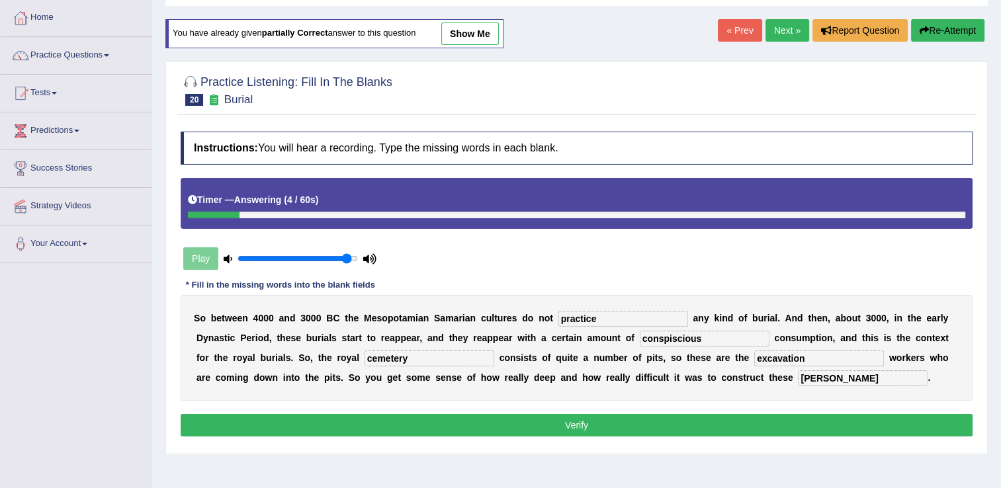
type input "chambers"
click at [599, 419] on button "Verify" at bounding box center [577, 425] width 792 height 22
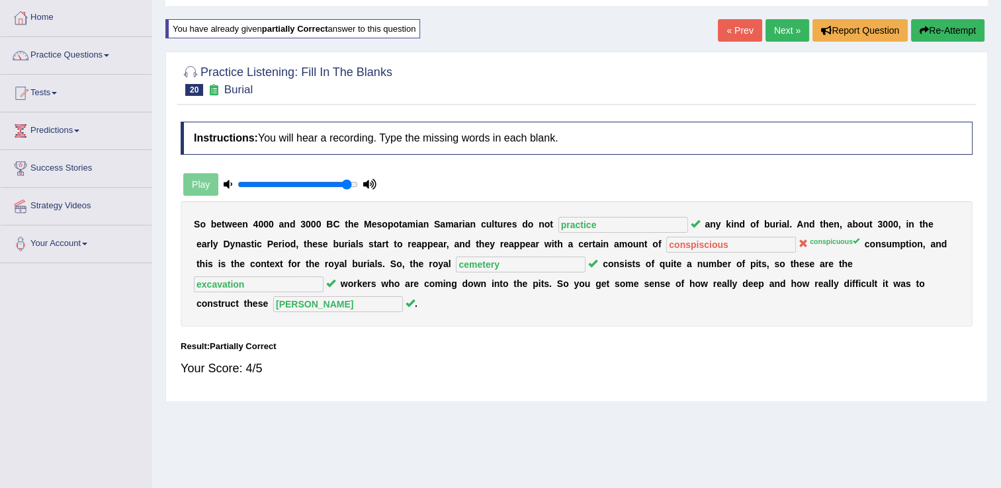
click at [780, 25] on link "Next »" at bounding box center [787, 30] width 44 height 22
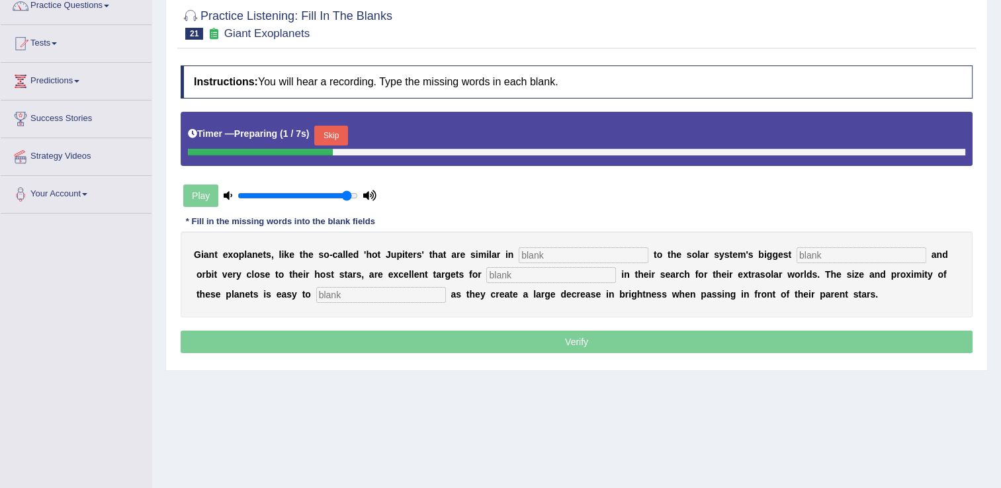
scroll to position [198, 0]
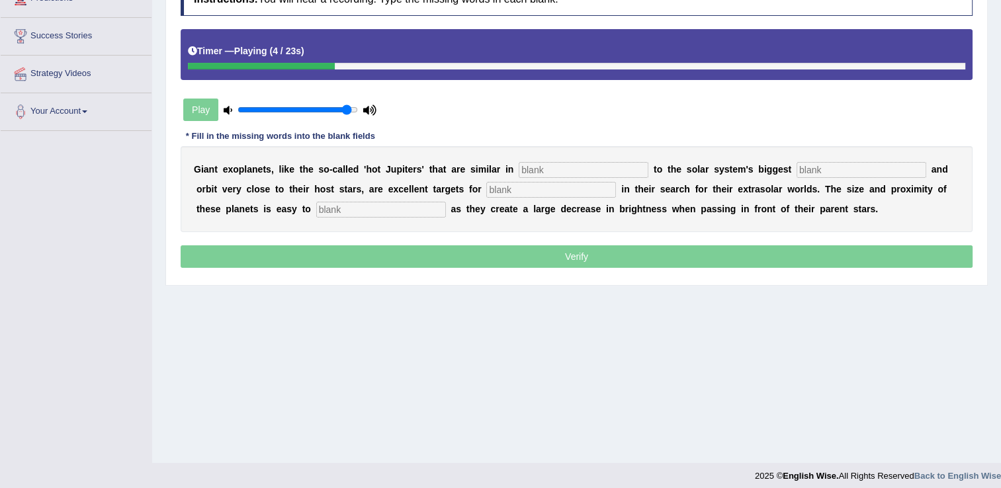
click at [552, 173] on input "text" at bounding box center [583, 170] width 130 height 16
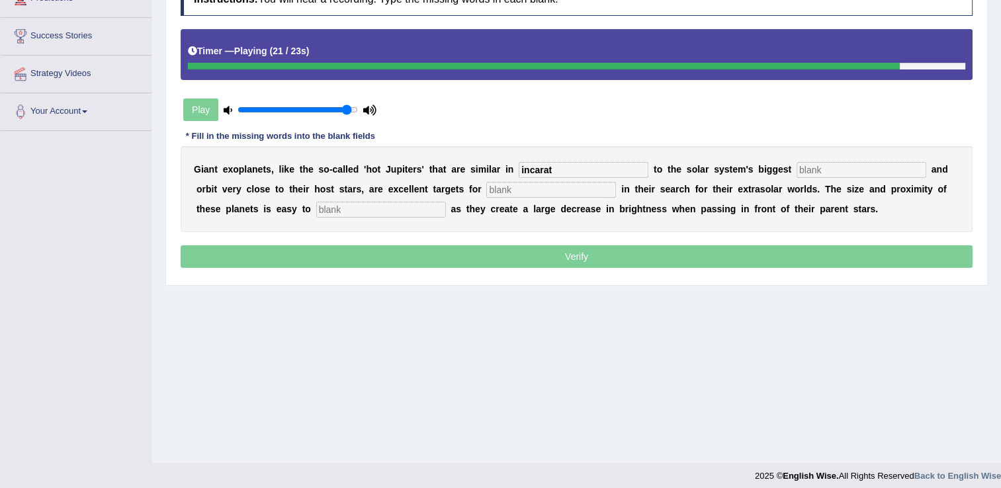
type input "incarat"
drag, startPoint x: 248, startPoint y: 206, endPoint x: 251, endPoint y: 218, distance: 12.8
click at [316, 206] on input "text" at bounding box center [381, 210] width 130 height 16
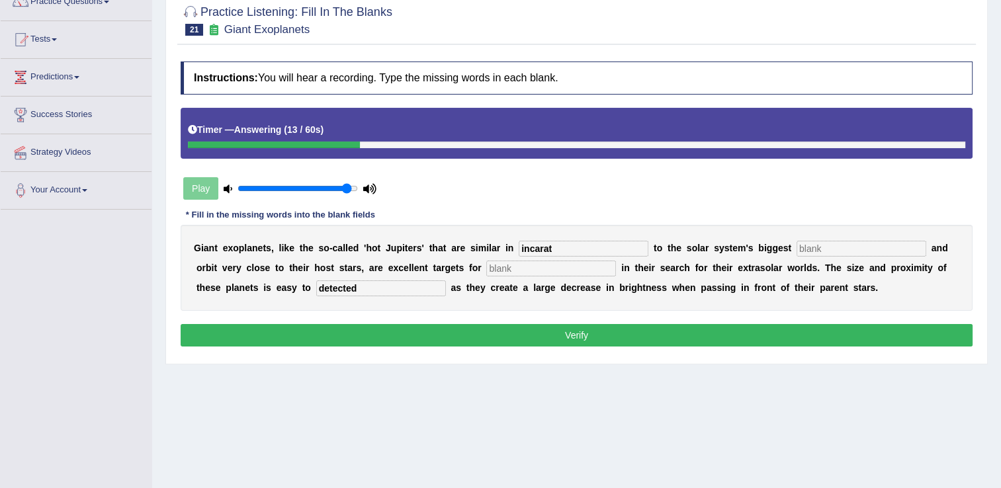
scroll to position [66, 0]
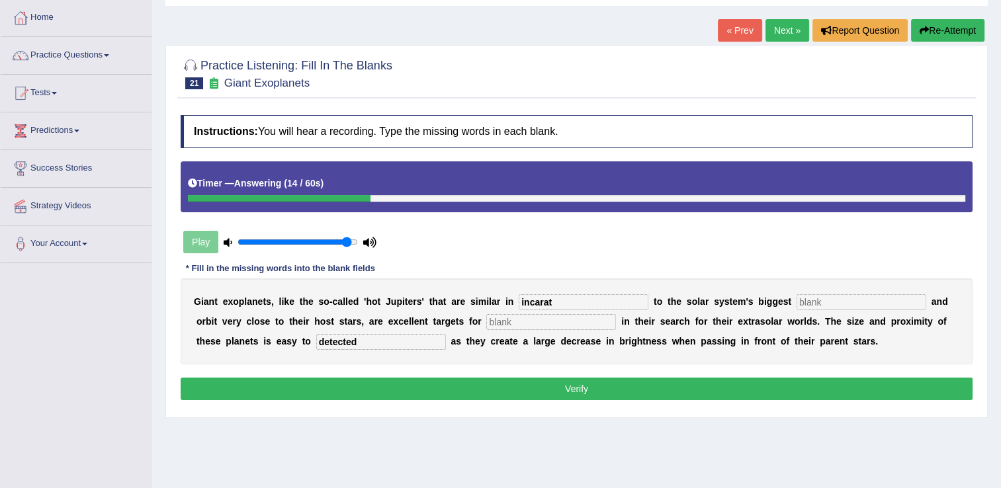
type input "detected"
click at [945, 33] on button "Re-Attempt" at bounding box center [947, 30] width 73 height 22
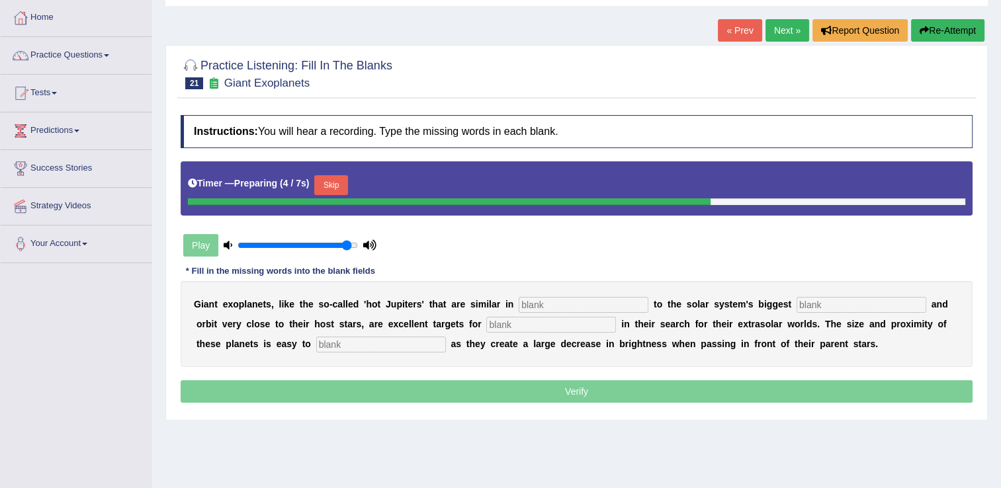
click at [540, 304] on input "text" at bounding box center [583, 305] width 130 height 16
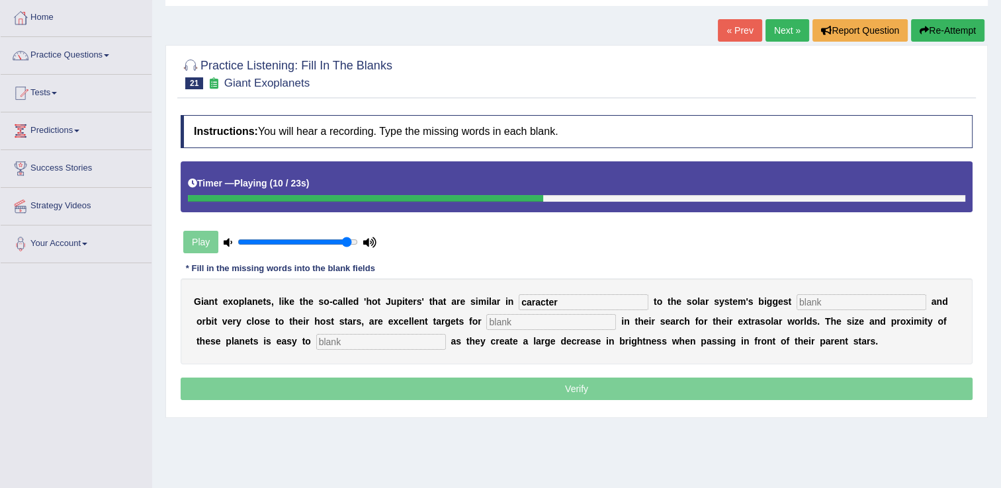
type input "caracter"
click at [796, 302] on input "text" at bounding box center [861, 302] width 130 height 16
type input "planet"
click at [486, 321] on input "text" at bounding box center [551, 322] width 130 height 16
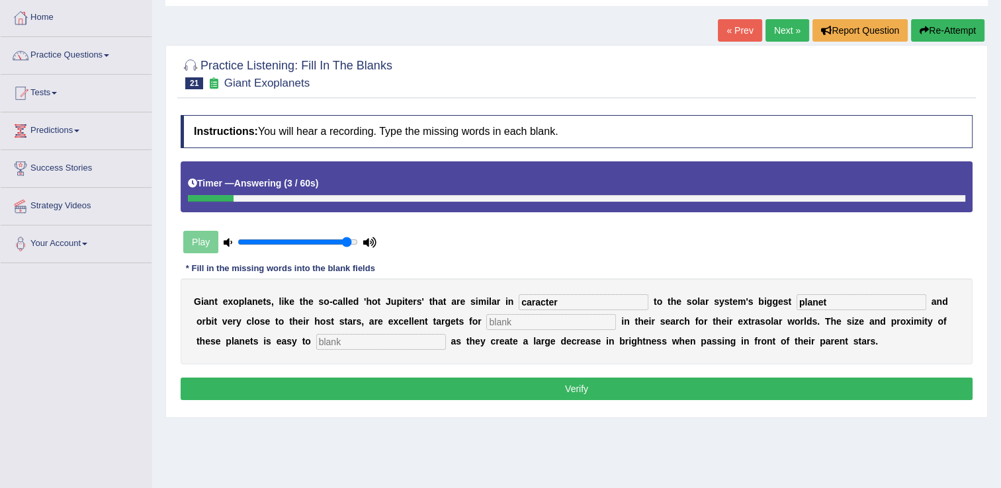
click at [945, 30] on button "Re-Attempt" at bounding box center [947, 30] width 73 height 22
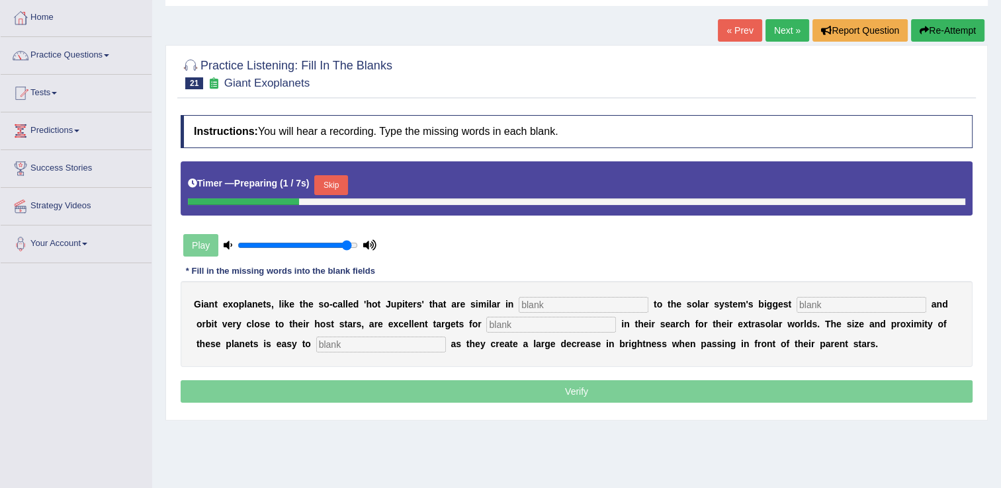
click at [530, 303] on input "text" at bounding box center [583, 305] width 130 height 16
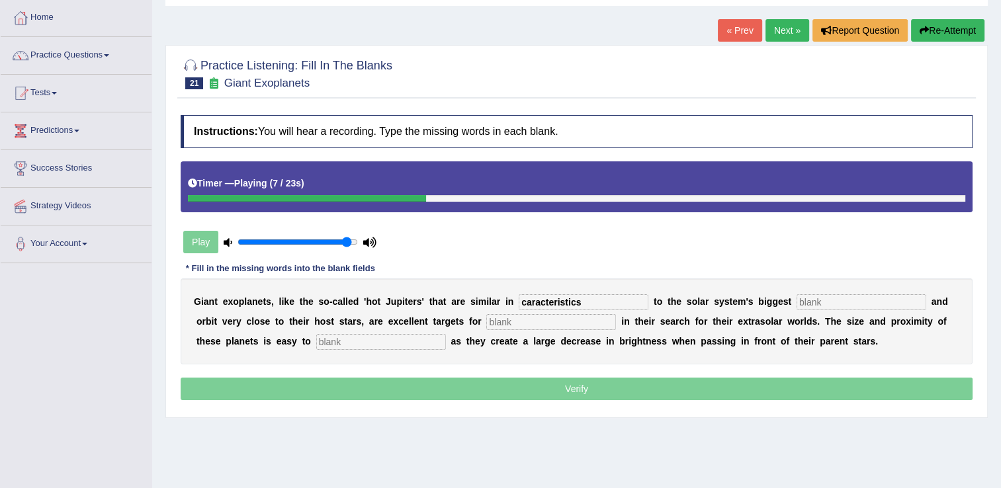
type input "caracteristics"
click at [796, 300] on input "text" at bounding box center [861, 302] width 130 height 16
type input "planet"
click at [486, 319] on input "text" at bounding box center [551, 322] width 130 height 16
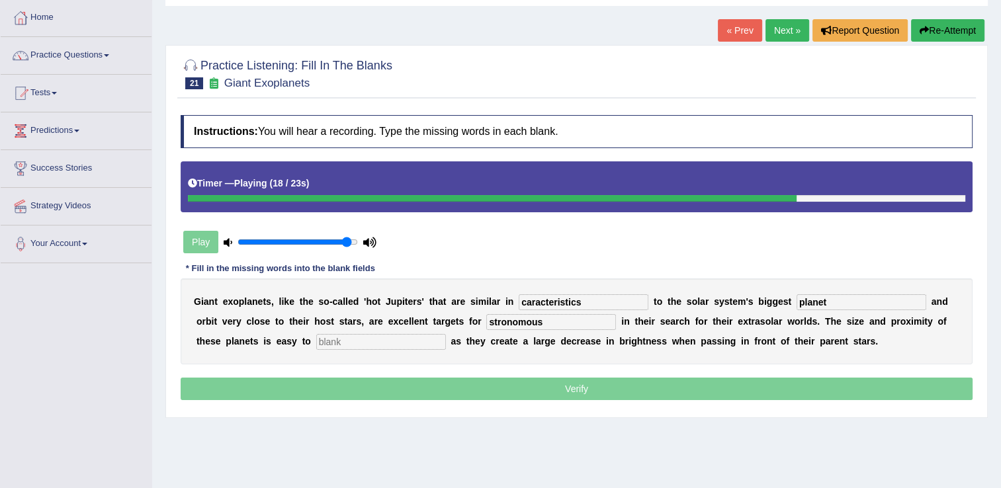
type input "stronomous"
click at [316, 341] on input "text" at bounding box center [381, 342] width 130 height 16
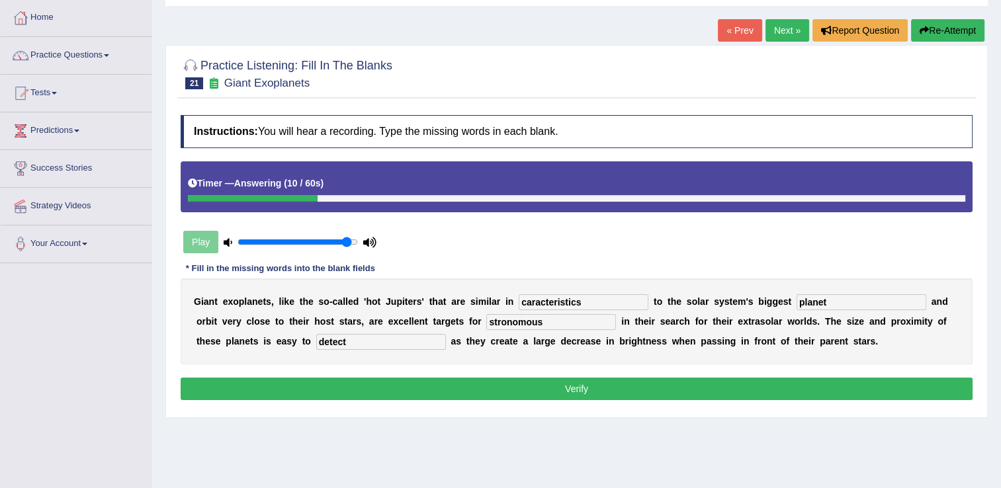
type input "detect"
click at [486, 322] on input "stronomous" at bounding box center [551, 322] width 130 height 16
type input "astronomous"
click at [570, 394] on button "Verify" at bounding box center [577, 389] width 792 height 22
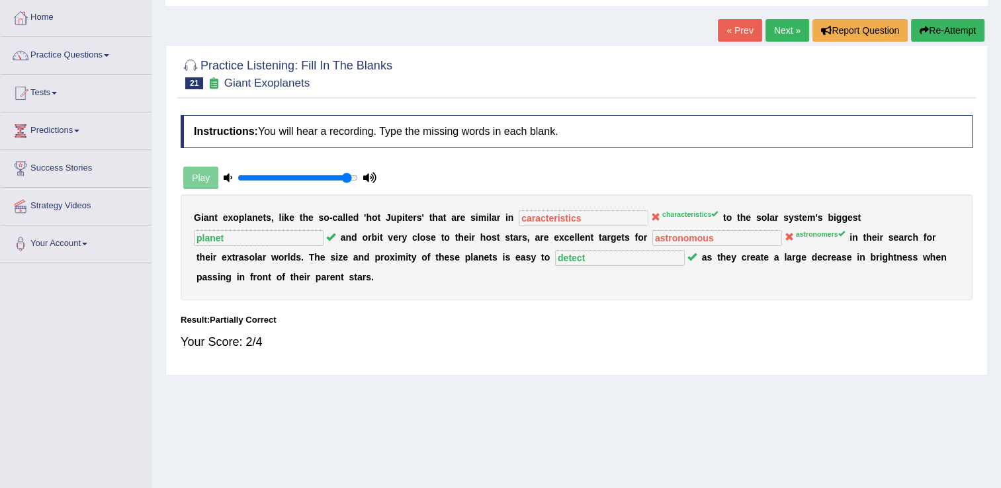
click at [958, 28] on button "Re-Attempt" at bounding box center [947, 30] width 73 height 22
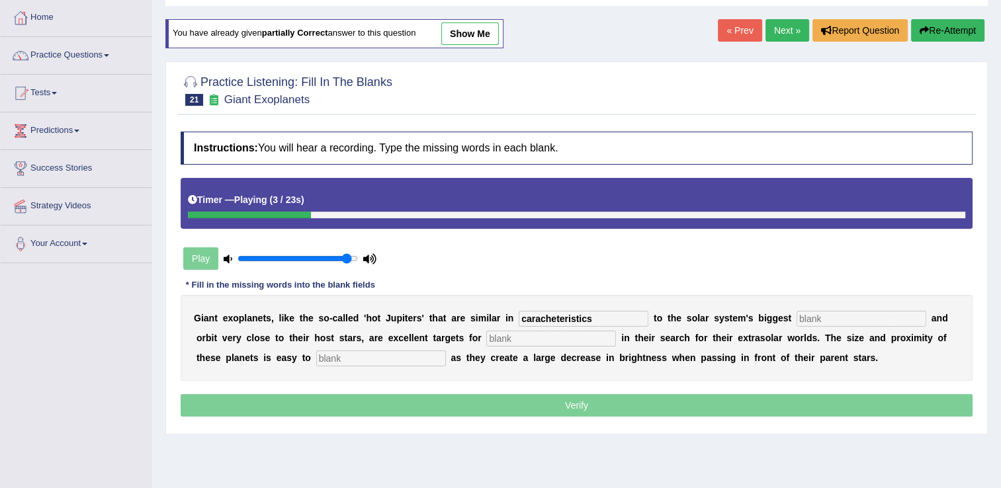
type input "caracheteristics"
click at [804, 311] on input "text" at bounding box center [861, 319] width 130 height 16
type input "planet"
click at [486, 337] on input "text" at bounding box center [551, 339] width 130 height 16
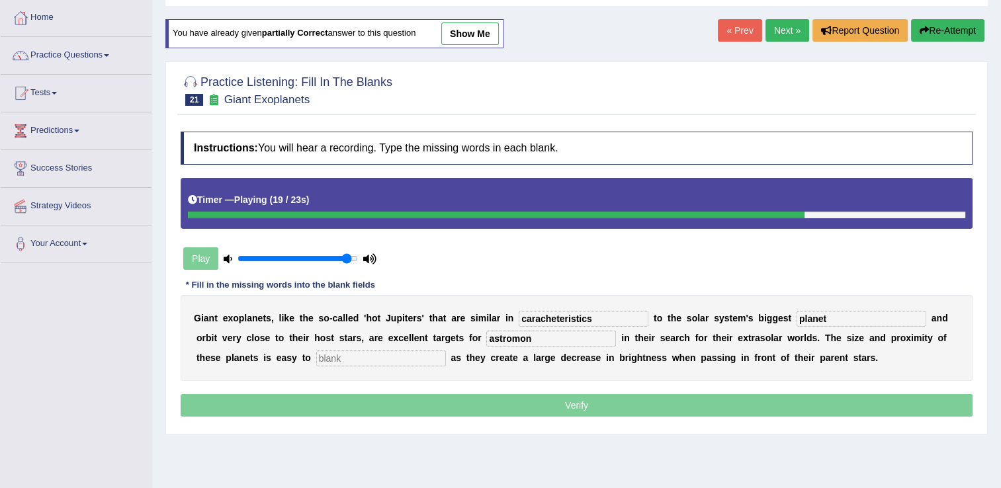
click at [486, 339] on input "astromon" at bounding box center [551, 339] width 130 height 16
click at [316, 360] on input "text" at bounding box center [381, 359] width 130 height 16
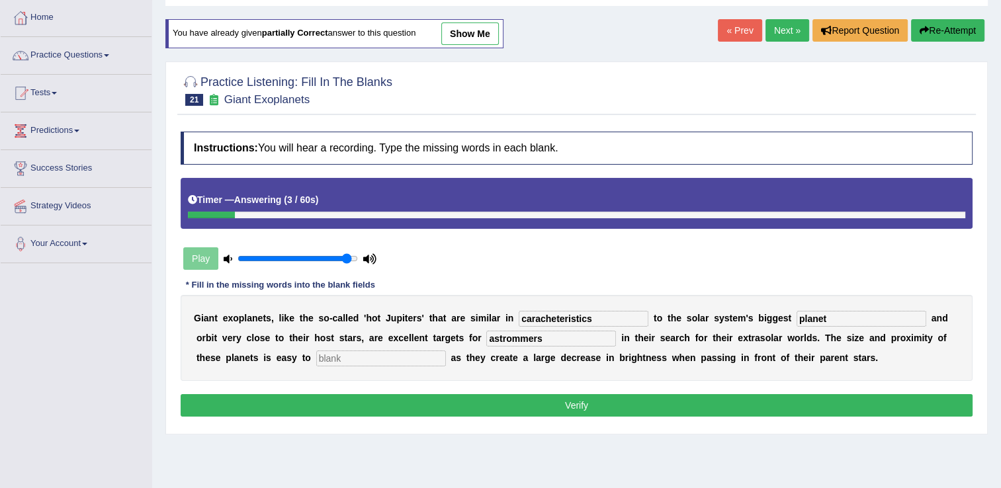
click at [486, 340] on input "astrommers" at bounding box center [551, 339] width 130 height 16
type input "astronomers"
click at [316, 358] on input "text" at bounding box center [381, 359] width 130 height 16
click at [316, 357] on input "detwct" at bounding box center [381, 359] width 130 height 16
type input "detect"
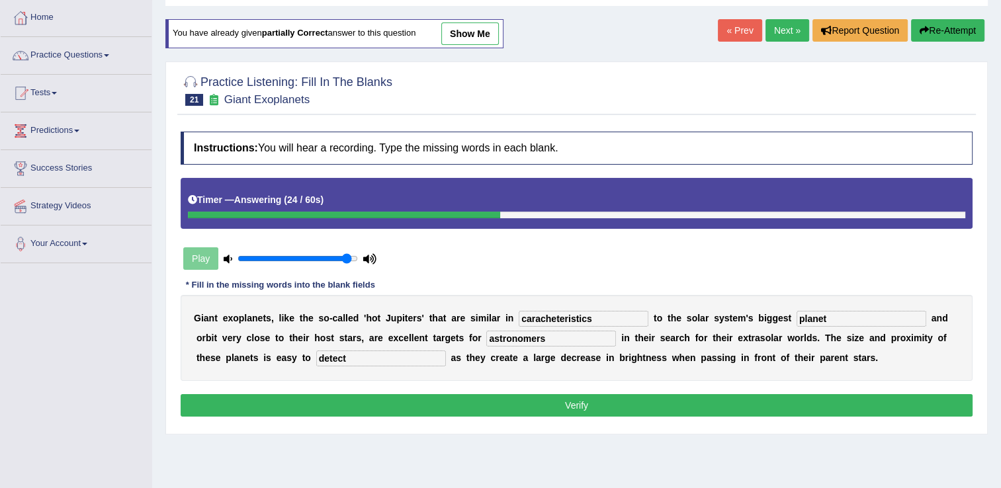
click at [577, 405] on button "Verify" at bounding box center [577, 405] width 792 height 22
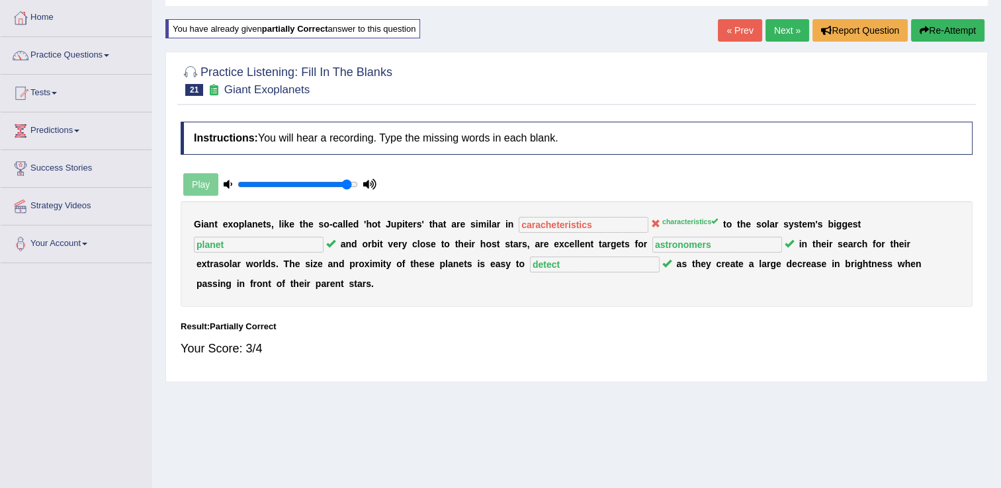
click at [787, 30] on link "Next »" at bounding box center [787, 30] width 44 height 22
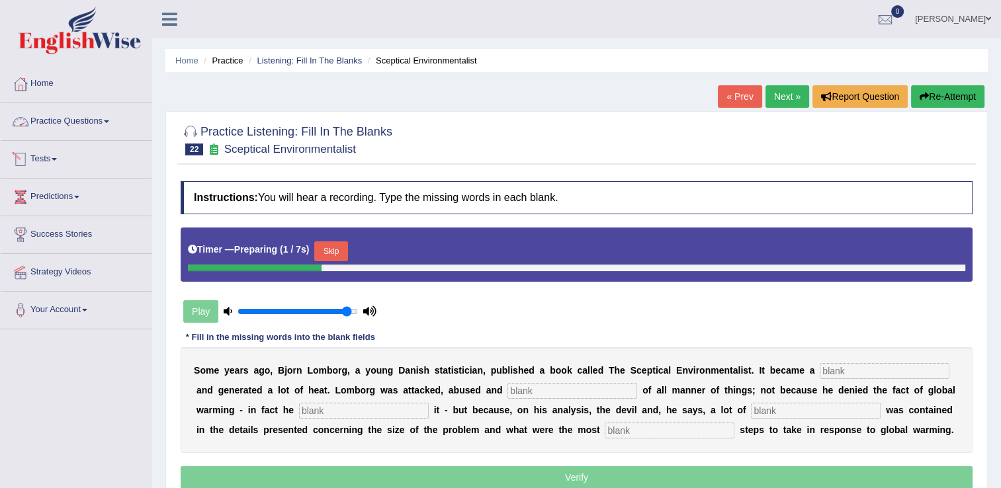
click at [321, 245] on button "Skip" at bounding box center [330, 251] width 33 height 20
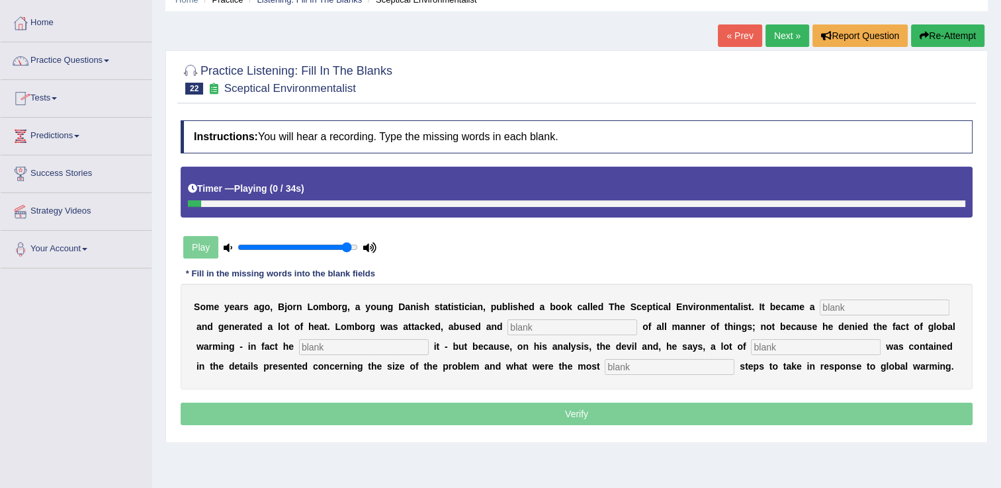
scroll to position [66, 0]
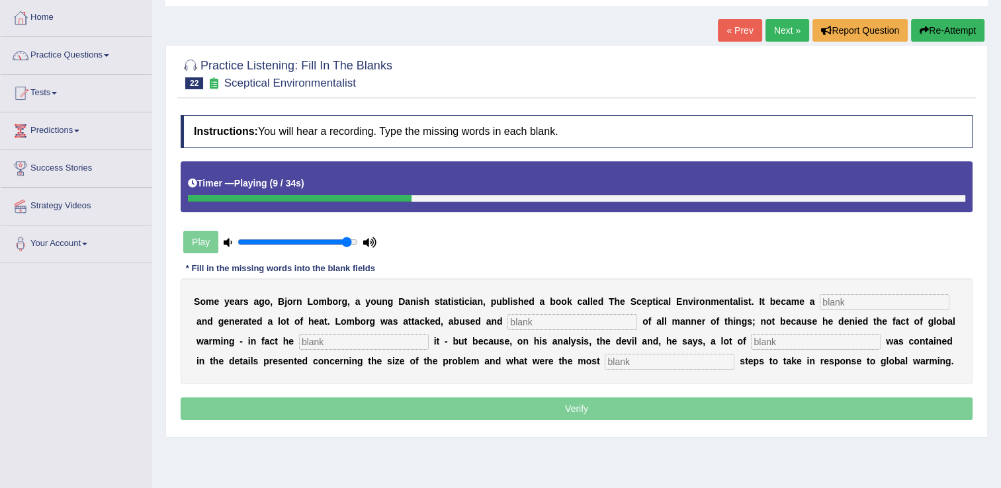
click at [819, 302] on input "text" at bounding box center [884, 302] width 130 height 16
type input "cest seller"
click at [507, 324] on input "text" at bounding box center [572, 322] width 130 height 16
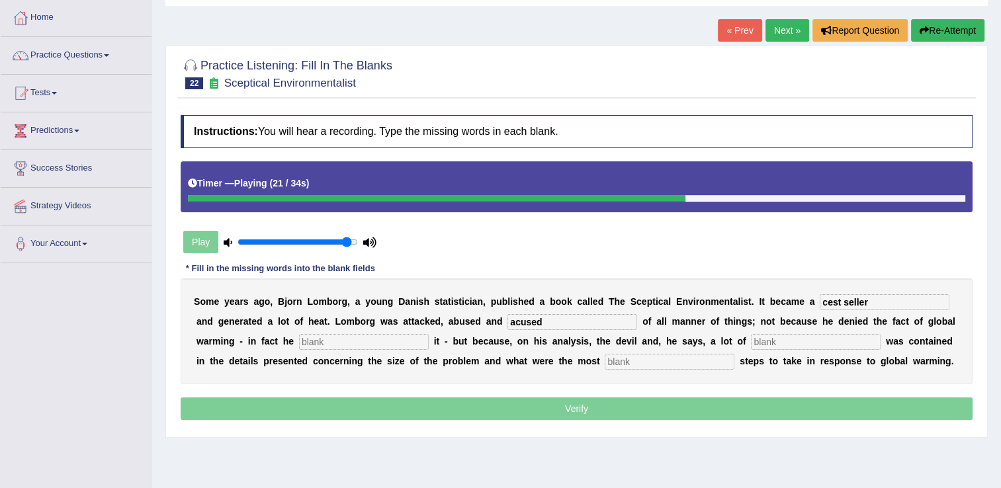
type input "acused"
click at [299, 341] on input "text" at bounding box center [364, 342] width 130 height 16
type input "afirmed"
click at [751, 343] on input "text" at bounding box center [816, 342] width 130 height 16
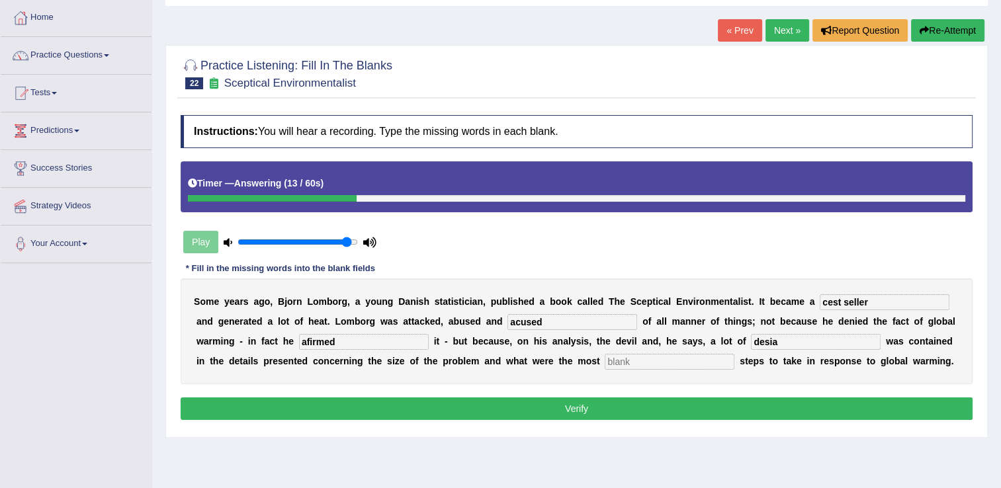
type input "desia"
click at [943, 30] on button "Re-Attempt" at bounding box center [947, 30] width 73 height 22
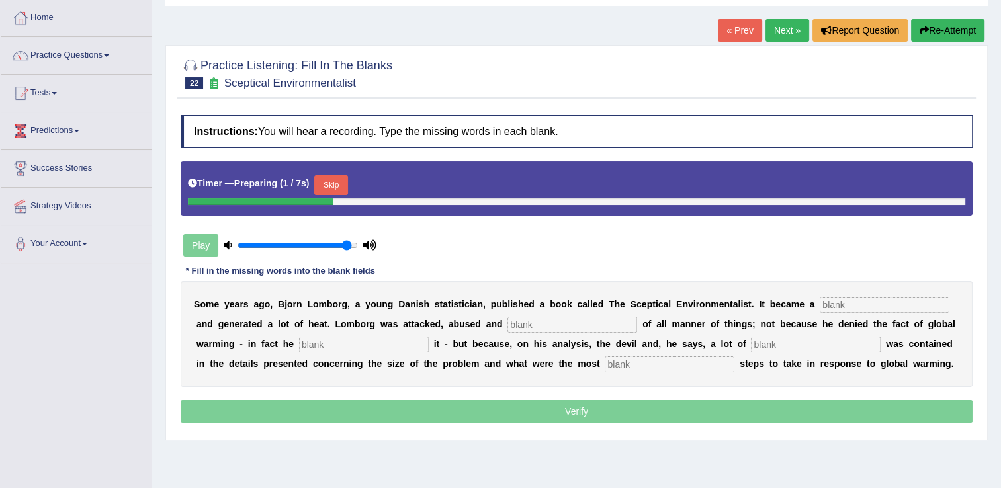
click at [819, 302] on input "text" at bounding box center [884, 305] width 130 height 16
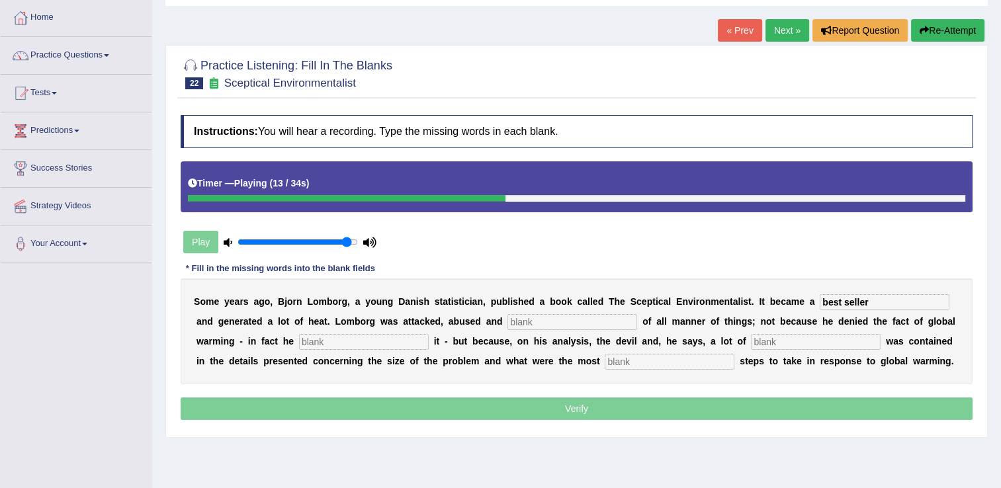
type input "best seller"
click at [507, 323] on input "text" at bounding box center [572, 322] width 130 height 16
type input "acused"
click at [238, 349] on div "S o m e y e a r s a g o , B j o r n L o m b o r g , a y o u n g D [PERSON_NAME]…" at bounding box center [577, 331] width 792 height 106
click at [299, 346] on input "text" at bounding box center [364, 342] width 130 height 16
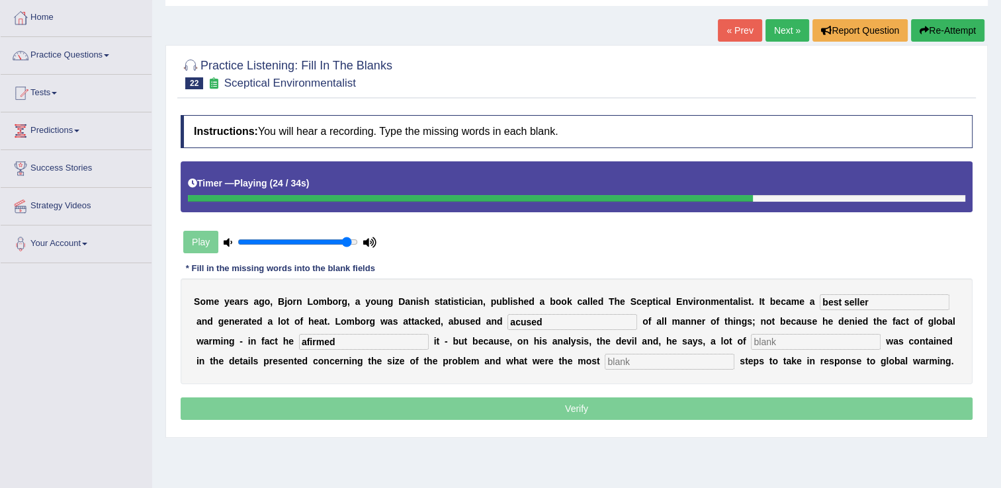
type input "afirmed"
click at [751, 341] on input "text" at bounding box center [816, 342] width 130 height 16
type input "devil"
click at [604, 361] on input "text" at bounding box center [669, 362] width 130 height 16
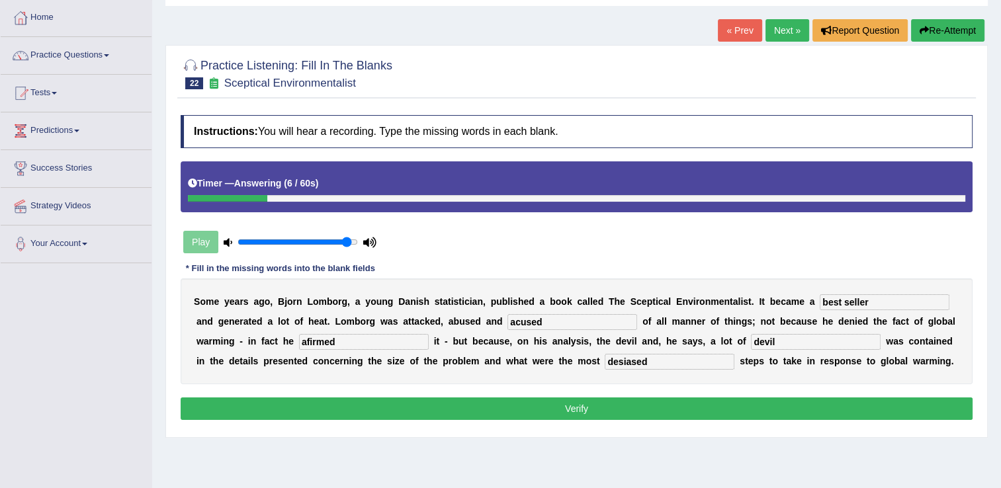
type input "desiased"
click at [591, 410] on button "Verify" at bounding box center [577, 408] width 792 height 22
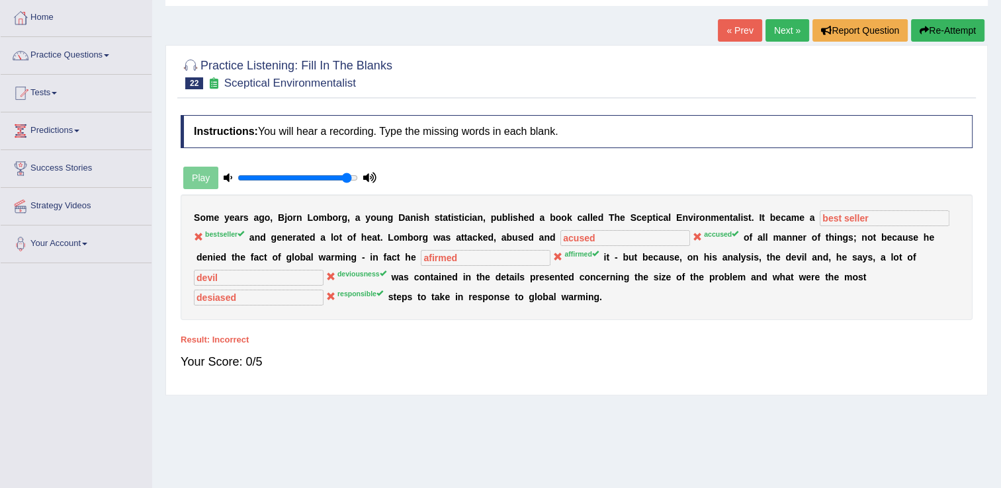
click at [955, 31] on button "Re-Attempt" at bounding box center [947, 30] width 73 height 22
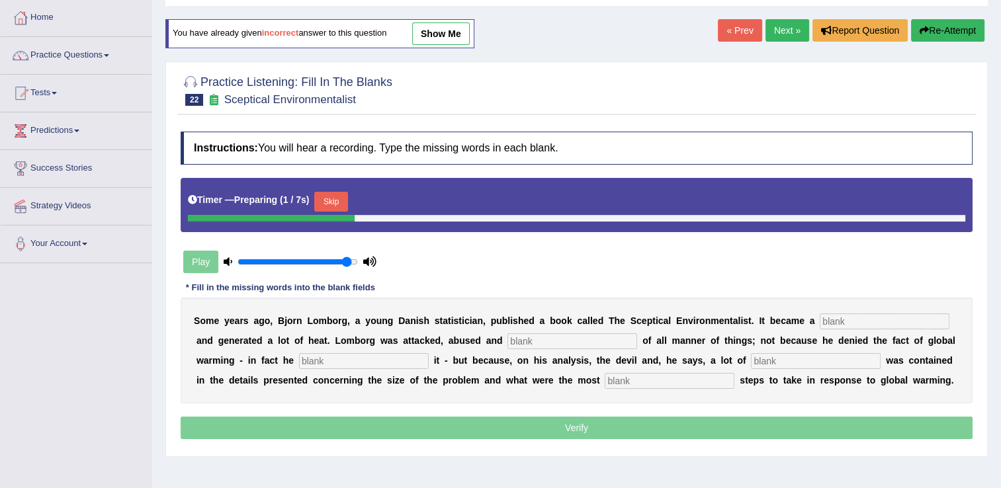
click at [819, 317] on input "text" at bounding box center [884, 321] width 130 height 16
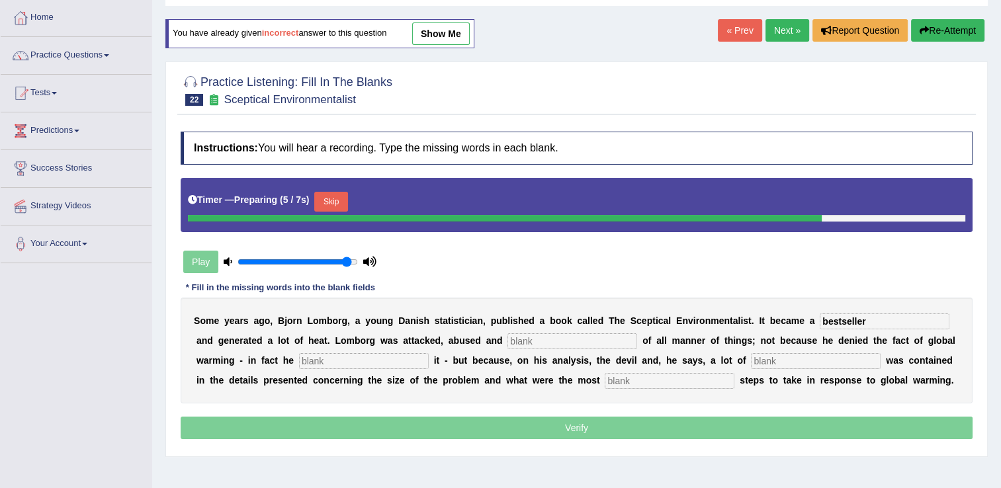
type input "bestseller"
click at [507, 339] on input "text" at bounding box center [572, 341] width 130 height 16
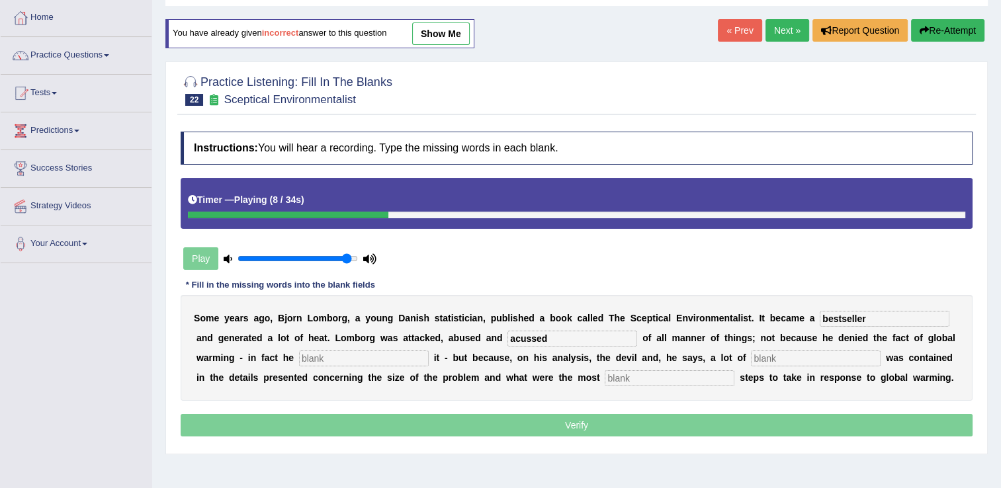
type input "acussed"
click at [751, 358] on input "text" at bounding box center [816, 359] width 130 height 16
type input "responsable"
click at [299, 364] on input "text" at bounding box center [364, 359] width 130 height 16
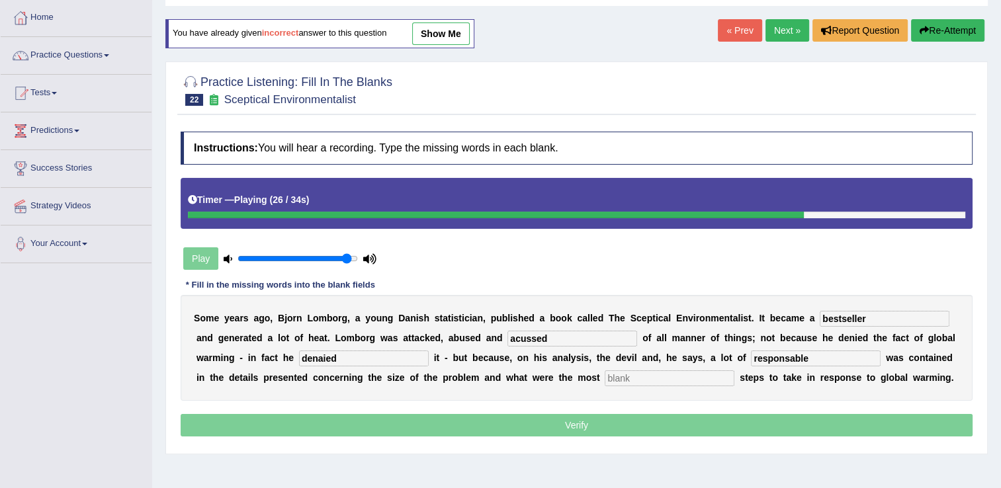
type input "denaied"
click at [604, 382] on input "text" at bounding box center [669, 378] width 130 height 16
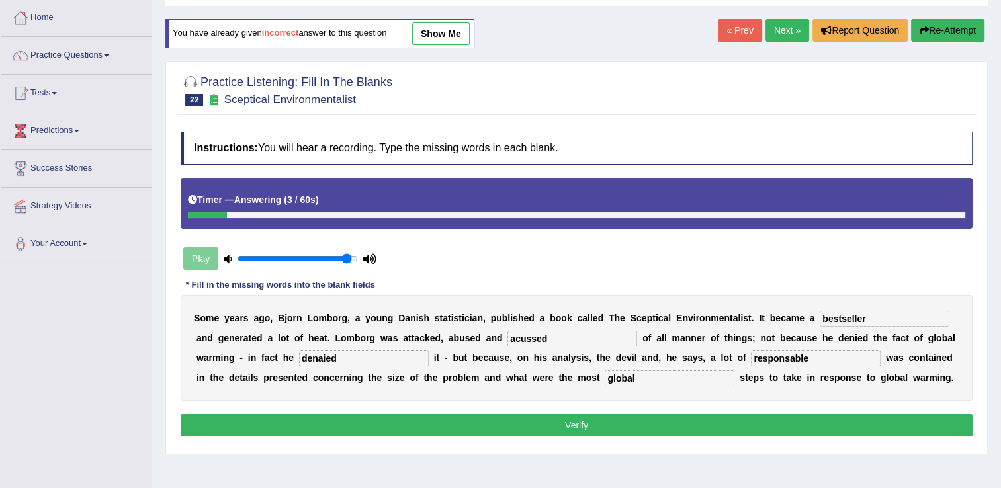
type input "global"
click at [564, 415] on button "Verify" at bounding box center [577, 425] width 792 height 22
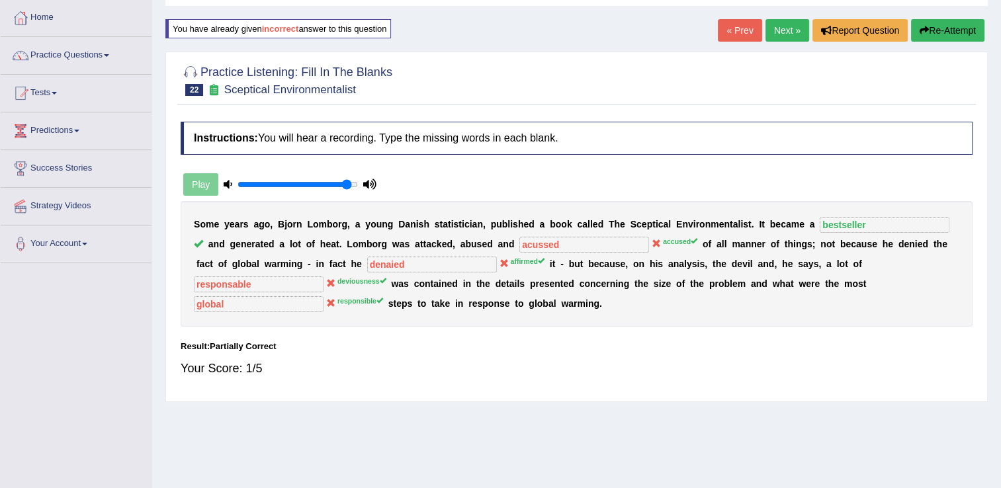
click at [953, 30] on button "Re-Attempt" at bounding box center [947, 30] width 73 height 22
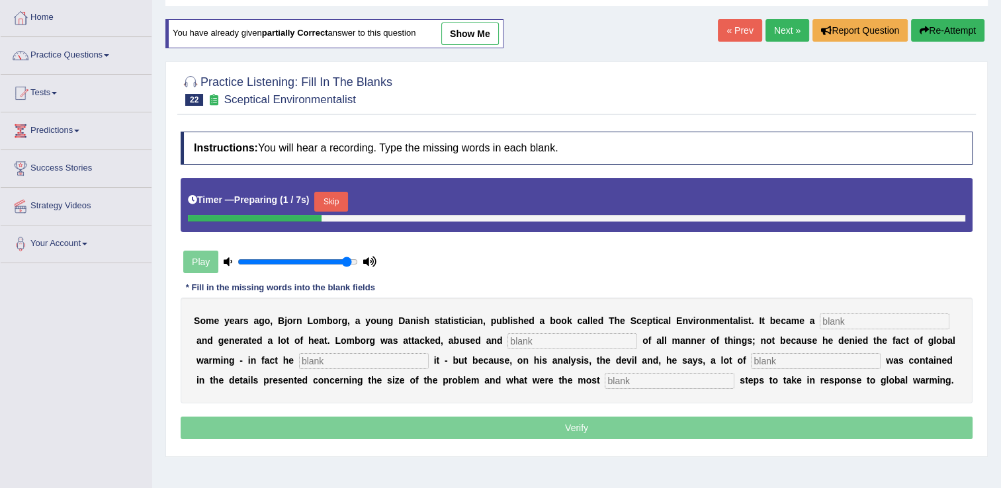
click at [819, 321] on input "text" at bounding box center [884, 321] width 130 height 16
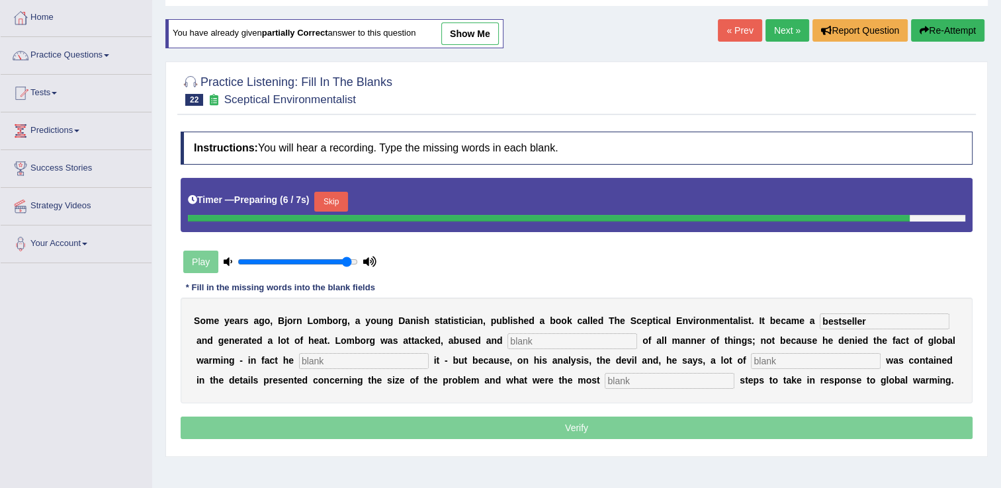
type input "bestseller"
click at [507, 340] on input "text" at bounding box center [572, 341] width 130 height 16
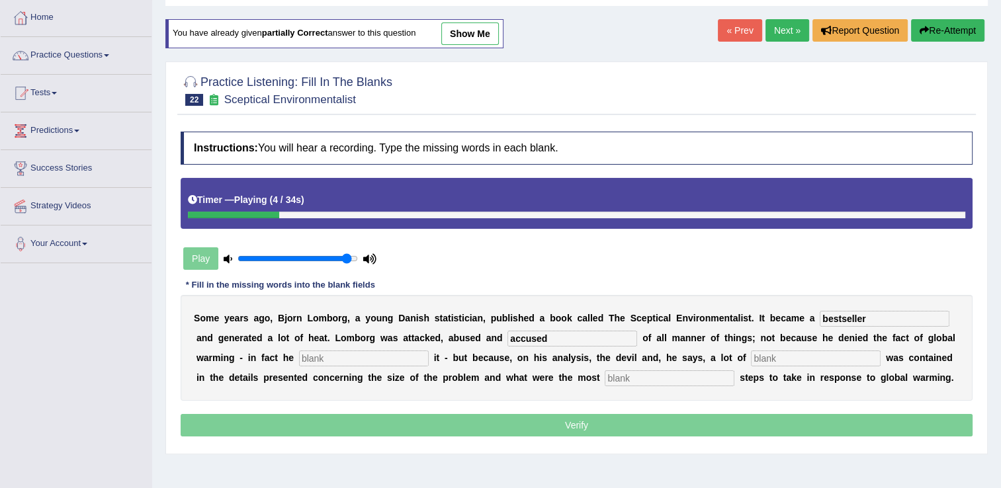
type input "accused"
click at [299, 358] on input "text" at bounding box center [364, 359] width 130 height 16
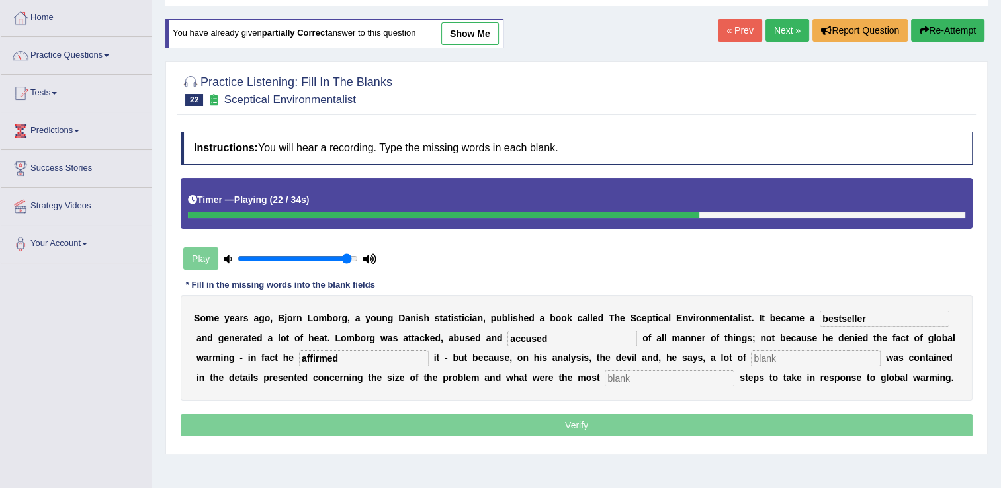
type input "affirmed"
click at [751, 360] on input "text" at bounding box center [816, 359] width 130 height 16
click at [604, 380] on input "text" at bounding box center [669, 378] width 130 height 16
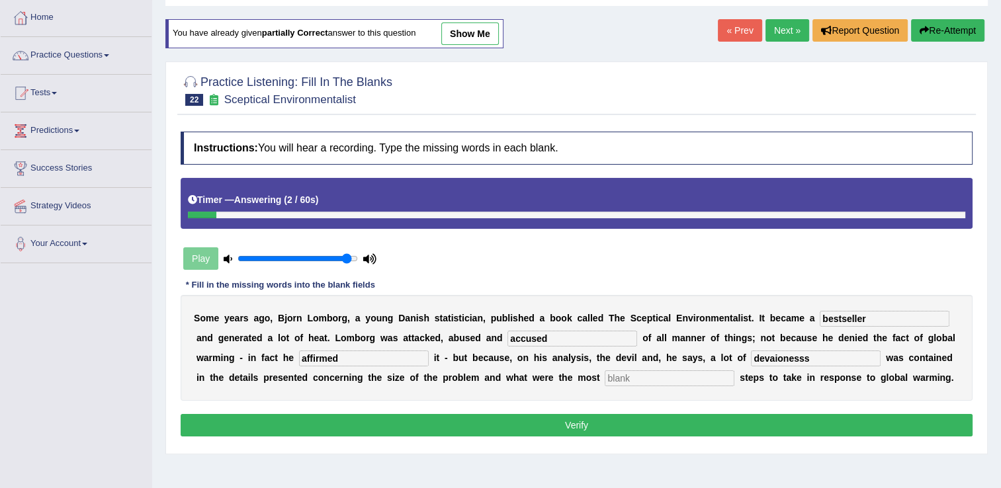
click at [751, 357] on input "devaionesss" at bounding box center [816, 359] width 130 height 16
click at [751, 360] on input "devaunesss" at bounding box center [816, 359] width 130 height 16
type input "devauness"
click at [604, 378] on input "text" at bounding box center [669, 378] width 130 height 16
type input "responsible"
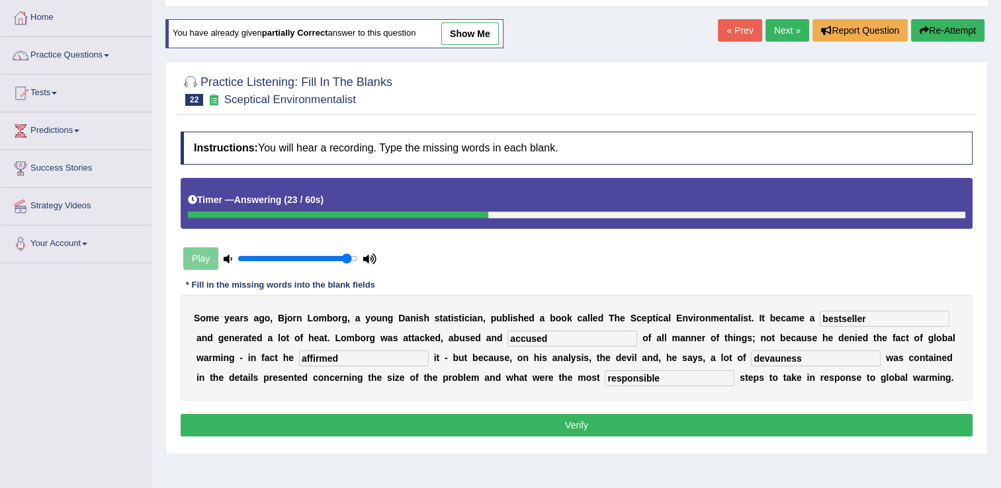
click at [579, 434] on button "Verify" at bounding box center [577, 425] width 792 height 22
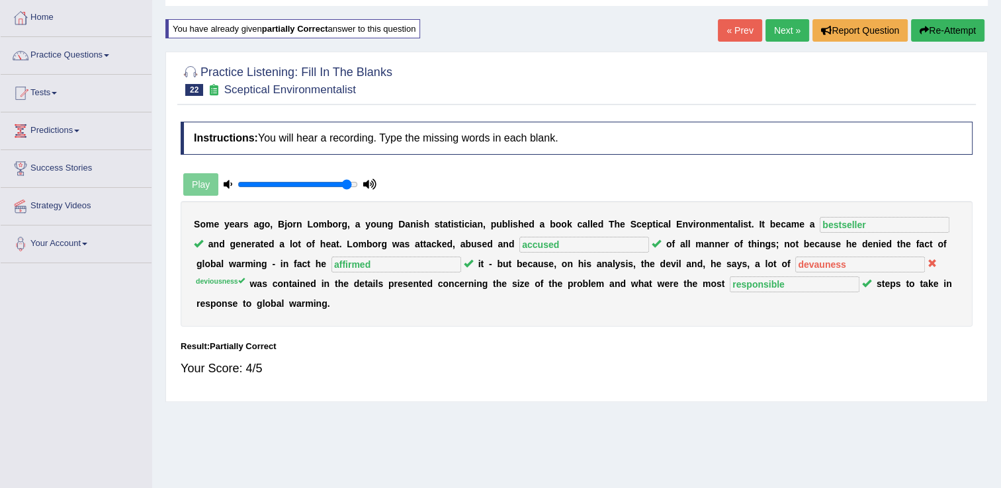
click at [788, 26] on link "Next »" at bounding box center [787, 30] width 44 height 22
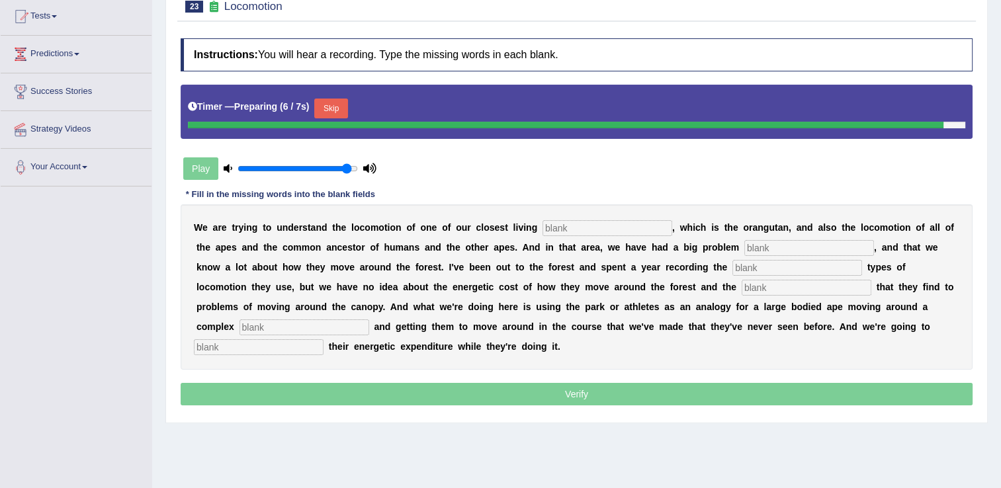
scroll to position [198, 0]
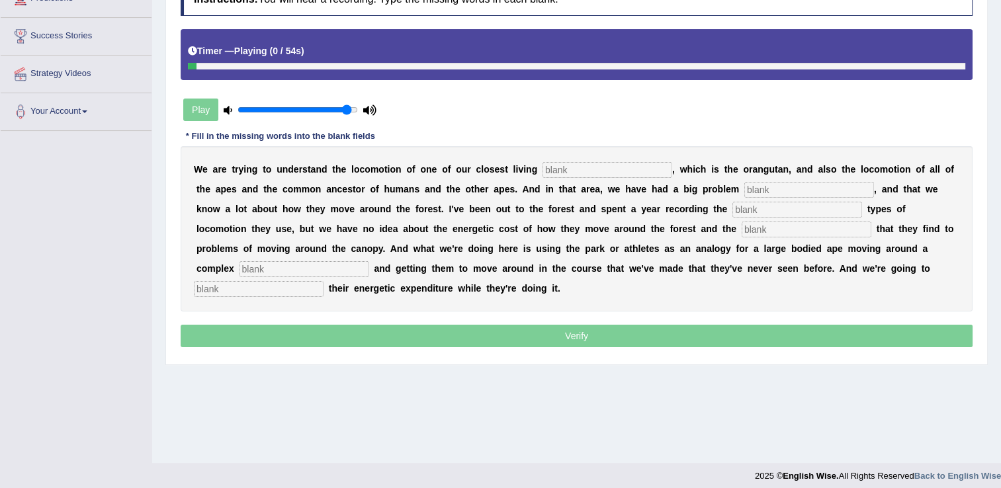
click at [553, 170] on input "text" at bounding box center [607, 170] width 130 height 16
type input "relatives"
click at [744, 186] on input "text" at bounding box center [809, 190] width 130 height 16
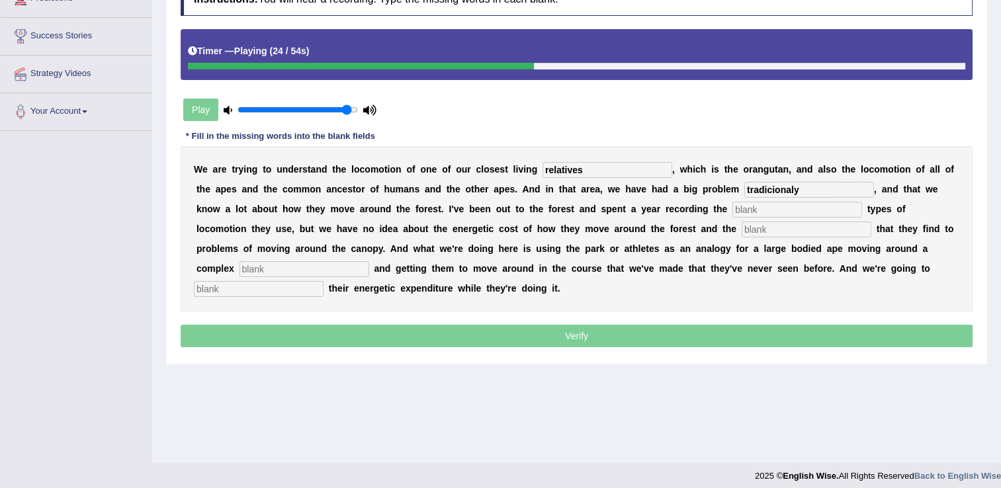
type input "tradicionaly"
click at [732, 212] on input "text" at bounding box center [797, 210] width 130 height 16
type input "diferente"
click at [741, 228] on input "text" at bounding box center [806, 230] width 130 height 16
type input "moving"
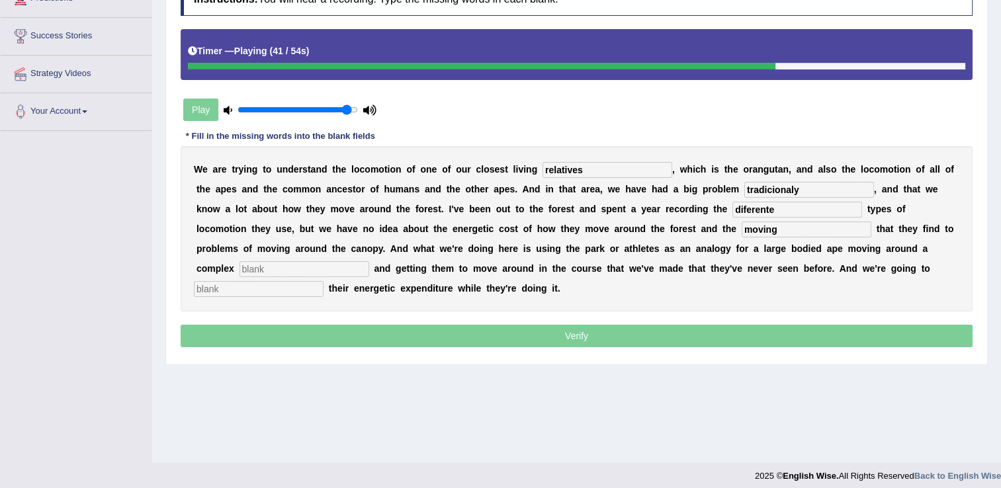
click at [369, 261] on input "text" at bounding box center [304, 269] width 130 height 16
type input "enver"
click at [323, 281] on input "text" at bounding box center [259, 289] width 130 height 16
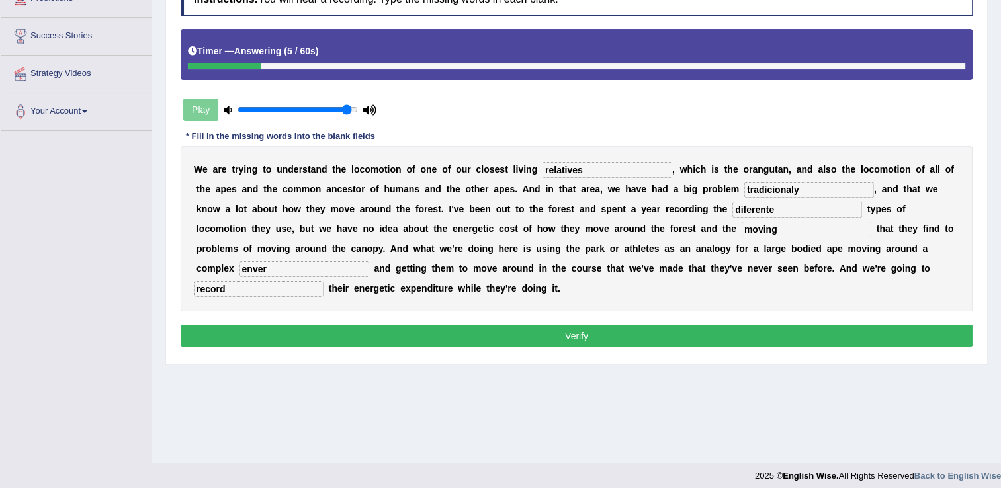
type input "record"
click at [732, 210] on input "diferente" at bounding box center [797, 210] width 130 height 16
click at [732, 207] on input "differente" at bounding box center [797, 210] width 130 height 16
type input "different"
click at [744, 190] on input "tradicionaly" at bounding box center [809, 190] width 130 height 16
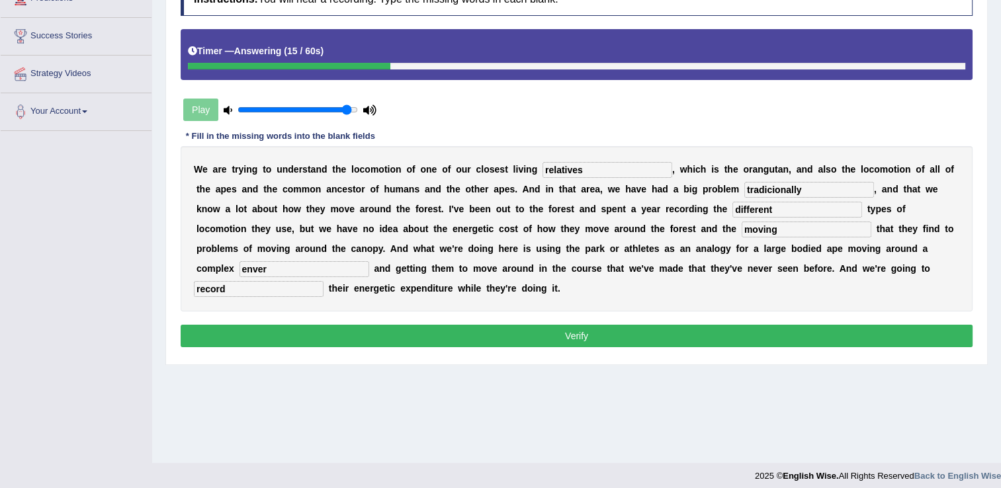
type input "tradicionaly"
click at [369, 261] on input "enver" at bounding box center [304, 269] width 130 height 16
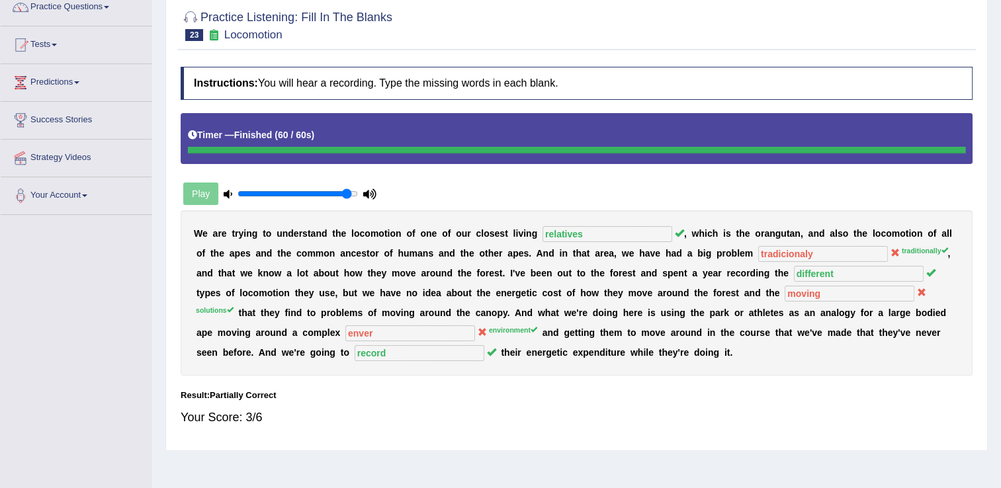
scroll to position [66, 0]
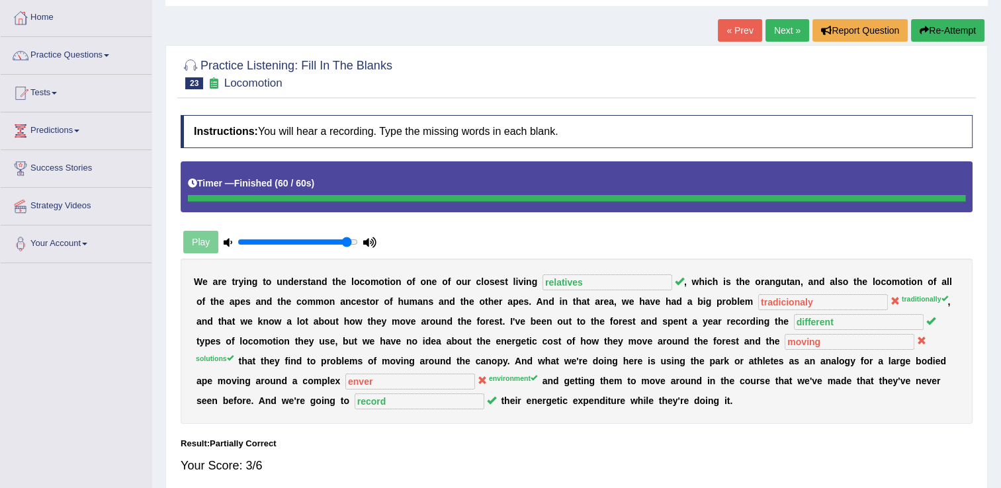
click at [935, 33] on button "Re-Attempt" at bounding box center [947, 30] width 73 height 22
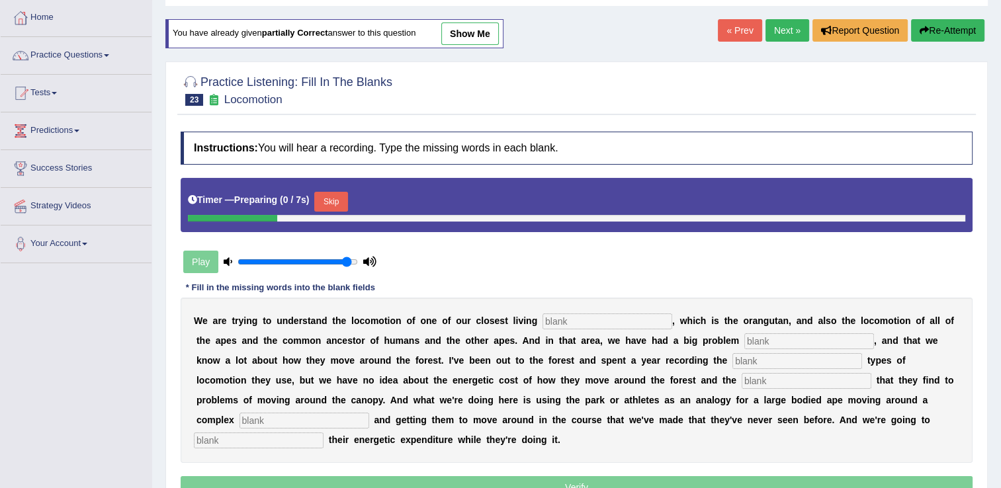
click at [578, 324] on input "text" at bounding box center [607, 321] width 130 height 16
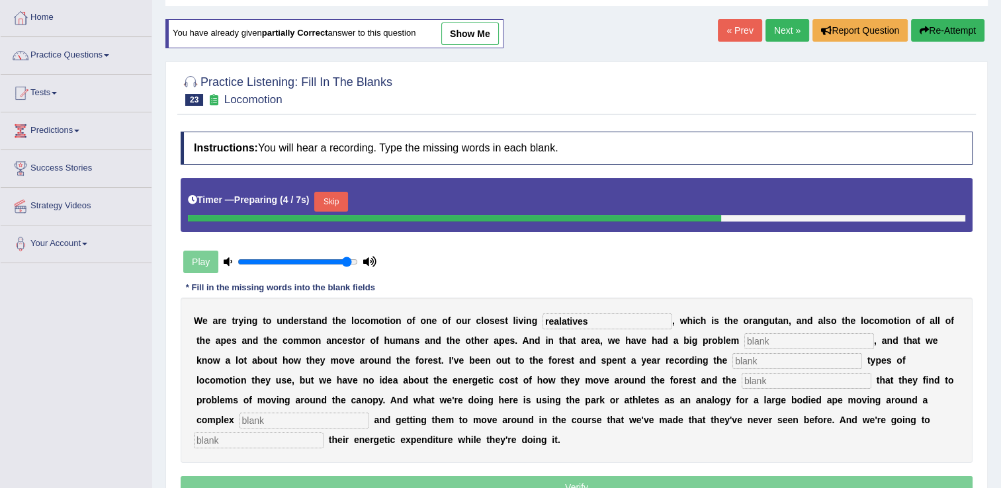
type input "realatives"
click at [744, 345] on input "text" at bounding box center [809, 341] width 130 height 16
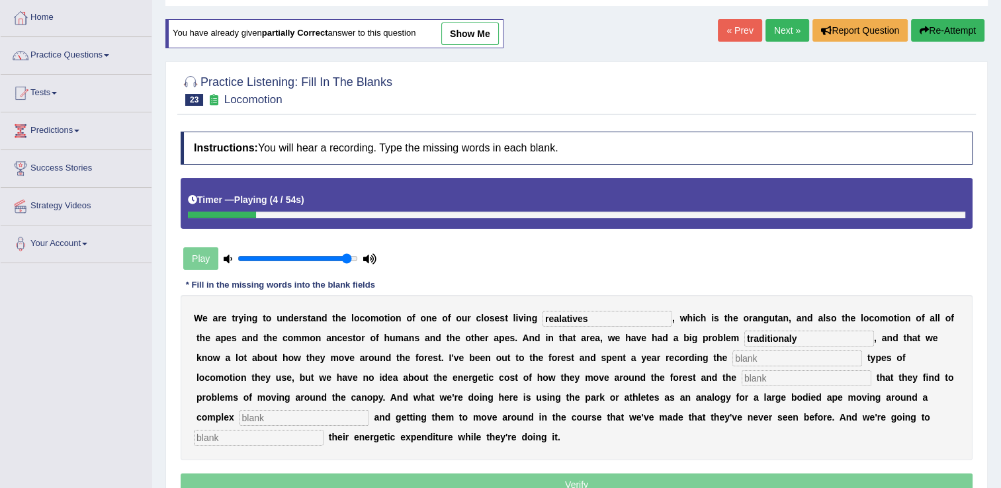
type input "traditionaly"
click at [732, 361] on input "text" at bounding box center [797, 359] width 130 height 16
click at [732, 360] on input "text" at bounding box center [797, 359] width 130 height 16
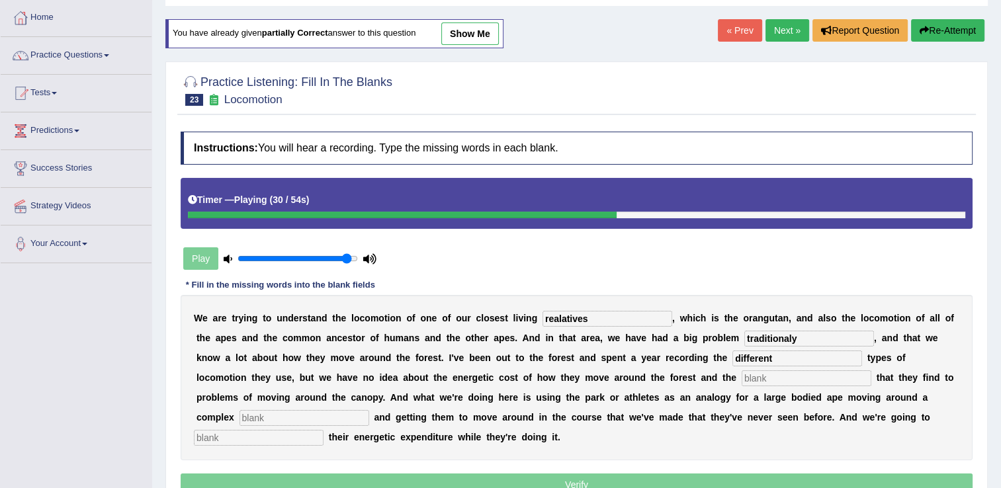
type input "different"
click at [741, 377] on input "text" at bounding box center [806, 378] width 130 height 16
type input "solution"
click at [369, 410] on input "text" at bounding box center [304, 418] width 130 height 16
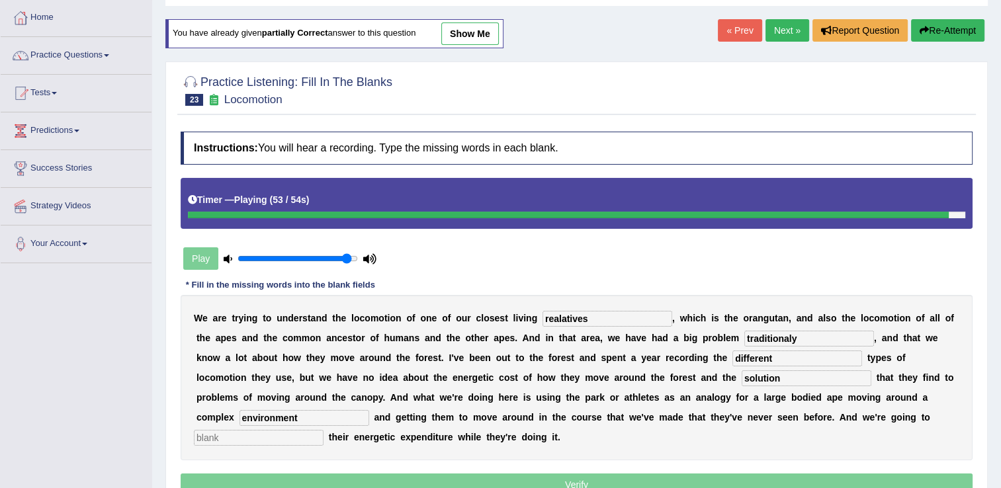
type input "environment"
click at [323, 430] on input "text" at bounding box center [259, 438] width 130 height 16
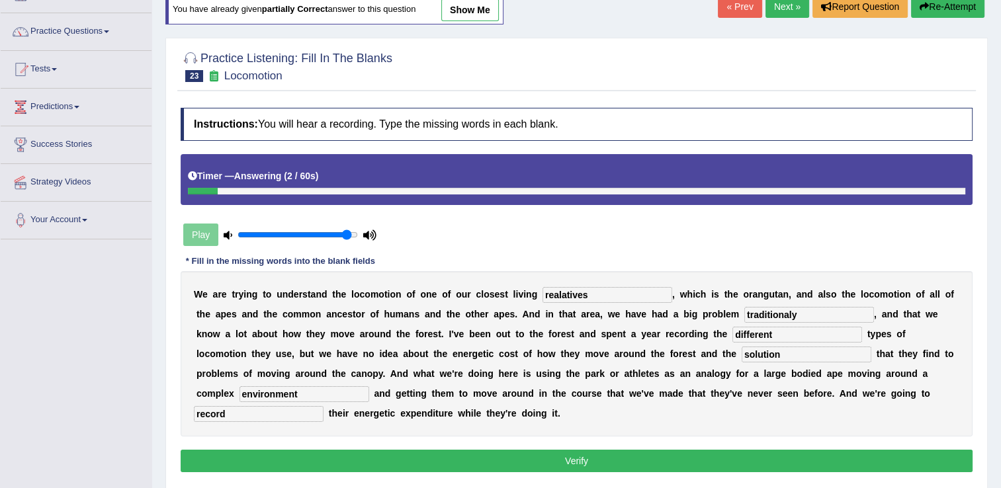
scroll to position [132, 0]
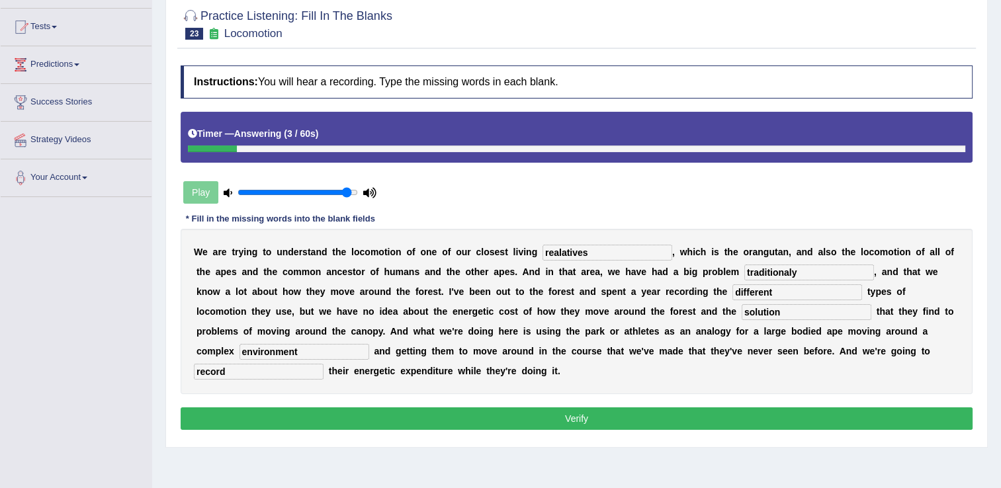
type input "record"
click at [598, 407] on button "Verify" at bounding box center [577, 418] width 792 height 22
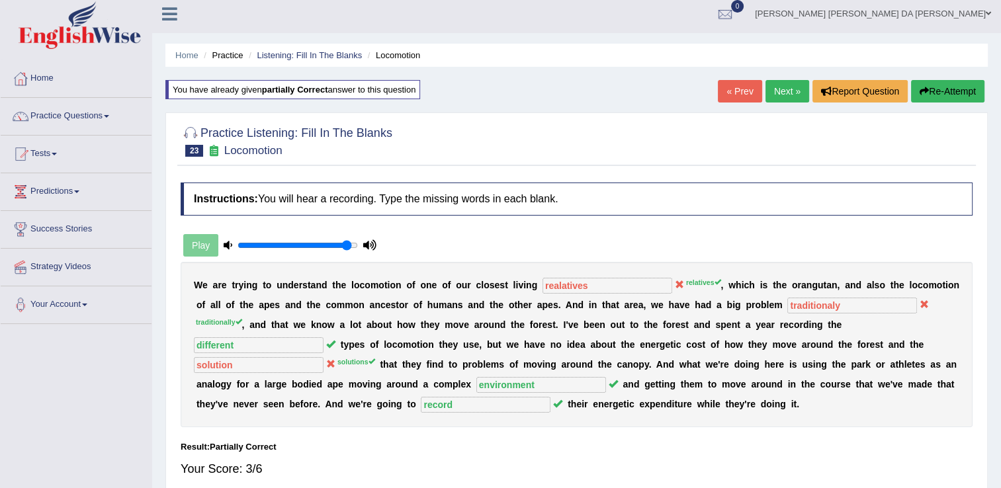
scroll to position [0, 0]
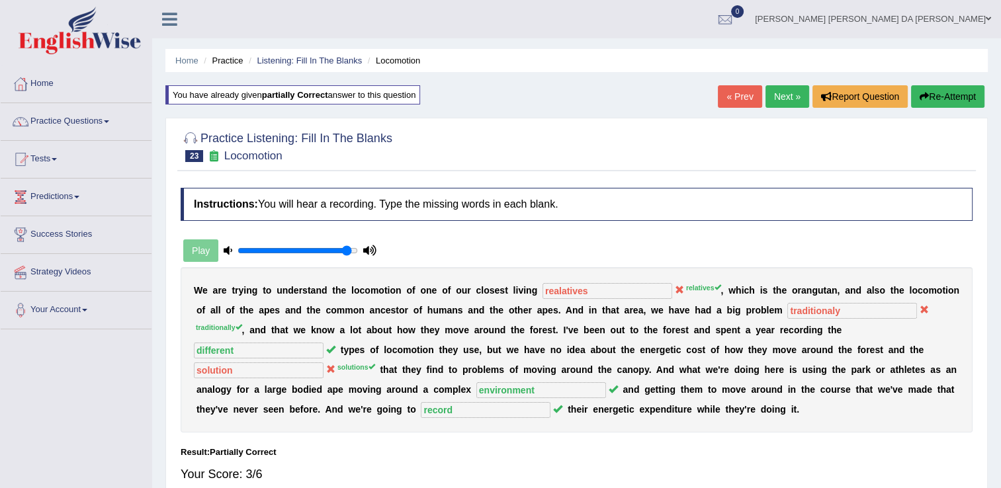
click at [960, 93] on button "Re-Attempt" at bounding box center [947, 96] width 73 height 22
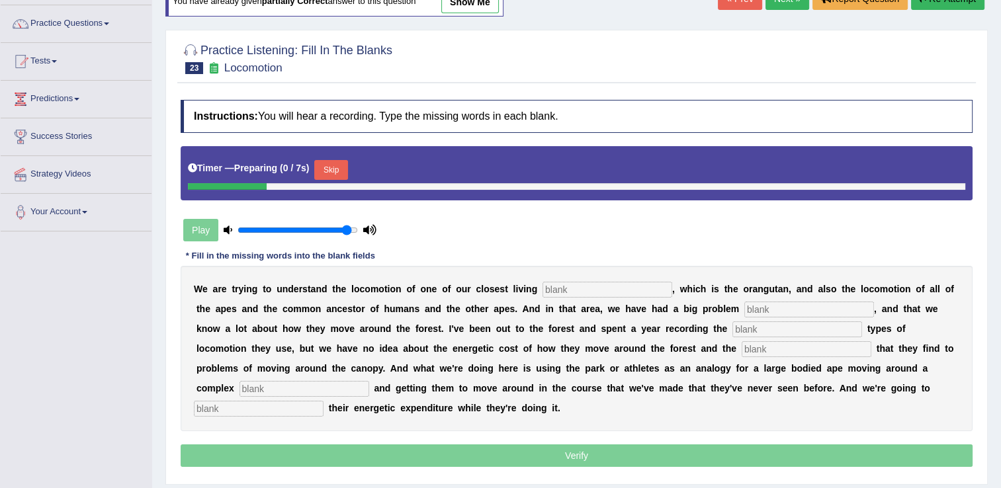
scroll to position [132, 0]
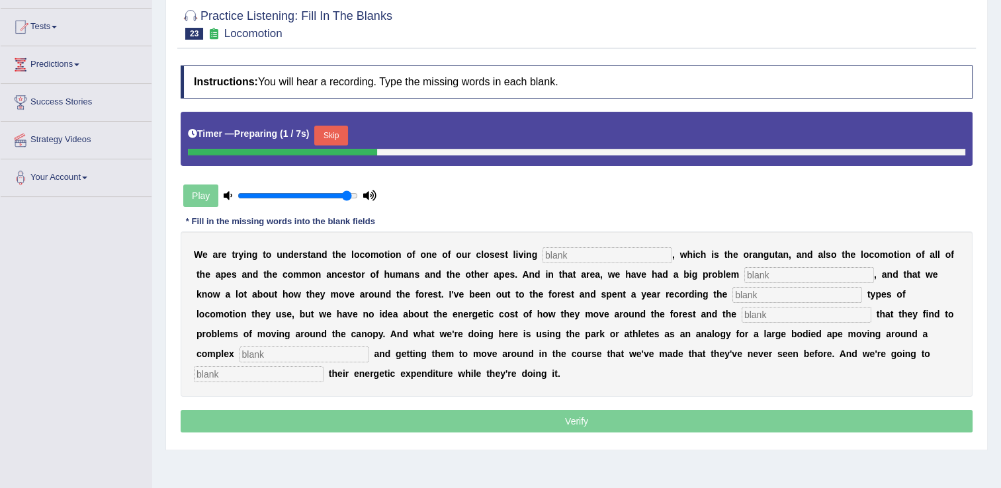
click at [560, 249] on input "text" at bounding box center [607, 255] width 130 height 16
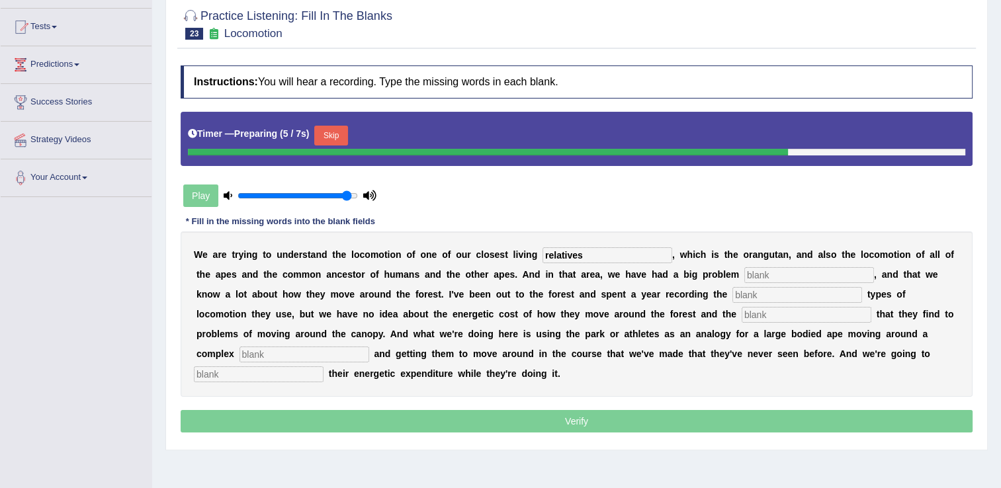
type input "relatives"
click at [744, 273] on input "text" at bounding box center [809, 275] width 130 height 16
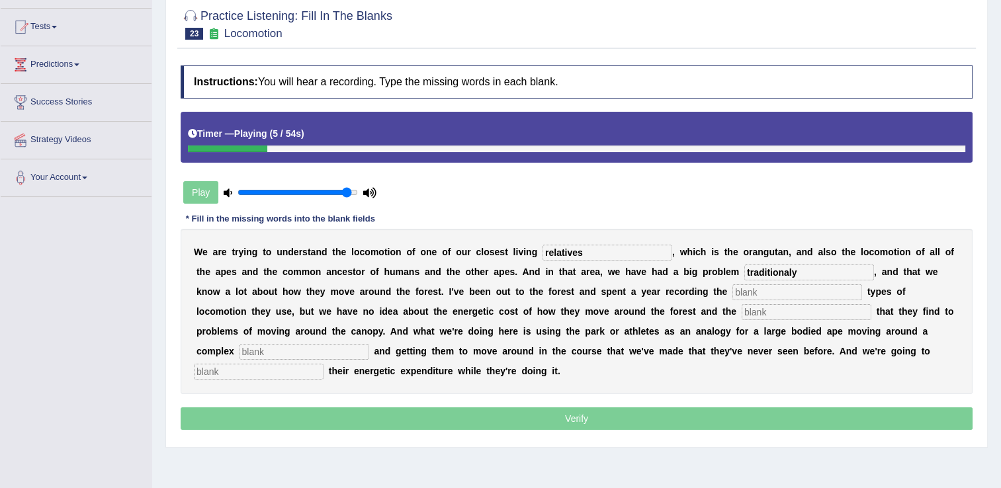
type input "traditionaly"
click at [732, 292] on input "text" at bounding box center [797, 292] width 130 height 16
type input "solutions"
click at [323, 364] on input "text" at bounding box center [259, 372] width 130 height 16
type input "record"
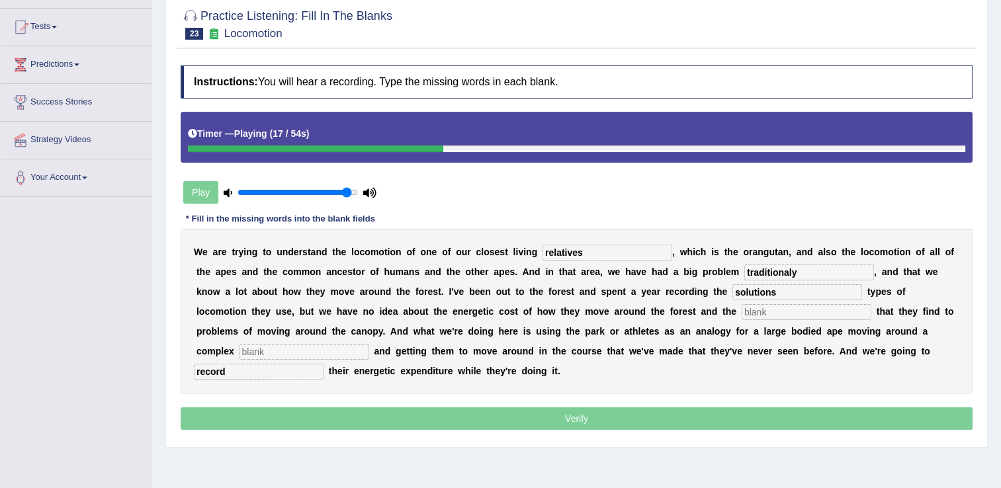
click at [369, 344] on input "text" at bounding box center [304, 352] width 130 height 16
click at [741, 310] on input "text" at bounding box center [806, 312] width 130 height 16
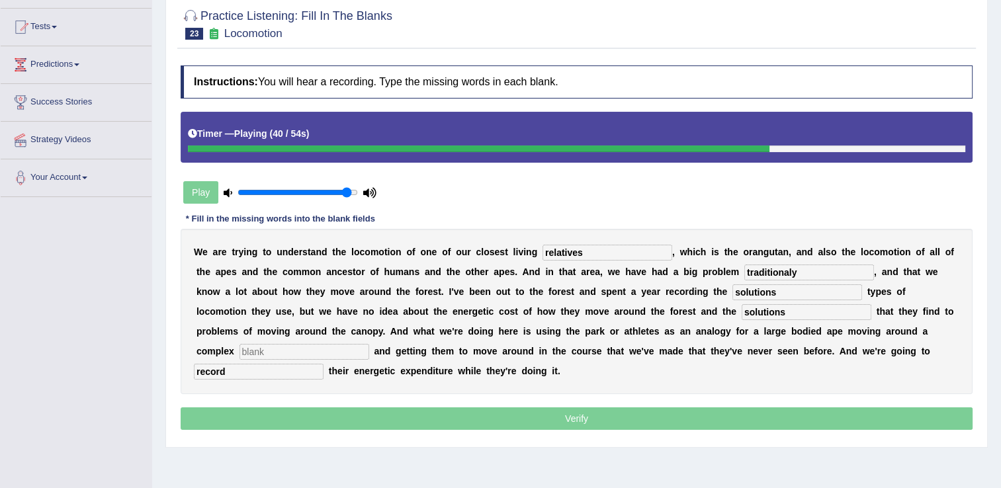
type input "solutions"
click at [369, 344] on input "text" at bounding box center [304, 352] width 130 height 16
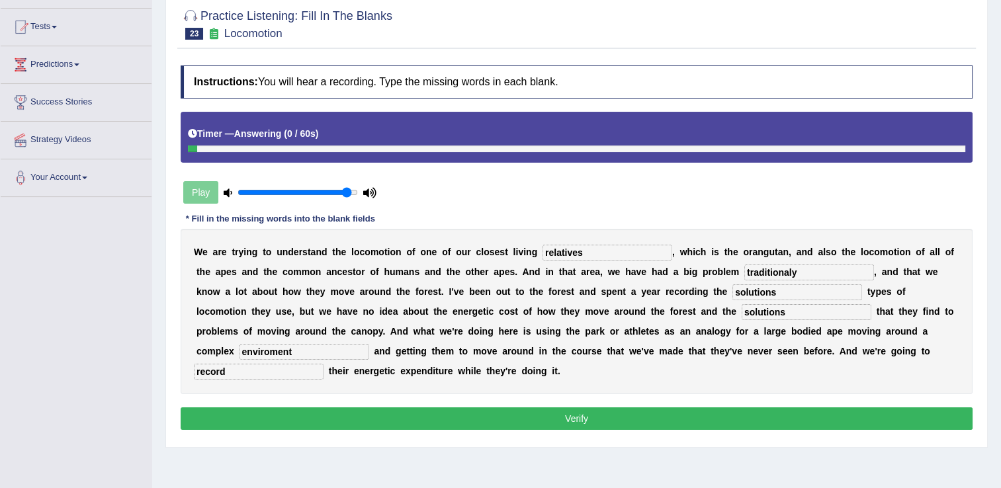
type input "enviroment"
click at [581, 407] on button "Verify" at bounding box center [577, 418] width 792 height 22
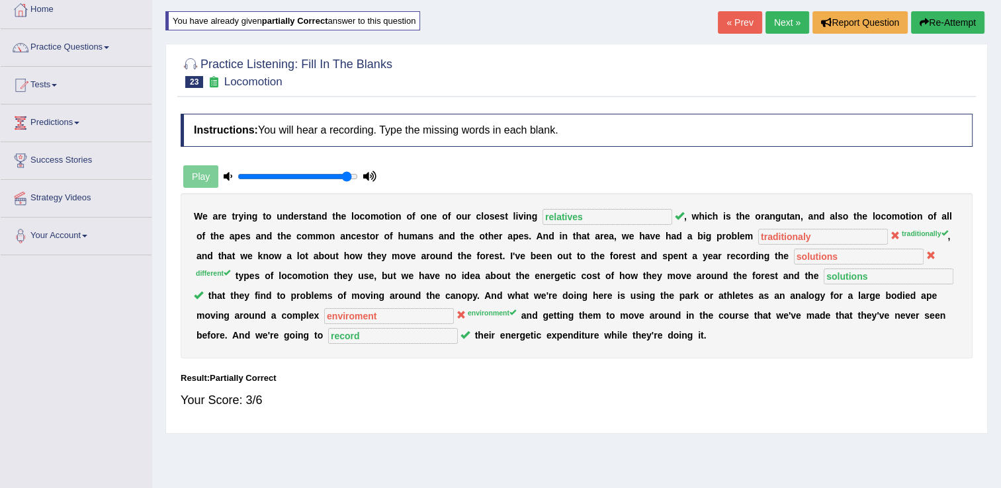
scroll to position [0, 0]
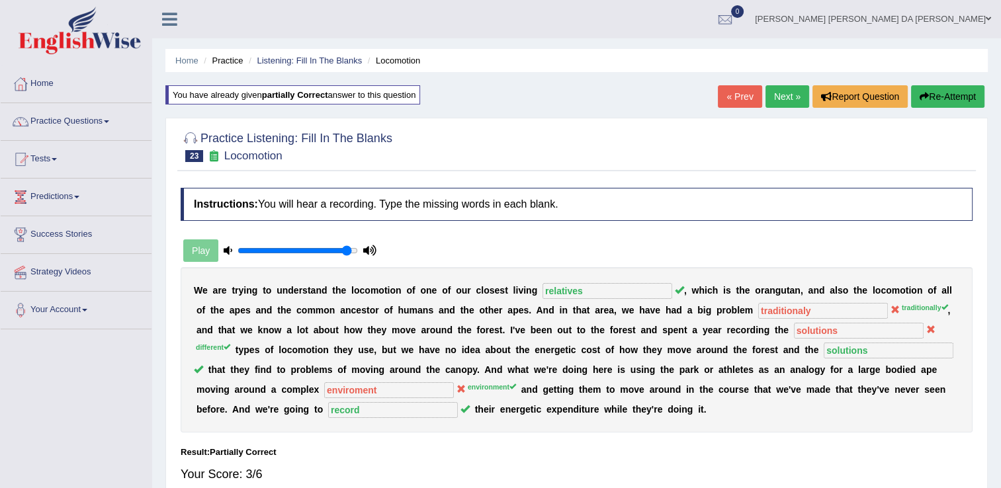
click at [933, 97] on button "Re-Attempt" at bounding box center [947, 96] width 73 height 22
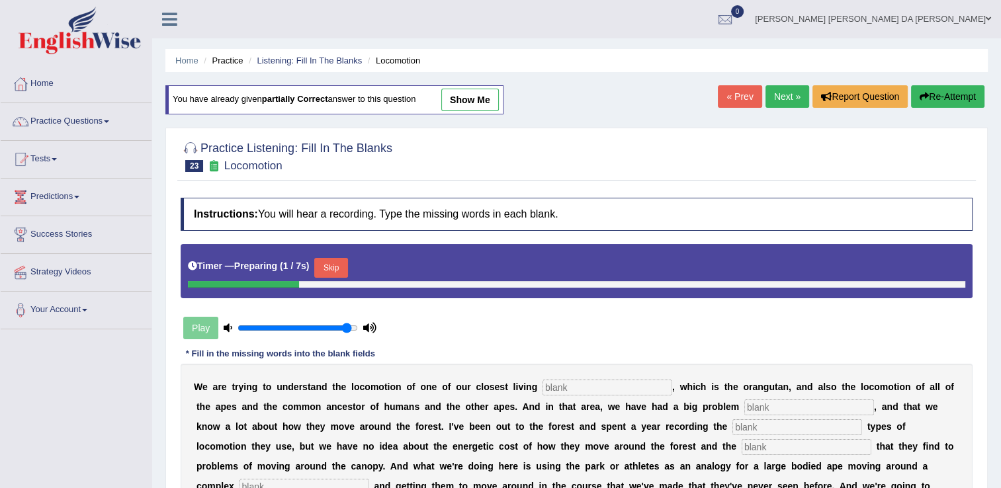
click at [558, 380] on input "text" at bounding box center [607, 388] width 130 height 16
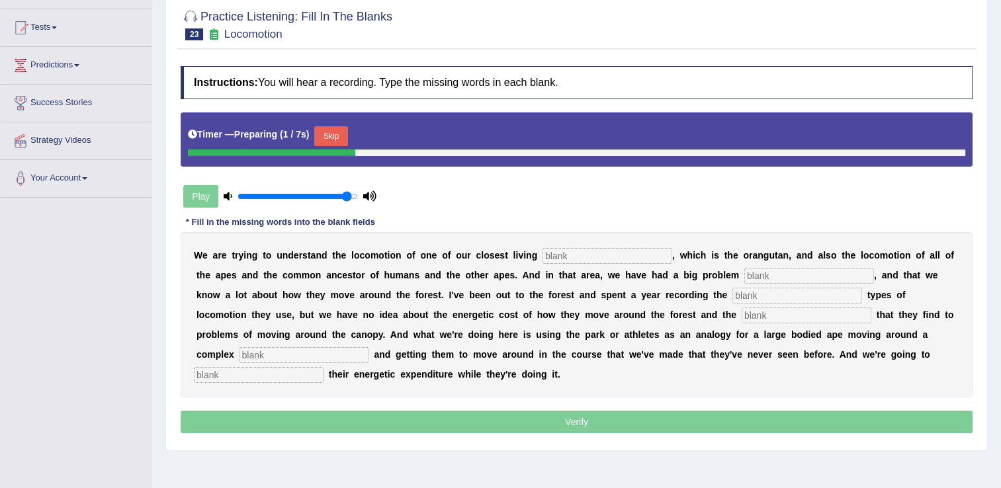
scroll to position [132, 0]
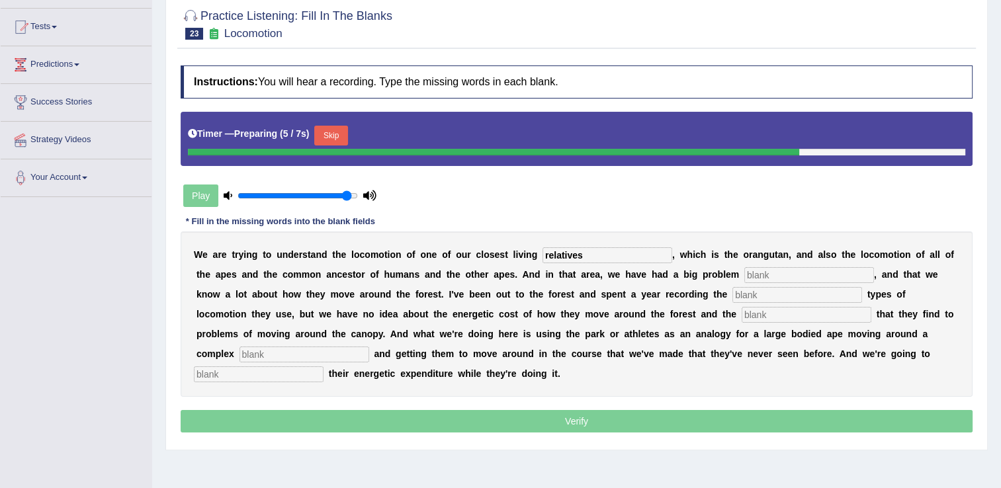
type input "relatives"
click at [744, 274] on input "text" at bounding box center [809, 275] width 130 height 16
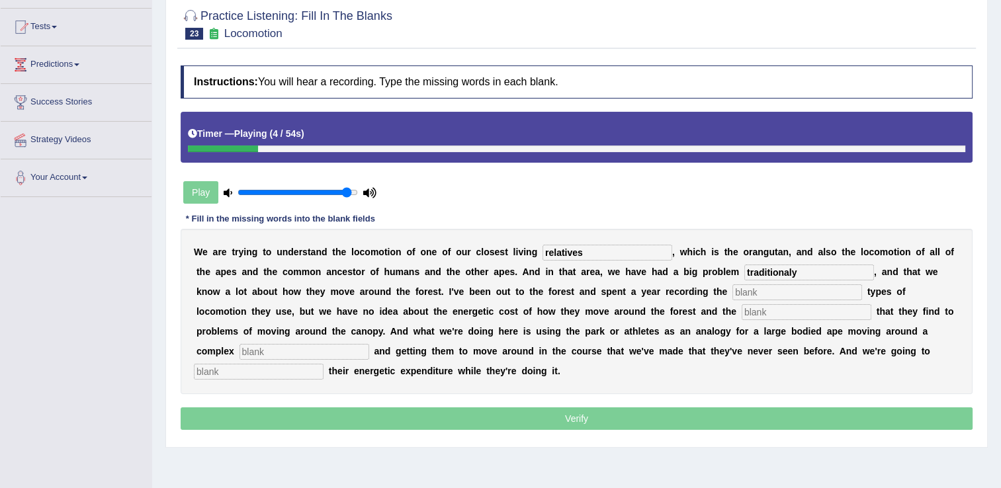
type input "traditionaly"
click at [732, 298] on input "text" at bounding box center [797, 292] width 130 height 16
click at [741, 313] on input "text" at bounding box center [806, 312] width 130 height 16
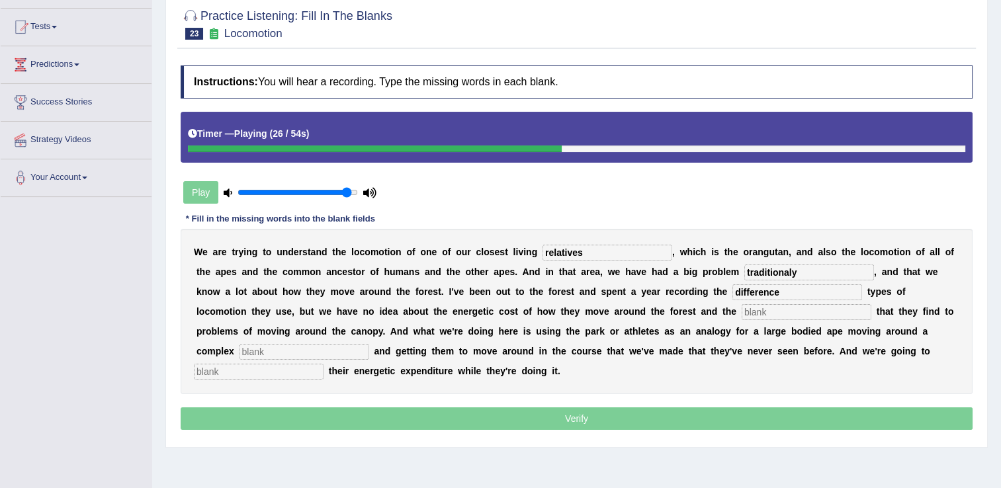
click at [732, 292] on input "difference" at bounding box center [797, 292] width 130 height 16
type input "different"
click at [741, 313] on input "text" at bounding box center [806, 312] width 130 height 16
type input "solutions"
click at [323, 364] on input "text" at bounding box center [259, 372] width 130 height 16
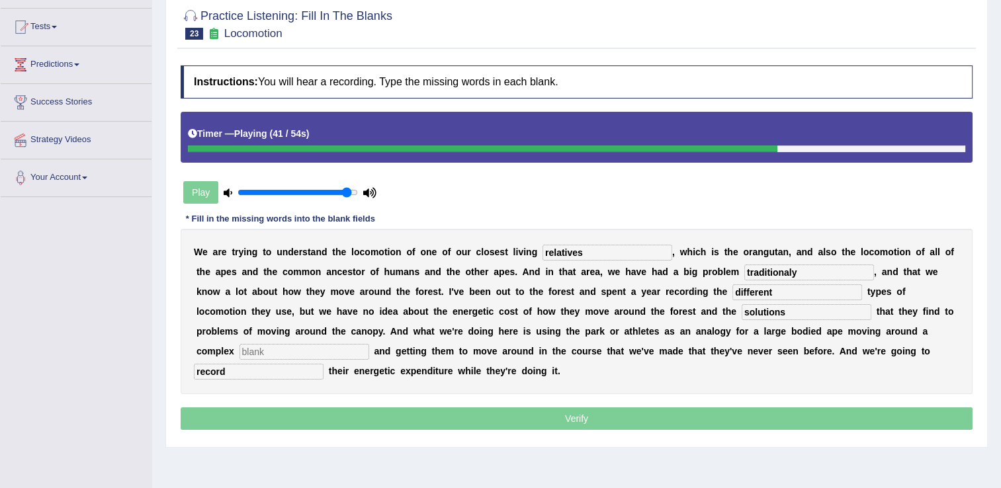
type input "record"
click at [369, 344] on input "text" at bounding box center [304, 352] width 130 height 16
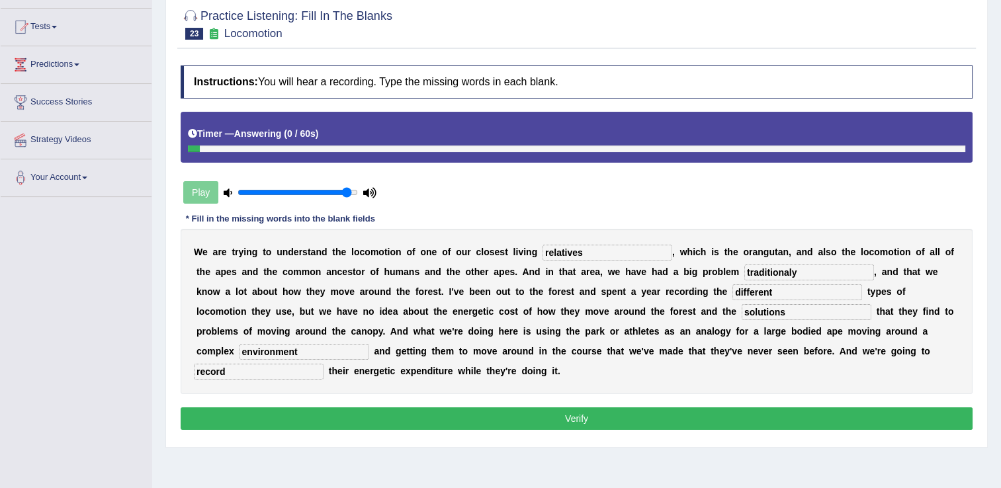
type input "environment"
click at [566, 407] on button "Verify" at bounding box center [577, 418] width 792 height 22
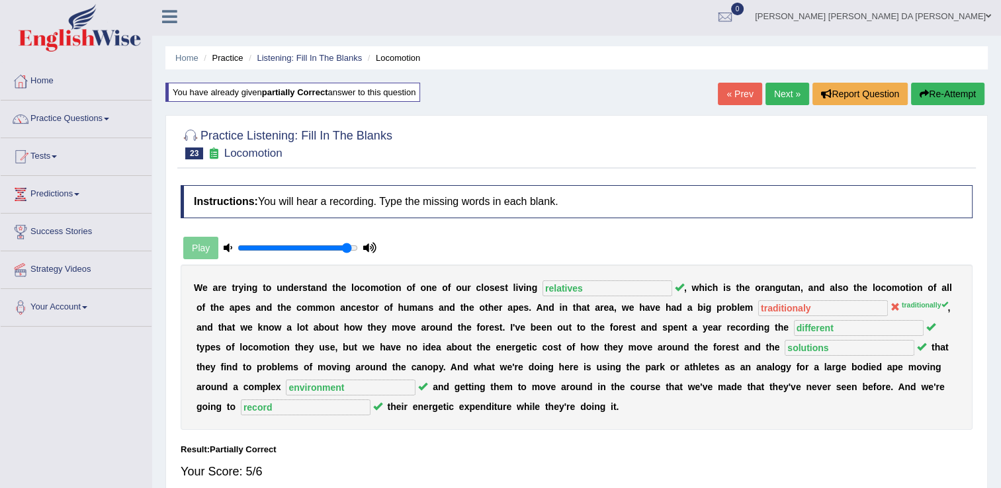
scroll to position [0, 0]
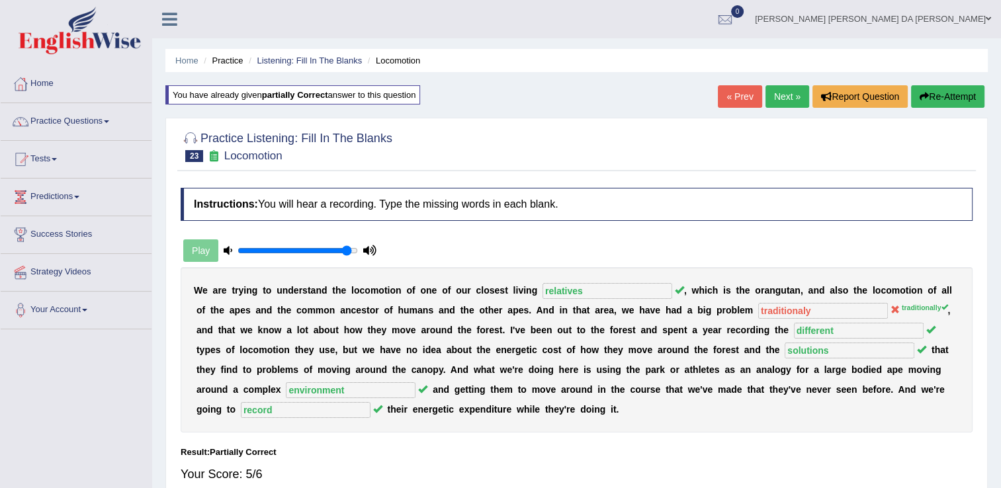
click at [772, 97] on link "Next »" at bounding box center [787, 96] width 44 height 22
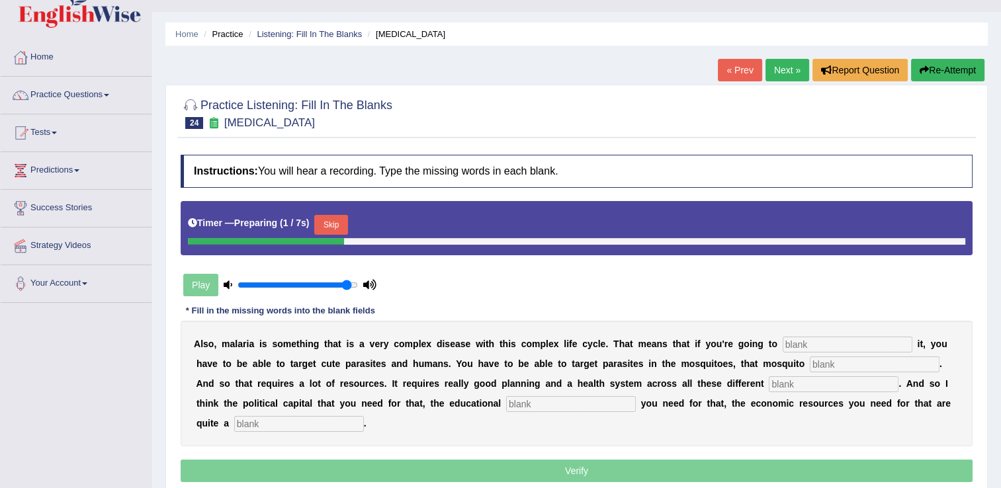
scroll to position [132, 0]
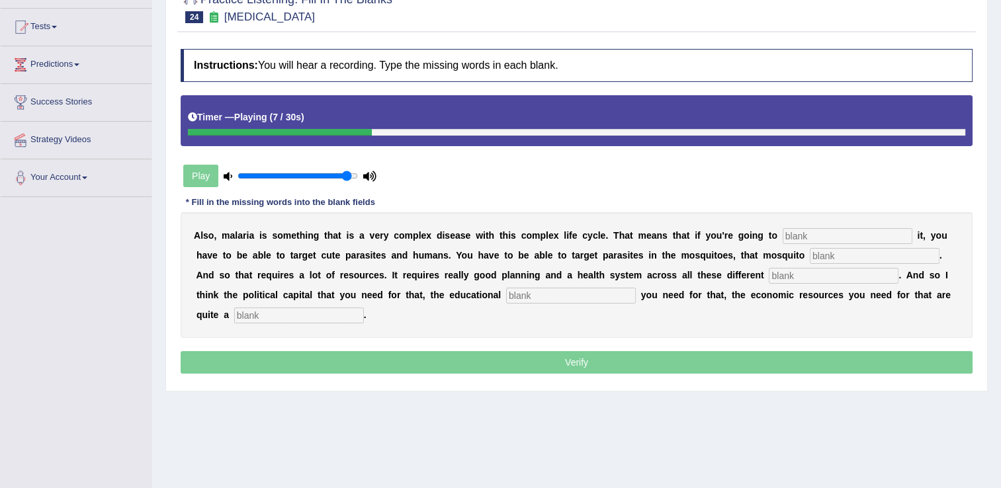
click at [782, 234] on input "text" at bounding box center [847, 236] width 130 height 16
type input "elliminate"
click at [809, 258] on input "text" at bounding box center [874, 256] width 130 height 16
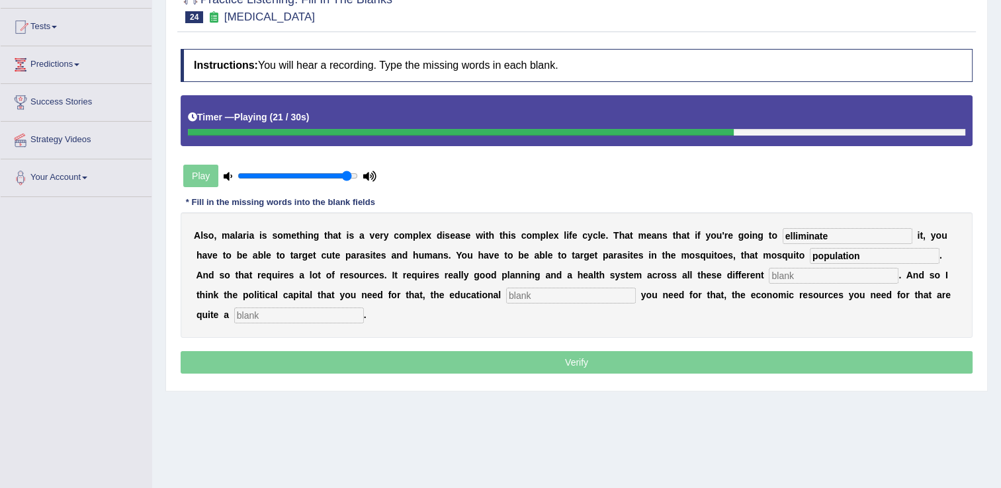
type input "population"
click at [768, 269] on input "text" at bounding box center [833, 276] width 130 height 16
type input "levels"
click at [506, 293] on input "text" at bounding box center [571, 296] width 130 height 16
type input "infra"
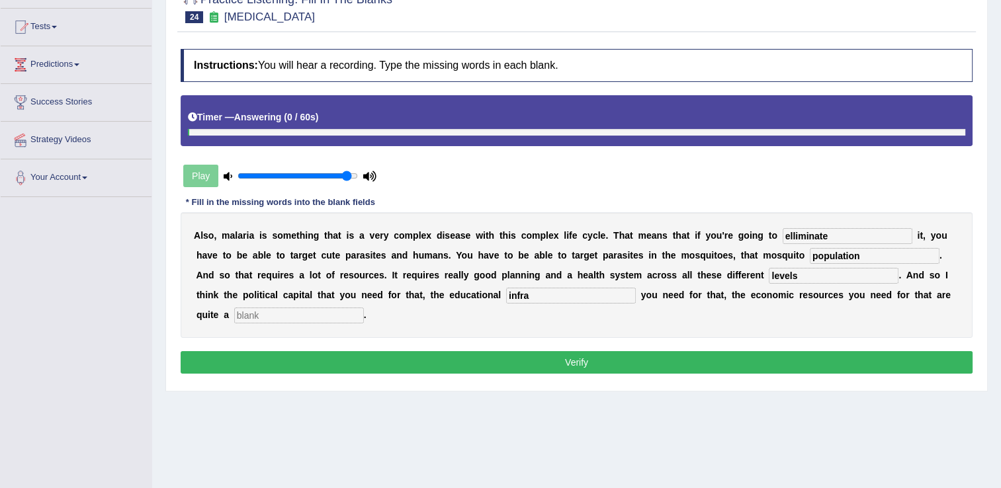
click at [364, 308] on input "text" at bounding box center [299, 316] width 130 height 16
type input "challenge"
click at [506, 298] on input "infra" at bounding box center [571, 296] width 130 height 16
click at [506, 298] on input "infraestructure" at bounding box center [571, 296] width 130 height 16
type input "infrastructure"
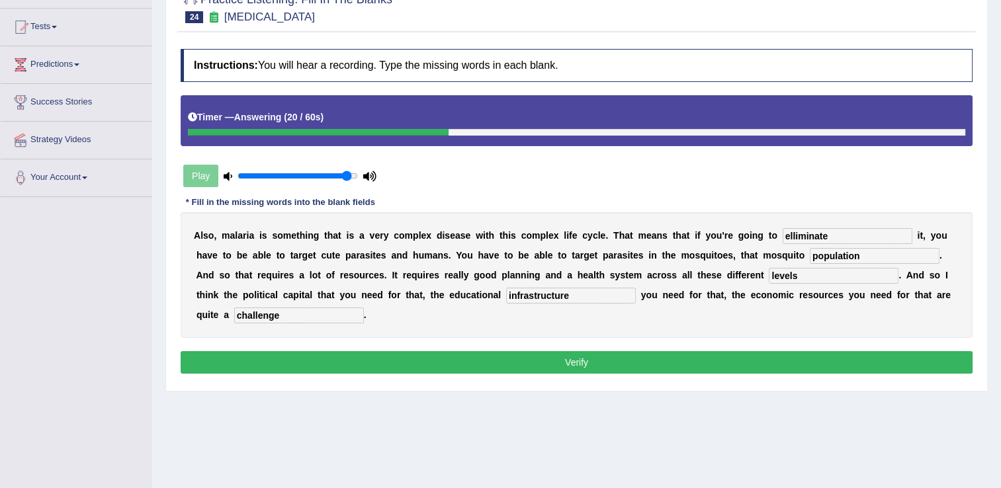
click at [782, 233] on input "elliminate" at bounding box center [847, 236] width 130 height 16
type input "eliminate"
click at [627, 351] on button "Verify" at bounding box center [577, 362] width 792 height 22
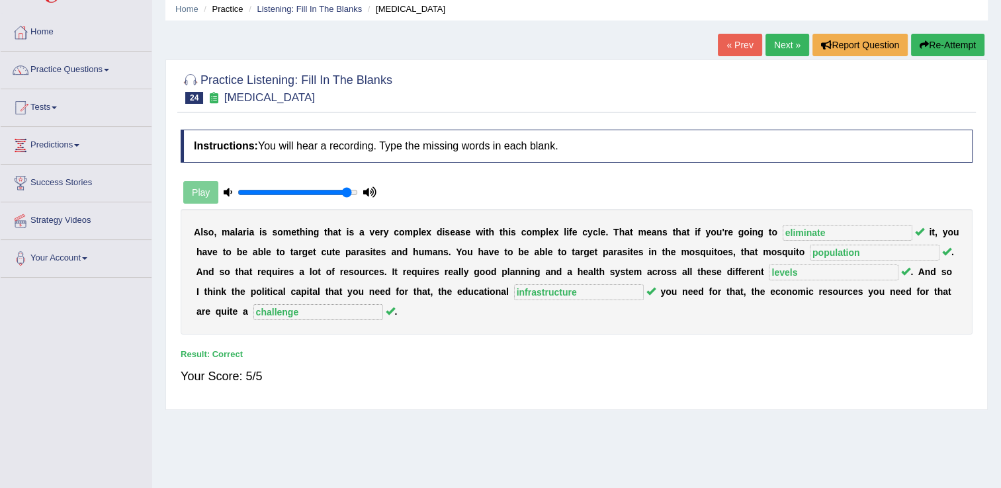
scroll to position [0, 0]
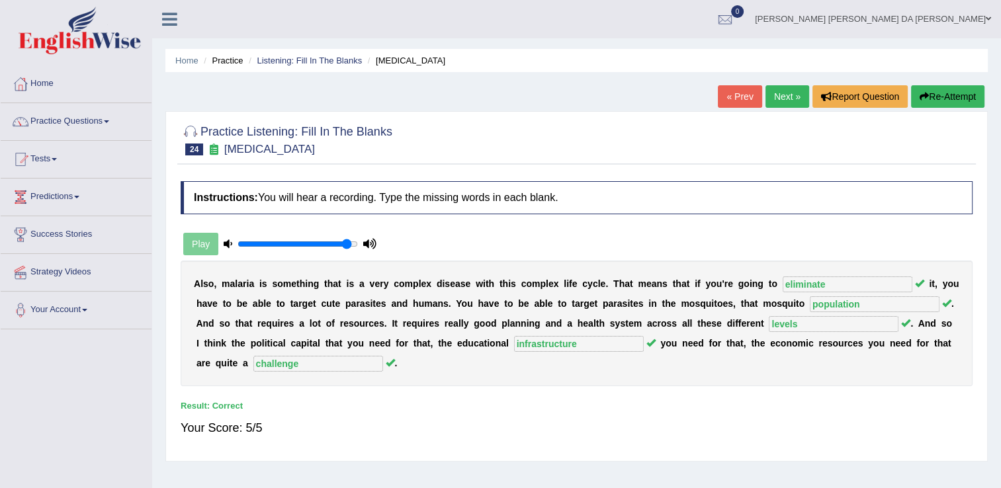
click at [47, 81] on link "Home" at bounding box center [76, 81] width 151 height 33
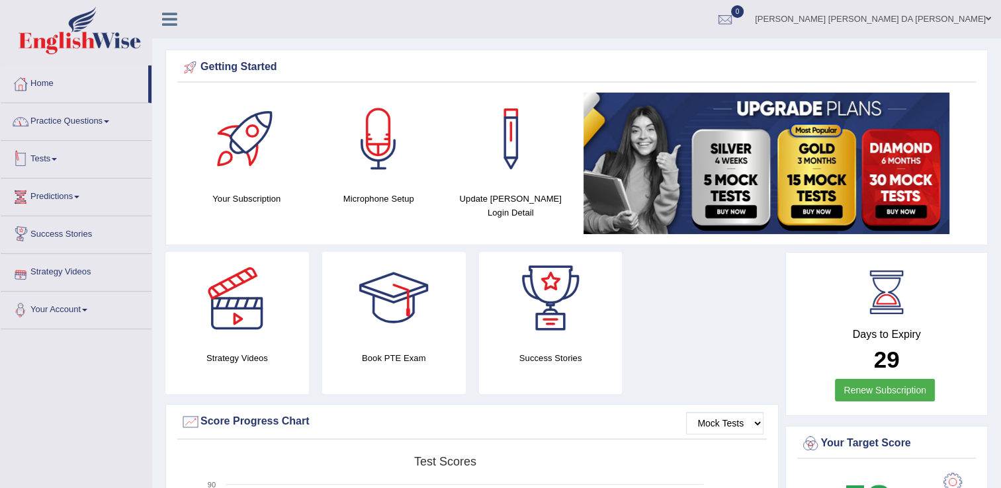
click at [91, 128] on link "Practice Questions" at bounding box center [76, 119] width 151 height 33
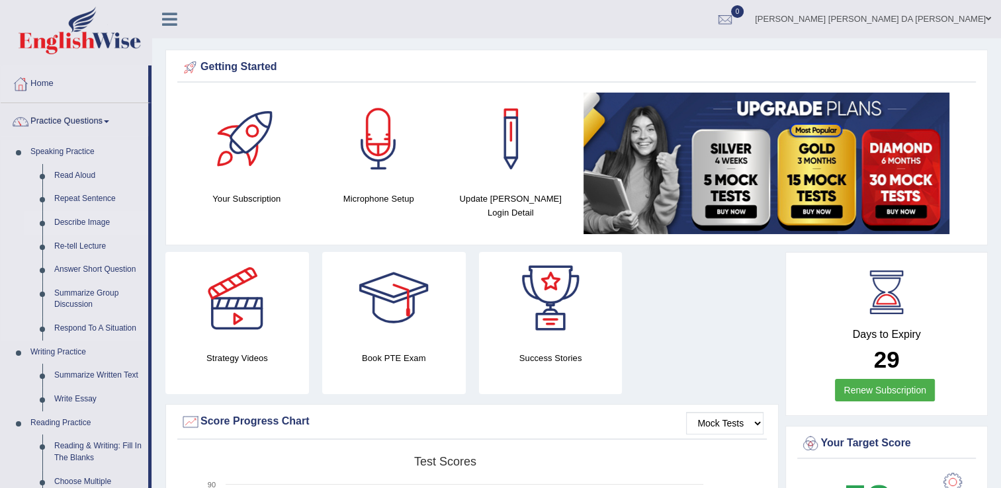
click at [87, 219] on link "Describe Image" at bounding box center [98, 223] width 100 height 24
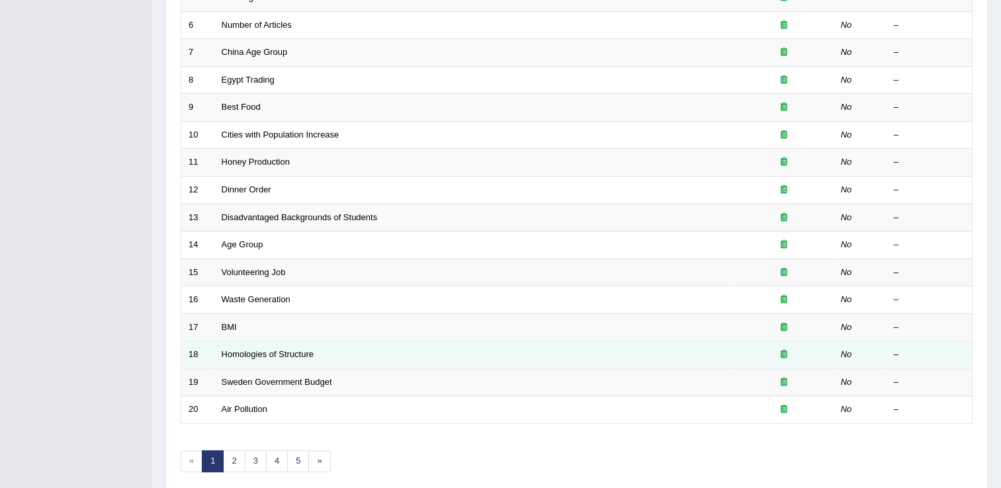
scroll to position [384, 0]
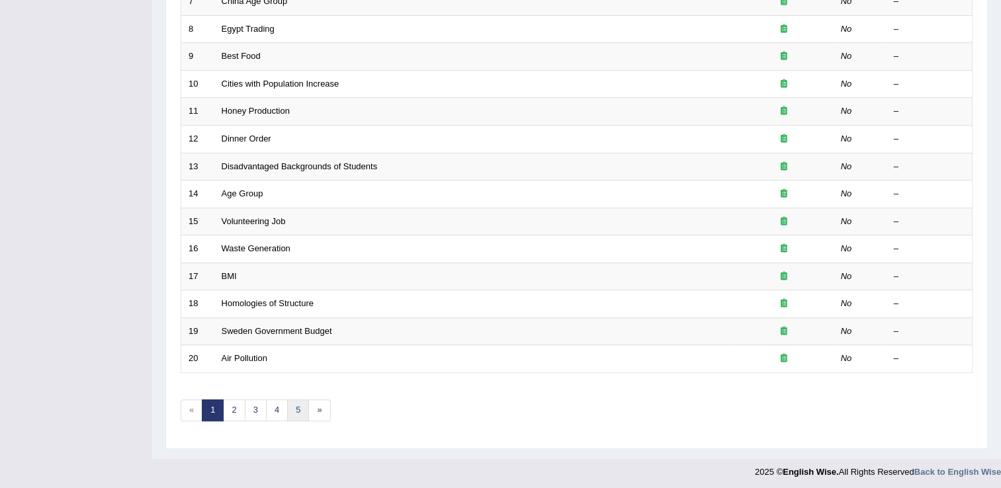
click at [294, 409] on link "5" at bounding box center [298, 410] width 22 height 22
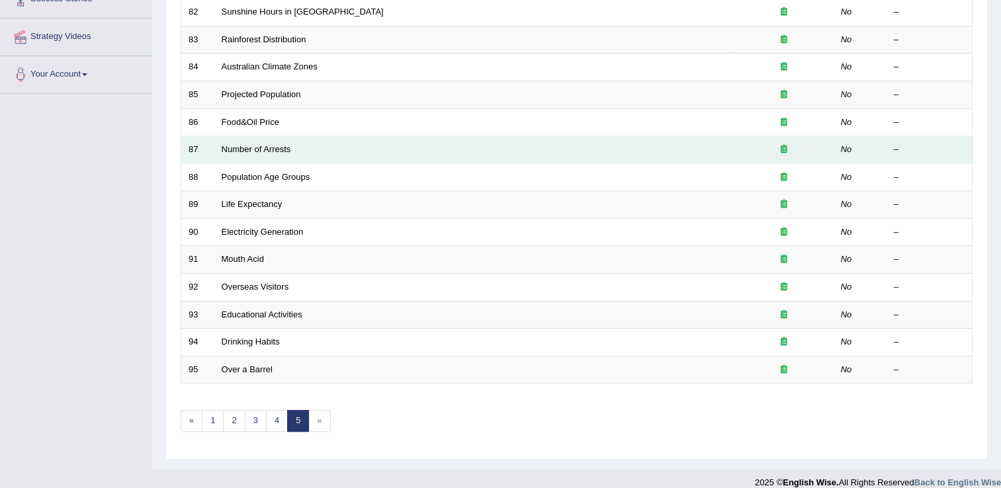
scroll to position [247, 0]
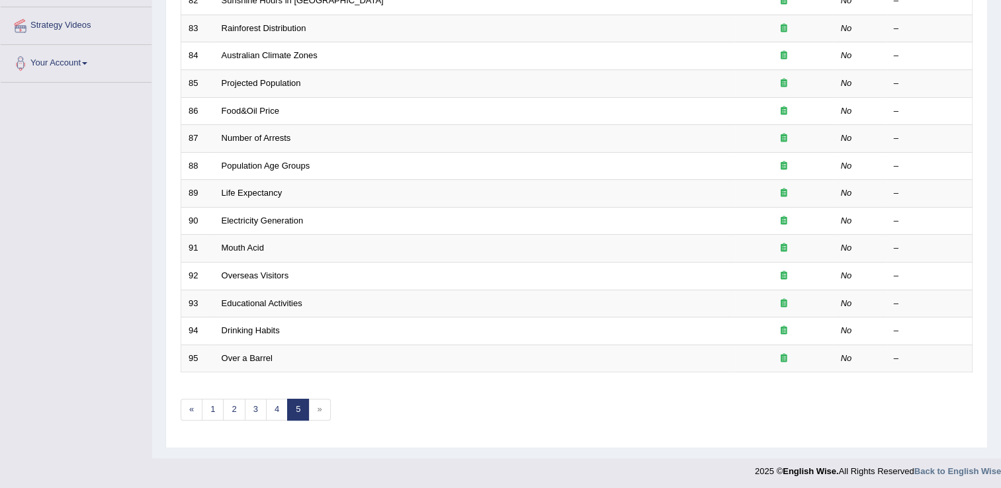
click at [317, 409] on span "»" at bounding box center [319, 410] width 22 height 22
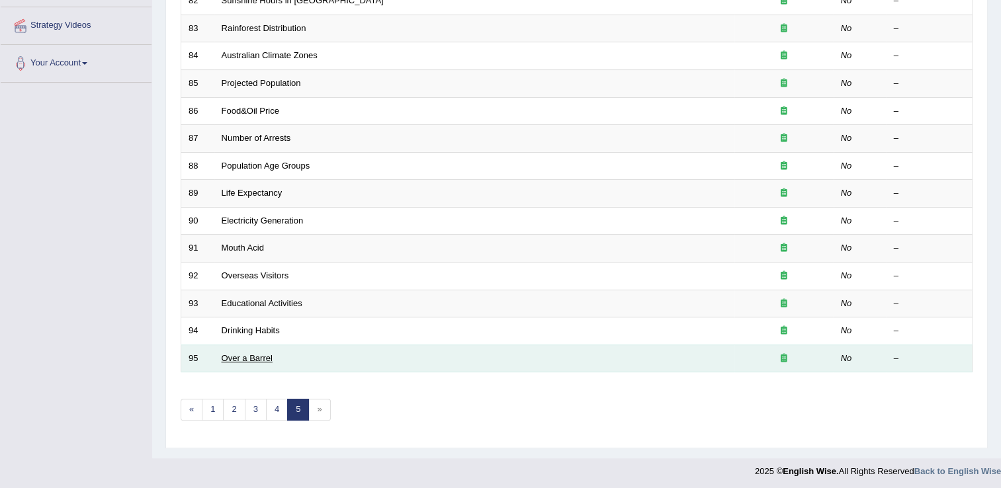
click at [235, 359] on link "Over a Barrel" at bounding box center [247, 358] width 51 height 10
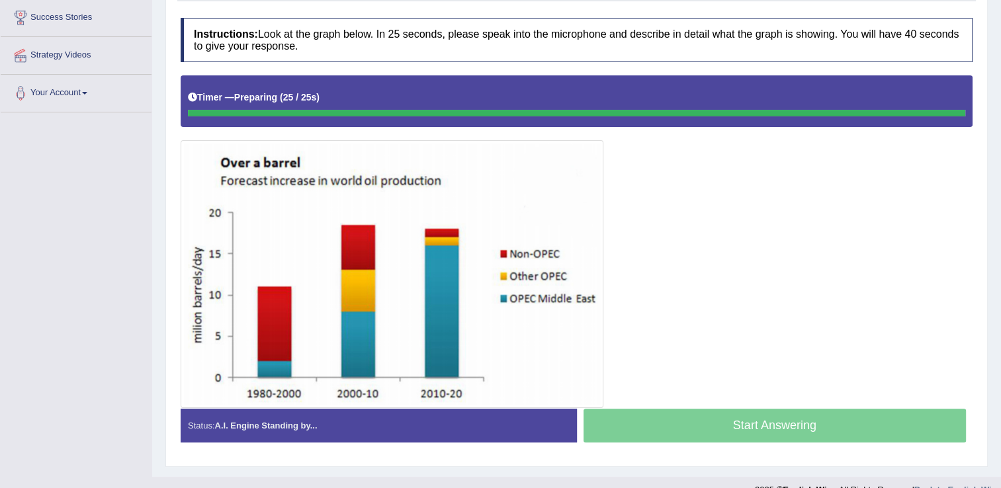
scroll to position [104, 0]
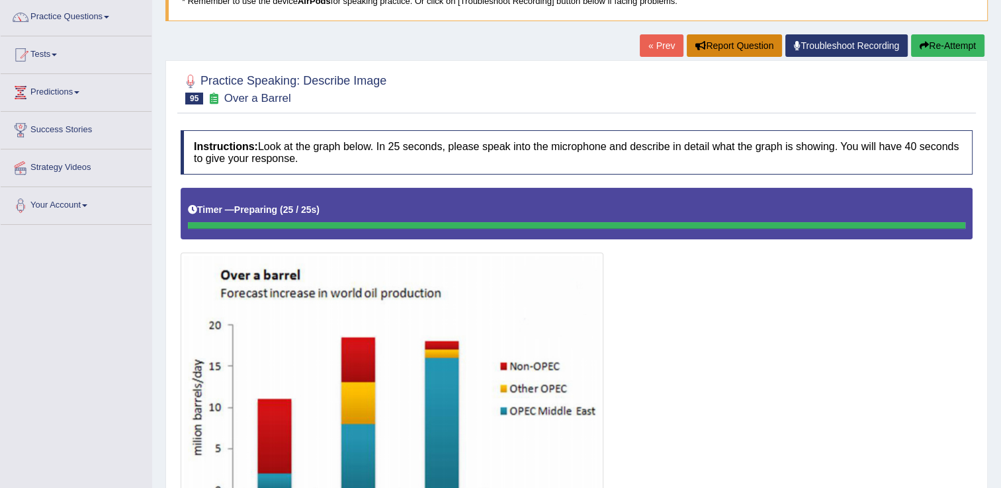
drag, startPoint x: 730, startPoint y: 49, endPoint x: 733, endPoint y: 62, distance: 13.5
click at [730, 48] on button "Report Question" at bounding box center [733, 45] width 95 height 22
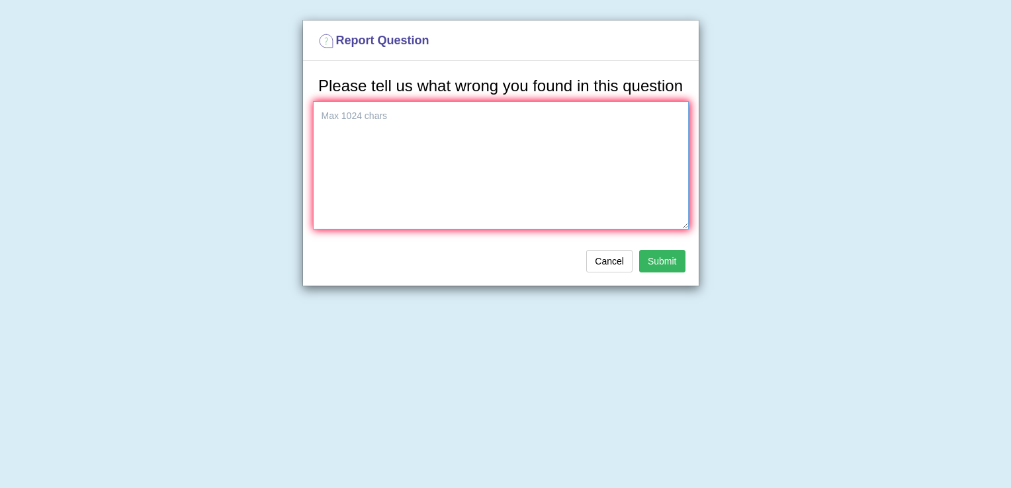
click at [520, 118] on textarea at bounding box center [501, 165] width 376 height 128
click at [616, 258] on button "Cancel" at bounding box center [609, 261] width 46 height 22
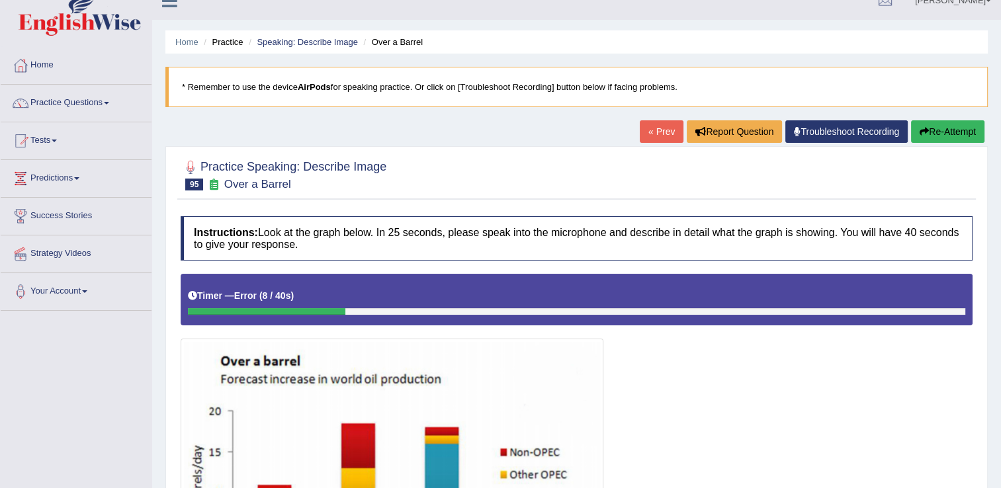
scroll to position [0, 0]
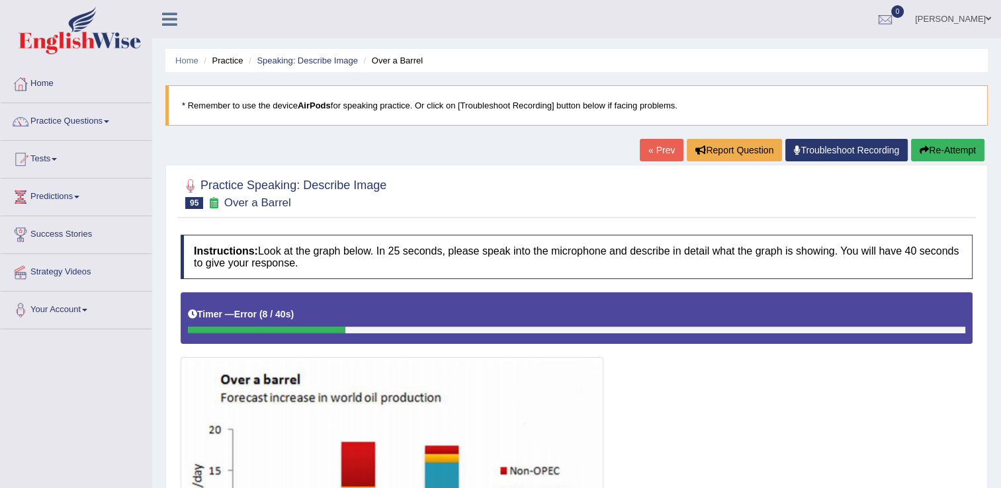
click at [932, 147] on button "Re-Attempt" at bounding box center [947, 150] width 73 height 22
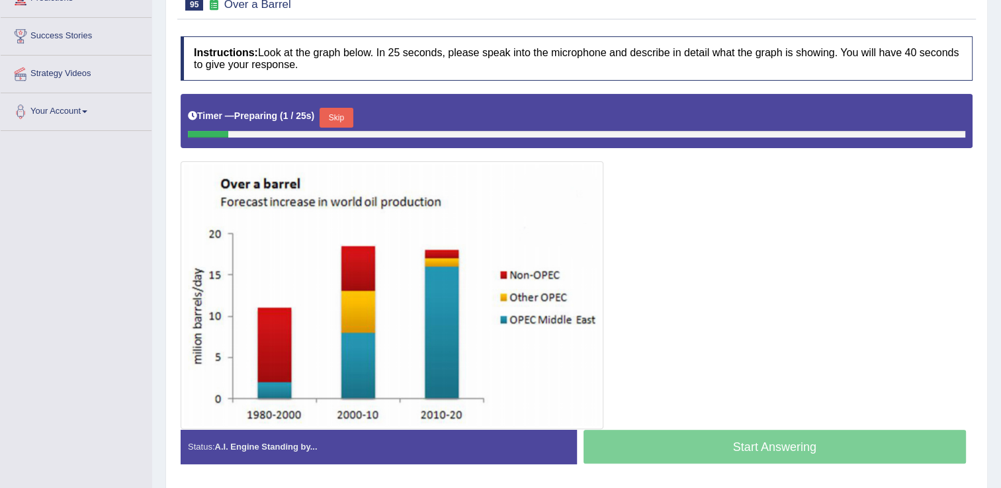
click at [339, 114] on button "Skip" at bounding box center [335, 118] width 33 height 20
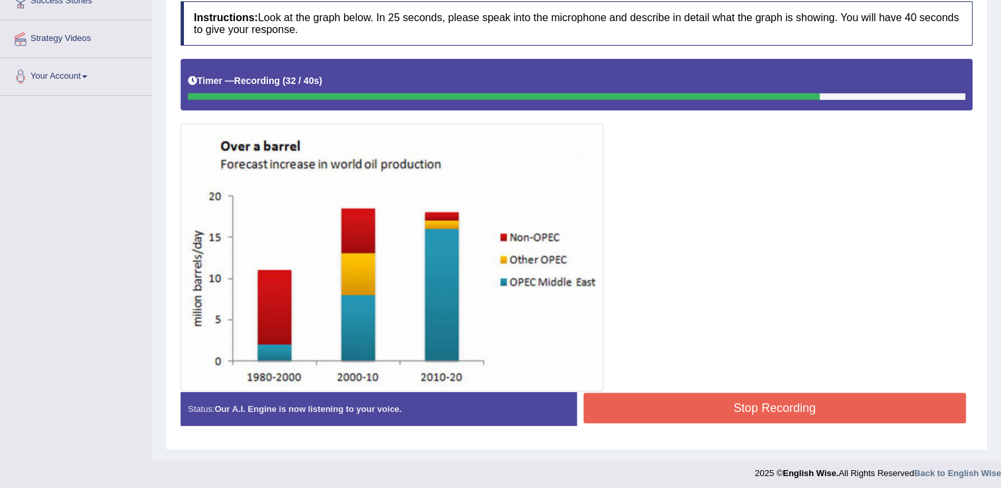
scroll to position [237, 0]
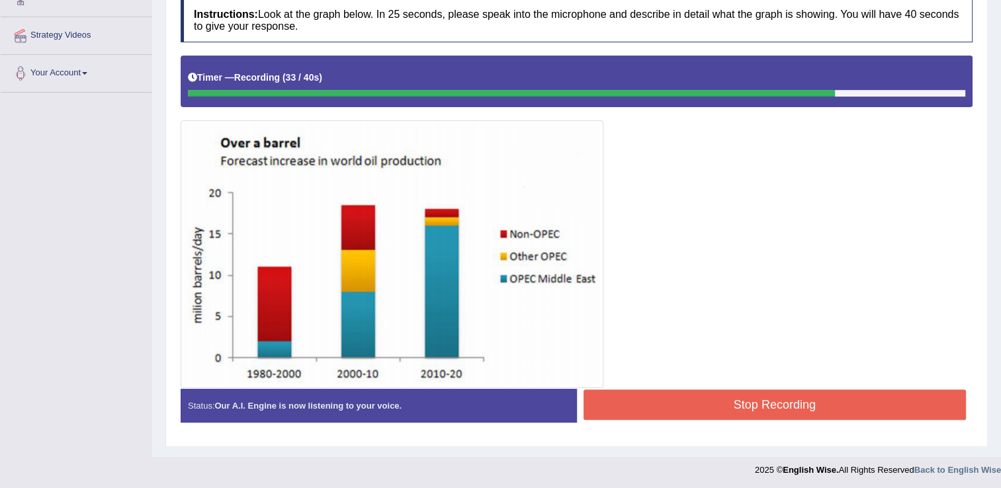
click at [786, 403] on button "Stop Recording" at bounding box center [774, 405] width 383 height 30
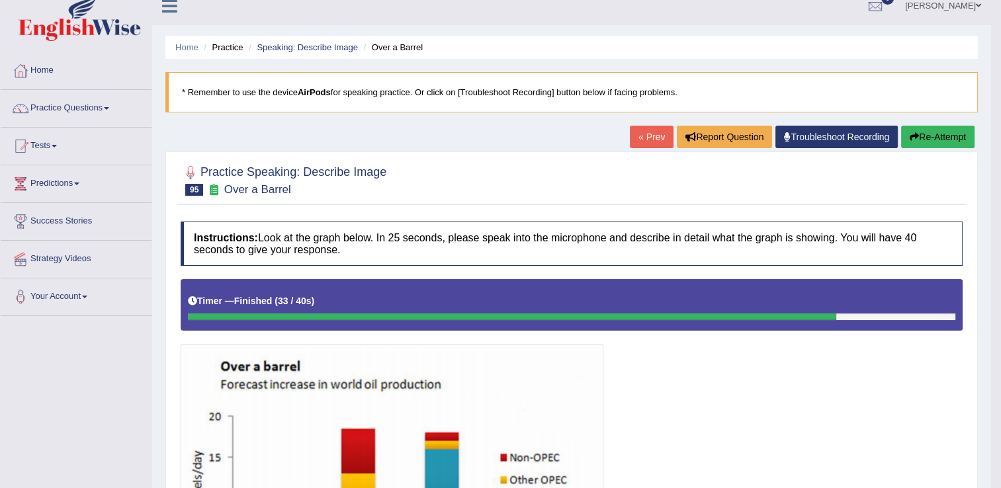
scroll to position [0, 0]
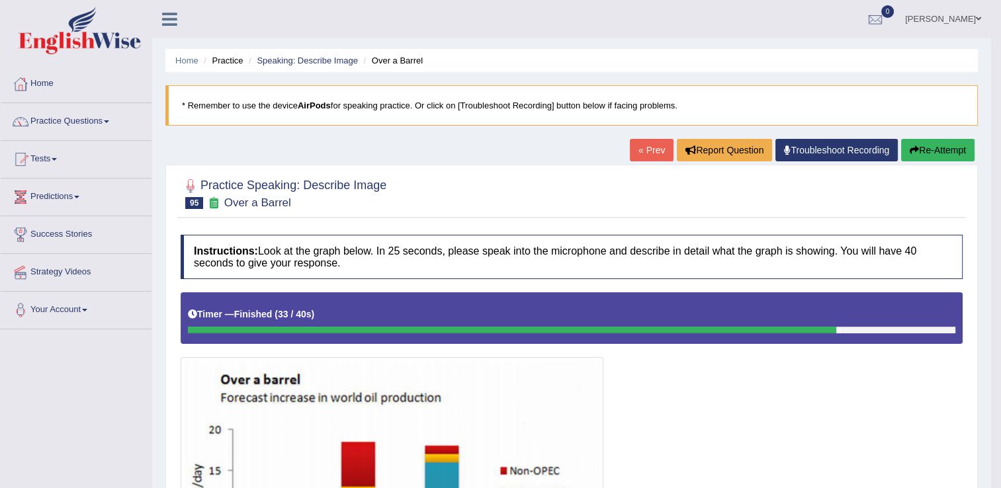
click at [58, 196] on link "Predictions" at bounding box center [76, 195] width 151 height 33
click at [51, 156] on link "Tests" at bounding box center [76, 157] width 151 height 33
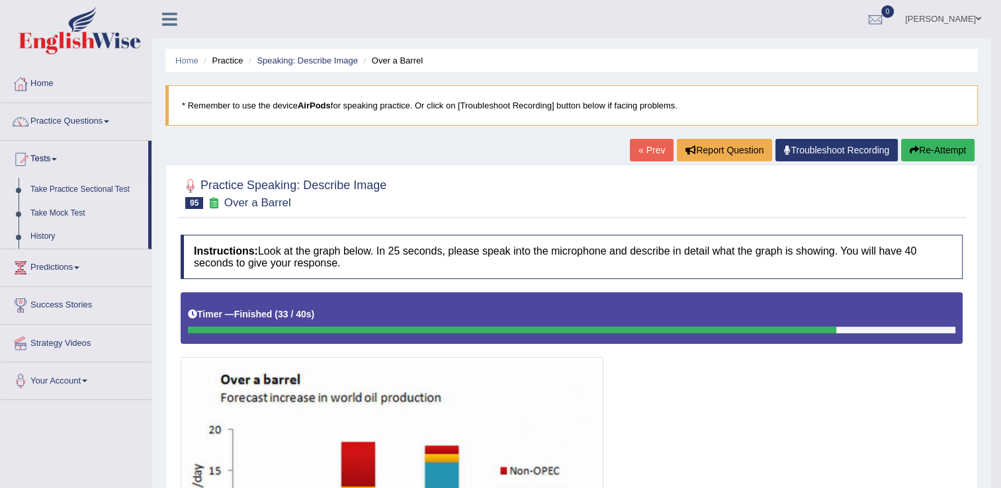
click at [105, 190] on link "Take Practice Sectional Test" at bounding box center [86, 190] width 124 height 24
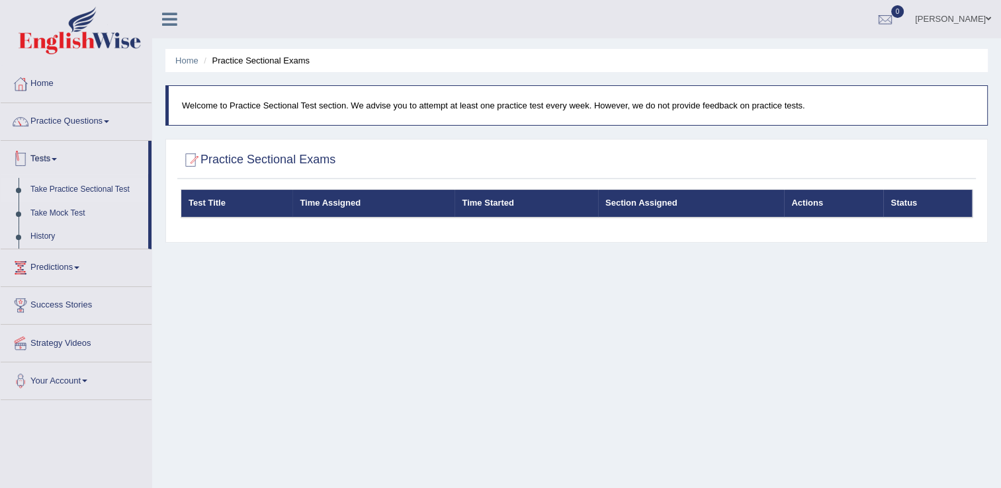
click at [53, 155] on link "Tests" at bounding box center [74, 157] width 147 height 33
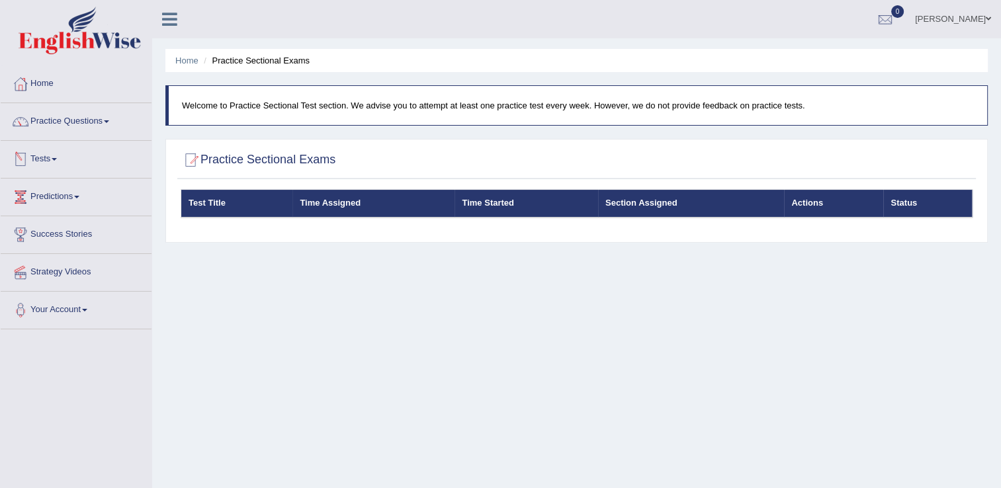
click at [57, 158] on span at bounding box center [54, 159] width 5 height 3
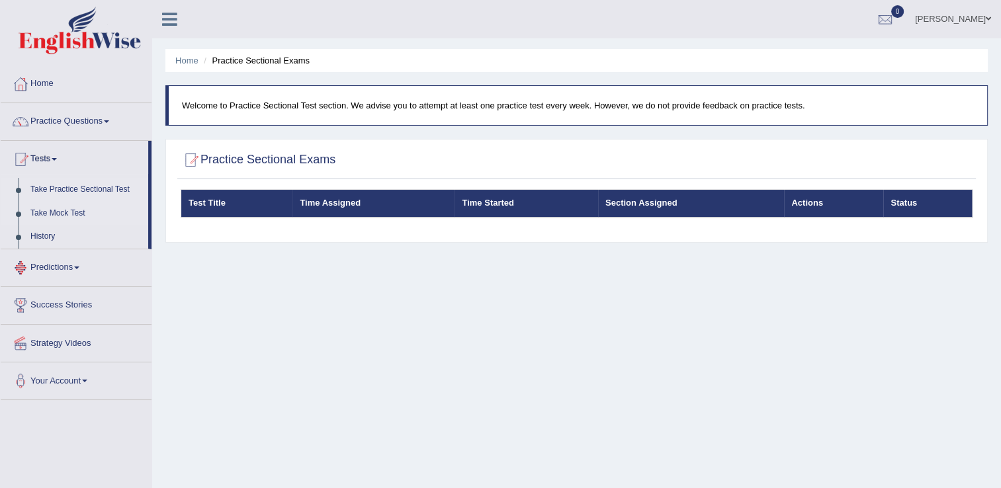
click at [52, 212] on link "Take Mock Test" at bounding box center [86, 214] width 124 height 24
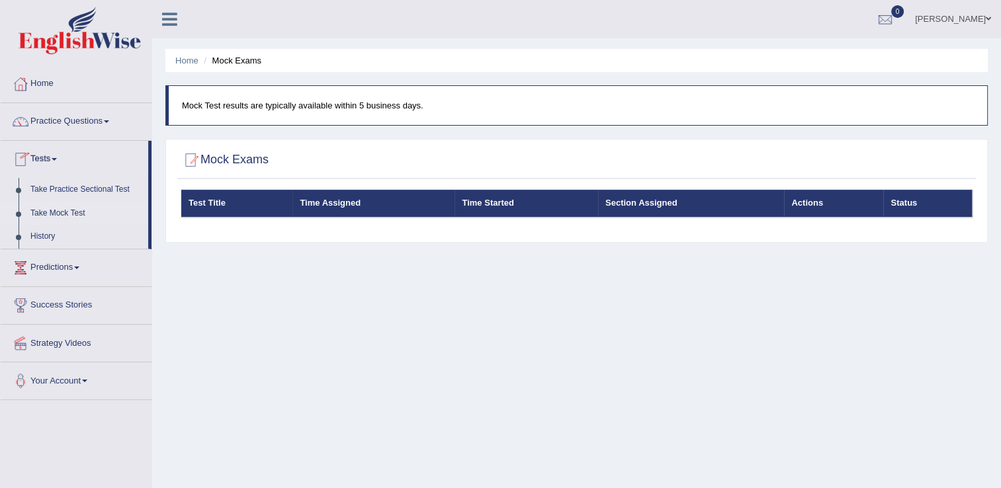
click at [263, 206] on th "Test Title" at bounding box center [237, 204] width 112 height 28
click at [85, 122] on link "Practice Questions" at bounding box center [76, 119] width 151 height 33
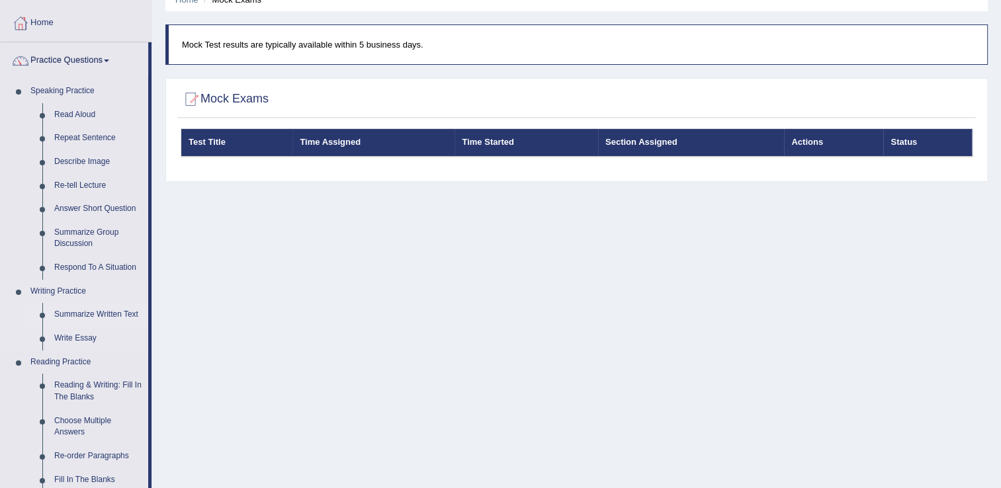
scroll to position [66, 0]
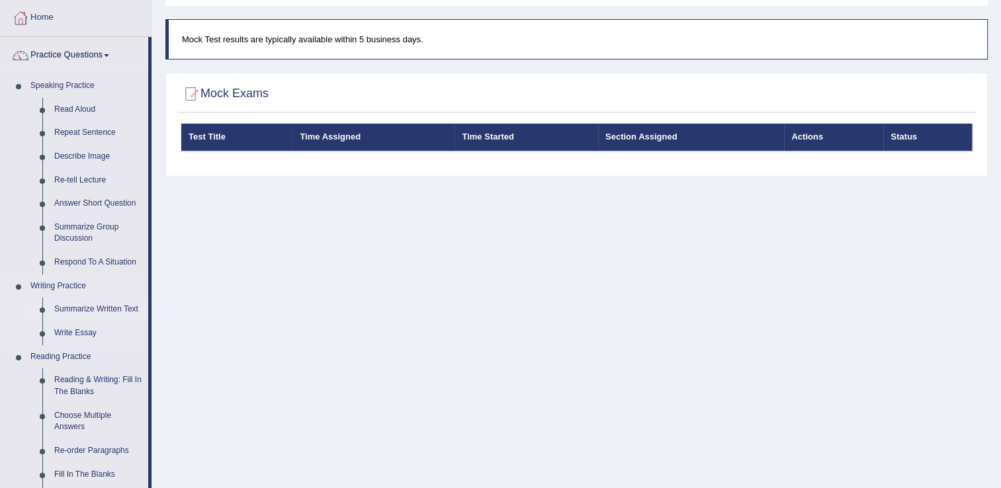
click at [75, 308] on link "Summarize Written Text" at bounding box center [98, 310] width 100 height 24
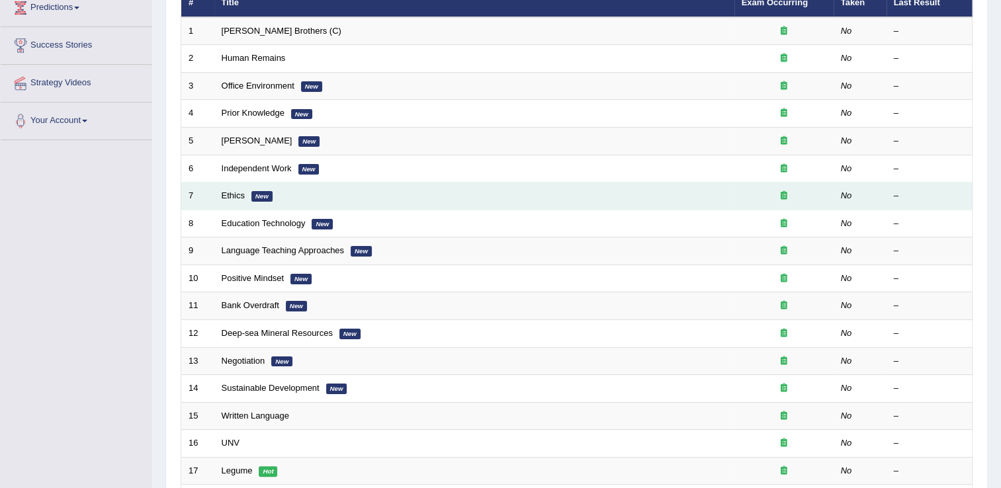
scroll to position [198, 0]
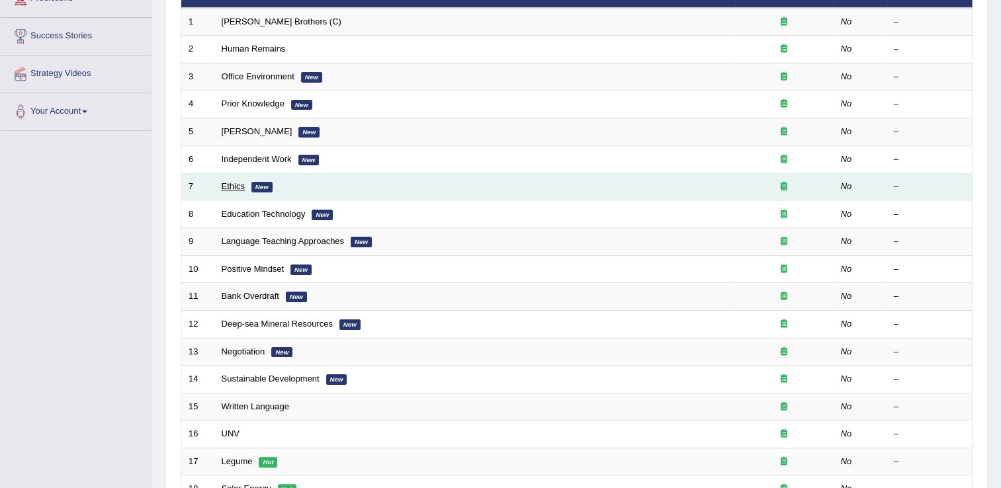
click at [236, 183] on link "Ethics" at bounding box center [233, 186] width 23 height 10
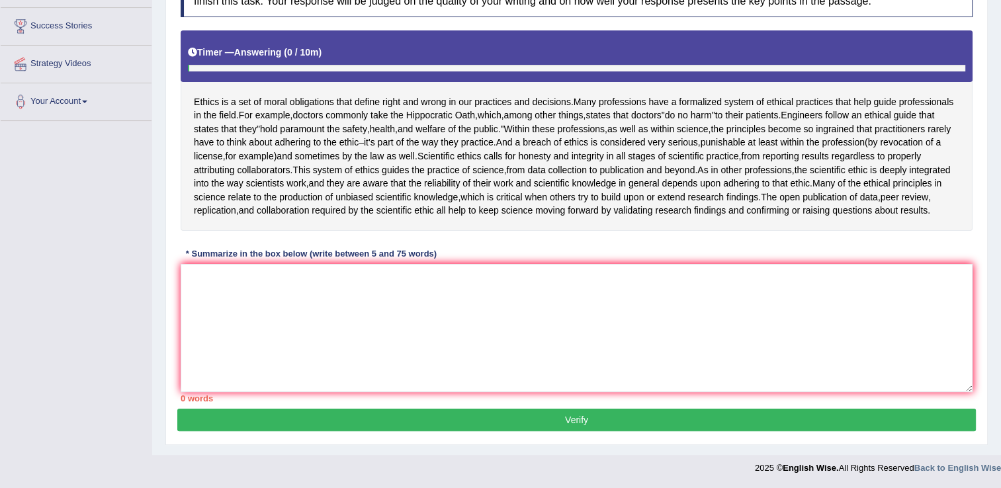
scroll to position [220, 0]
click at [288, 288] on textarea at bounding box center [577, 328] width 792 height 128
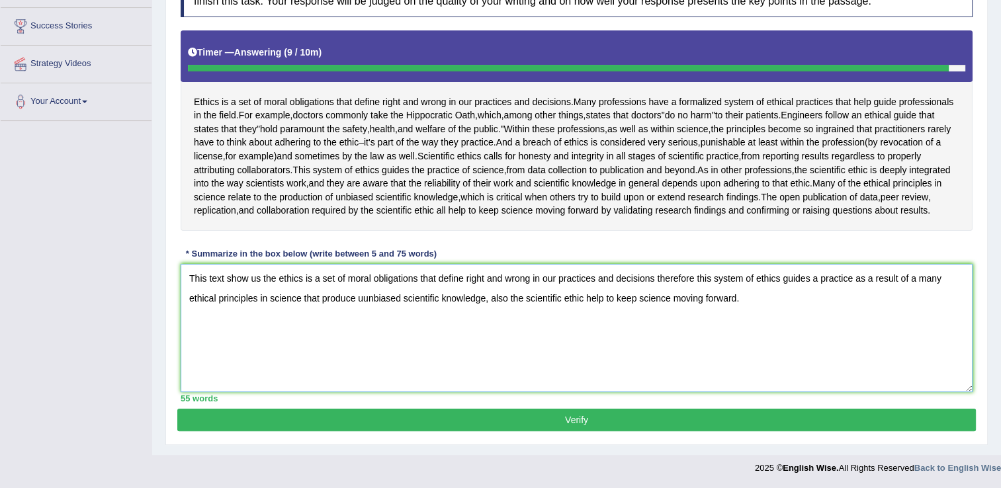
type textarea "This text show us the ethics is a set of moral obligations that define right an…"
click at [592, 423] on button "Verify" at bounding box center [576, 420] width 798 height 22
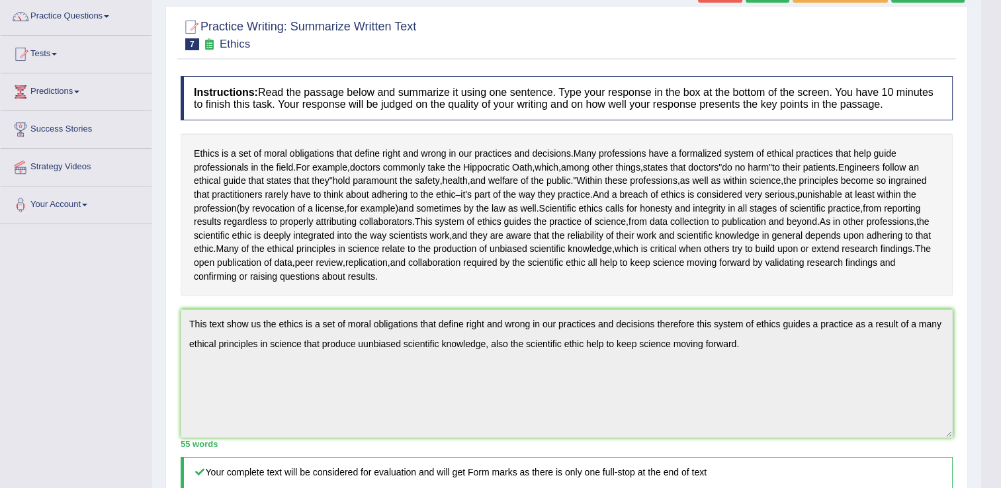
scroll to position [67, 0]
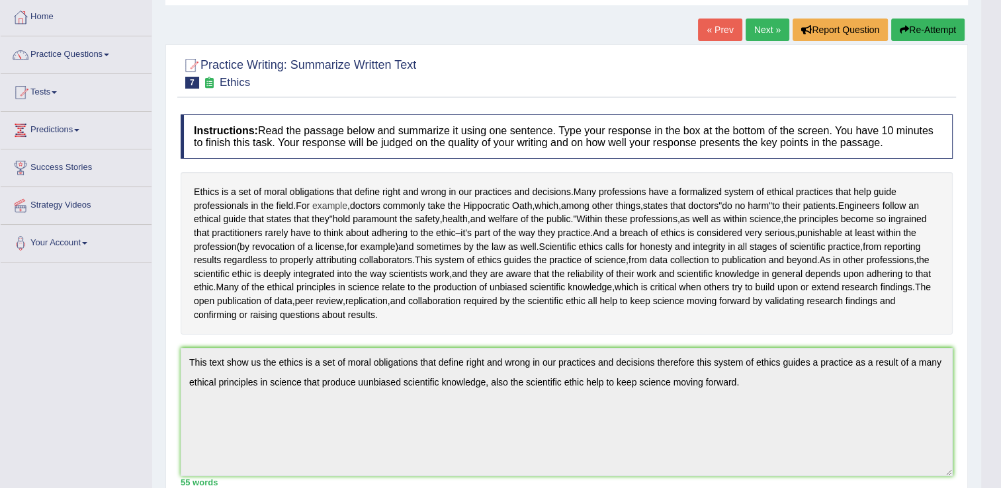
drag, startPoint x: 222, startPoint y: 186, endPoint x: 324, endPoint y: 204, distance: 103.4
click at [324, 204] on div "Ethics is a set of moral obligations that define right and wrong in our practic…" at bounding box center [567, 253] width 772 height 163
click at [763, 29] on link "Next »" at bounding box center [767, 30] width 44 height 22
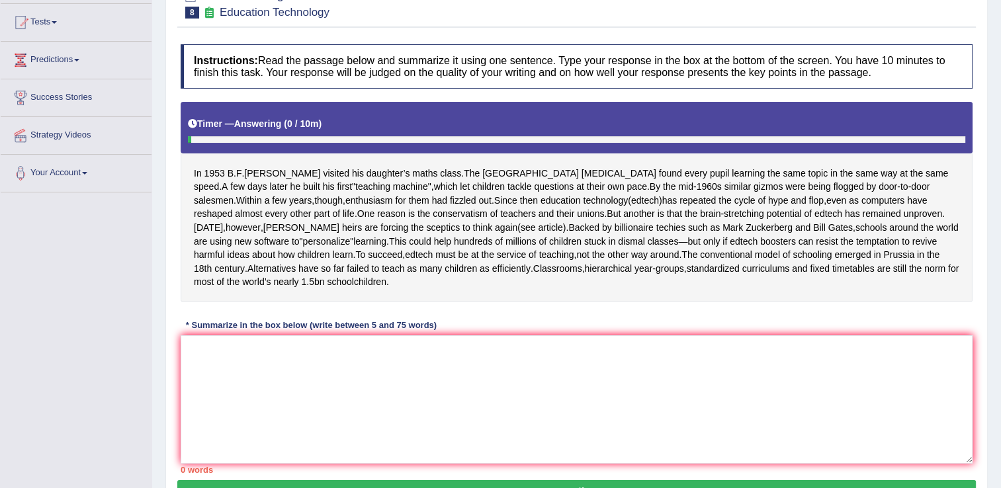
scroll to position [132, 0]
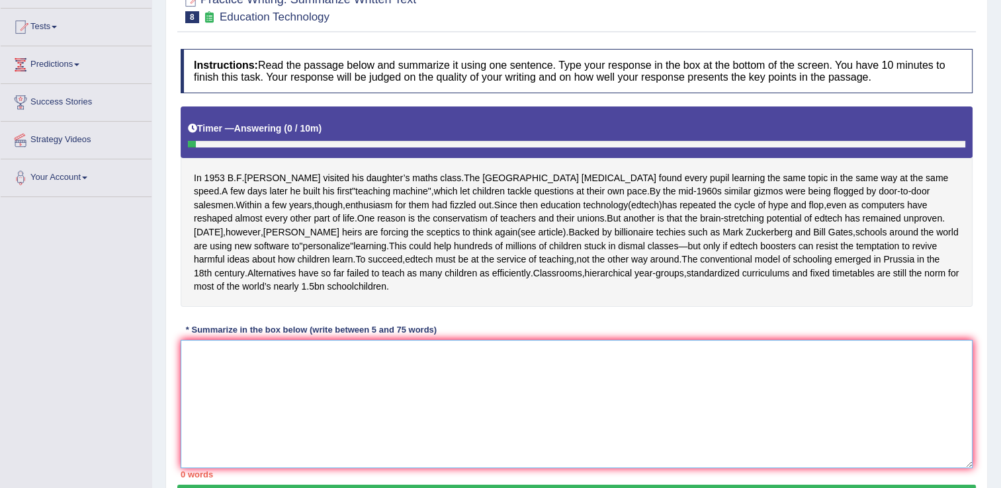
click at [251, 380] on textarea at bounding box center [577, 404] width 792 height 128
type textarea "t"
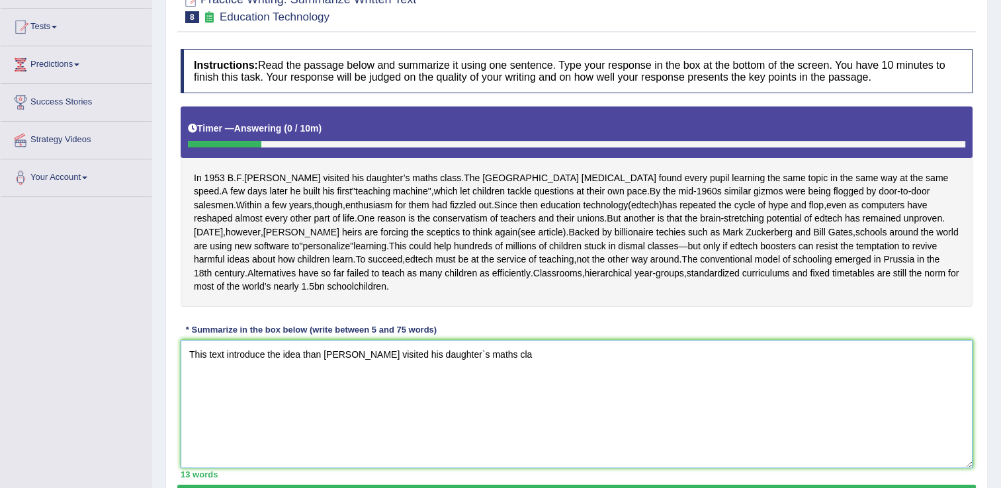
click at [251, 380] on textarea "This text introduce the idea than [PERSON_NAME] visited his daughter`s maths cla" at bounding box center [577, 404] width 792 height 128
click at [505, 372] on textarea "This text introduce the idea than [PERSON_NAME] visited his daughter`s maths cla" at bounding box center [577, 404] width 792 height 128
click at [558, 374] on textarea "This text introduce the idea than Skinner visited his daughter`s maths class and" at bounding box center [577, 404] width 792 height 128
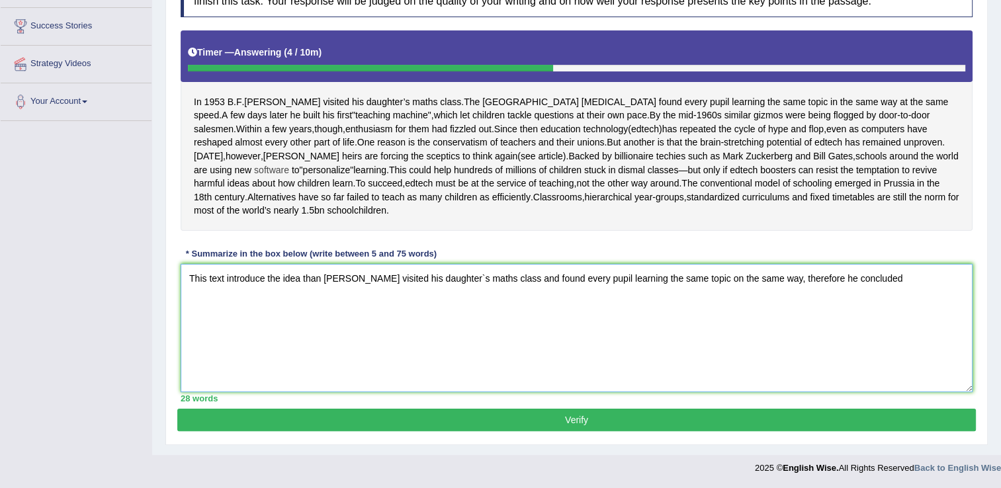
scroll to position [220, 0]
click at [891, 278] on textarea "This text introduce the idea than Skinner visited his daughter`s maths class an…" at bounding box center [577, 328] width 792 height 128
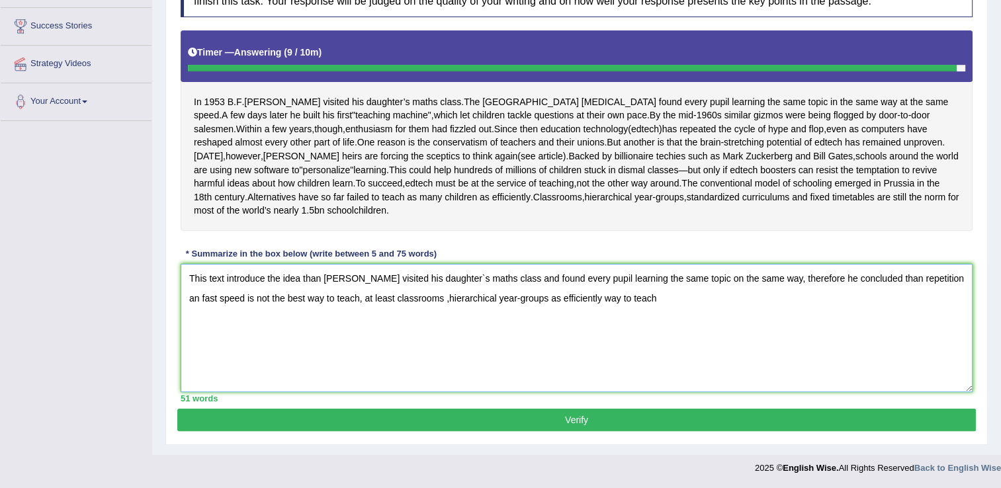
type textarea "This text introduce the idea than Skinner visited his daughter`s maths class an…"
click at [590, 419] on button "Verify" at bounding box center [576, 420] width 798 height 22
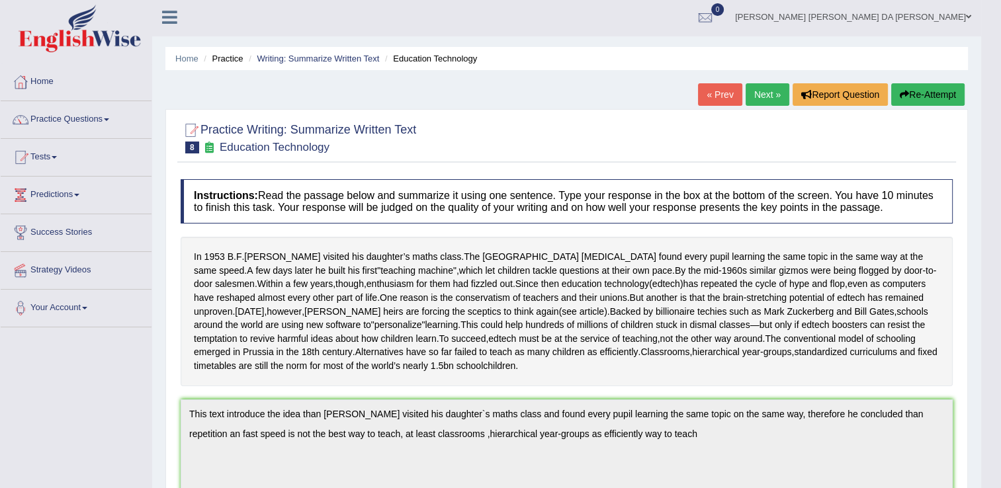
scroll to position [0, 0]
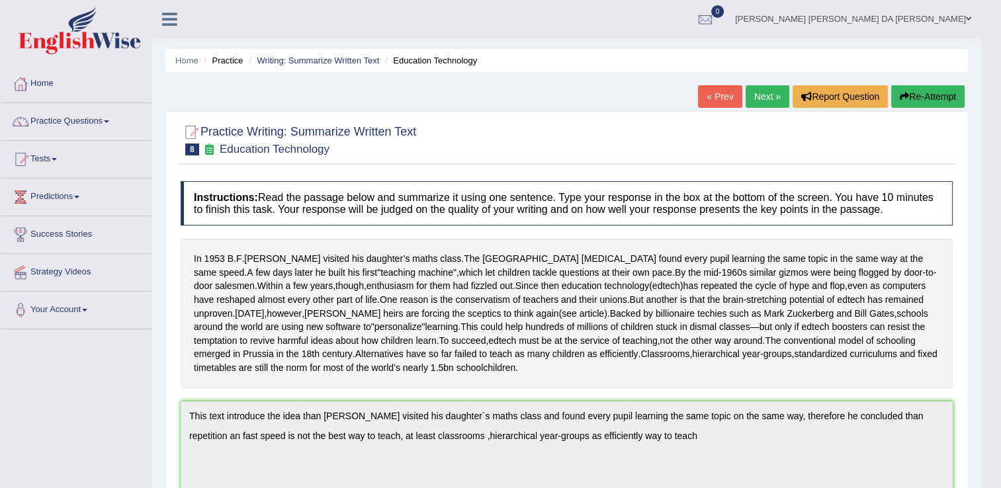
click at [942, 95] on button "Re-Attempt" at bounding box center [927, 96] width 73 height 22
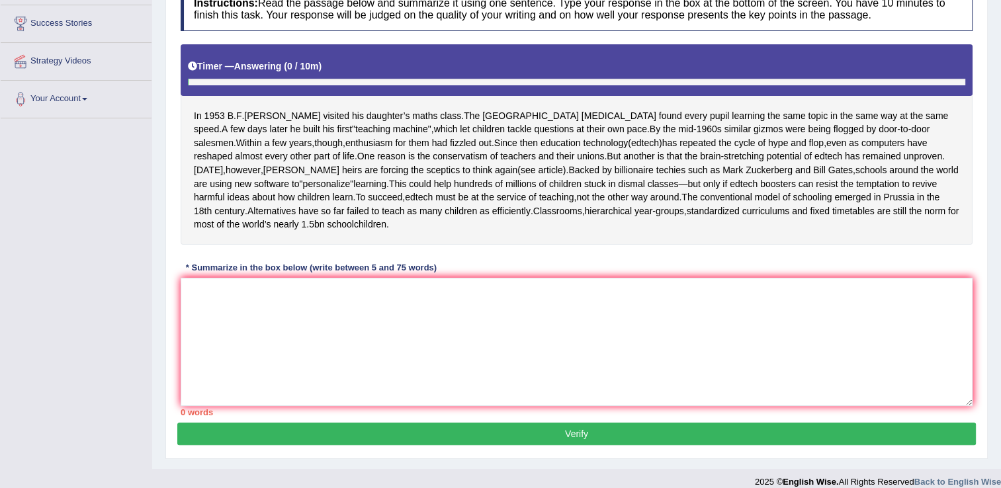
scroll to position [236, 0]
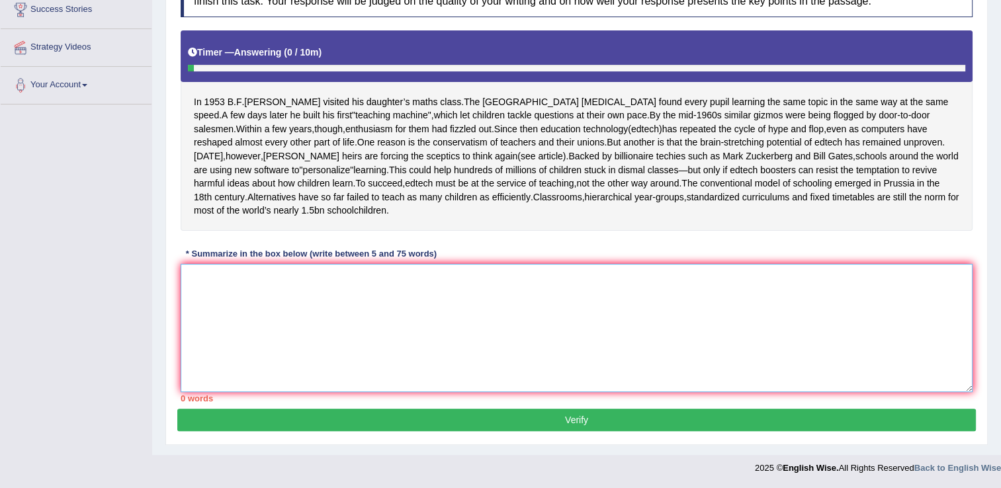
click at [308, 279] on textarea at bounding box center [577, 328] width 792 height 128
type textarea "t"
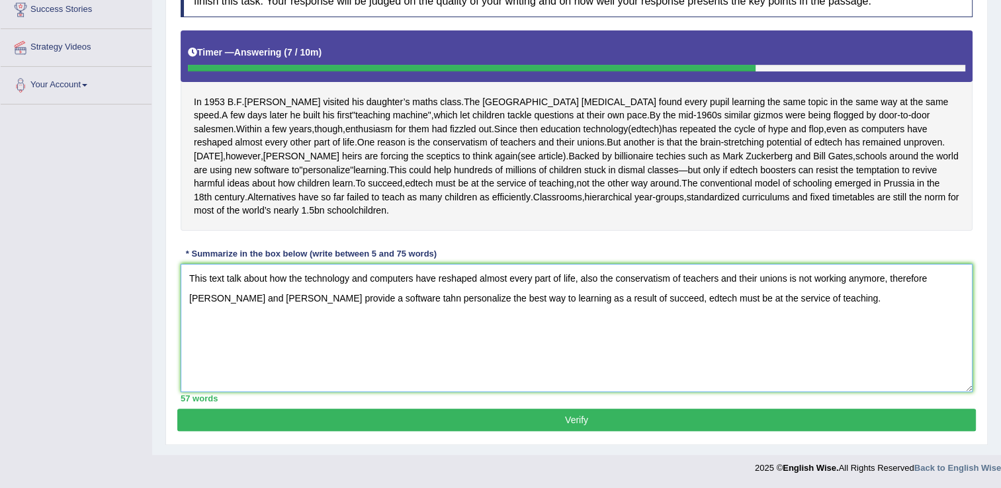
type textarea "This text talk about how the technology and computers have reshaped almost ever…"
click at [582, 421] on button "Verify" at bounding box center [576, 420] width 798 height 22
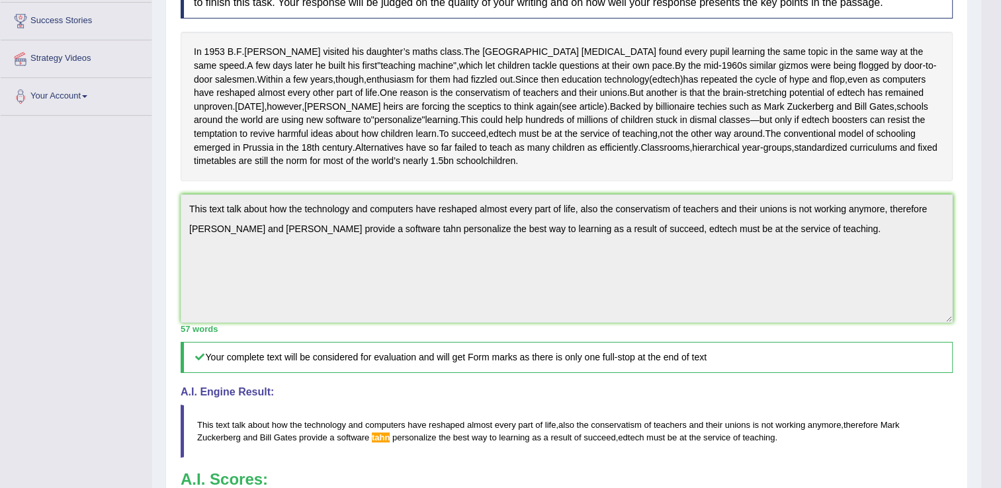
scroll to position [0, 0]
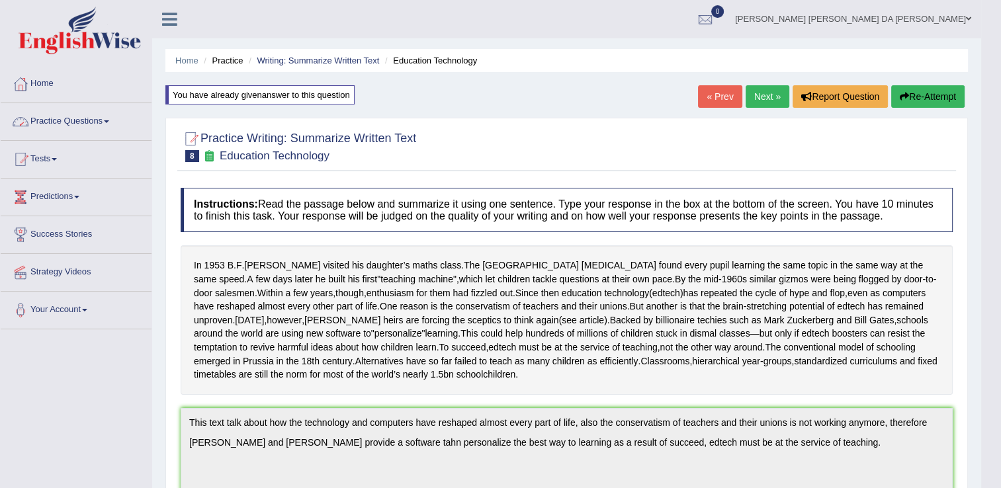
click at [56, 126] on link "Practice Questions" at bounding box center [76, 119] width 151 height 33
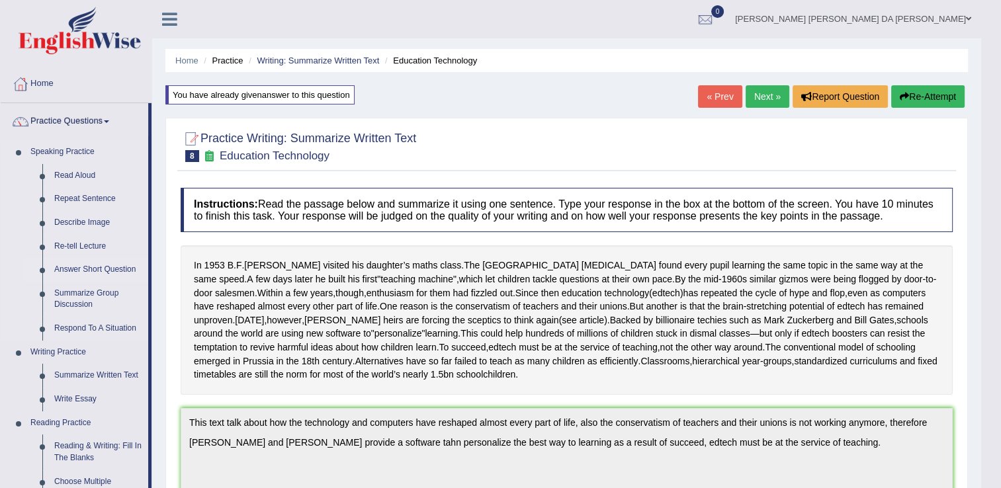
click at [98, 264] on link "Answer Short Question" at bounding box center [98, 270] width 100 height 24
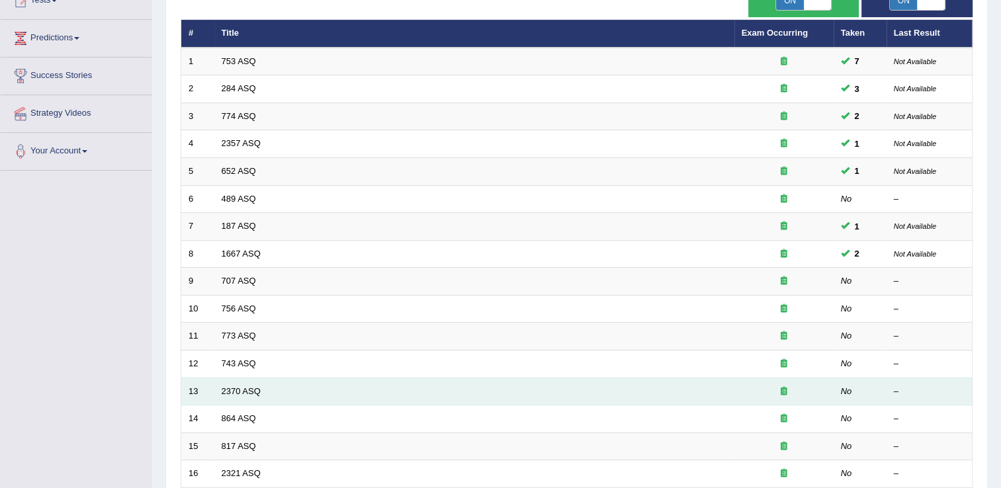
scroll to position [198, 0]
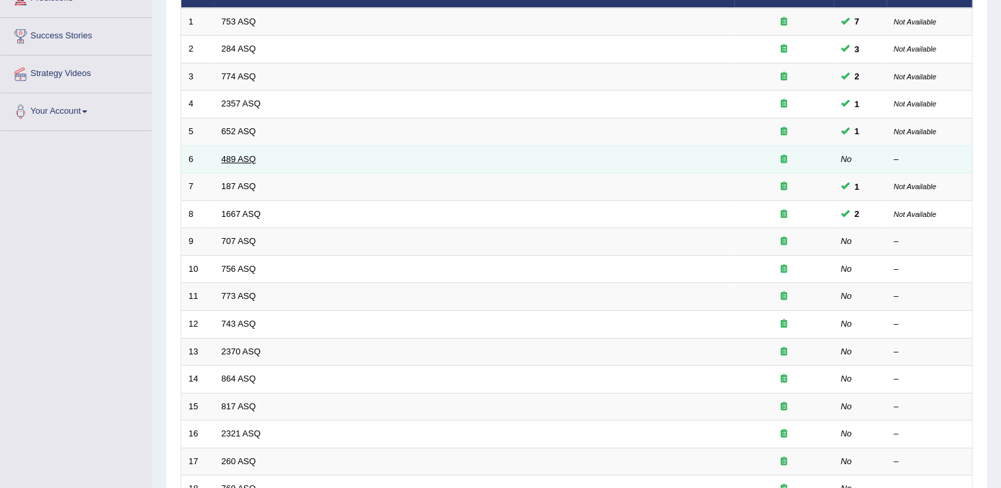
click at [232, 157] on link "489 ASQ" at bounding box center [239, 159] width 34 height 10
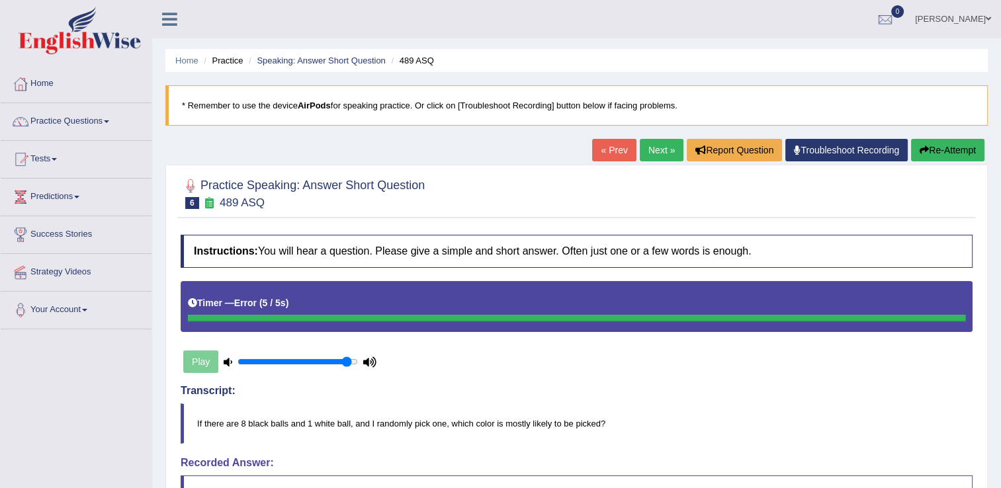
click at [958, 149] on button "Re-Attempt" at bounding box center [947, 150] width 73 height 22
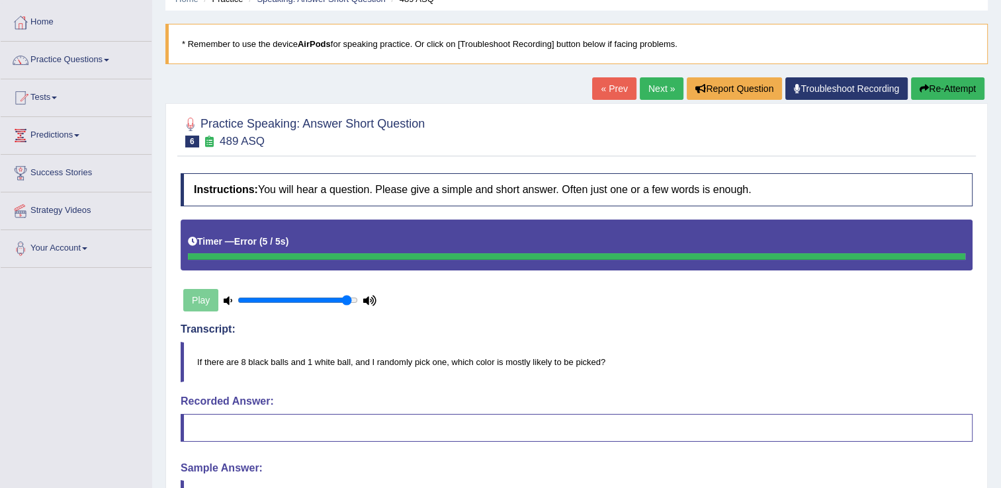
scroll to position [66, 0]
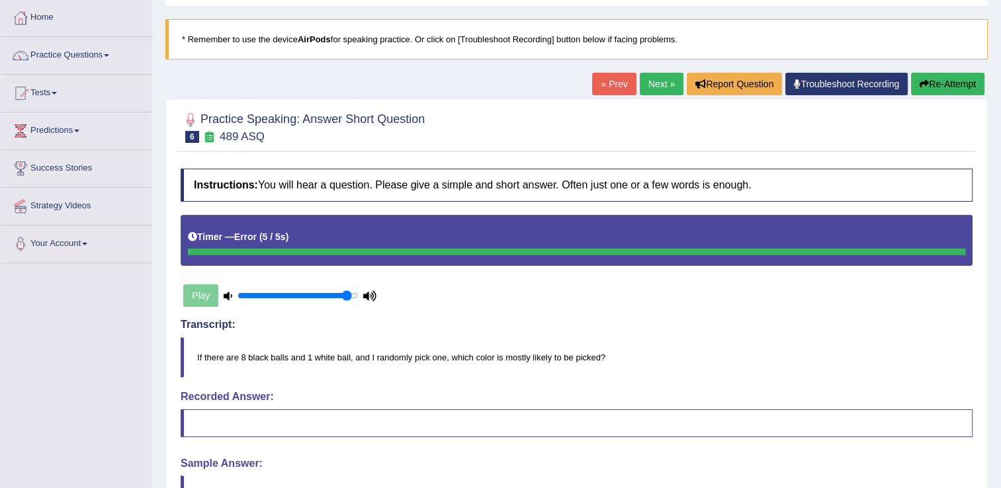
click at [200, 294] on div "Play" at bounding box center [280, 295] width 198 height 33
click at [265, 246] on div "Timer — Error ( 5 / 5s )" at bounding box center [576, 237] width 777 height 23
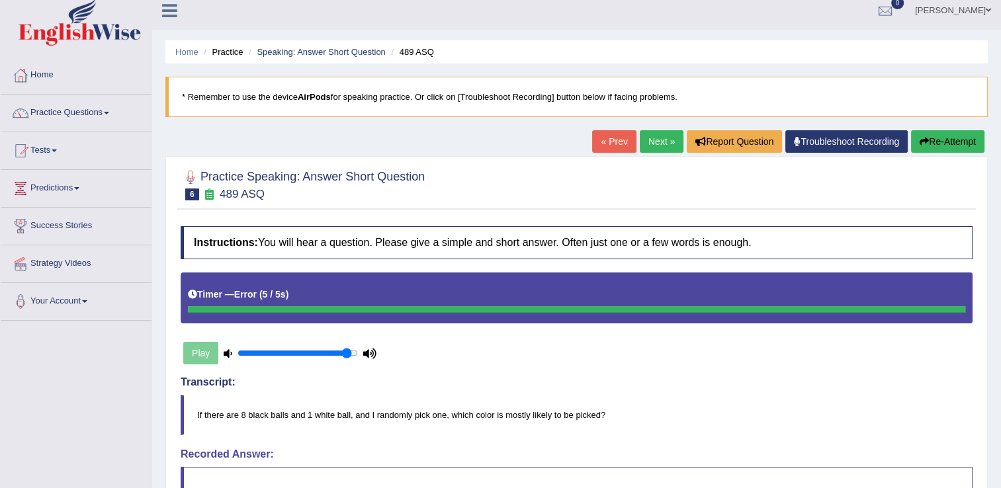
scroll to position [0, 0]
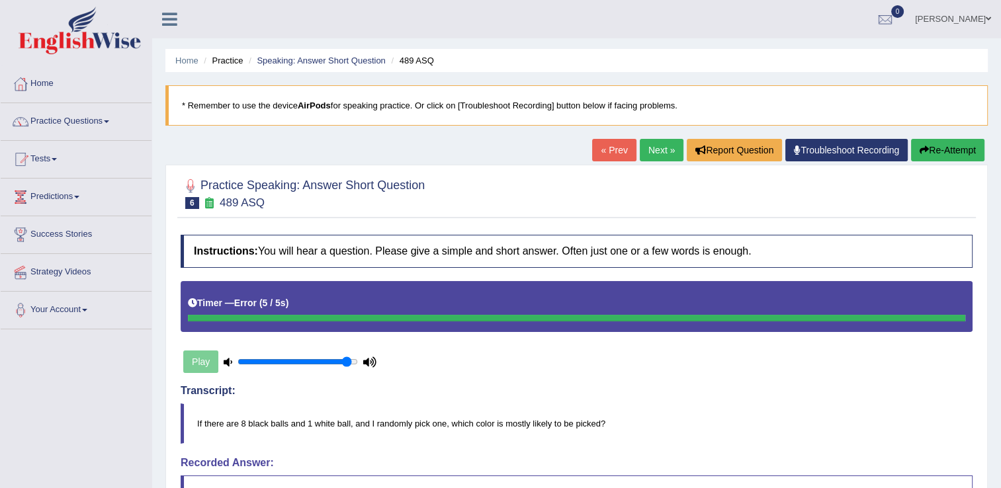
click at [936, 143] on button "Re-Attempt" at bounding box center [947, 150] width 73 height 22
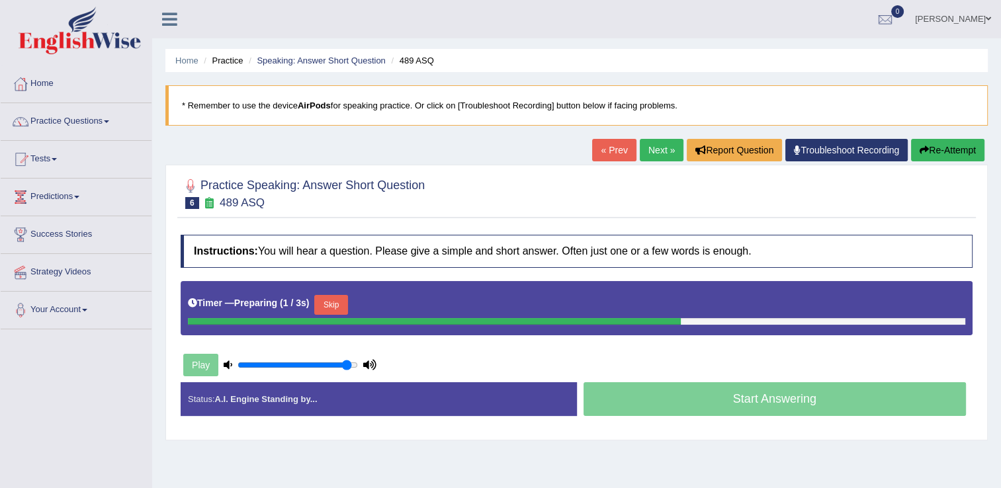
click at [333, 306] on button "Skip" at bounding box center [330, 305] width 33 height 20
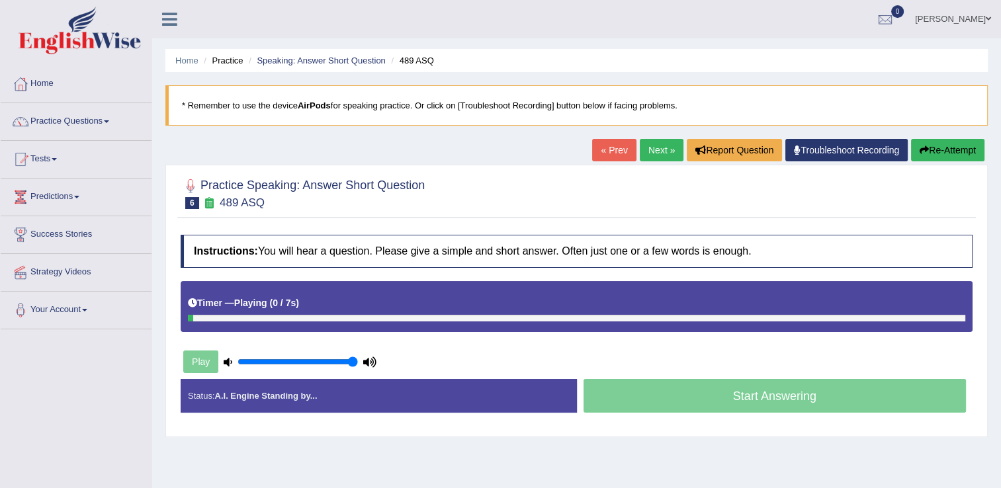
click at [358, 360] on input "range" at bounding box center [297, 361] width 120 height 11
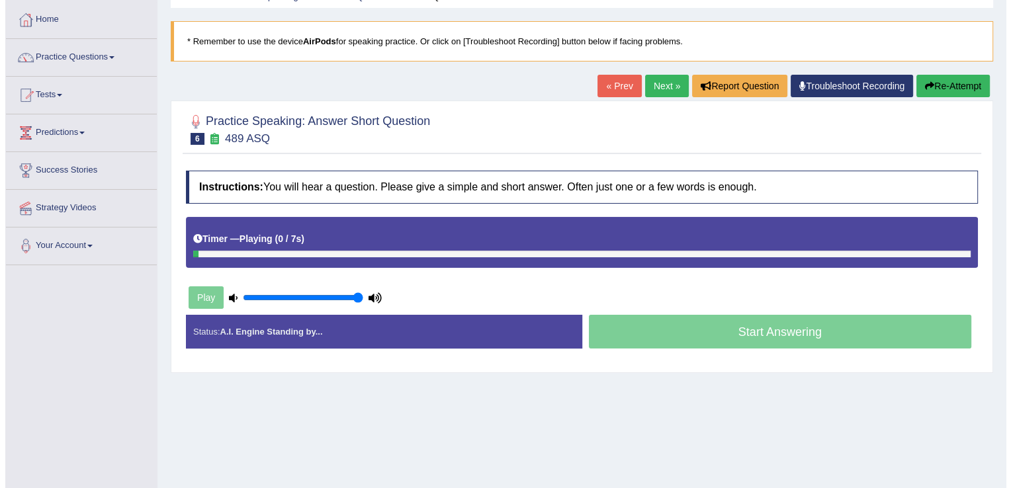
scroll to position [66, 0]
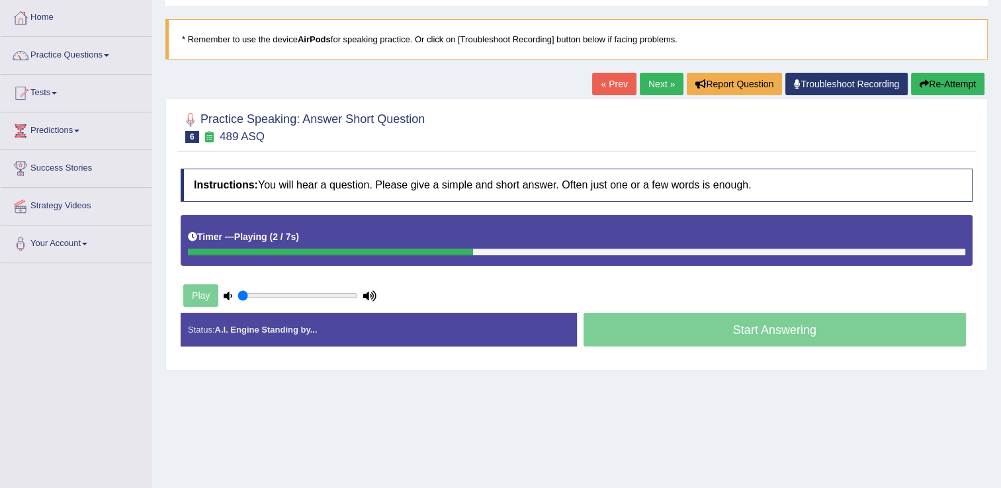
click at [244, 295] on input "range" at bounding box center [297, 295] width 120 height 11
click at [353, 292] on input "range" at bounding box center [297, 295] width 120 height 11
type input "0.65"
click at [312, 293] on input "range" at bounding box center [297, 295] width 120 height 11
click at [206, 290] on div "Play" at bounding box center [280, 295] width 198 height 33
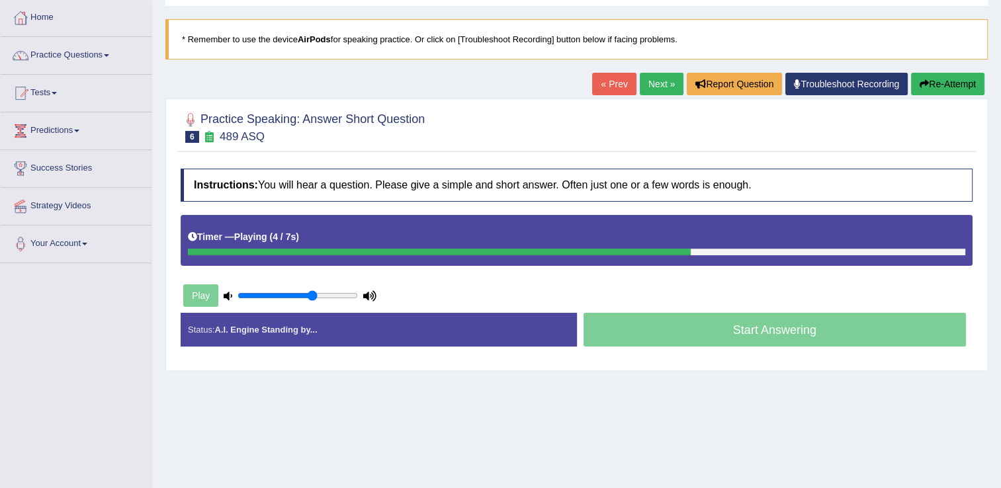
click at [206, 290] on div "Play" at bounding box center [280, 295] width 198 height 33
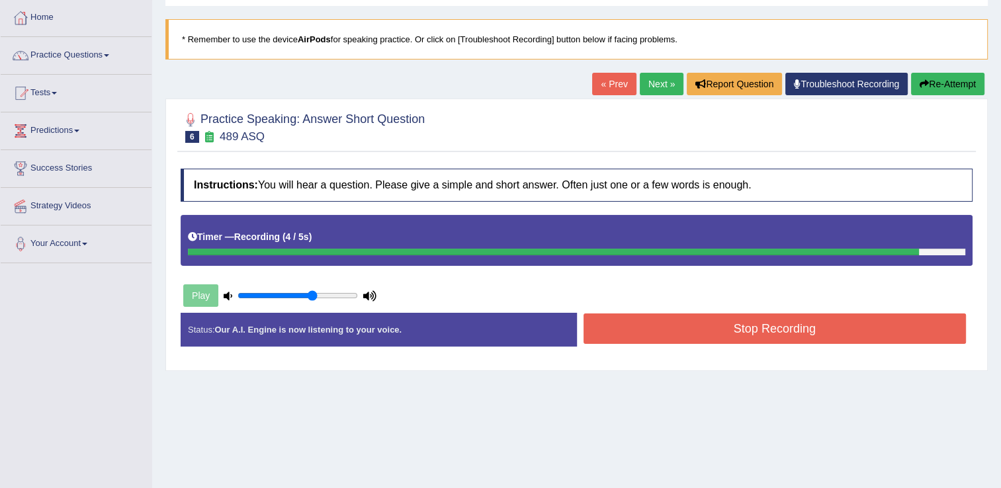
click at [771, 329] on button "Stop Recording" at bounding box center [774, 328] width 383 height 30
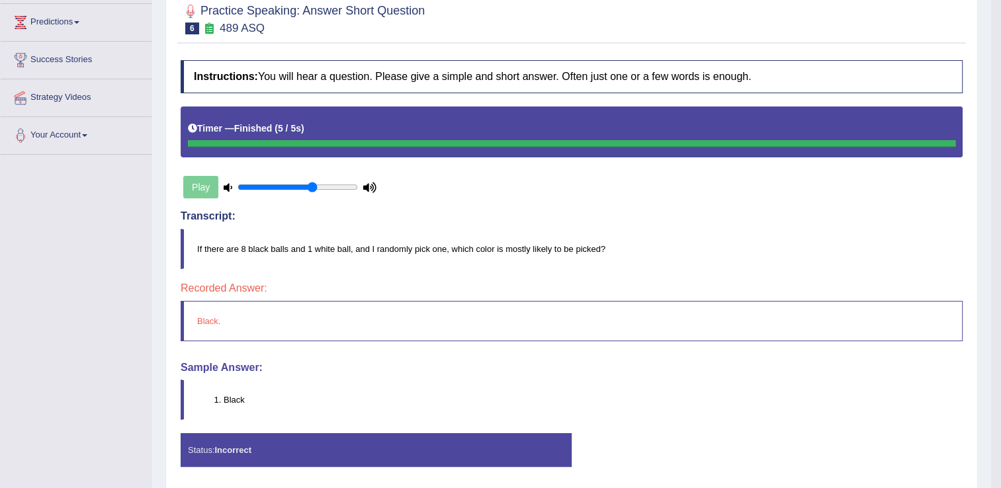
scroll to position [0, 0]
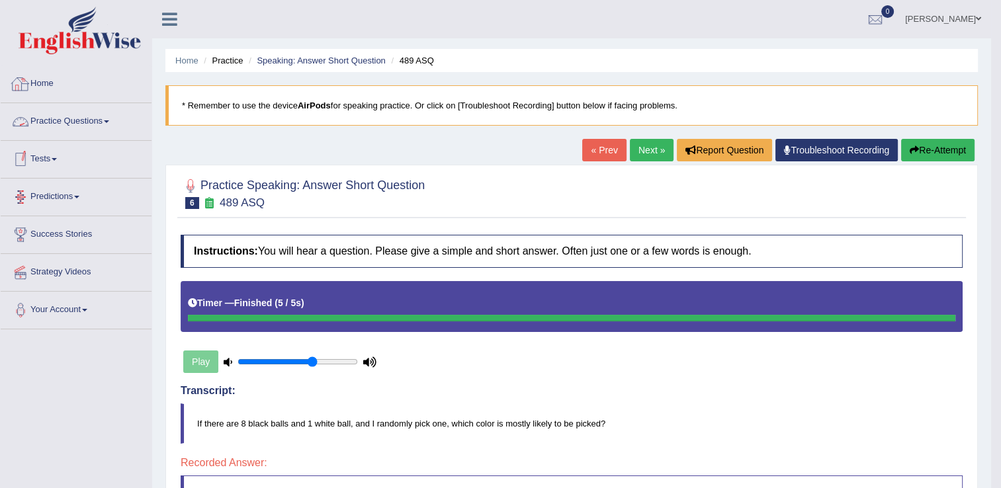
click at [92, 122] on link "Practice Questions" at bounding box center [76, 119] width 151 height 33
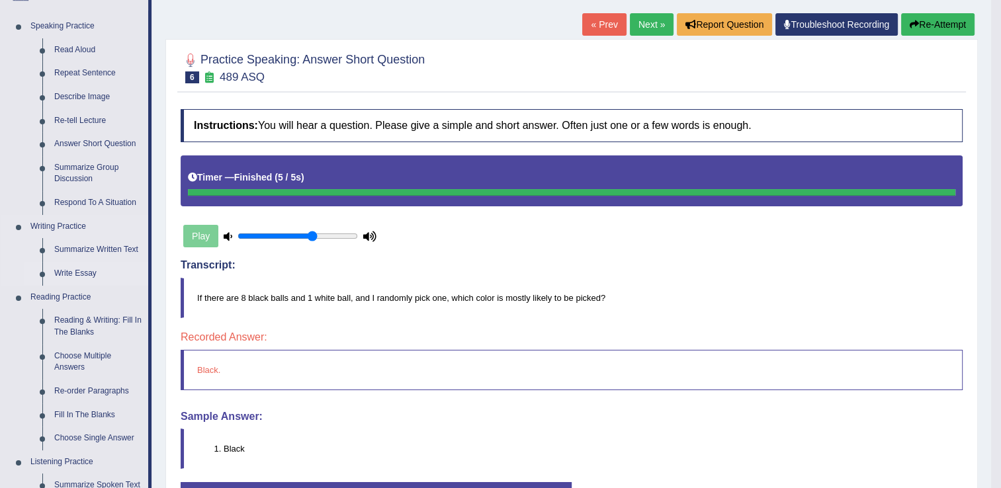
scroll to position [132, 0]
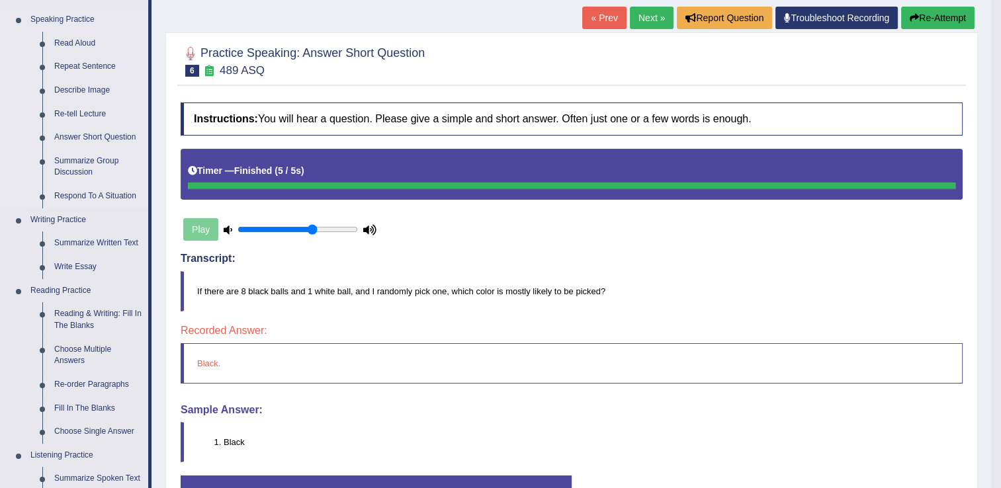
click at [88, 194] on link "Respond To A Situation" at bounding box center [98, 197] width 100 height 24
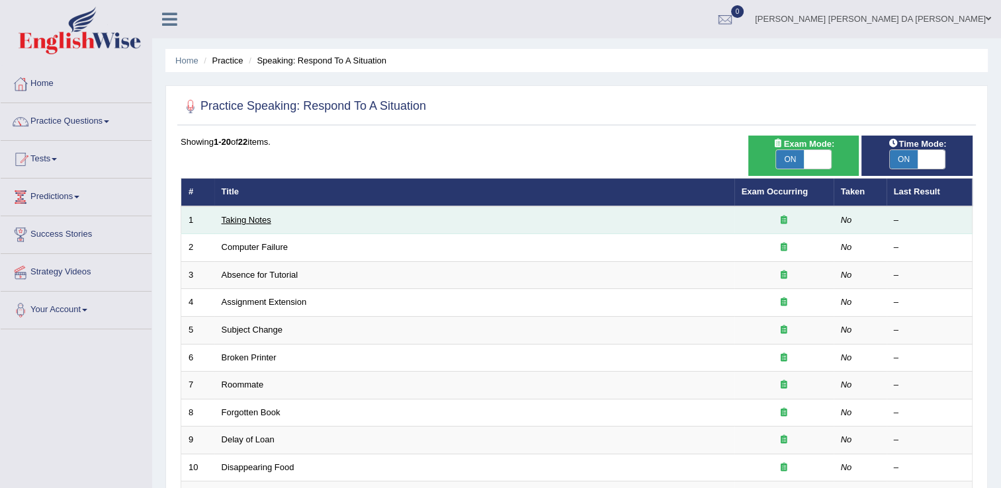
click at [241, 221] on link "Taking Notes" at bounding box center [247, 220] width 50 height 10
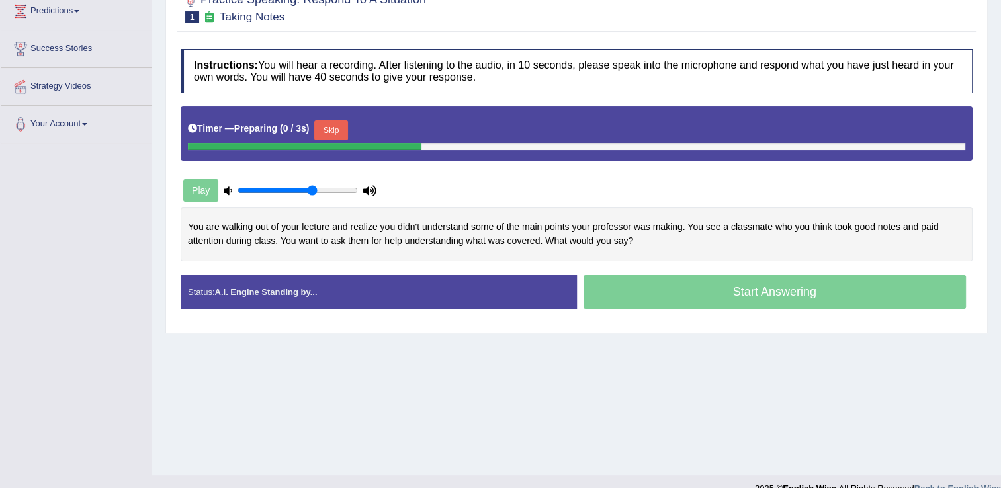
scroll to position [198, 0]
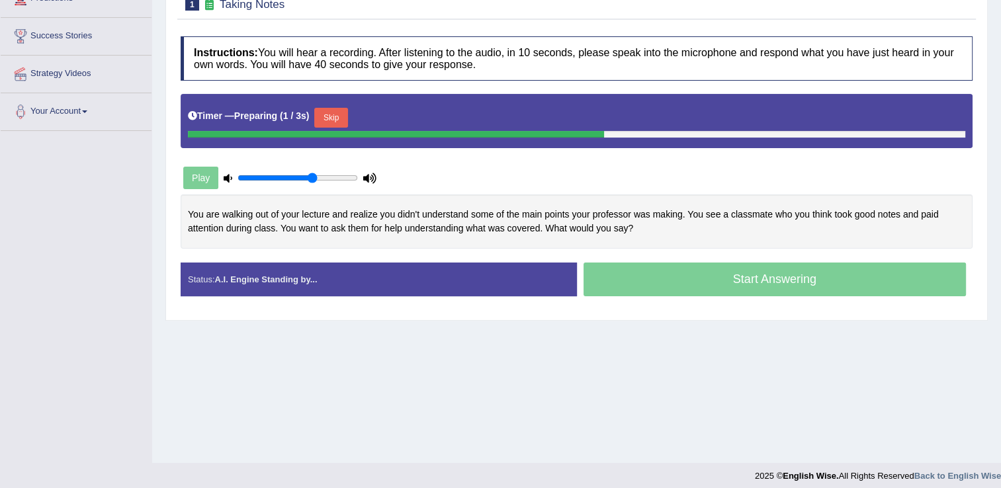
drag, startPoint x: 320, startPoint y: 115, endPoint x: 415, endPoint y: 227, distance: 146.4
click at [321, 115] on button "Skip" at bounding box center [330, 118] width 33 height 20
drag, startPoint x: 382, startPoint y: 112, endPoint x: 399, endPoint y: 123, distance: 20.8
click at [381, 112] on button "Skip" at bounding box center [393, 118] width 33 height 20
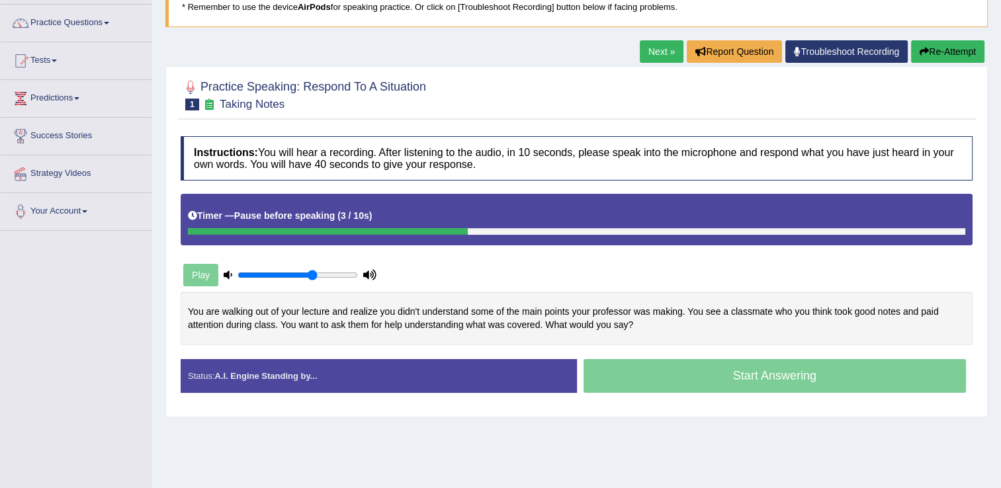
scroll to position [0, 0]
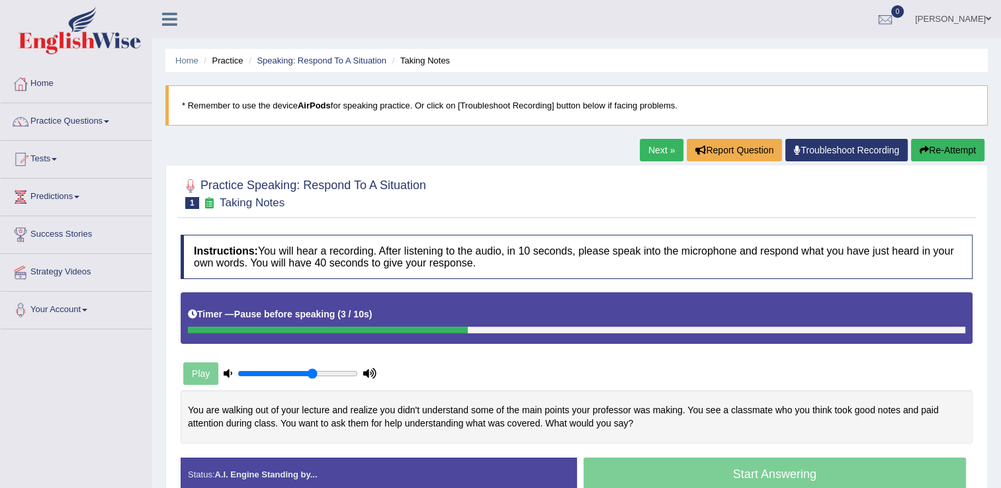
click at [835, 151] on link "Troubleshoot Recording" at bounding box center [846, 150] width 122 height 22
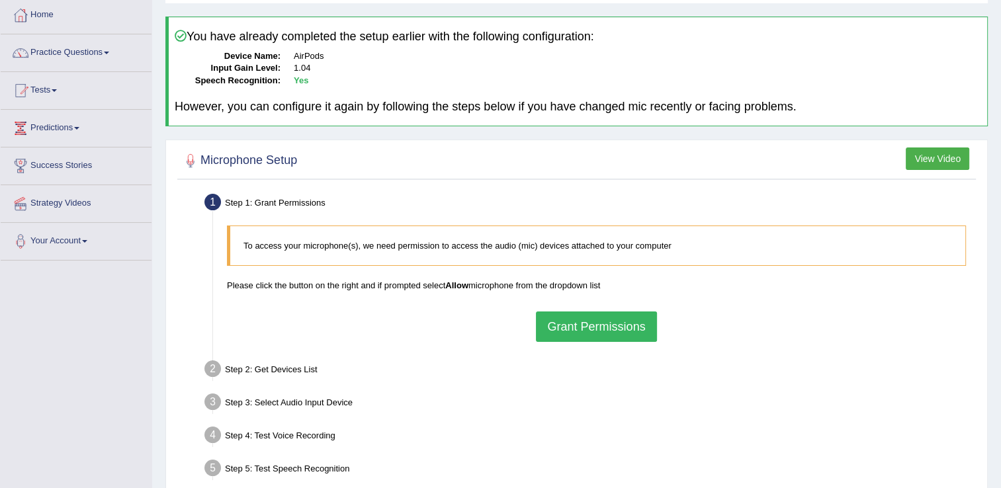
scroll to position [66, 0]
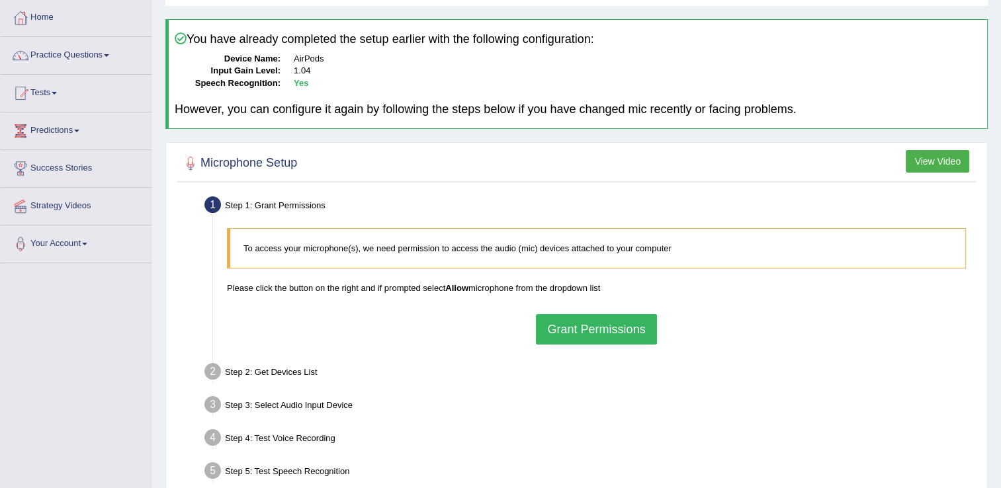
click at [595, 332] on button "Grant Permissions" at bounding box center [596, 329] width 120 height 30
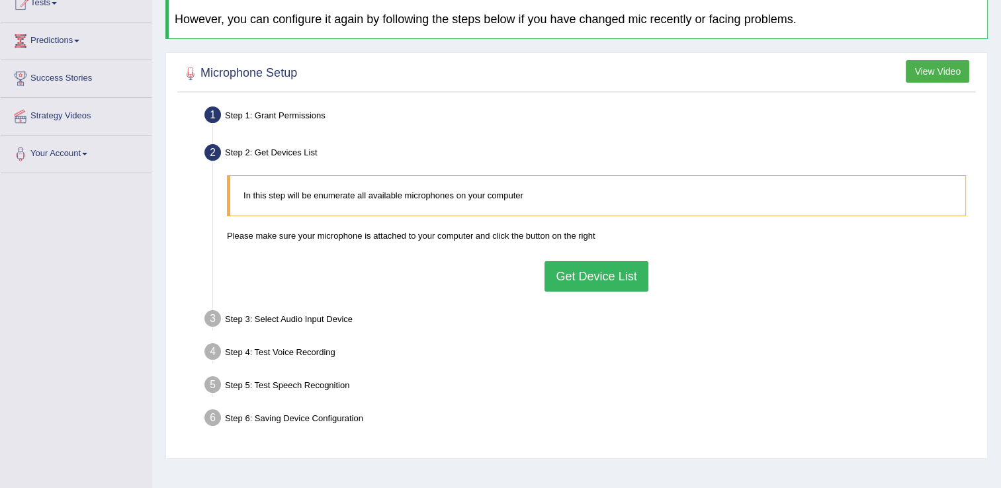
scroll to position [198, 0]
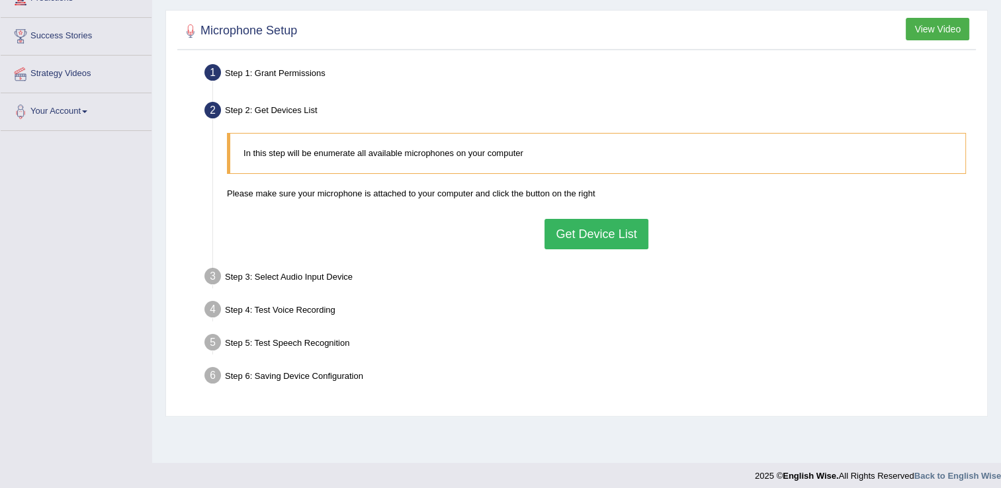
click at [602, 241] on button "Get Device List" at bounding box center [595, 234] width 103 height 30
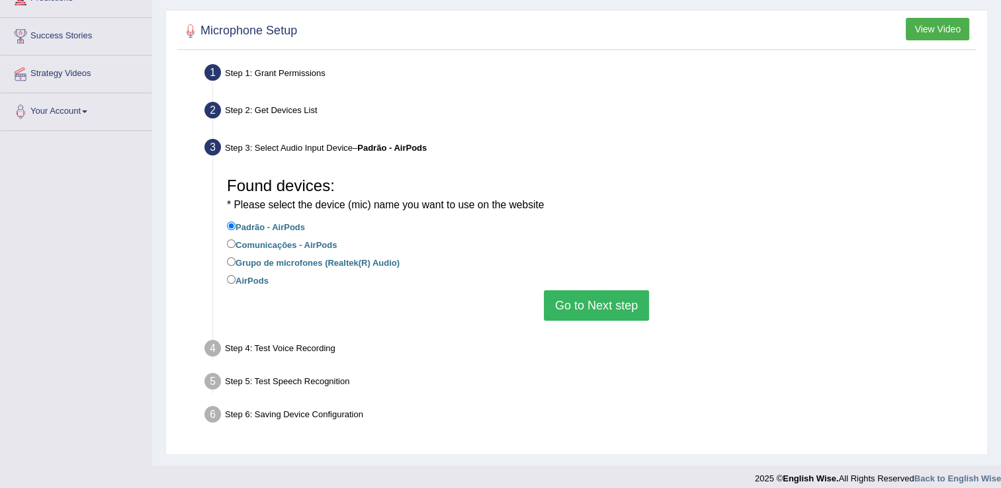
click at [610, 308] on button "Go to Next step" at bounding box center [596, 305] width 105 height 30
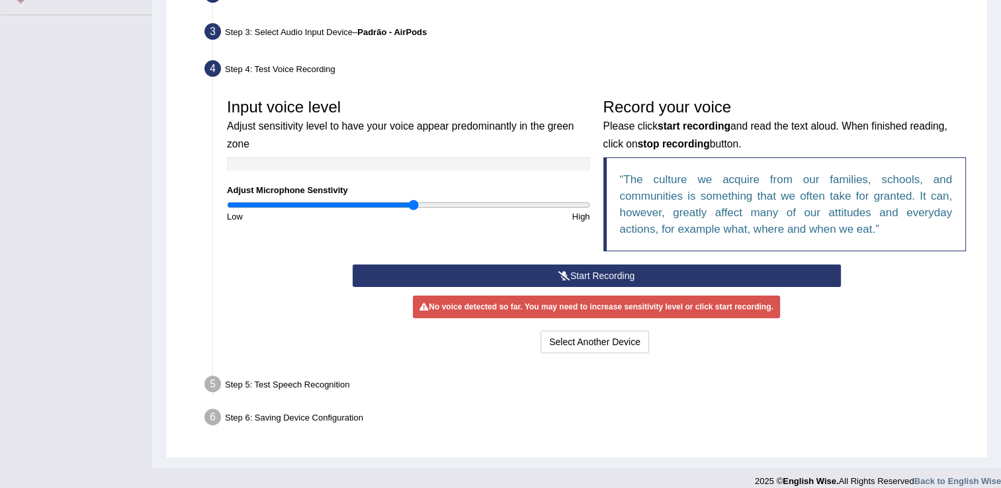
scroll to position [325, 0]
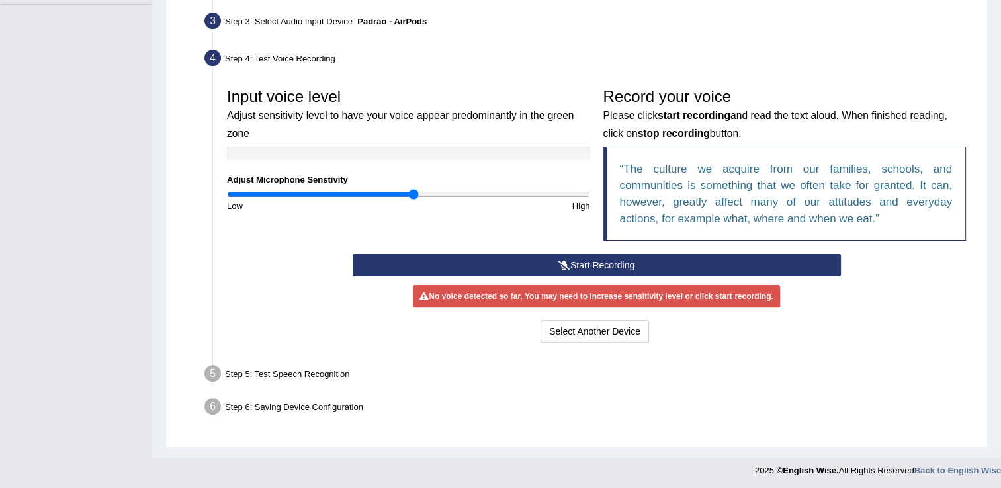
click at [610, 267] on button "Start Recording" at bounding box center [596, 265] width 488 height 22
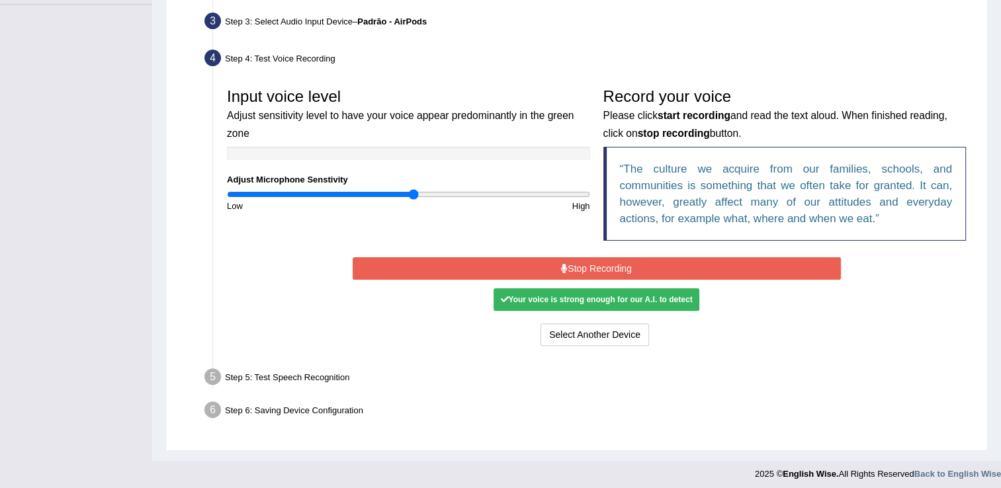
click at [606, 263] on button "Stop Recording" at bounding box center [596, 268] width 488 height 22
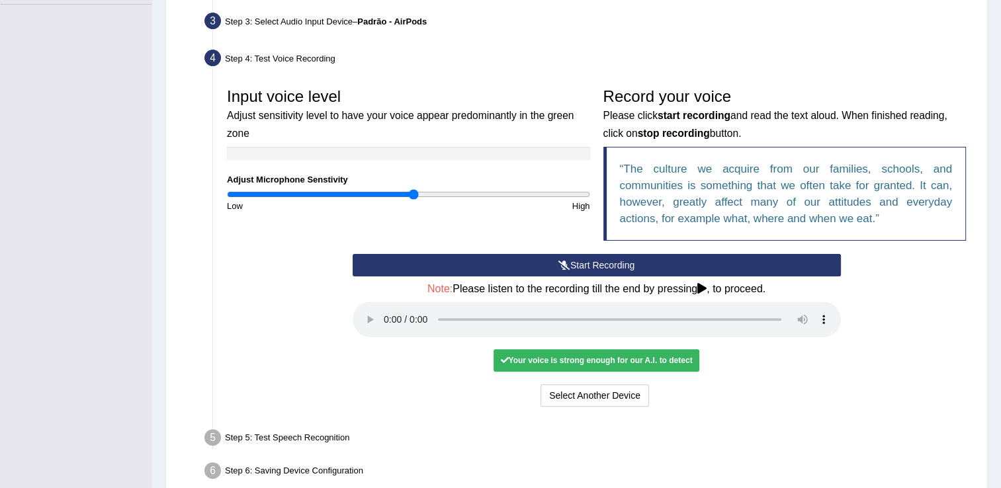
click at [349, 313] on div "Start Recording Stop Recording Note: Please listen to the recording till the en…" at bounding box center [596, 332] width 501 height 156
click at [605, 260] on button "Start Recording" at bounding box center [596, 265] width 488 height 22
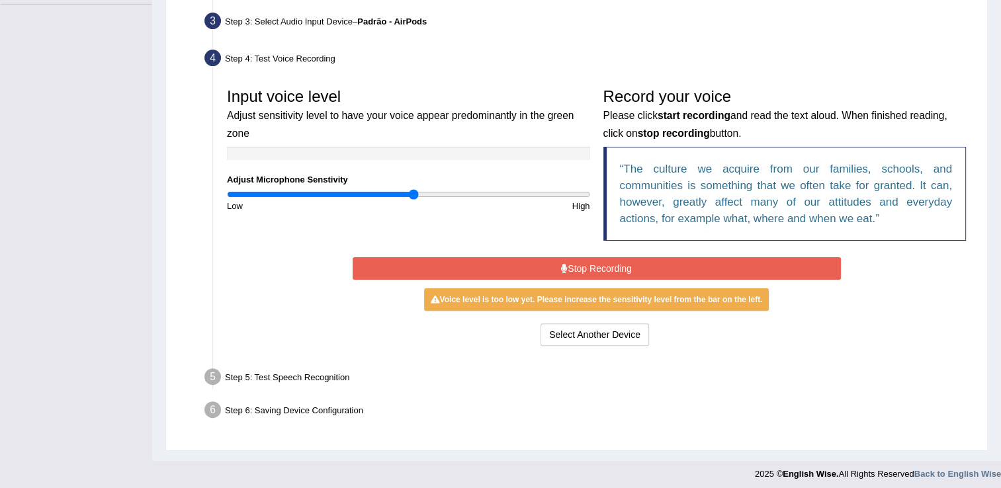
click at [595, 265] on button "Stop Recording" at bounding box center [596, 268] width 488 height 22
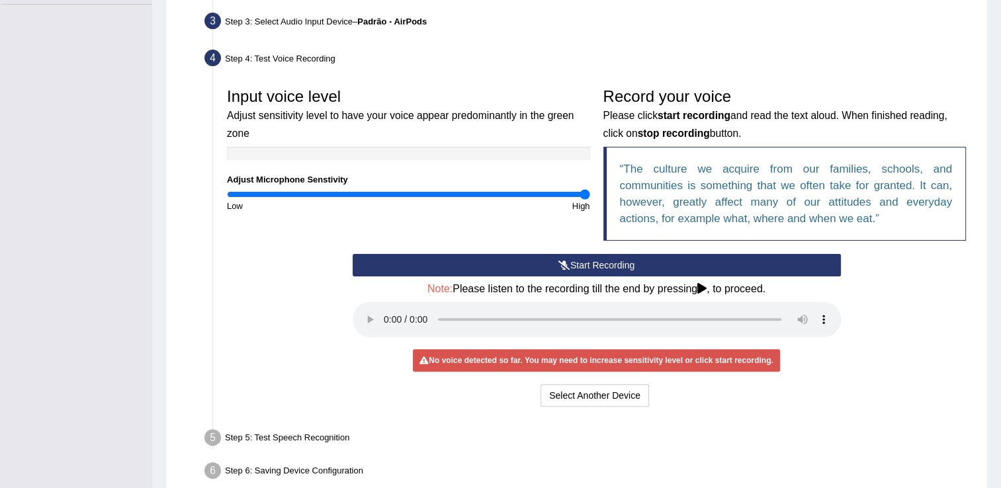
drag, startPoint x: 414, startPoint y: 193, endPoint x: 608, endPoint y: 186, distance: 194.5
click at [590, 189] on input "range" at bounding box center [408, 194] width 363 height 11
click at [579, 261] on button "Start Recording" at bounding box center [596, 265] width 488 height 22
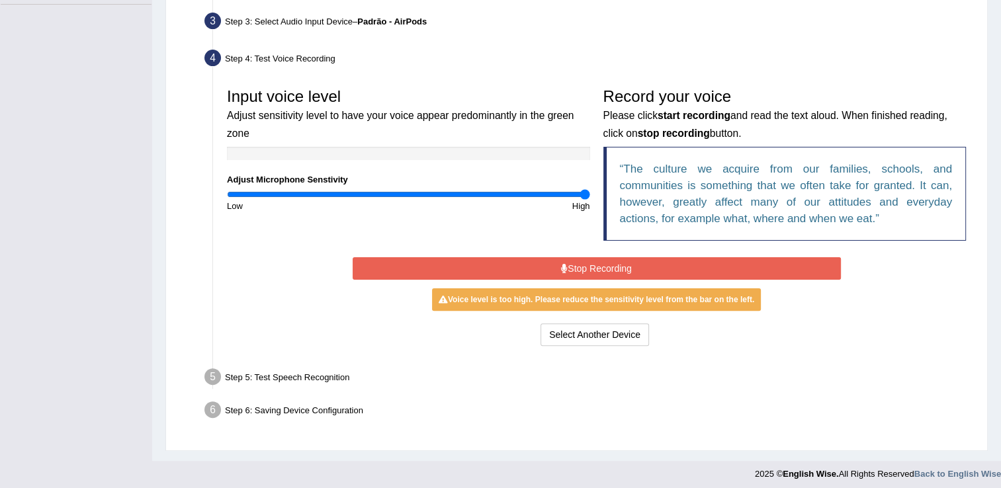
click at [597, 265] on button "Stop Recording" at bounding box center [596, 268] width 488 height 22
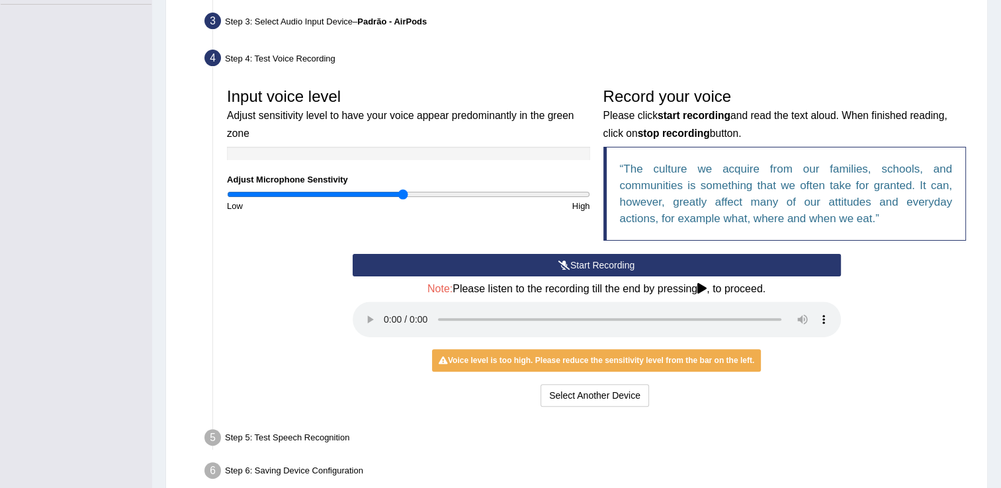
click at [402, 192] on input "range" at bounding box center [408, 194] width 363 height 11
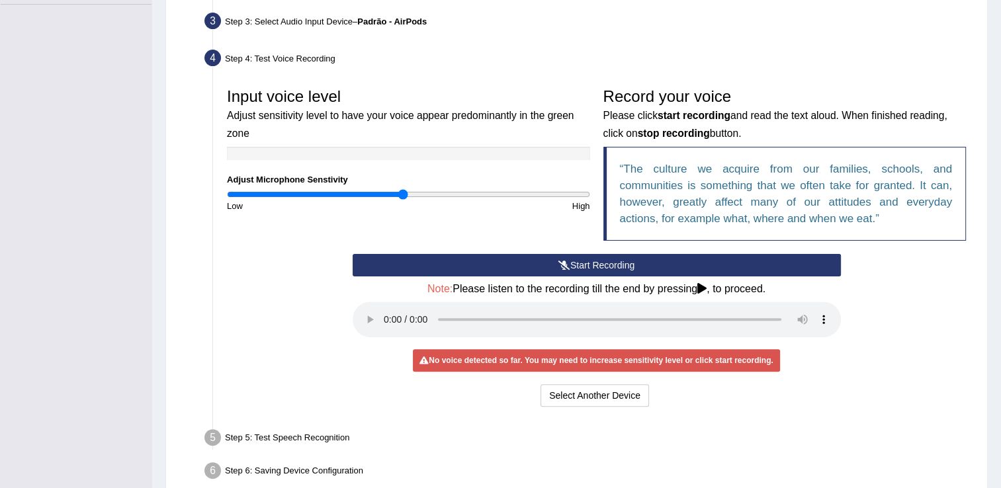
click at [596, 264] on button "Start Recording" at bounding box center [596, 265] width 488 height 22
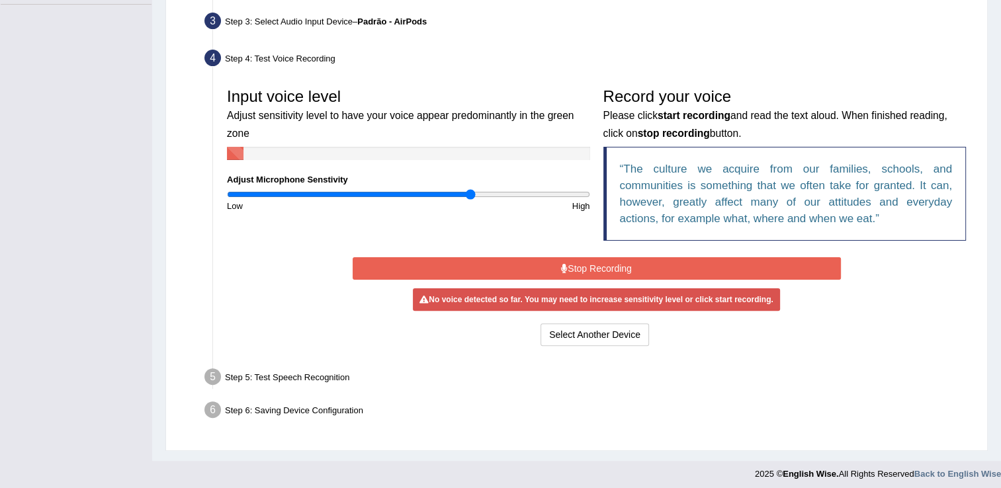
drag, startPoint x: 415, startPoint y: 192, endPoint x: 469, endPoint y: 194, distance: 53.6
click at [469, 194] on input "range" at bounding box center [408, 194] width 363 height 11
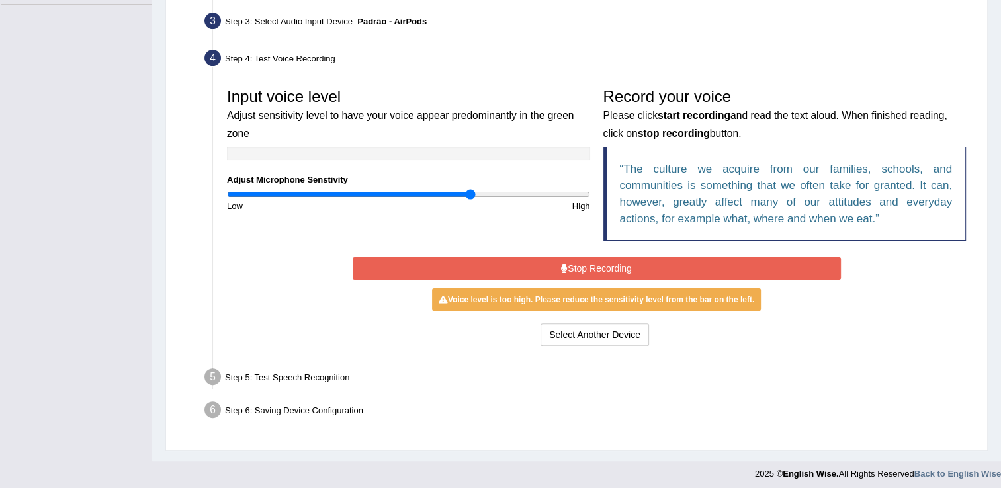
click at [627, 261] on button "Stop Recording" at bounding box center [596, 268] width 488 height 22
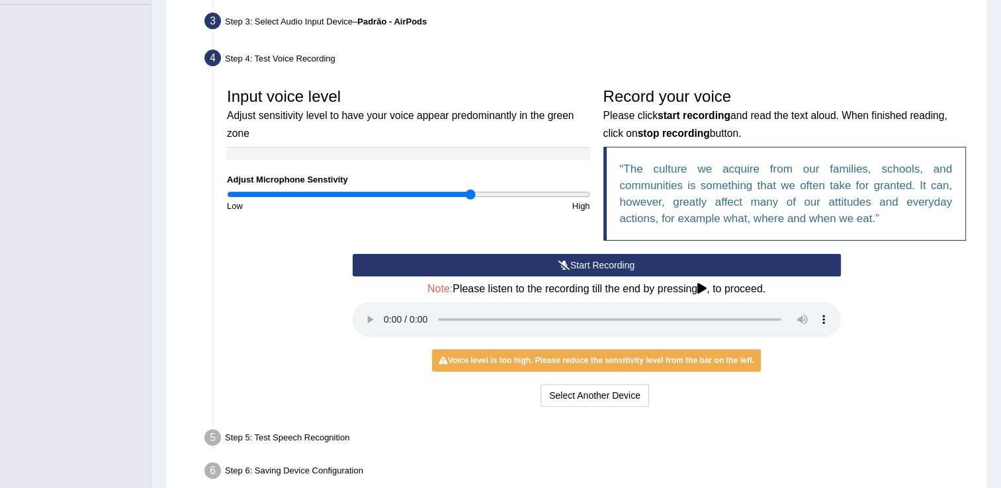
click at [601, 258] on button "Start Recording" at bounding box center [596, 265] width 488 height 22
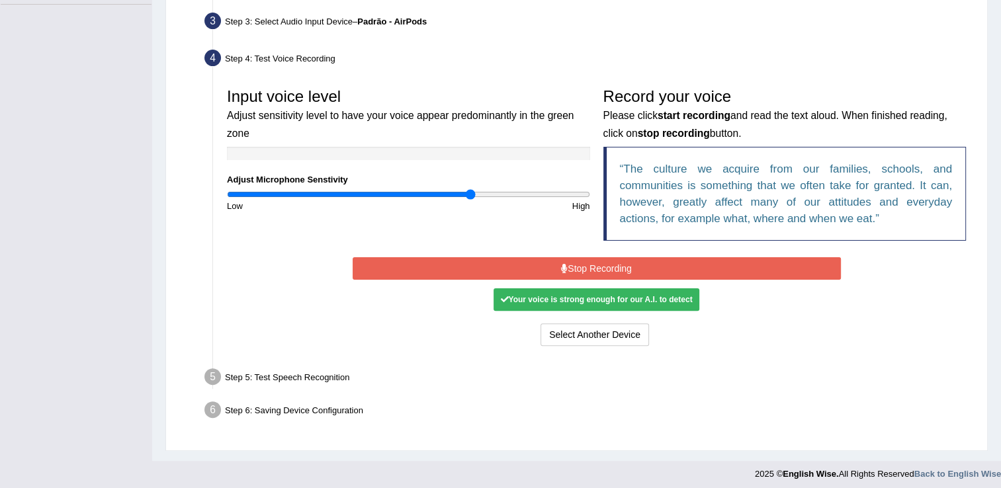
click at [610, 265] on button "Stop Recording" at bounding box center [596, 268] width 488 height 22
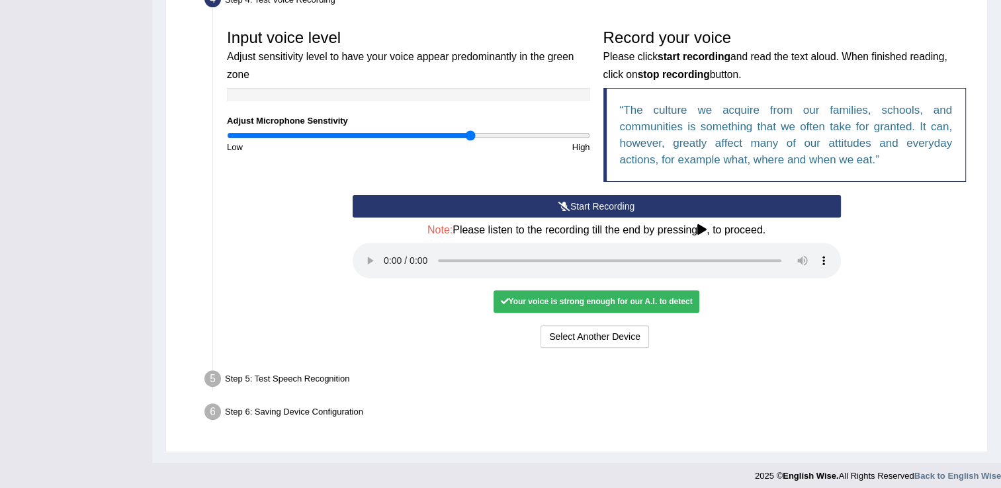
scroll to position [389, 0]
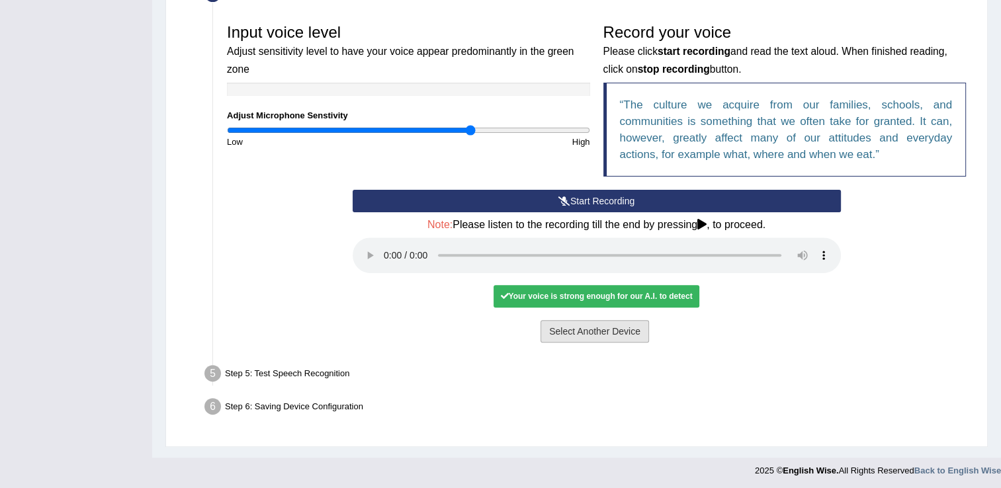
click at [581, 331] on button "Select Another Device" at bounding box center [594, 331] width 108 height 22
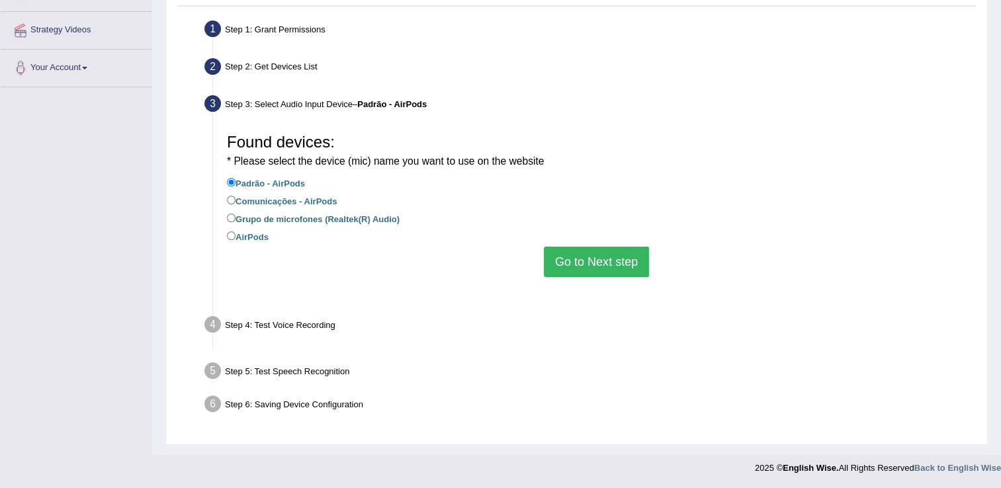
scroll to position [208, 0]
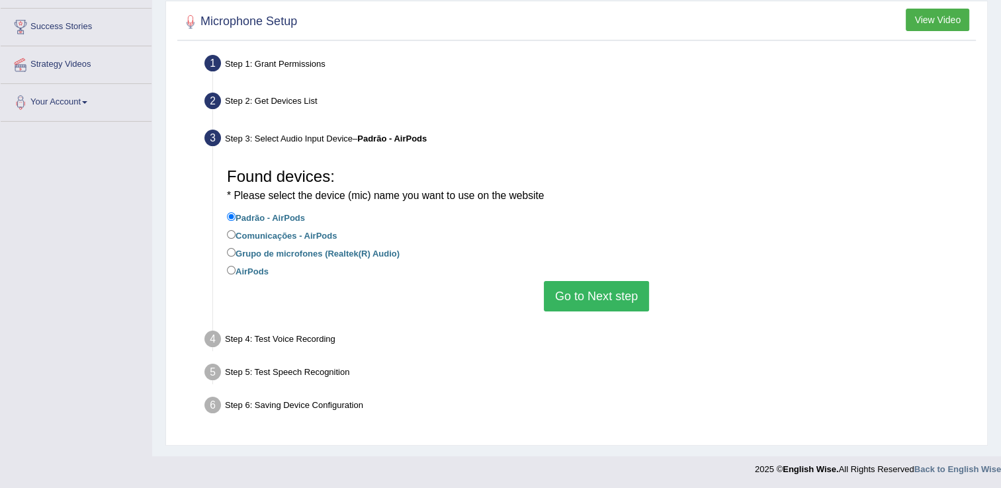
click at [606, 298] on button "Go to Next step" at bounding box center [596, 296] width 105 height 30
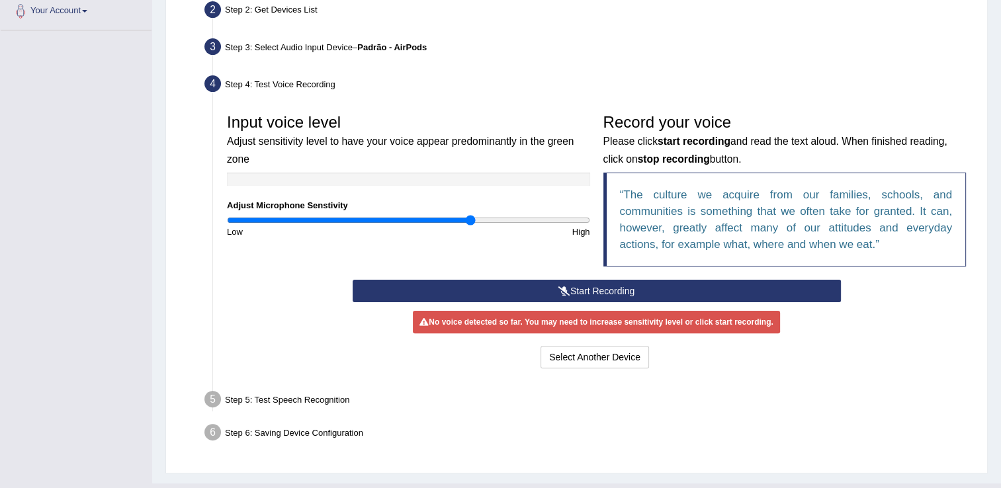
scroll to position [325, 0]
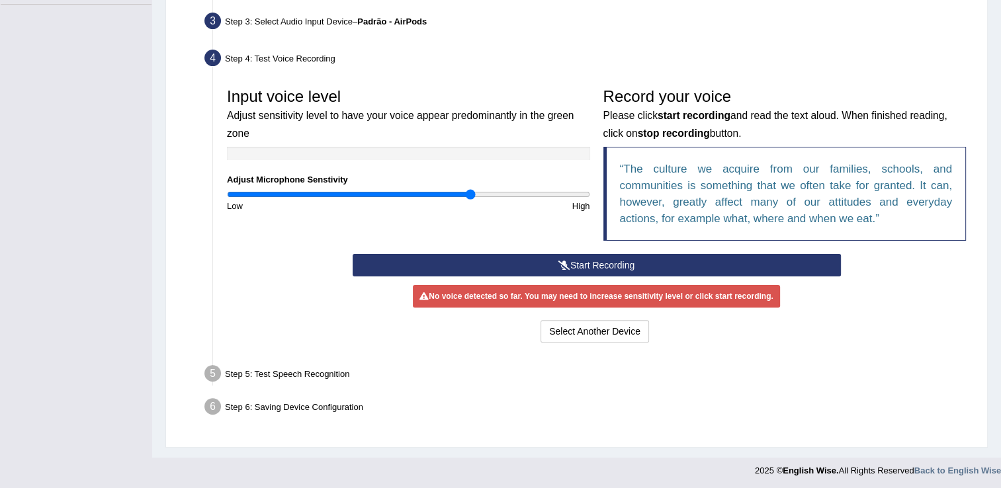
click at [603, 266] on button "Start Recording" at bounding box center [596, 265] width 488 height 22
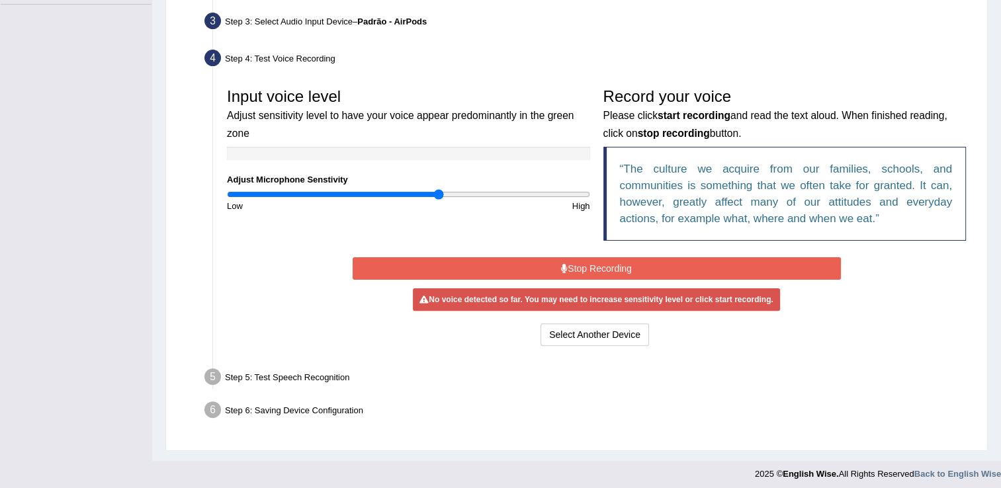
drag, startPoint x: 468, startPoint y: 196, endPoint x: 438, endPoint y: 196, distance: 29.8
type input "1.18"
click at [438, 196] on input "range" at bounding box center [408, 194] width 363 height 11
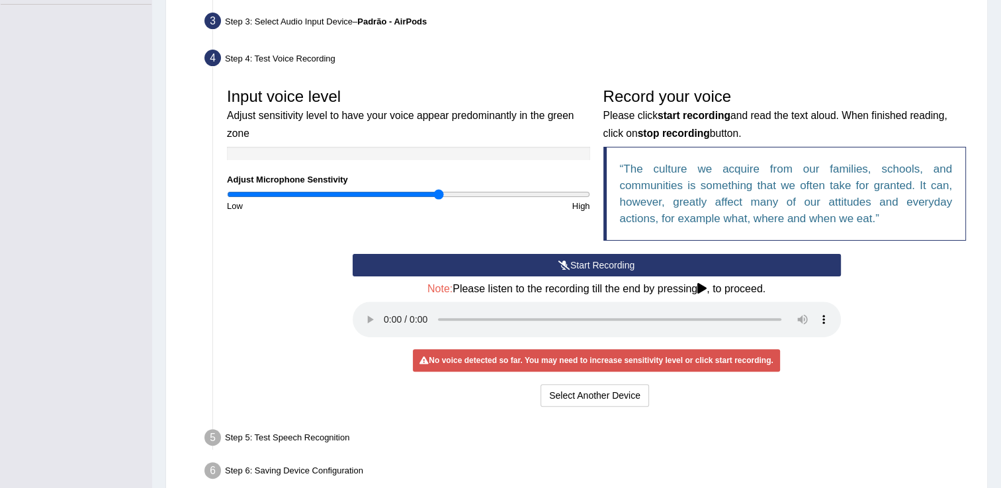
click at [620, 261] on button "Start Recording" at bounding box center [596, 265] width 488 height 22
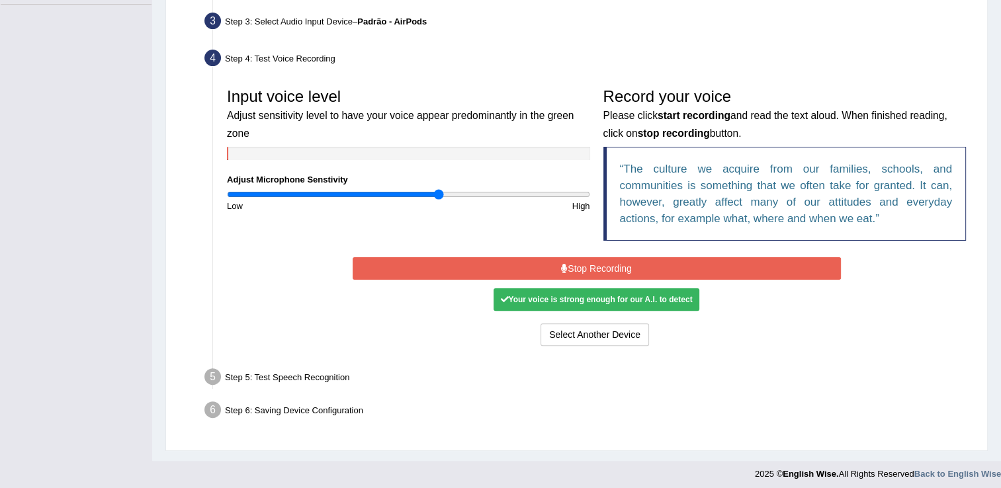
click at [603, 266] on button "Stop Recording" at bounding box center [596, 268] width 488 height 22
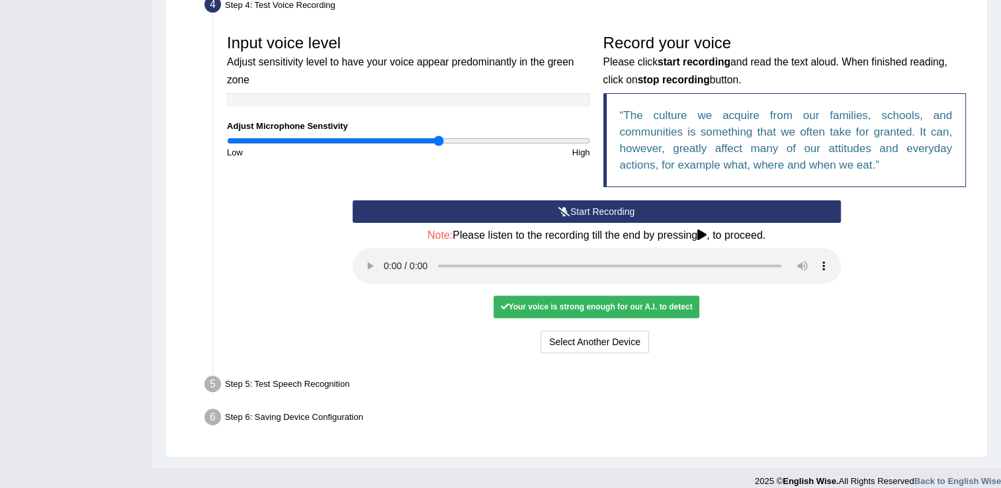
scroll to position [389, 0]
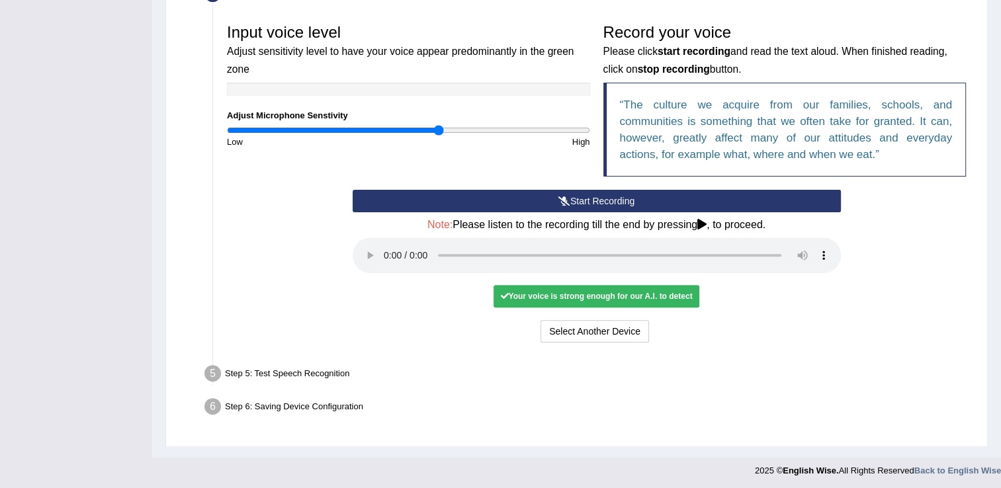
click at [703, 220] on icon at bounding box center [701, 224] width 9 height 11
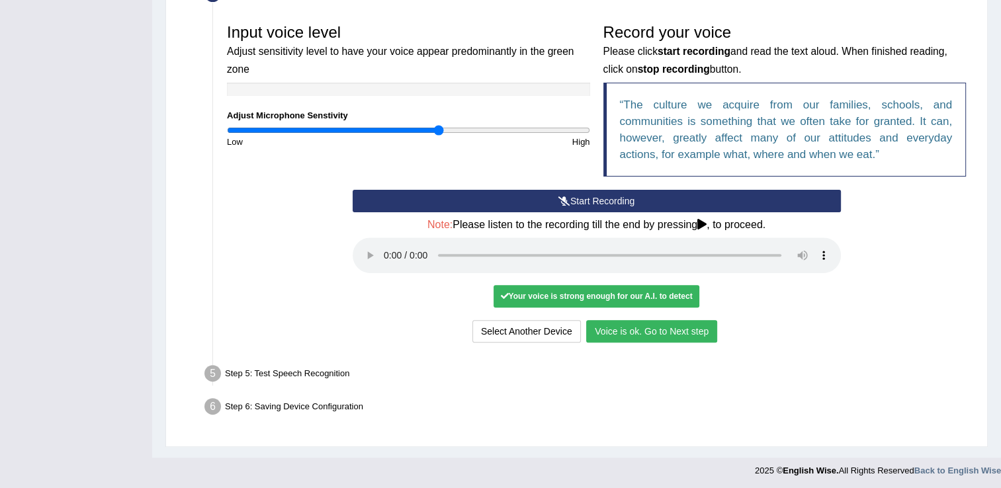
click at [646, 329] on button "Voice is ok. Go to Next step" at bounding box center [651, 331] width 131 height 22
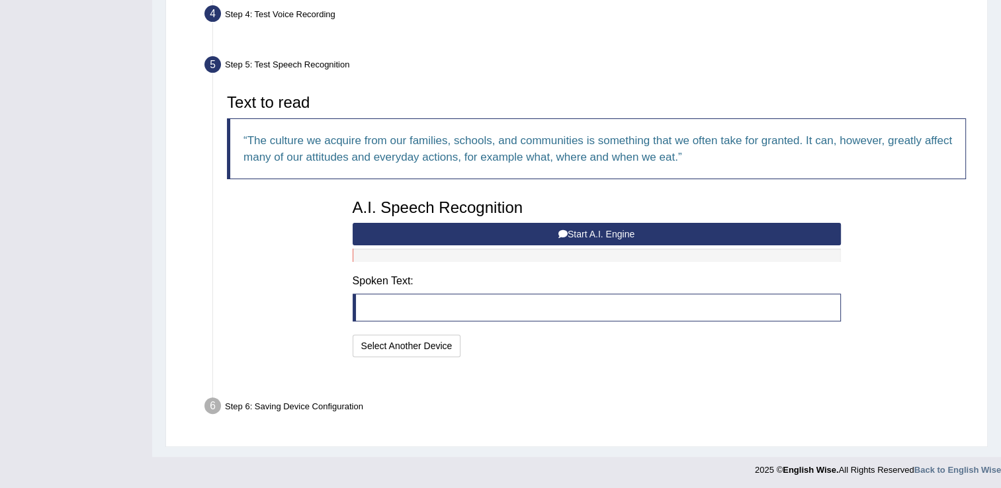
scroll to position [337, 0]
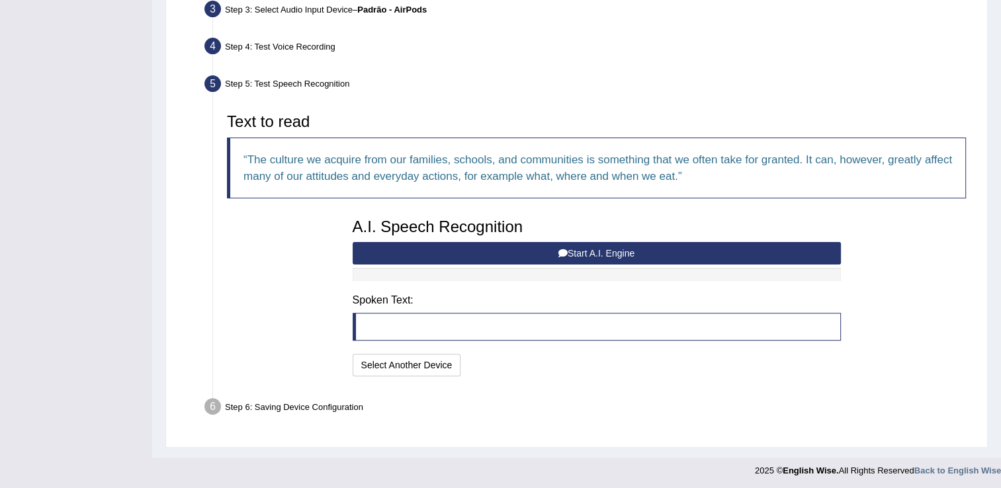
click at [481, 327] on blockquote at bounding box center [596, 327] width 488 height 28
click at [383, 323] on blockquote at bounding box center [596, 327] width 488 height 28
click at [613, 249] on button "Start A.I. Engine" at bounding box center [596, 253] width 488 height 22
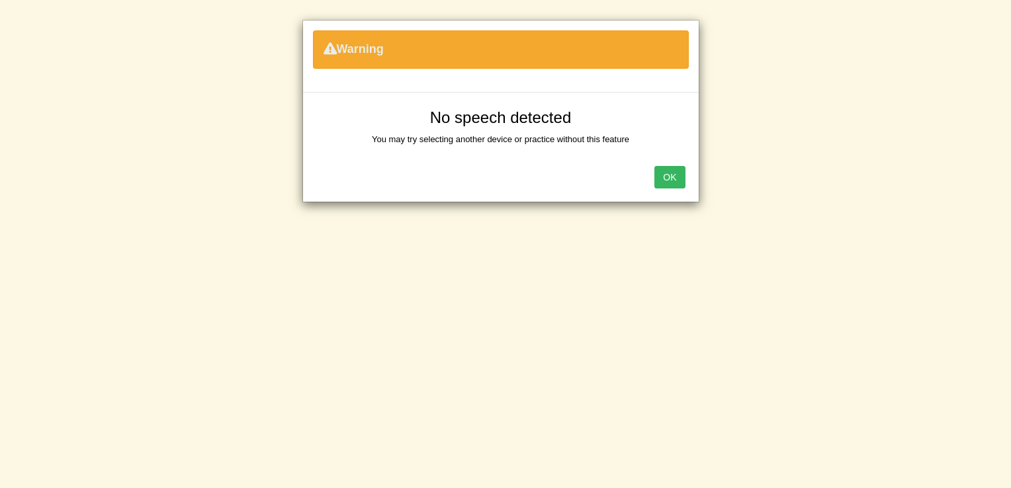
click at [671, 180] on button "OK" at bounding box center [669, 177] width 30 height 22
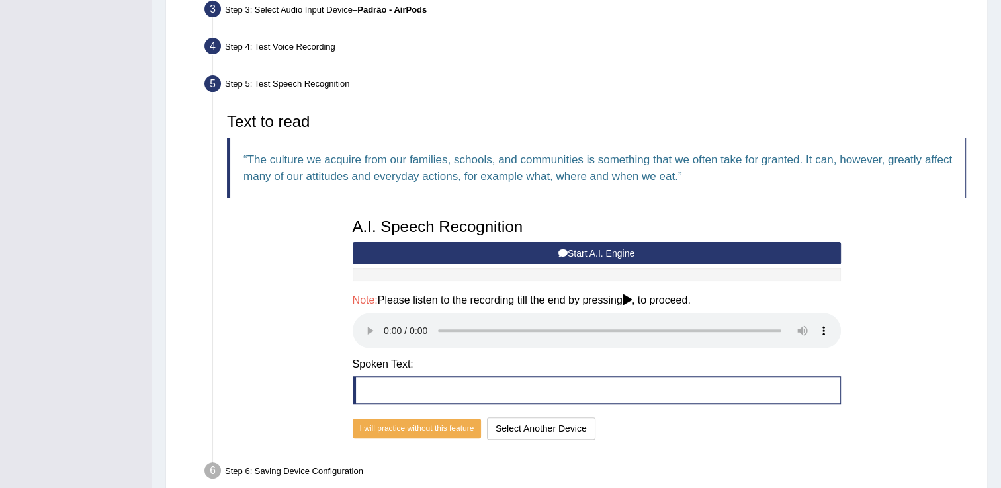
click at [598, 251] on button "Start A.I. Engine" at bounding box center [596, 253] width 488 height 22
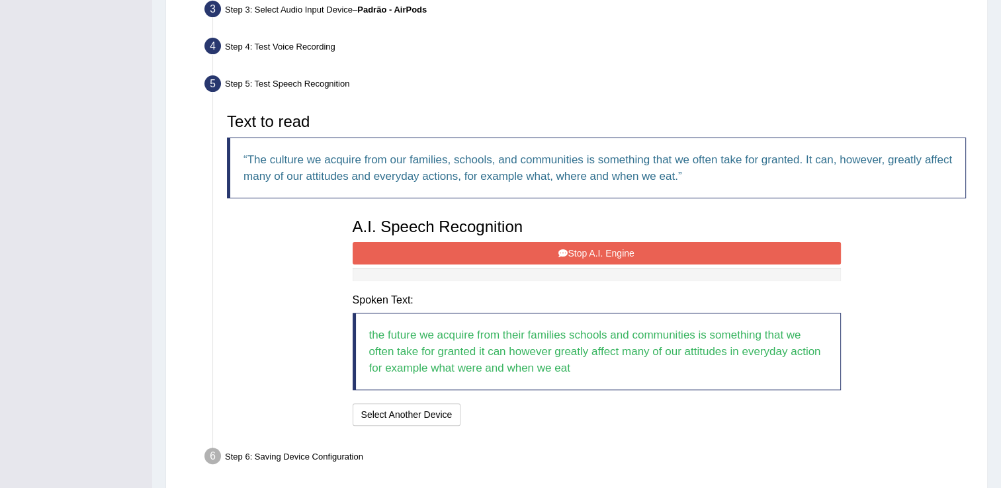
click at [597, 252] on button "Stop A.I. Engine" at bounding box center [596, 253] width 488 height 22
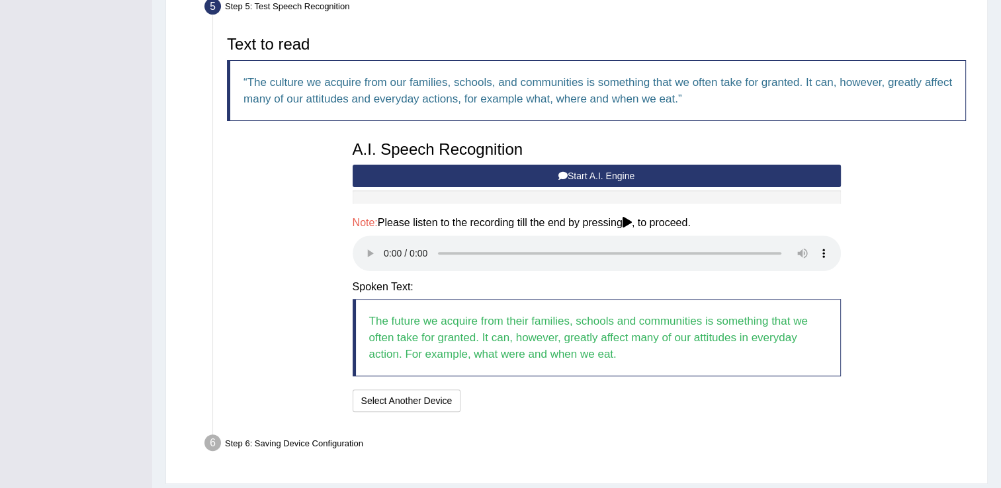
scroll to position [450, 0]
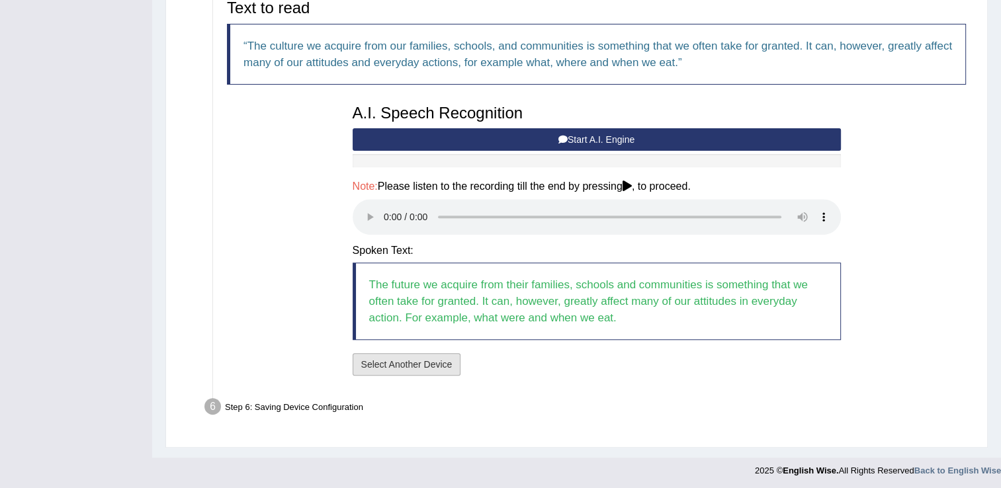
click at [415, 364] on button "Select Another Device" at bounding box center [406, 364] width 108 height 22
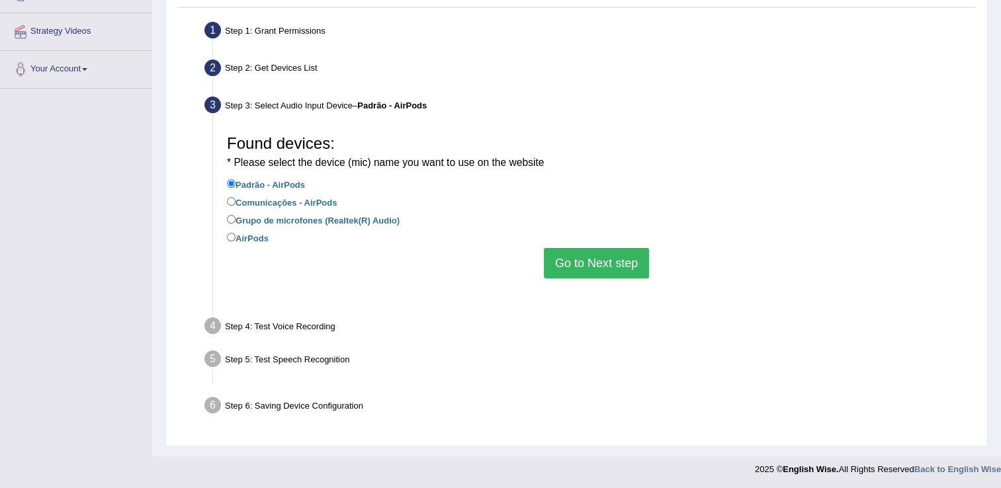
scroll to position [208, 0]
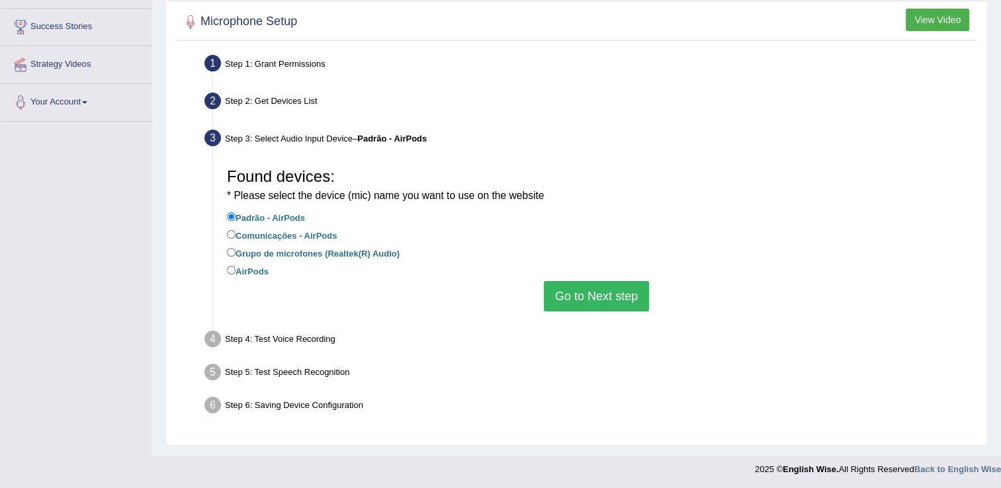
click at [625, 296] on button "Go to Next step" at bounding box center [596, 296] width 105 height 30
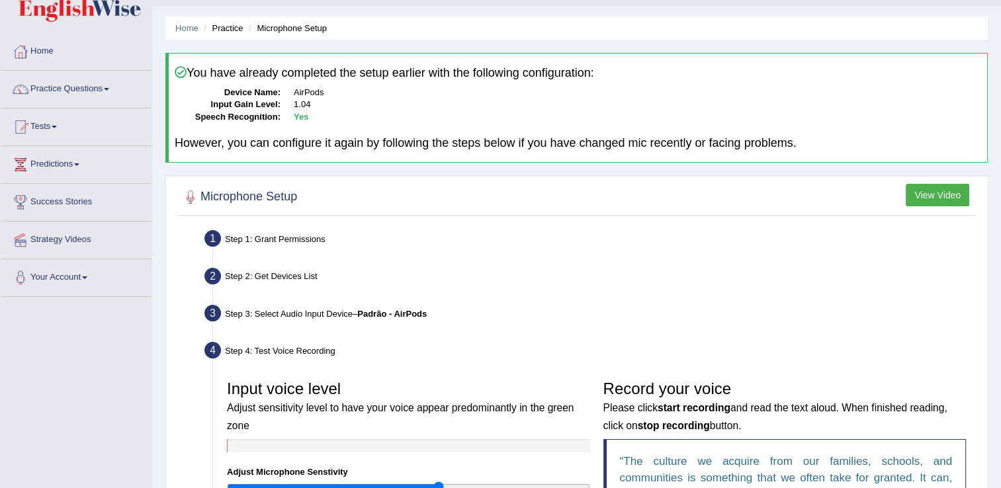
scroll to position [0, 0]
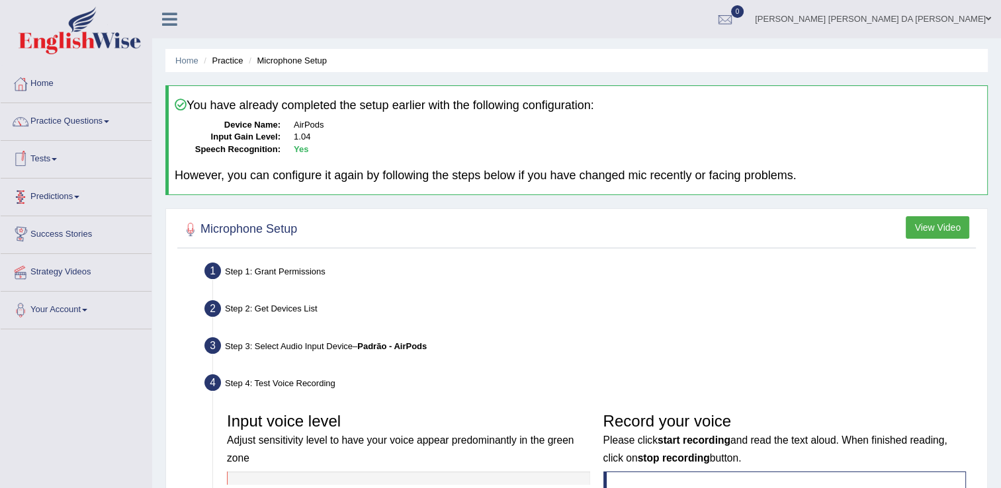
click at [77, 119] on link "Practice Questions" at bounding box center [76, 119] width 151 height 33
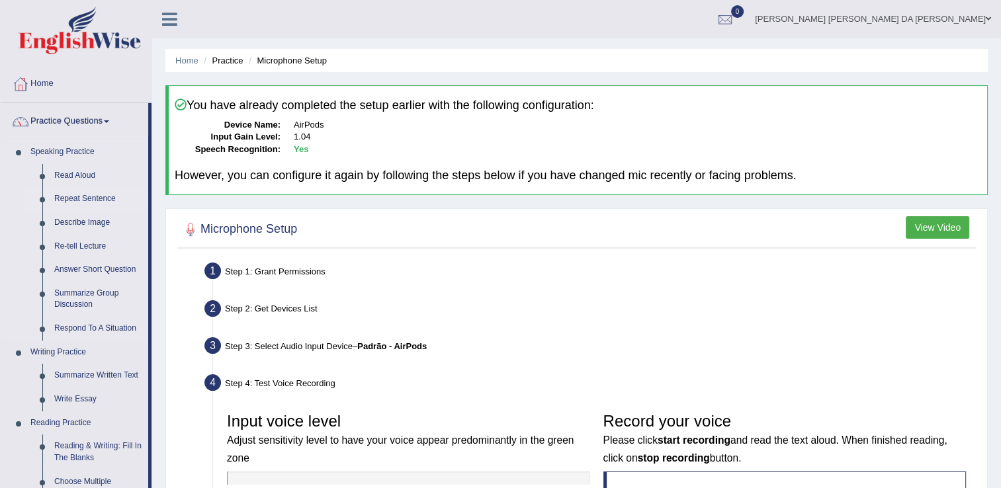
click at [74, 197] on link "Repeat Sentence" at bounding box center [98, 199] width 100 height 24
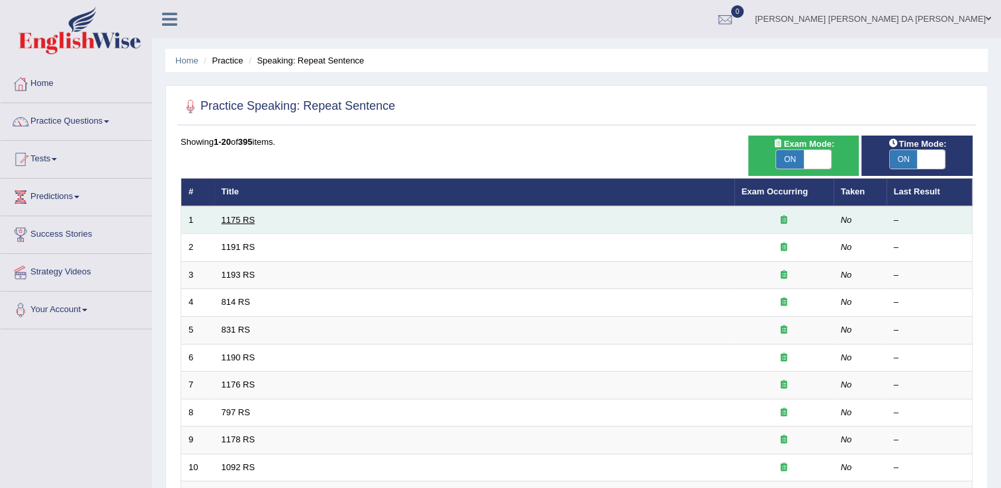
click at [243, 221] on link "1175 RS" at bounding box center [239, 220] width 34 height 10
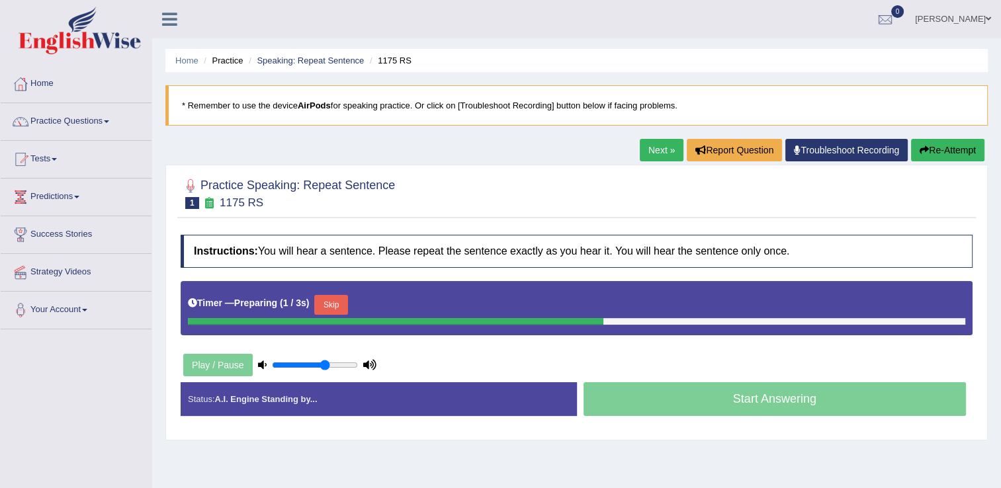
drag, startPoint x: 325, startPoint y: 292, endPoint x: 339, endPoint y: 306, distance: 18.7
click at [325, 292] on div "Timer — Preparing ( 1 / 3s ) Skip" at bounding box center [576, 305] width 777 height 26
click at [328, 306] on button "Skip" at bounding box center [330, 305] width 33 height 20
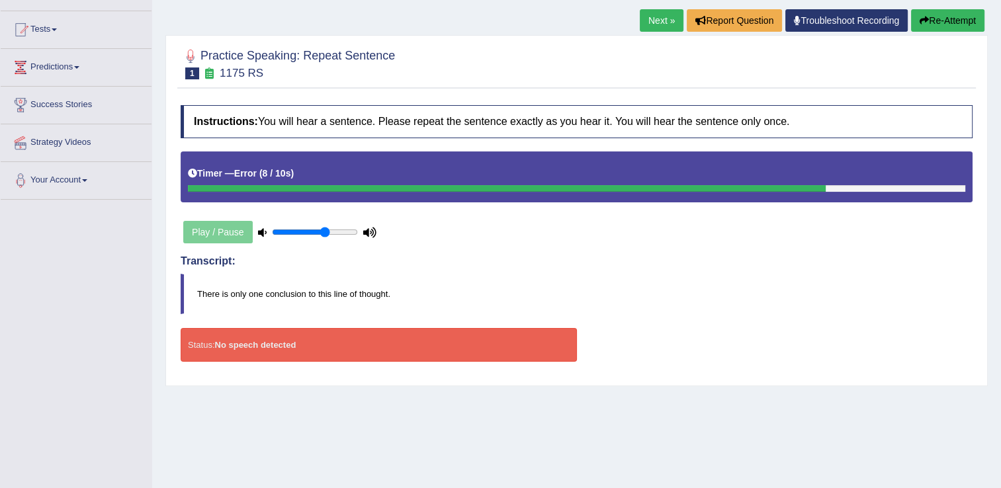
scroll to position [66, 0]
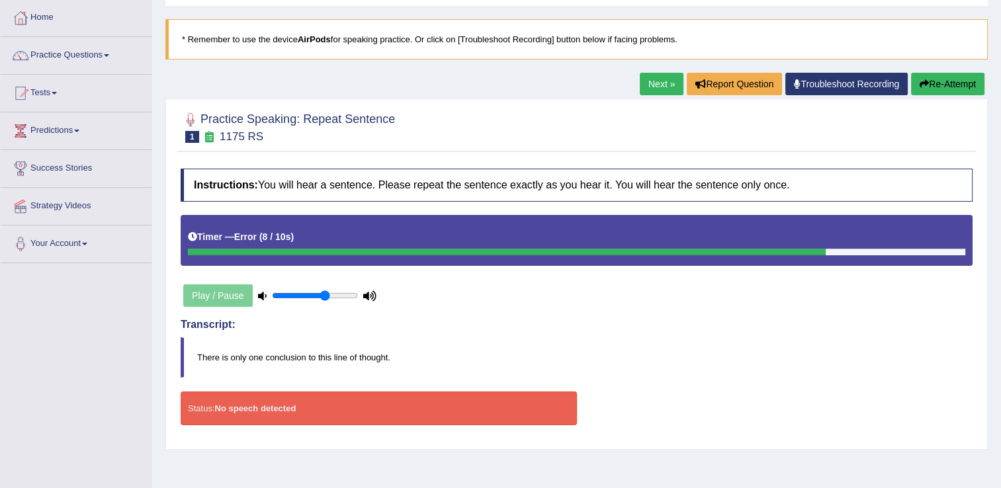
click at [854, 83] on link "Troubleshoot Recording" at bounding box center [846, 84] width 122 height 22
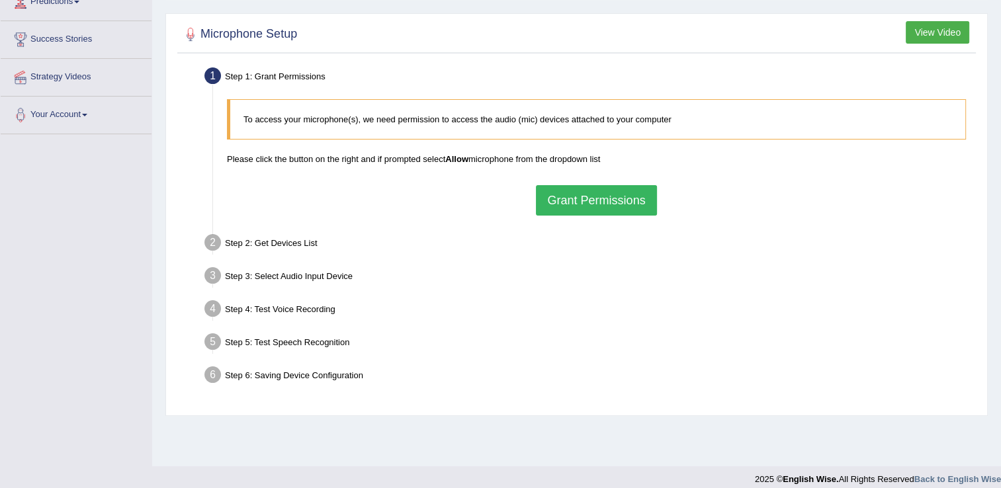
scroll to position [198, 0]
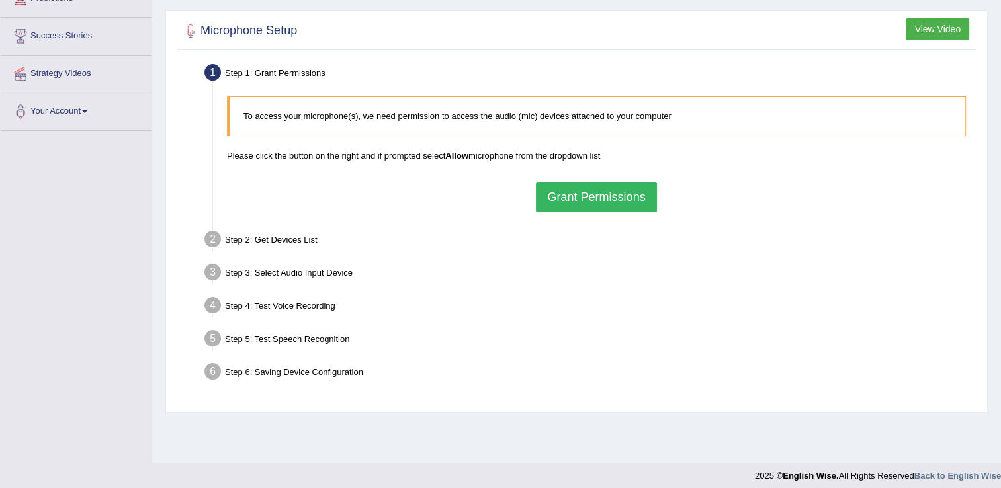
click at [599, 195] on button "Grant Permissions" at bounding box center [596, 197] width 120 height 30
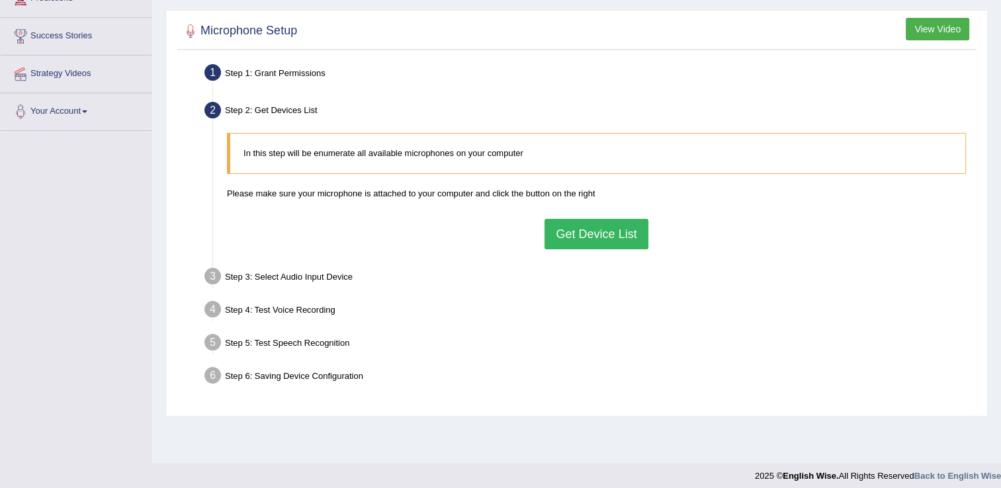
click at [595, 228] on button "Get Device List" at bounding box center [595, 234] width 103 height 30
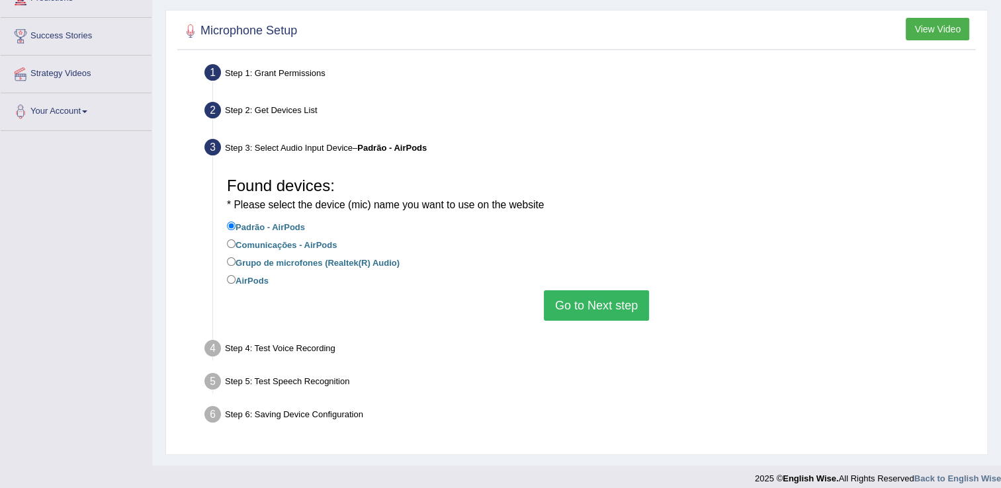
scroll to position [208, 0]
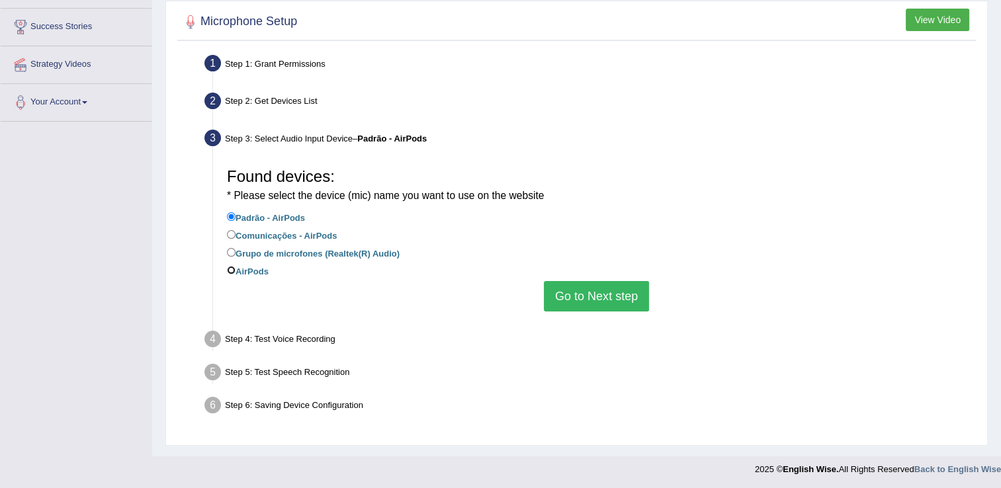
click at [233, 273] on input "AirPods" at bounding box center [231, 270] width 9 height 9
radio input "true"
click at [627, 300] on button "Go to Next step" at bounding box center [596, 296] width 105 height 30
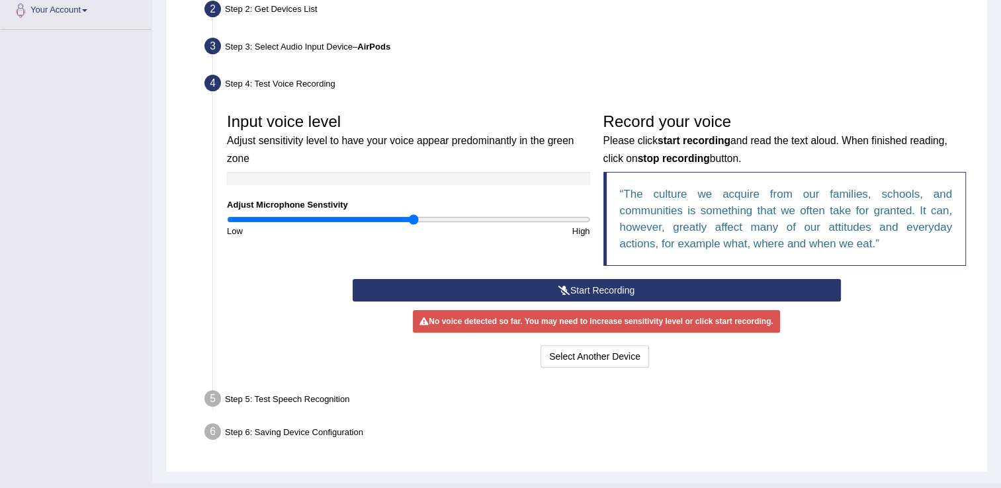
scroll to position [325, 0]
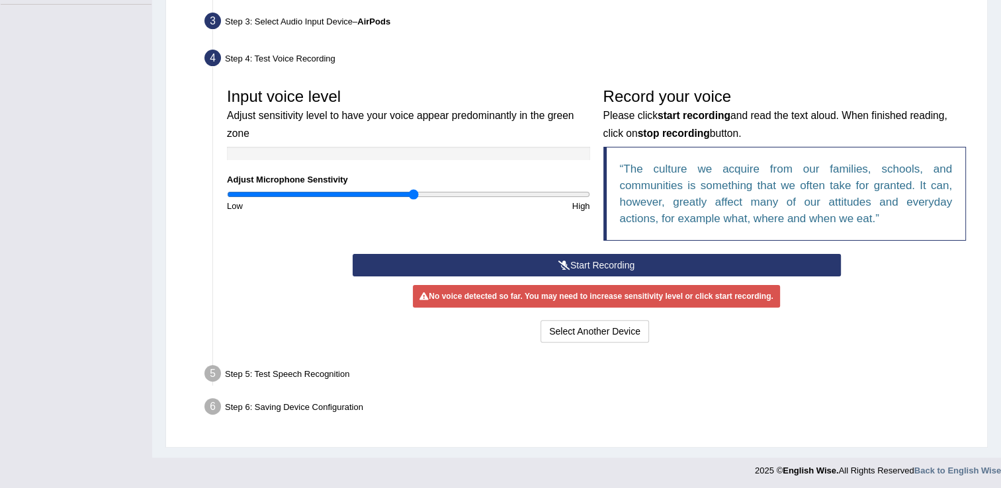
click at [606, 263] on button "Start Recording" at bounding box center [596, 265] width 488 height 22
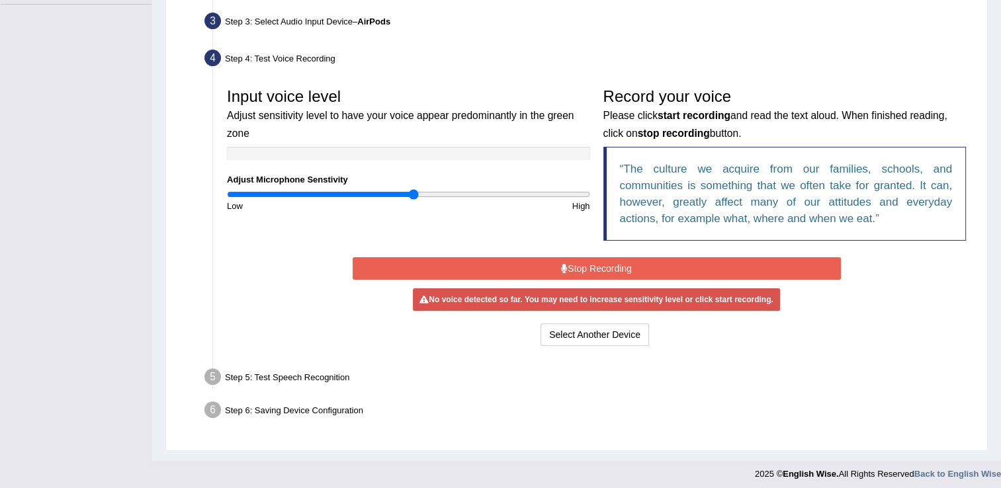
click at [595, 263] on button "Stop Recording" at bounding box center [596, 268] width 488 height 22
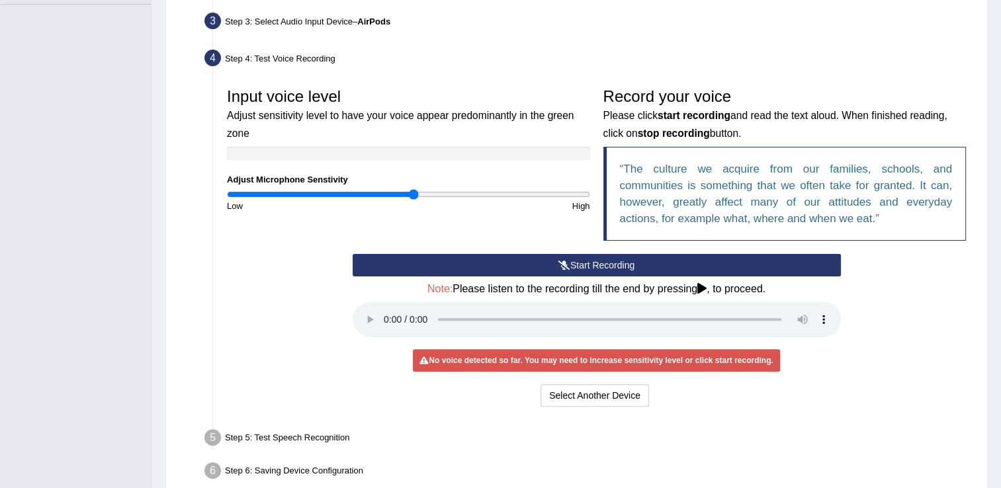
click at [576, 263] on button "Start Recording" at bounding box center [596, 265] width 488 height 22
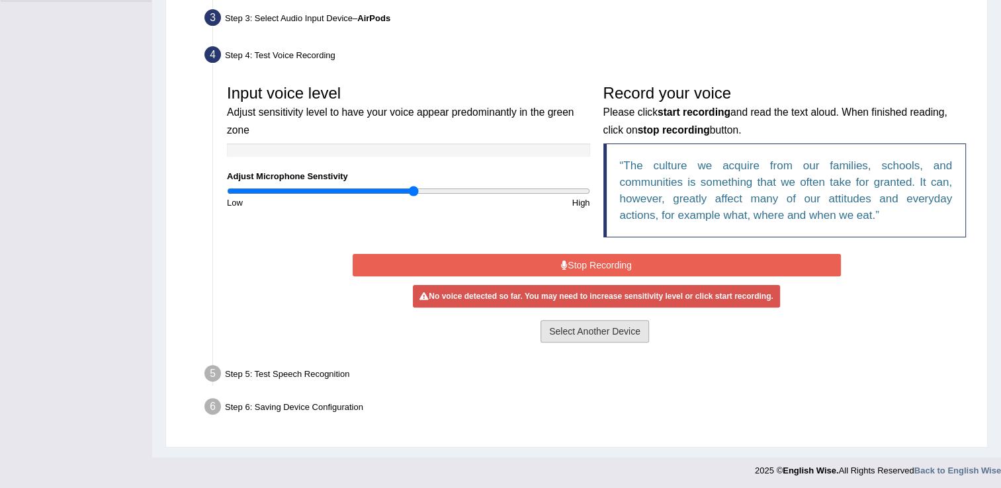
click at [599, 332] on button "Select Another Device" at bounding box center [594, 331] width 108 height 22
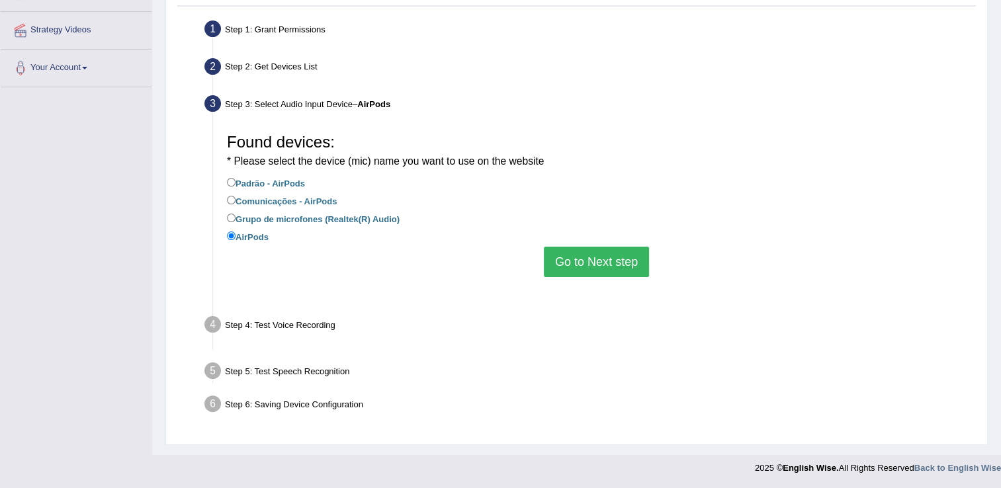
scroll to position [208, 0]
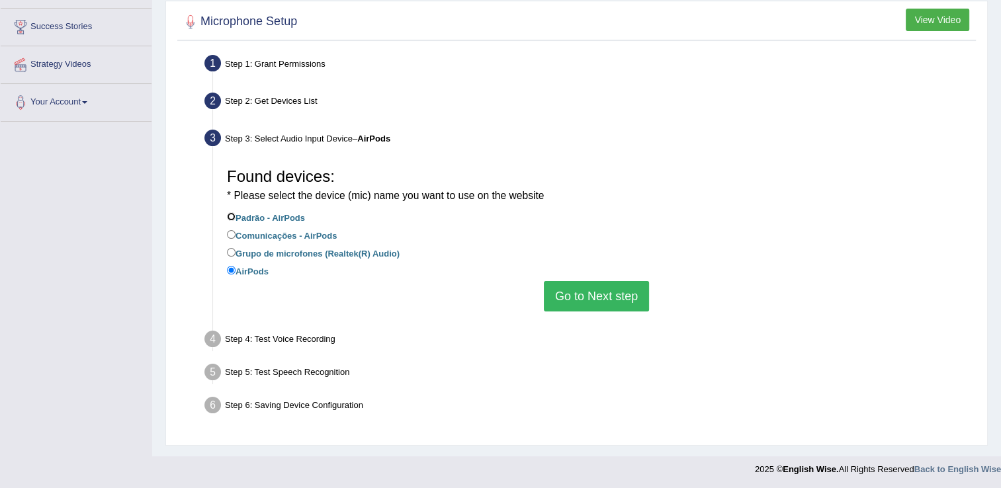
click at [229, 213] on input "Padrão - AirPods" at bounding box center [231, 216] width 9 height 9
radio input "true"
click at [599, 297] on button "Go to Next step" at bounding box center [596, 296] width 105 height 30
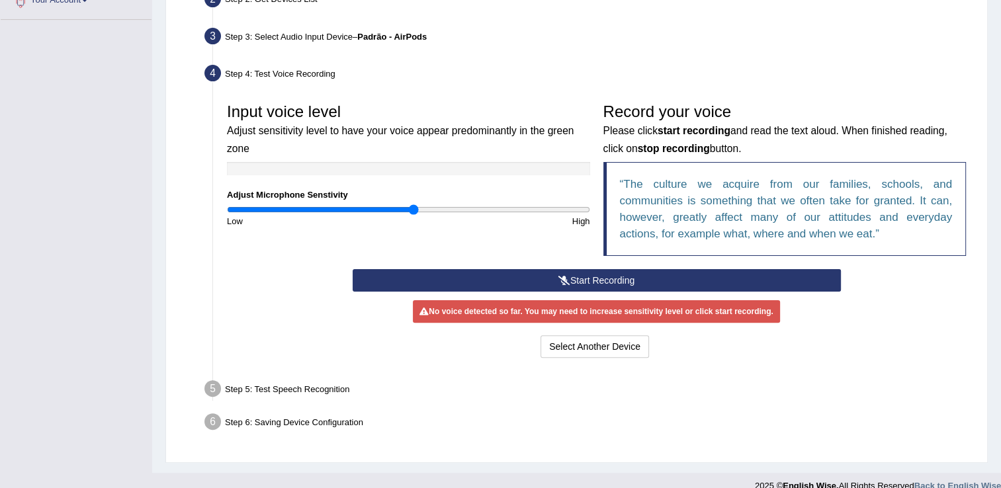
scroll to position [325, 0]
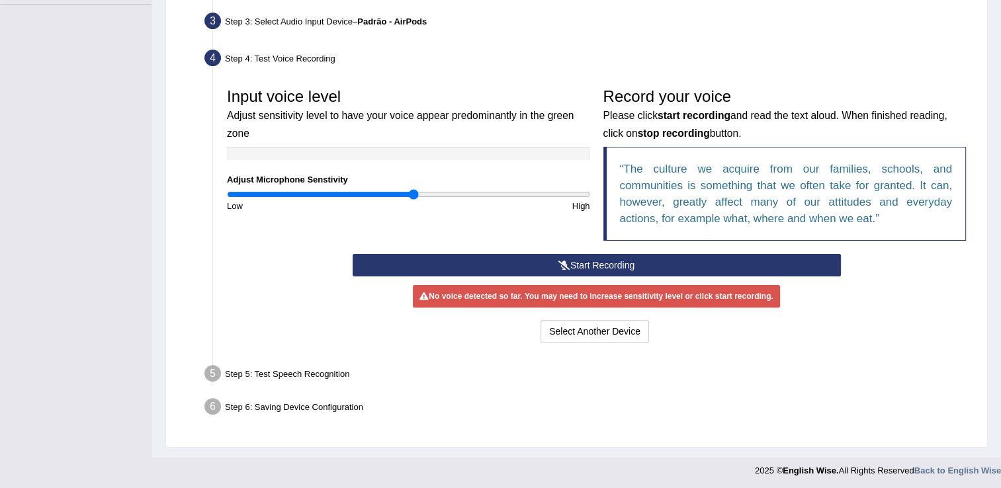
click at [607, 260] on button "Start Recording" at bounding box center [596, 265] width 488 height 22
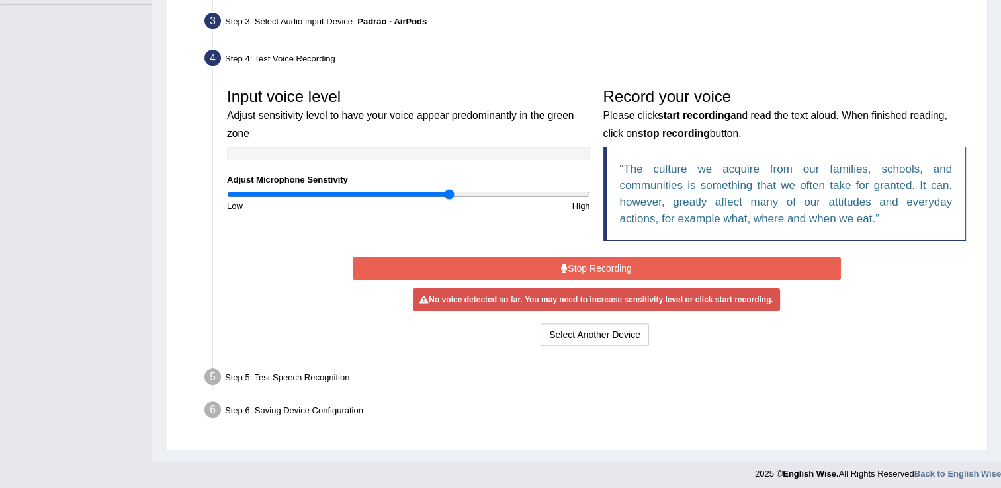
drag, startPoint x: 415, startPoint y: 188, endPoint x: 450, endPoint y: 195, distance: 36.3
type input "1.24"
click at [450, 195] on input "range" at bounding box center [408, 194] width 363 height 11
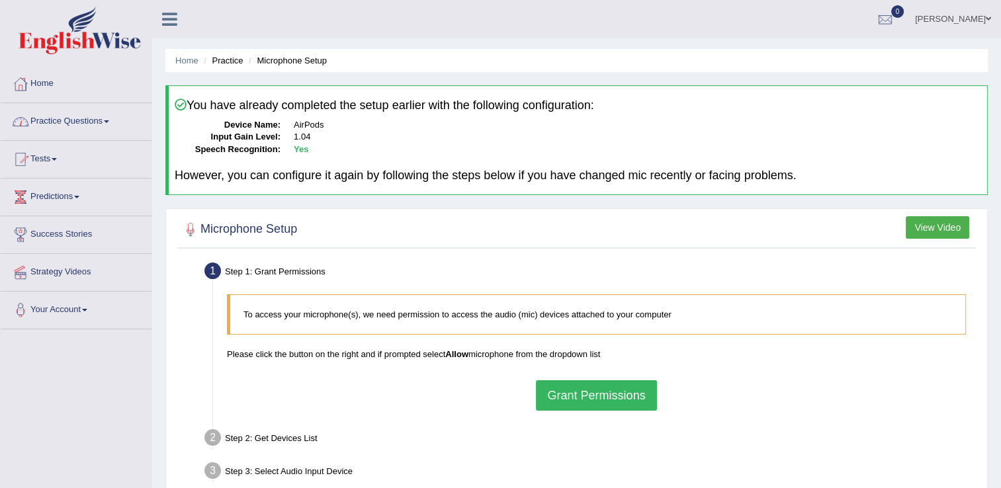
click at [64, 194] on link "Predictions" at bounding box center [76, 195] width 151 height 33
